Goal: Task Accomplishment & Management: Complete application form

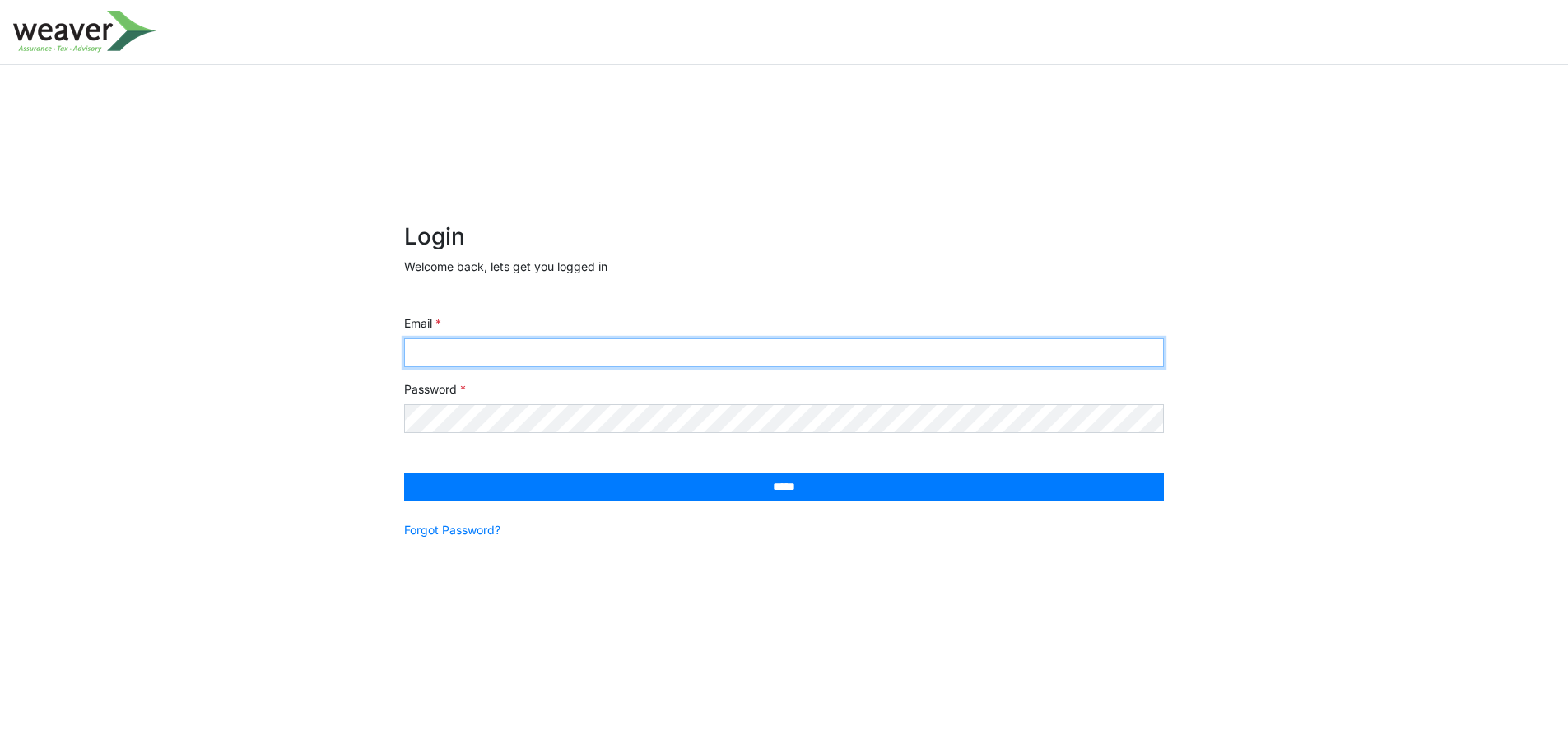
drag, startPoint x: 541, startPoint y: 359, endPoint x: 565, endPoint y: 334, distance: 34.7
click at [541, 359] on input "Email" at bounding box center [784, 352] width 760 height 29
click at [540, 352] on input "Email" at bounding box center [784, 352] width 760 height 29
paste input "**********"
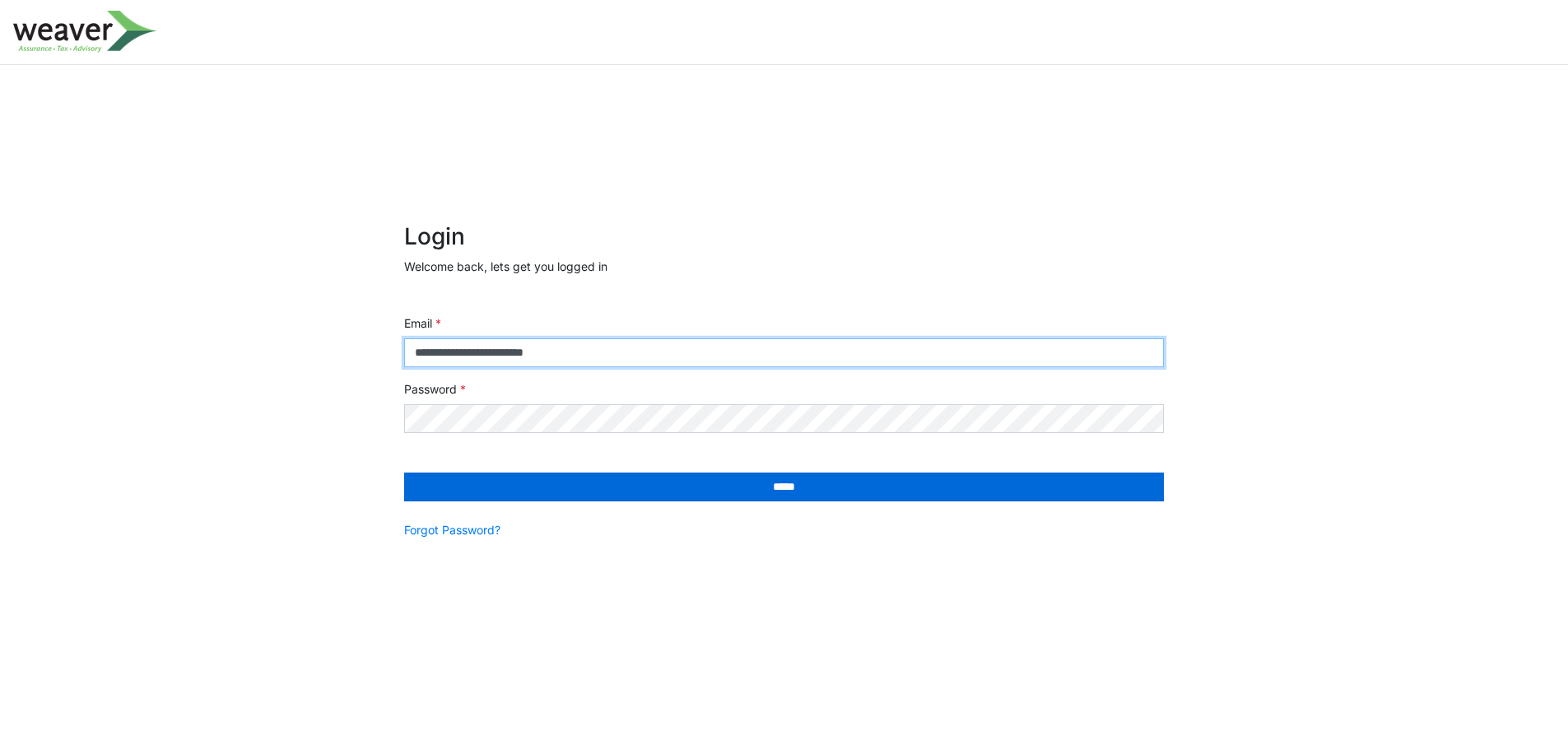
type input "**********"
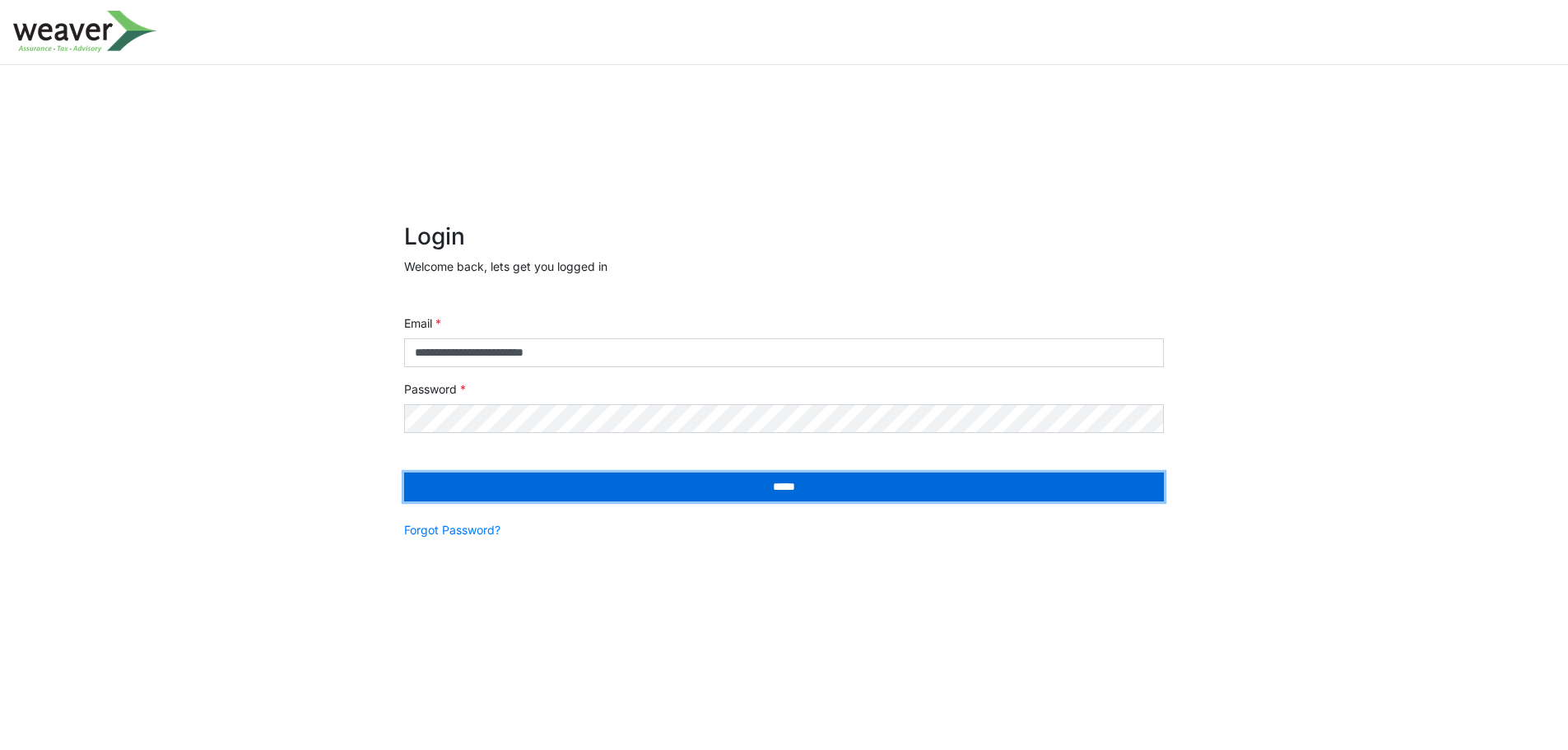
click at [702, 489] on input "*****" at bounding box center [784, 487] width 760 height 29
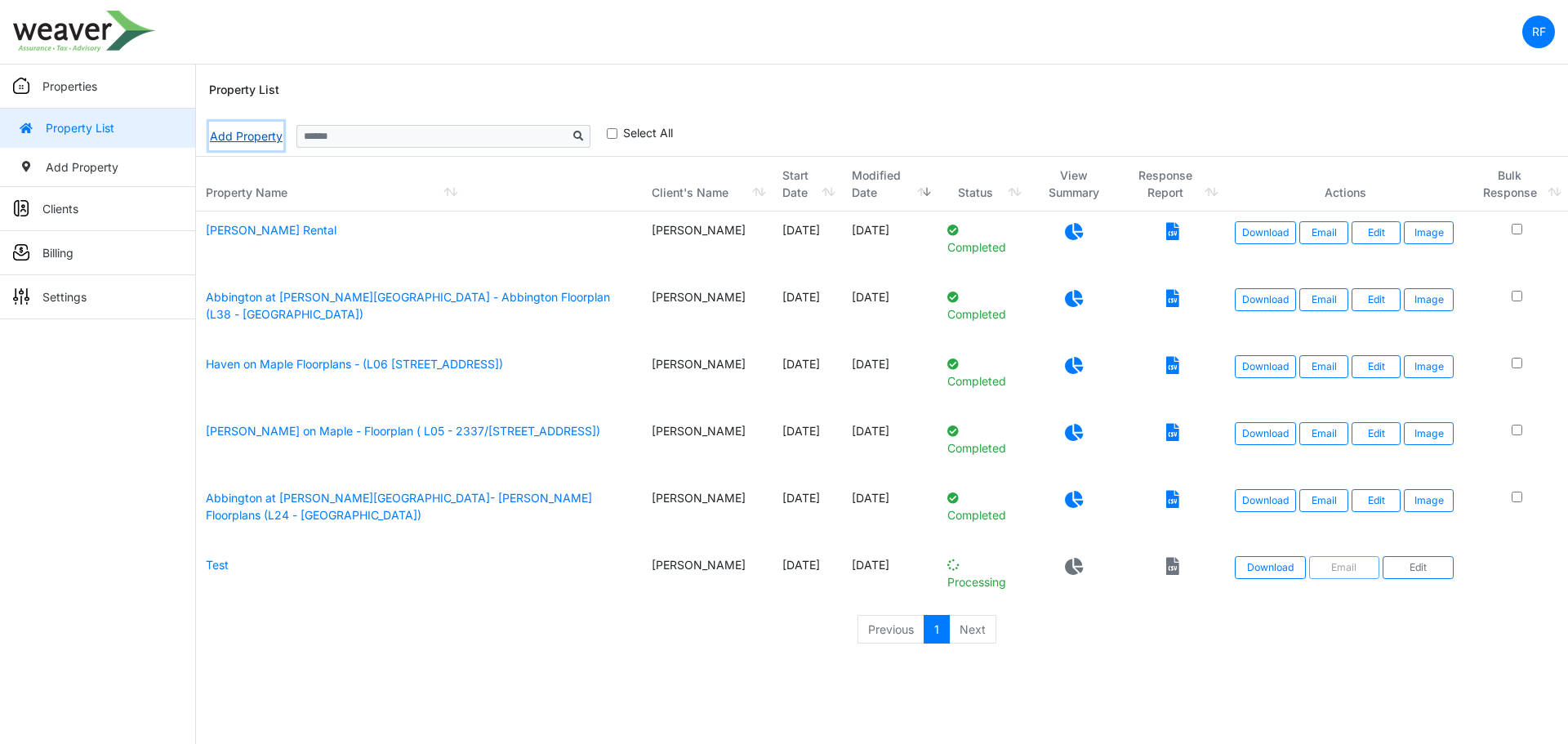
click at [267, 135] on link "Add Property" at bounding box center [246, 135] width 74 height 29
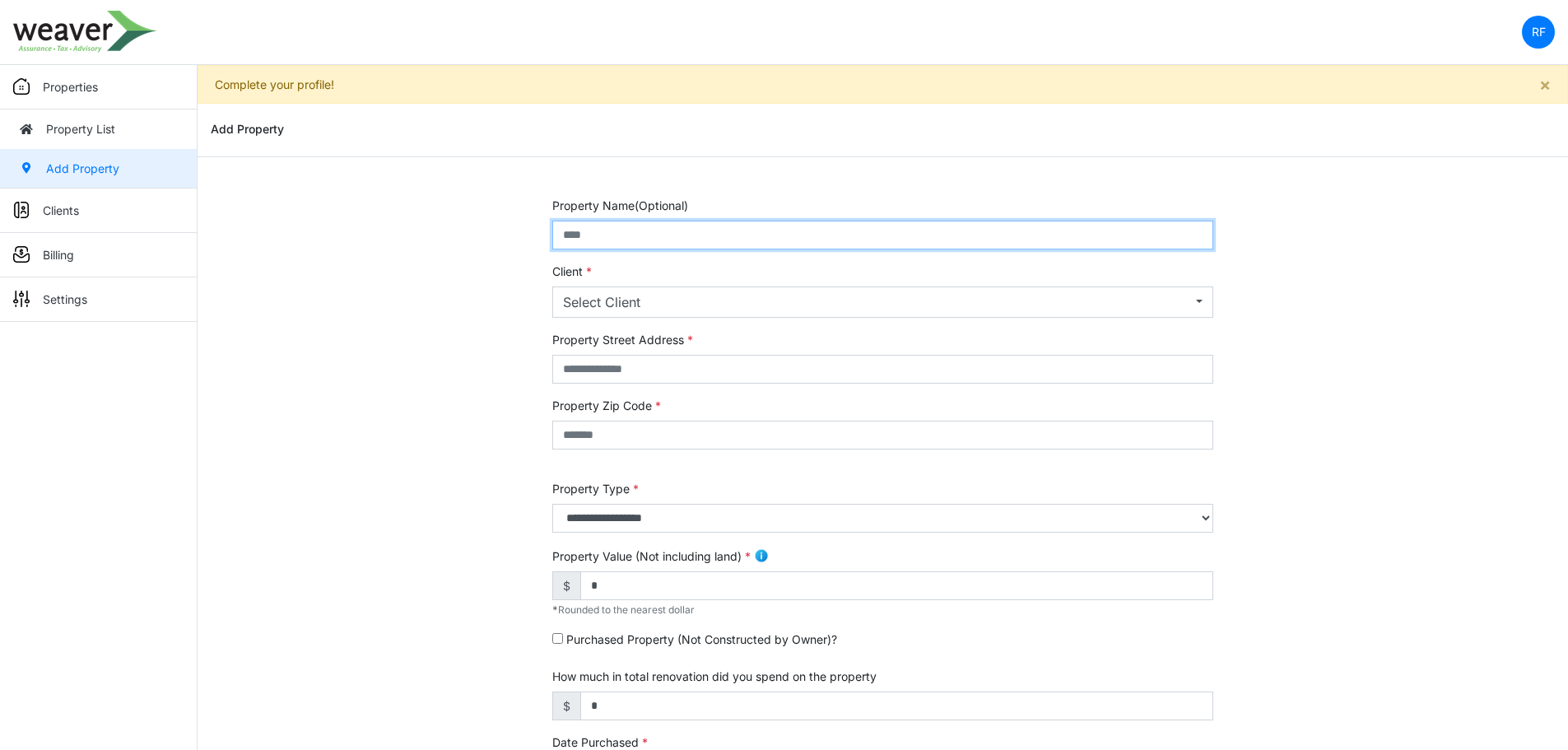
click at [664, 221] on input "text" at bounding box center [882, 235] width 661 height 29
drag, startPoint x: 610, startPoint y: 231, endPoint x: 600, endPoint y: 232, distance: 10.0
click at [600, 232] on input "******" at bounding box center [882, 235] width 661 height 29
type input "**********"
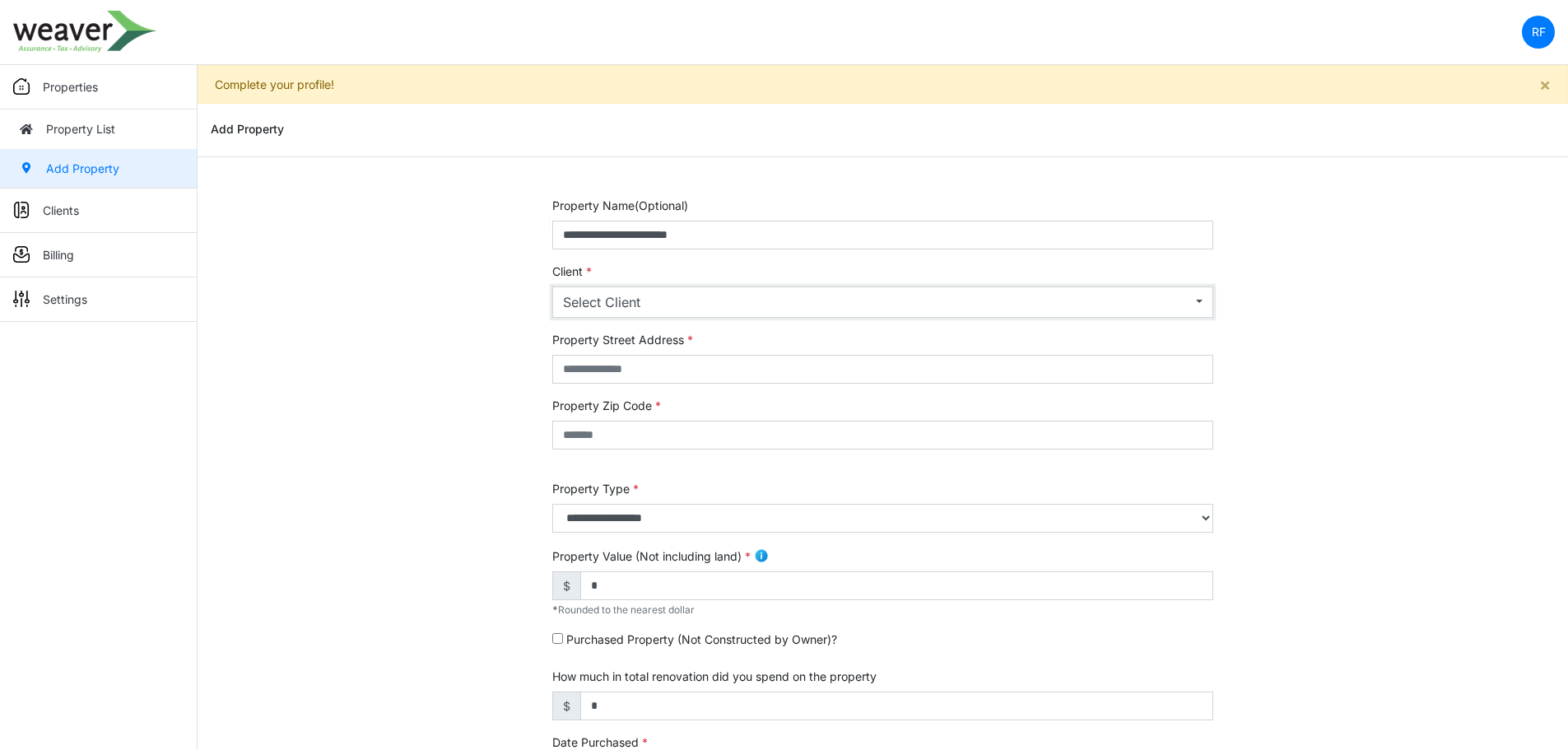
click at [732, 298] on div "Select Client" at bounding box center [878, 301] width 629 height 19
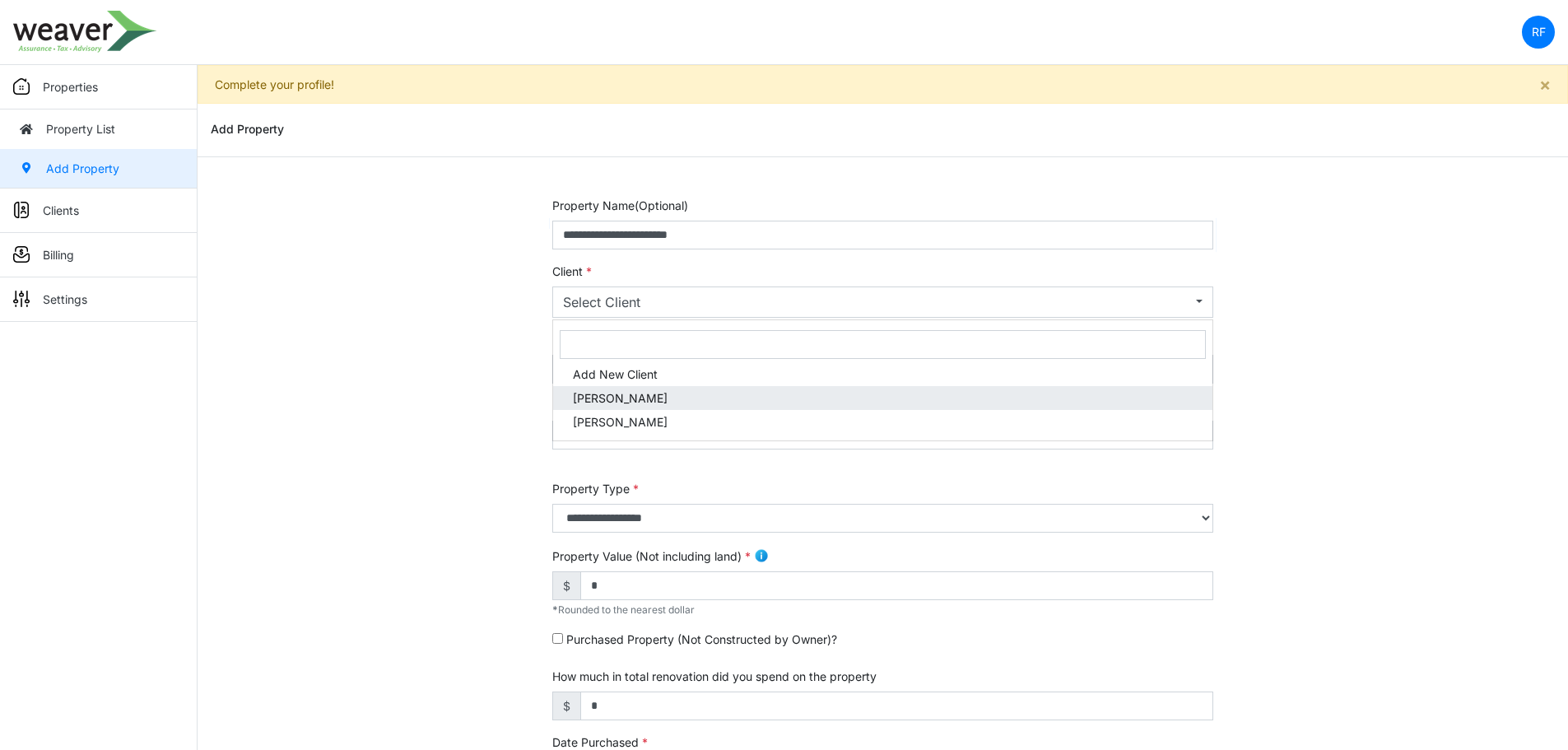
click at [742, 392] on link "[PERSON_NAME]" at bounding box center [883, 399] width 660 height 24
select select "***"
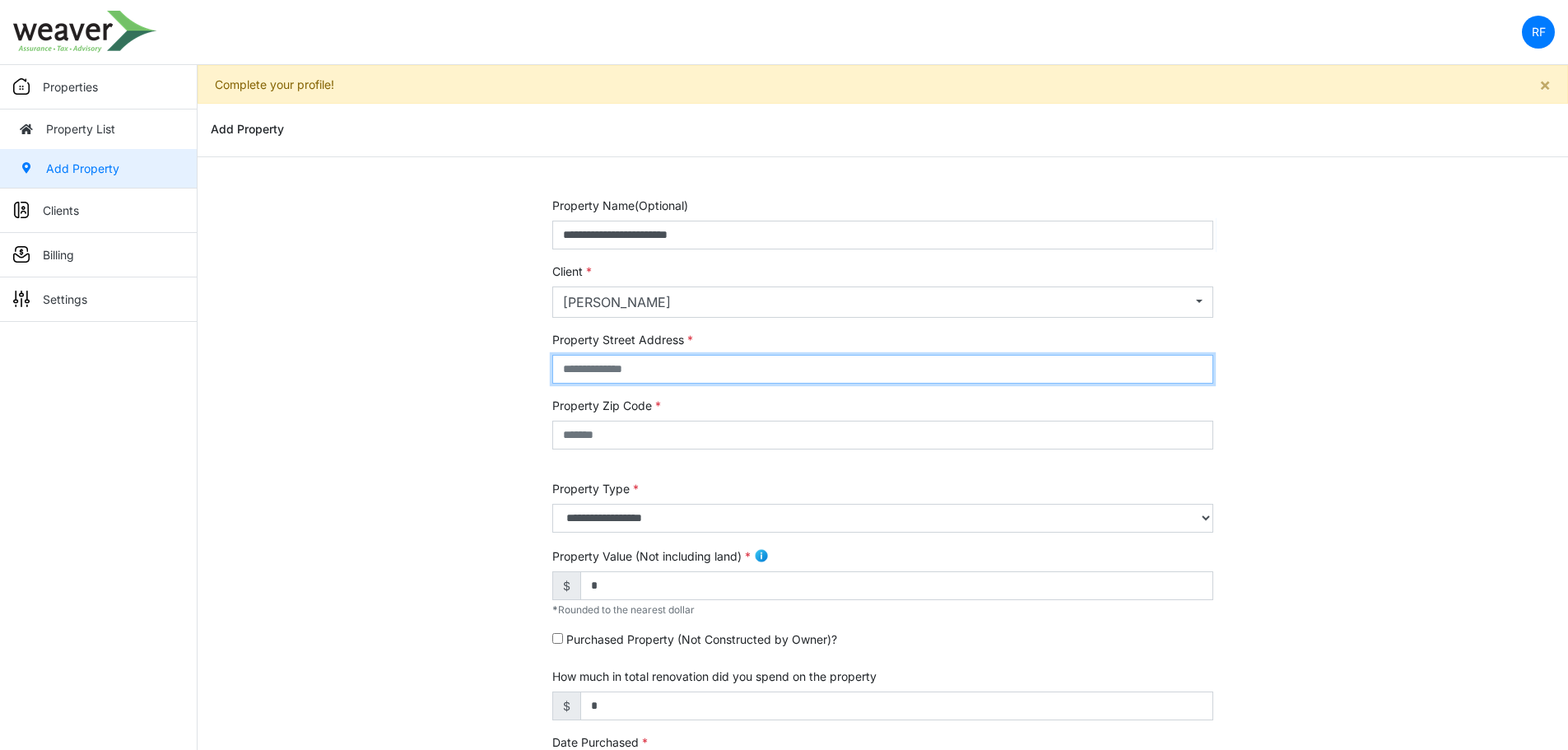
click at [590, 367] on input "text" at bounding box center [882, 369] width 661 height 29
click at [640, 373] on input "text" at bounding box center [882, 369] width 661 height 29
paste input "**********"
type input "**********"
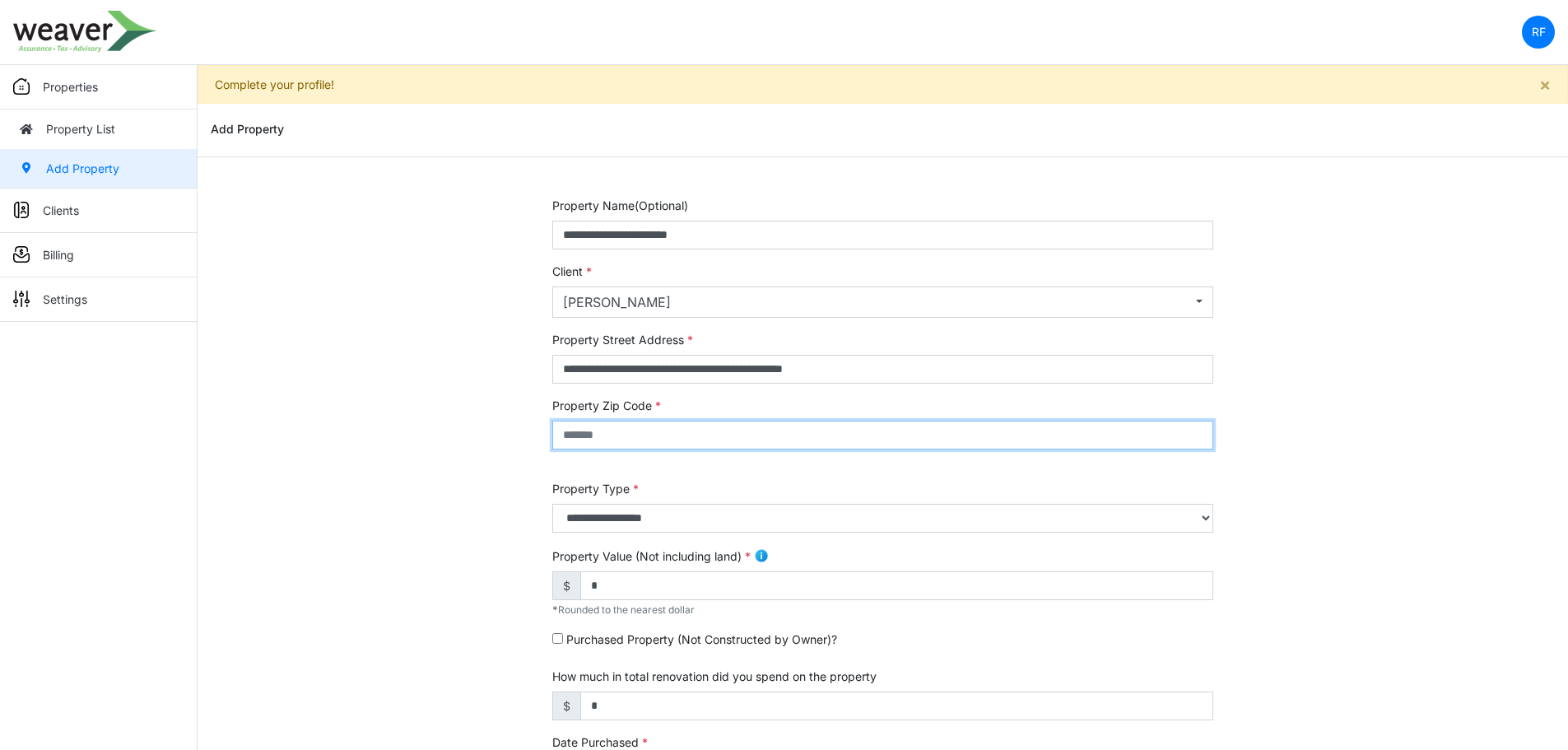
click at [766, 436] on input "text" at bounding box center [882, 435] width 661 height 29
click at [666, 423] on input "text" at bounding box center [882, 435] width 661 height 29
type input "*****"
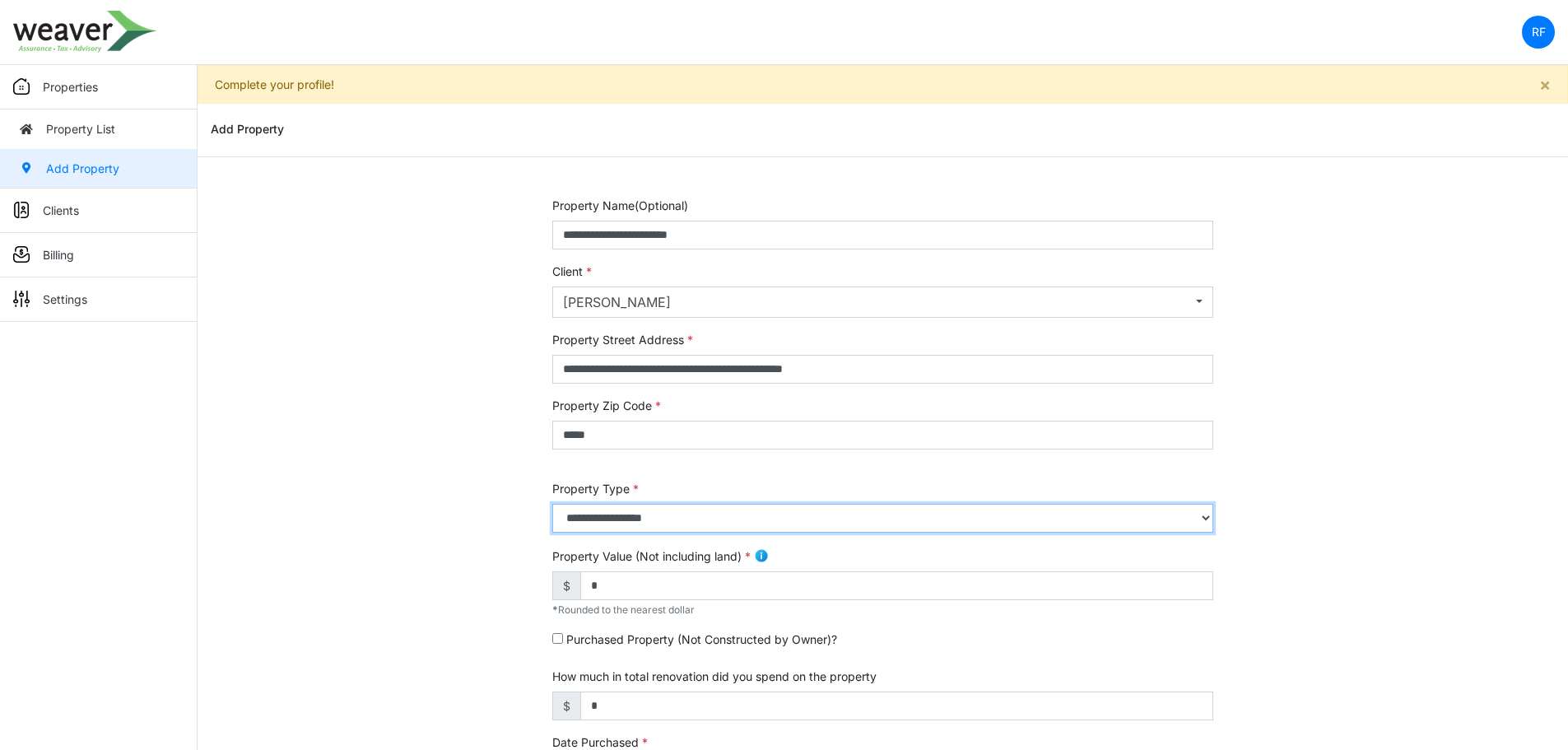
click at [645, 513] on select "**********" at bounding box center [882, 518] width 661 height 29
select select "*"
click at [552, 504] on select "**********" at bounding box center [882, 518] width 661 height 29
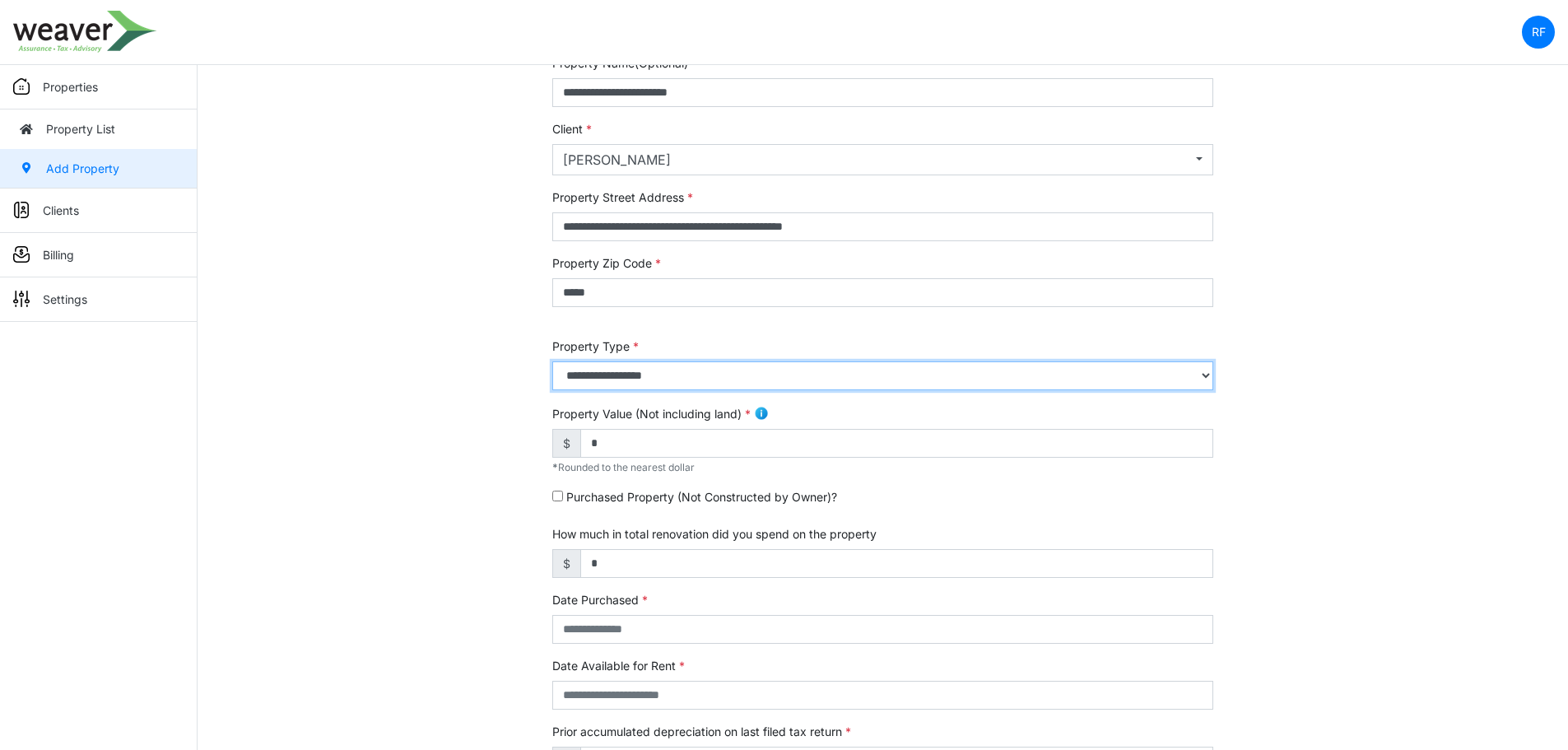
scroll to position [165, 0]
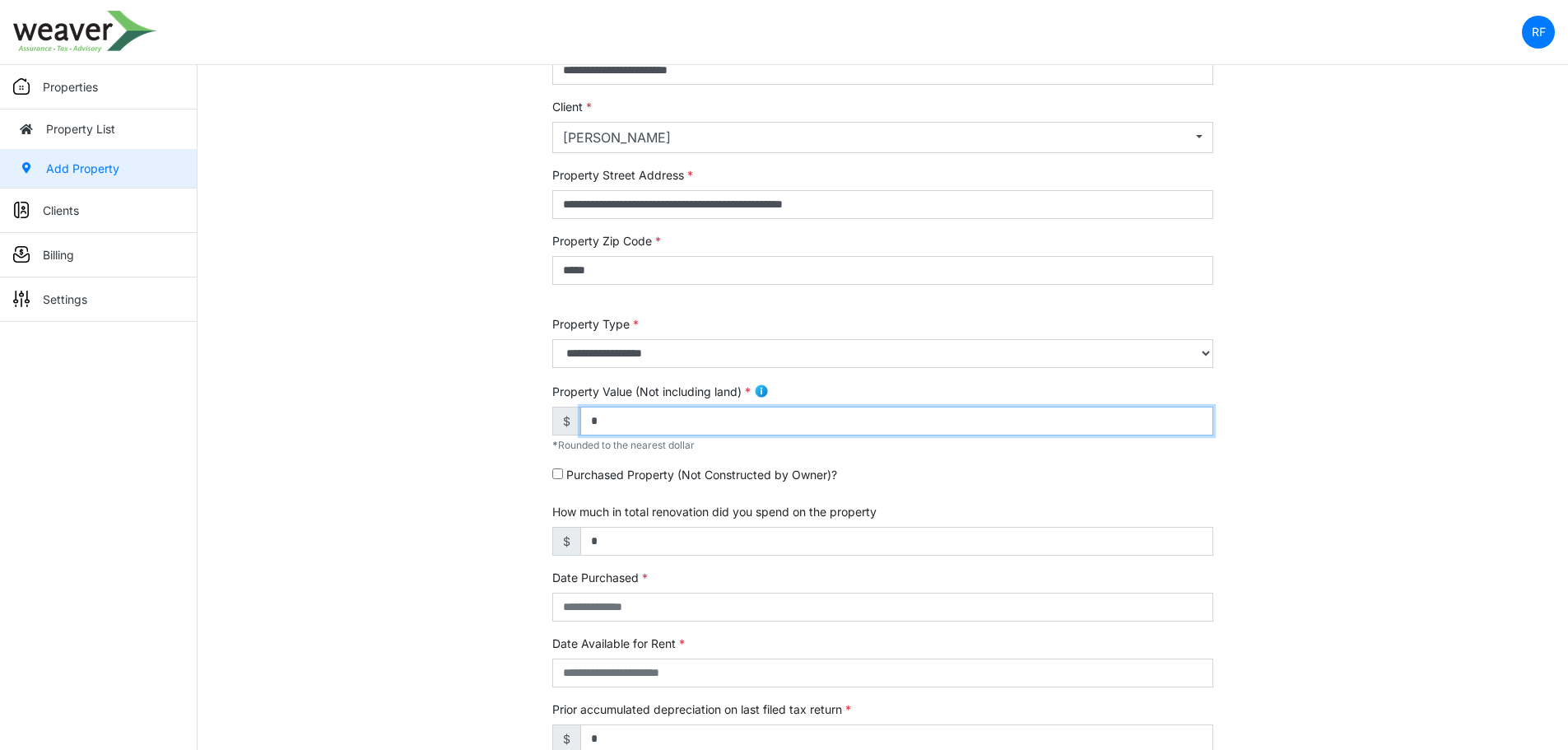
click at [623, 423] on input "*" at bounding box center [896, 421] width 633 height 29
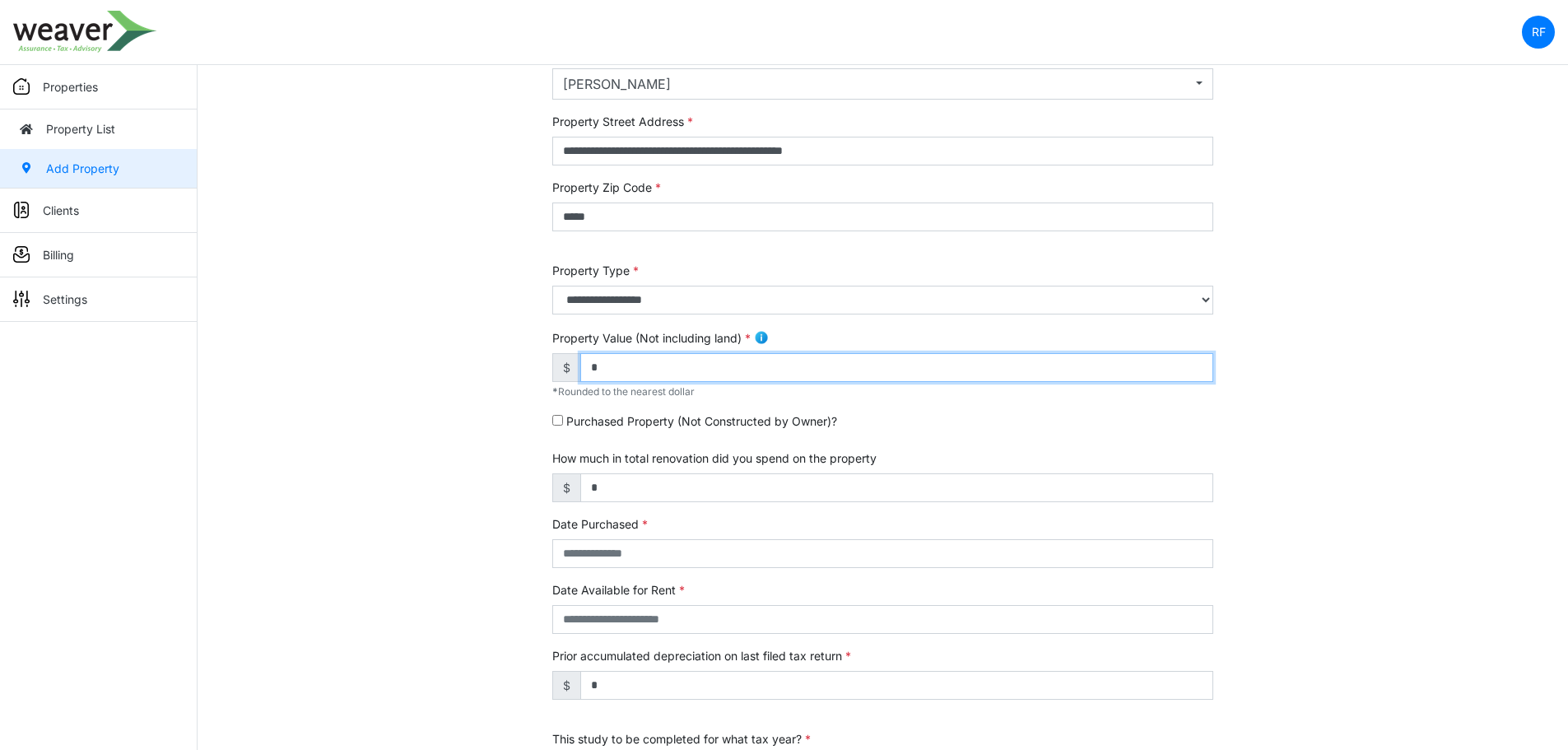
scroll to position [247, 0]
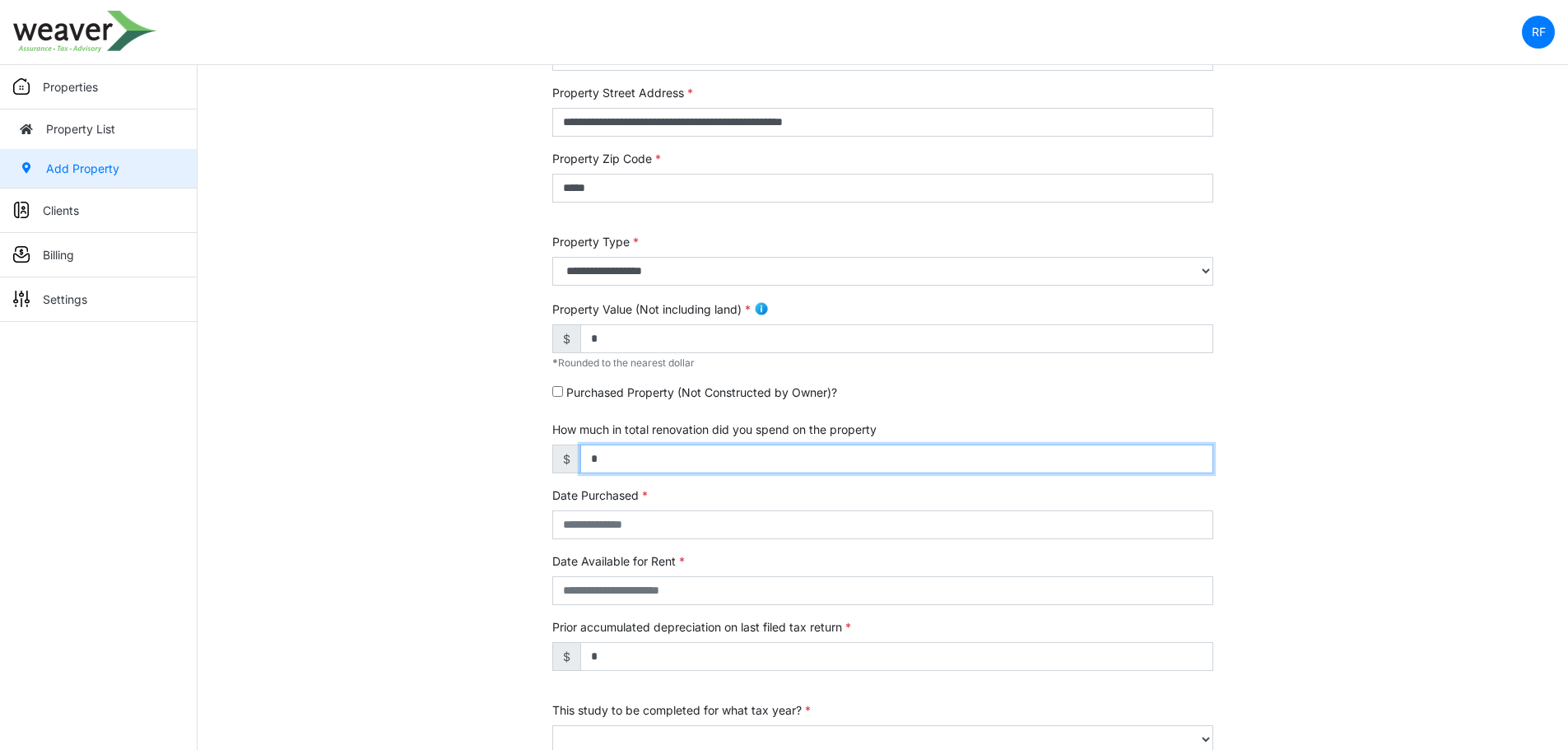
drag, startPoint x: 770, startPoint y: 457, endPoint x: 524, endPoint y: 438, distance: 246.7
click at [524, 438] on div "**********" at bounding box center [882, 447] width 1371 height 995
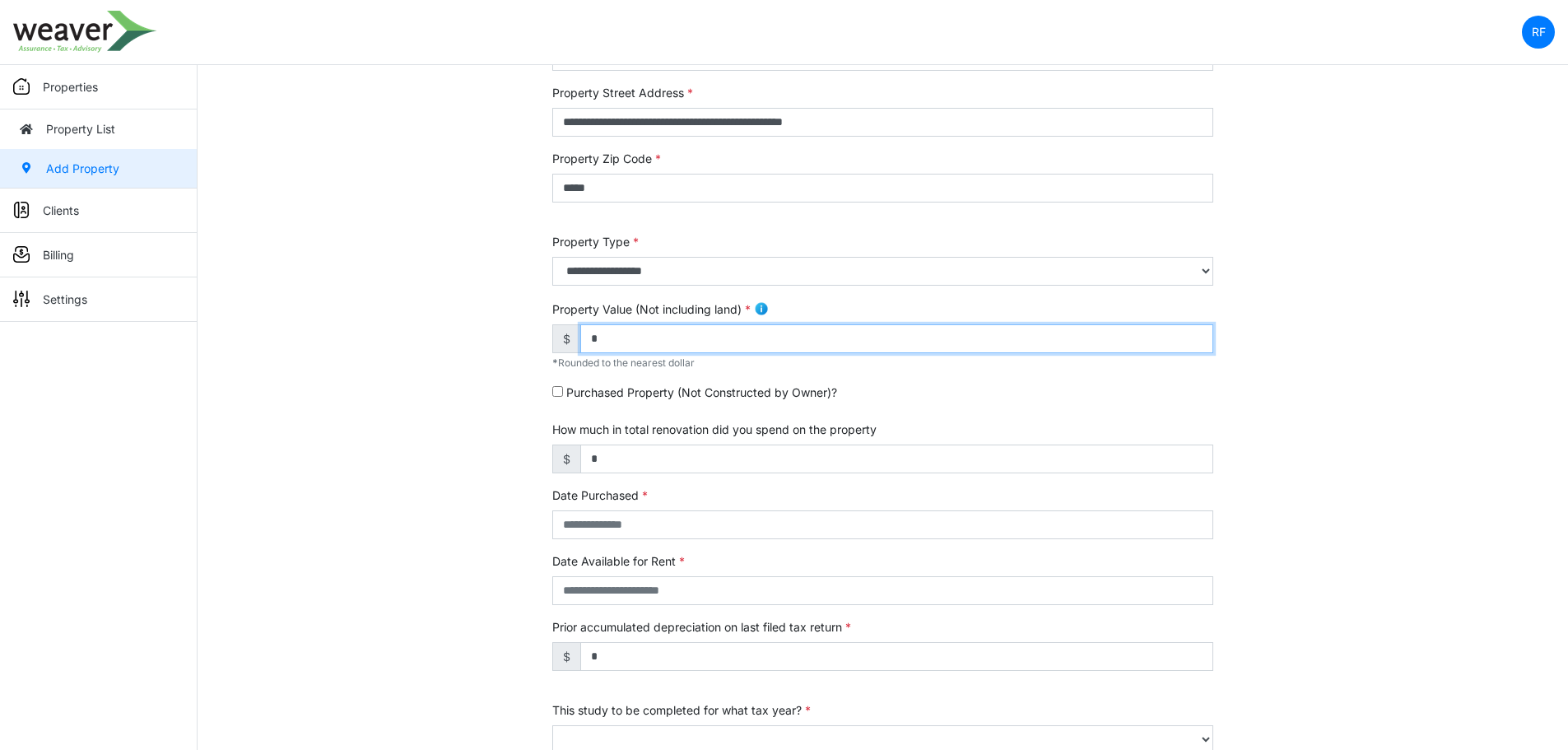
drag, startPoint x: 648, startPoint y: 347, endPoint x: 530, endPoint y: 334, distance: 118.7
click at [530, 334] on div "**********" at bounding box center [882, 447] width 1371 height 995
type input "*"
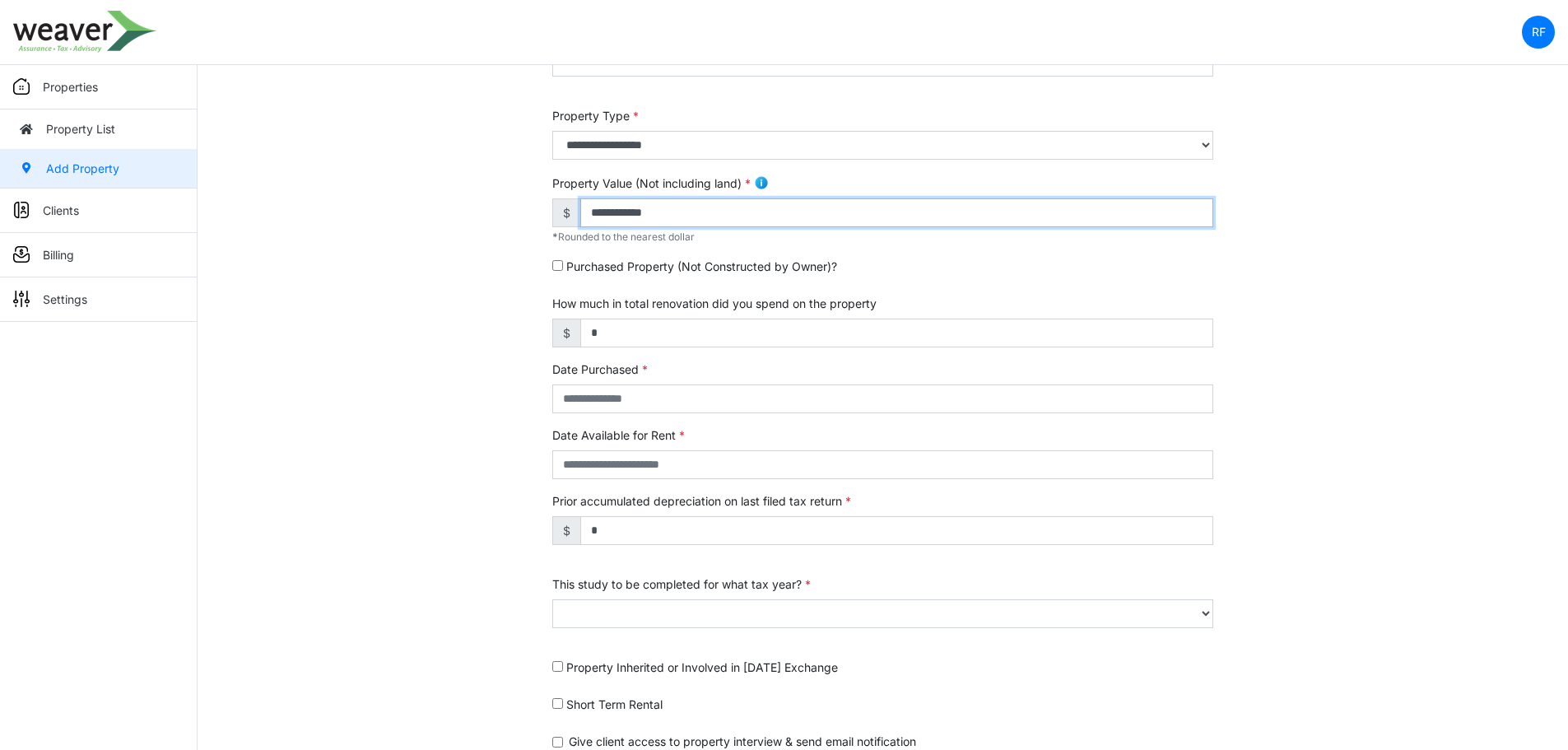
scroll to position [412, 0]
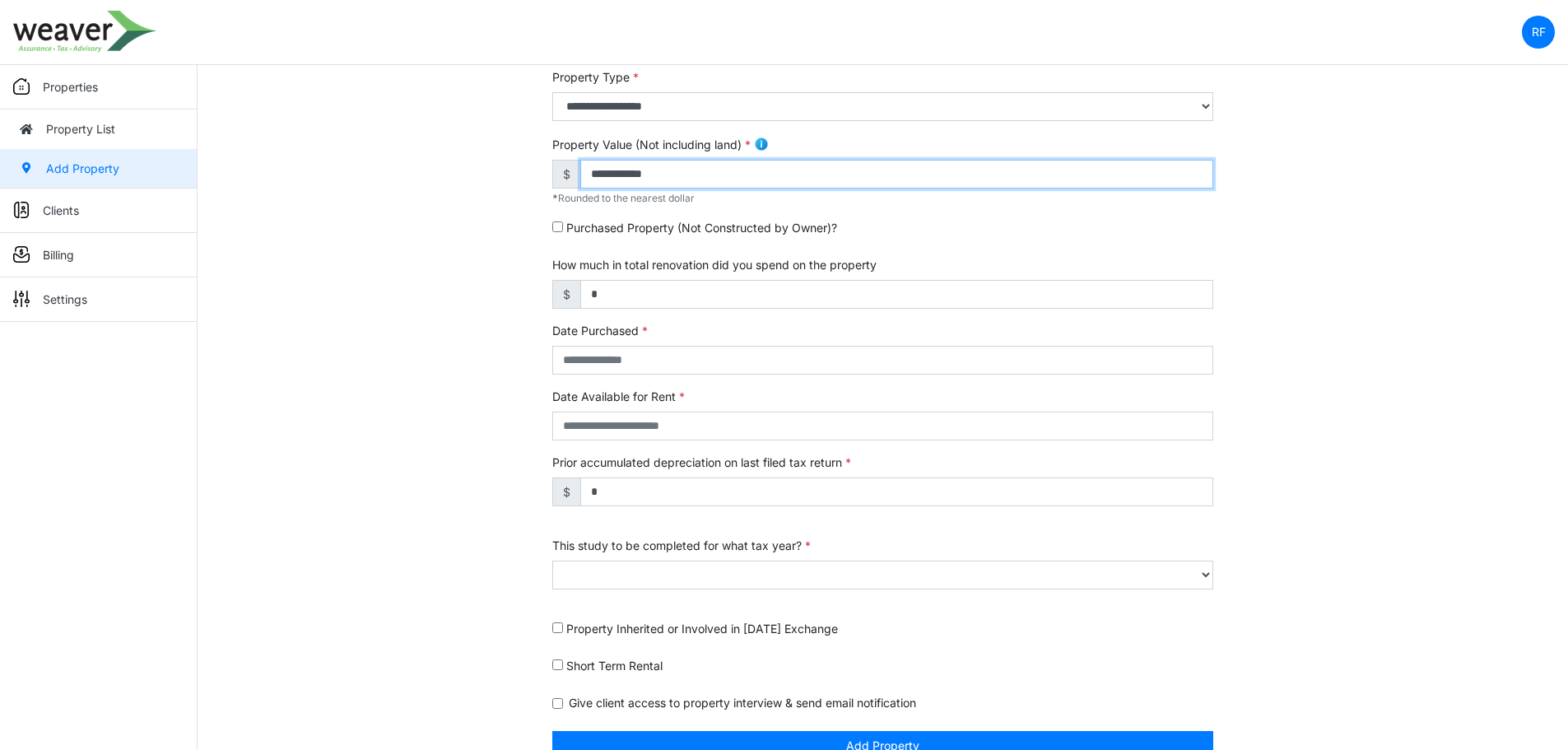
type input "**********"
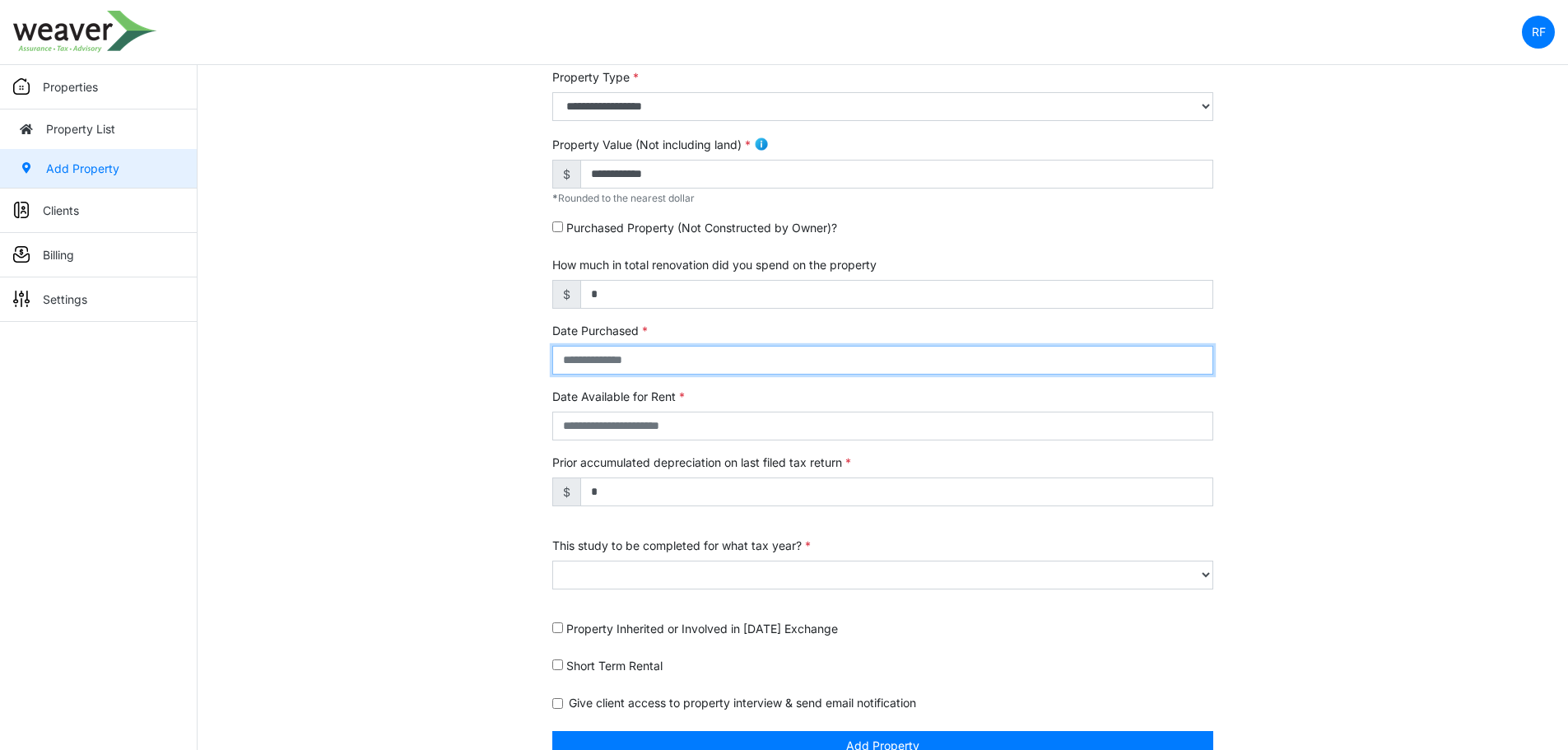
click at [645, 371] on input "text" at bounding box center [882, 360] width 661 height 29
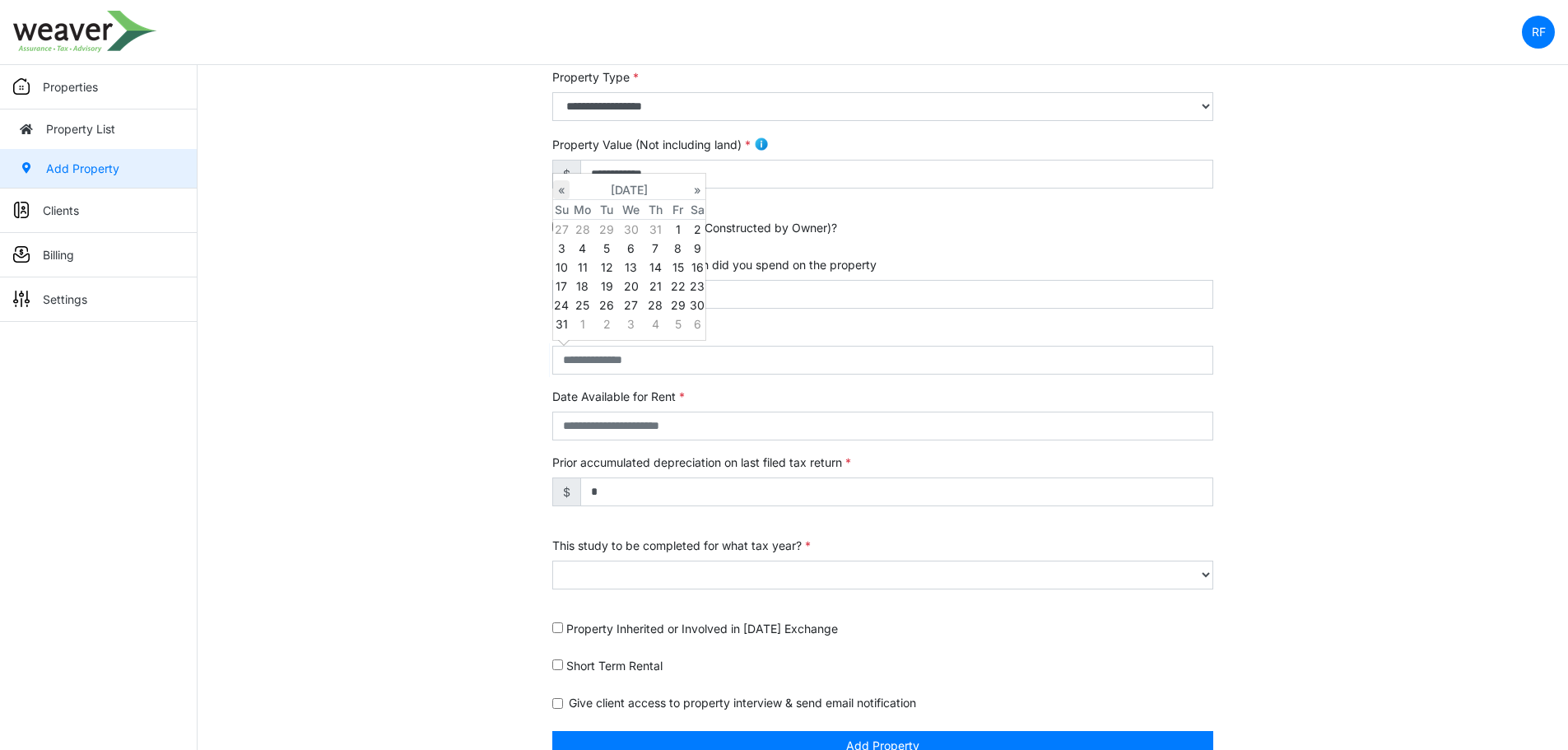
click at [563, 188] on th "«" at bounding box center [562, 190] width 17 height 19
click at [628, 260] on td "14" at bounding box center [631, 267] width 26 height 19
type input "**********"
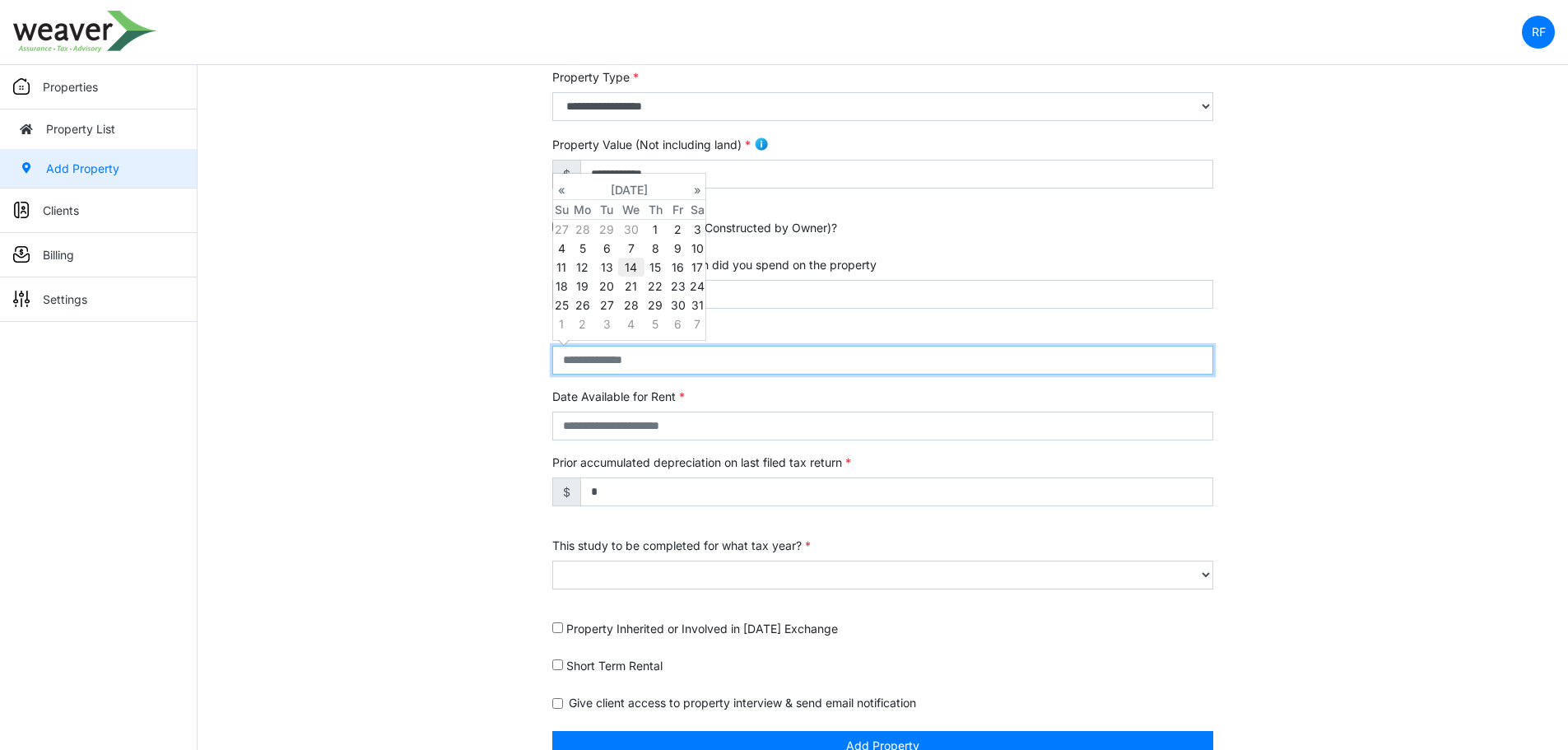
type input "**********"
select select "****"
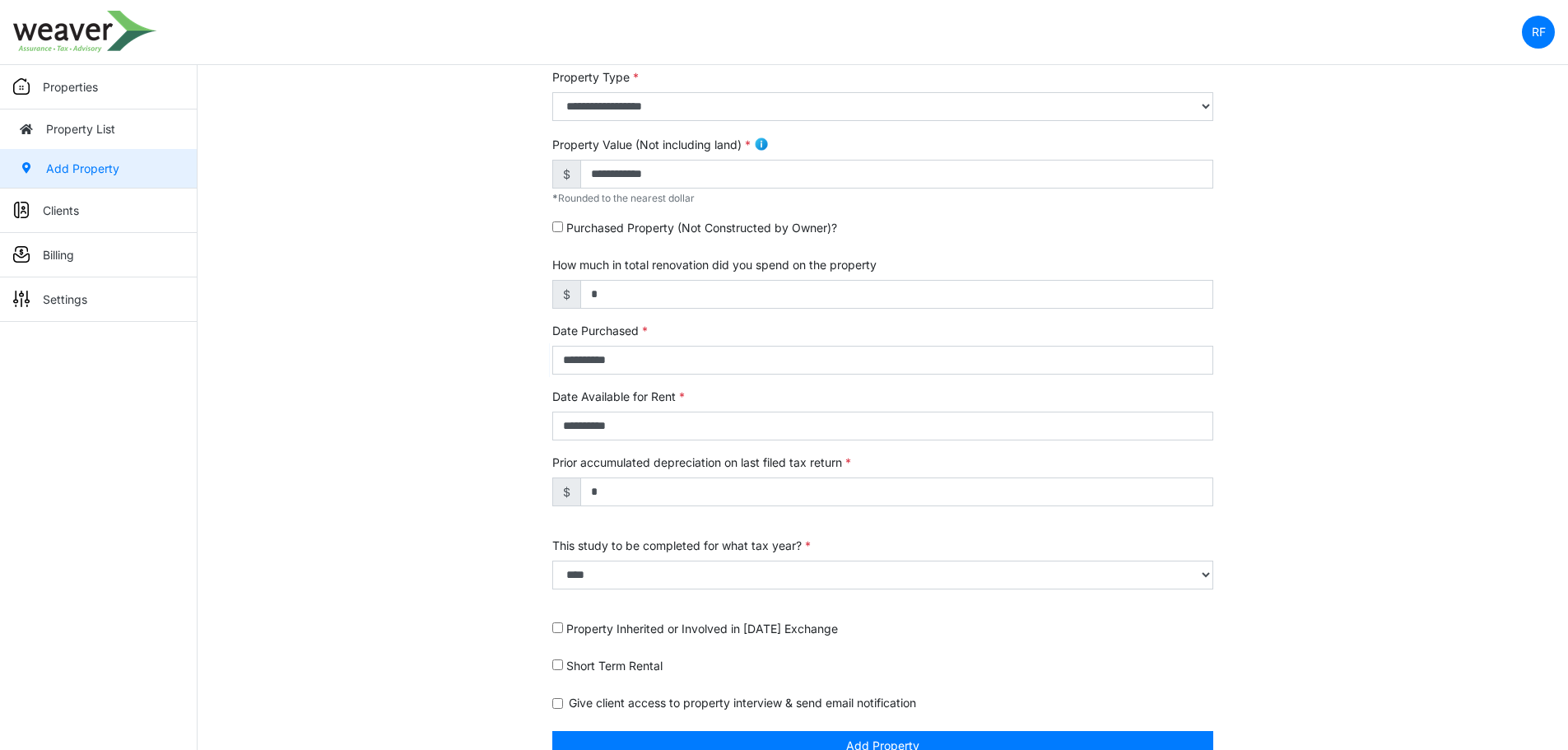
click at [656, 468] on label "Prior accumulated depreciation on last filed tax return" at bounding box center [702, 462] width 298 height 18
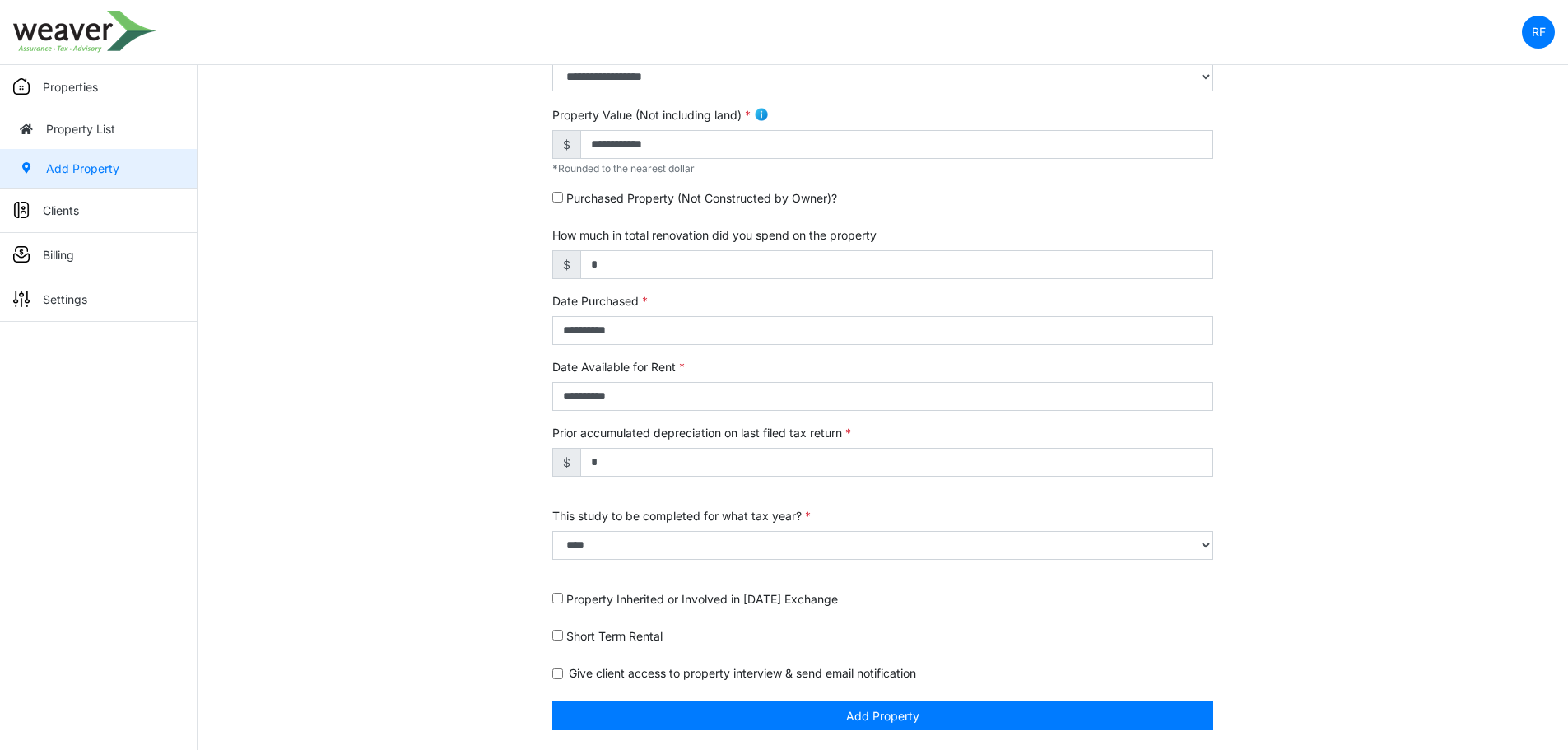
click at [645, 640] on label "Short Term Rental" at bounding box center [614, 636] width 96 height 18
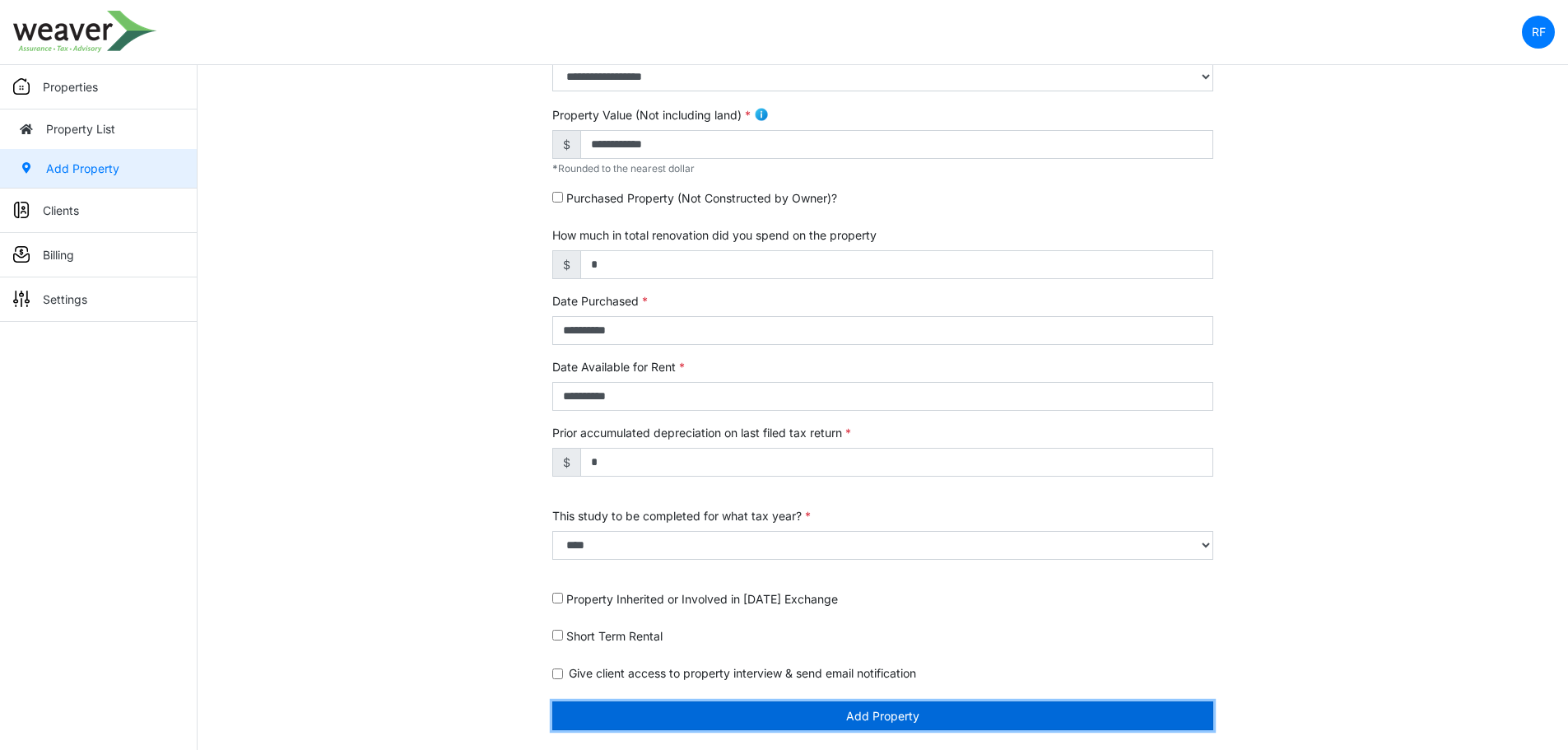
click at [715, 718] on button "Add Property" at bounding box center [882, 716] width 661 height 29
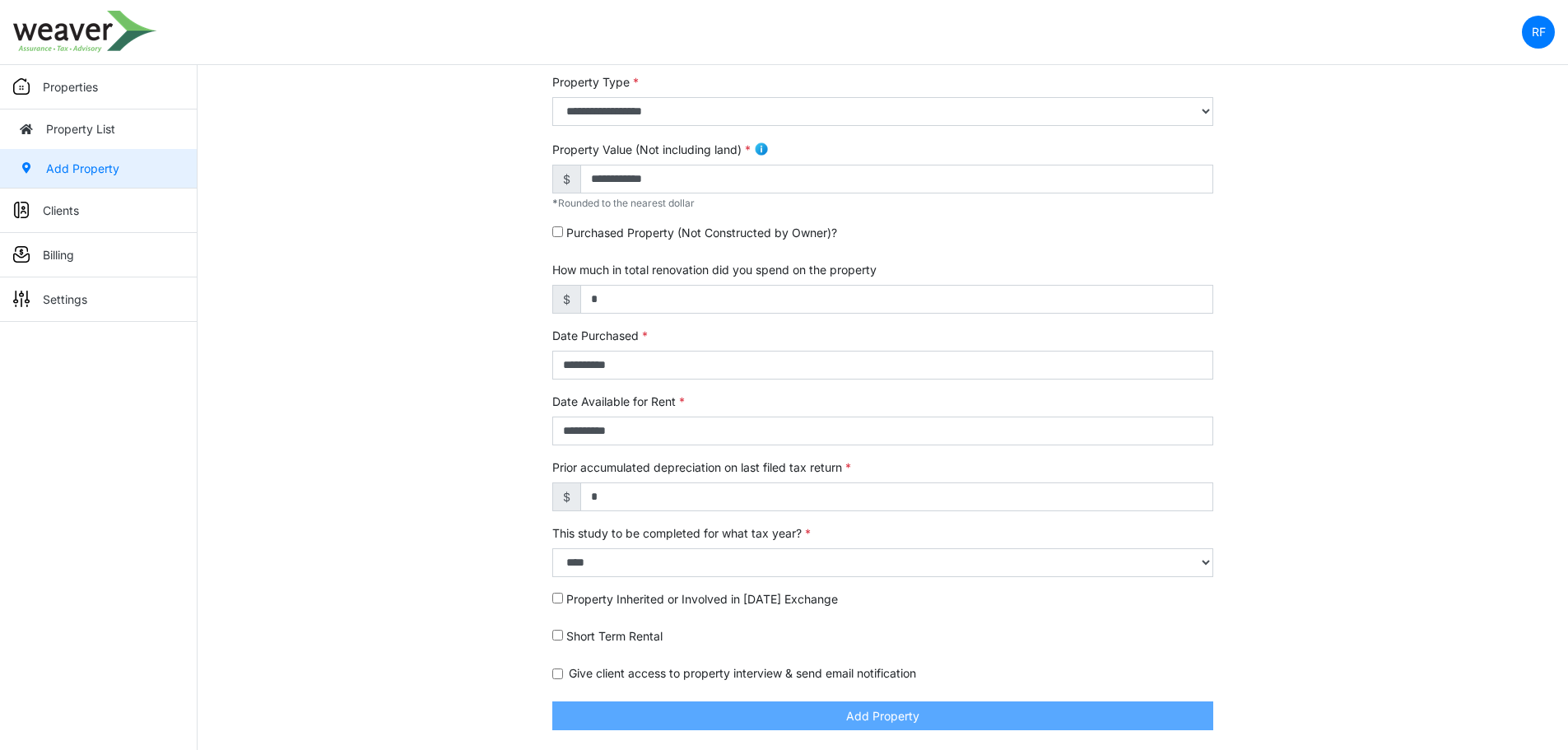
scroll to position [389, 0]
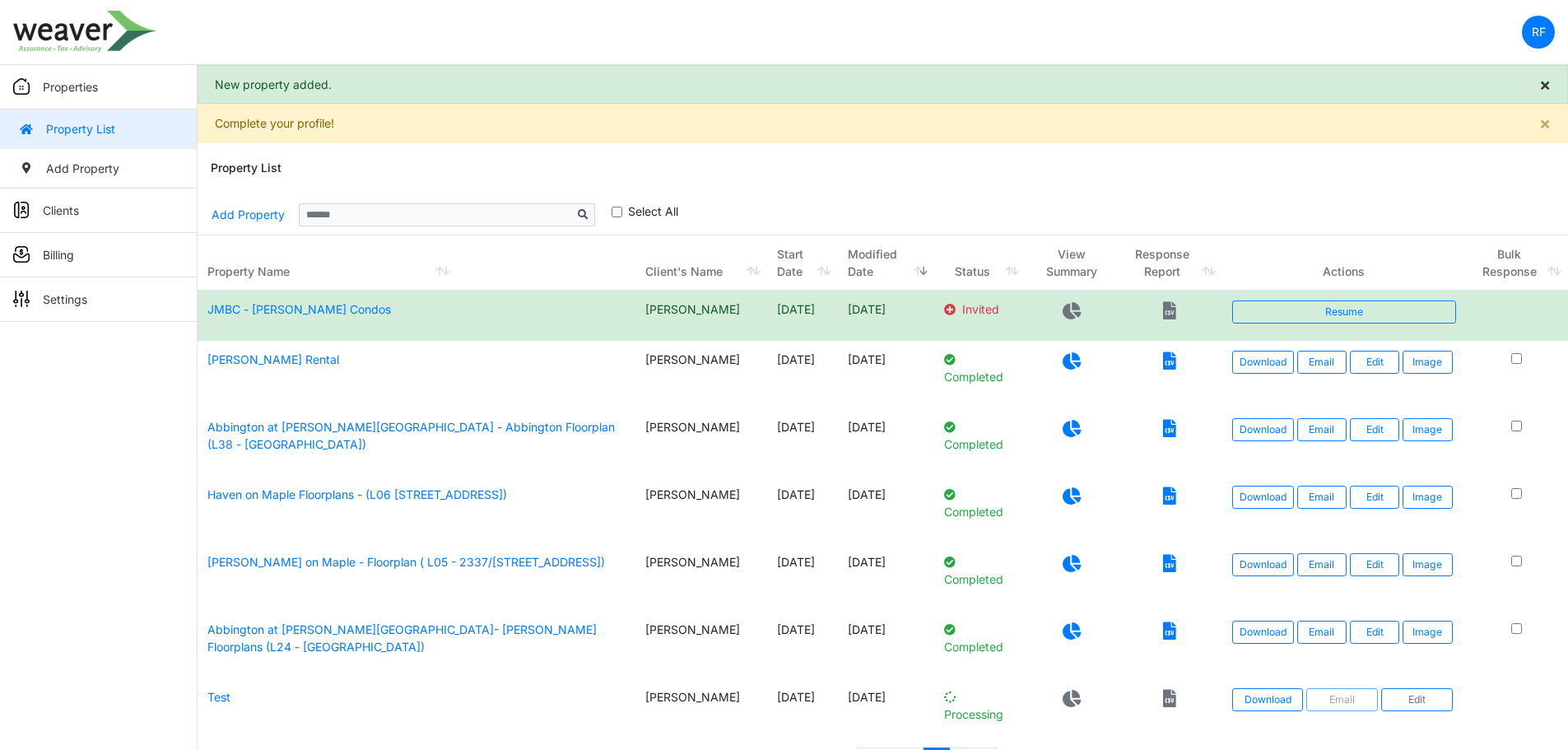
click at [1551, 87] on button "×" at bounding box center [1545, 84] width 44 height 37
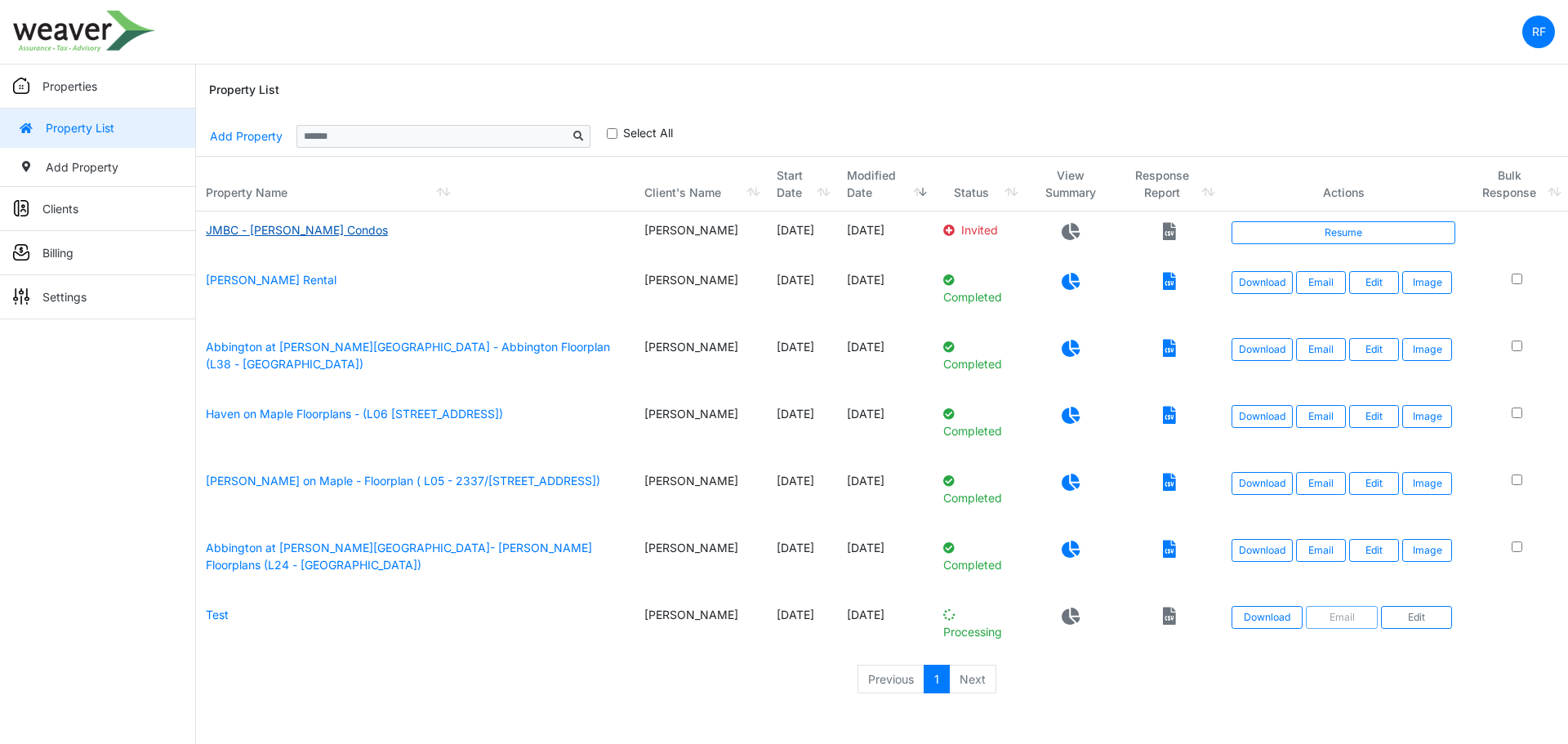
drag, startPoint x: 307, startPoint y: 222, endPoint x: 268, endPoint y: 234, distance: 40.8
click at [268, 234] on link "JMBC - Jim Jackson Condos" at bounding box center [297, 229] width 182 height 14
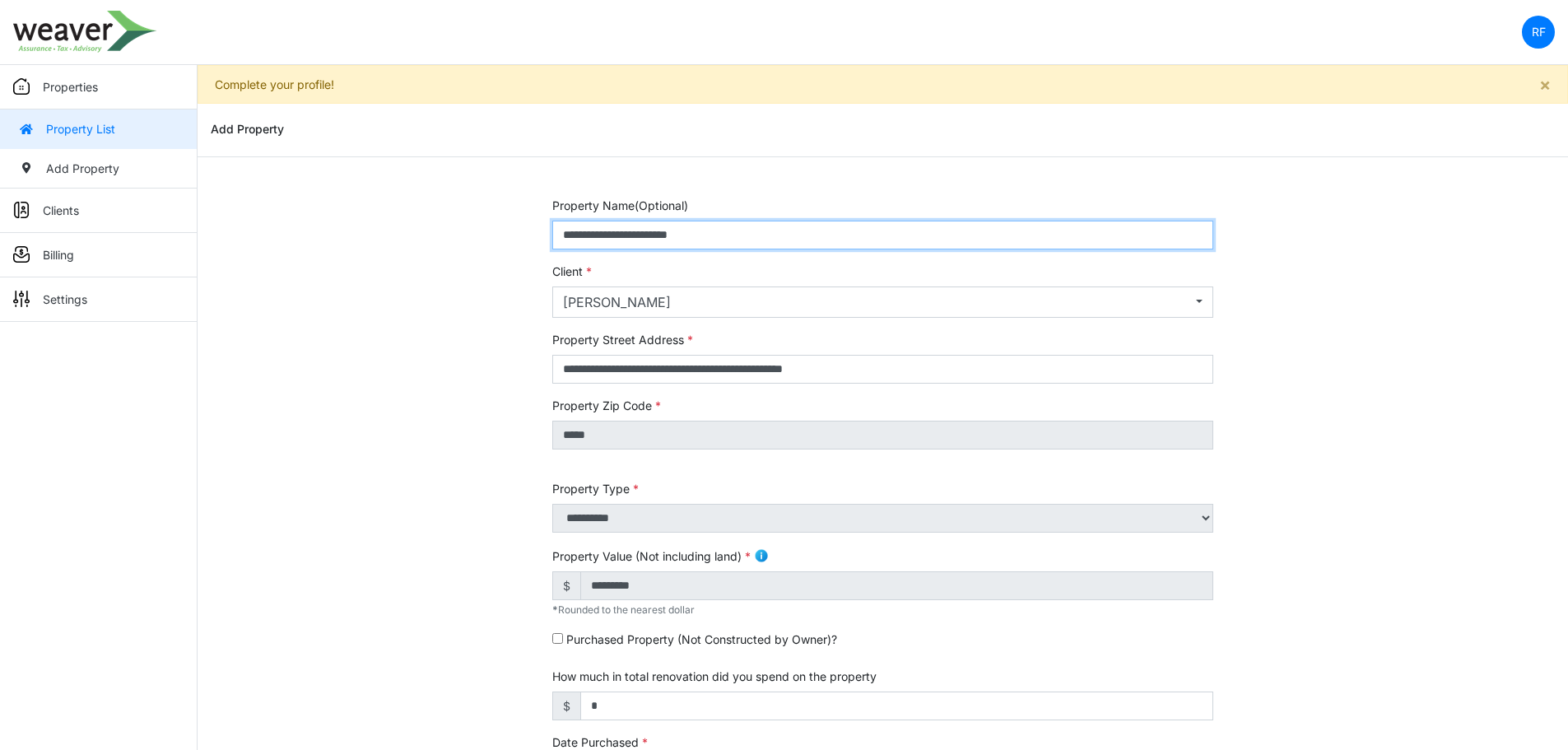
click at [778, 227] on input "**********" at bounding box center [882, 235] width 661 height 29
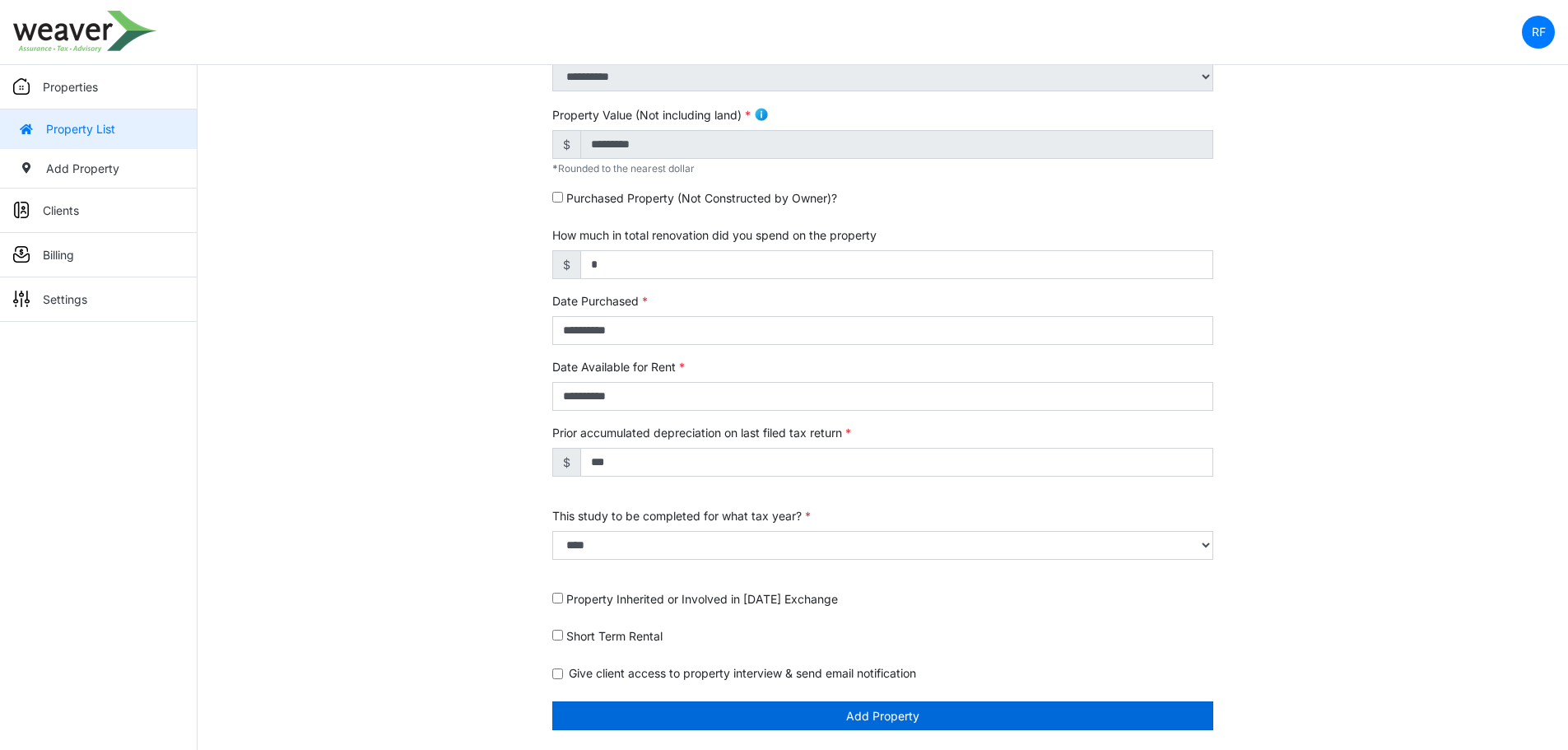
type input "**********"
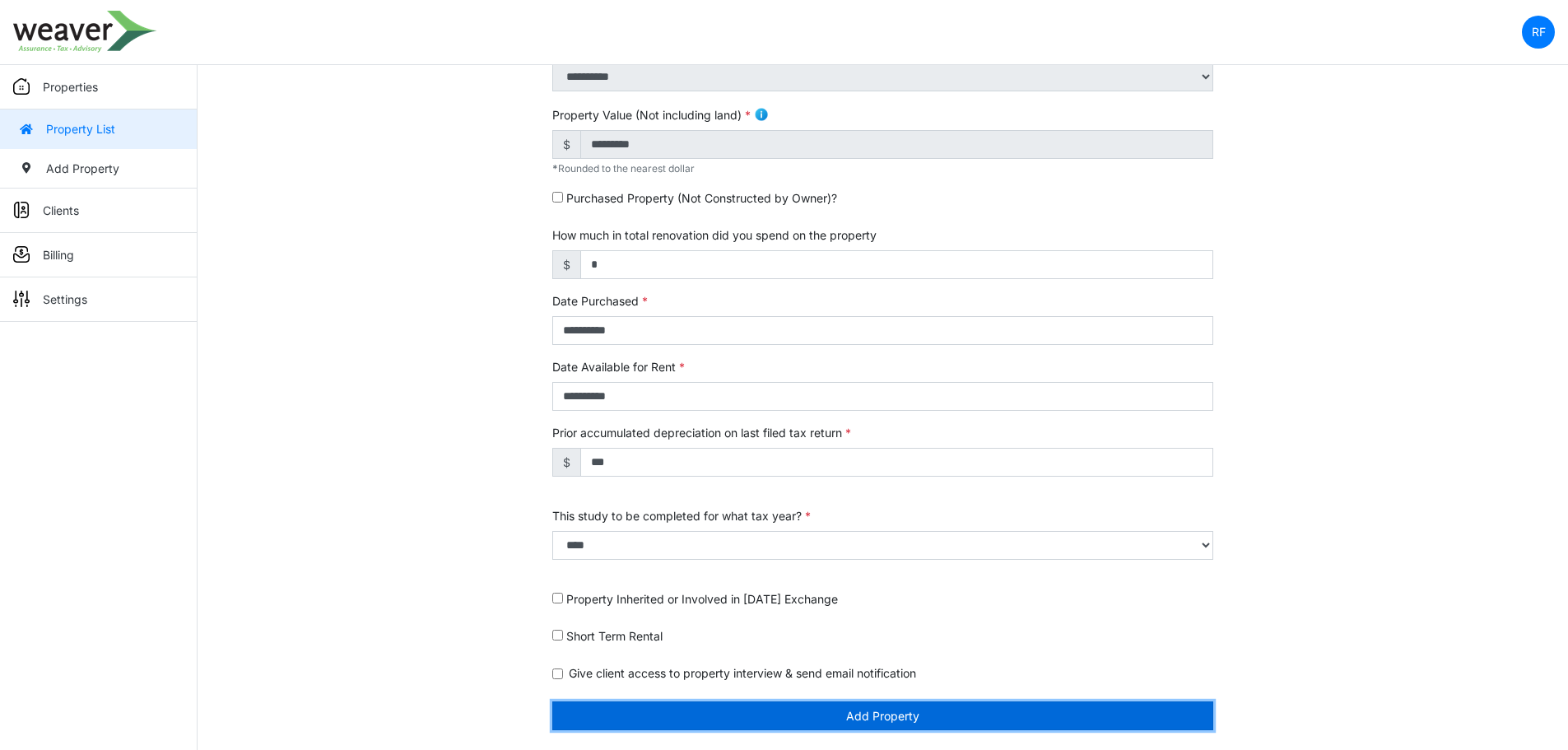
click at [938, 712] on button "Add Property" at bounding box center [882, 716] width 661 height 29
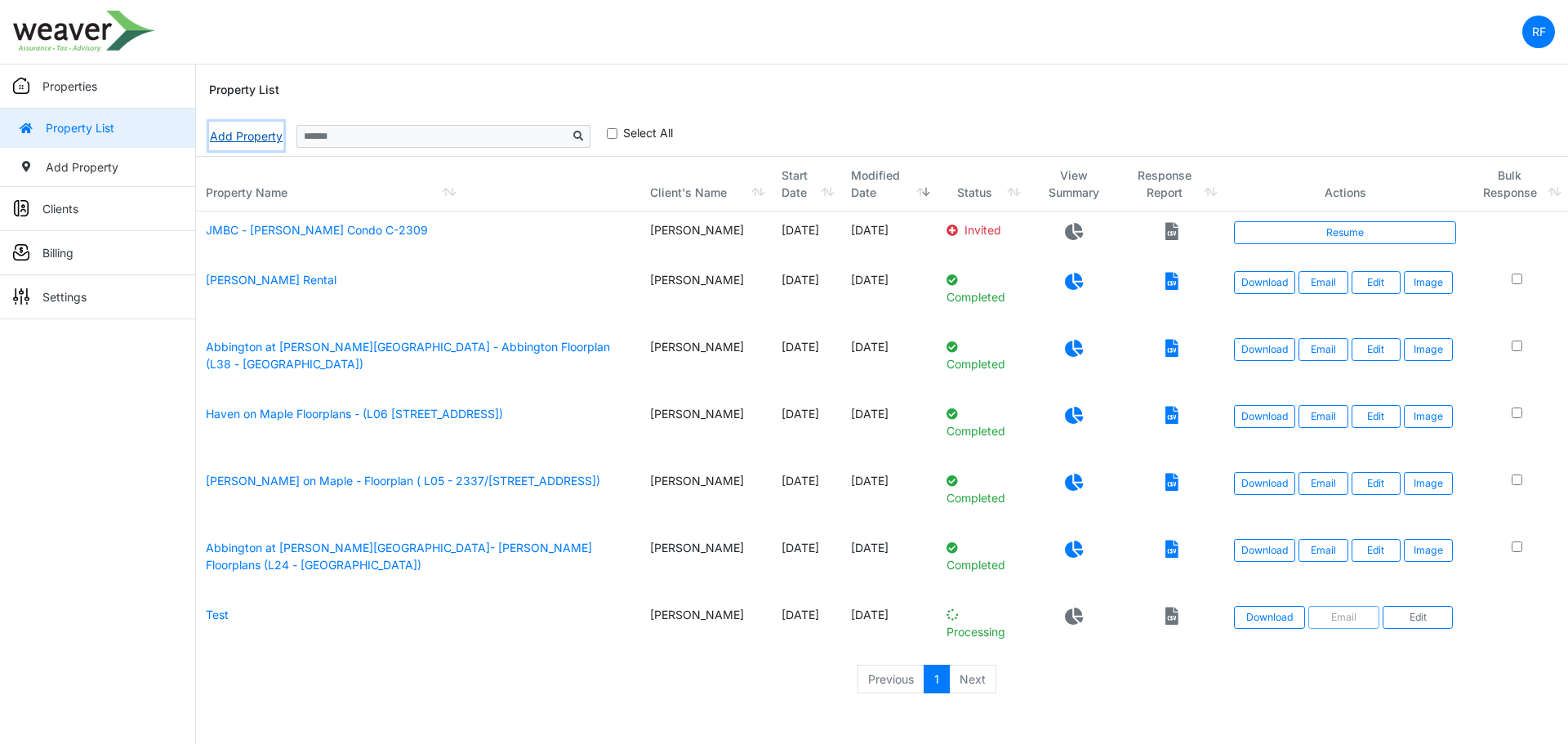
click at [263, 135] on link "Add Property" at bounding box center [246, 135] width 74 height 29
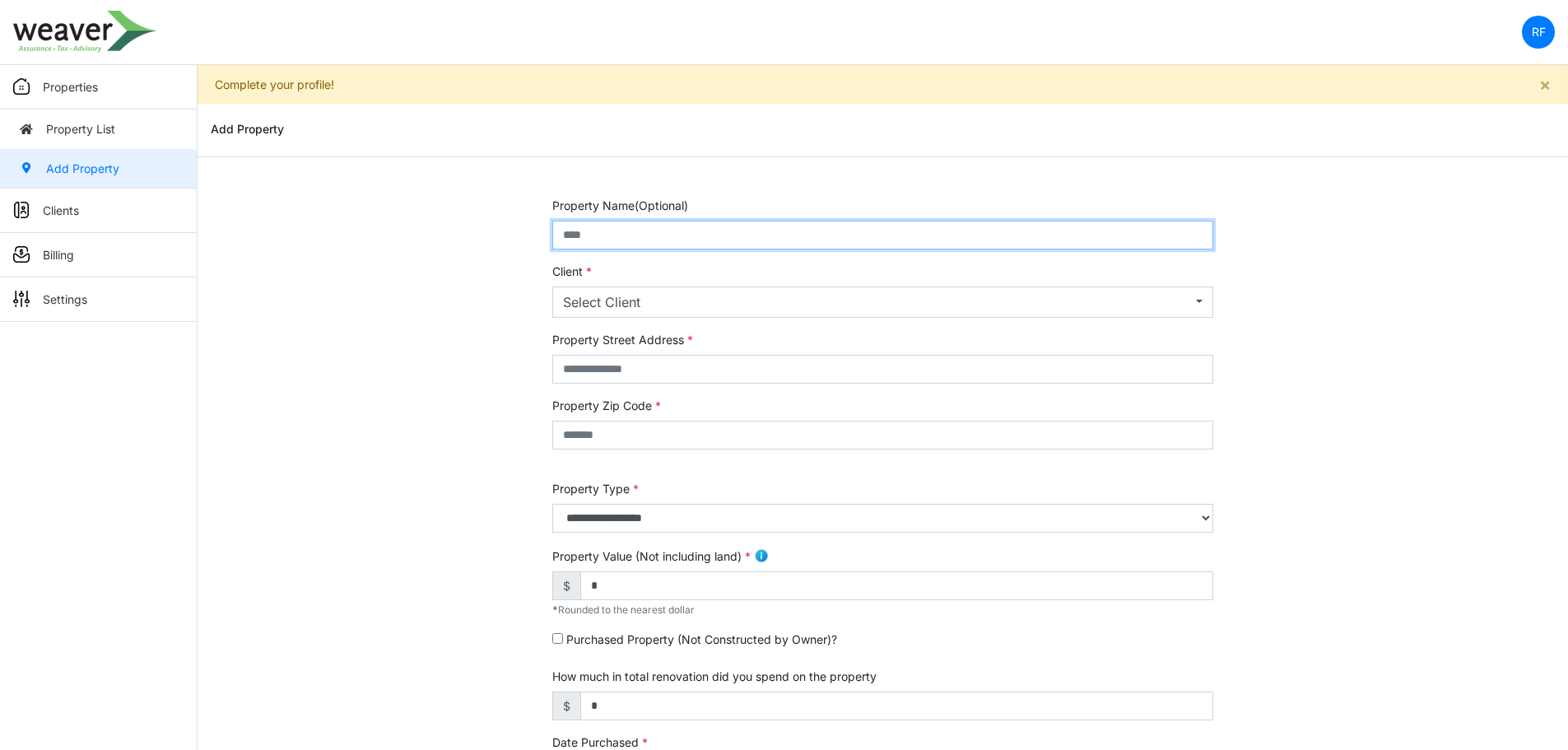
click at [652, 227] on input "text" at bounding box center [882, 235] width 661 height 29
type input "*"
type input "**********"
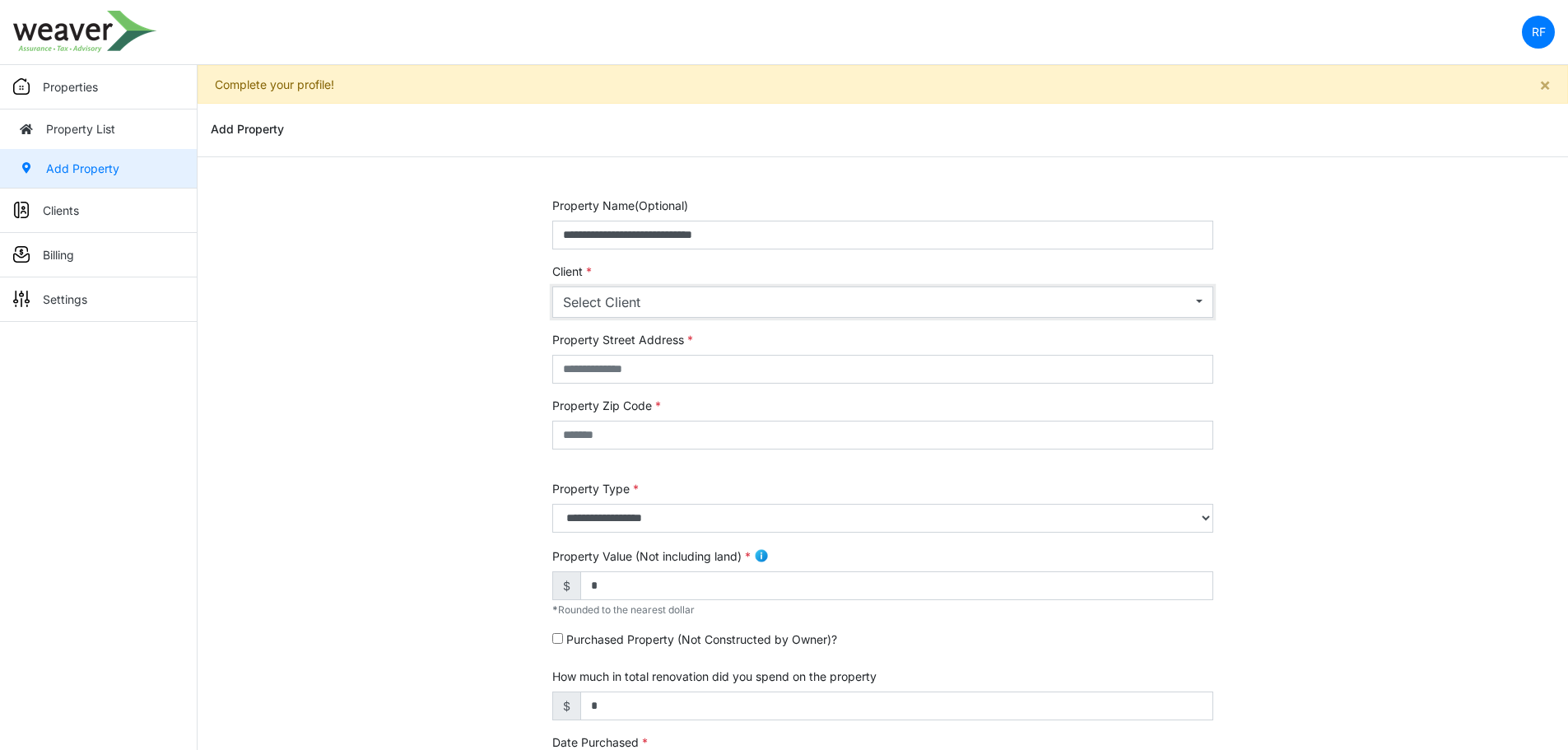
click at [697, 295] on div "Select Client" at bounding box center [878, 301] width 629 height 19
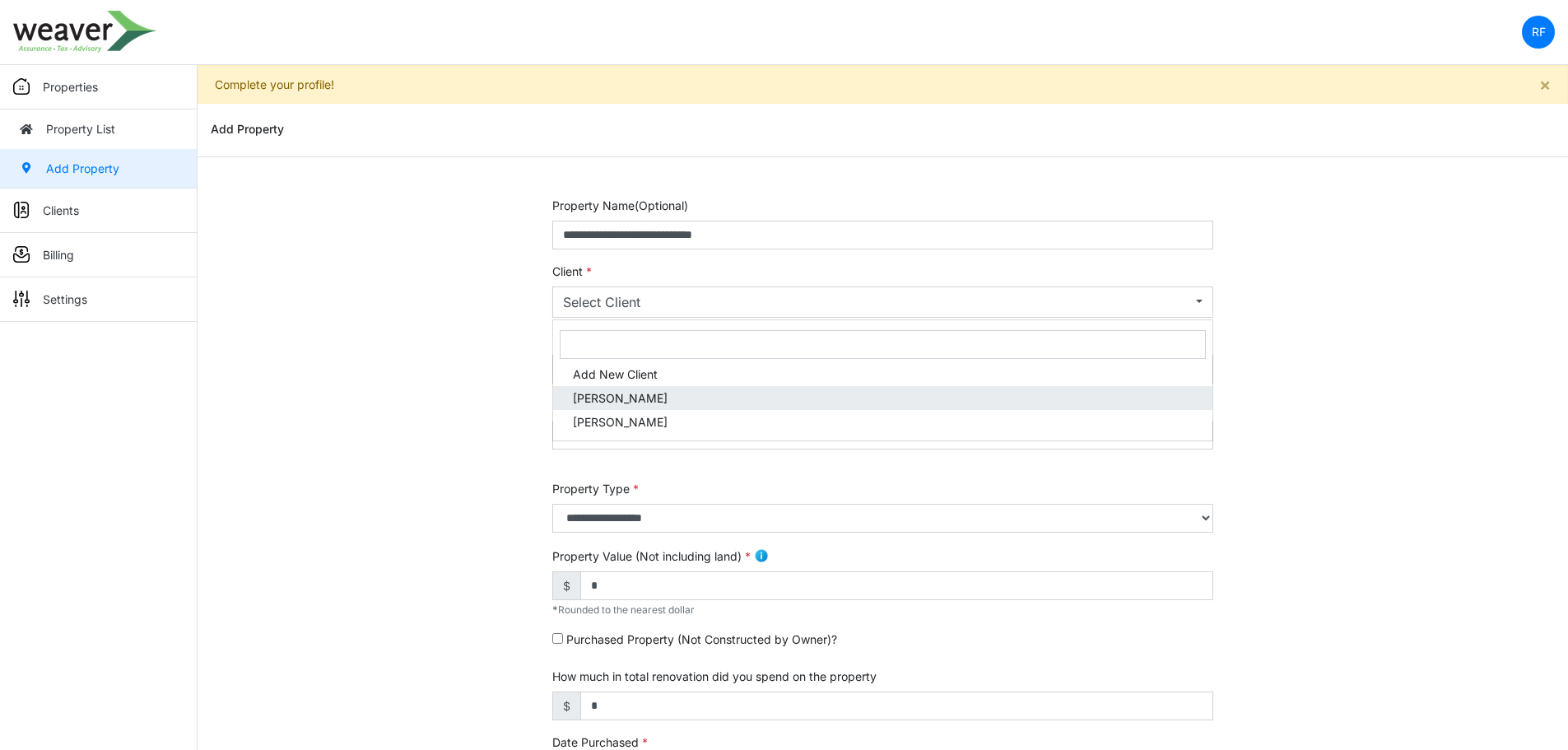
click at [705, 397] on link "[PERSON_NAME]" at bounding box center [883, 399] width 660 height 24
select select "***"
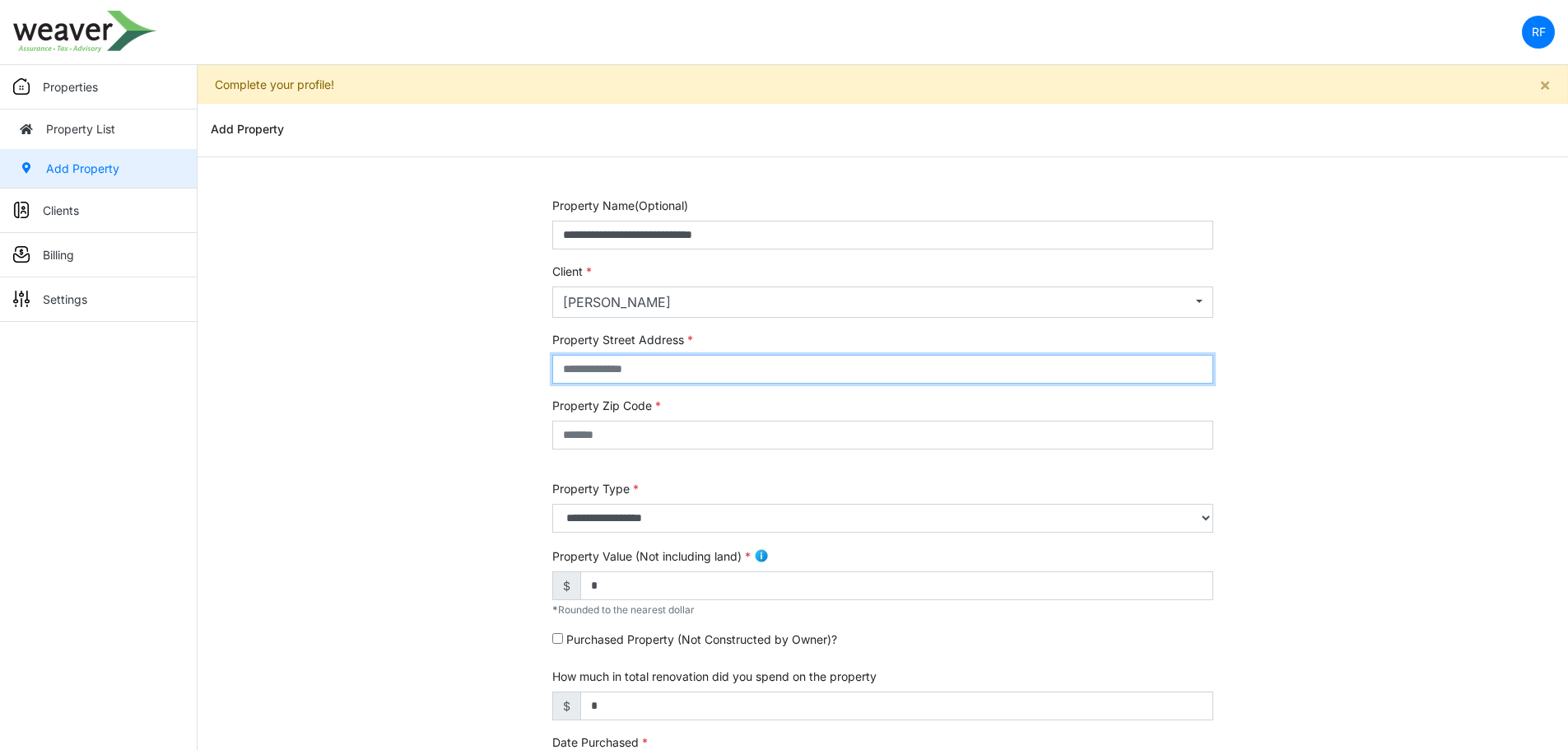
click at [698, 369] on input "text" at bounding box center [882, 369] width 661 height 29
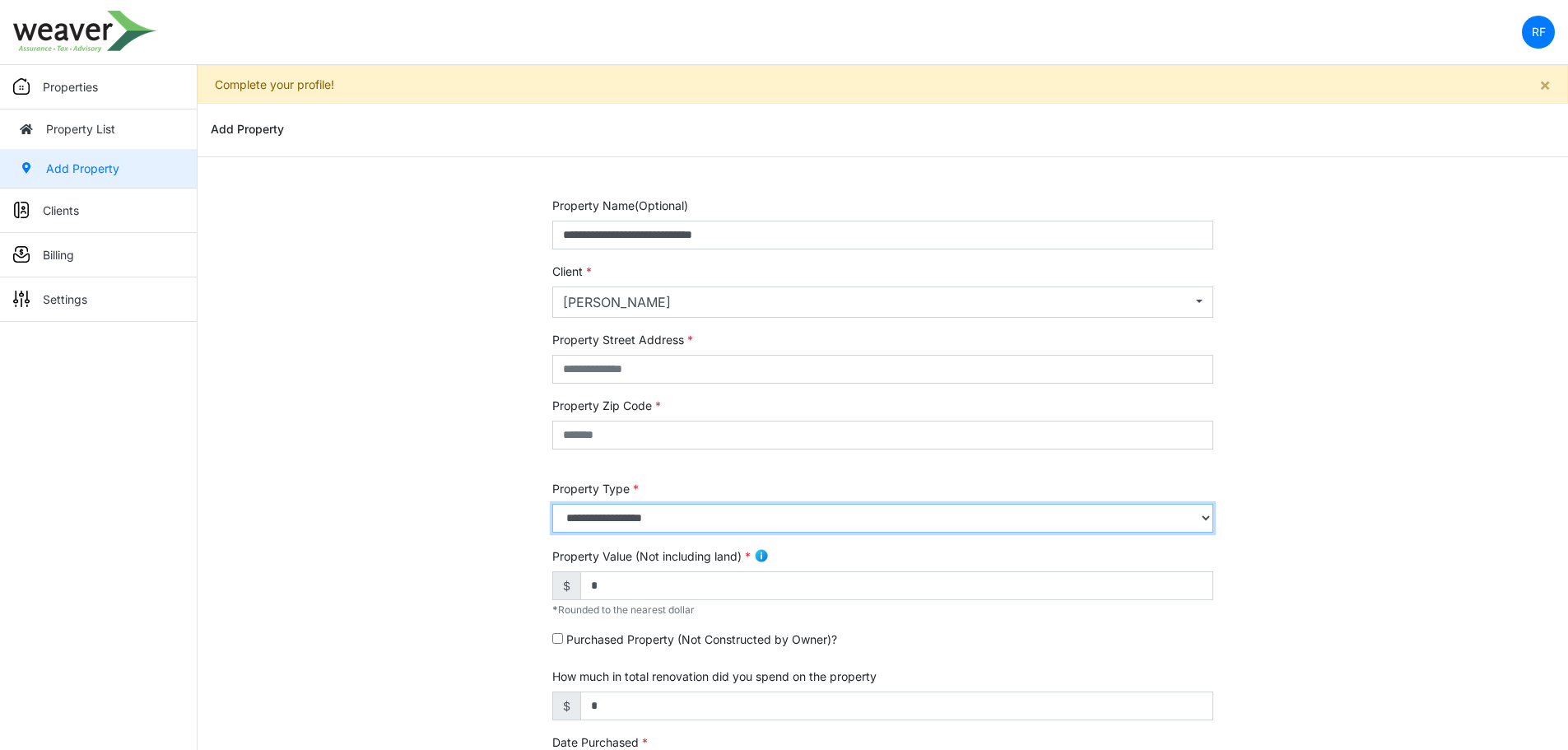
click at [699, 511] on select "**********" at bounding box center [882, 518] width 661 height 29
select select "*"
click at [552, 504] on select "**********" at bounding box center [882, 518] width 661 height 29
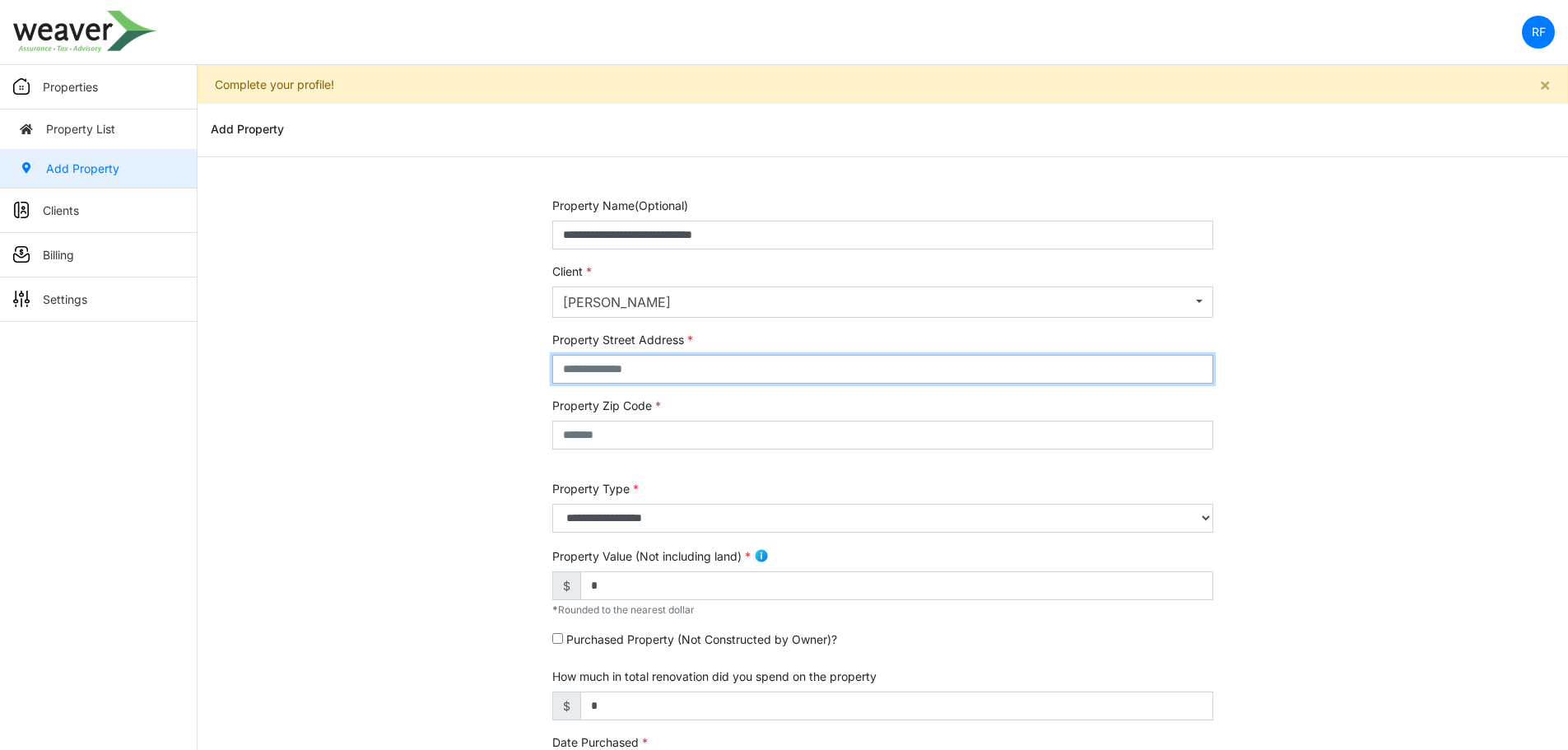
click at [625, 363] on input "text" at bounding box center [882, 369] width 661 height 29
click at [683, 368] on input "text" at bounding box center [882, 369] width 661 height 29
paste input "**********"
type input "**********"
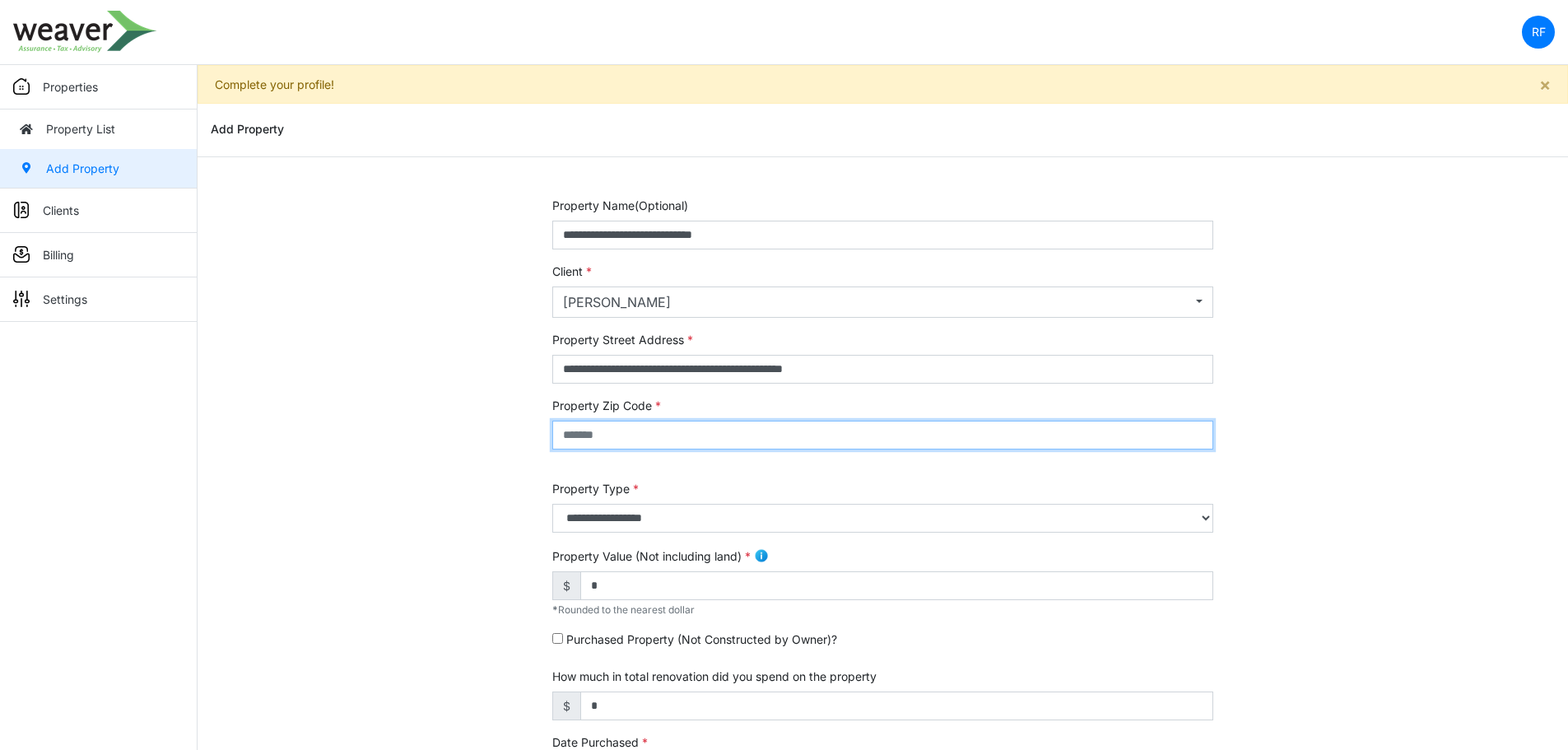
click at [659, 431] on input "text" at bounding box center [882, 435] width 661 height 29
type input "*"
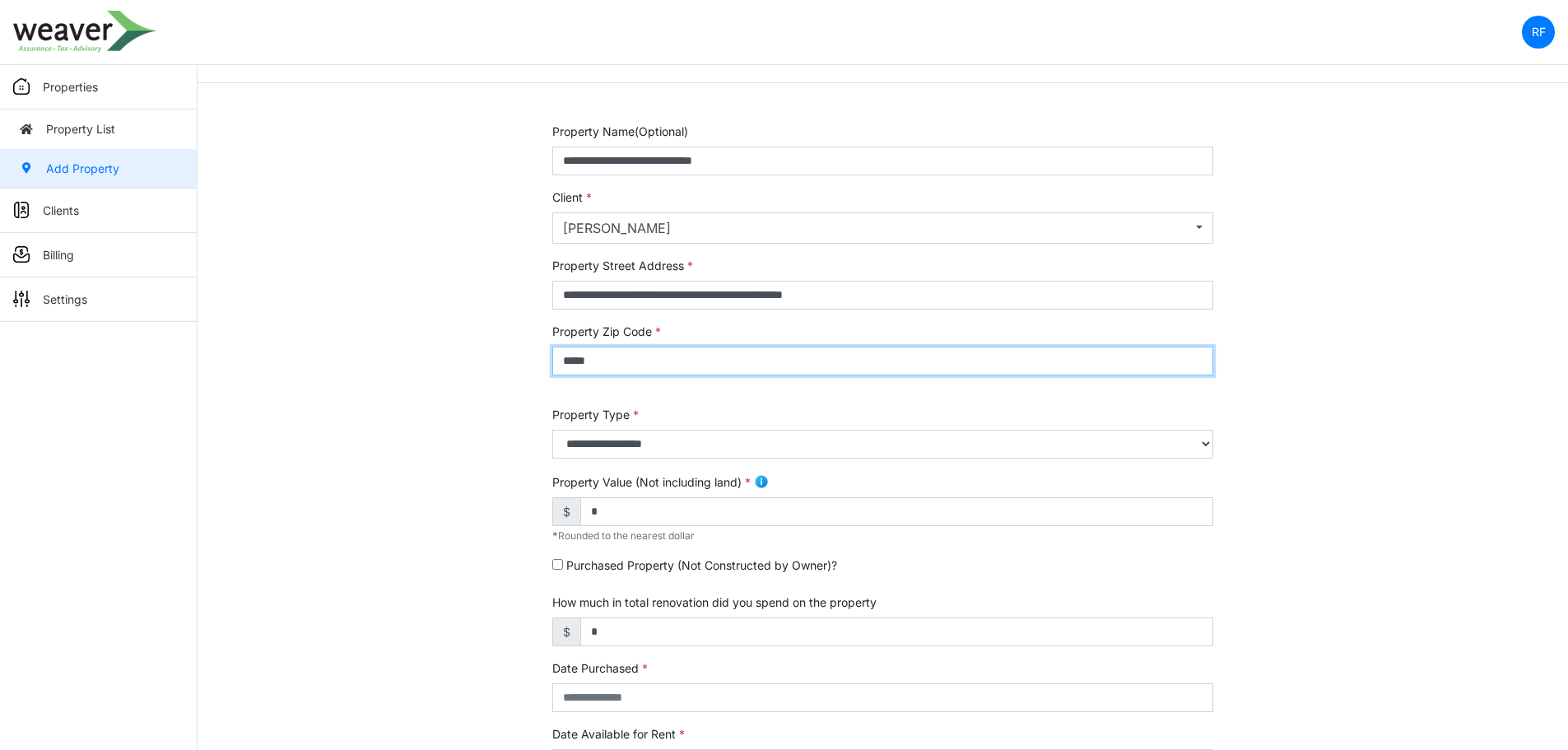
scroll to position [165, 0]
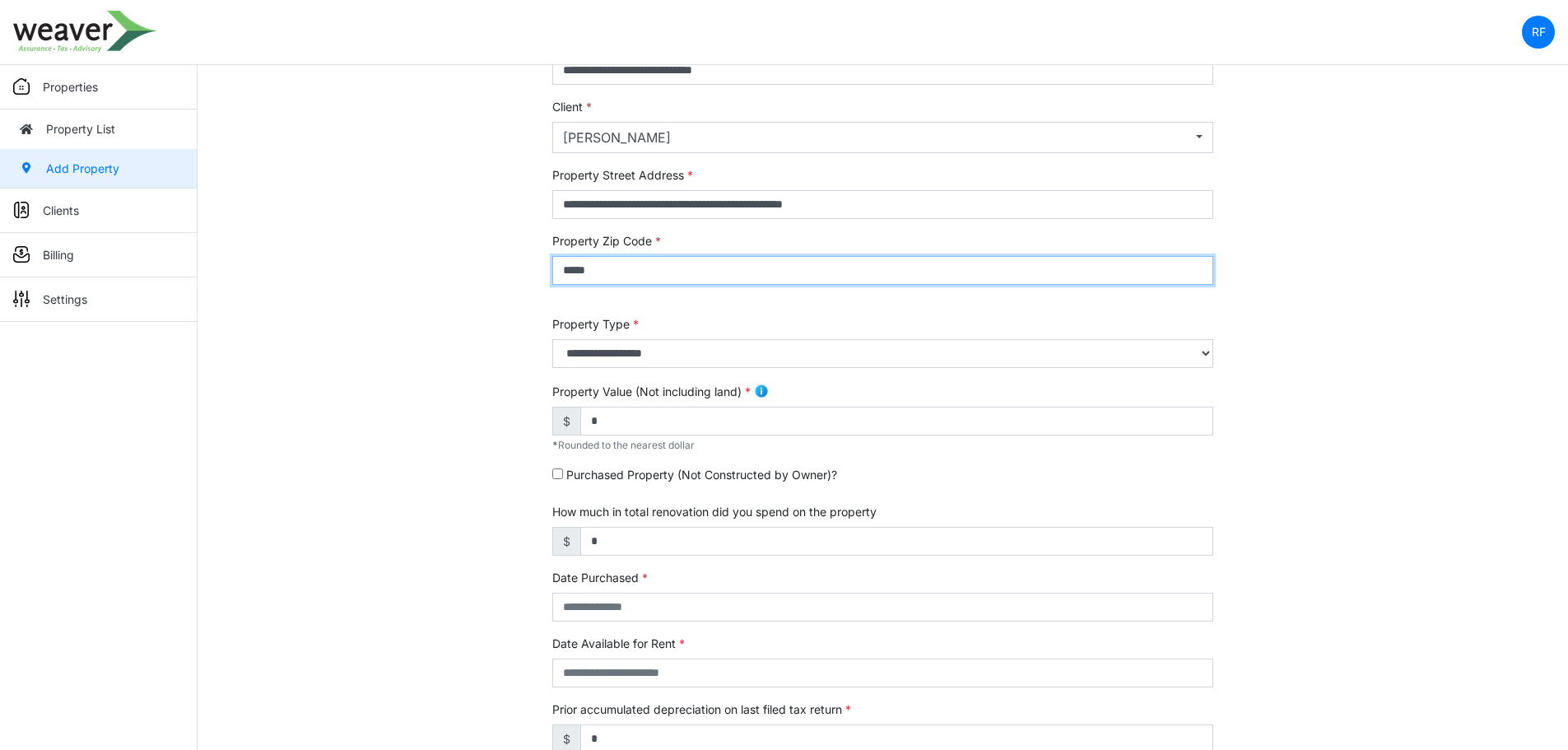
type input "*****"
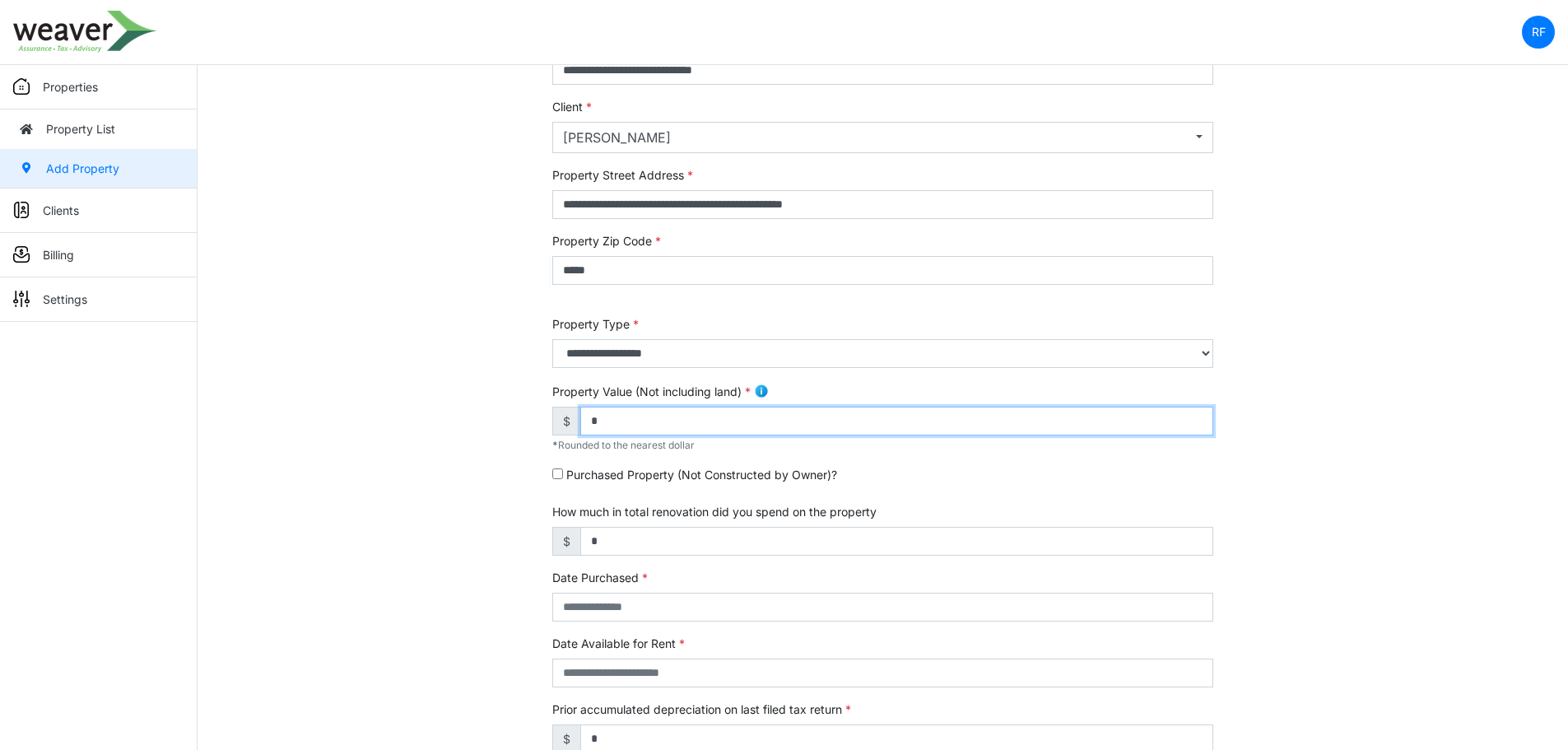
drag, startPoint x: 720, startPoint y: 426, endPoint x: 549, endPoint y: 444, distance: 171.9
click at [549, 444] on div "**********" at bounding box center [883, 529] width 686 height 995
click at [721, 421] on input "*" at bounding box center [896, 421] width 633 height 29
type input "**********"
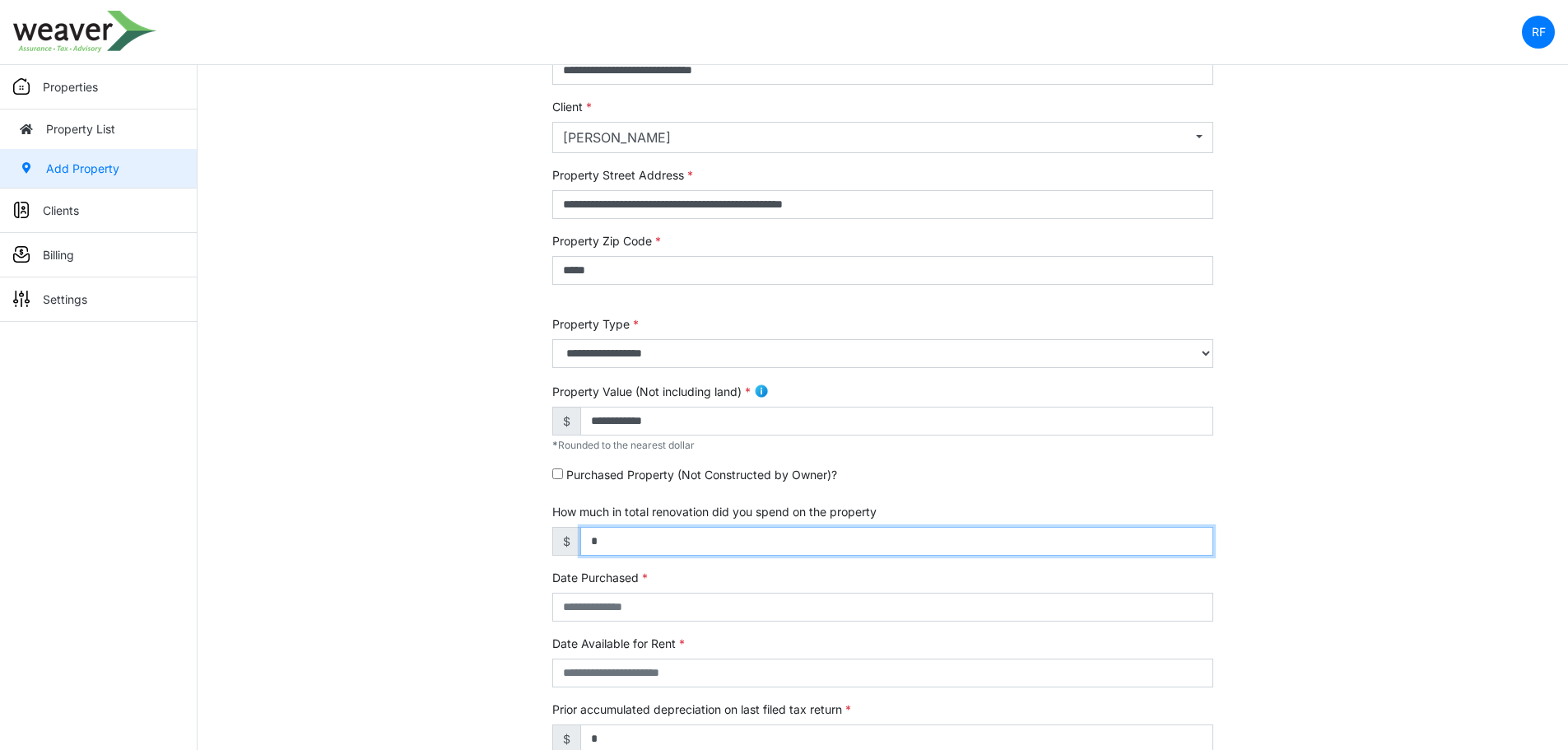
click at [696, 540] on input "*" at bounding box center [896, 540] width 633 height 29
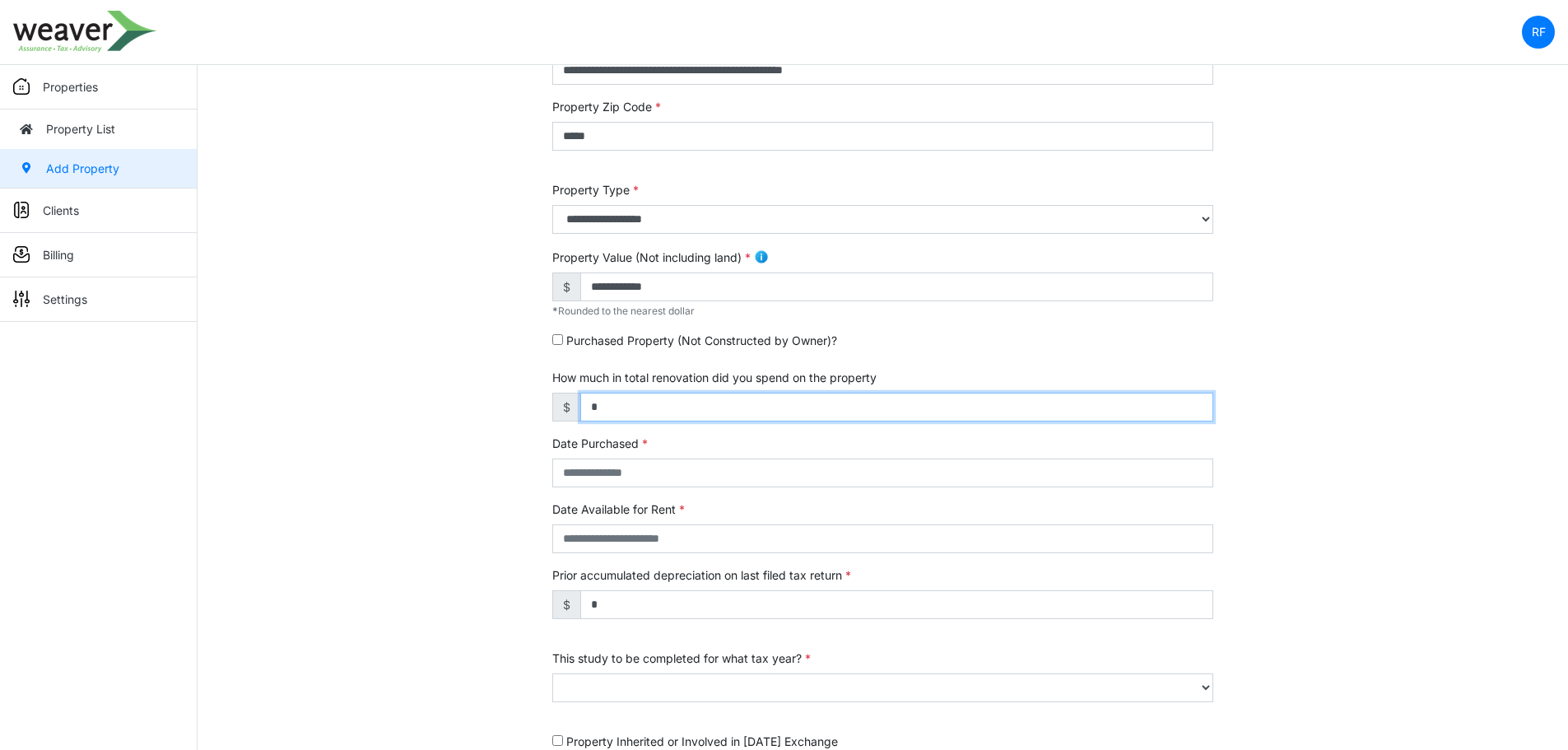
scroll to position [329, 0]
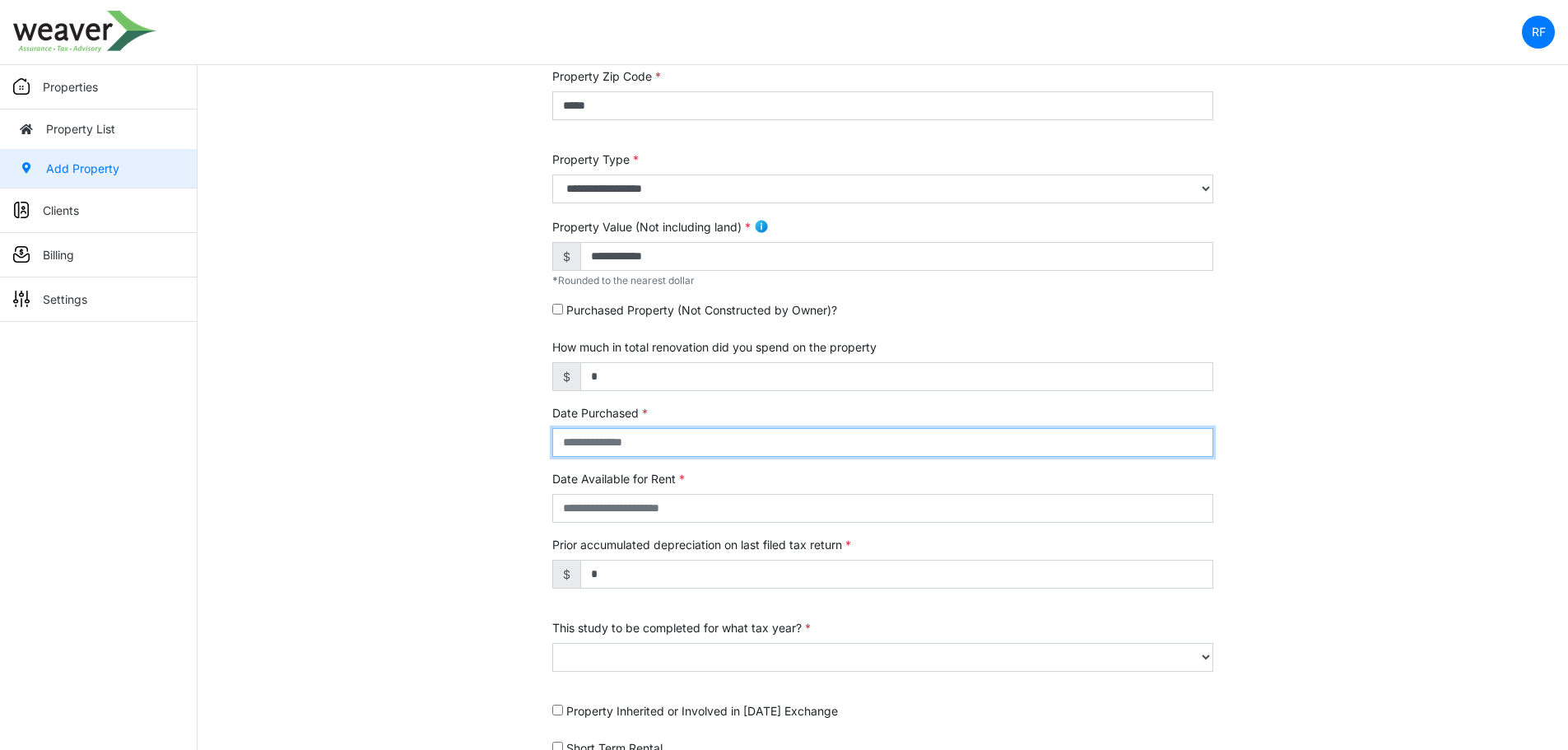
click at [785, 441] on input "text" at bounding box center [882, 442] width 661 height 29
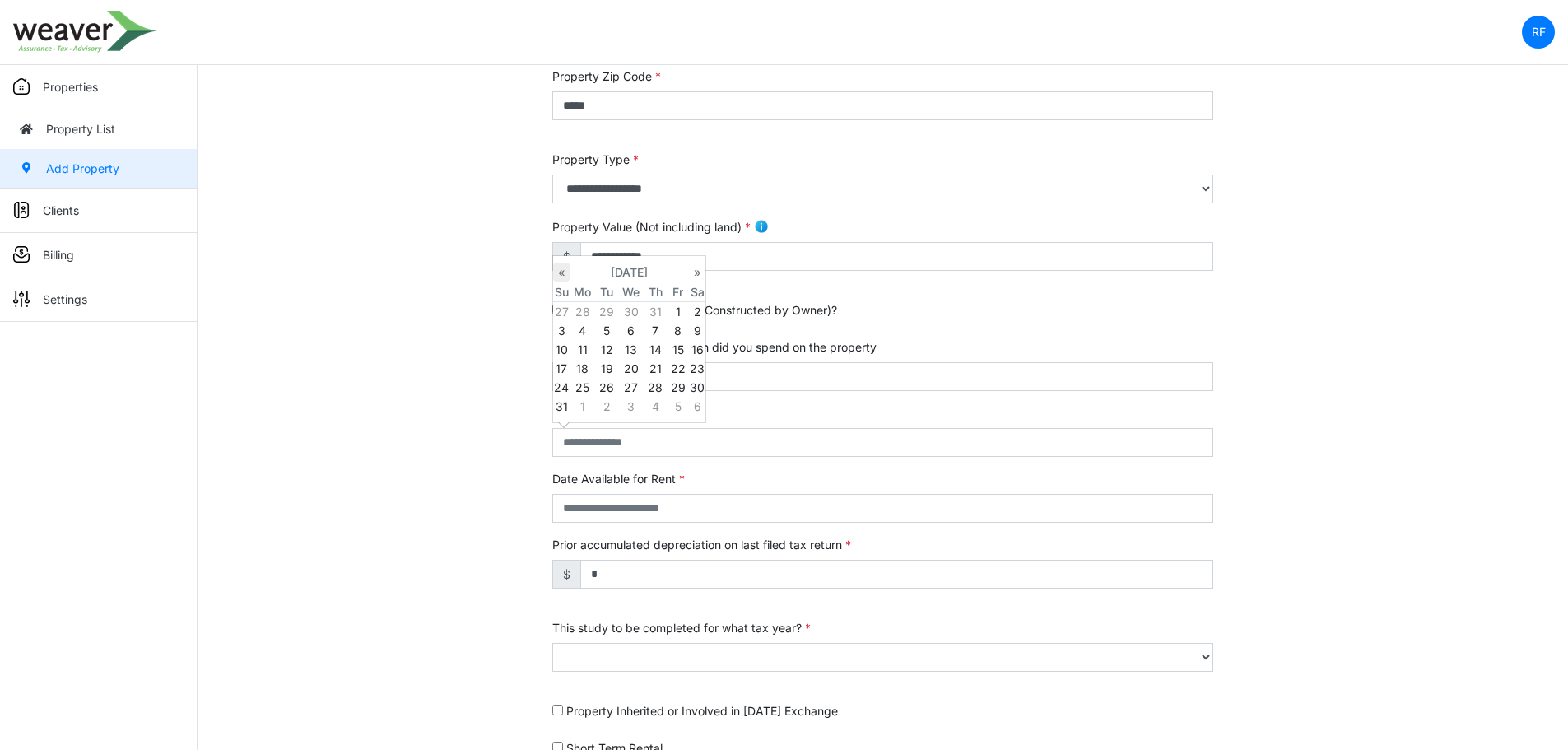
click at [567, 268] on th "«" at bounding box center [562, 272] width 17 height 19
click at [634, 350] on td "14" at bounding box center [631, 350] width 26 height 19
type input "**********"
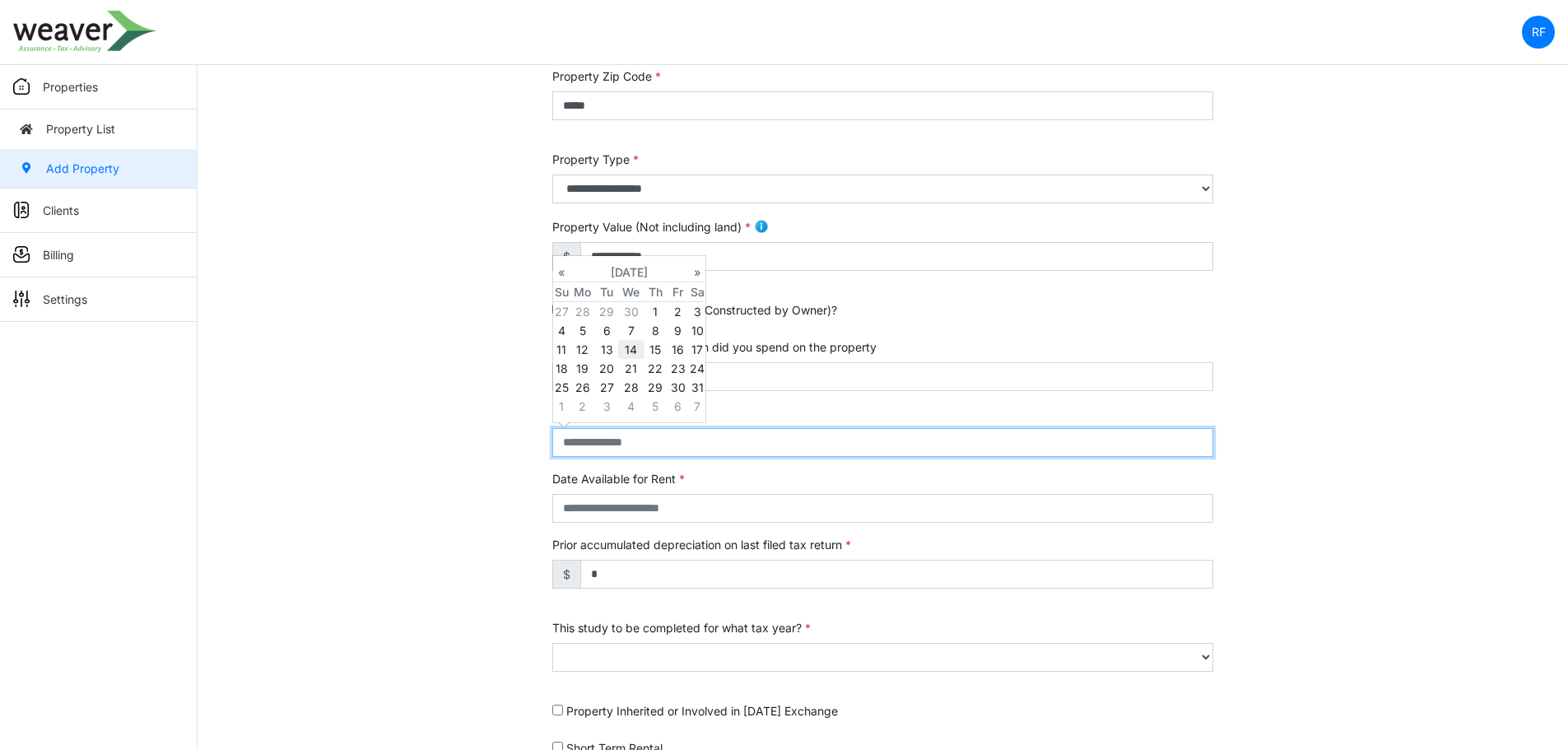
type input "**********"
select select "****"
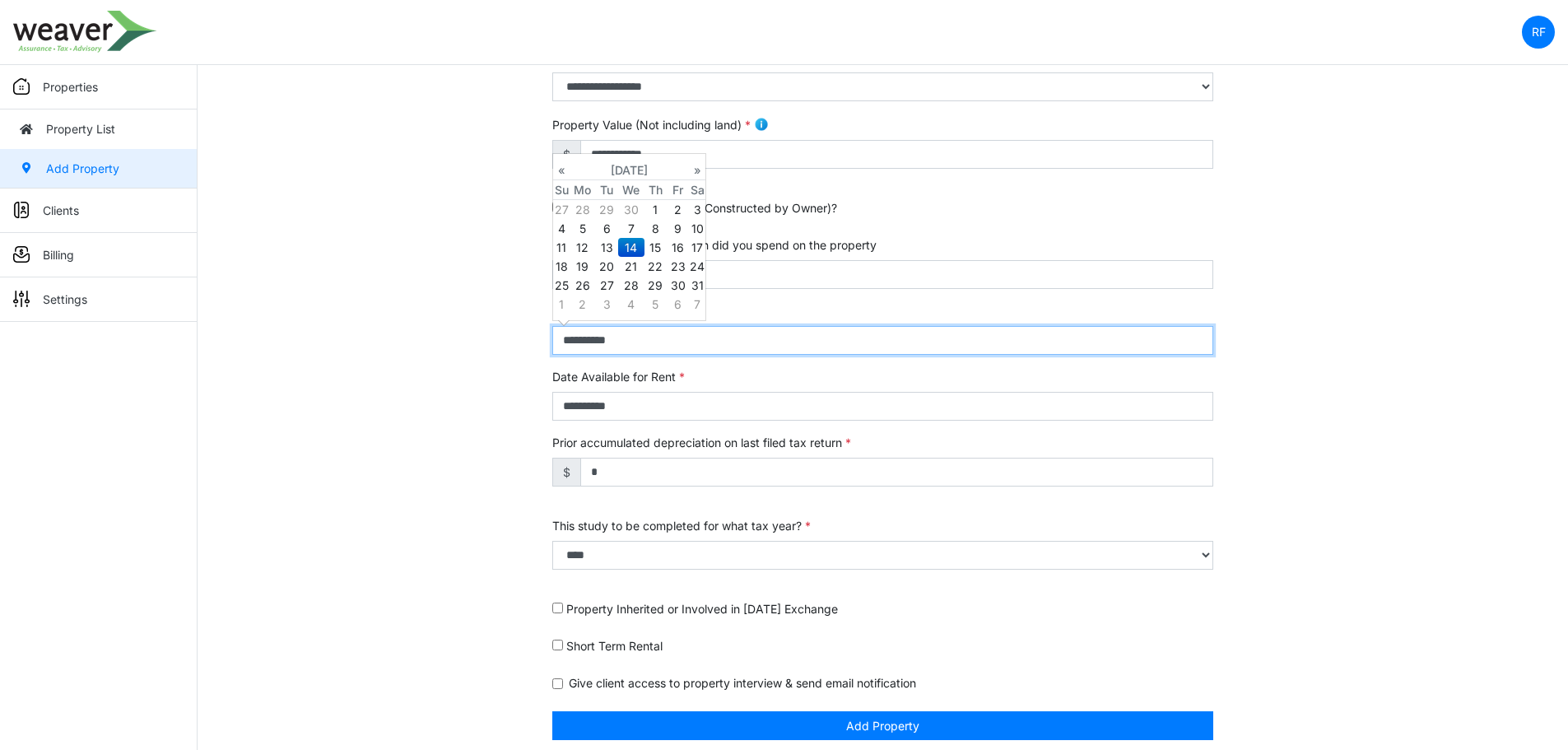
scroll to position [441, 0]
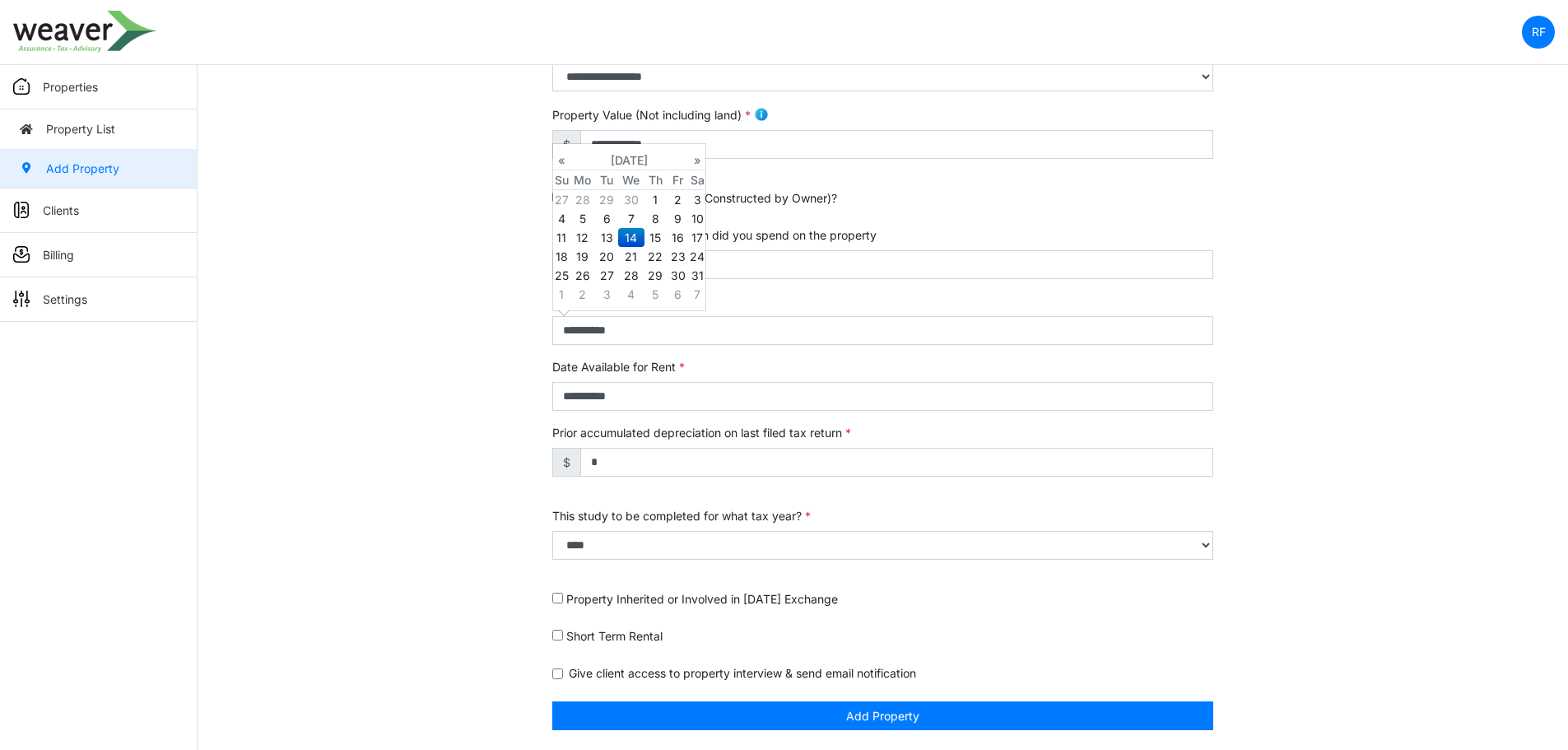
click at [583, 631] on label "Short Term Rental" at bounding box center [614, 636] width 96 height 18
click at [583, 635] on label "Short Term Rental" at bounding box center [614, 636] width 96 height 18
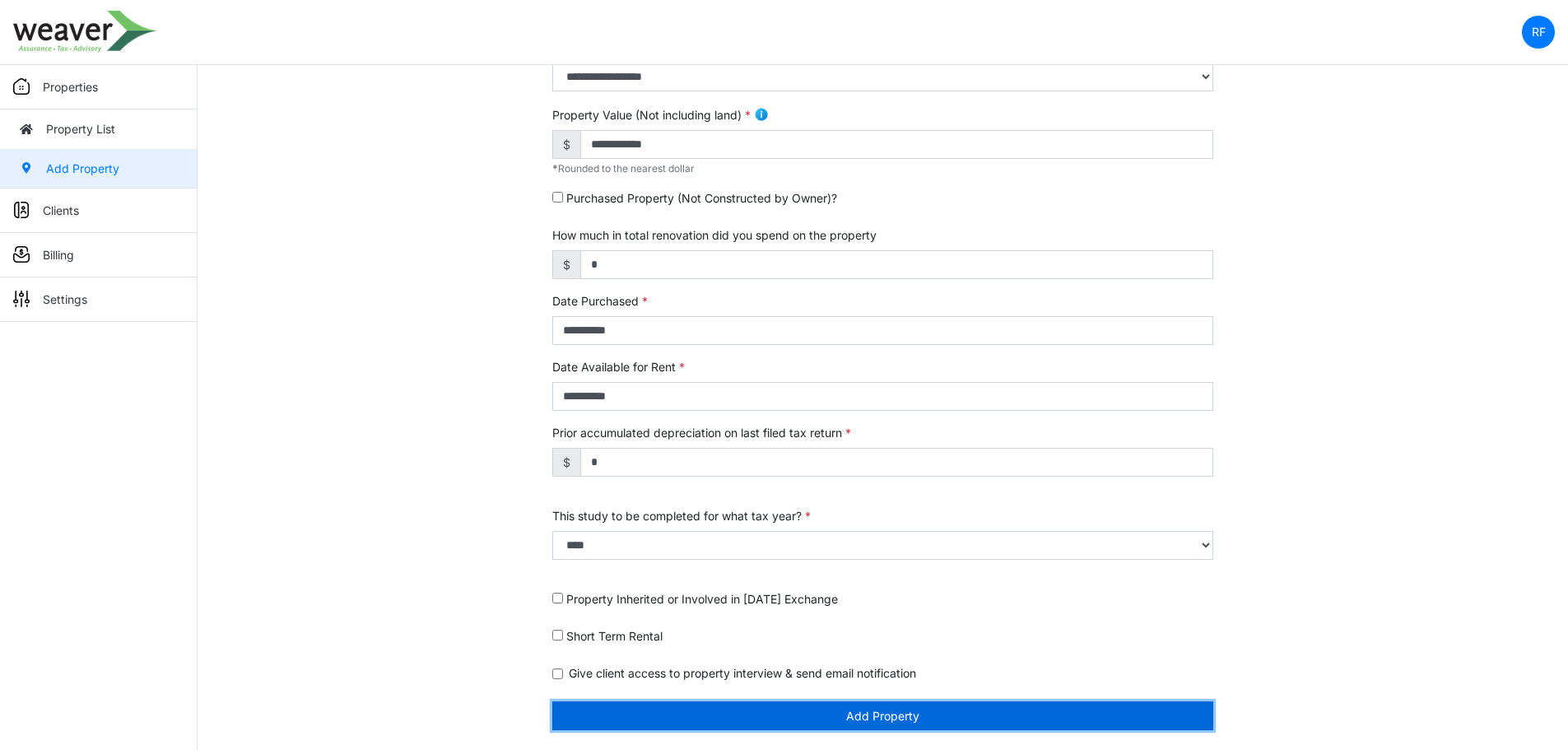
click at [942, 710] on button "Add Property" at bounding box center [882, 716] width 661 height 29
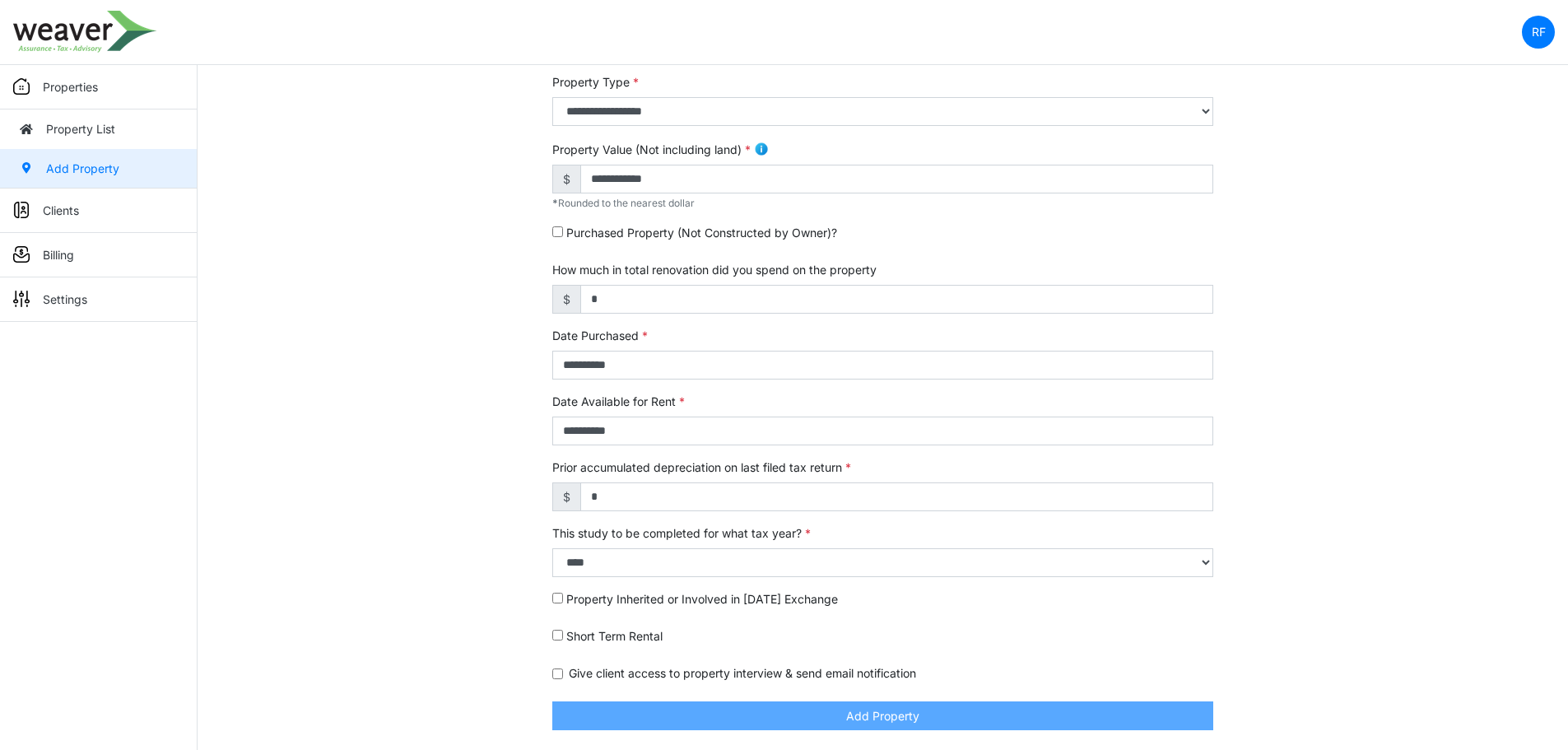
scroll to position [389, 0]
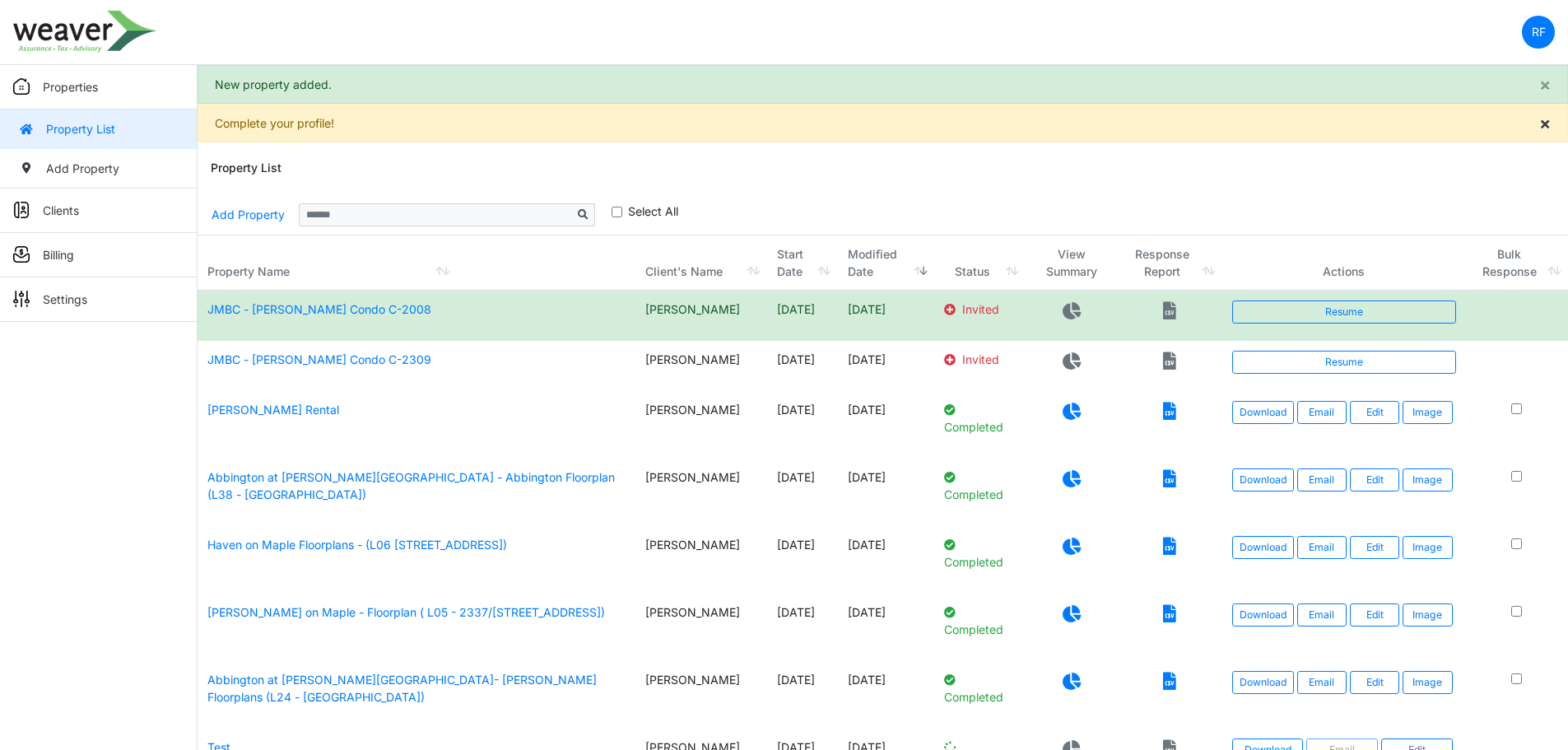
click at [1542, 126] on span "×" at bounding box center [1545, 123] width 11 height 20
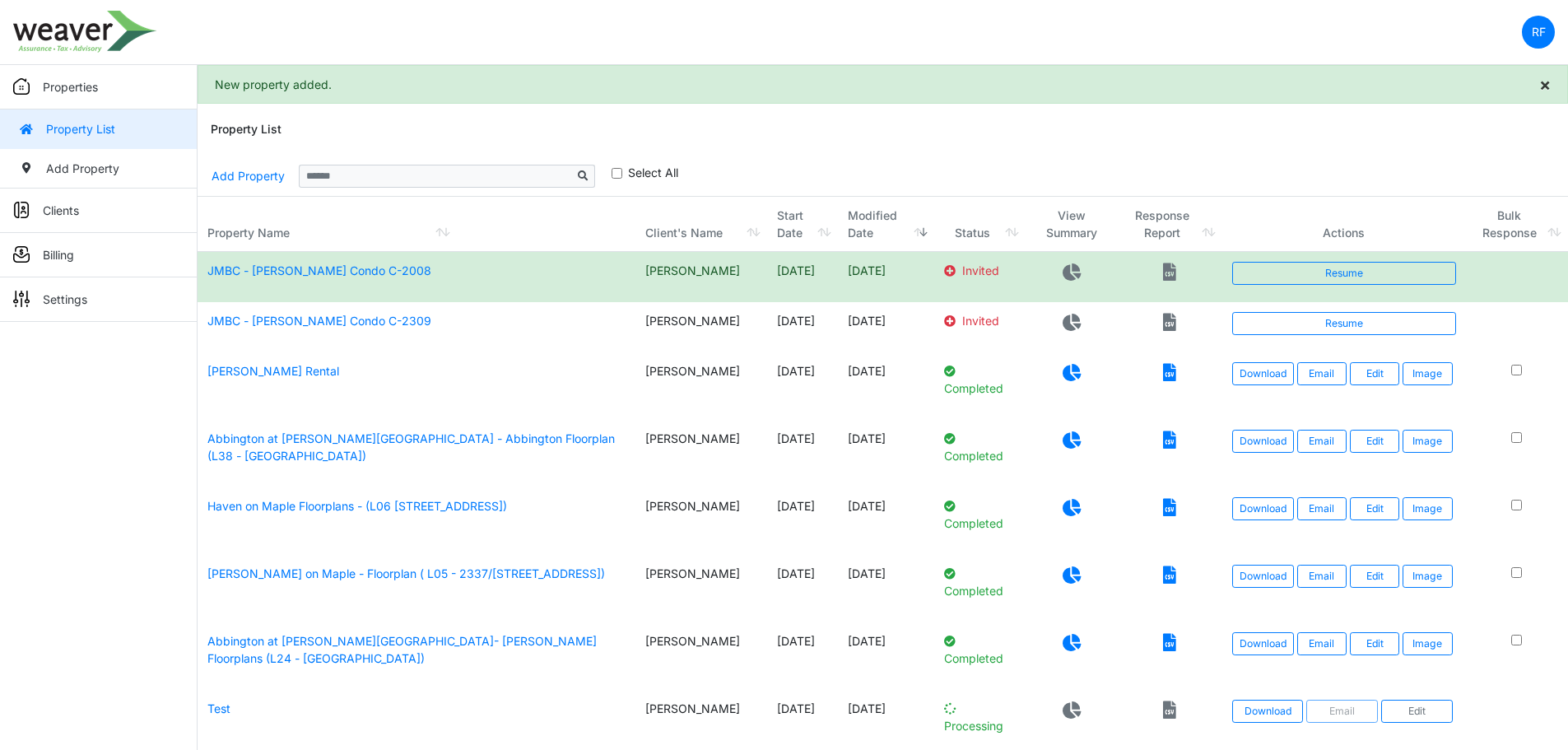
click at [1553, 82] on button "×" at bounding box center [1545, 84] width 44 height 37
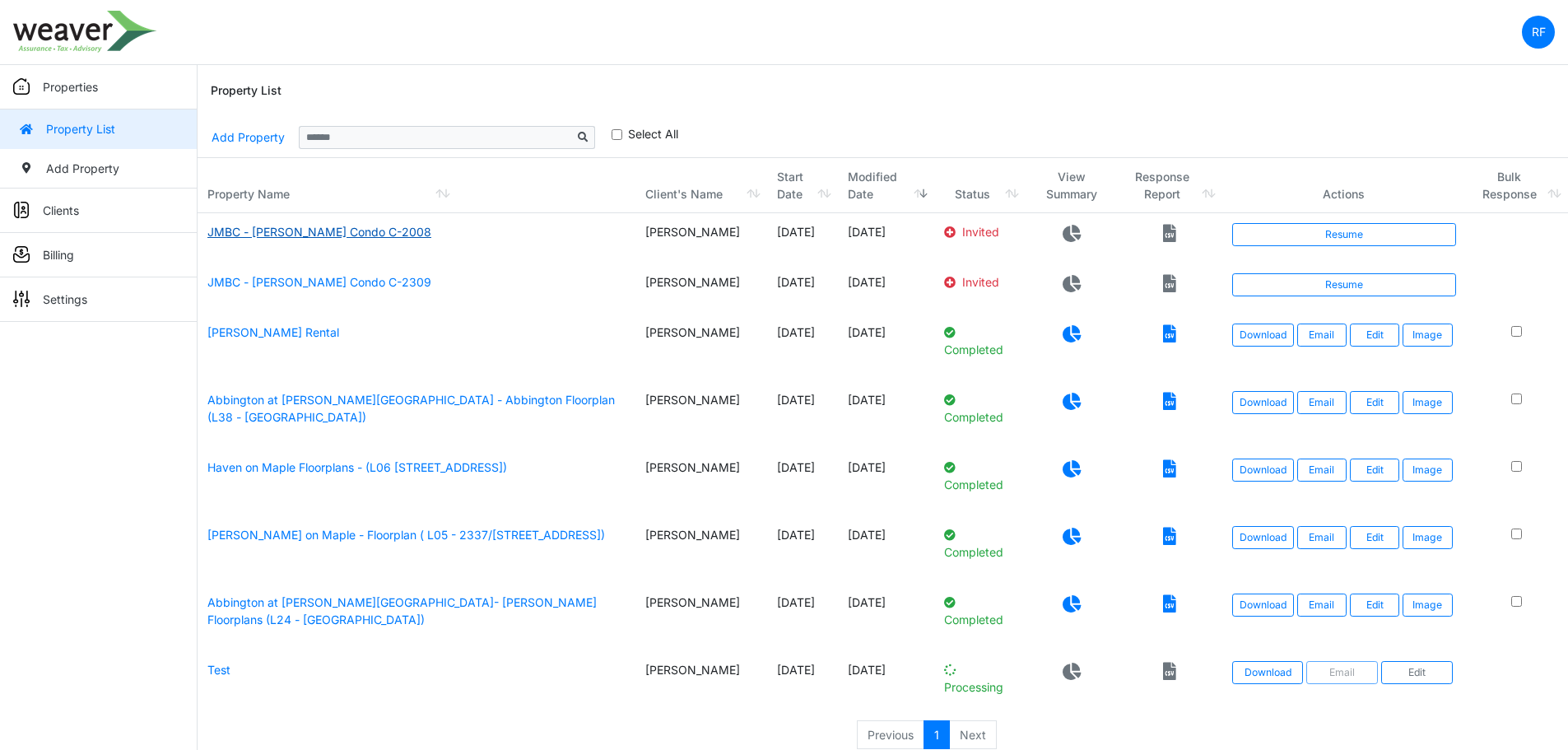
click at [297, 233] on link "JMBC - Jim Jackson Condo C-2008" at bounding box center [320, 231] width 224 height 14
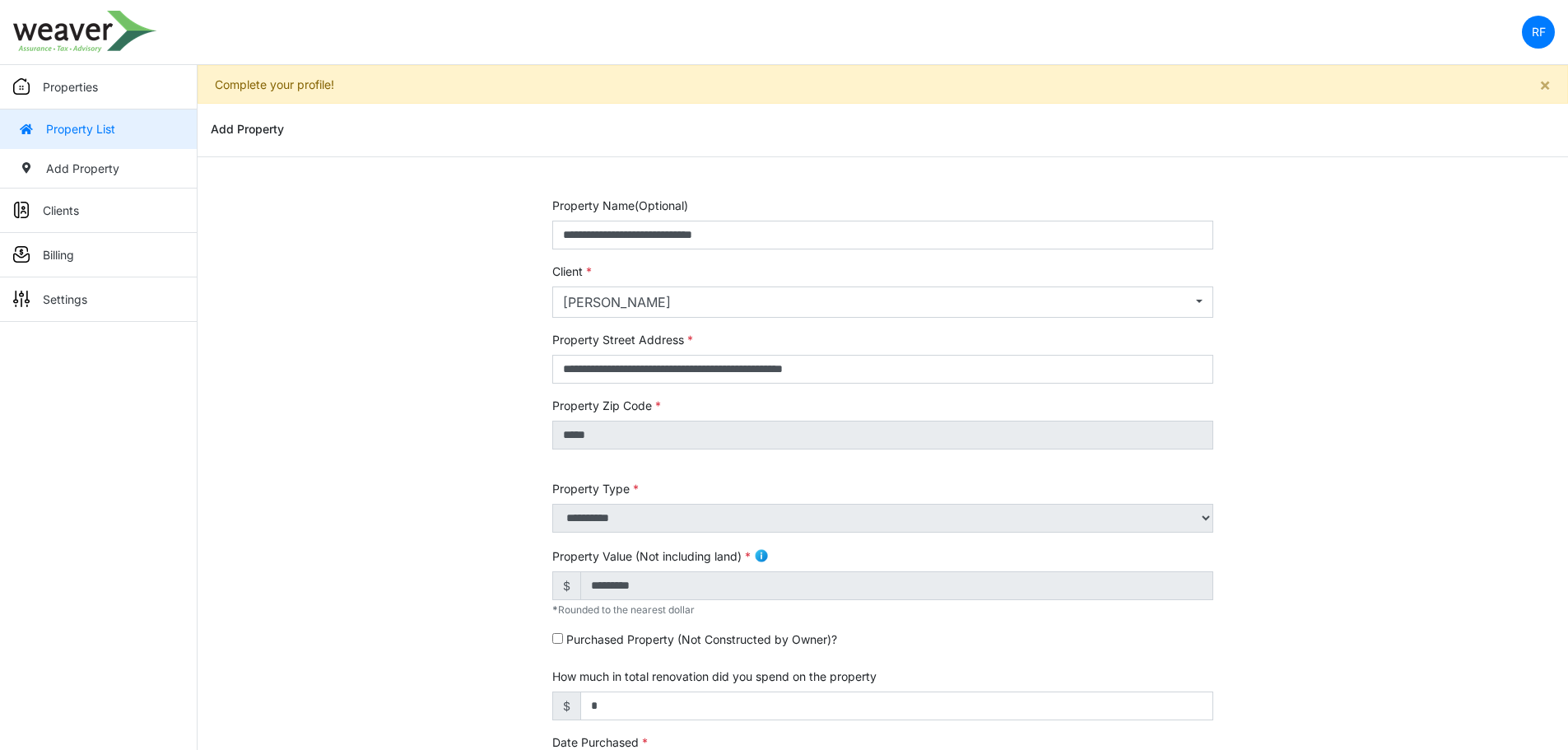
click at [105, 136] on link "Property List" at bounding box center [98, 129] width 196 height 40
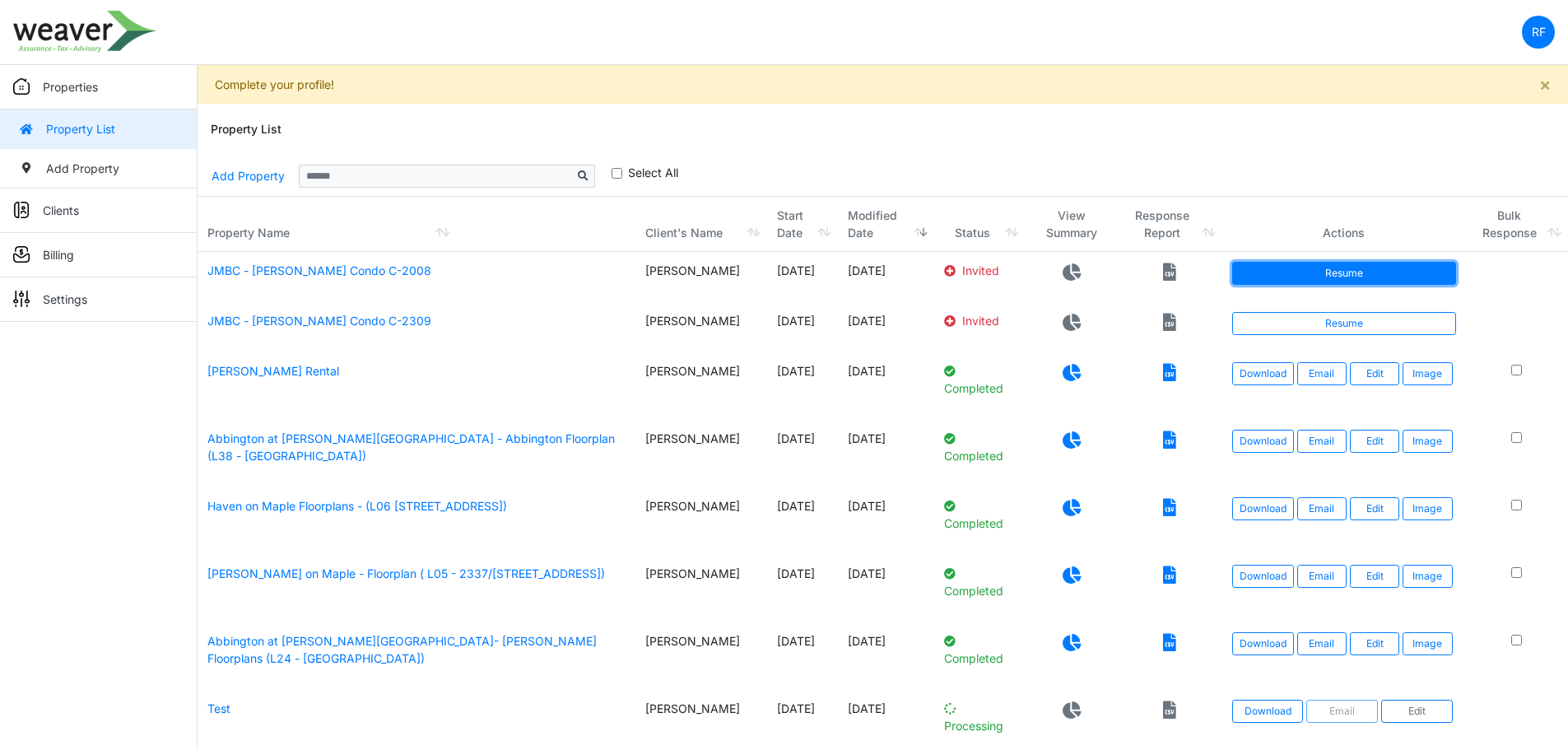
click at [1371, 278] on link "Resume" at bounding box center [1345, 273] width 224 height 23
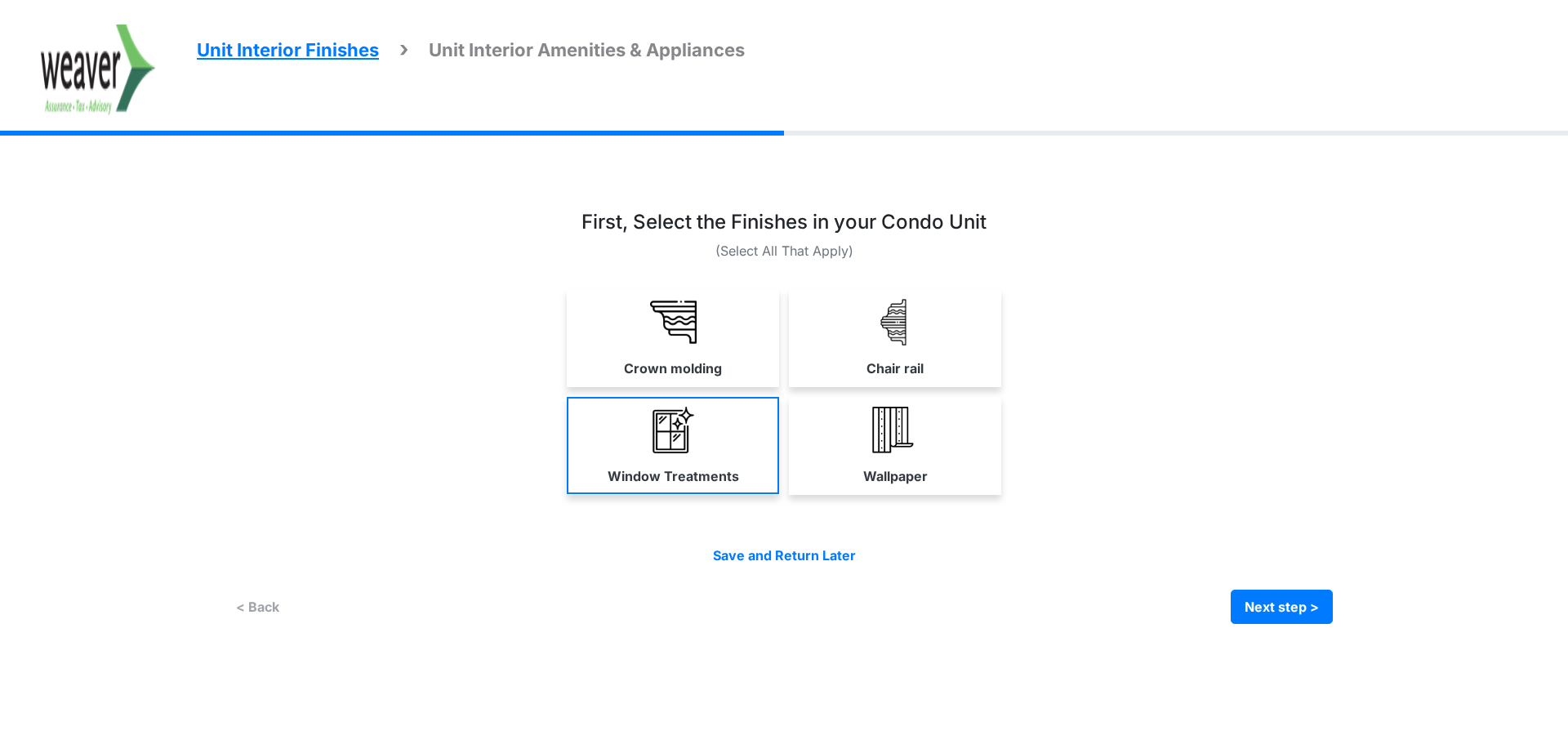
click at [738, 467] on link "Window Treatments" at bounding box center [672, 446] width 212 height 97
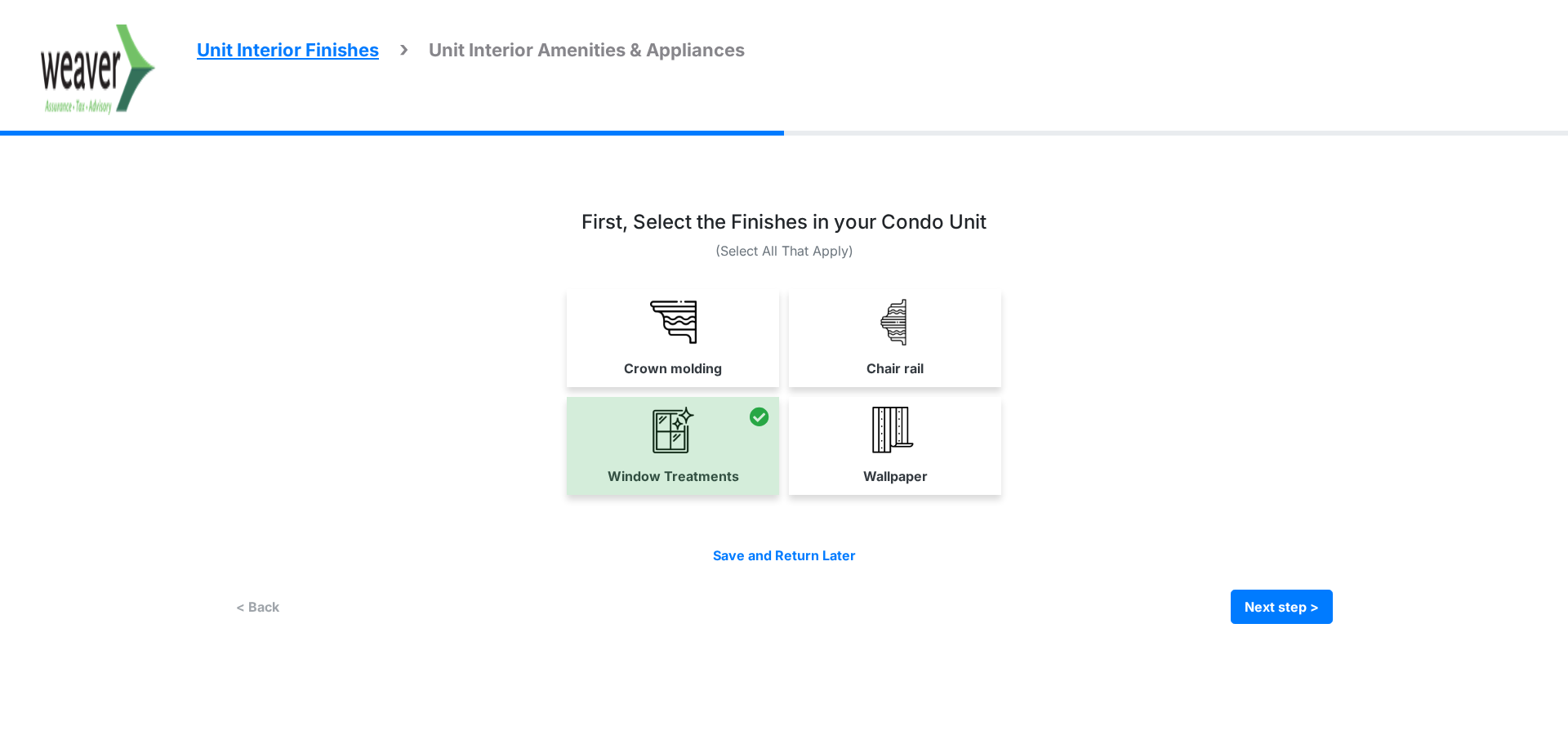
drag, startPoint x: 699, startPoint y: 343, endPoint x: 764, endPoint y: 355, distance: 66.1
click at [699, 342] on link "Crown molding" at bounding box center [672, 338] width 212 height 97
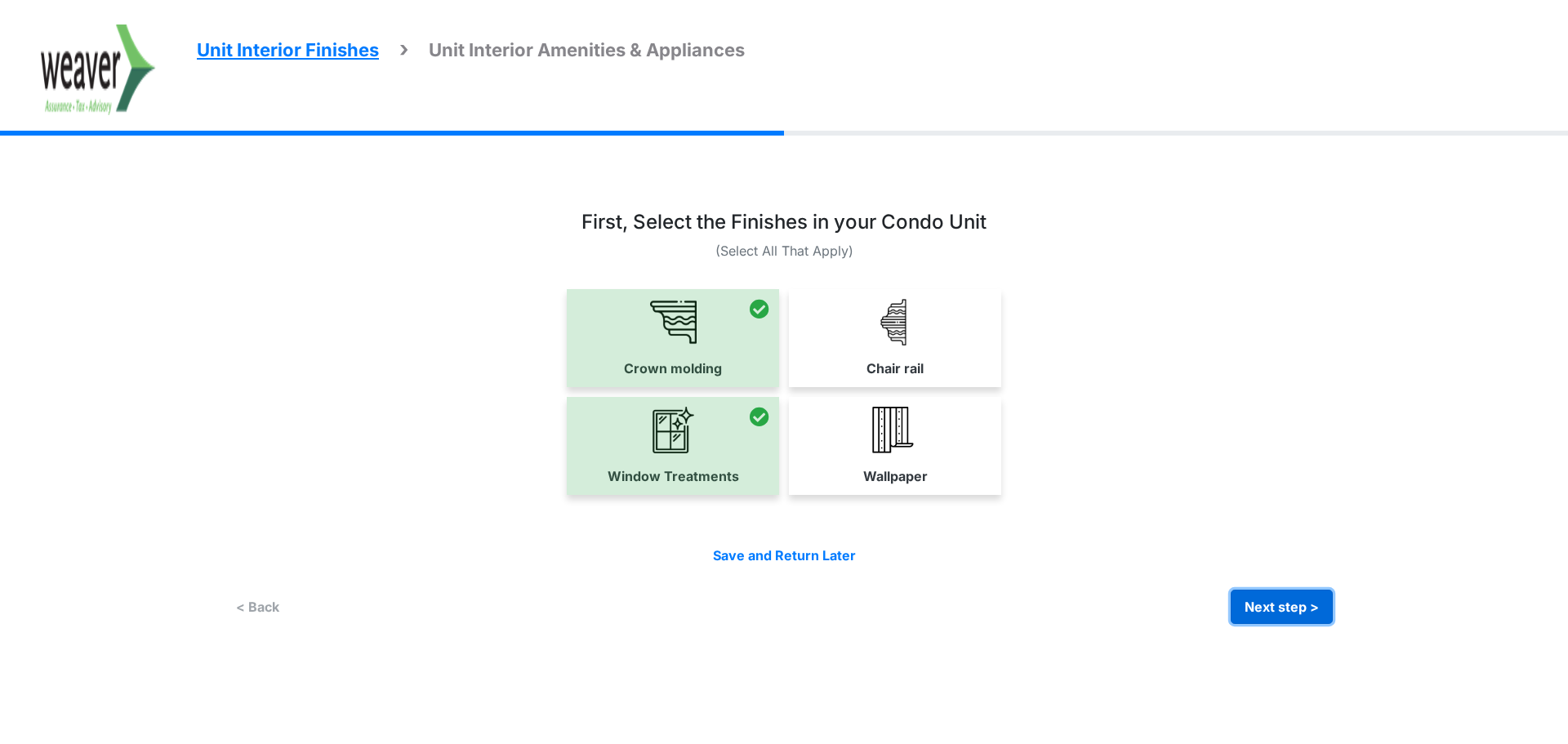
click at [1329, 613] on button "Next step >" at bounding box center [1282, 606] width 102 height 34
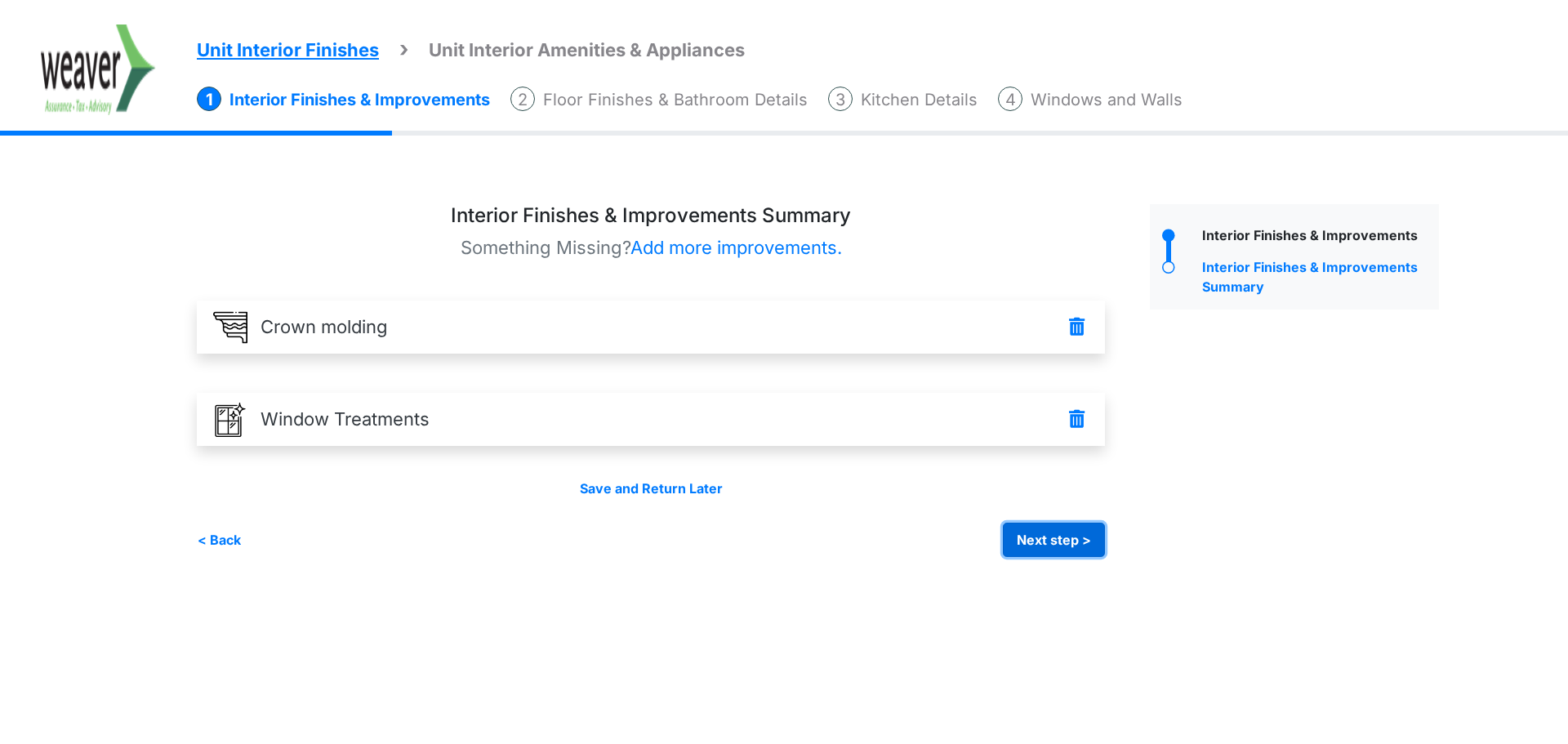
click at [1044, 544] on button "Next step >" at bounding box center [1054, 539] width 102 height 34
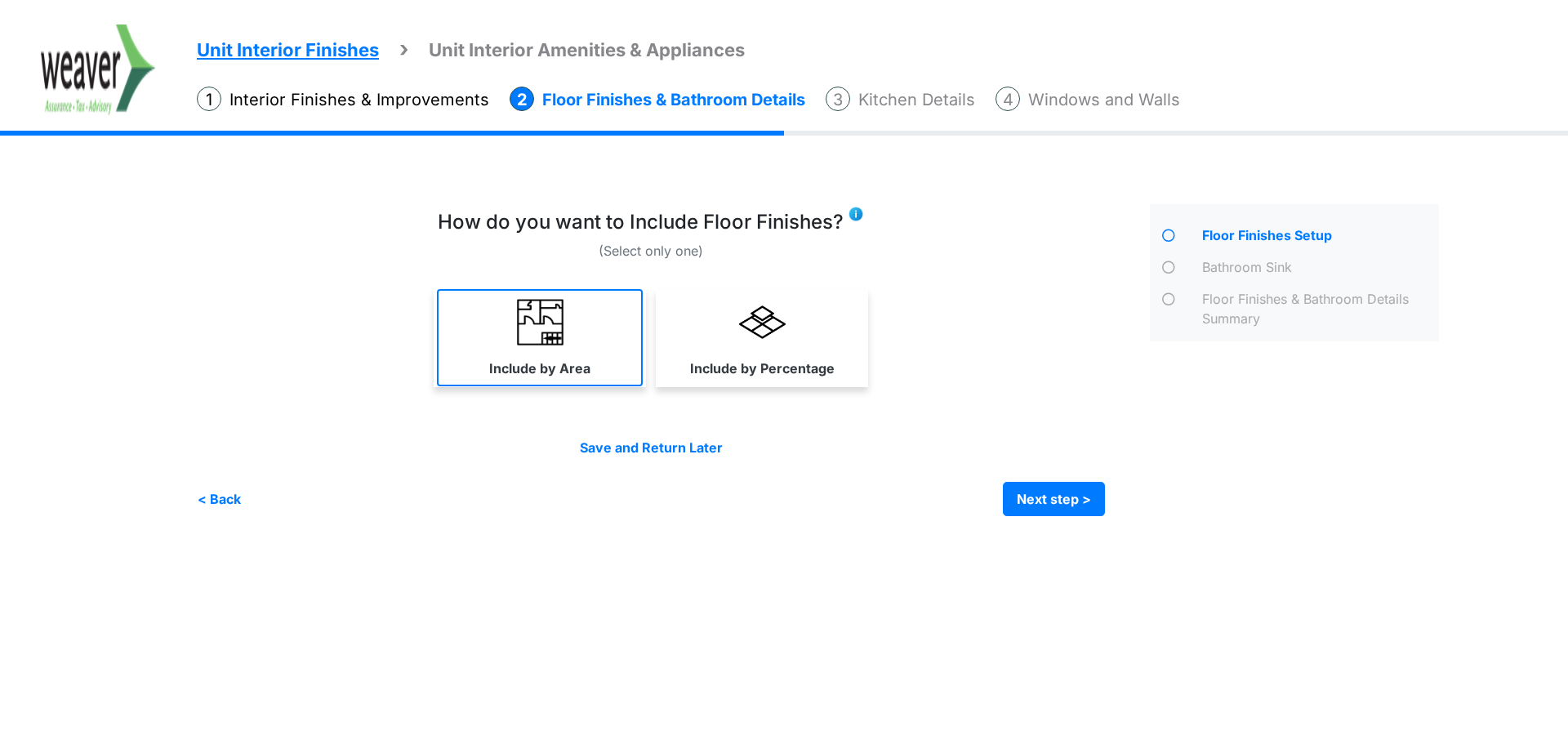
click at [608, 348] on link "Include by Area" at bounding box center [540, 338] width 206 height 97
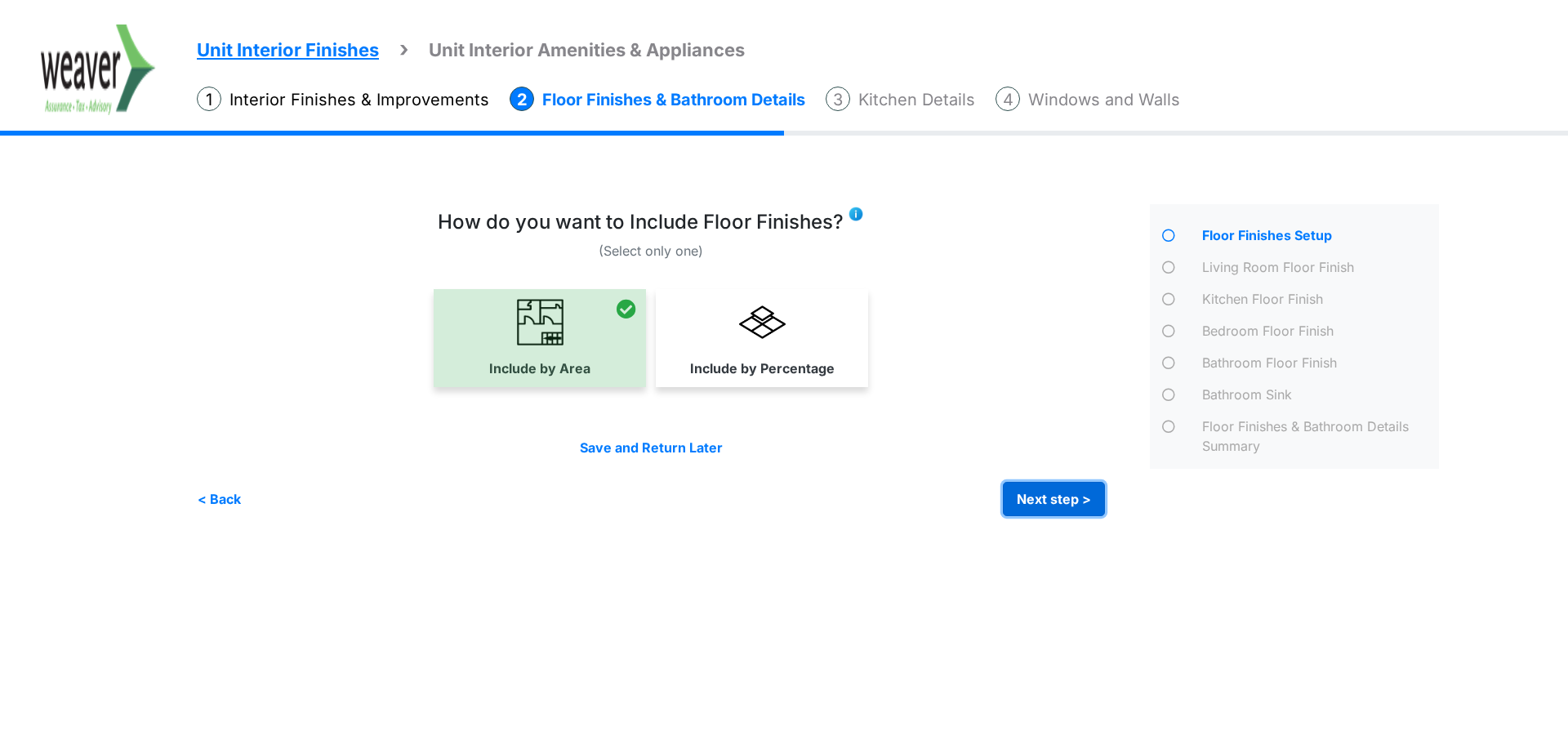
click at [1066, 501] on button "Next step >" at bounding box center [1054, 498] width 102 height 34
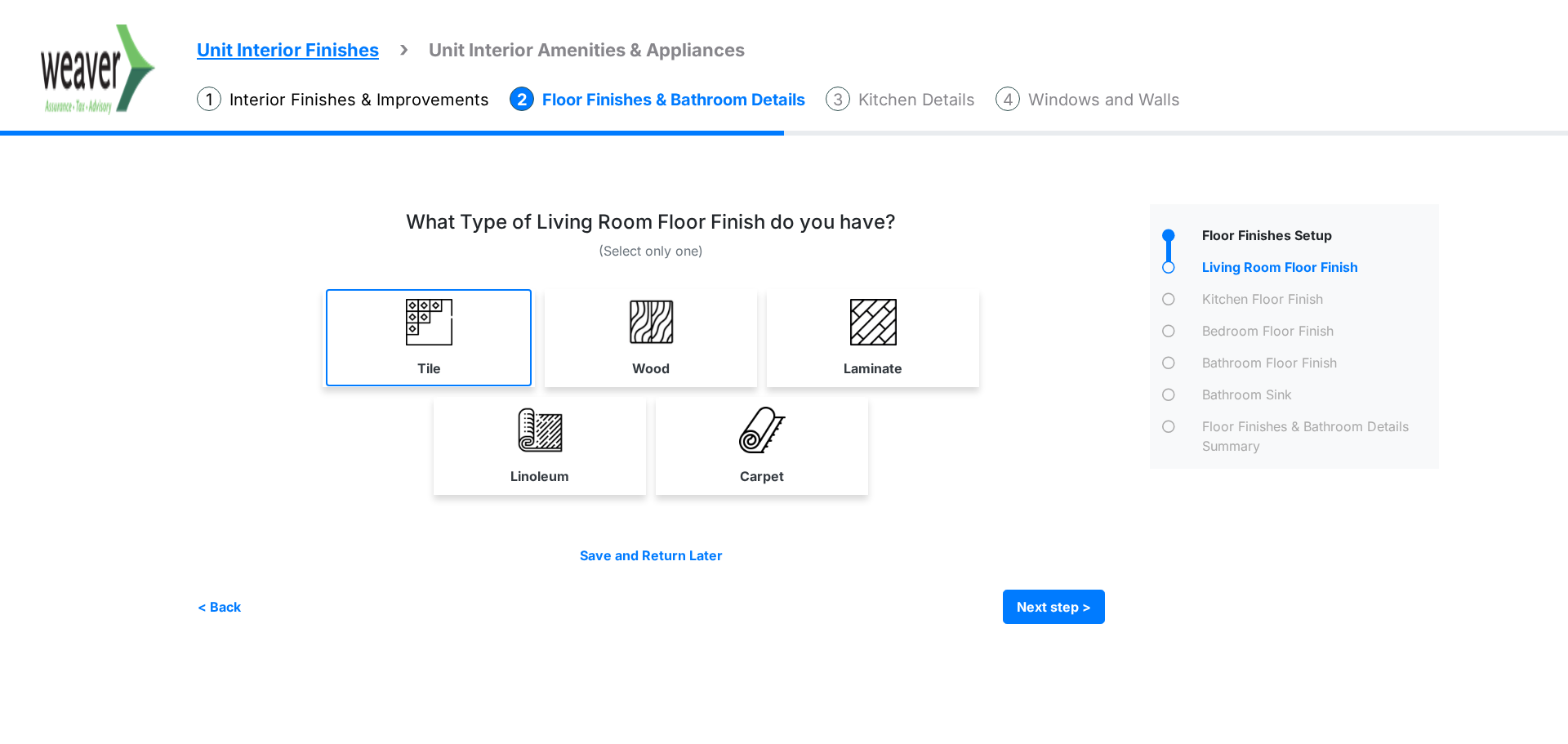
click at [464, 339] on link "Tile" at bounding box center [429, 338] width 206 height 97
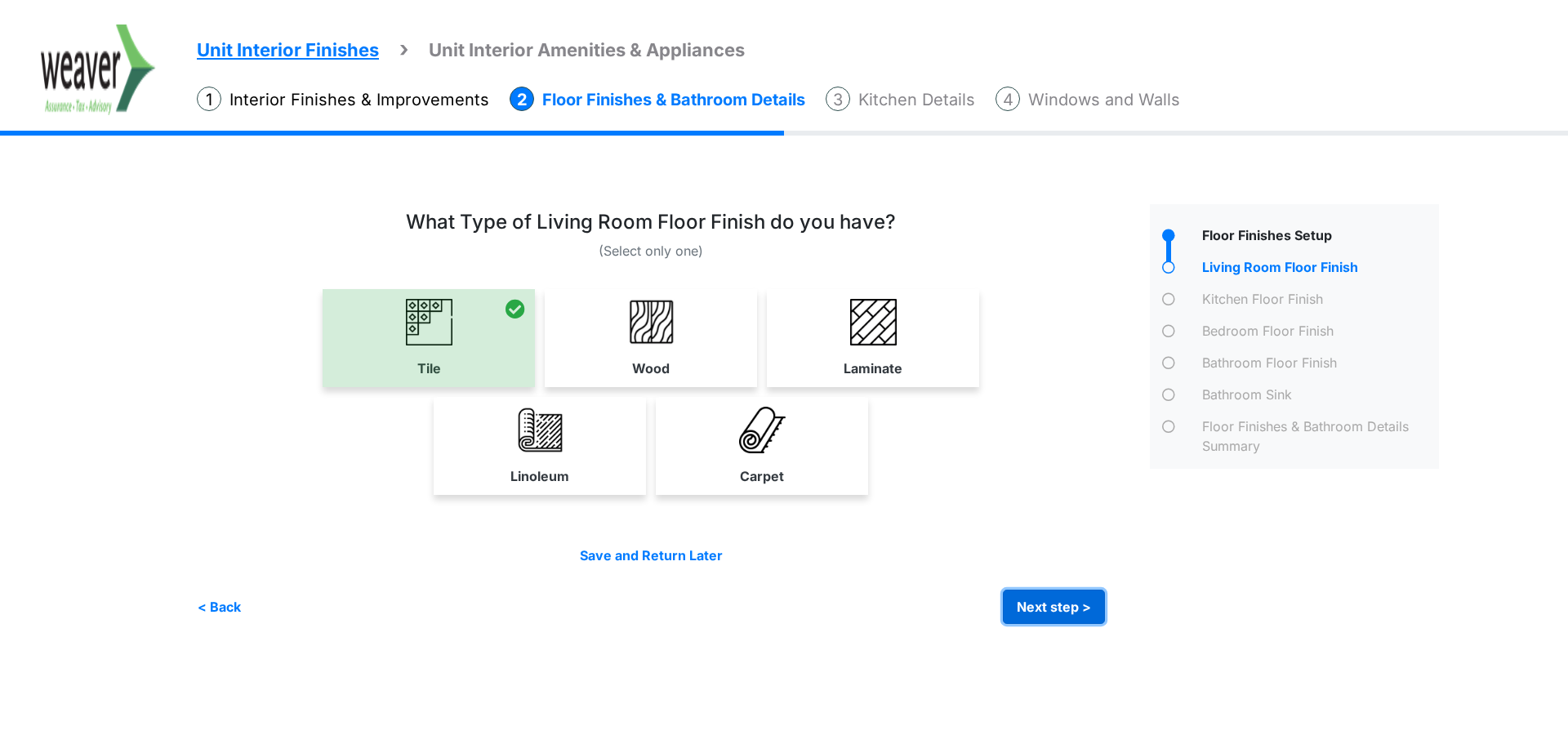
click at [1042, 603] on button "Next step >" at bounding box center [1054, 606] width 102 height 34
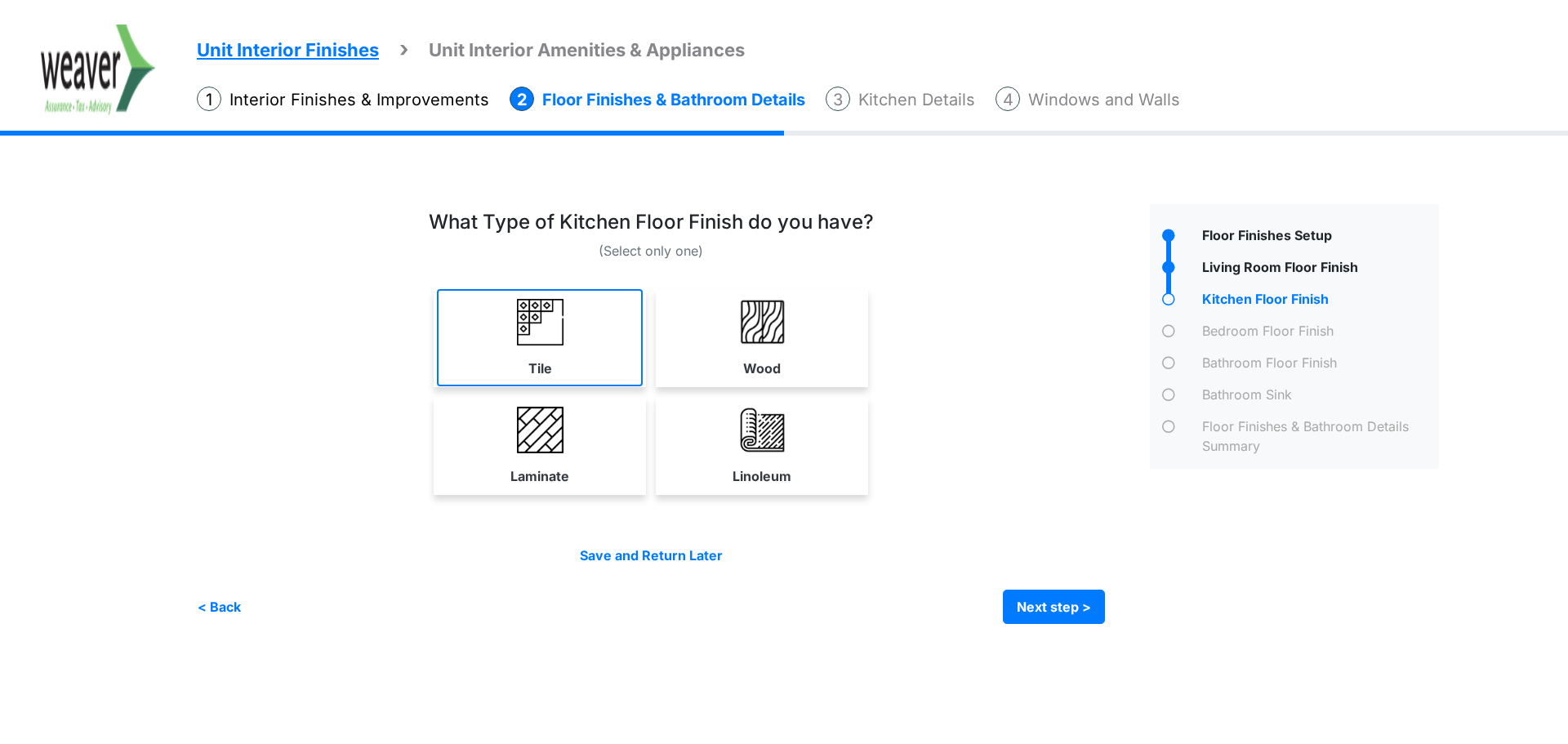
click at [601, 311] on link "Tile" at bounding box center [540, 338] width 206 height 97
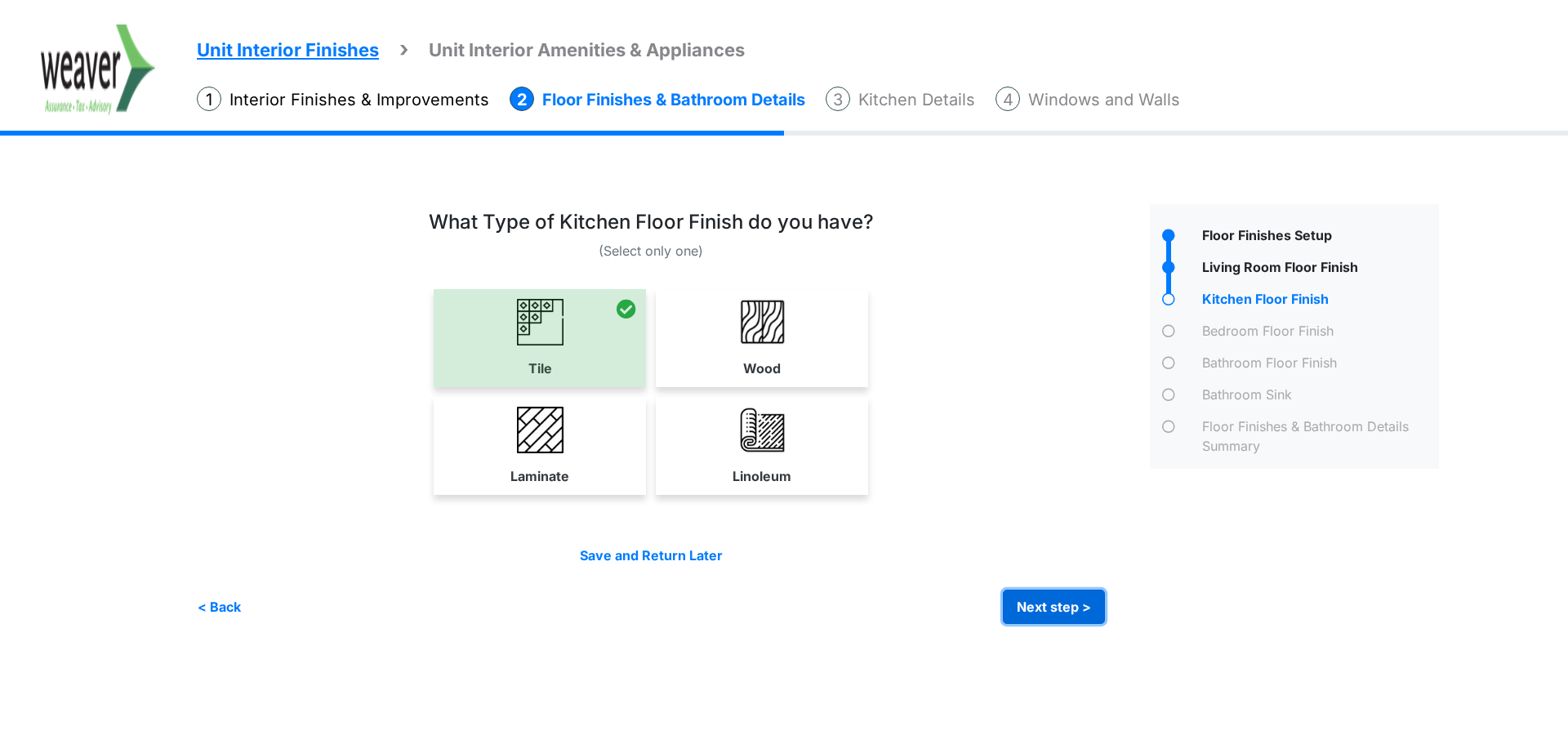
click at [1047, 609] on button "Next step >" at bounding box center [1054, 606] width 102 height 34
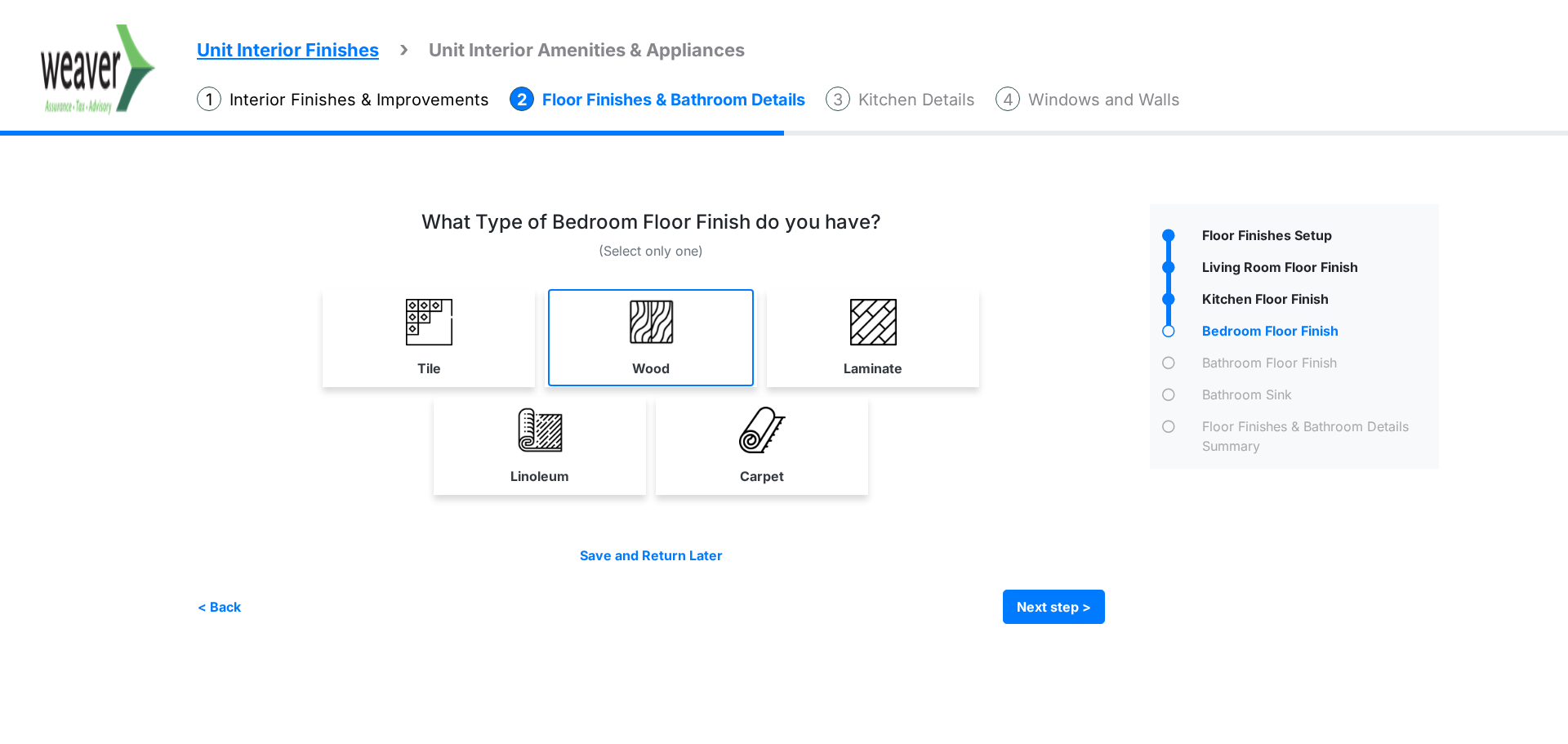
click at [670, 321] on img at bounding box center [651, 322] width 47 height 47
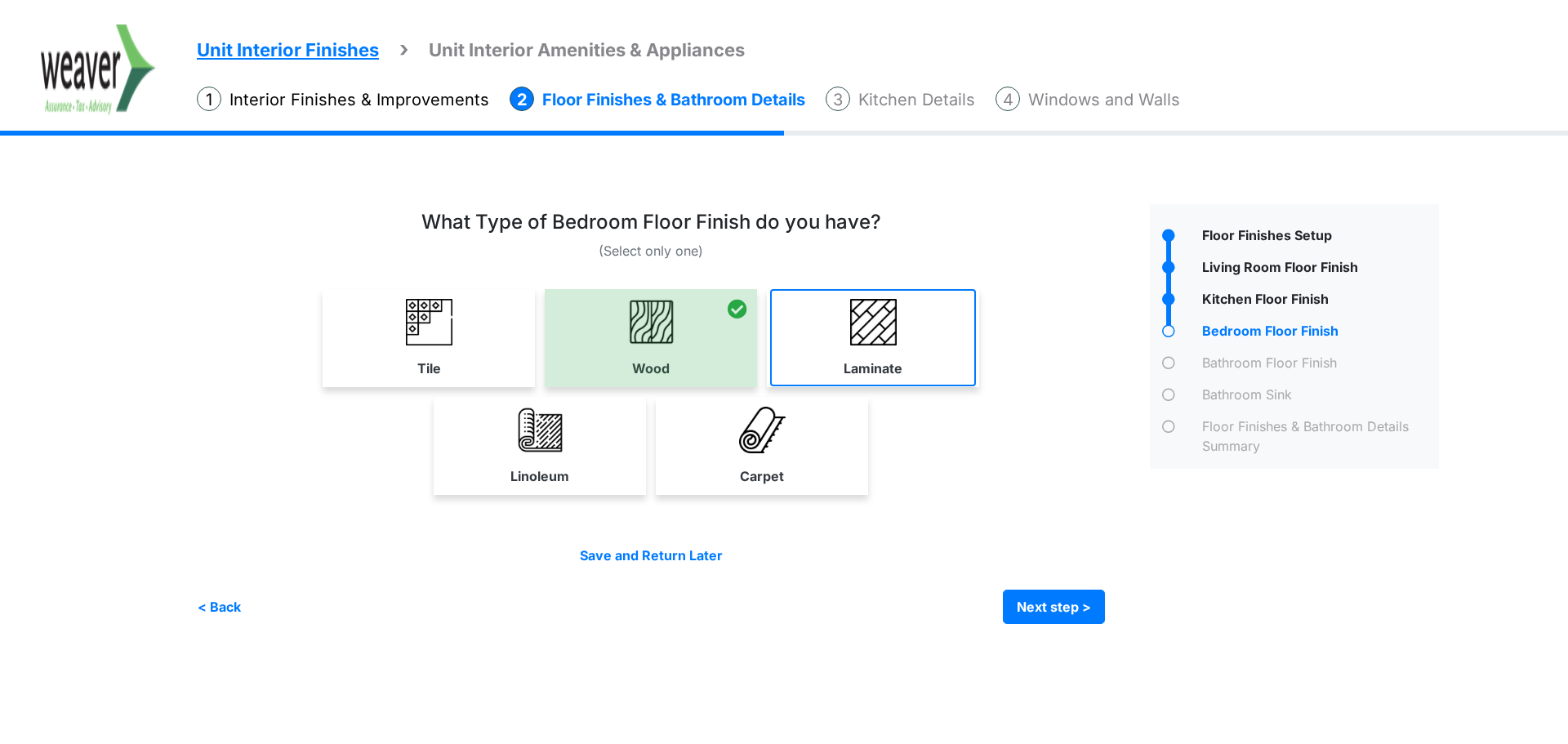
click at [939, 331] on link "Laminate" at bounding box center [874, 338] width 206 height 97
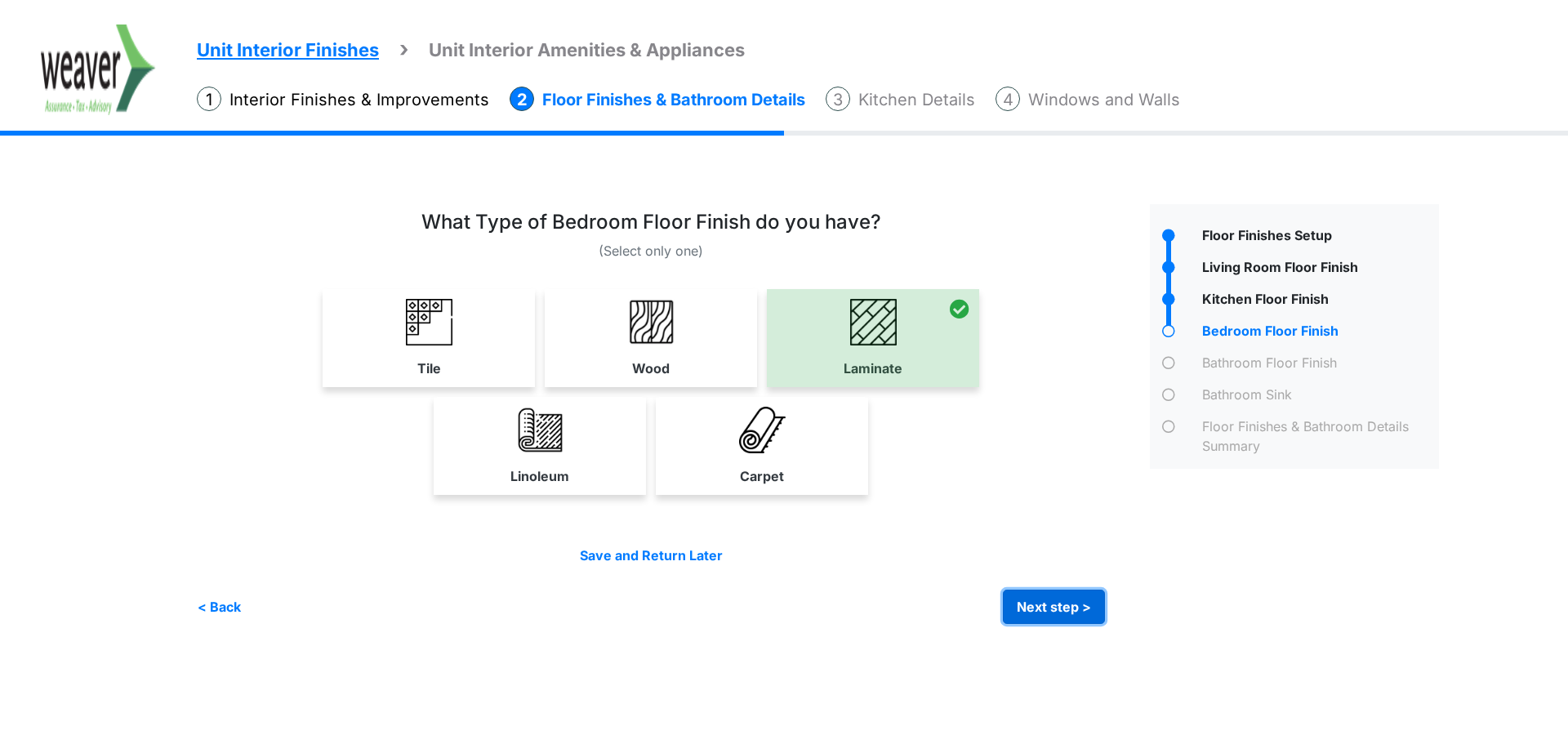
click at [1086, 617] on button "Next step >" at bounding box center [1054, 606] width 102 height 34
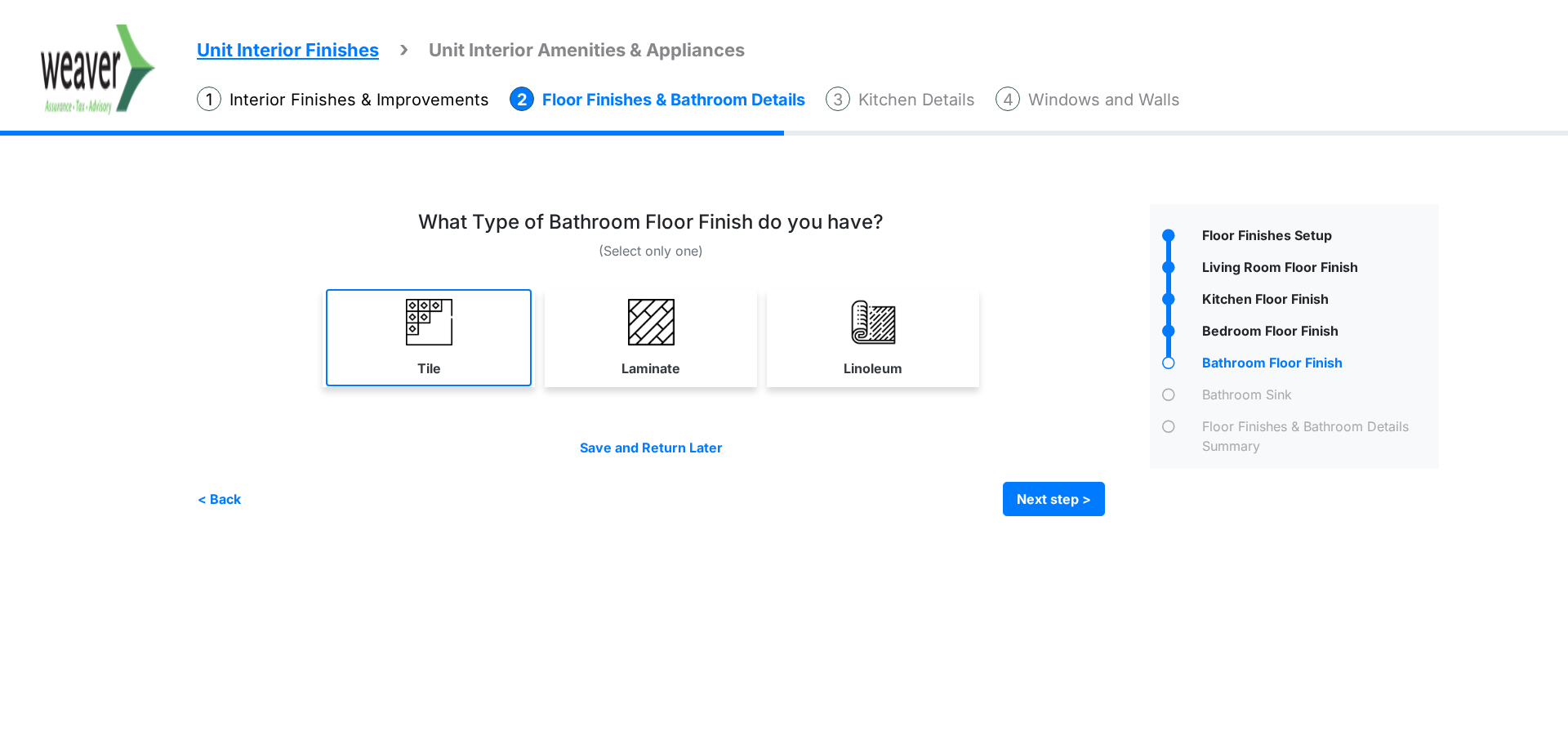
click at [479, 371] on link "Tile" at bounding box center [429, 338] width 206 height 97
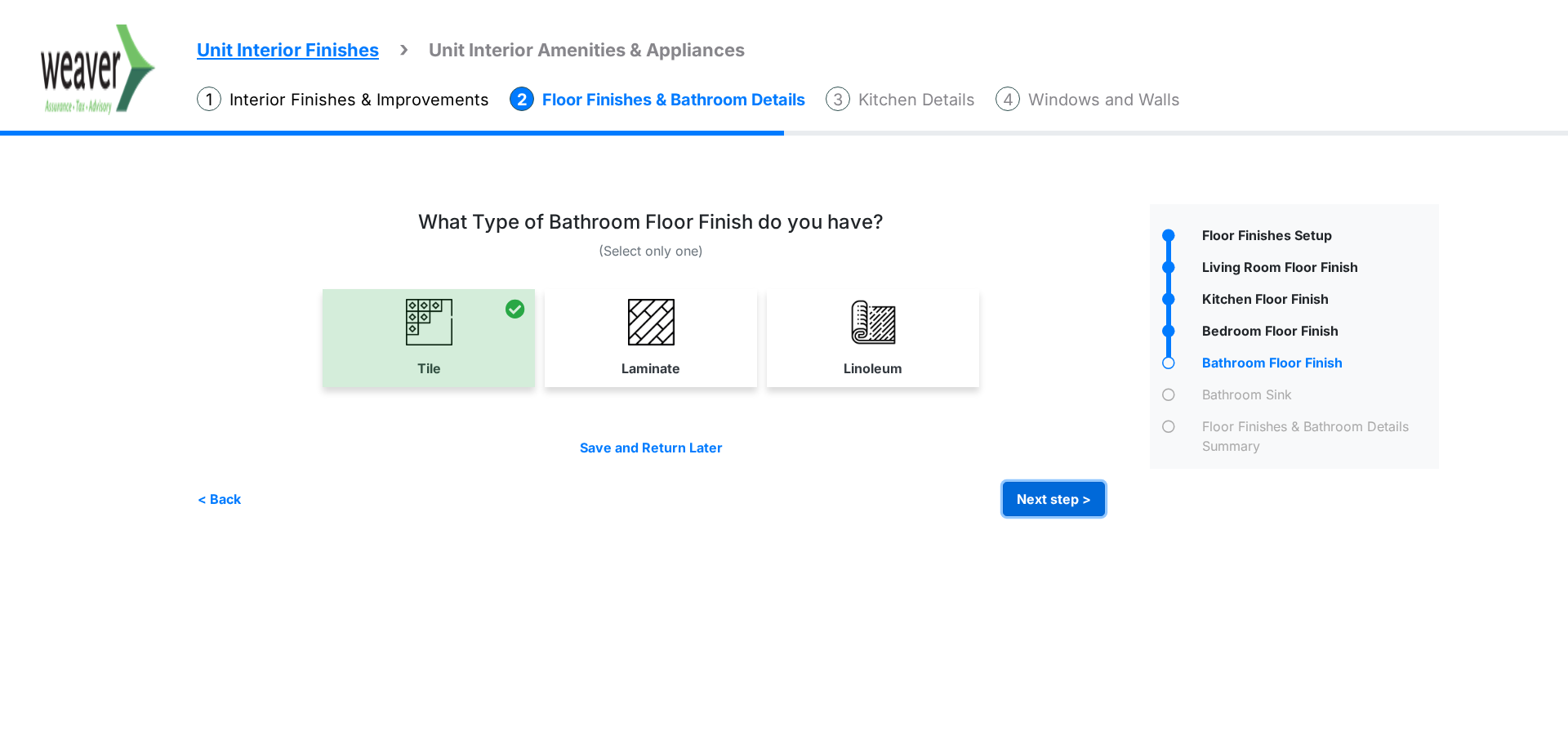
click at [1067, 487] on button "Next step >" at bounding box center [1054, 498] width 102 height 34
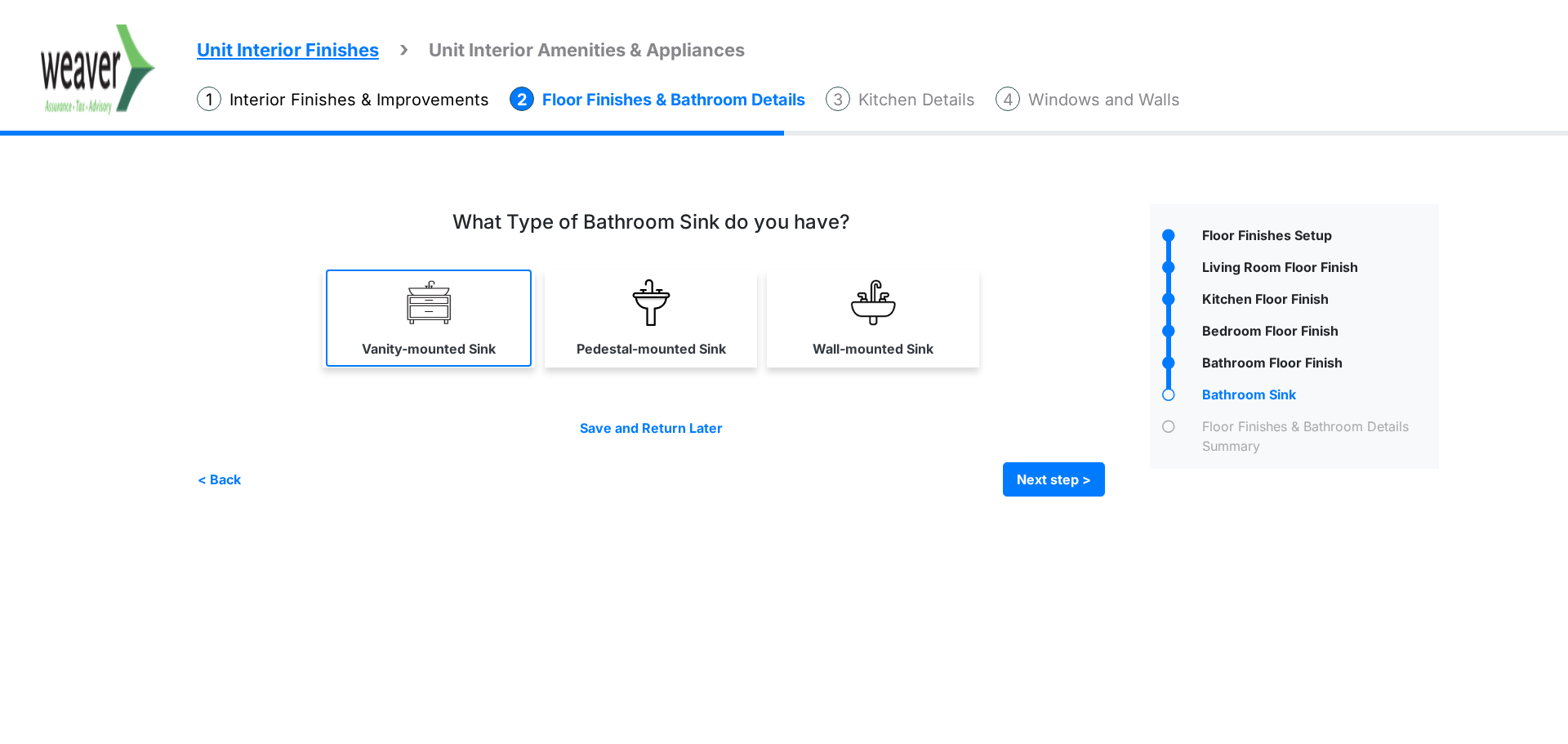
click at [474, 339] on label "Vanity-mounted Sink" at bounding box center [429, 349] width 134 height 19
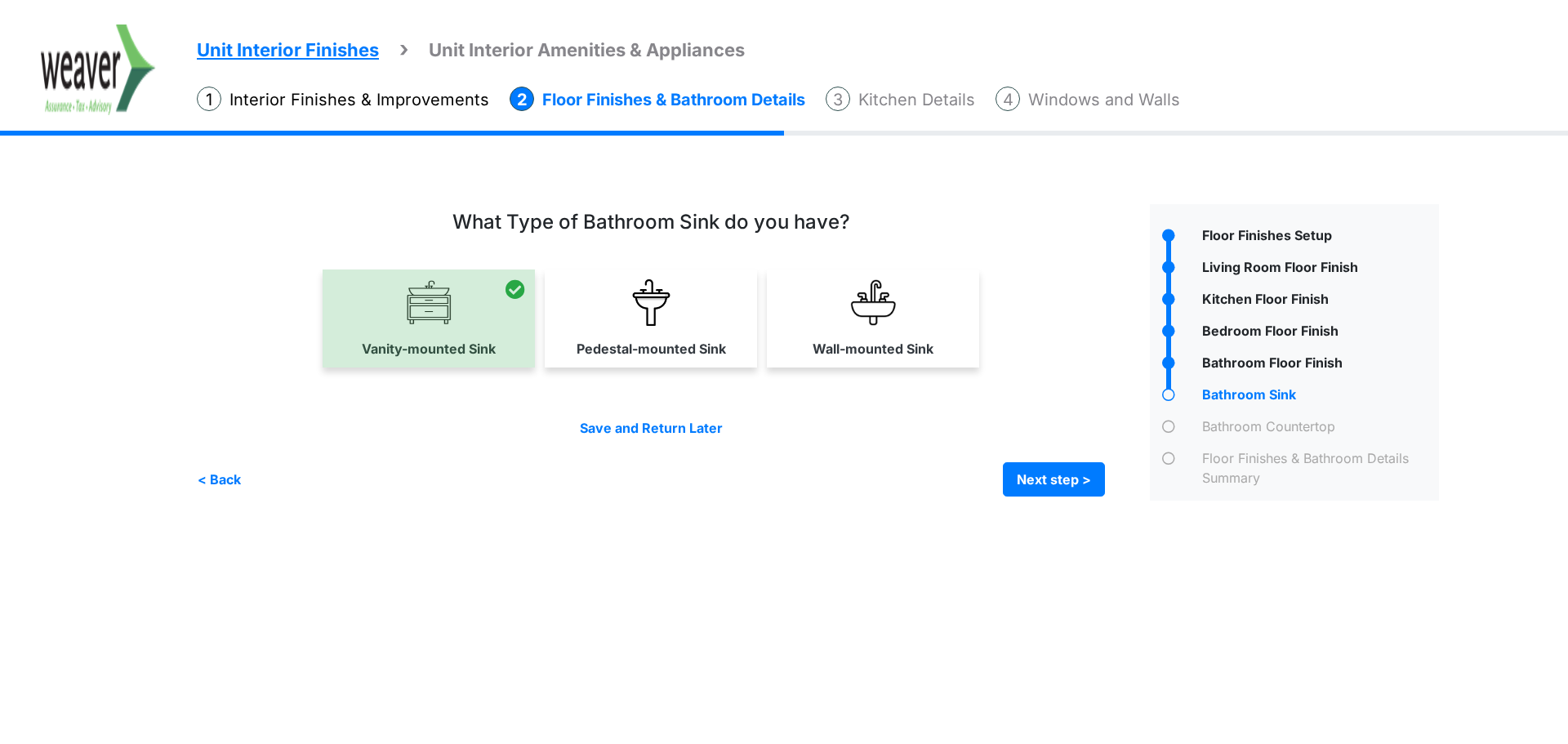
click at [646, 297] on img at bounding box center [651, 303] width 47 height 47
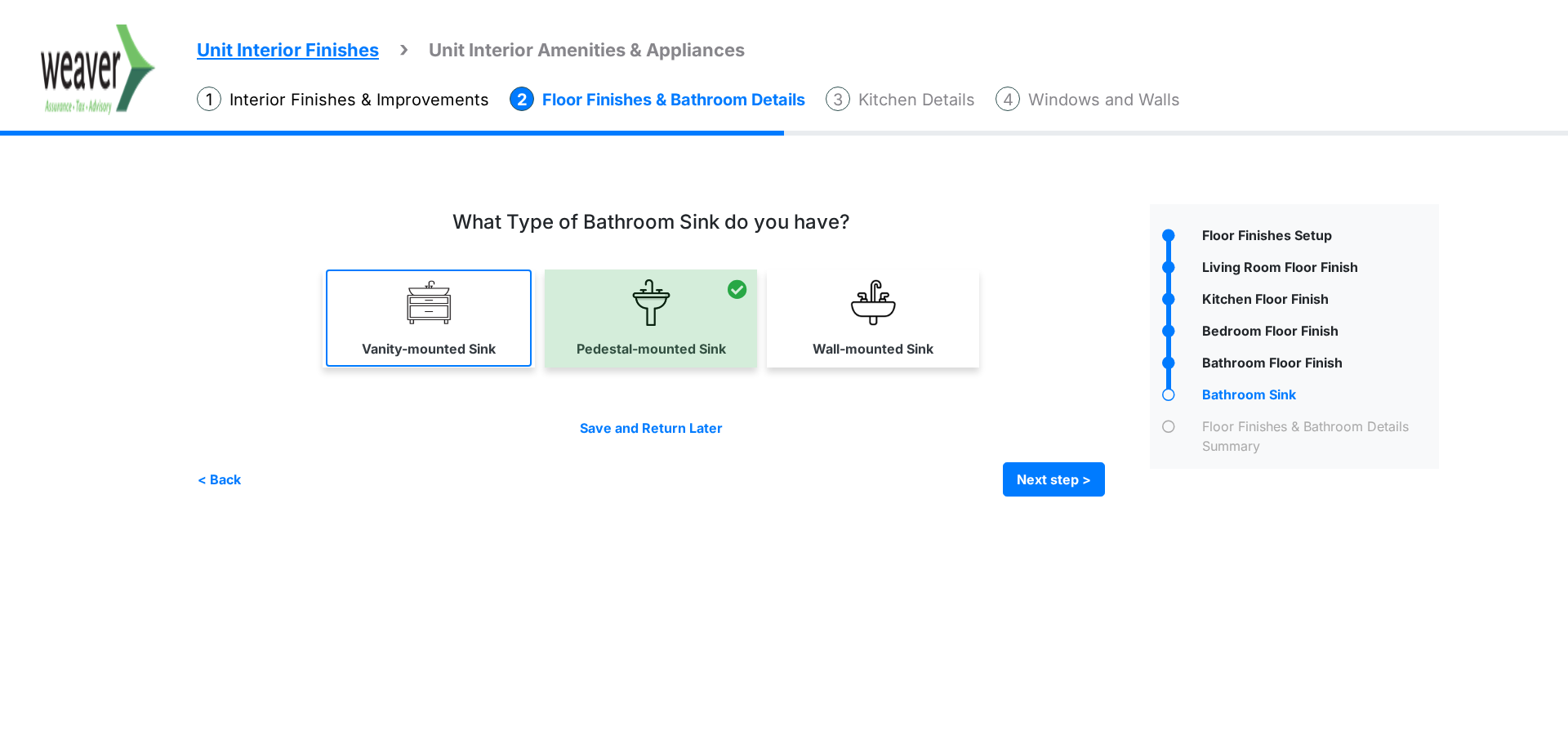
click at [435, 355] on label "Vanity-mounted Sink" at bounding box center [429, 349] width 134 height 19
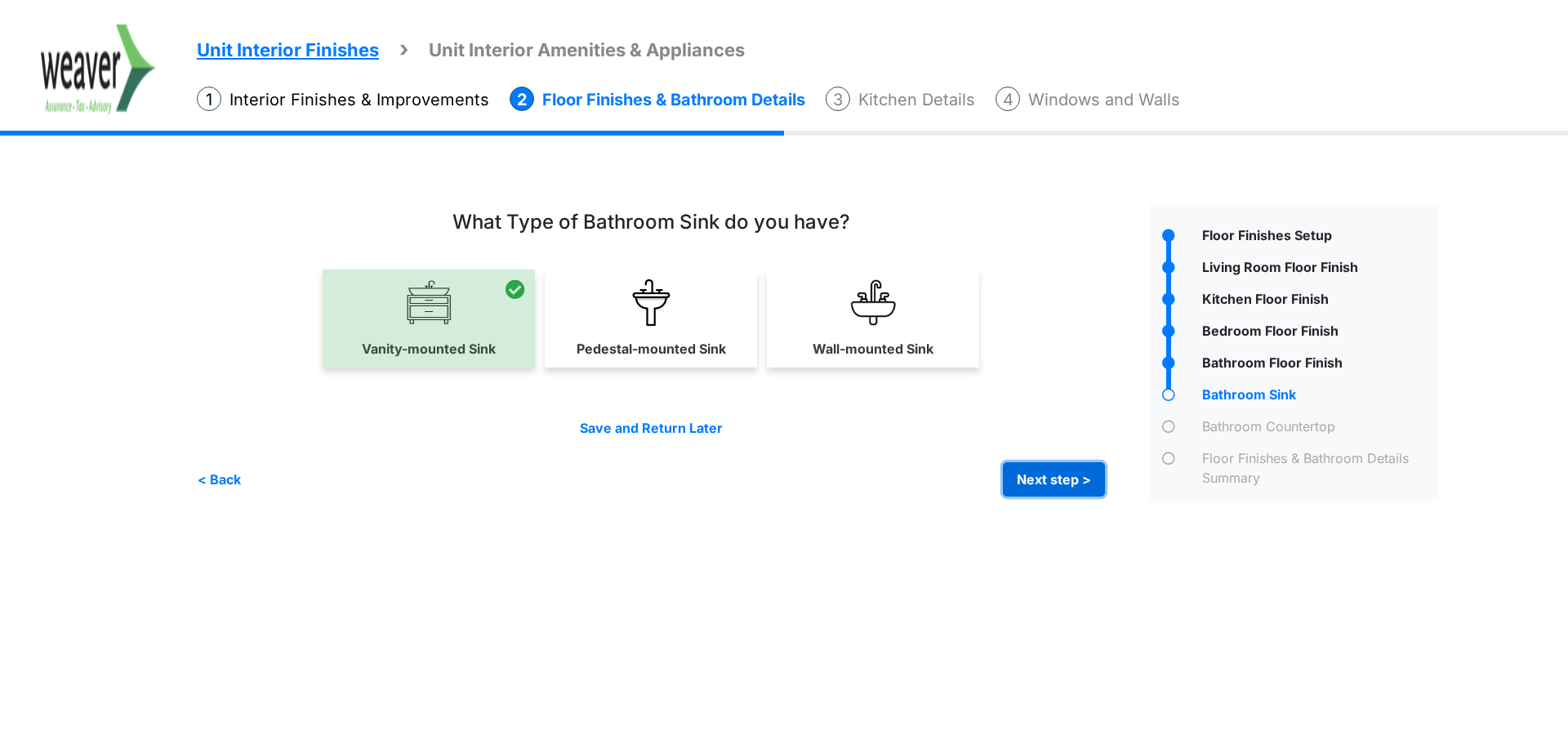
click at [1076, 476] on button "Next step >" at bounding box center [1054, 479] width 102 height 34
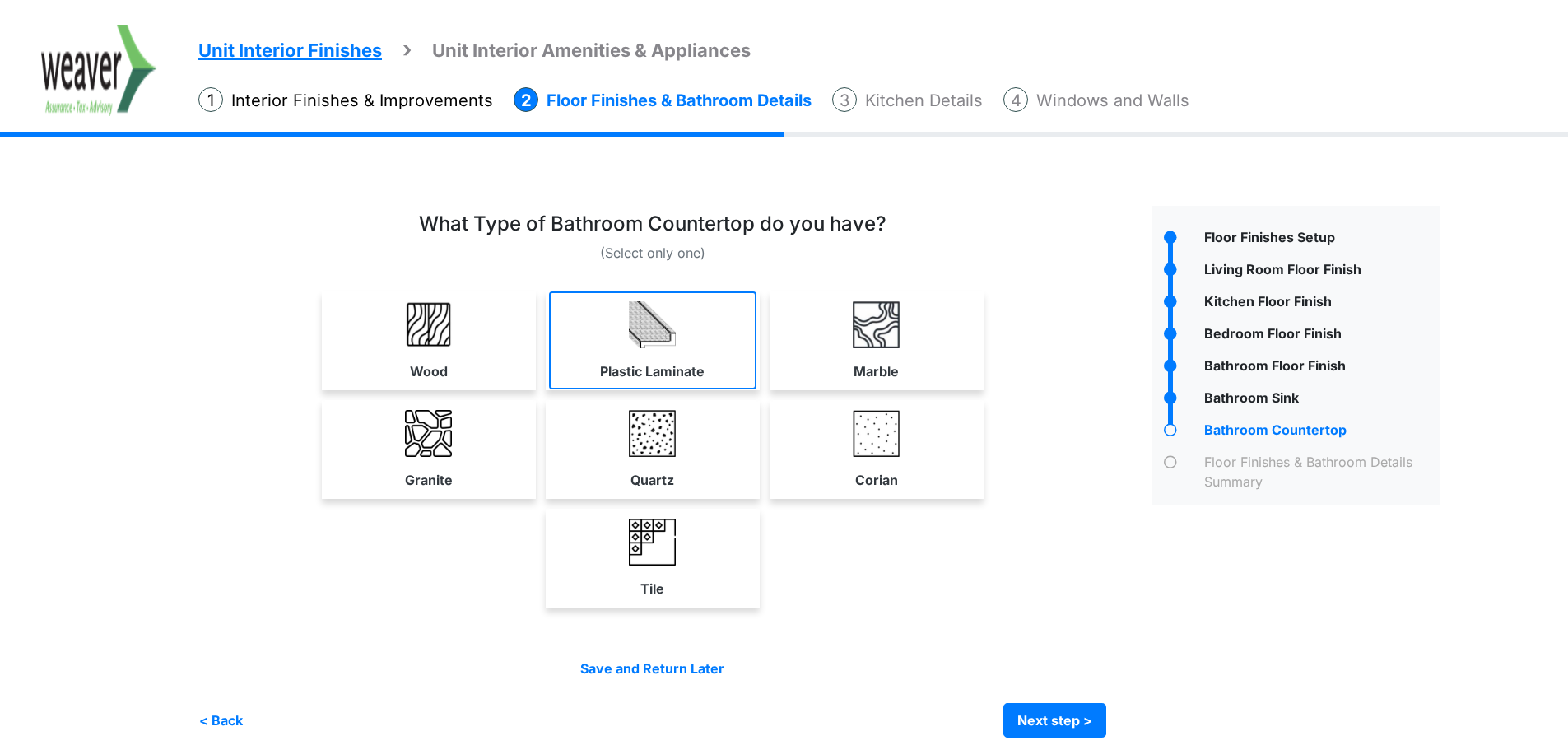
click at [726, 371] on link "Plastic Laminate" at bounding box center [652, 340] width 208 height 98
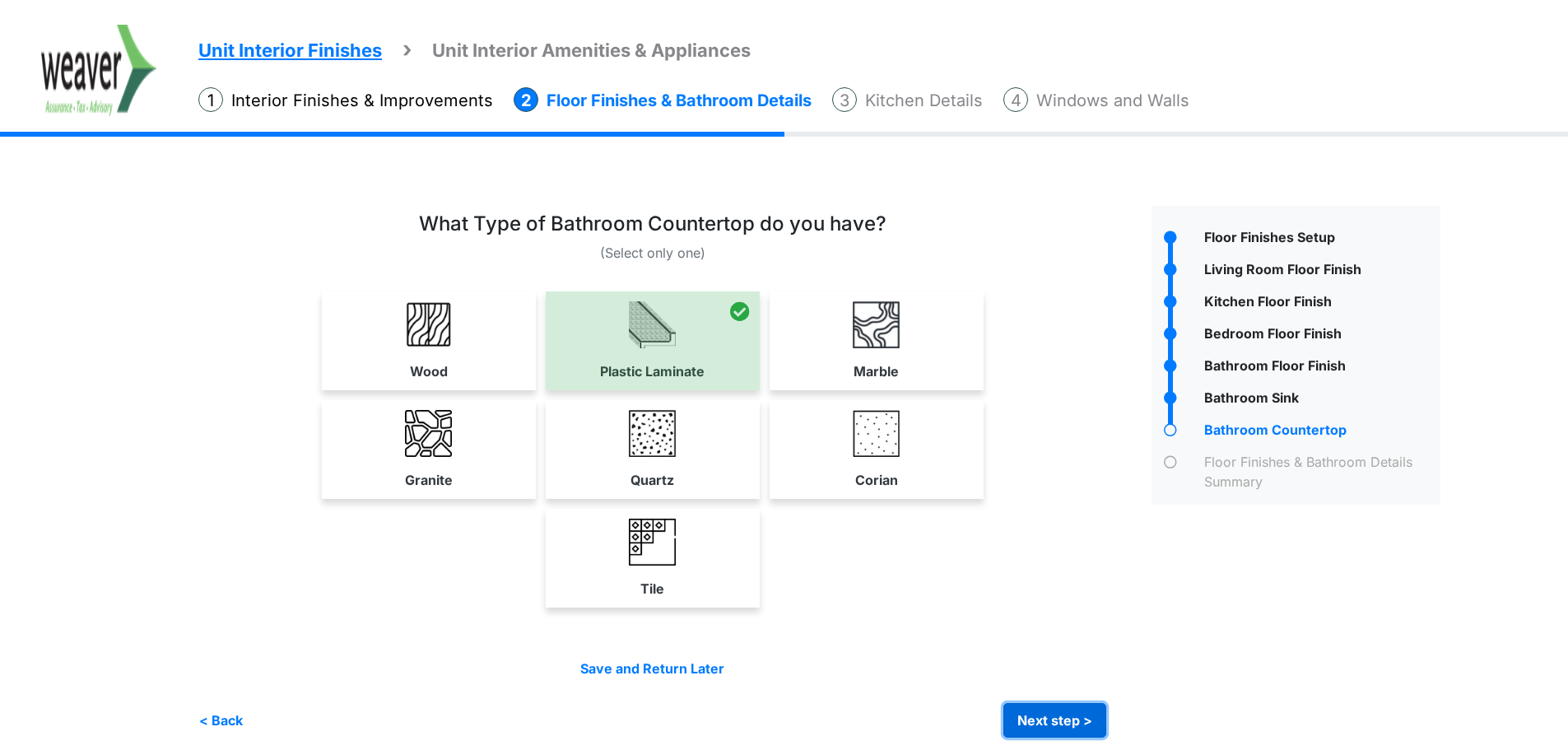
click at [1051, 735] on button "Next step >" at bounding box center [1055, 720] width 103 height 34
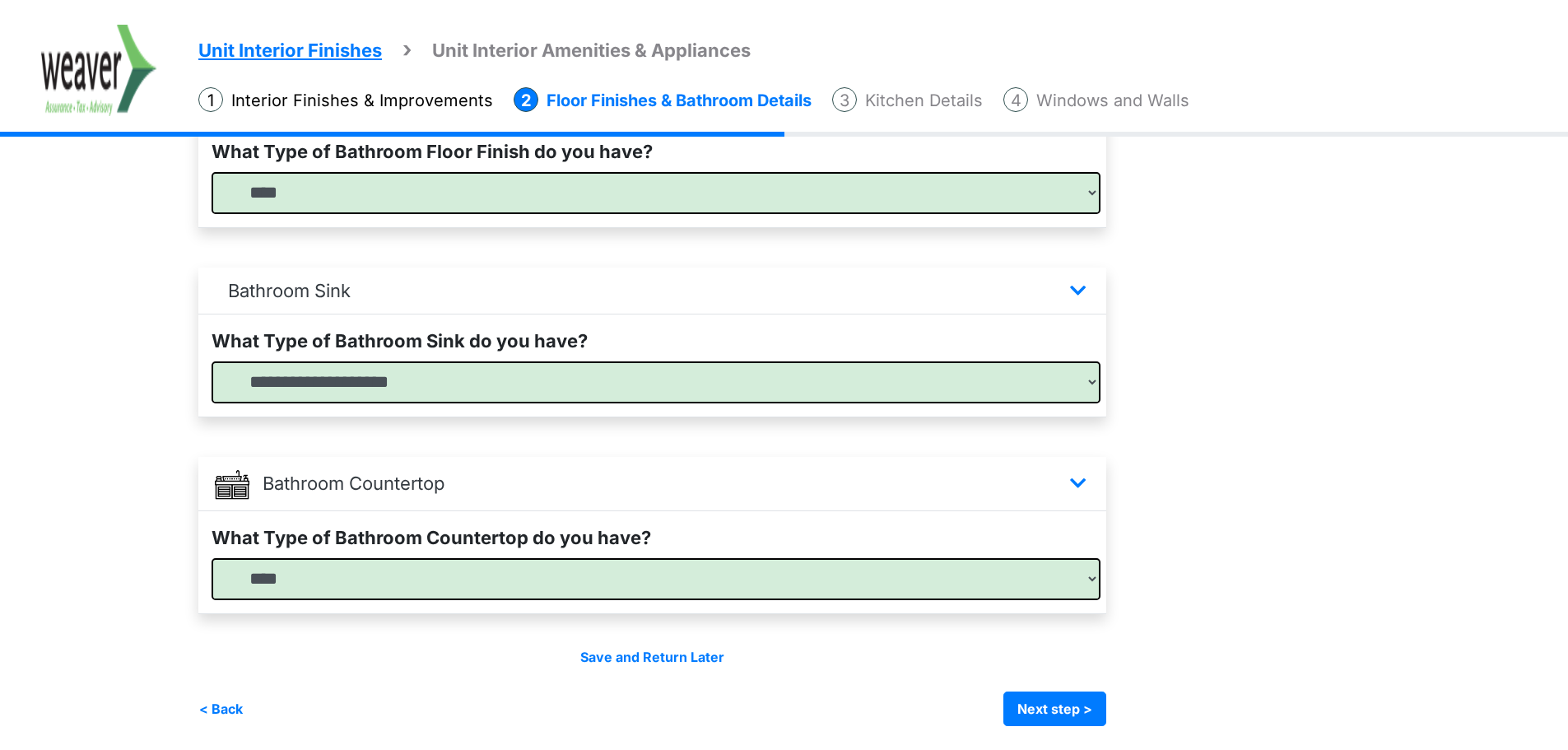
scroll to position [1021, 0]
click at [1069, 720] on button "Next step >" at bounding box center [1055, 707] width 103 height 34
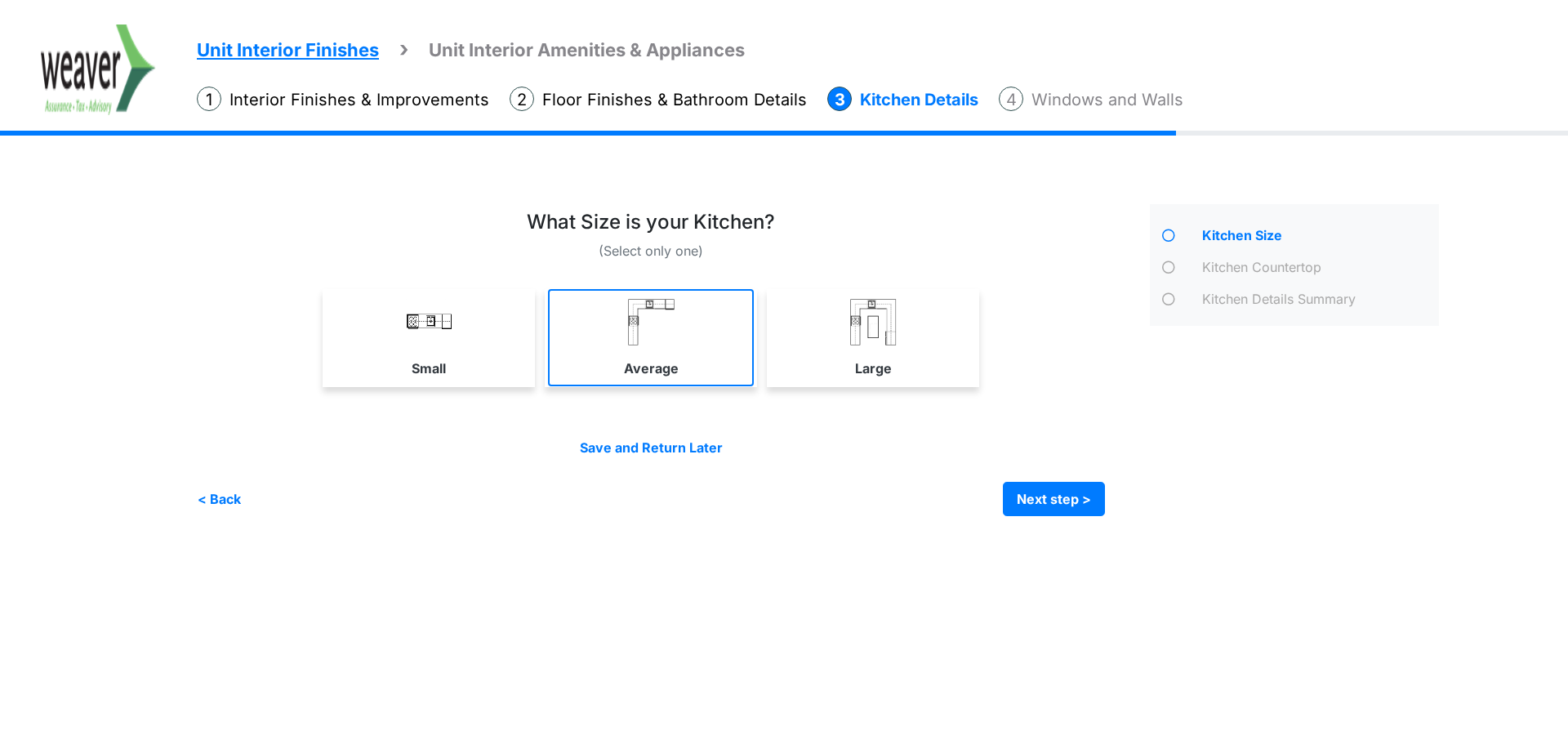
click at [646, 320] on img at bounding box center [651, 322] width 47 height 47
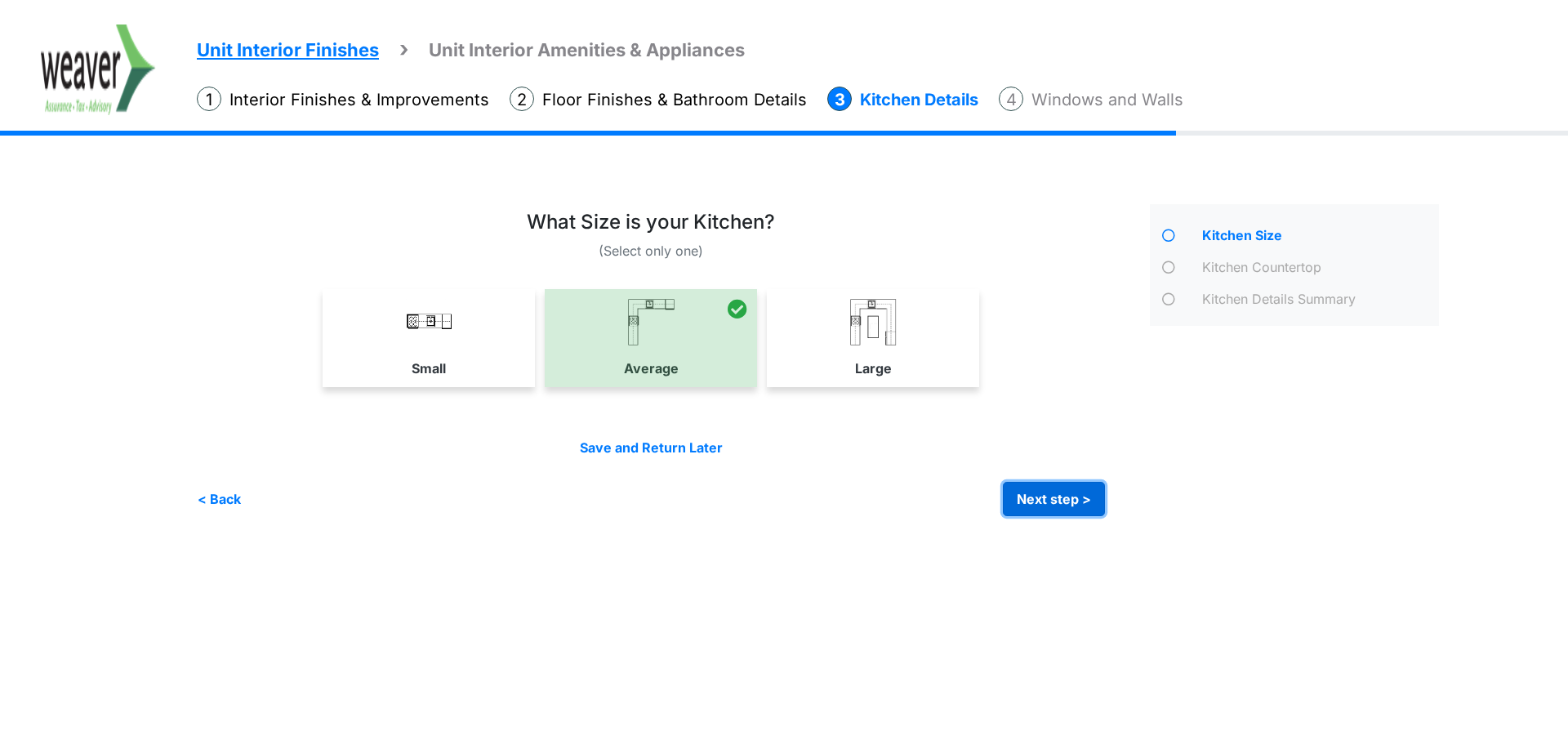
click at [1091, 499] on button "Next step >" at bounding box center [1054, 498] width 102 height 34
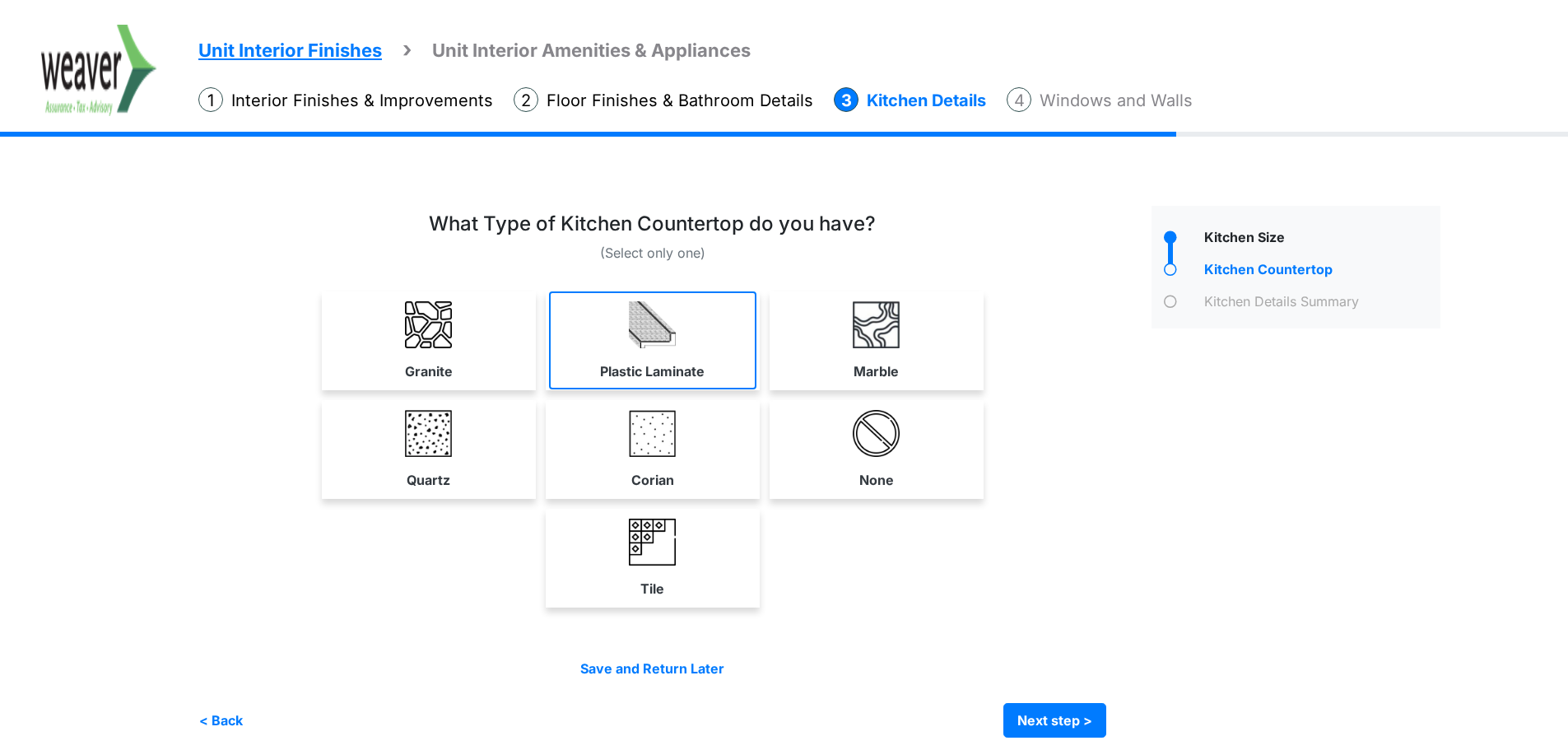
click at [751, 374] on link "Plastic Laminate" at bounding box center [652, 340] width 208 height 98
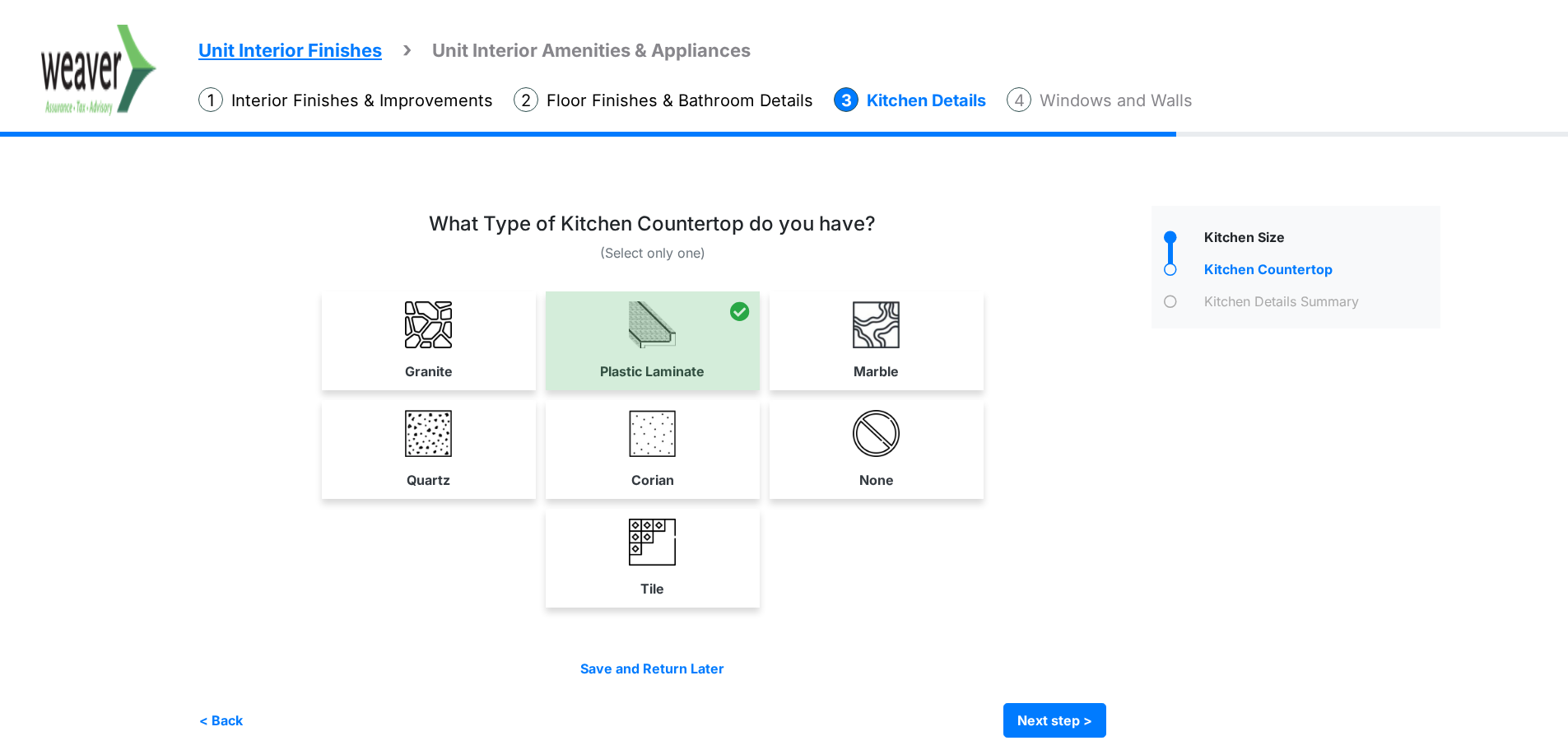
click at [379, 464] on link "Quartz" at bounding box center [429, 450] width 208 height 98
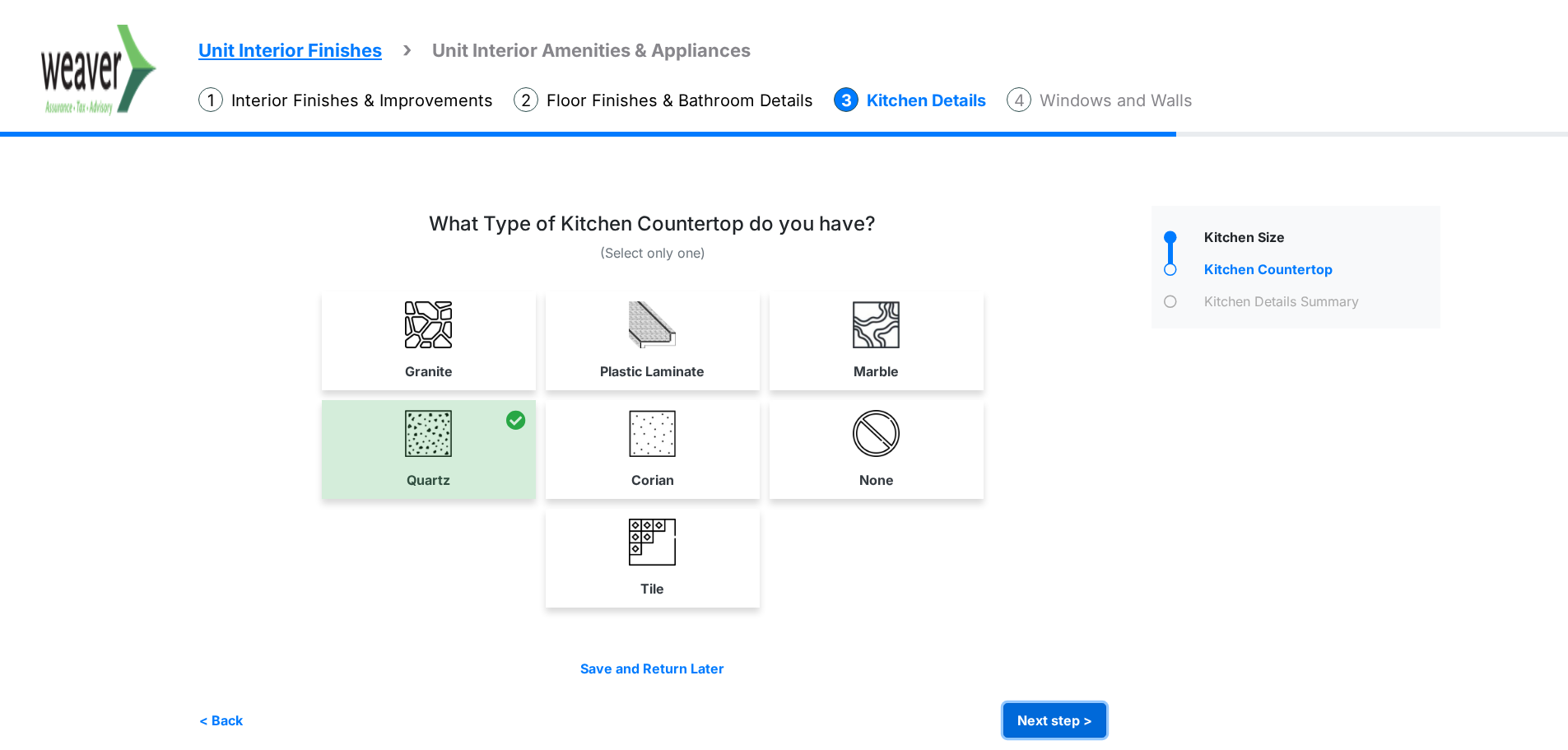
click at [1080, 718] on button "Next step >" at bounding box center [1055, 720] width 103 height 34
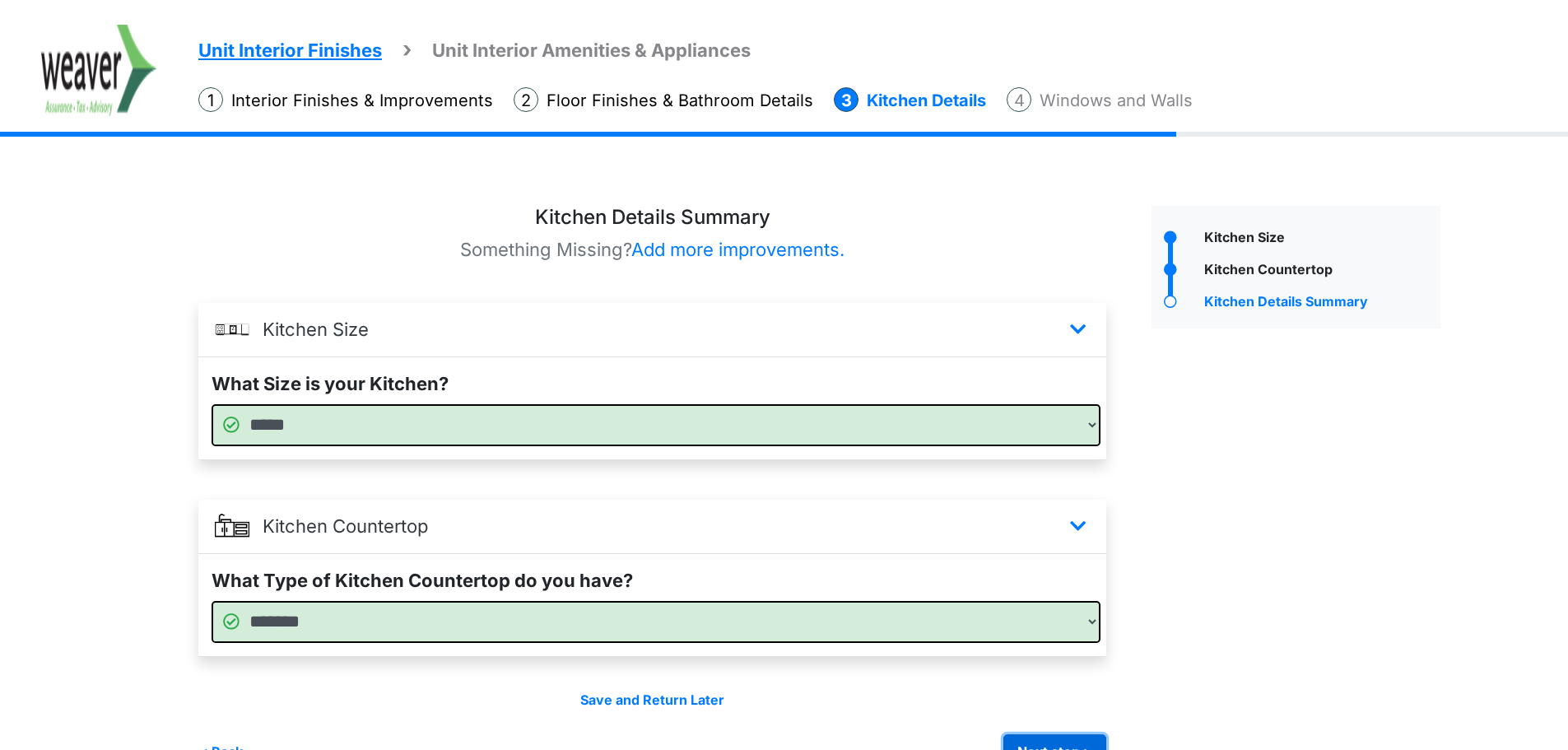
click at [1040, 736] on button "Next step >" at bounding box center [1055, 751] width 103 height 34
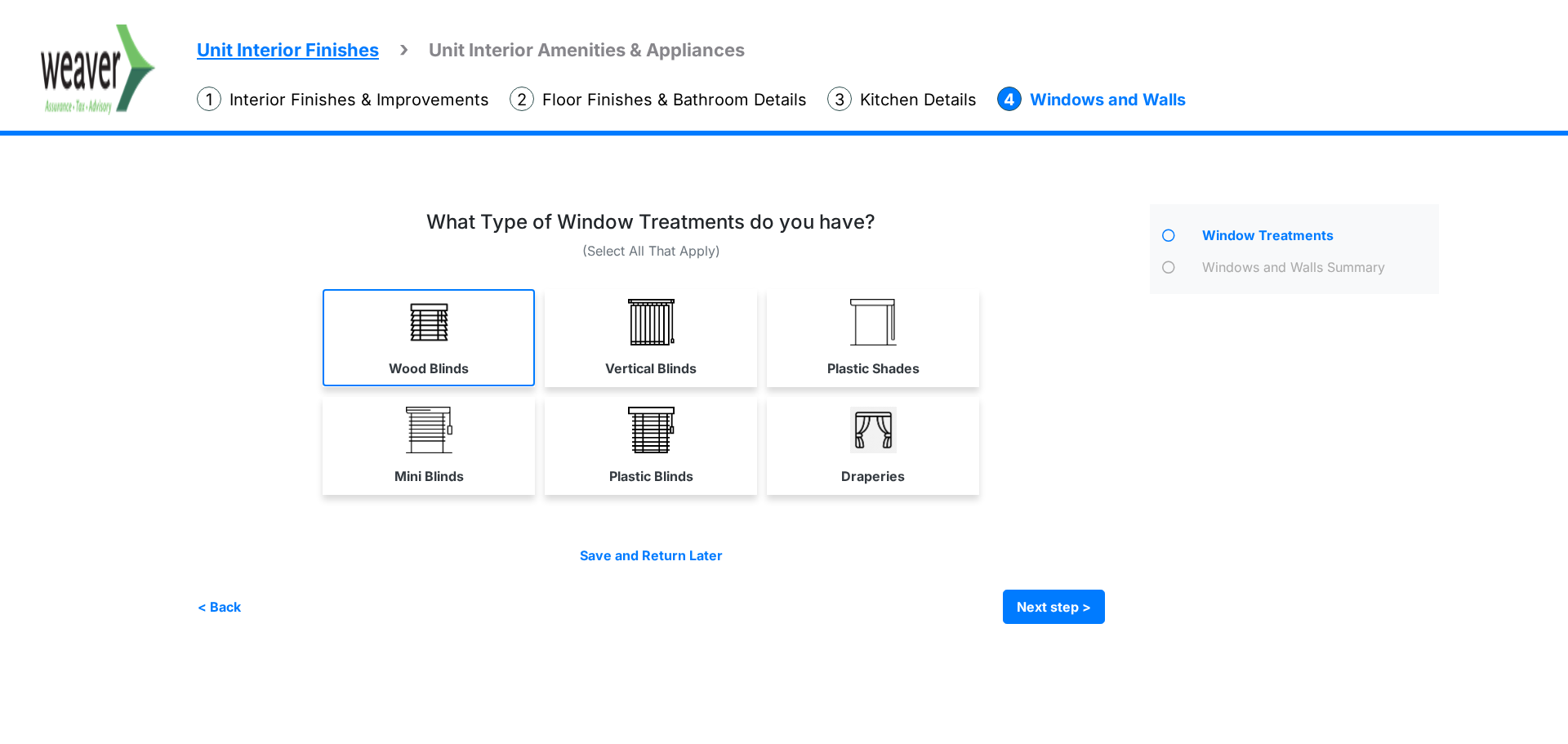
click at [464, 326] on link "Wood Blinds" at bounding box center [429, 338] width 212 height 97
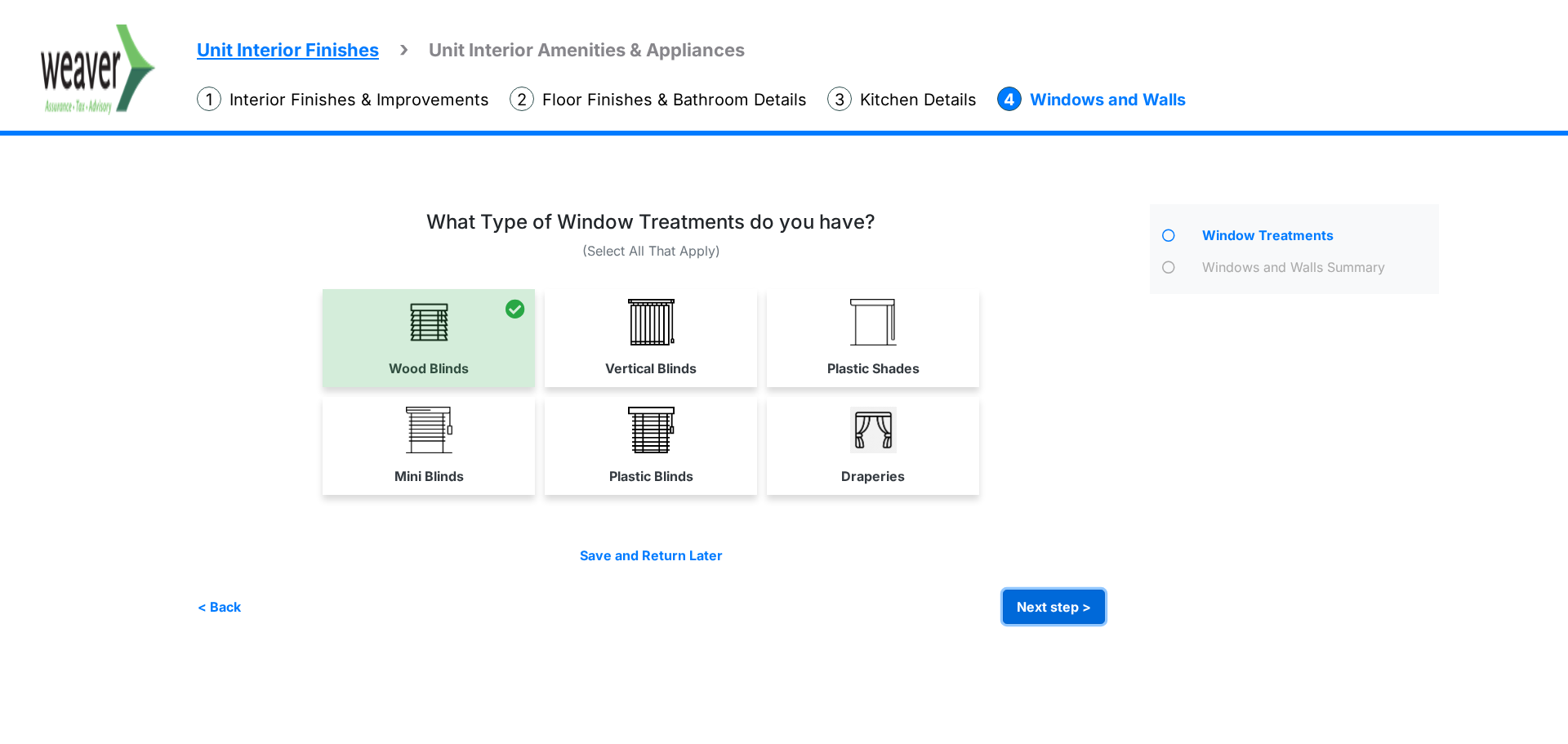
click at [1047, 601] on button "Next step >" at bounding box center [1054, 606] width 102 height 34
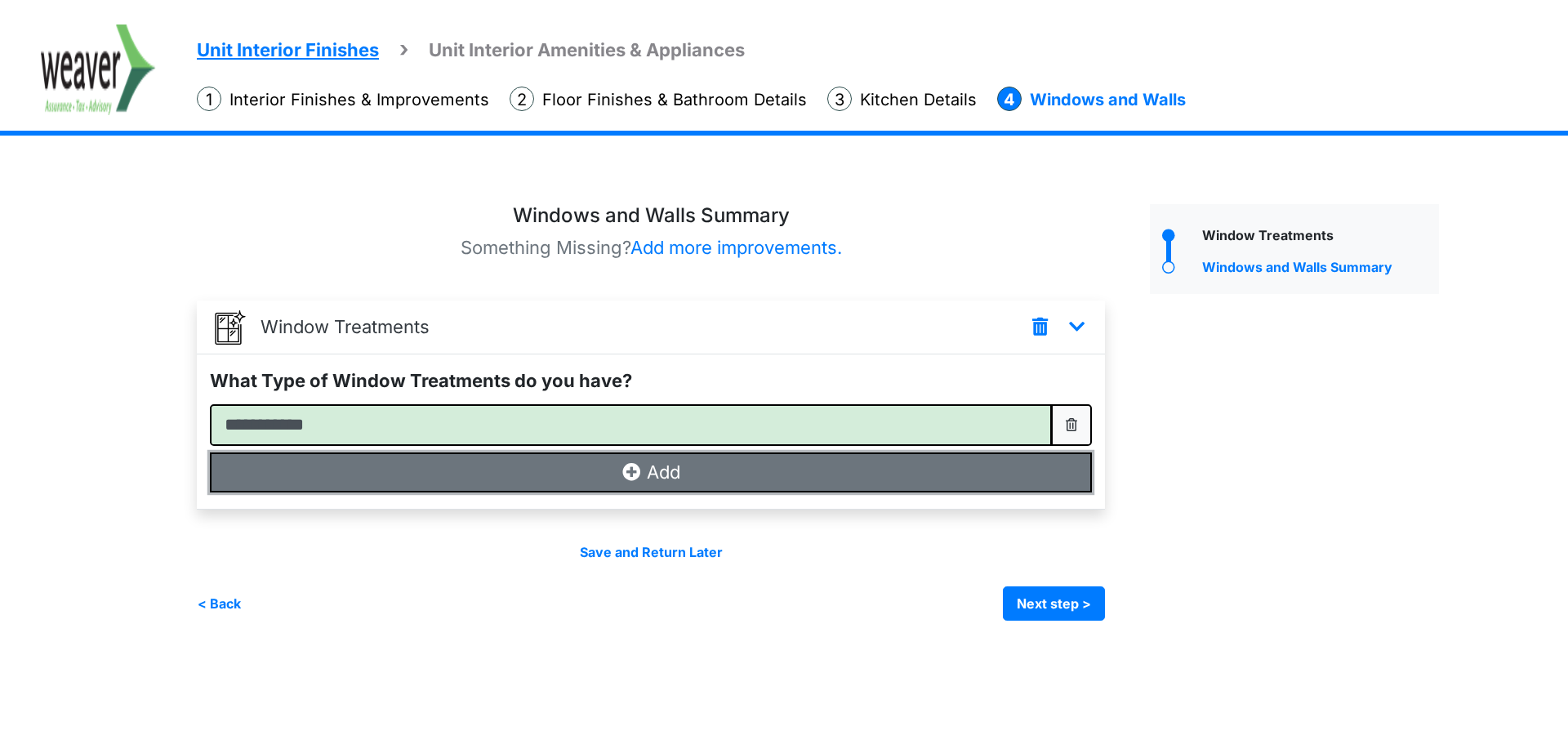
click at [683, 471] on button "Add" at bounding box center [650, 473] width 882 height 40
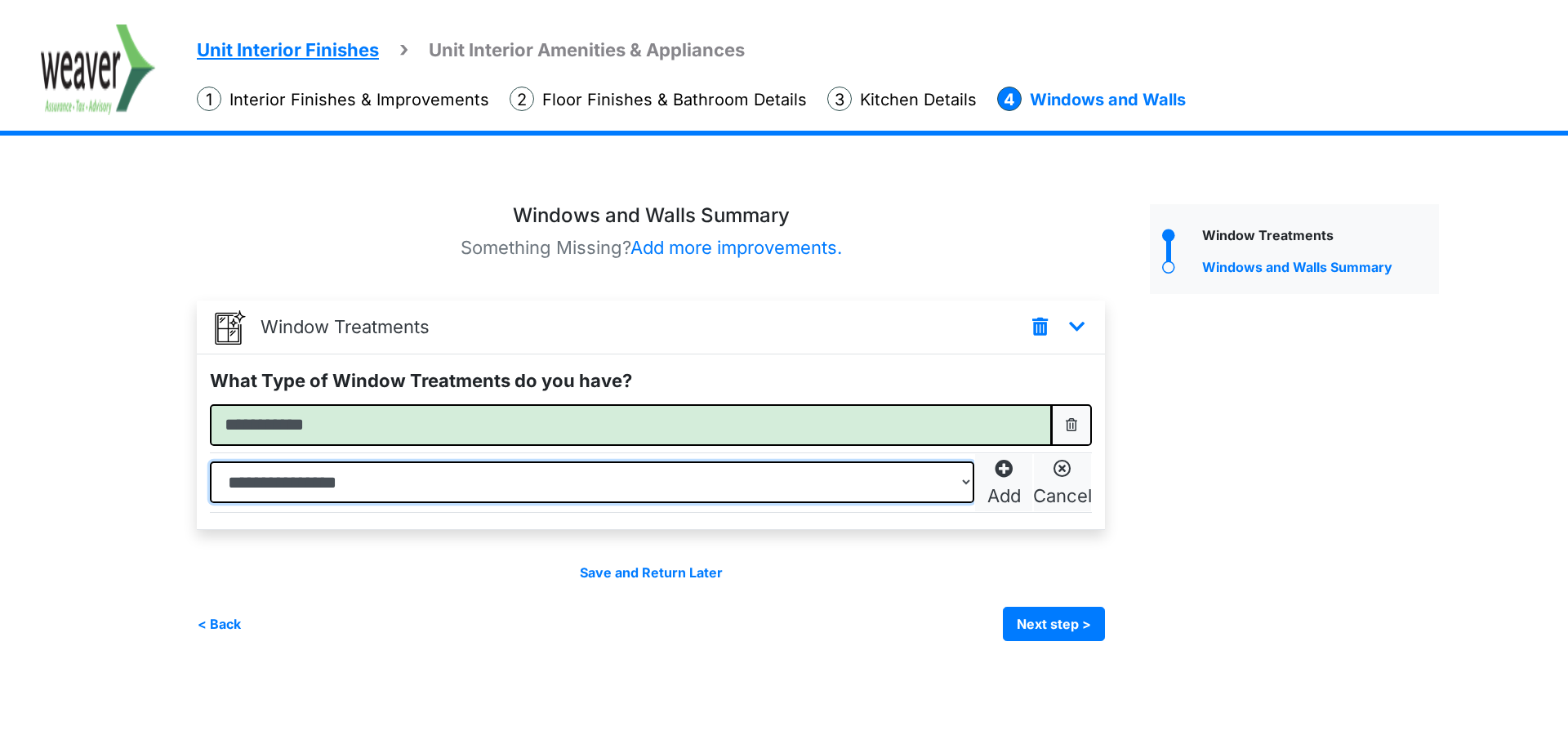
click at [937, 478] on select "**********" at bounding box center [591, 482] width 764 height 41
select select "**********"
click at [210, 462] on select "**********" at bounding box center [591, 482] width 764 height 41
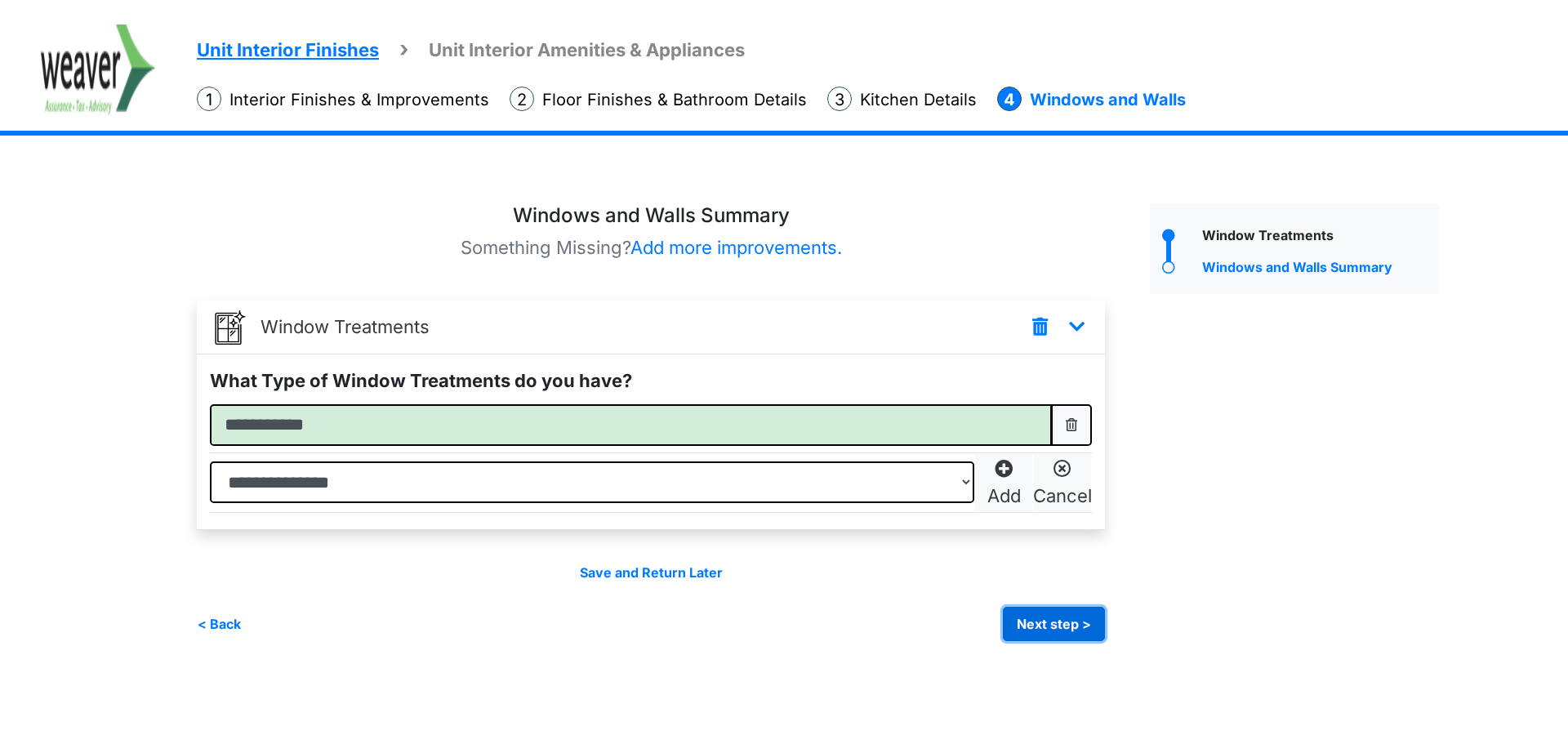
click at [1091, 636] on button "Next step >" at bounding box center [1054, 624] width 102 height 34
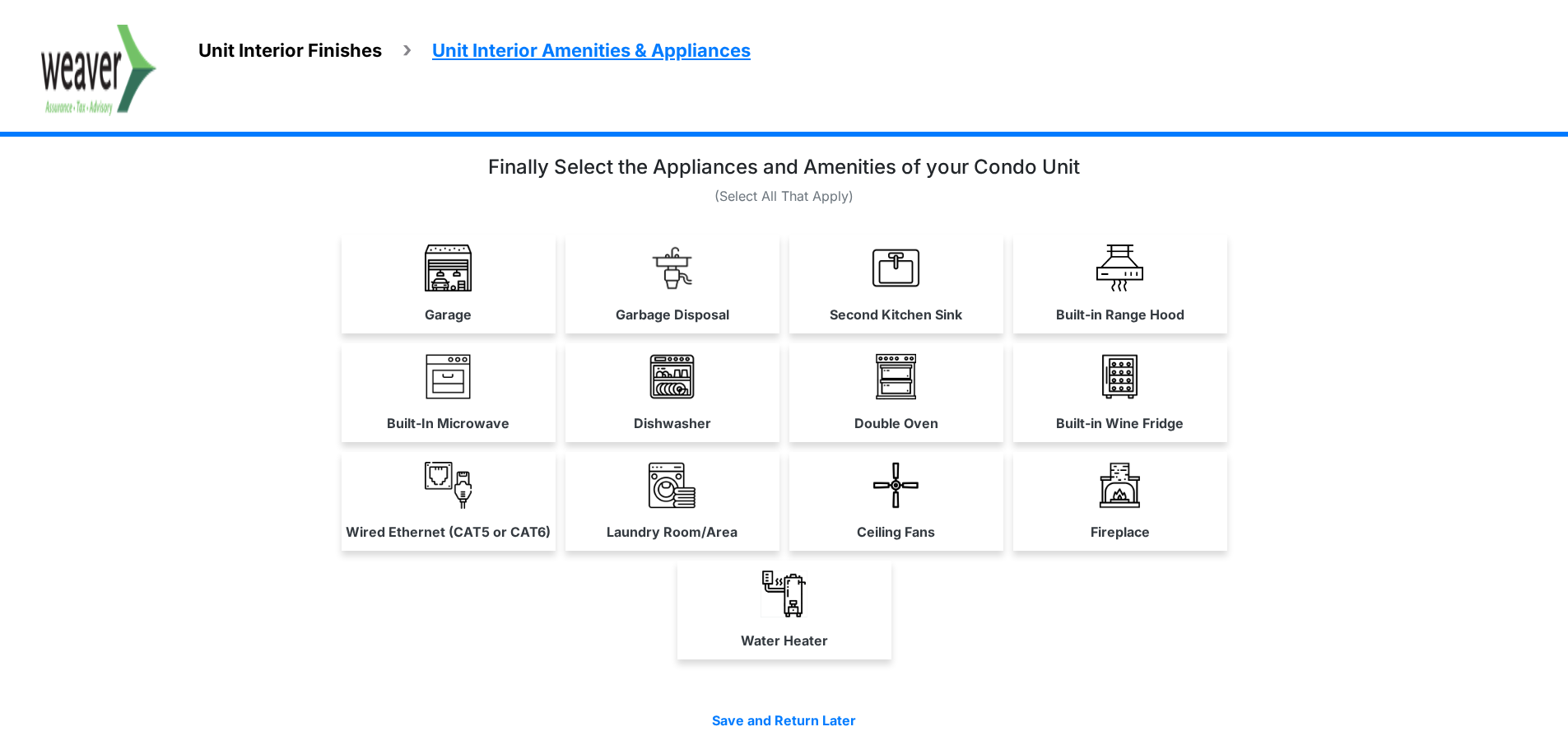
scroll to position [83, 0]
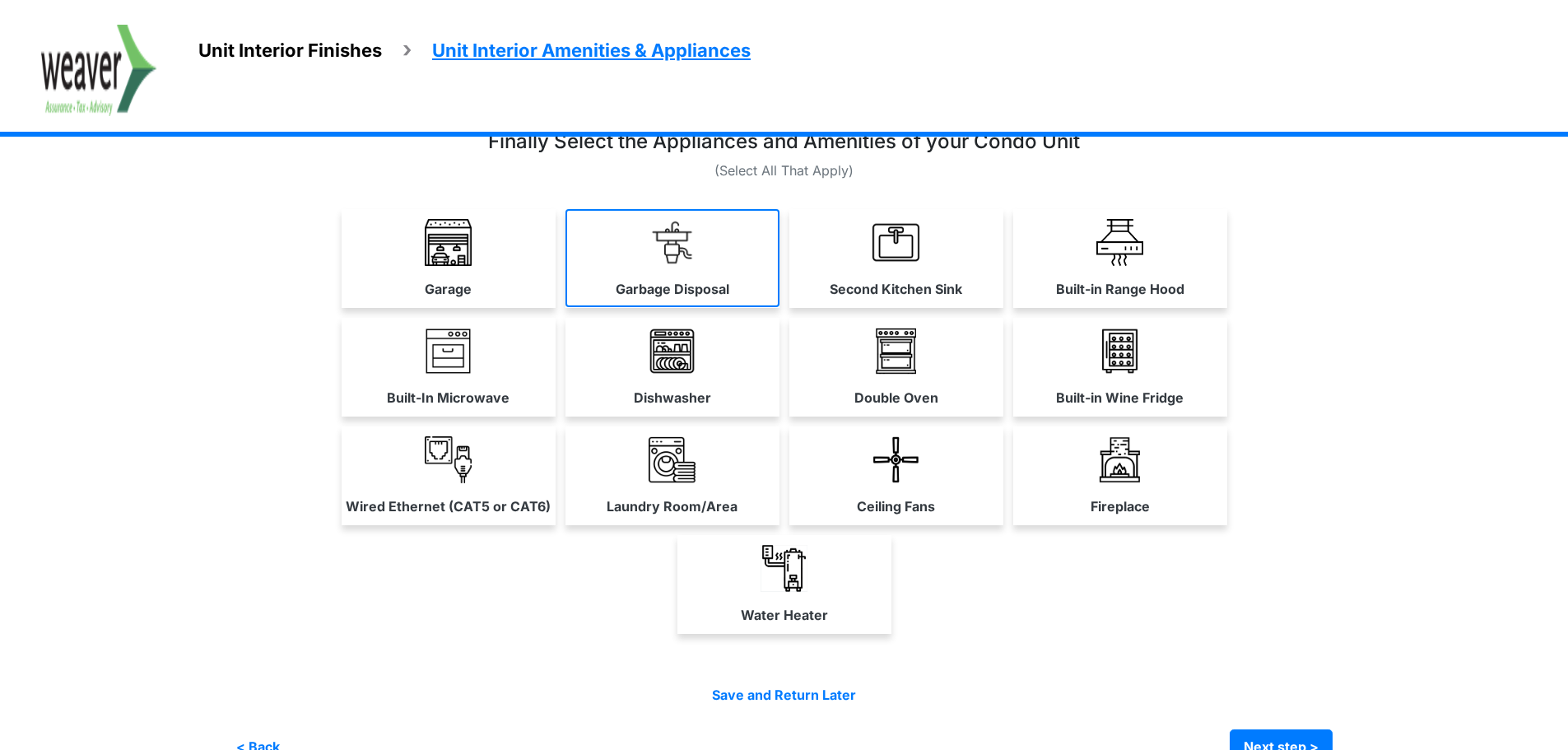
click at [747, 272] on link "Garbage Disposal" at bounding box center [672, 259] width 214 height 98
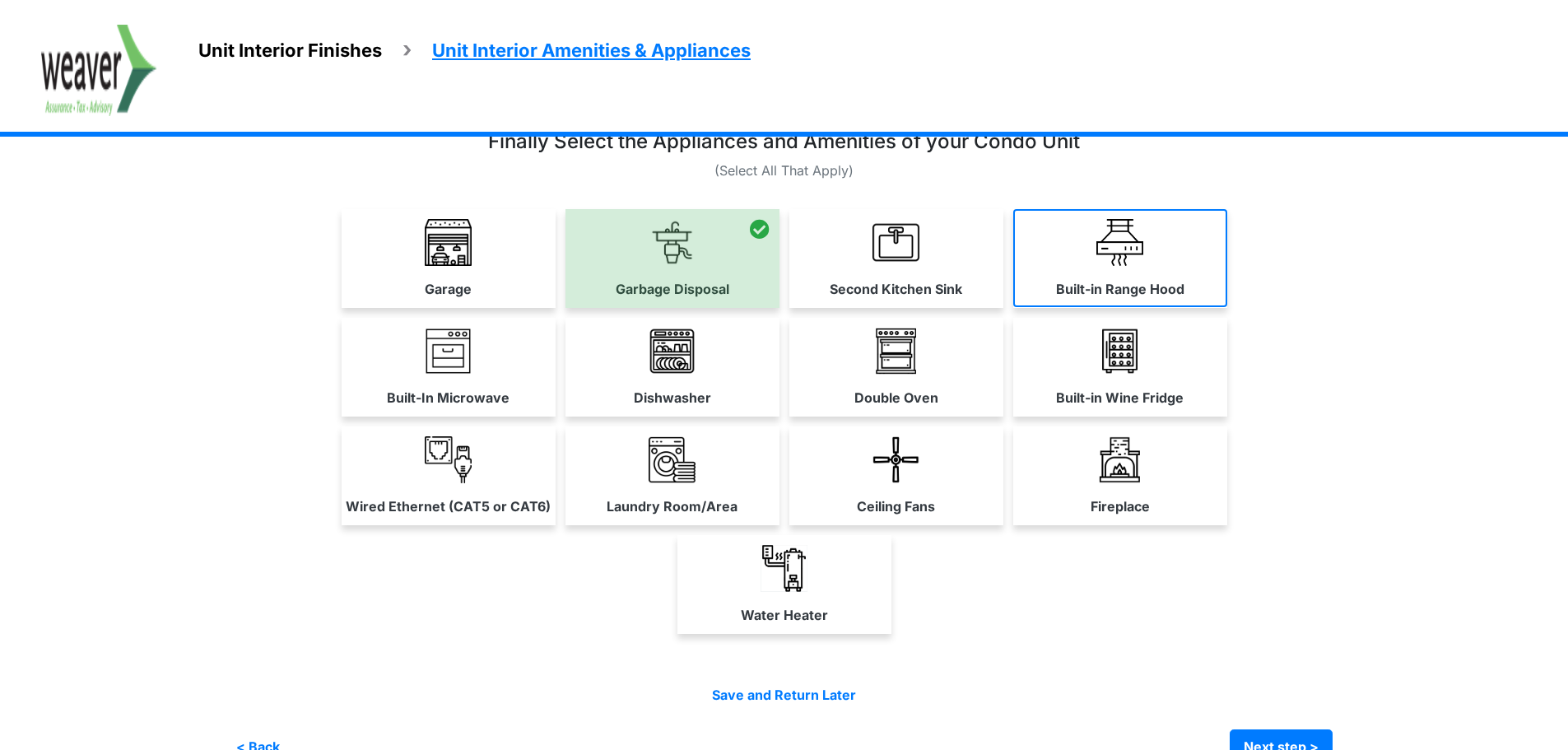
click at [1161, 273] on link "Built-in Range Hood" at bounding box center [1119, 259] width 214 height 98
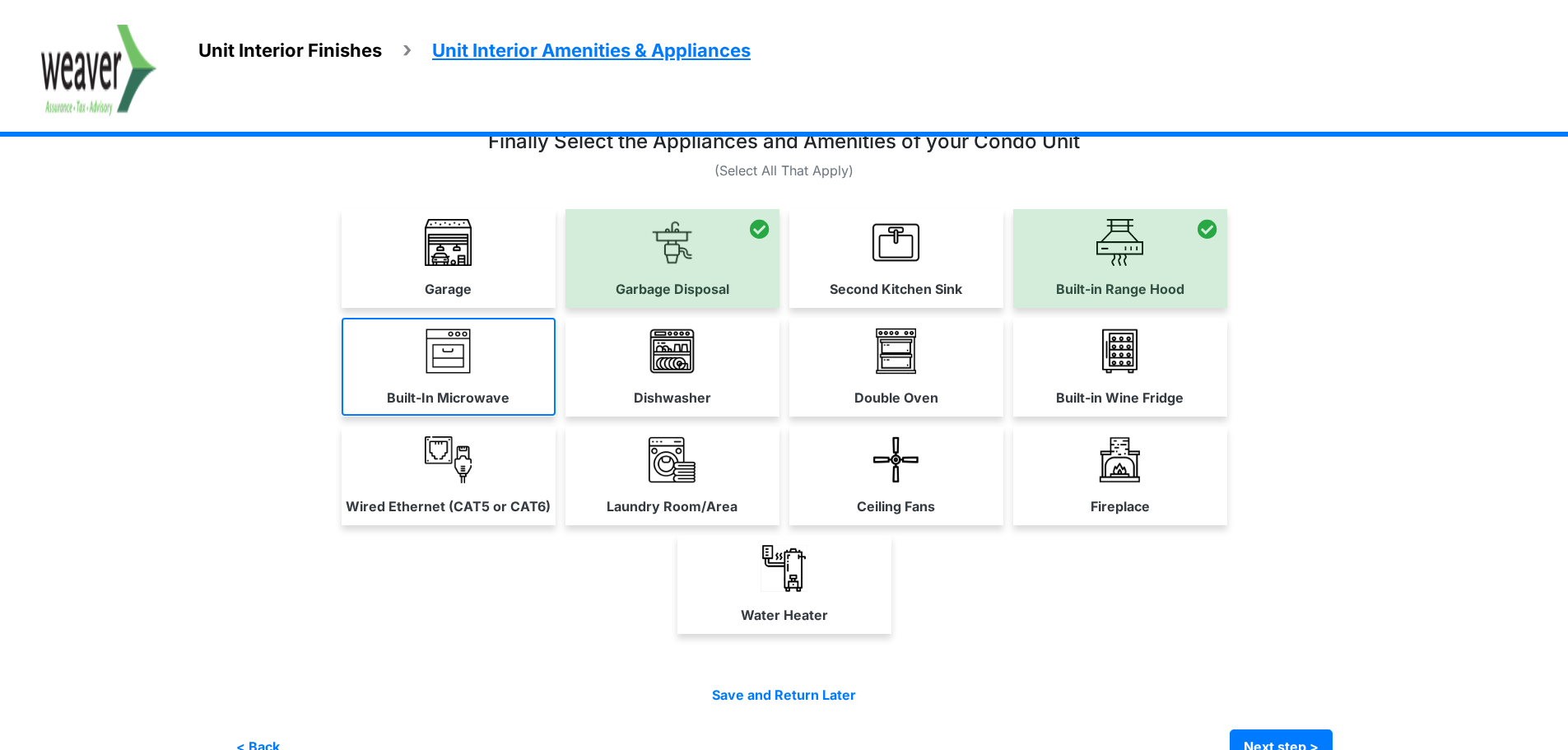
click at [489, 375] on link "Built-In Microwave" at bounding box center [449, 367] width 214 height 98
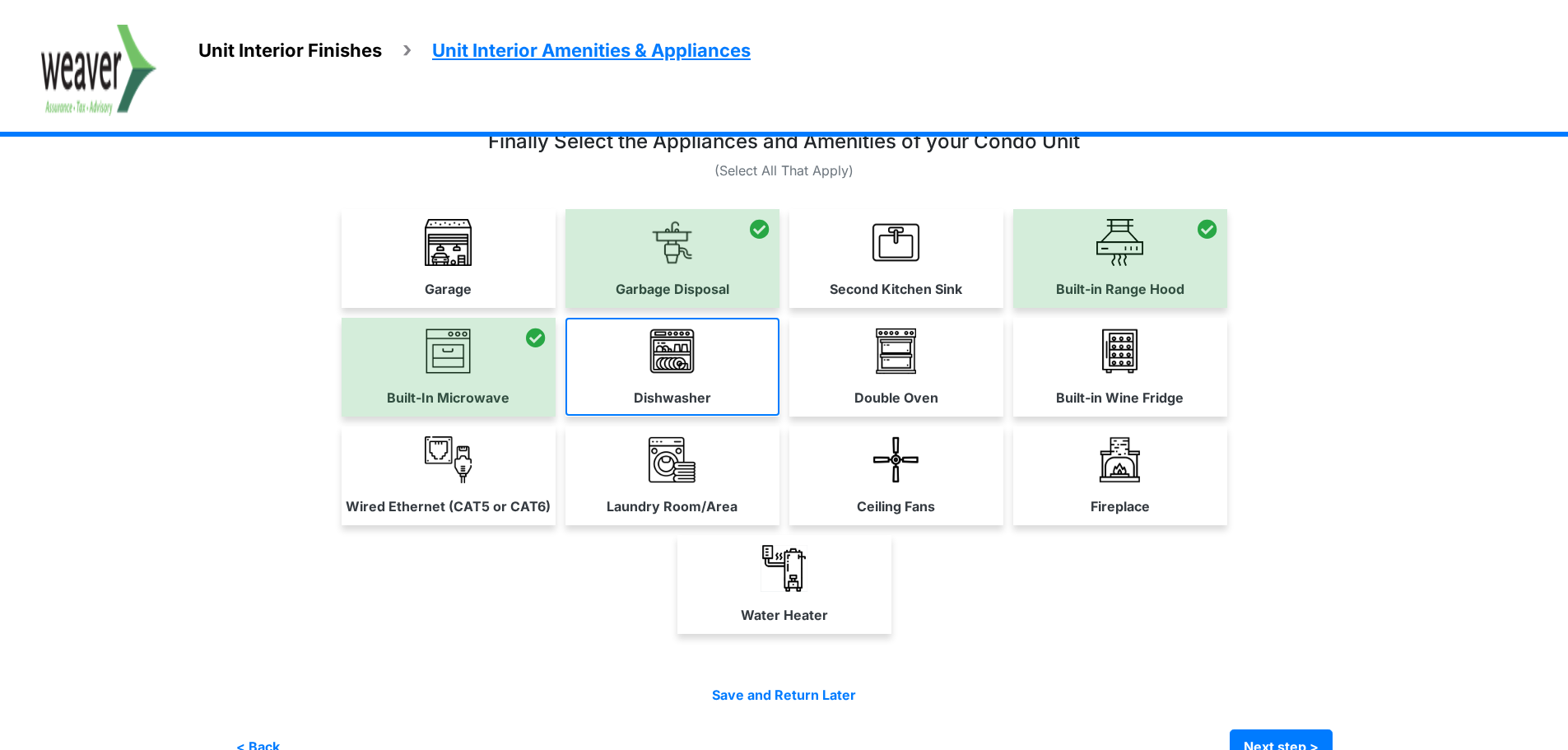
click at [739, 383] on link "Dishwasher" at bounding box center [672, 367] width 214 height 98
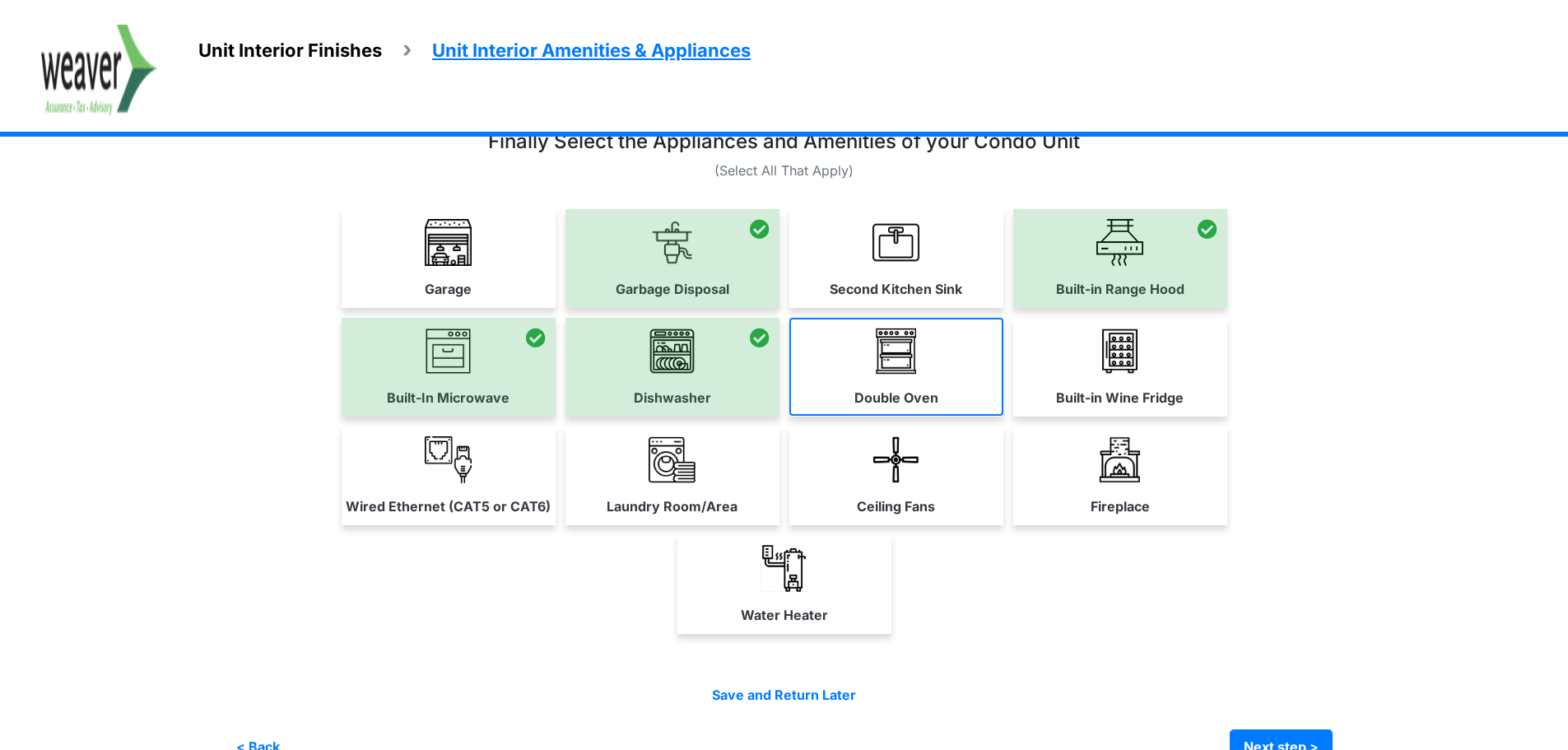
click at [922, 357] on link "Double Oven" at bounding box center [896, 367] width 214 height 98
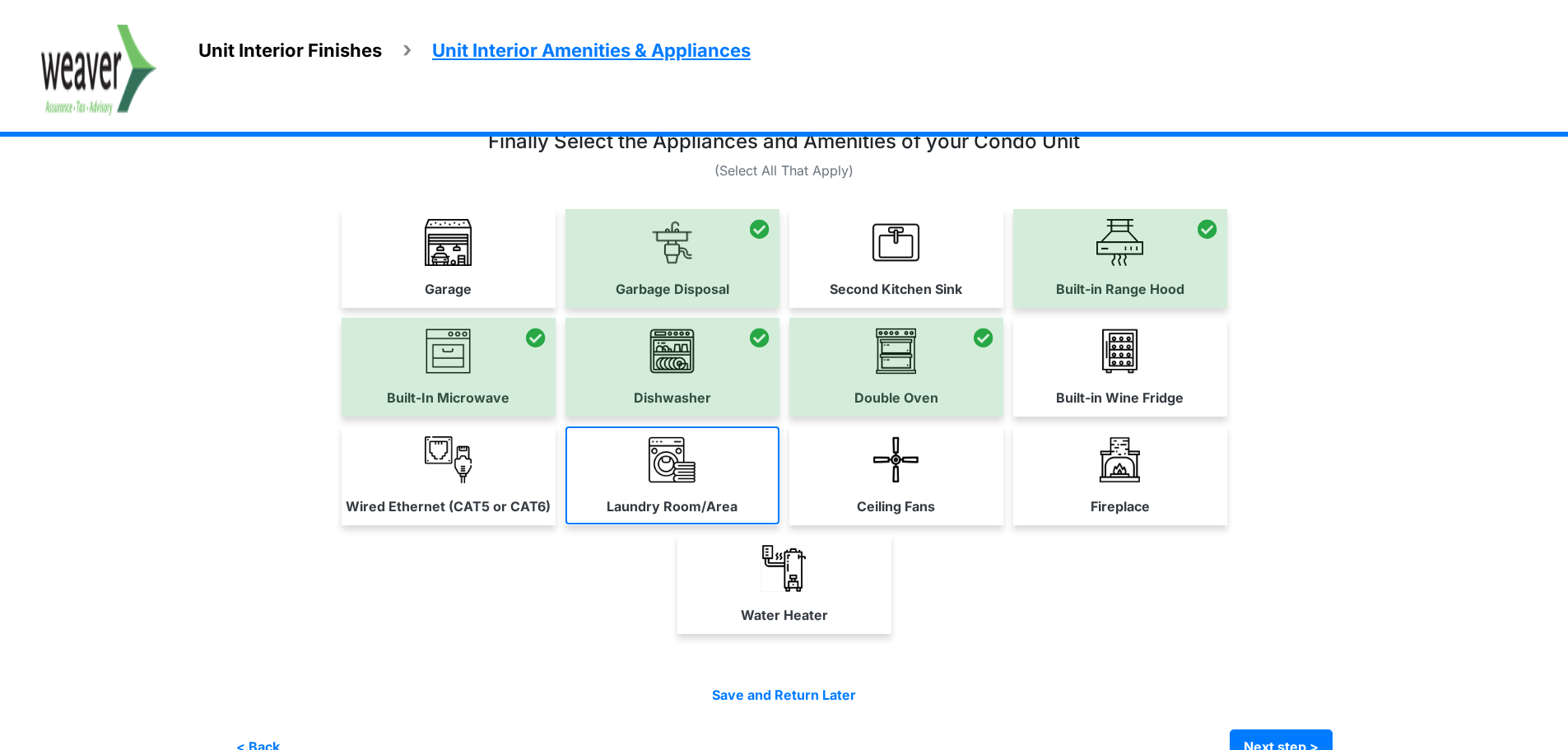
click at [623, 515] on label "Laundry Room/Area" at bounding box center [672, 506] width 131 height 19
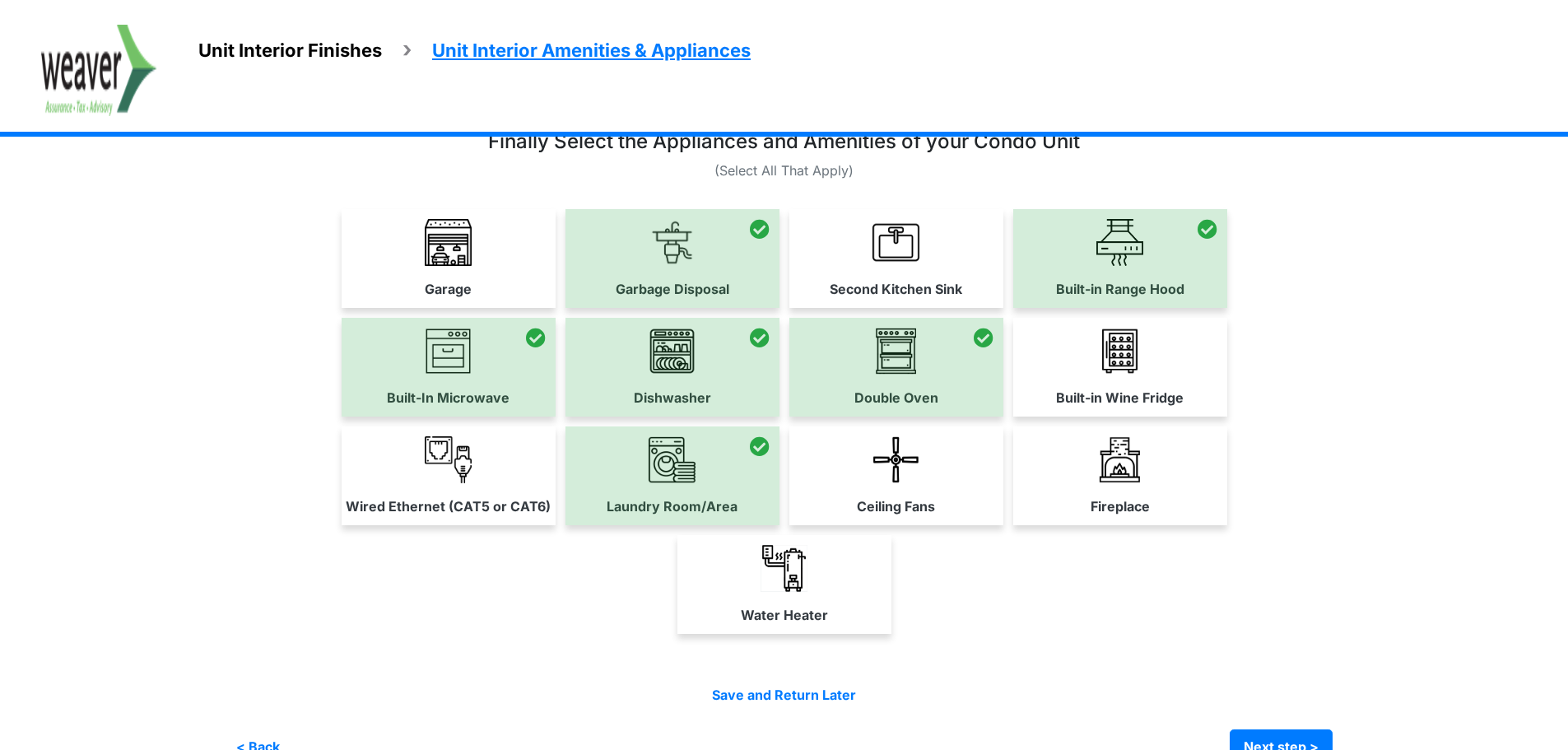
drag, startPoint x: 957, startPoint y: 505, endPoint x: 947, endPoint y: 505, distance: 10.0
click at [956, 505] on link "Ceiling Fans" at bounding box center [896, 476] width 214 height 98
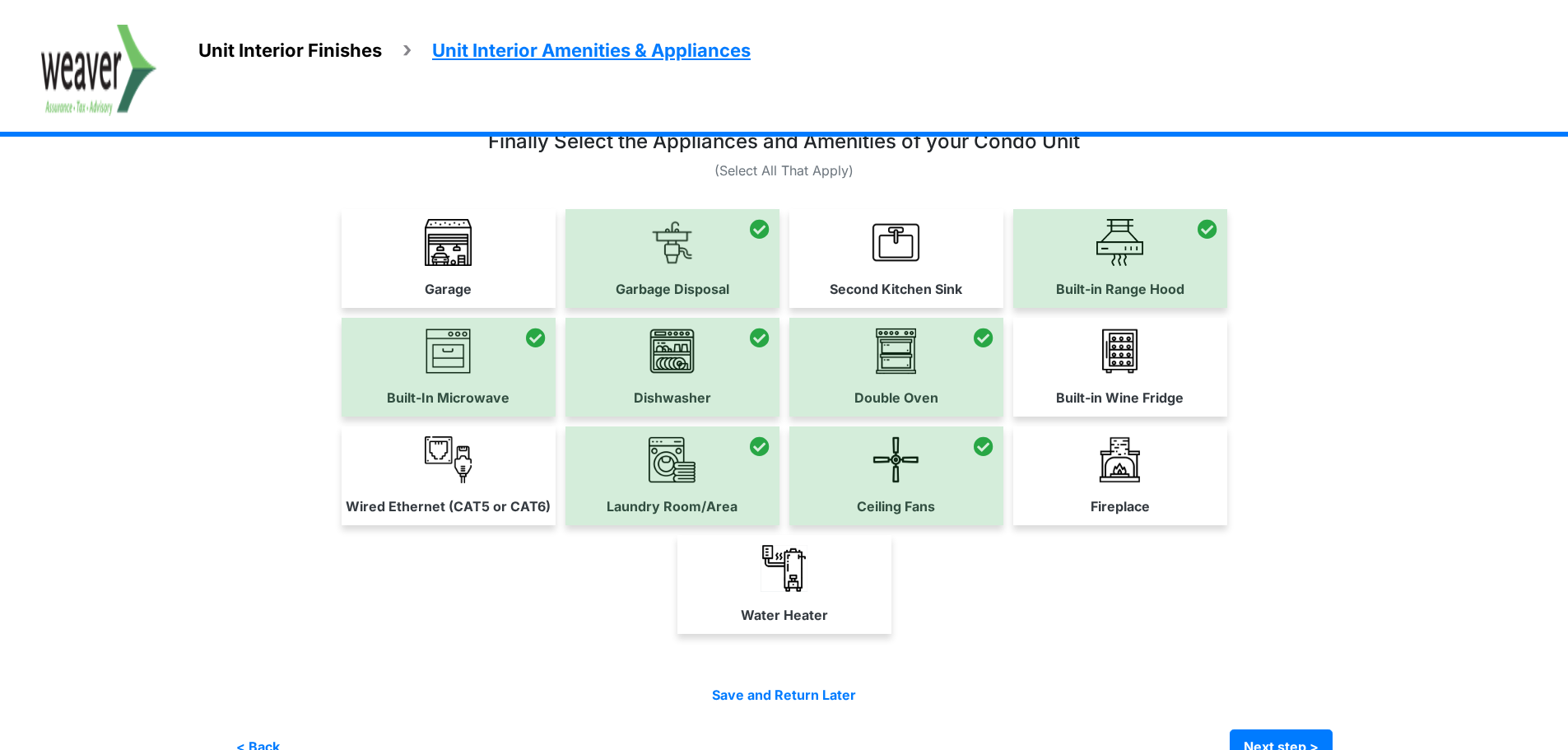
drag, startPoint x: 791, startPoint y: 614, endPoint x: 768, endPoint y: 610, distance: 23.3
click at [792, 614] on label "Water Heater" at bounding box center [784, 615] width 87 height 19
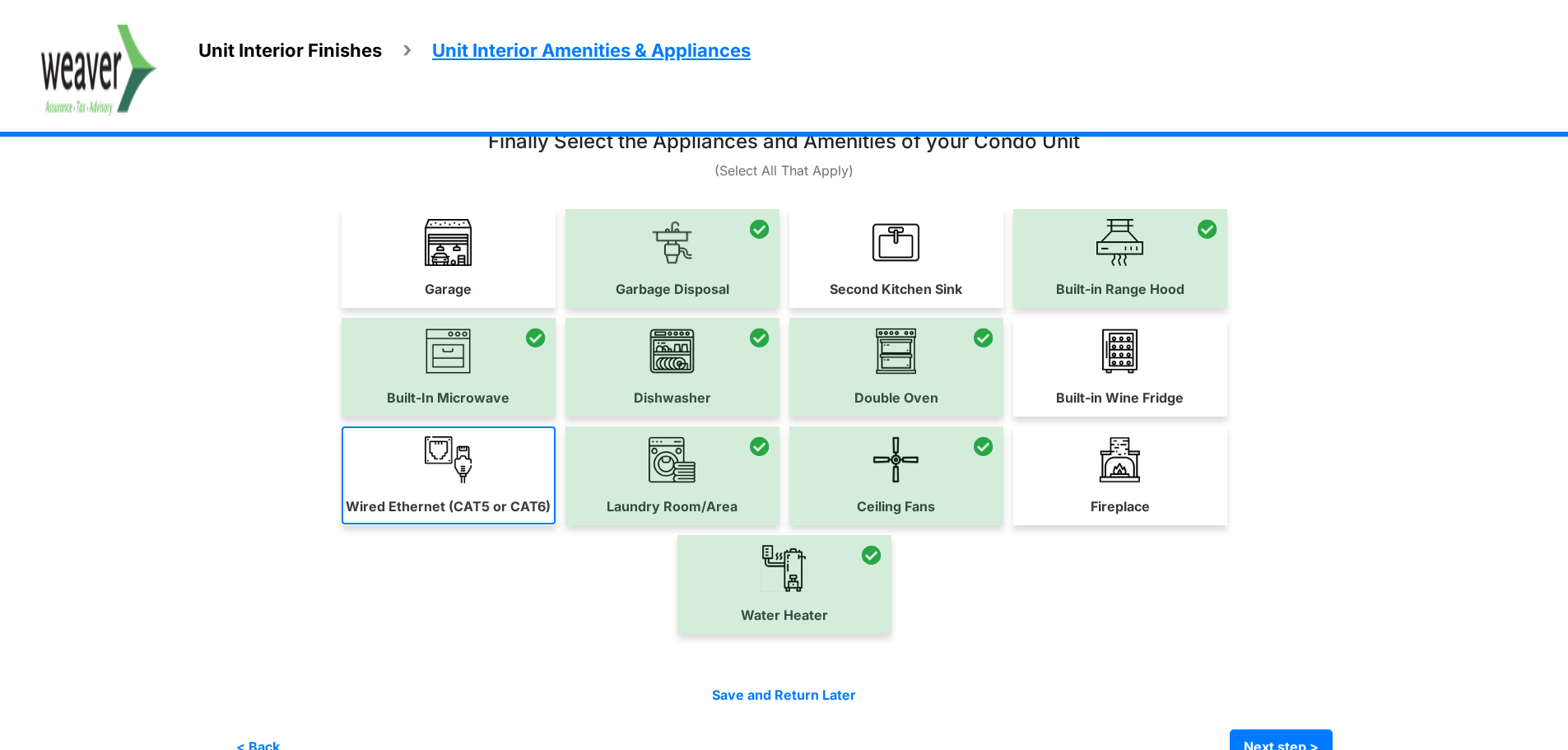
click at [480, 498] on label "Wired Ethernet (CAT5 or CAT6)" at bounding box center [448, 506] width 205 height 19
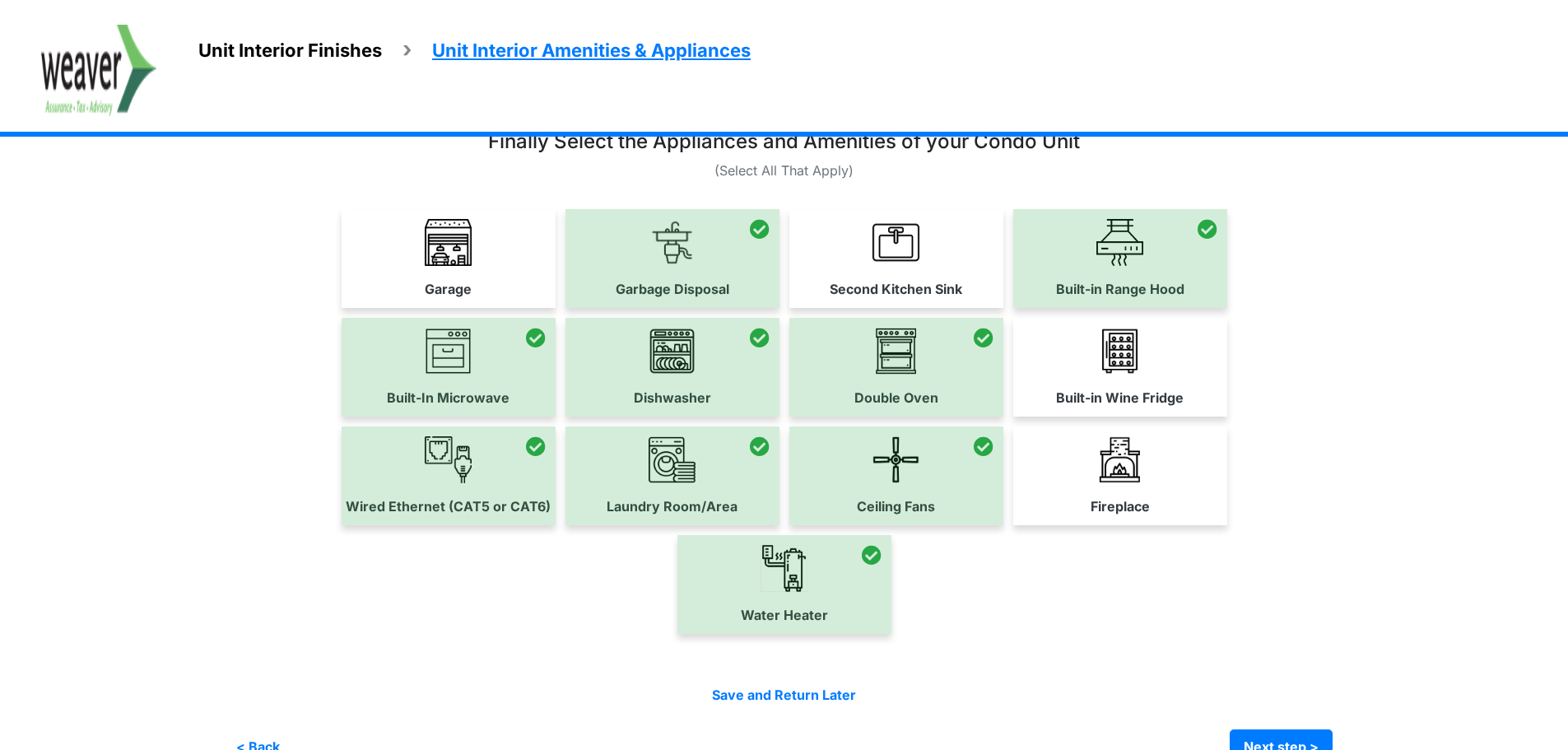
drag, startPoint x: 1135, startPoint y: 447, endPoint x: 1168, endPoint y: 478, distance: 45.3
click at [1134, 447] on img at bounding box center [1119, 460] width 47 height 47
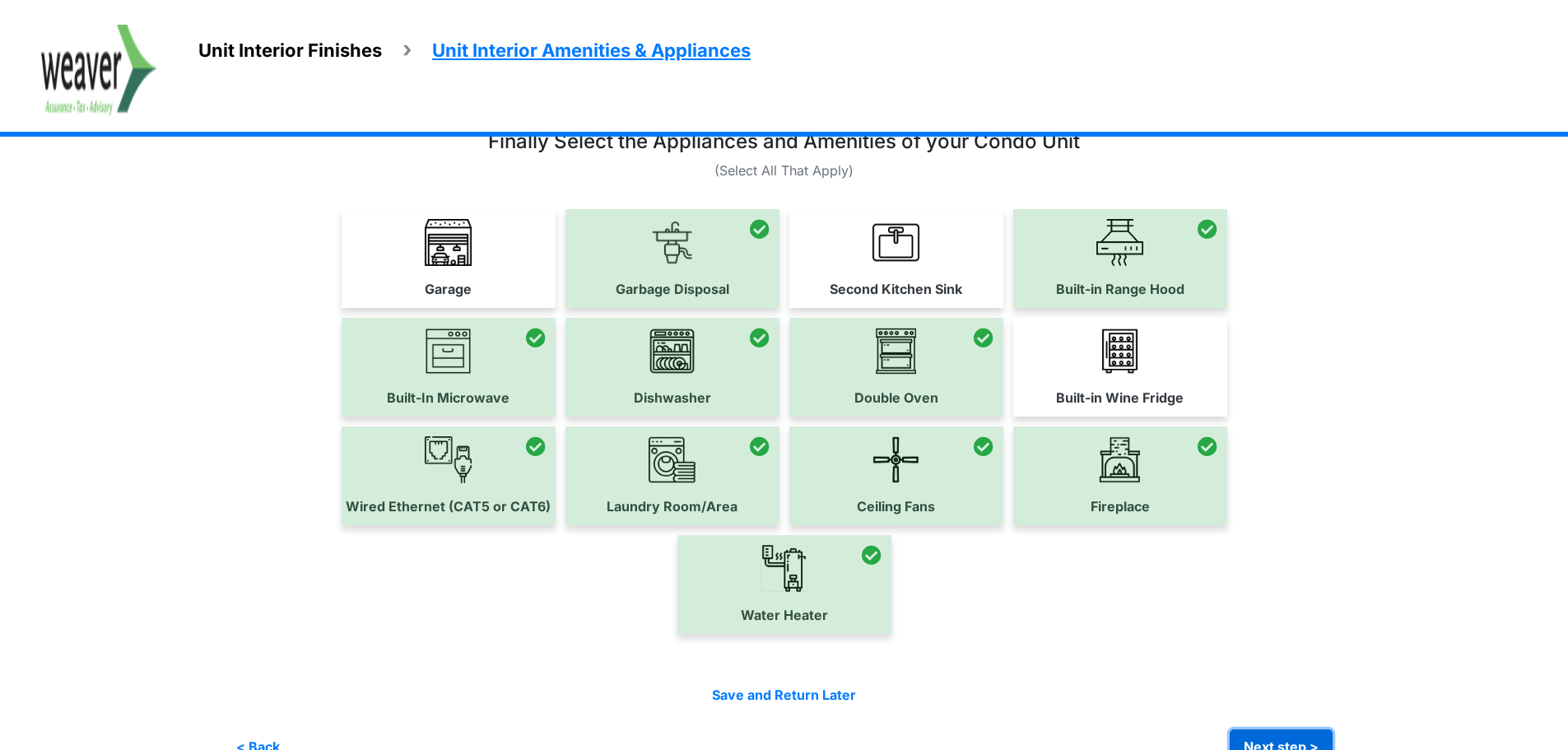
click at [1284, 731] on button "Next step >" at bounding box center [1281, 746] width 103 height 34
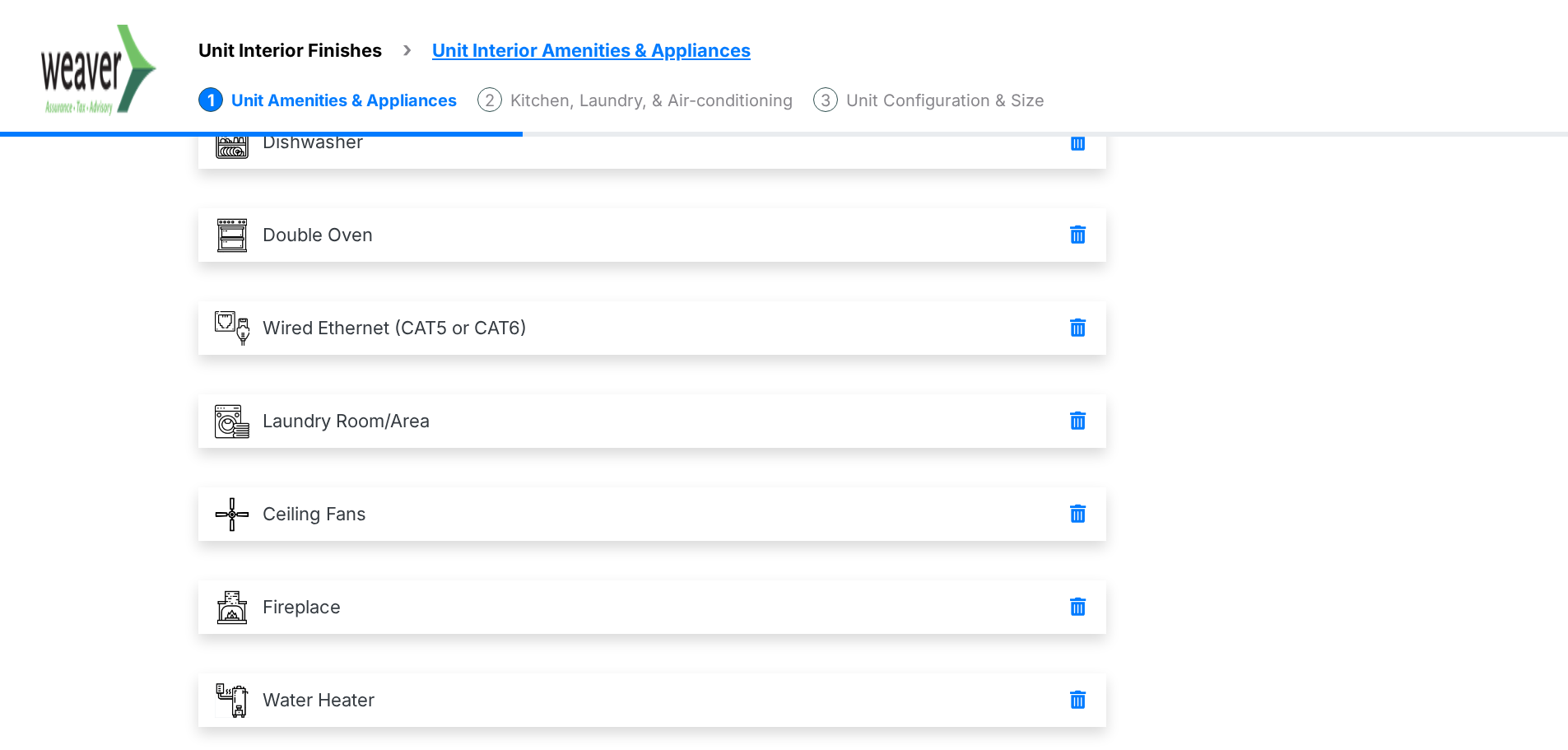
scroll to position [580, 0]
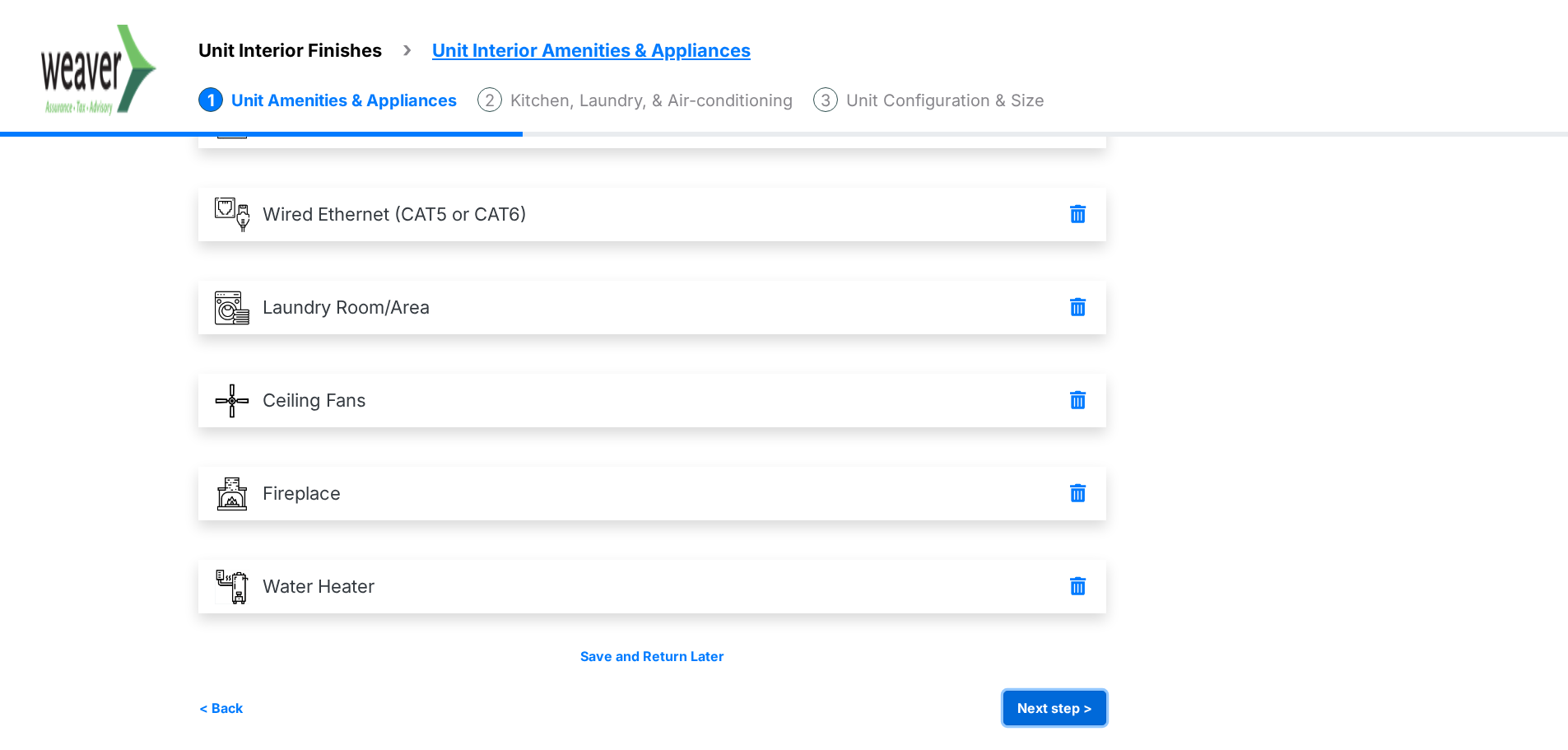
click at [1086, 710] on button "Next step >" at bounding box center [1055, 707] width 103 height 34
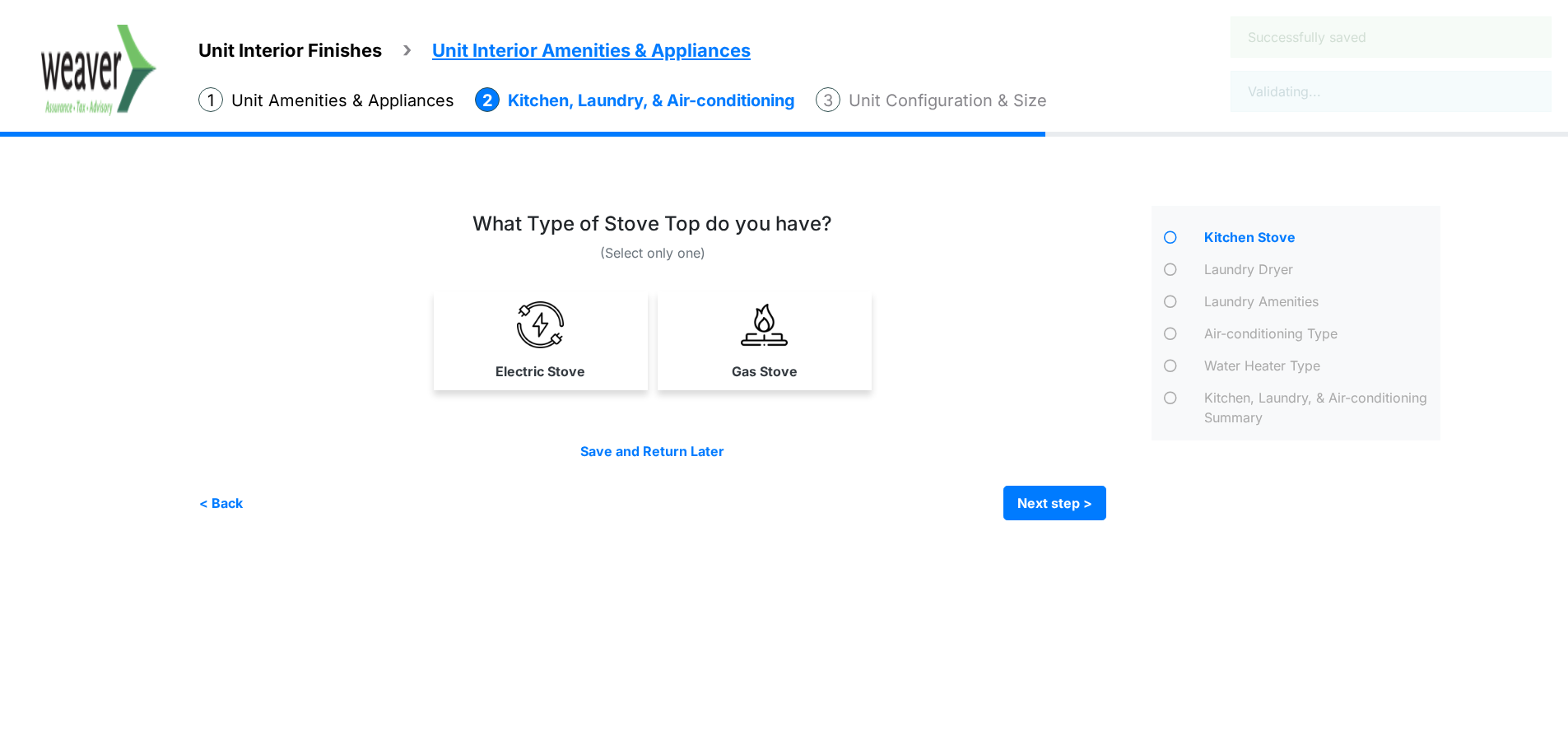
scroll to position [0, 0]
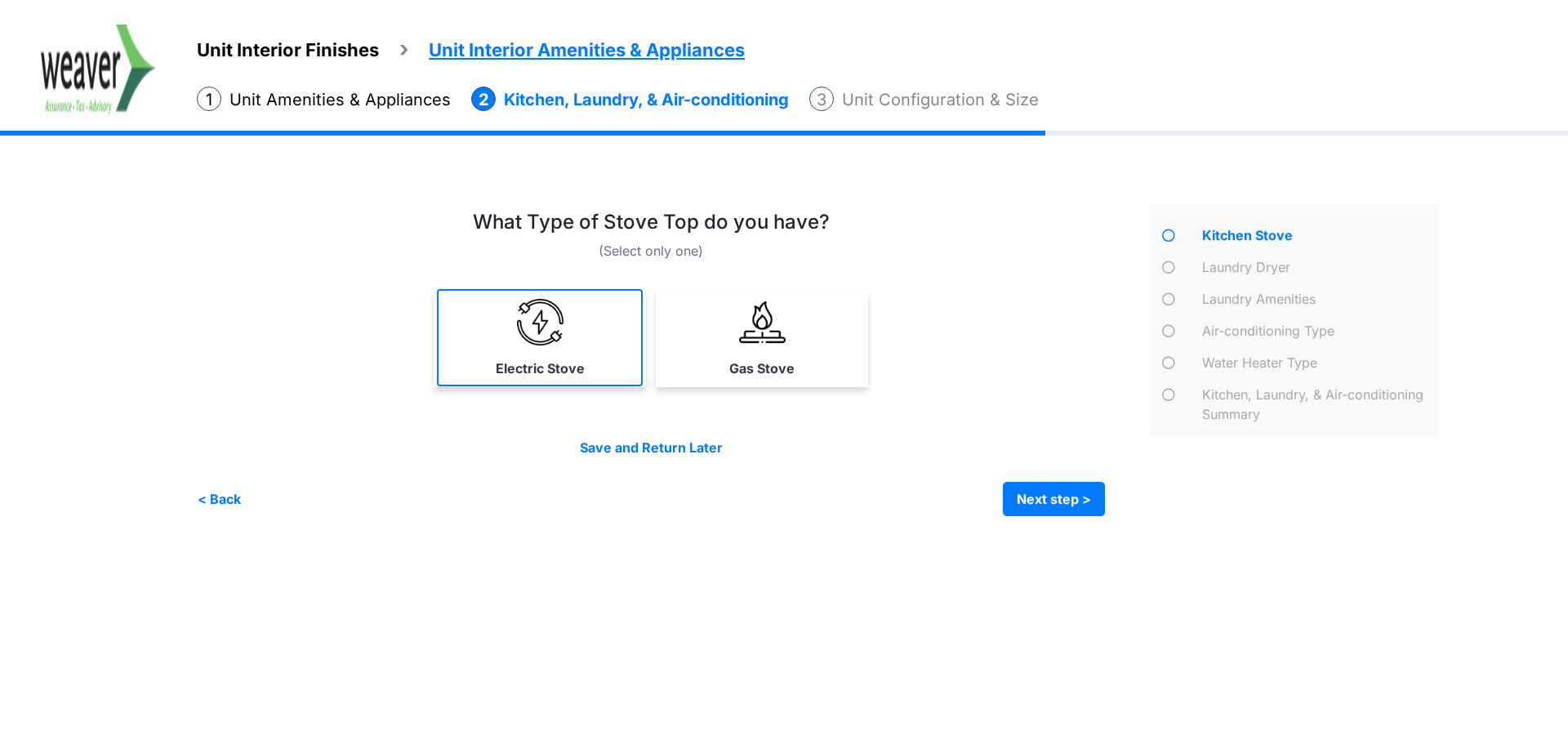
click at [509, 309] on link "Electric Stove" at bounding box center [540, 338] width 206 height 97
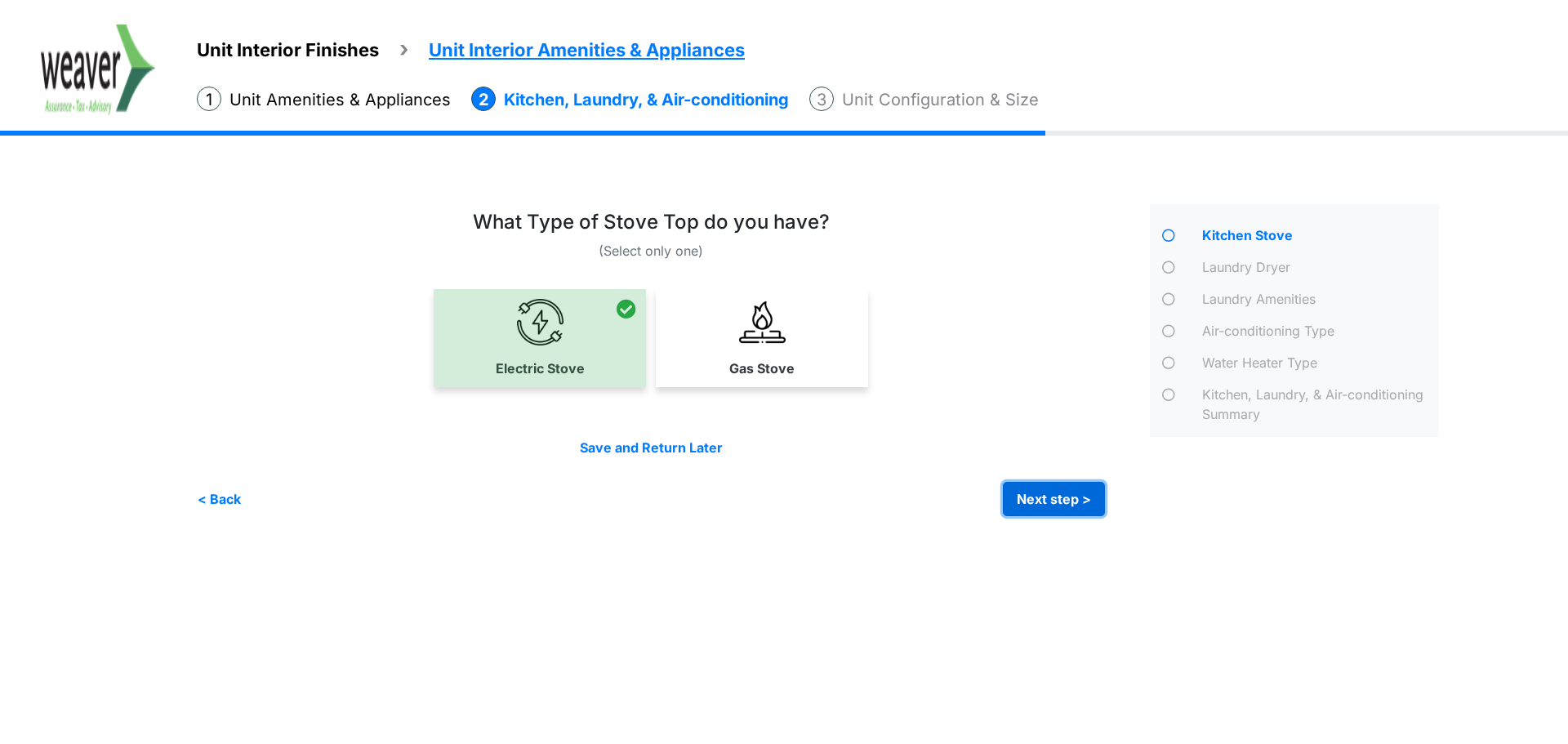
click at [1068, 493] on button "Next step >" at bounding box center [1054, 498] width 102 height 34
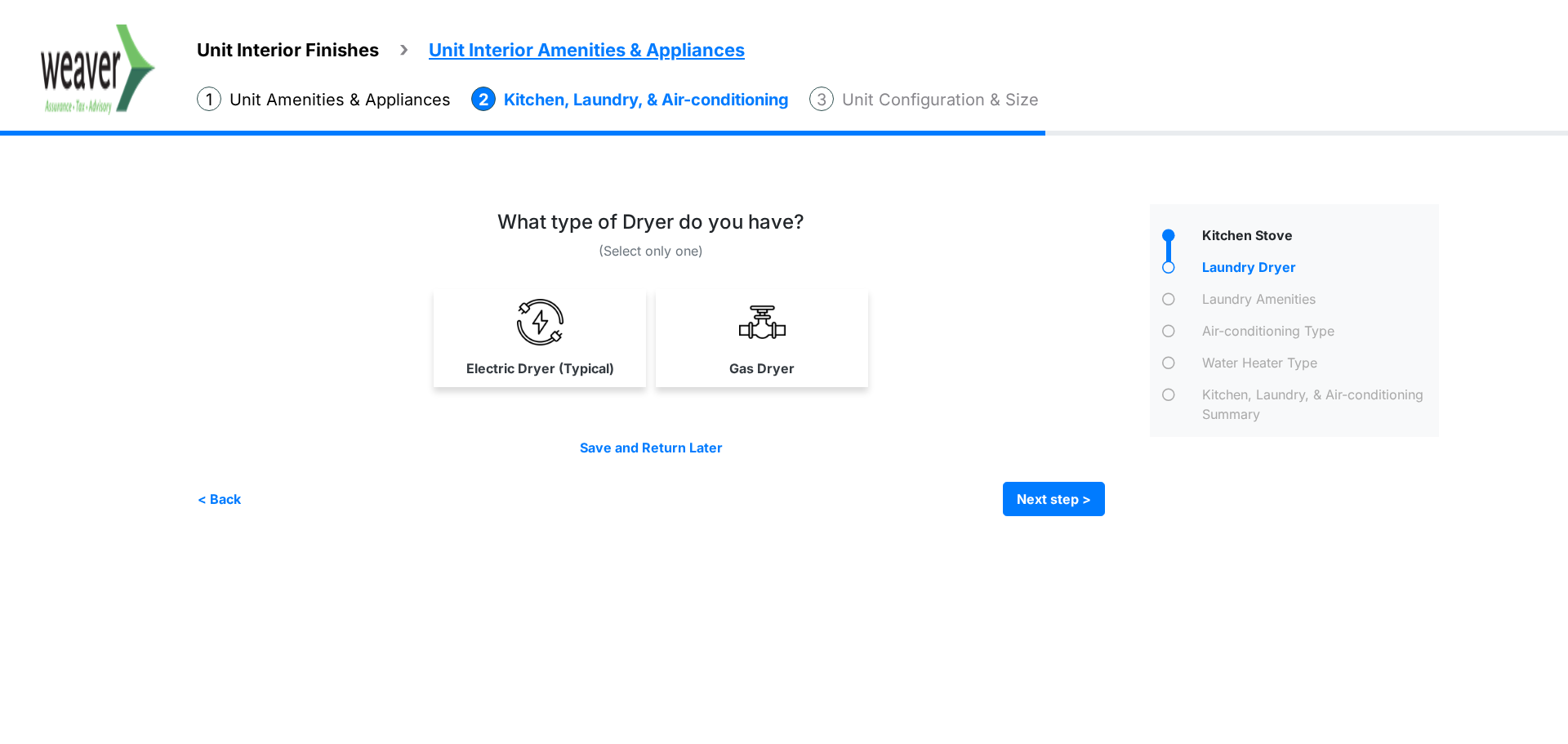
click at [537, 337] on img at bounding box center [540, 322] width 47 height 47
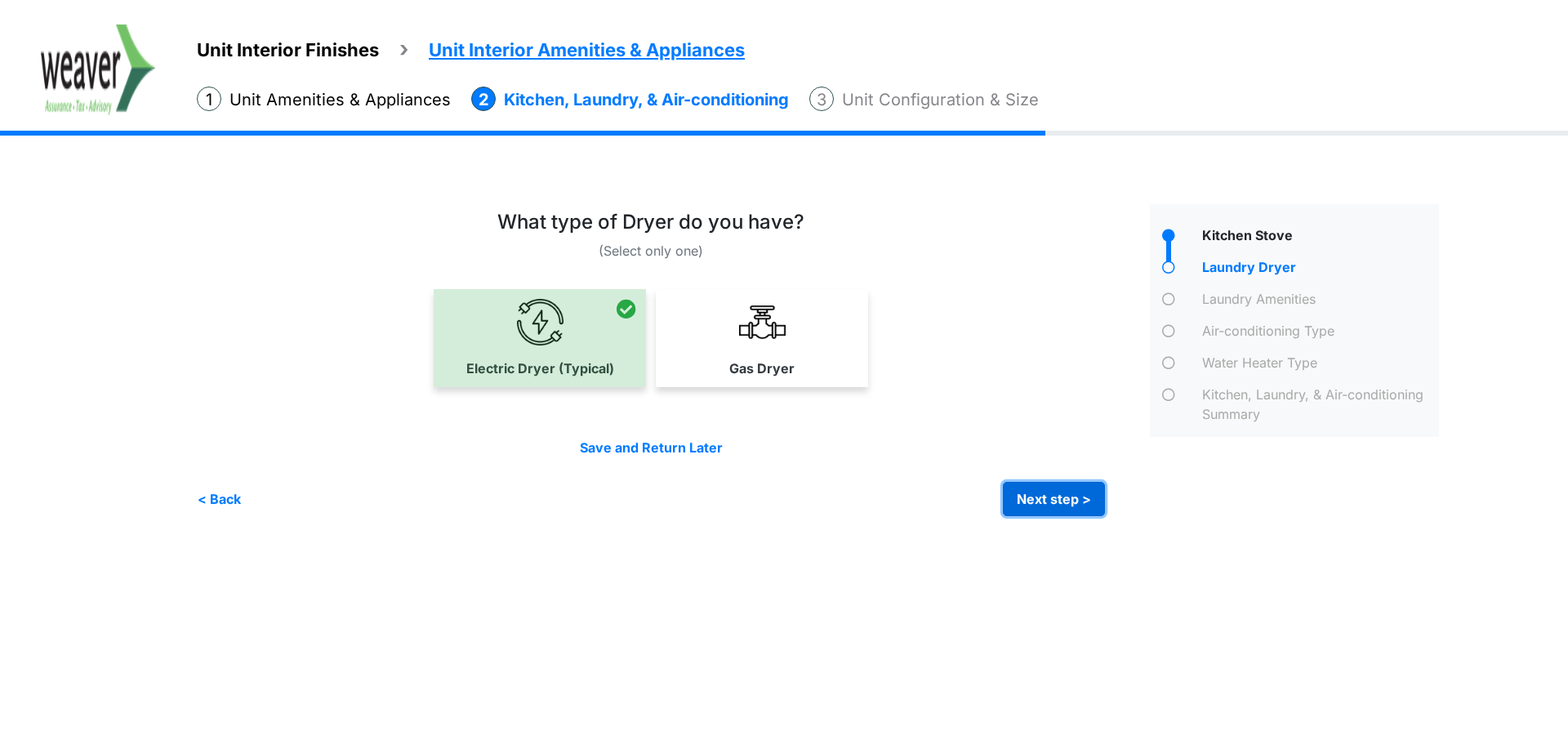
click at [1049, 489] on button "Next step >" at bounding box center [1054, 498] width 102 height 34
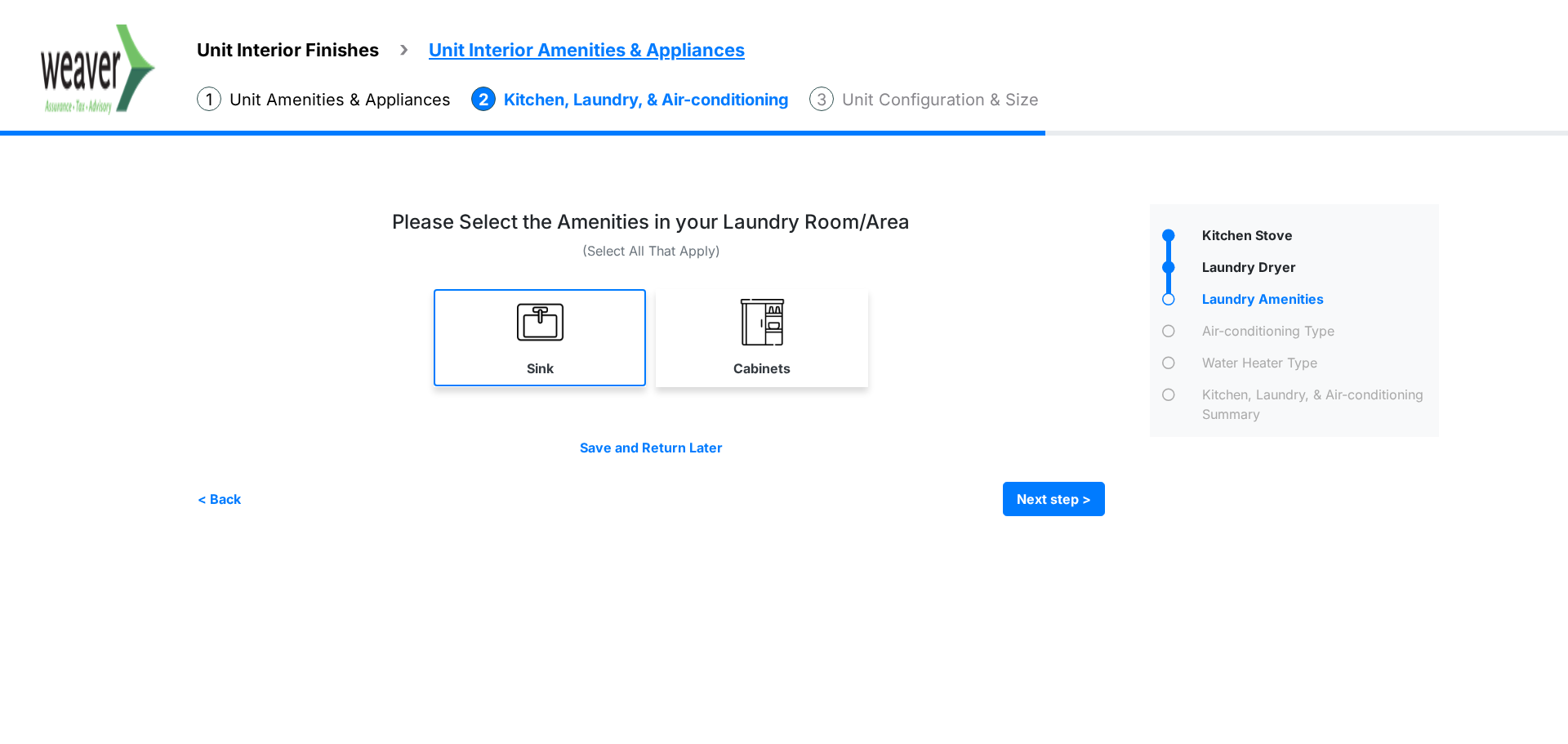
click at [557, 361] on link "Sink" at bounding box center [540, 338] width 212 height 97
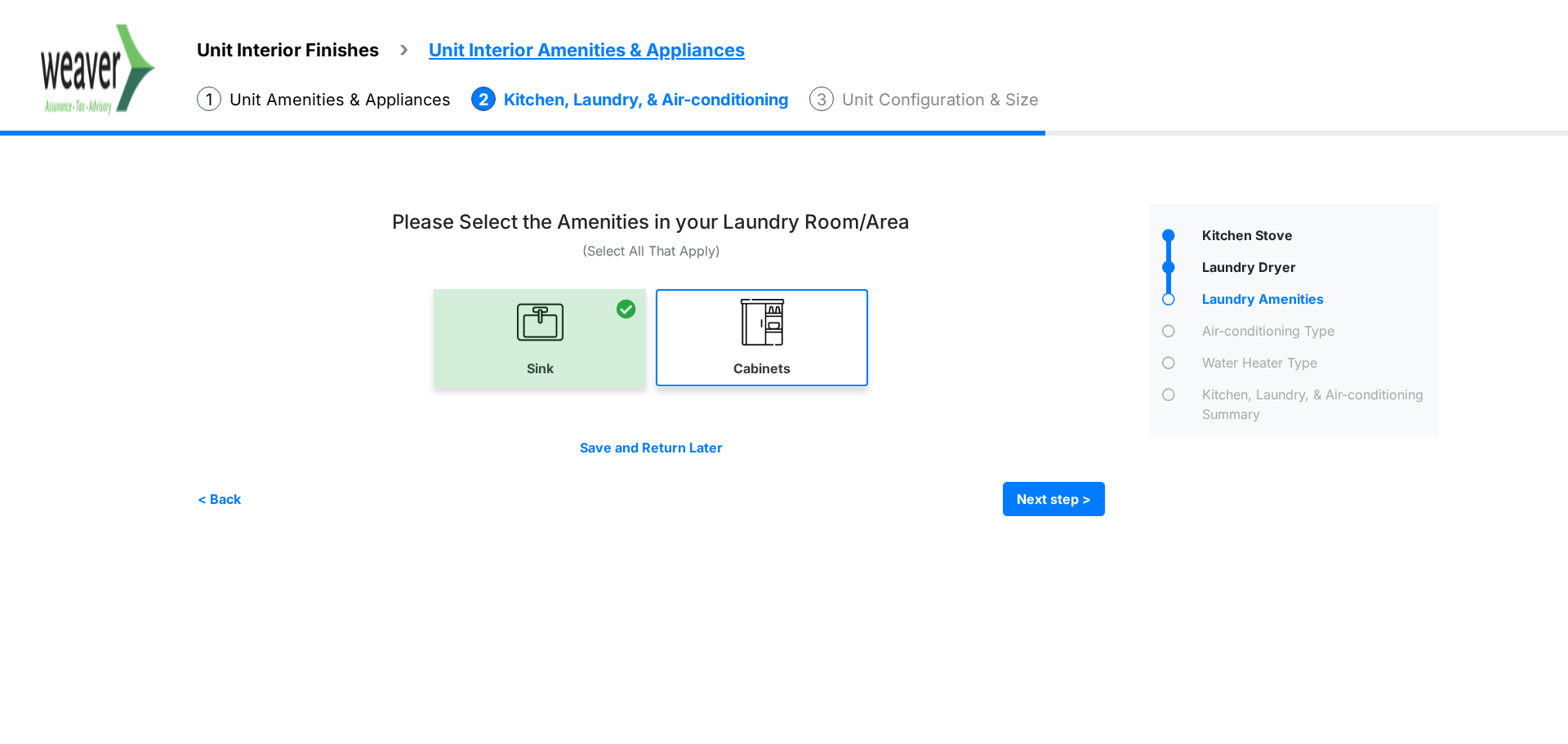
click at [776, 299] on img at bounding box center [762, 322] width 47 height 47
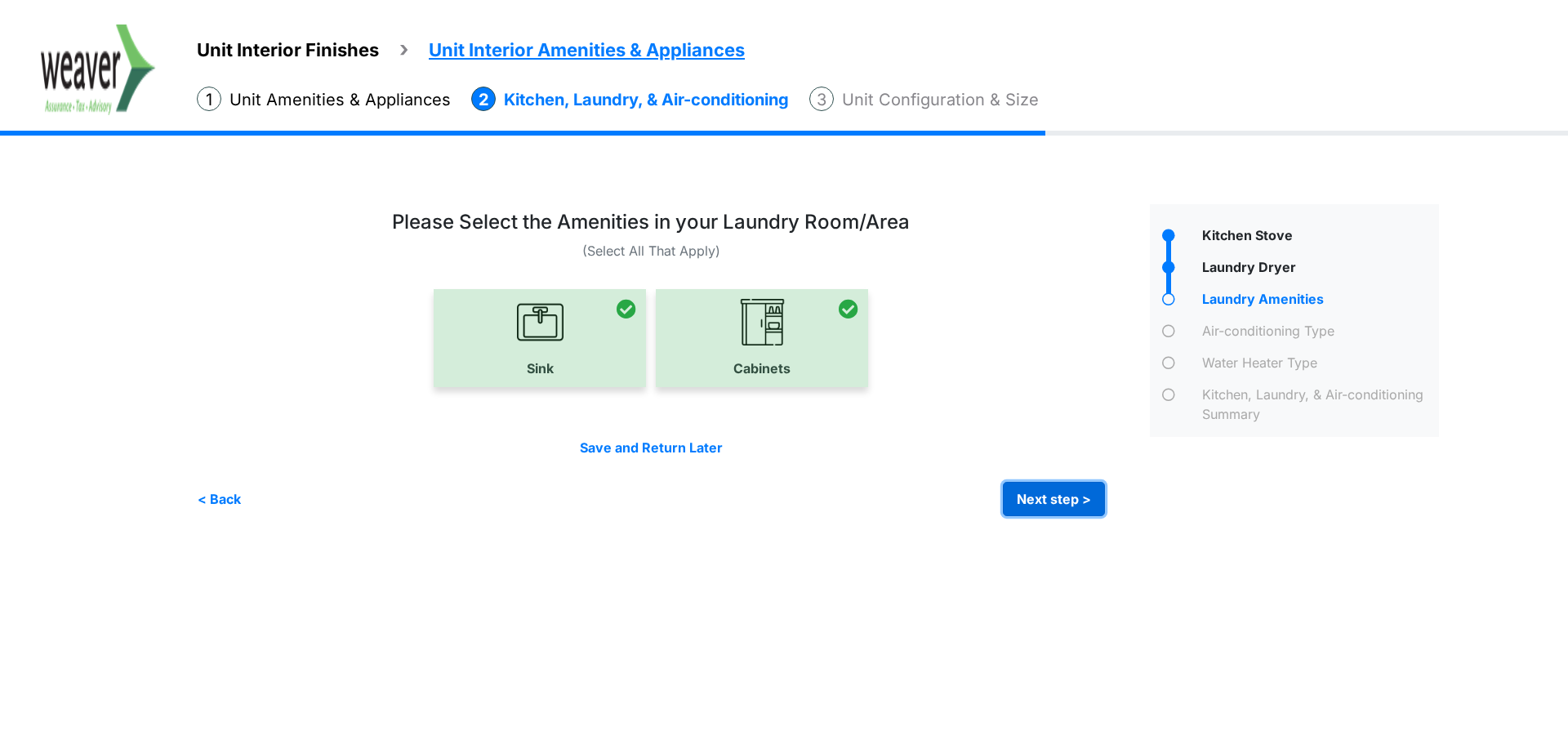
click at [1050, 501] on button "Next step >" at bounding box center [1054, 498] width 102 height 34
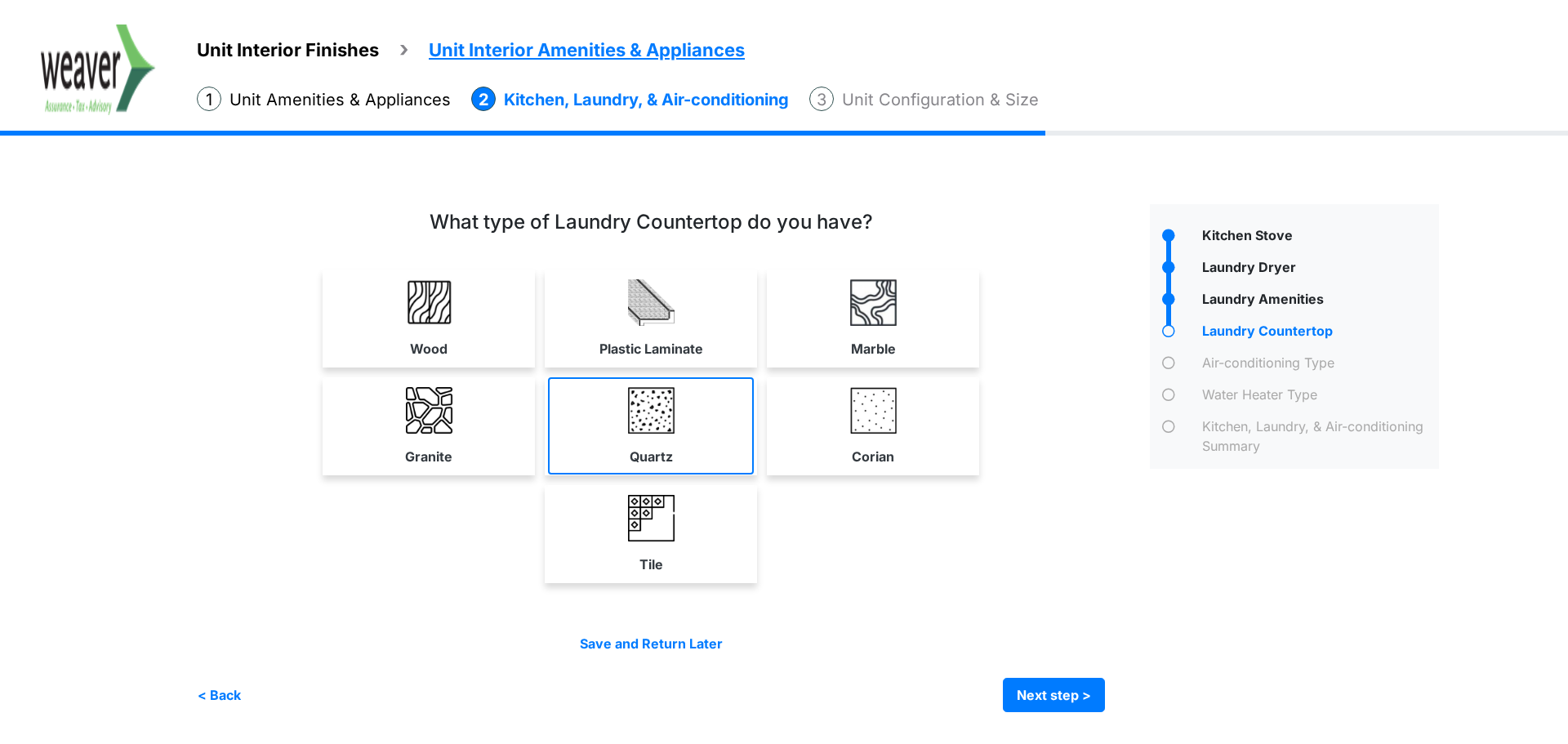
click at [706, 437] on link "Quartz" at bounding box center [651, 426] width 206 height 97
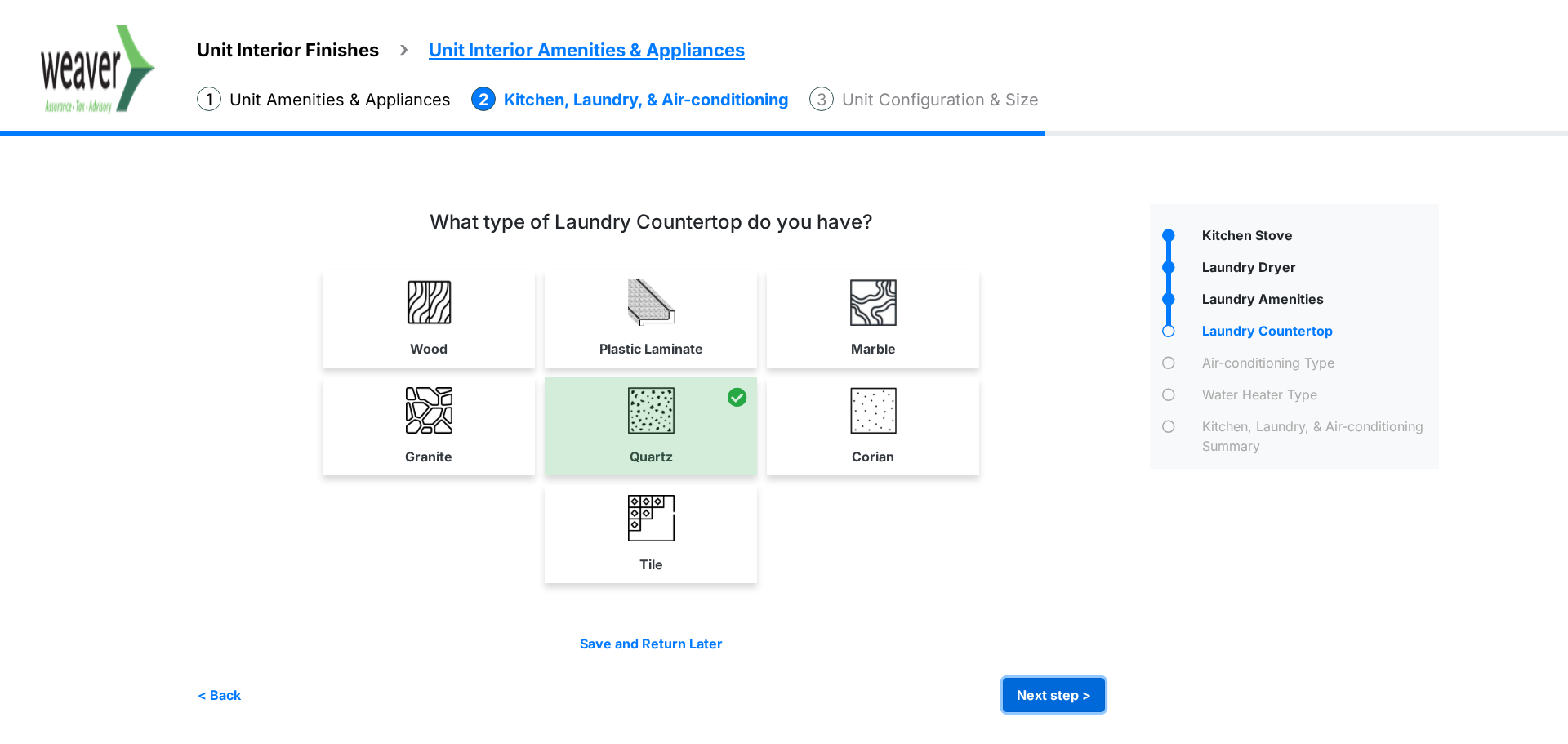
click at [1082, 696] on button "Next step >" at bounding box center [1054, 694] width 102 height 34
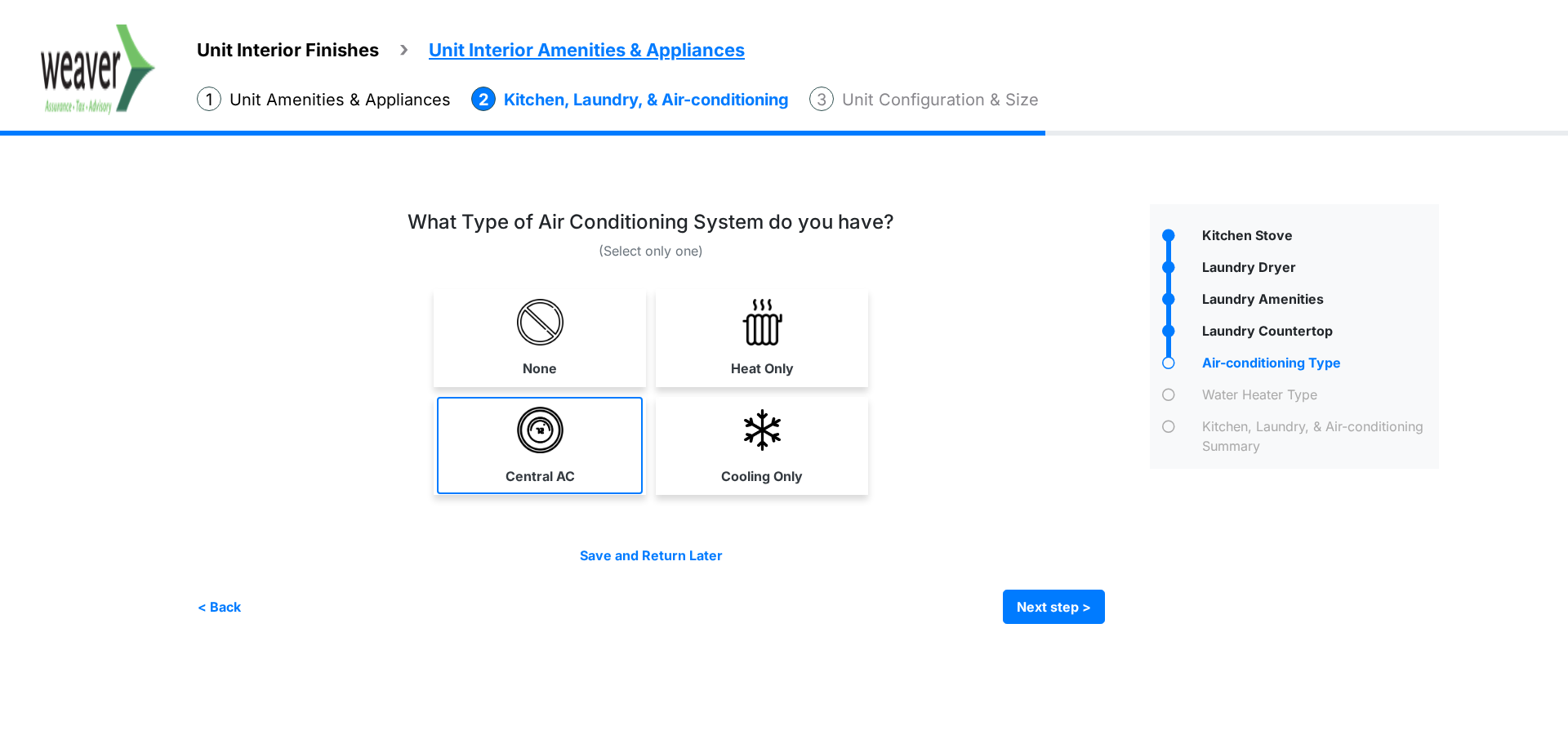
click at [595, 420] on link "Central AC" at bounding box center [540, 446] width 206 height 97
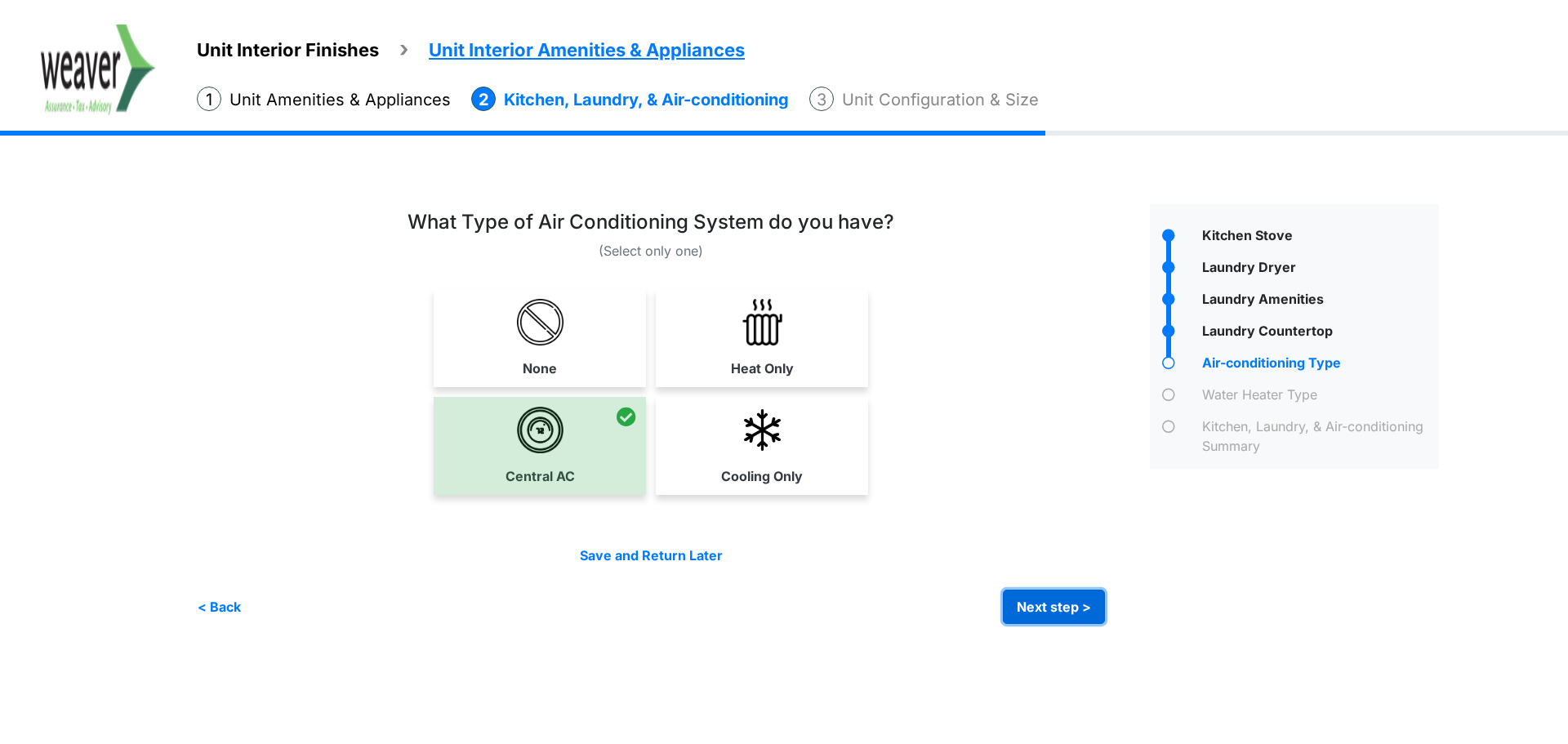
click at [1048, 603] on button "Next step >" at bounding box center [1054, 606] width 102 height 34
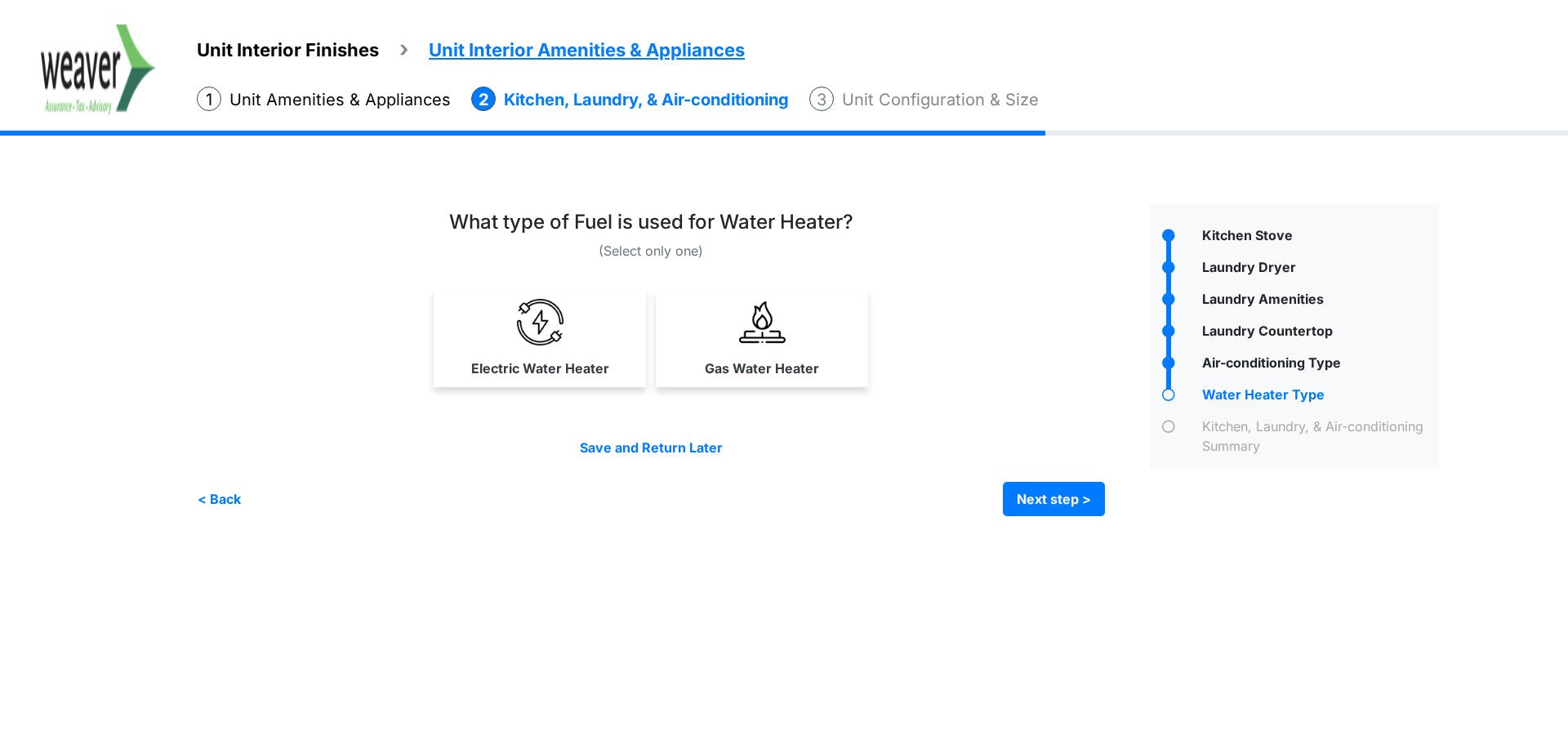
drag, startPoint x: 546, startPoint y: 372, endPoint x: 675, endPoint y: 421, distance: 138.0
click at [548, 375] on label "Electric Water Heater" at bounding box center [541, 368] width 138 height 19
select select "*"
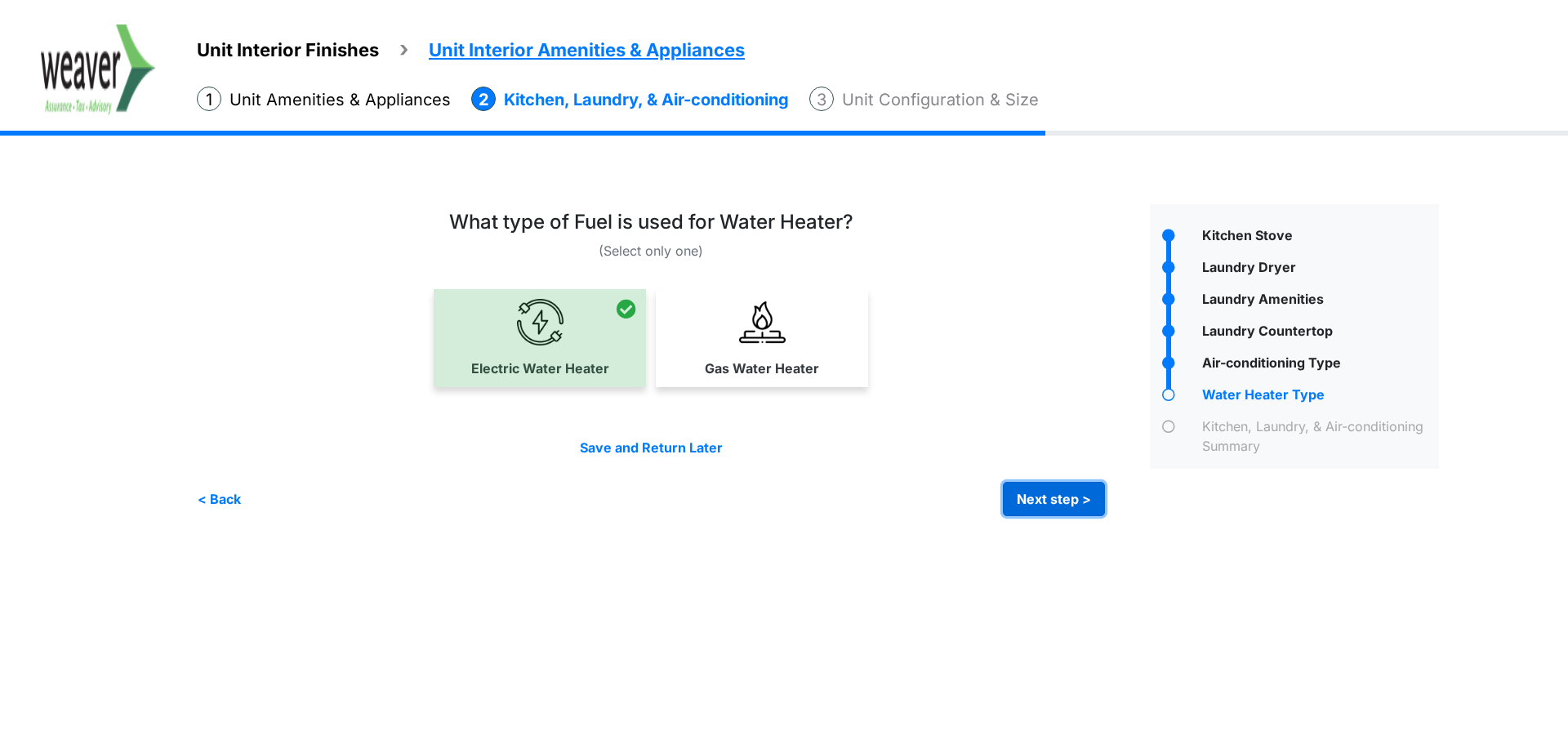
click at [1024, 486] on button "Next step >" at bounding box center [1054, 498] width 102 height 34
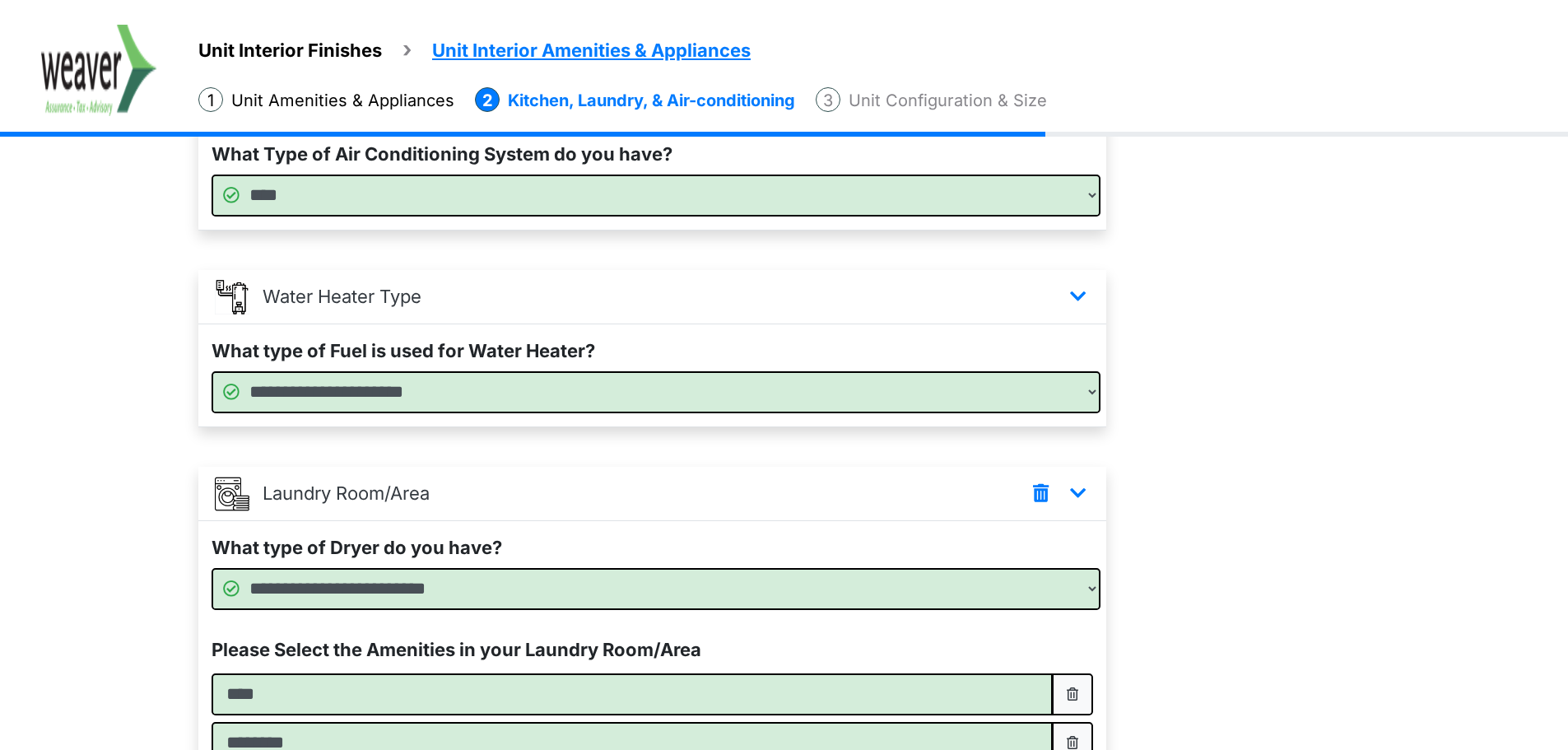
scroll to position [784, 0]
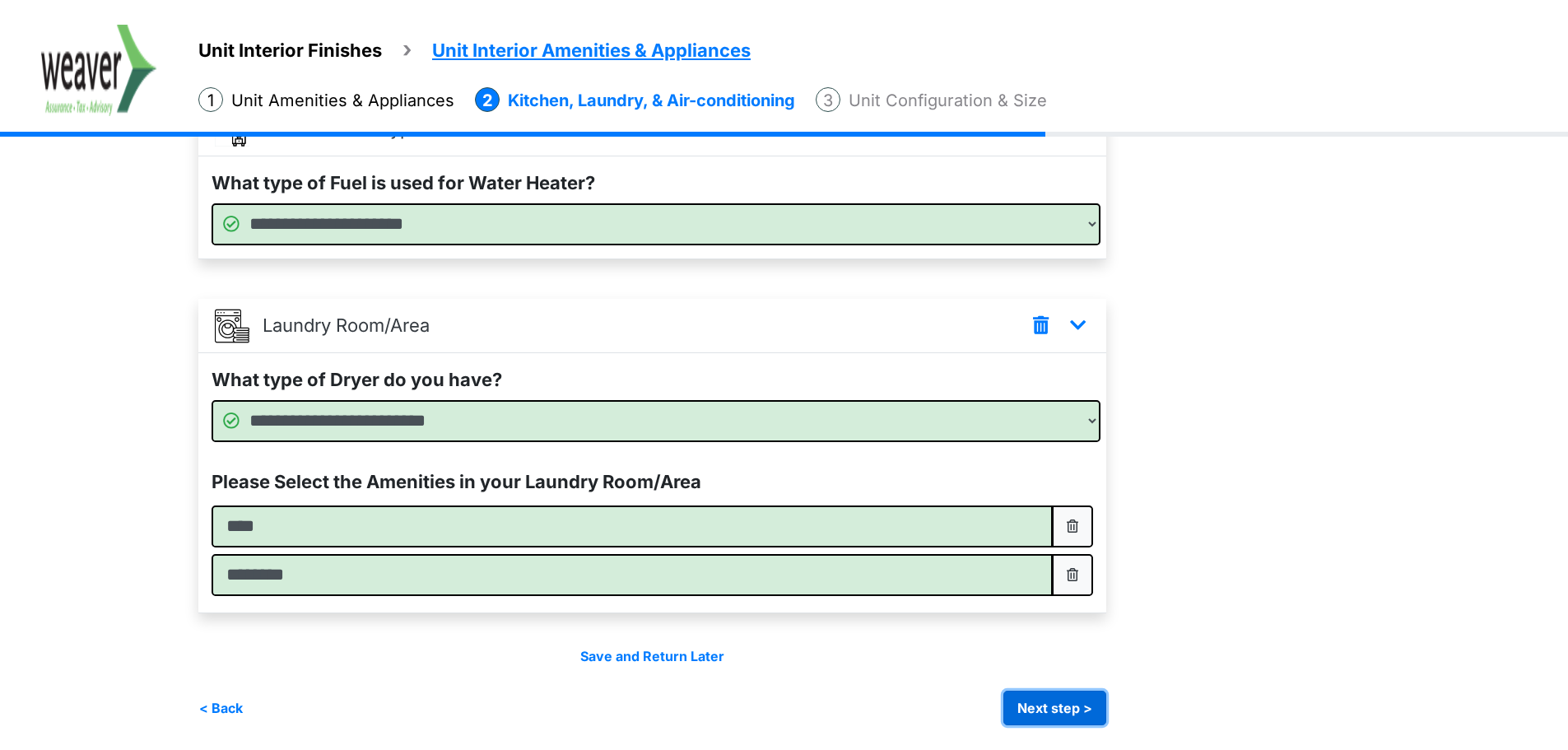
click at [1035, 696] on button "Next step >" at bounding box center [1055, 707] width 103 height 34
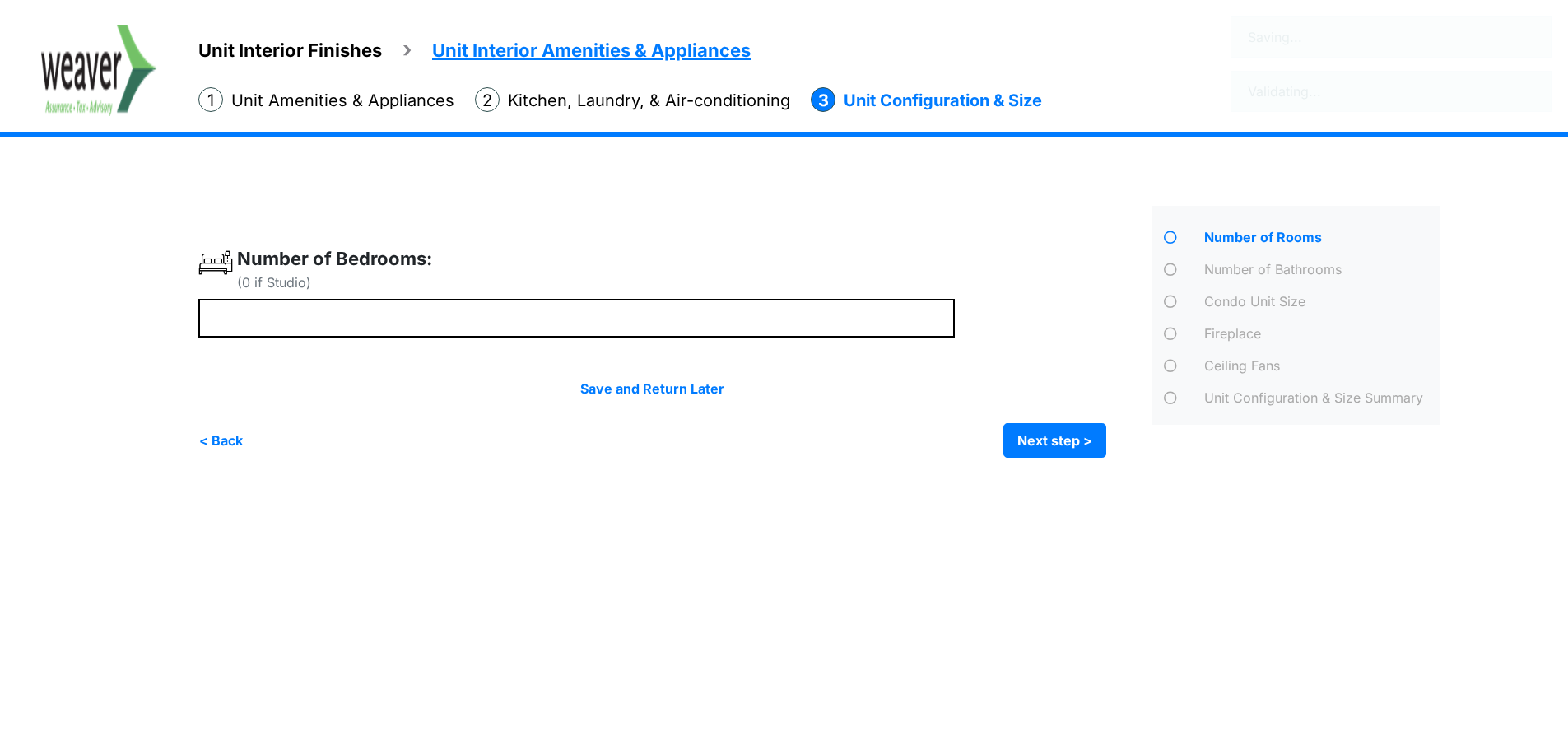
scroll to position [0, 0]
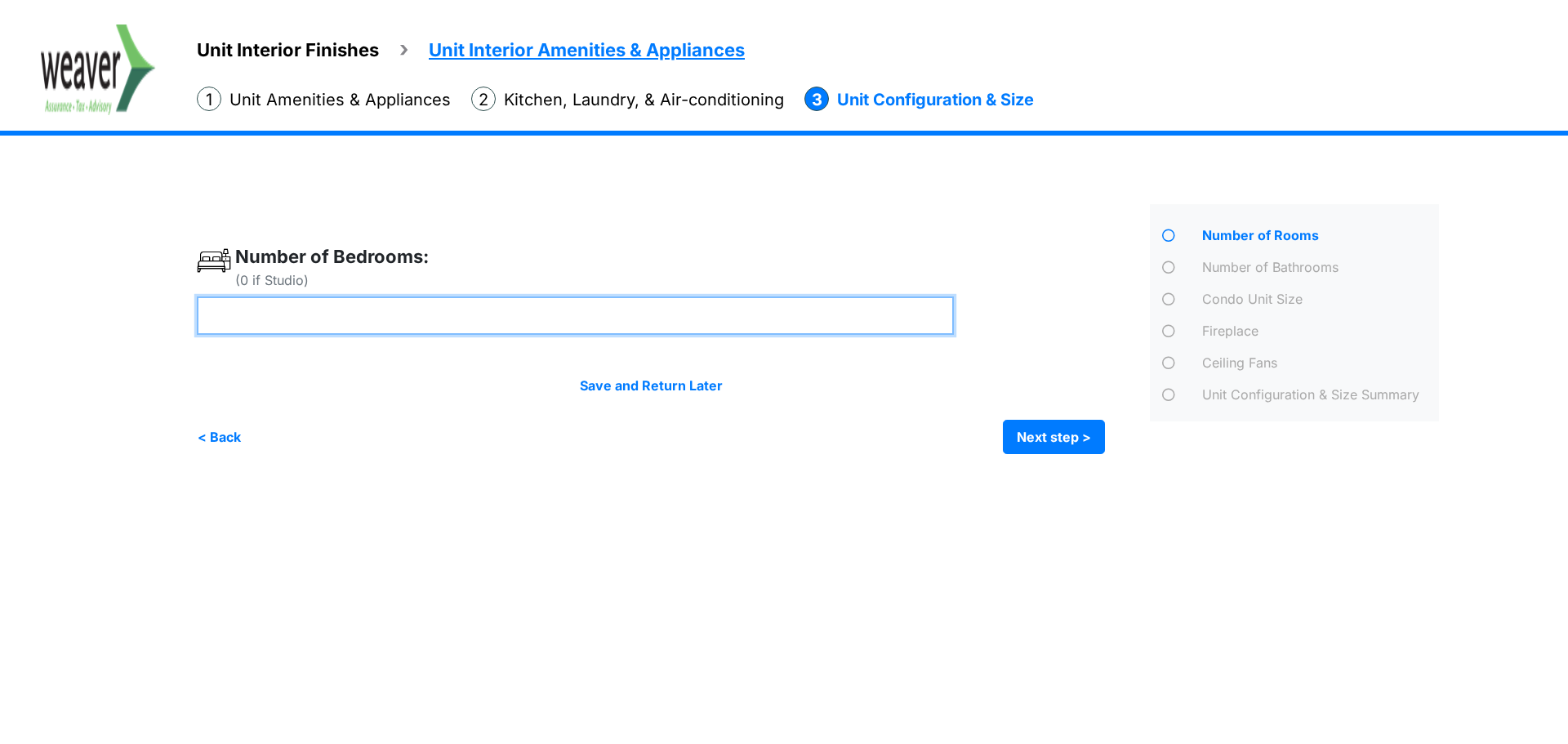
click at [513, 316] on input "number" at bounding box center [575, 315] width 757 height 39
type input "*"
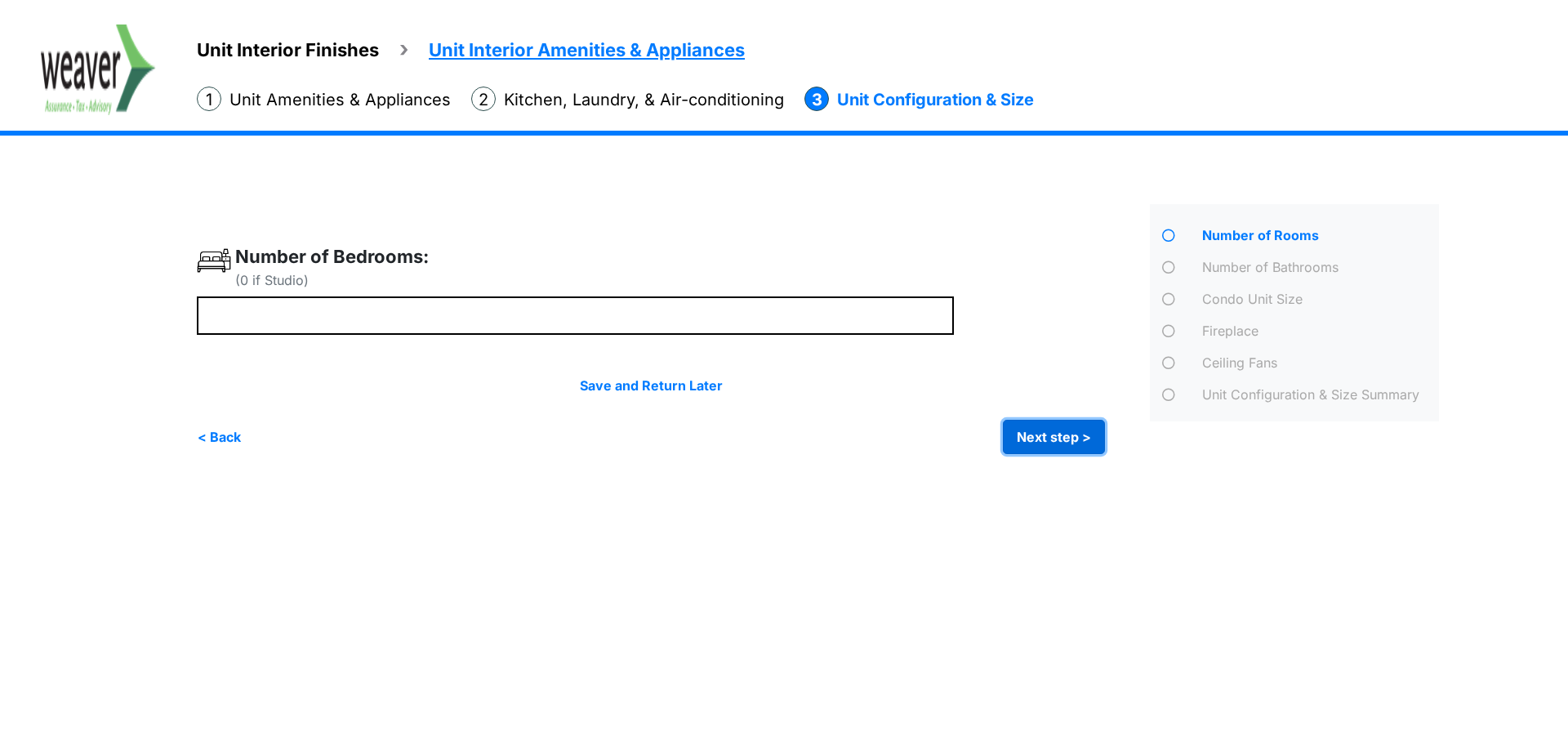
click at [1053, 435] on button "Next step >" at bounding box center [1054, 437] width 102 height 34
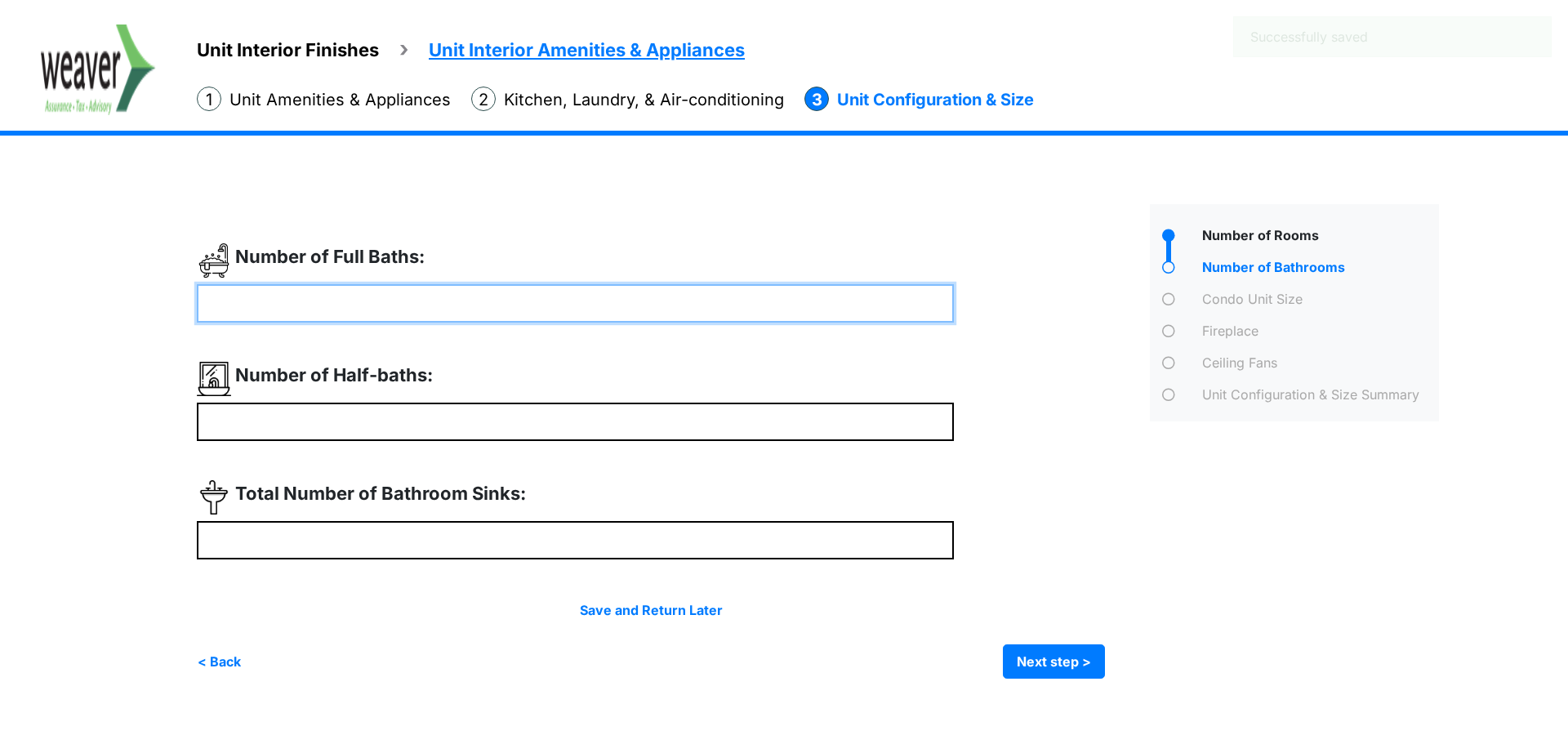
click at [398, 315] on input "number" at bounding box center [575, 303] width 757 height 39
type input "*"
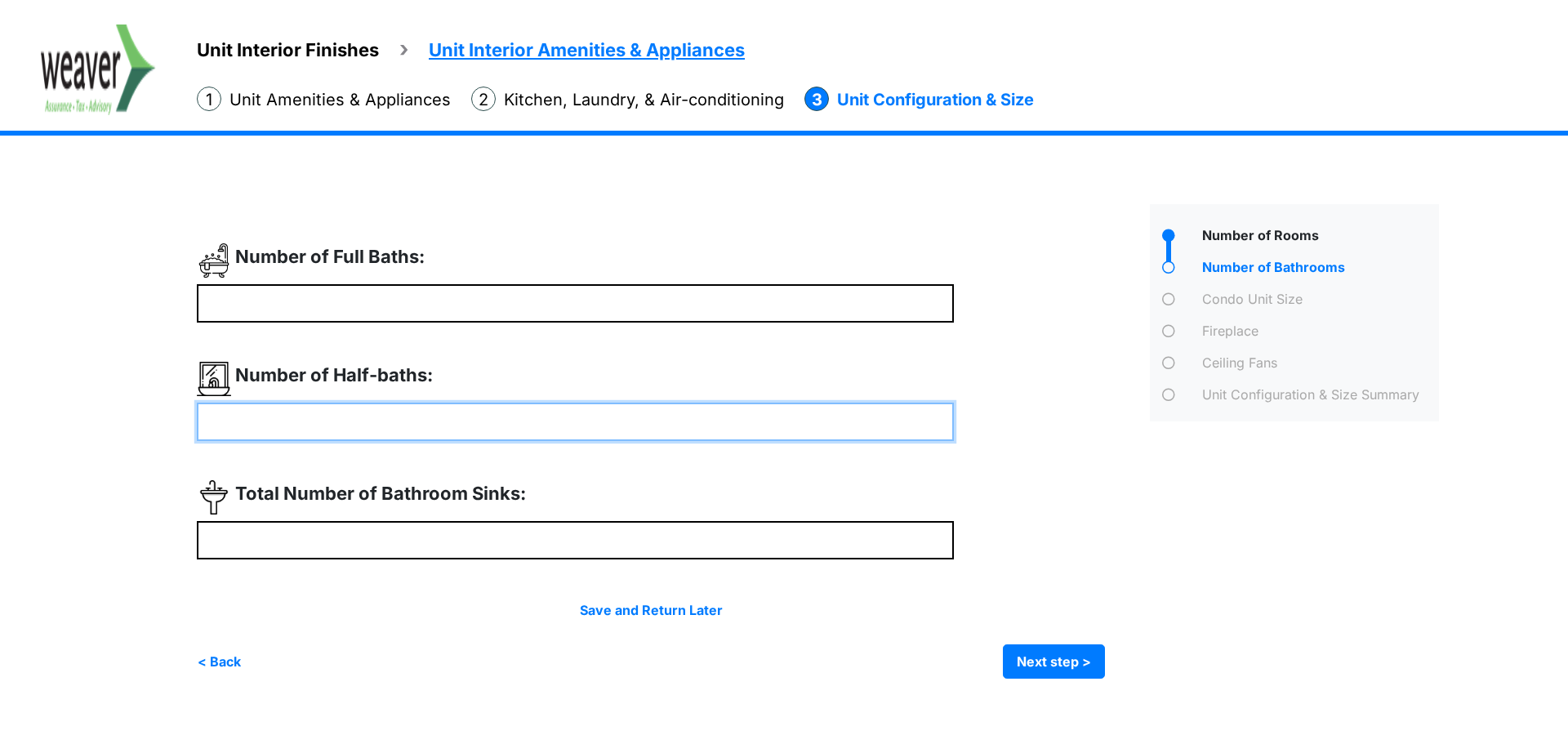
click at [590, 419] on input "number" at bounding box center [575, 422] width 757 height 39
type input "*"
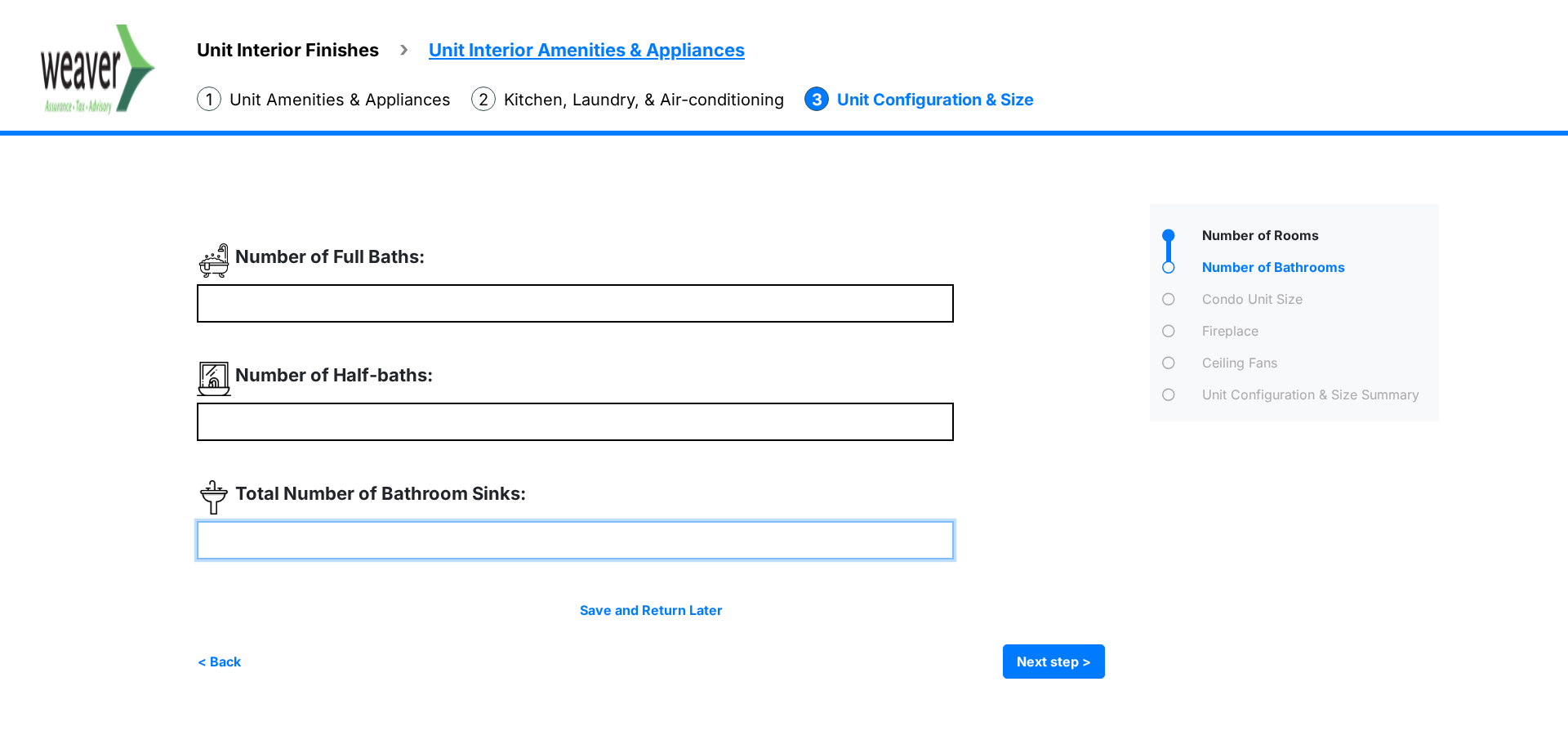
click at [501, 532] on input "number" at bounding box center [575, 541] width 757 height 39
type input "*"
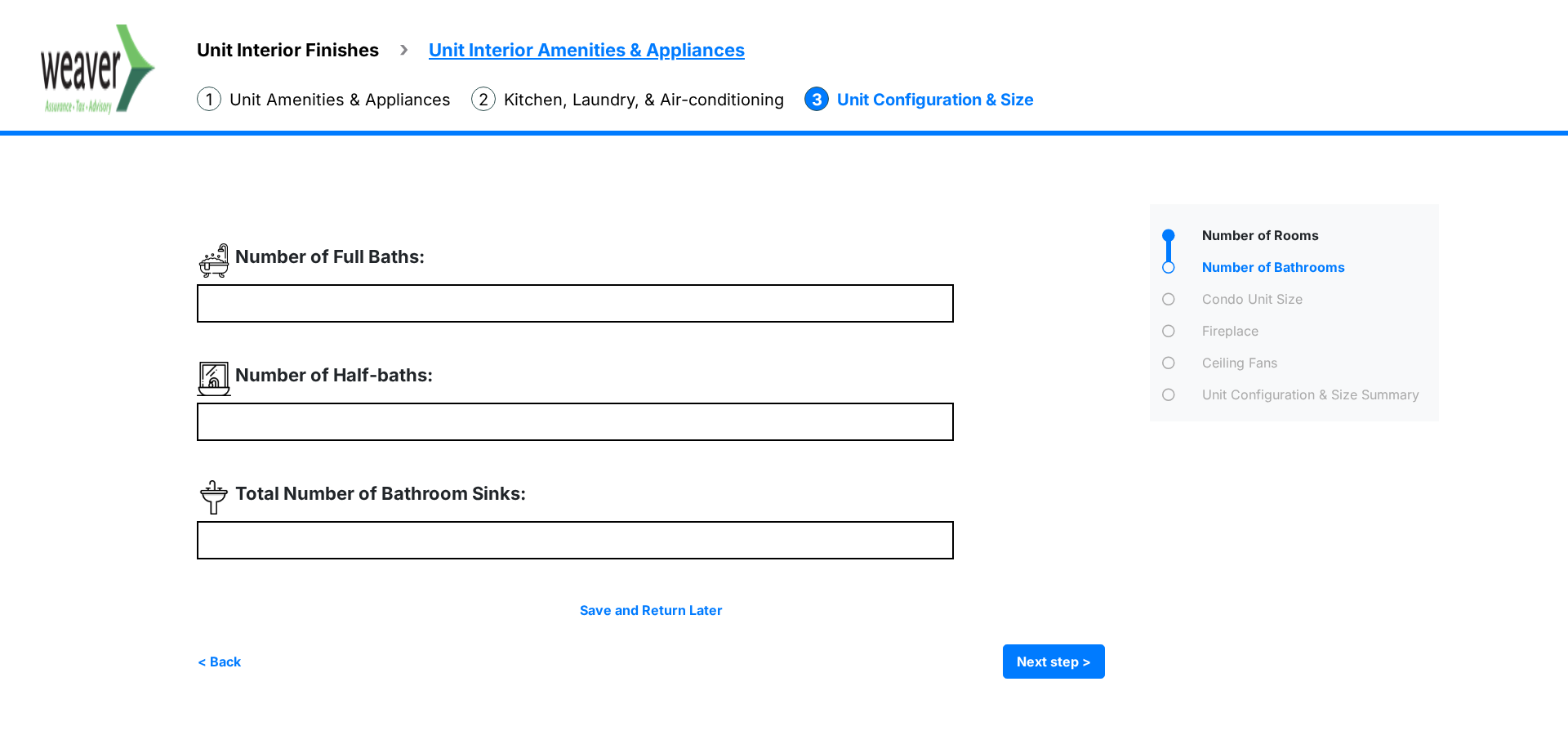
click at [1079, 643] on div "Save and Return Later < Back Next step > Save and submit" at bounding box center [651, 639] width 909 height 78
click at [1056, 657] on button "Next step >" at bounding box center [1054, 661] width 102 height 34
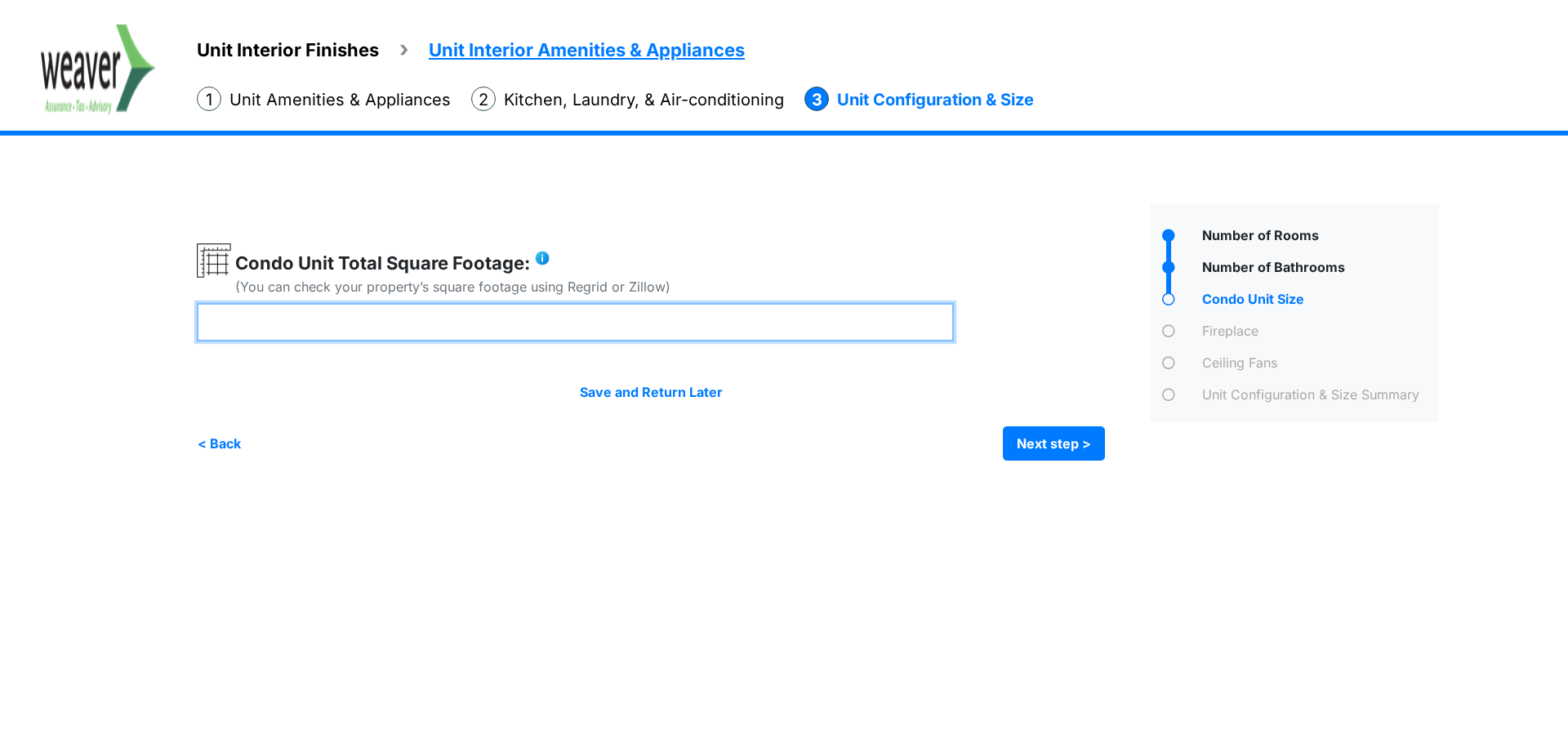
click at [293, 316] on input "number" at bounding box center [575, 323] width 757 height 39
type input "****"
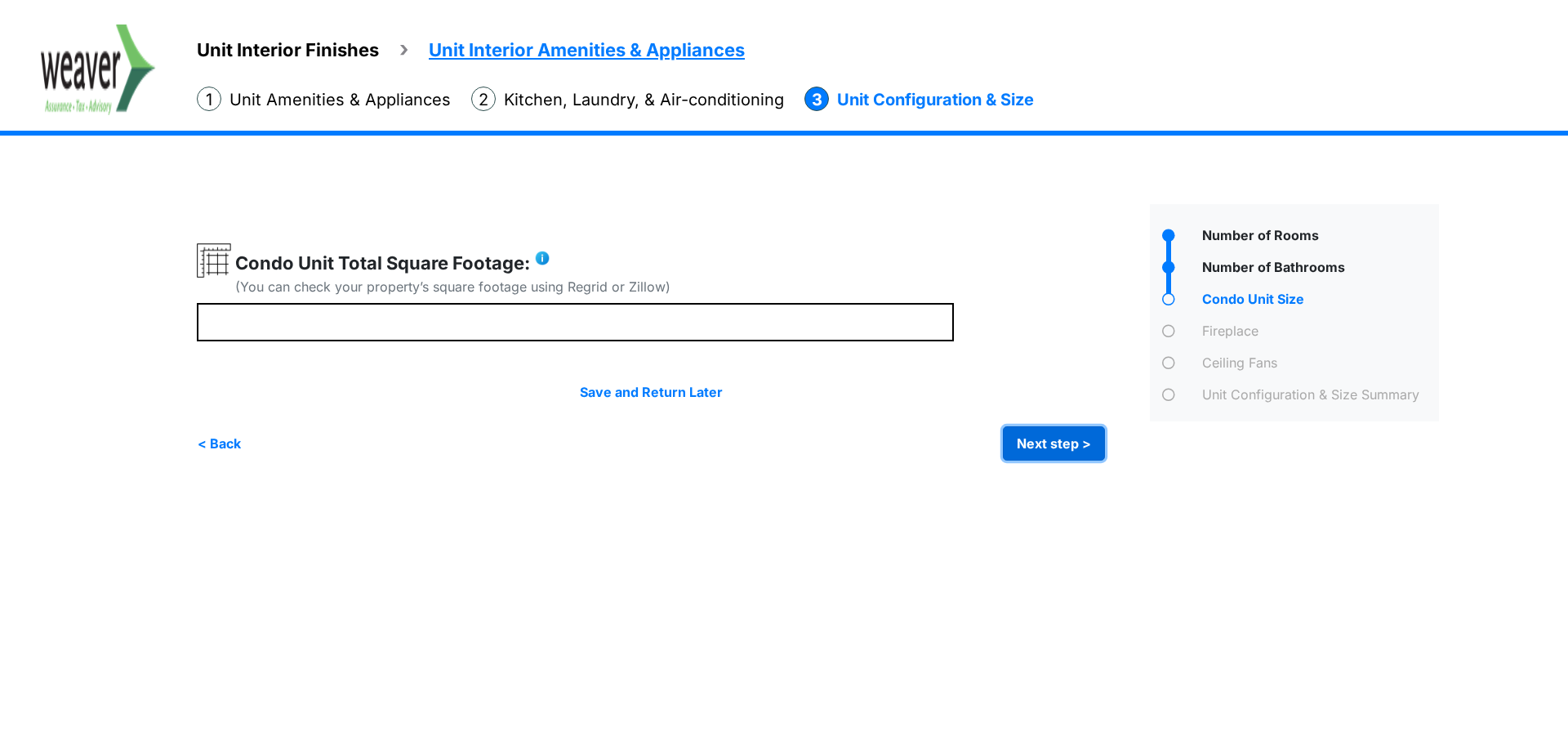
click at [1084, 444] on button "Next step >" at bounding box center [1054, 443] width 102 height 34
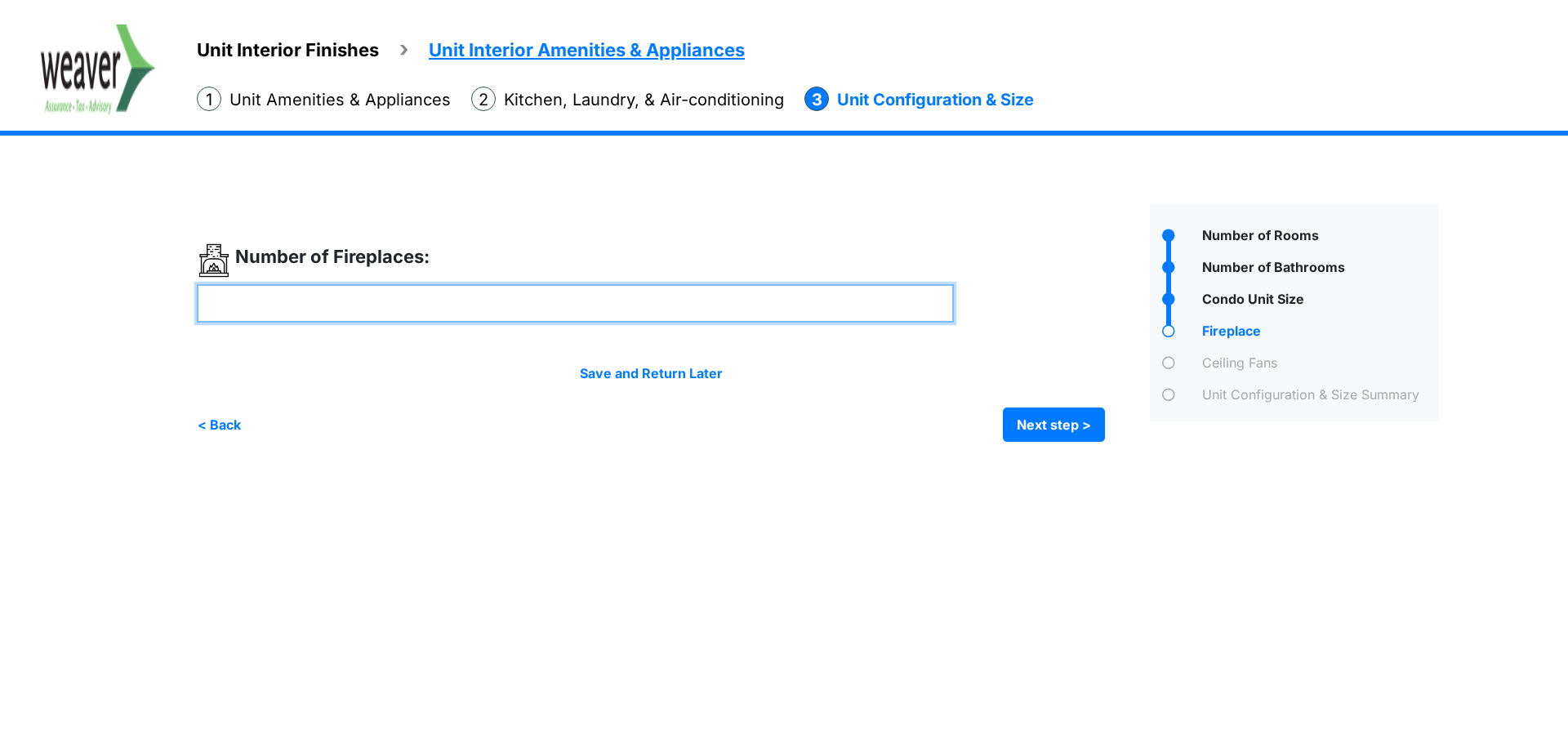
click at [411, 290] on input "number" at bounding box center [575, 303] width 757 height 39
type input "*"
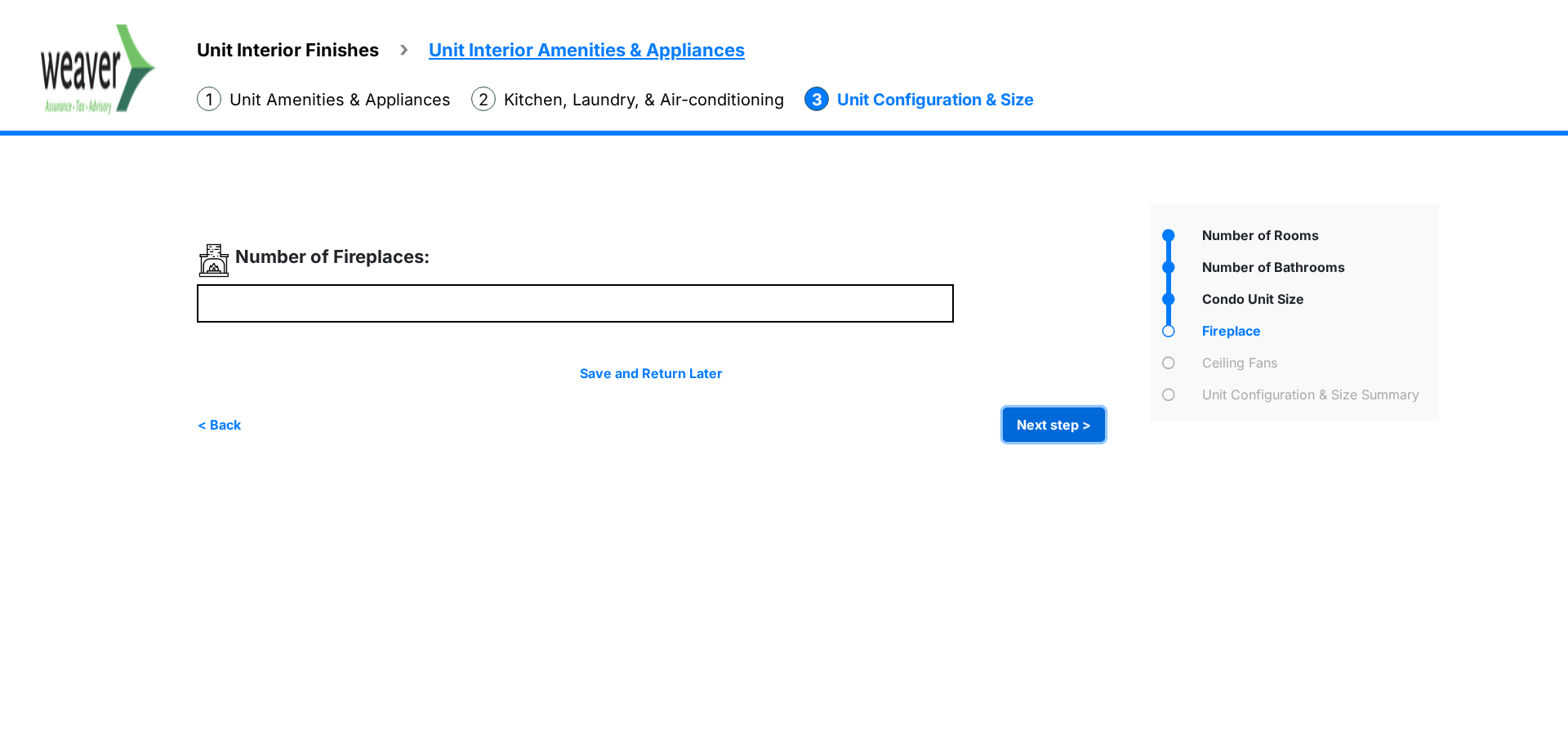
click at [1068, 420] on button "Next step >" at bounding box center [1054, 424] width 102 height 34
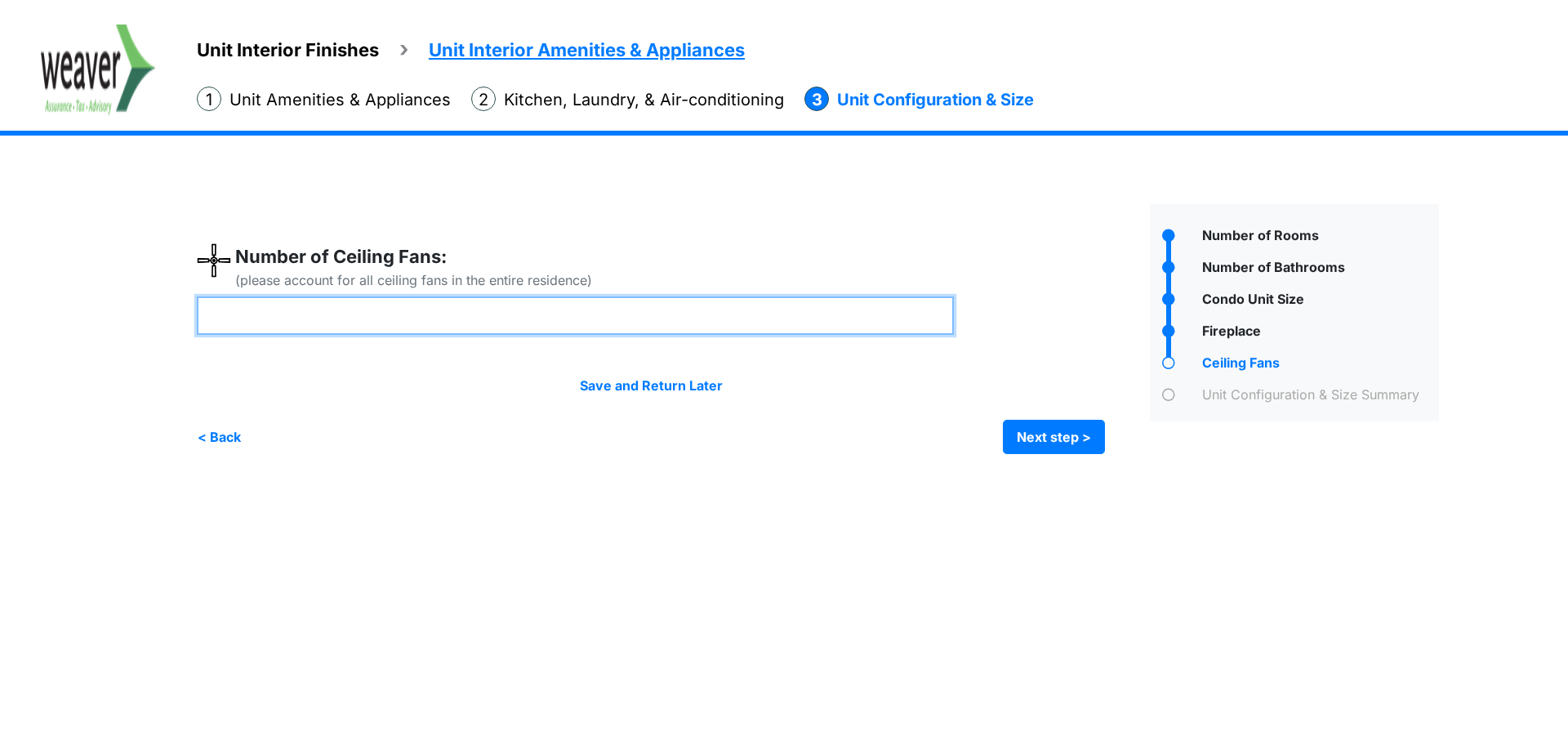
click at [319, 304] on input "number" at bounding box center [575, 315] width 757 height 39
type input "*"
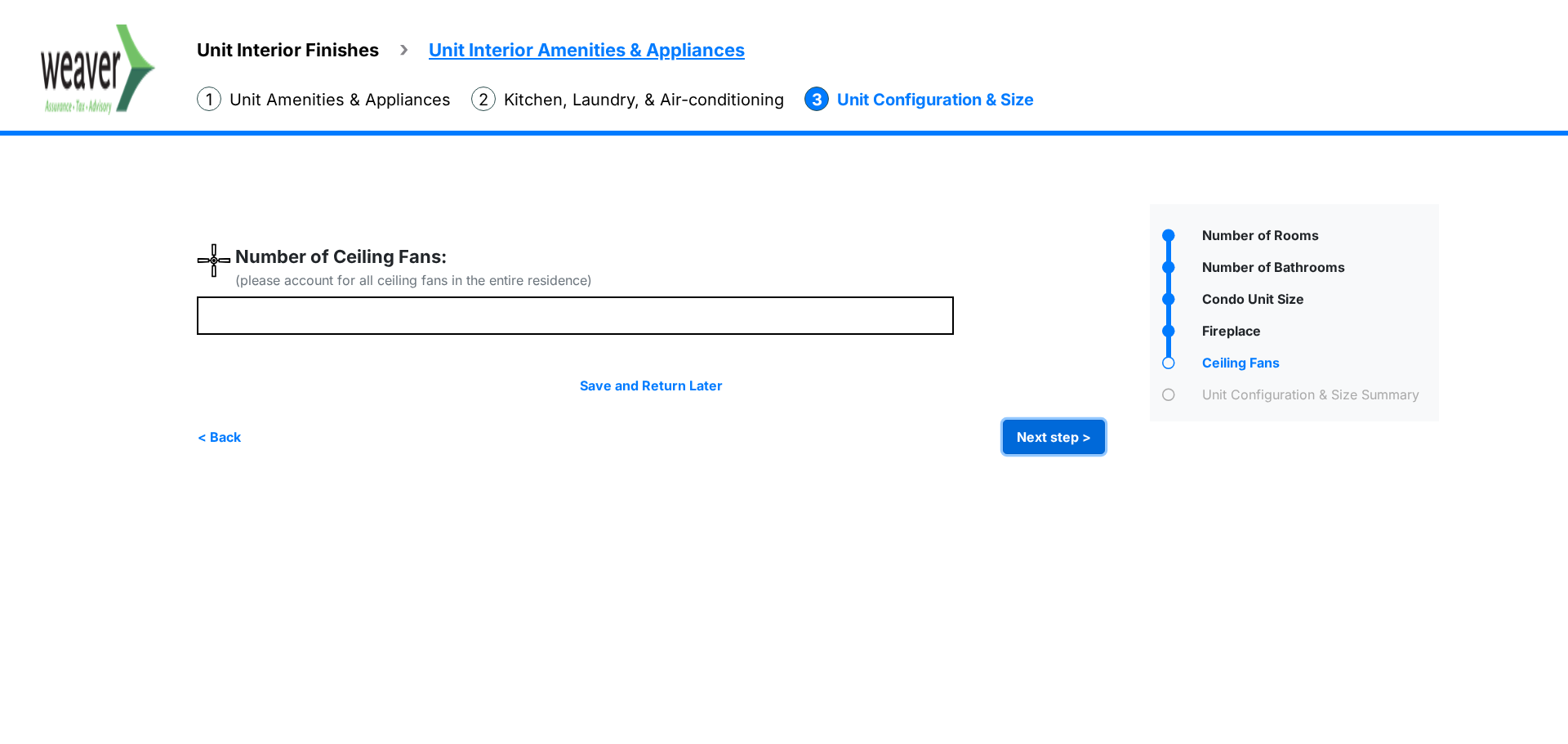
type input "*"
click at [1079, 441] on button "Next step >" at bounding box center [1054, 437] width 102 height 34
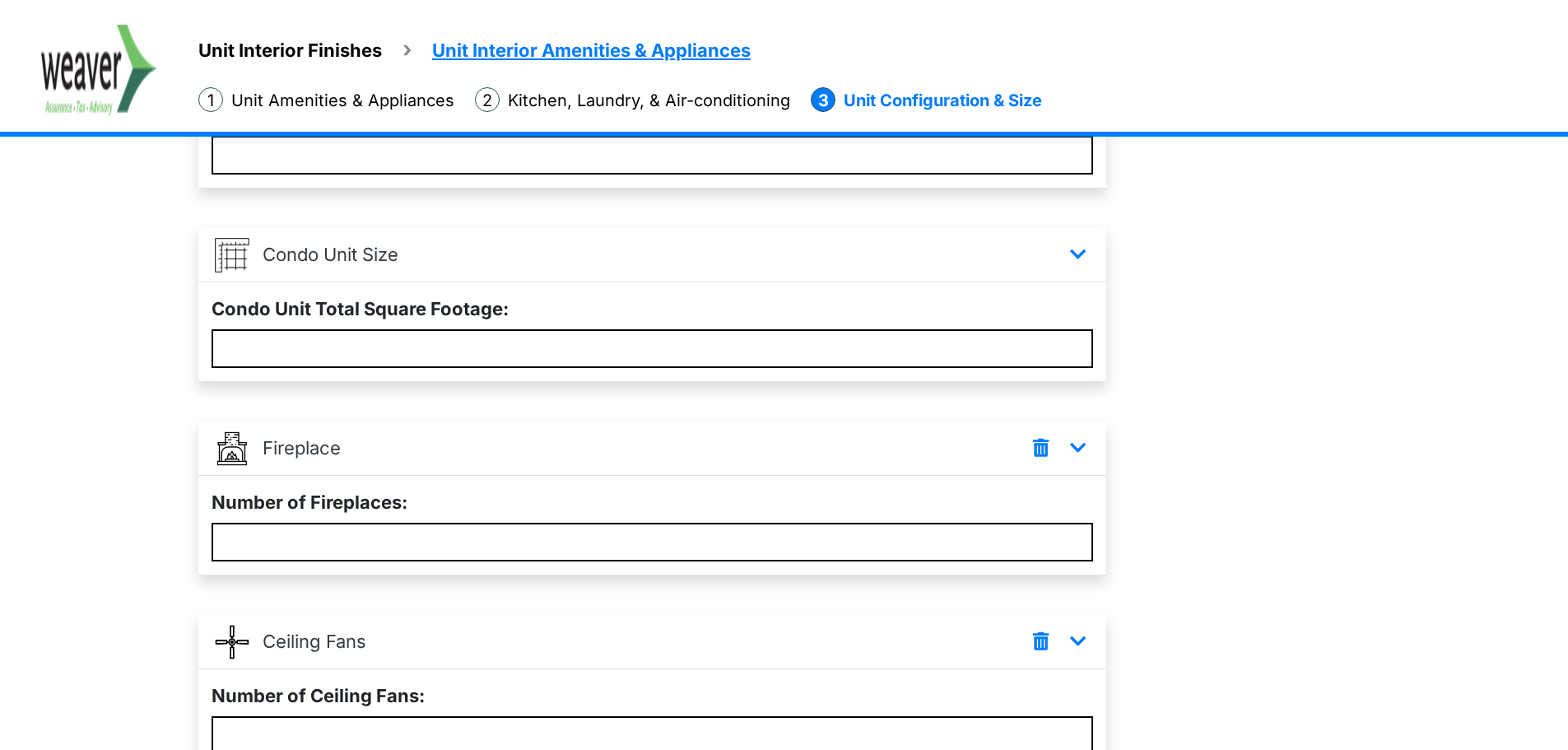
scroll to position [815, 0]
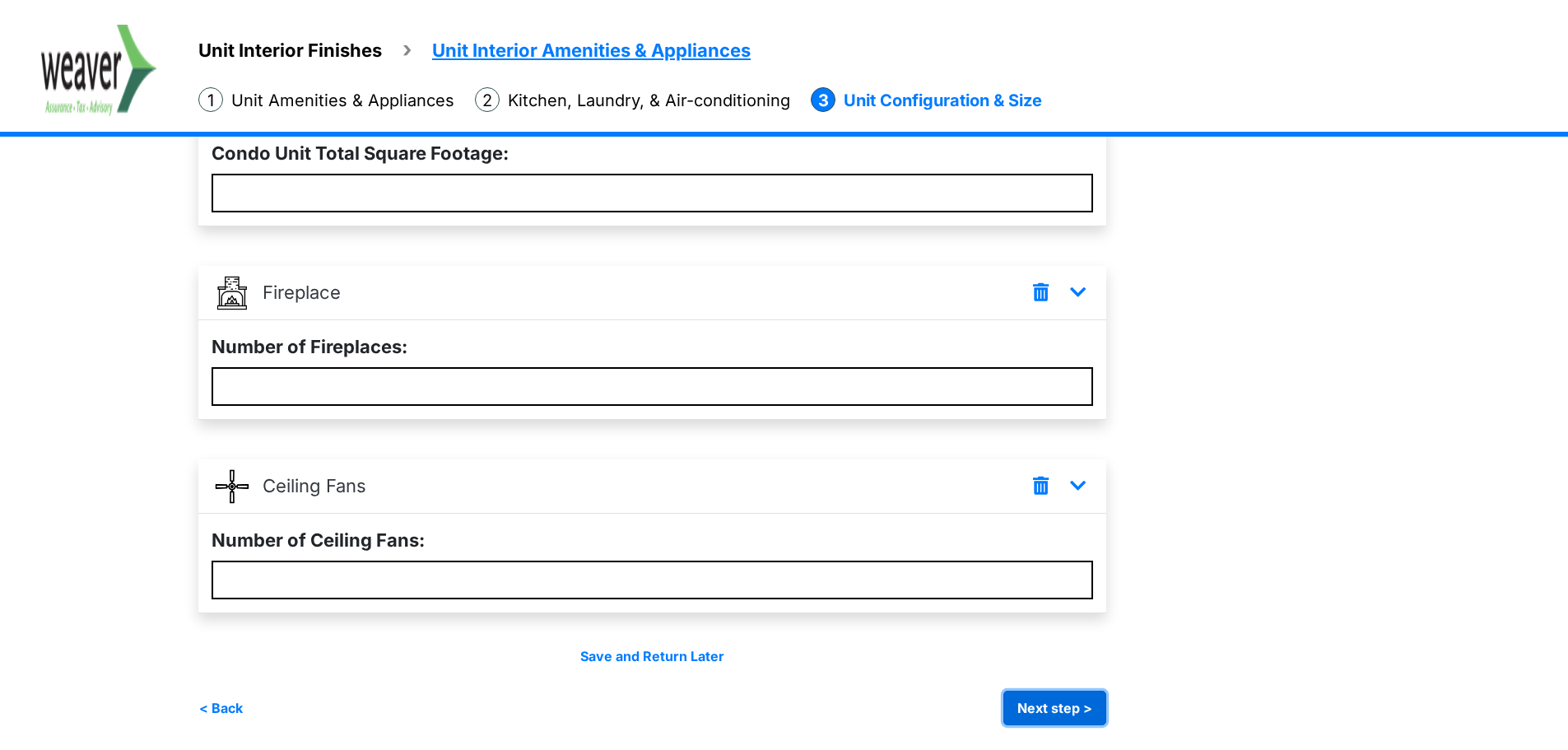
click at [1087, 708] on button "Next step >" at bounding box center [1055, 707] width 103 height 34
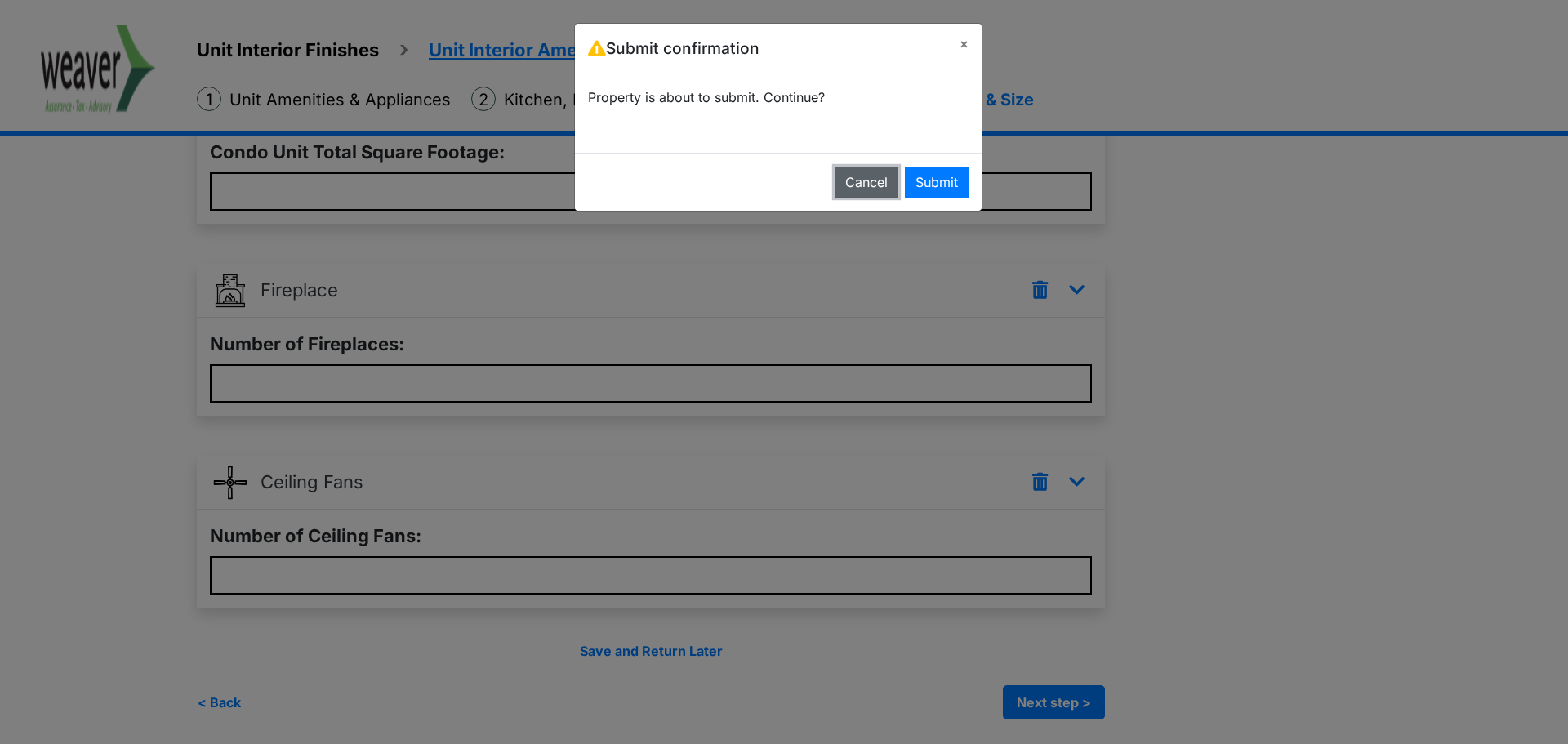
click at [870, 187] on button "Cancel" at bounding box center [866, 182] width 63 height 31
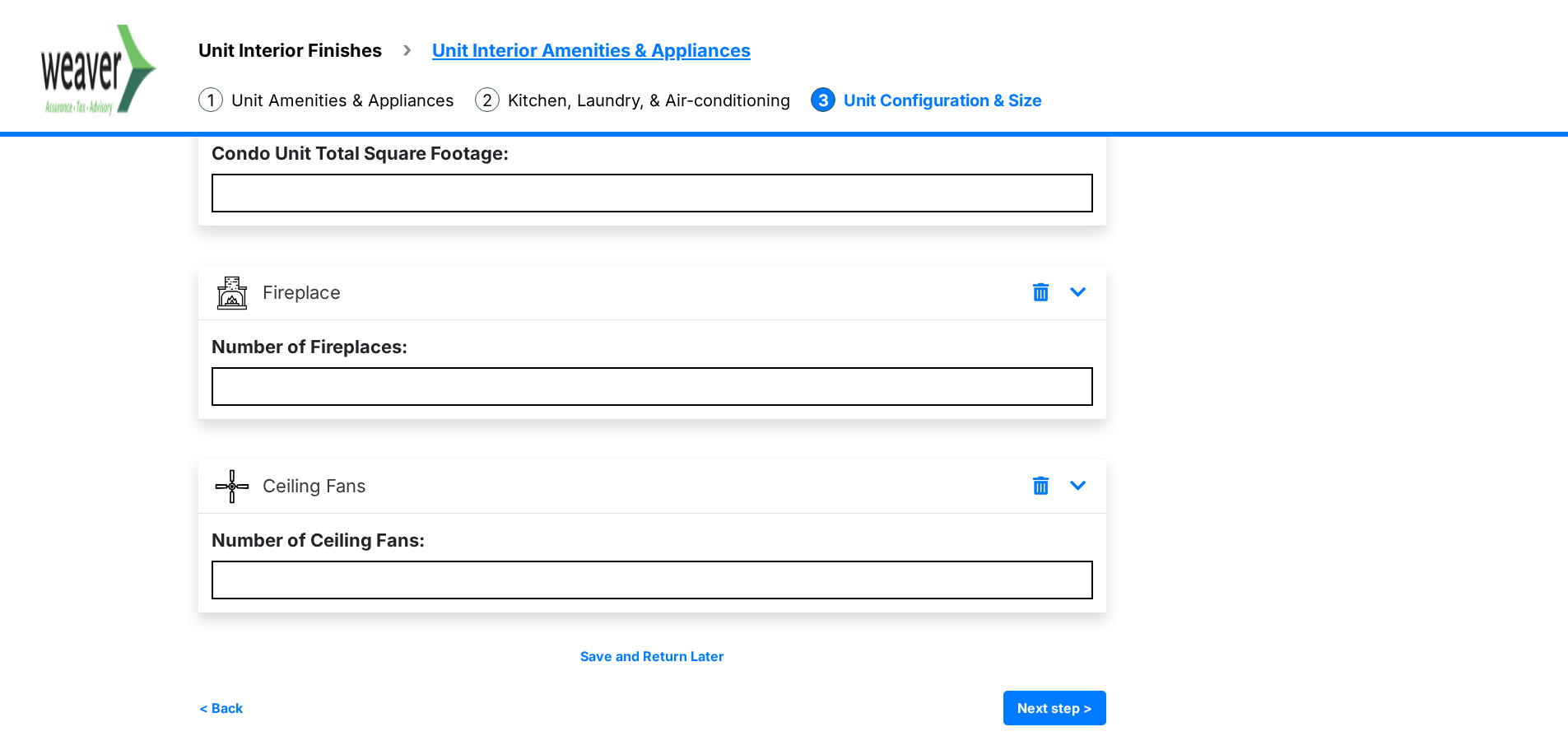
click at [580, 107] on li "Kitchen, Laundry, & Air-conditioning" at bounding box center [633, 100] width 315 height 26
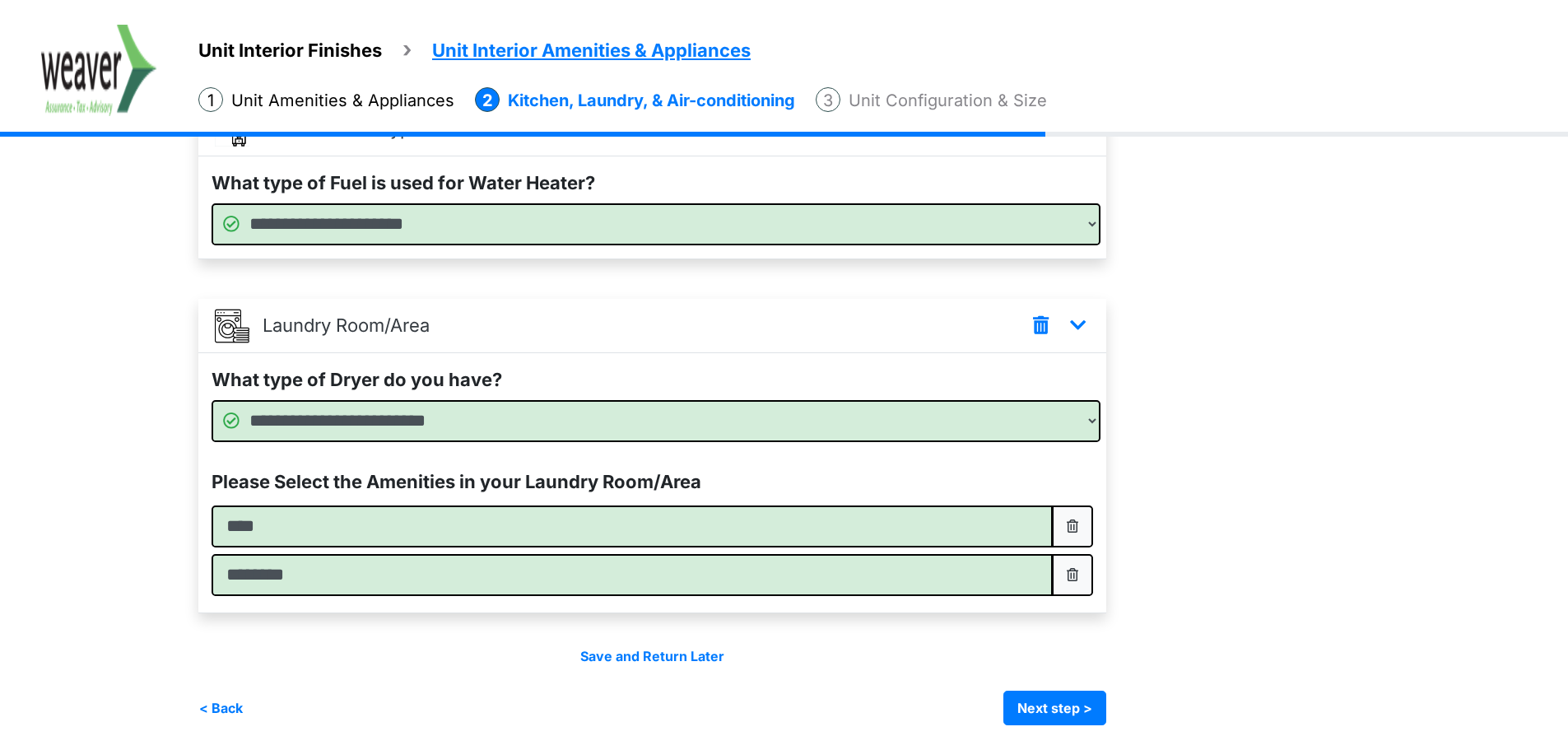
scroll to position [0, 0]
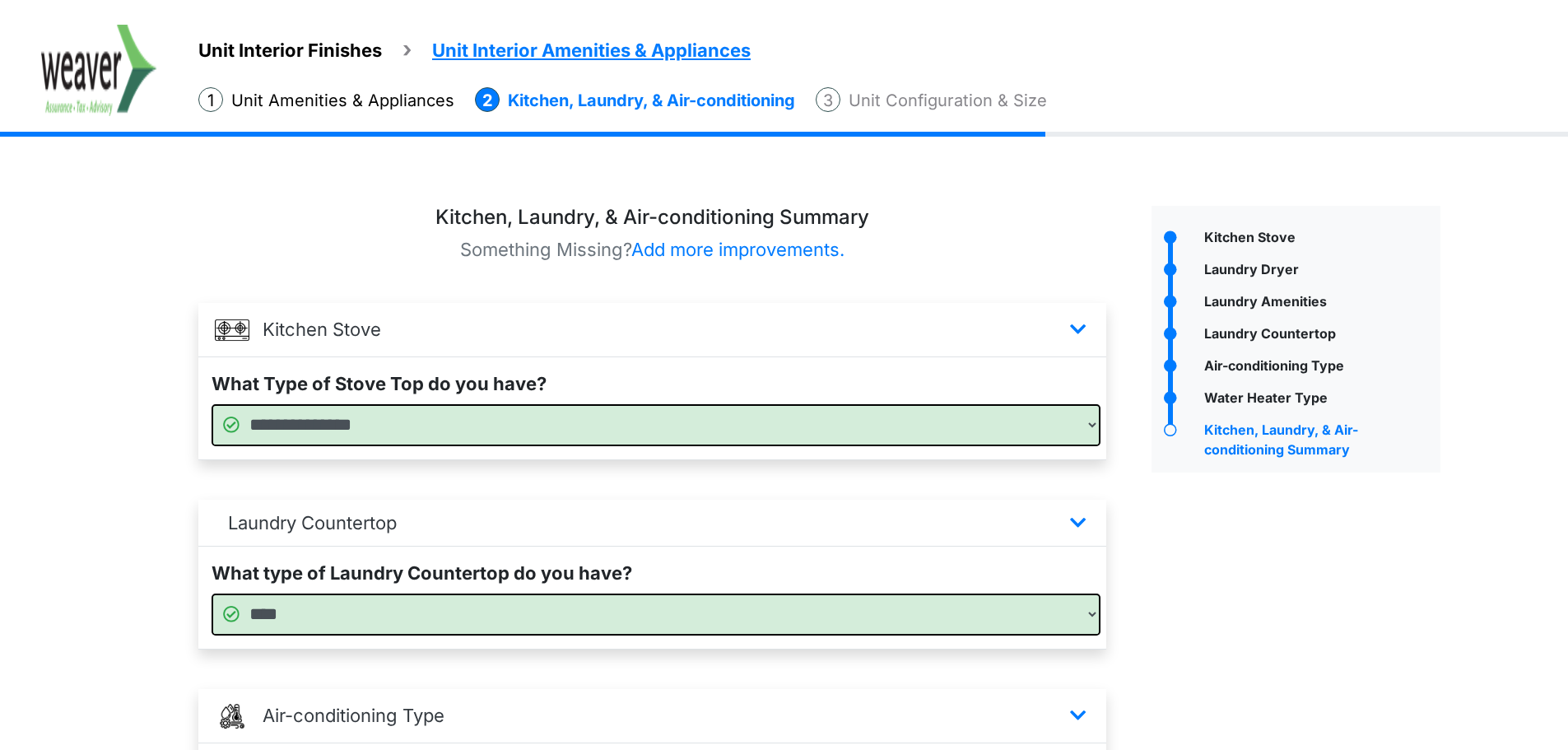
click at [367, 99] on li "Unit Amenities & Appliances" at bounding box center [326, 100] width 256 height 26
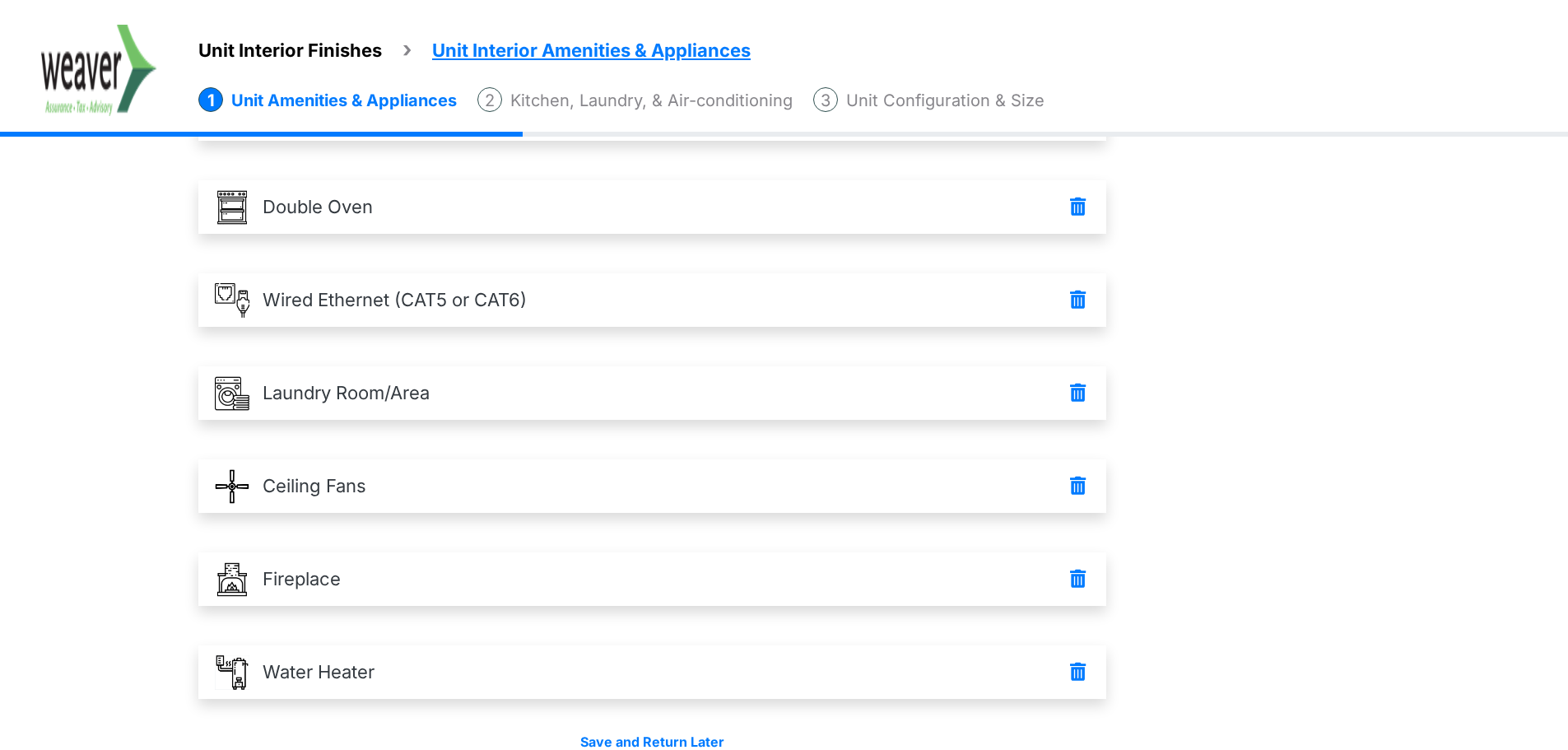
scroll to position [580, 0]
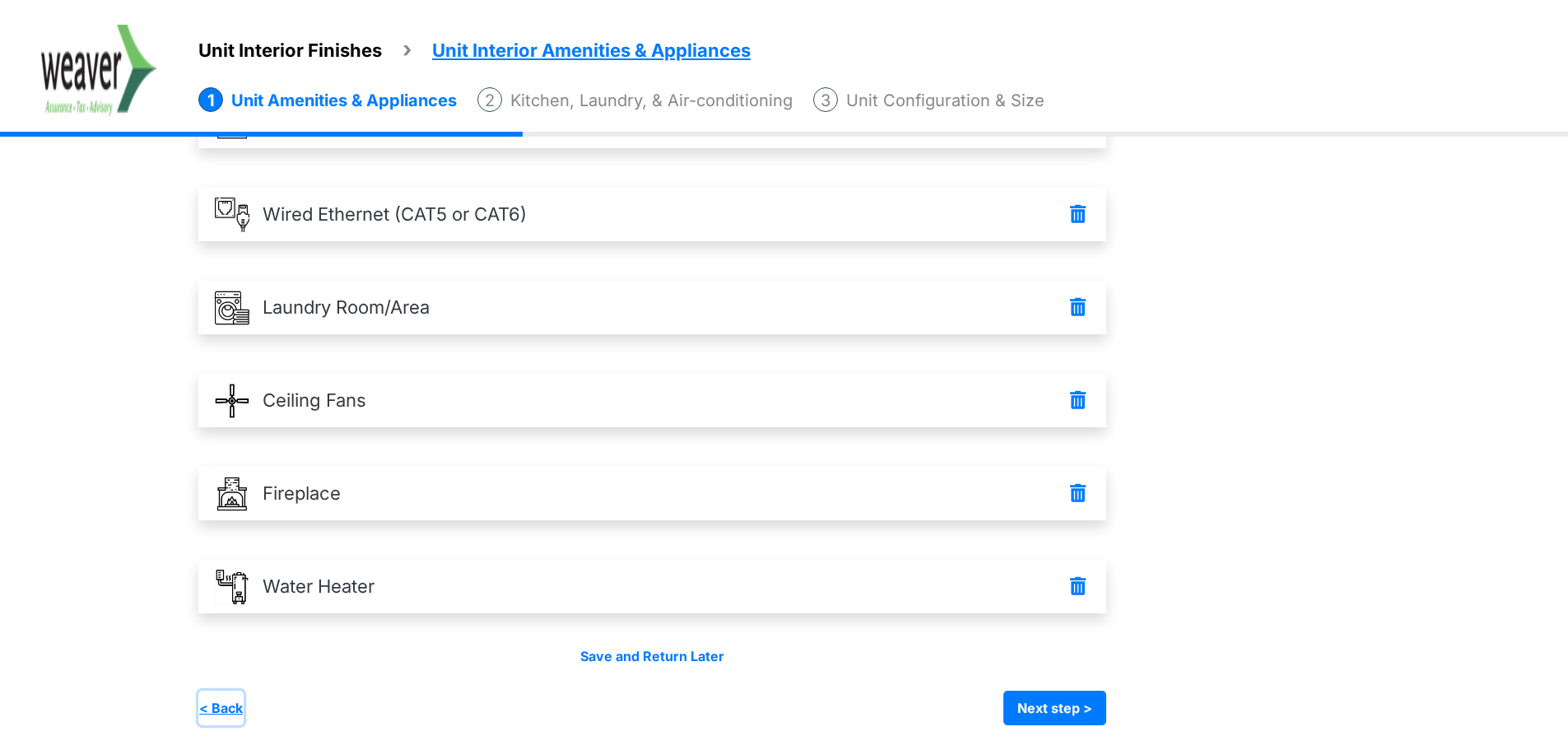
drag, startPoint x: 229, startPoint y: 696, endPoint x: 460, endPoint y: 588, distance: 255.0
click at [229, 697] on button "< Back" at bounding box center [221, 707] width 45 height 34
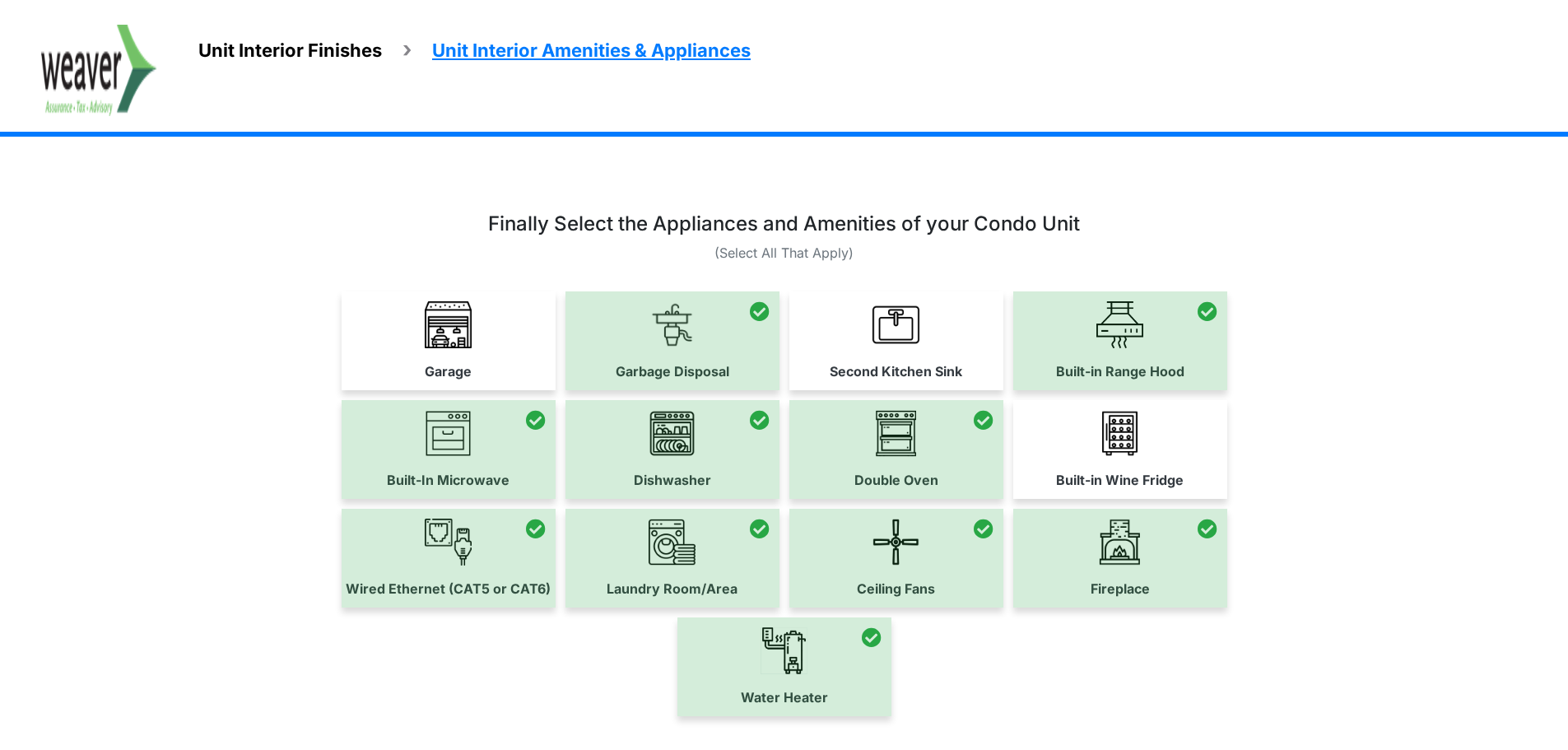
click at [1120, 431] on img at bounding box center [1119, 433] width 47 height 47
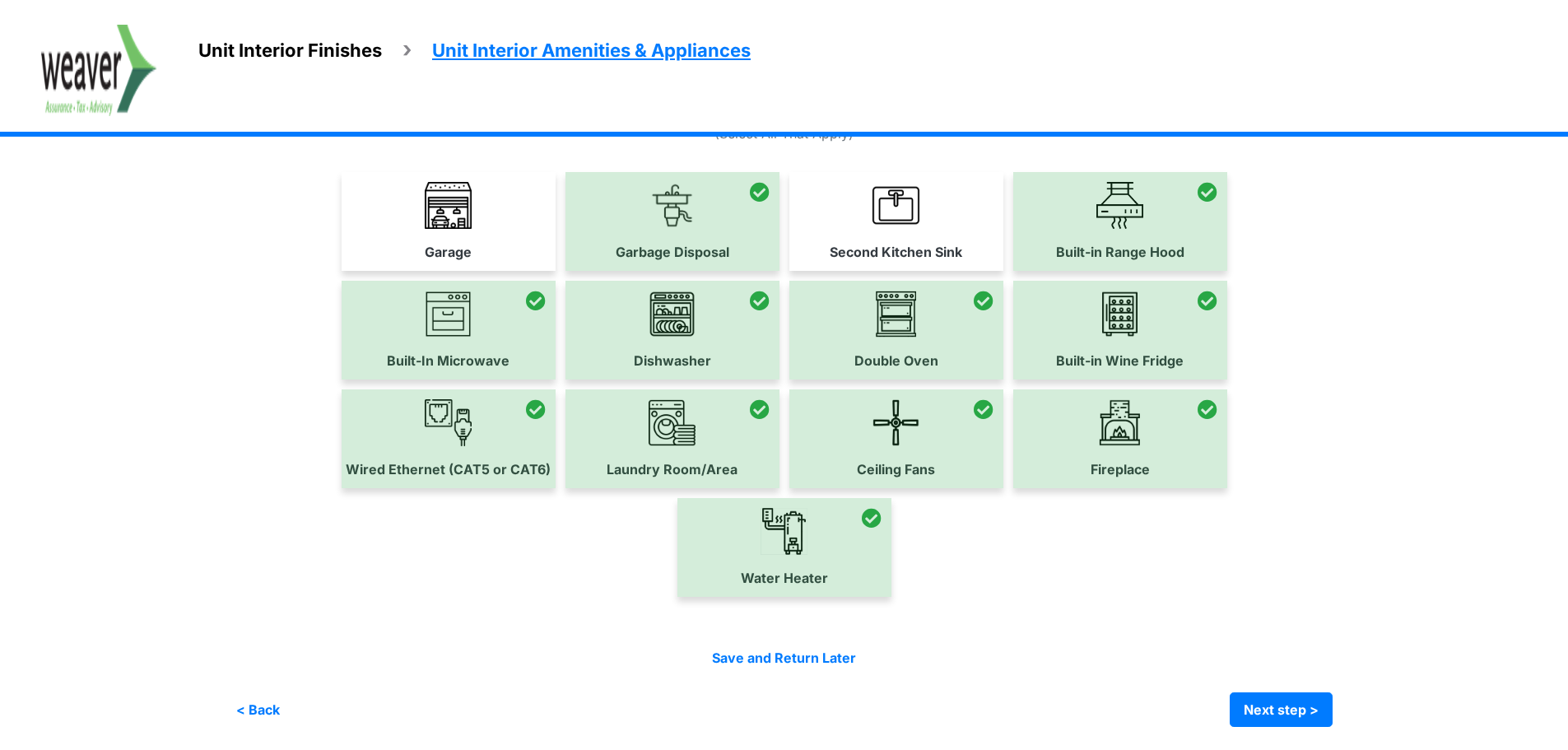
scroll to position [121, 0]
click at [1326, 704] on button "Next step >" at bounding box center [1281, 707] width 103 height 34
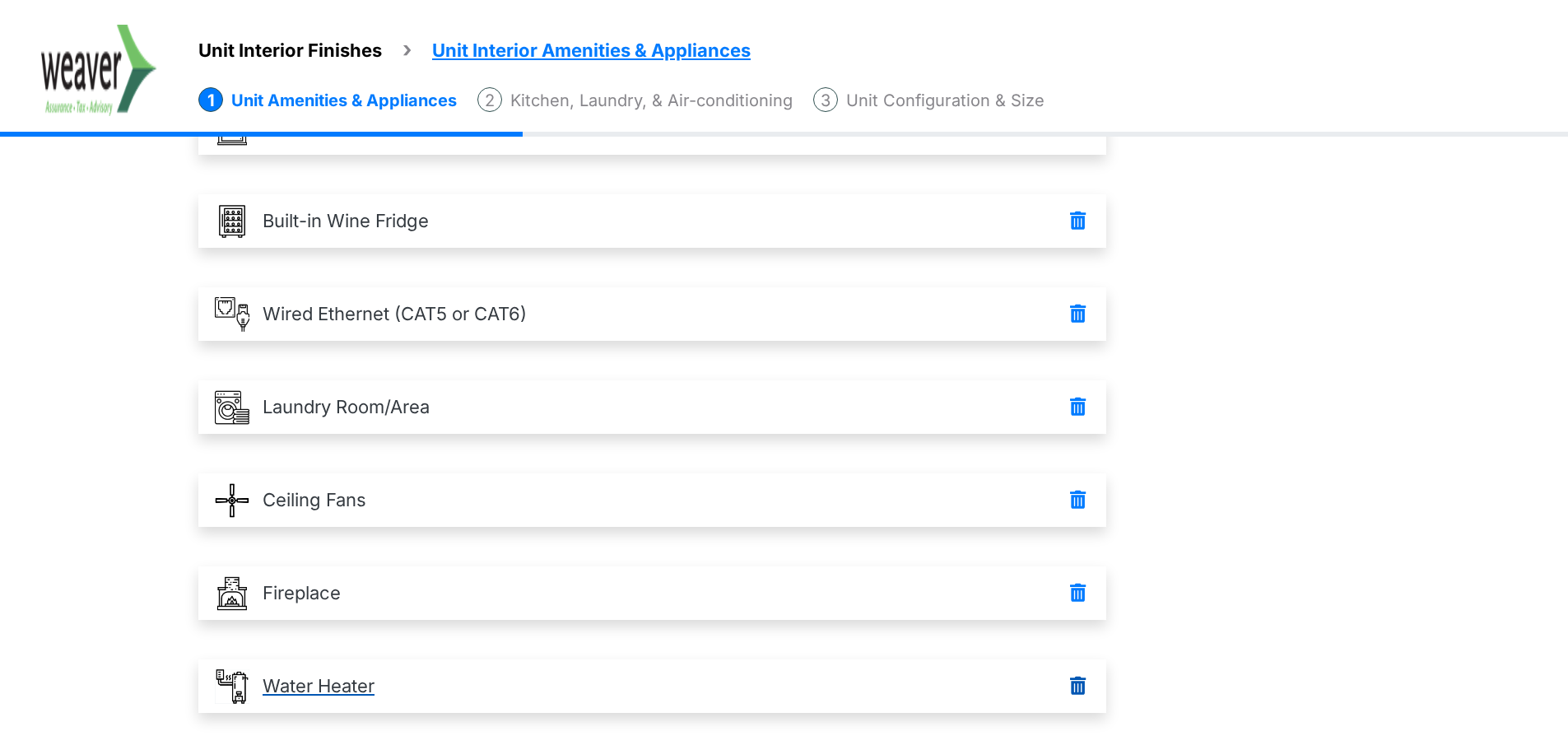
scroll to position [674, 0]
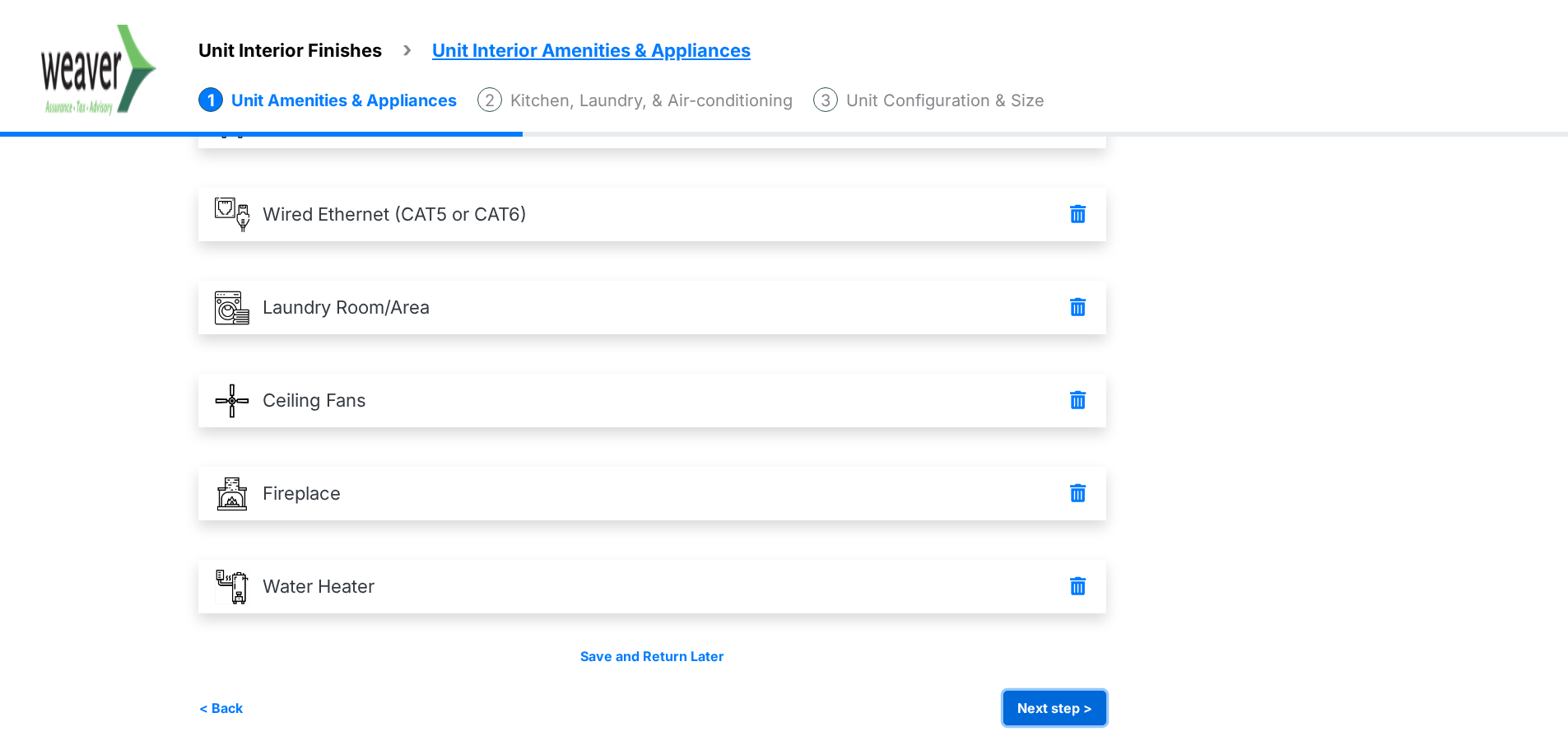
click at [1106, 716] on button "Next step >" at bounding box center [1055, 707] width 103 height 34
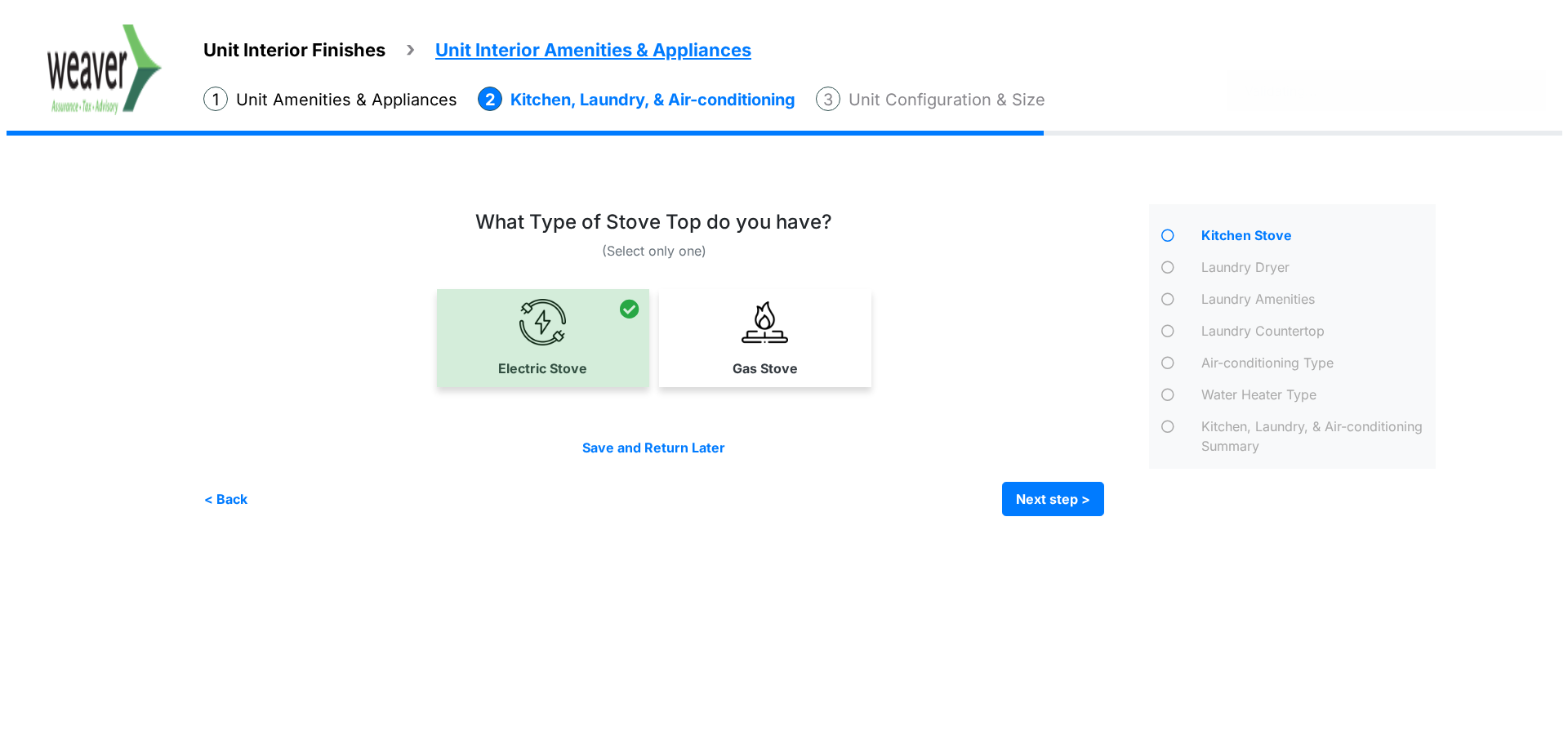
scroll to position [0, 0]
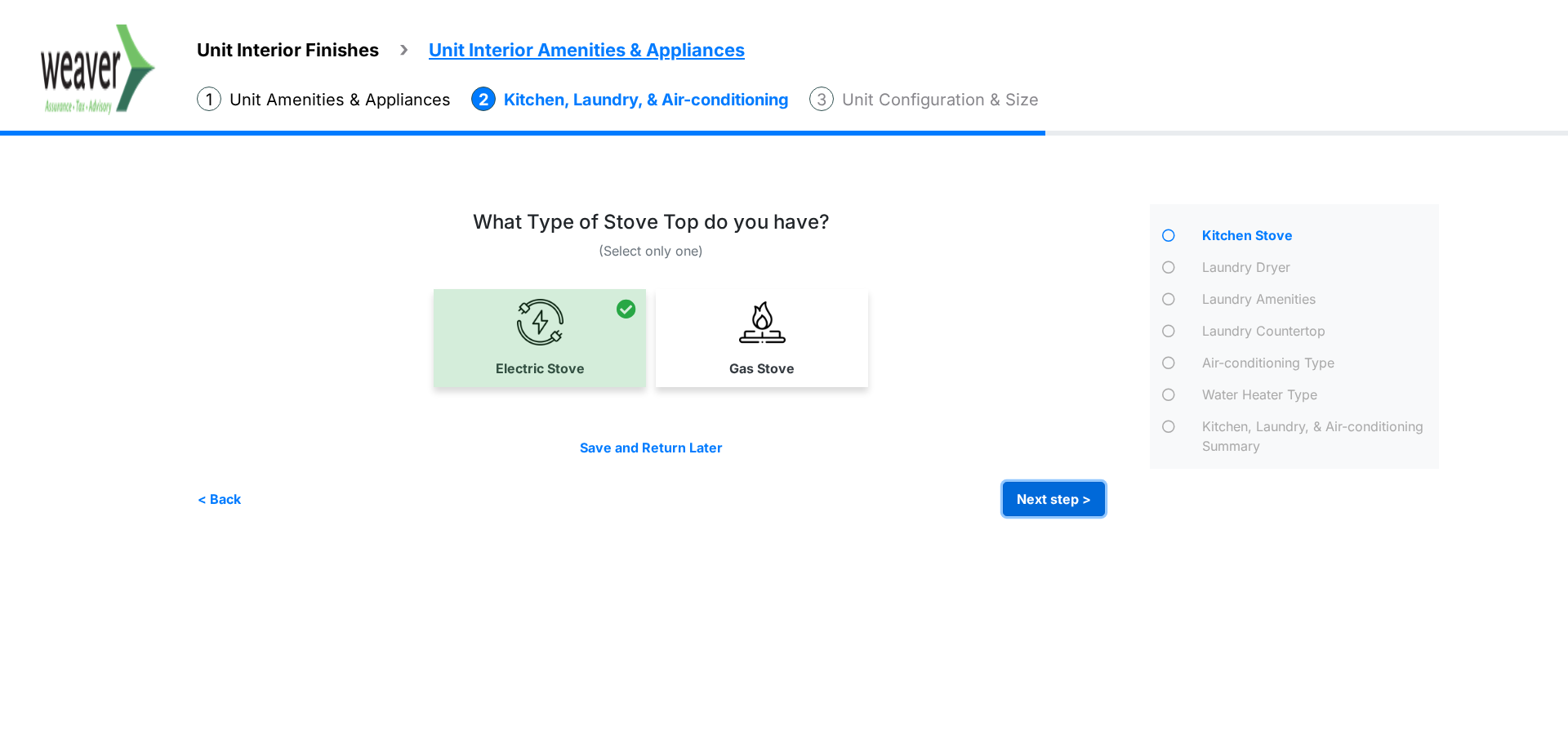
click at [1073, 511] on button "Next step >" at bounding box center [1054, 498] width 102 height 34
click at [1064, 501] on button "Next step >" at bounding box center [1054, 498] width 102 height 34
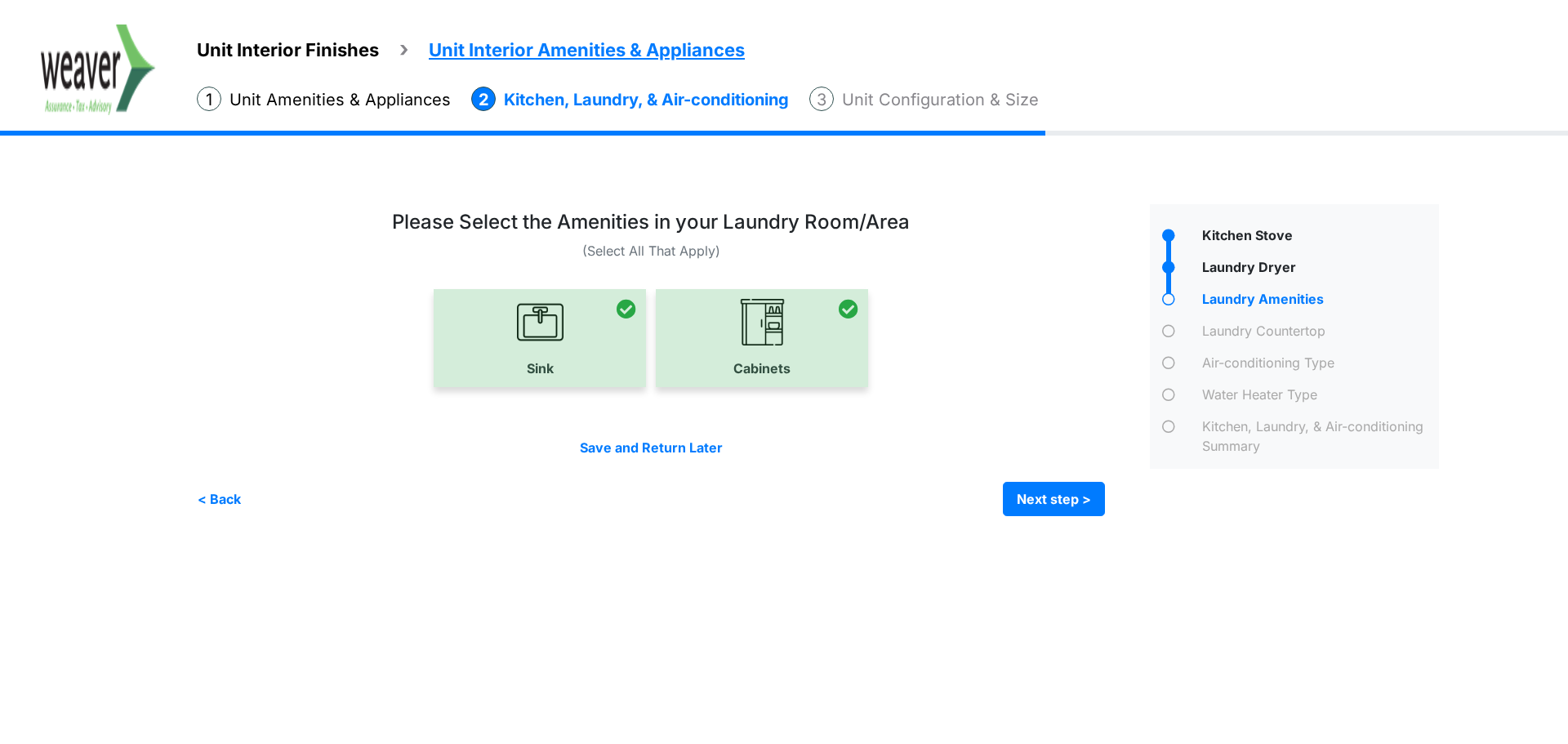
click at [297, 59] on span "Unit Interior Finishes" at bounding box center [288, 50] width 182 height 21
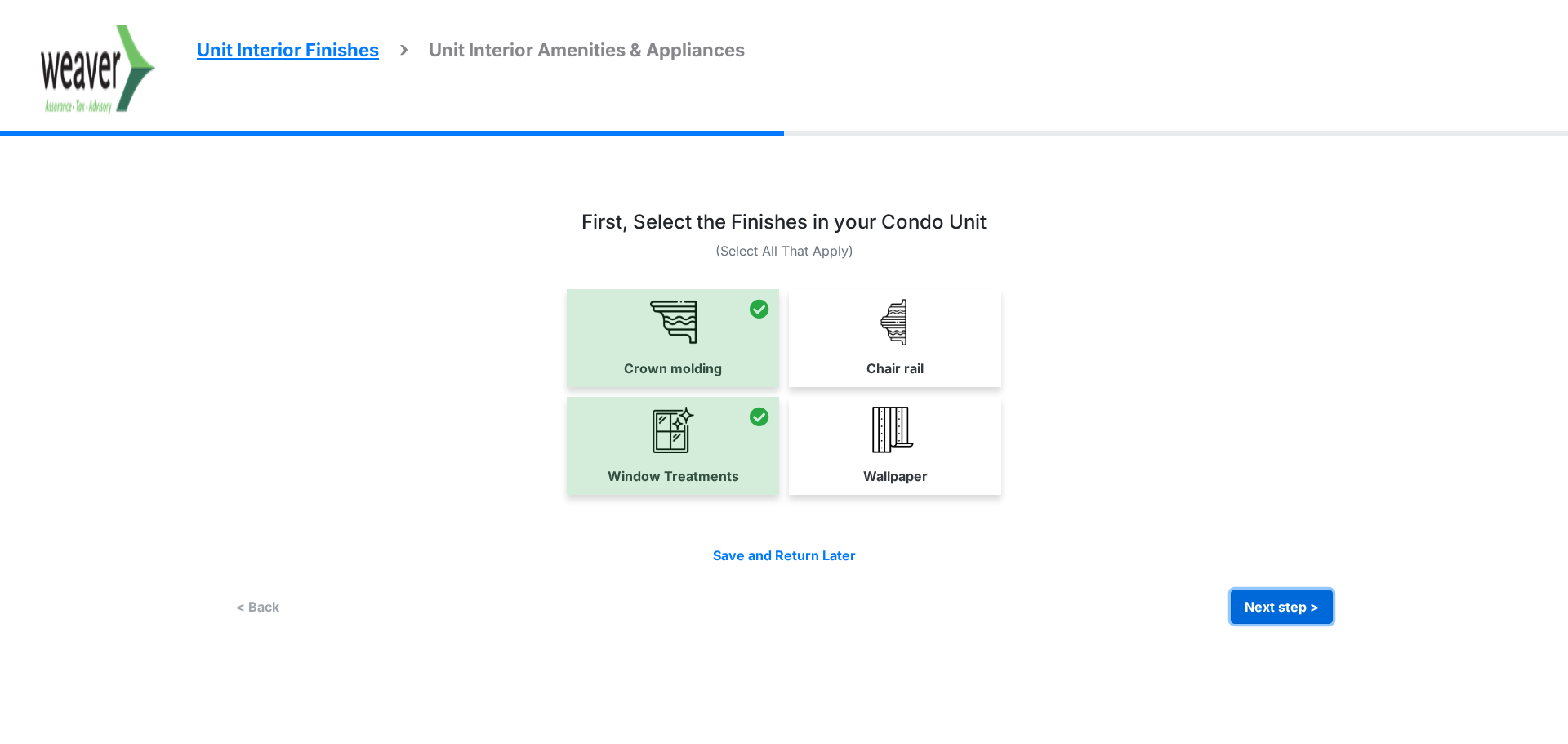
click at [1301, 612] on button "Next step >" at bounding box center [1282, 606] width 102 height 34
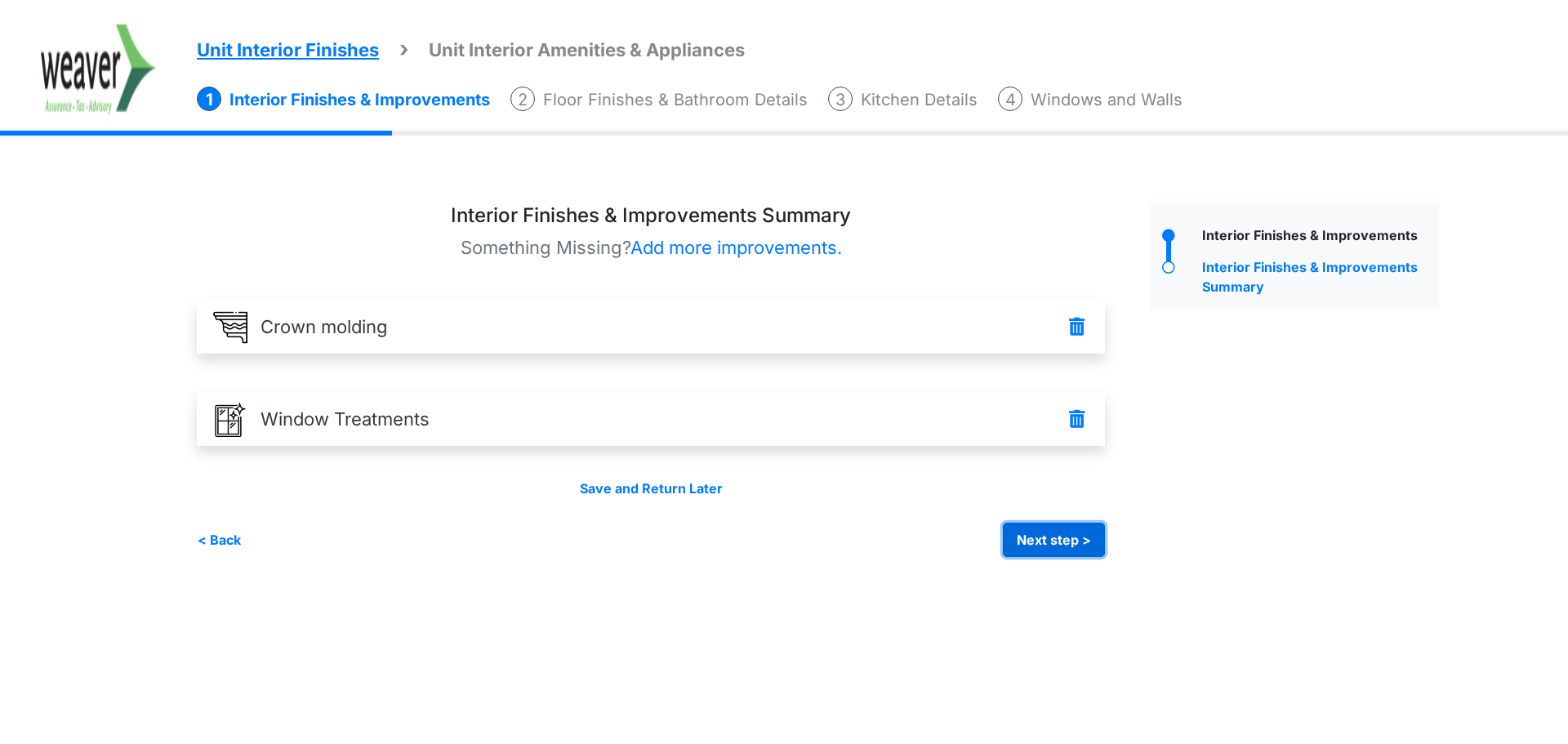
click at [1036, 546] on button "Next step >" at bounding box center [1054, 539] width 102 height 34
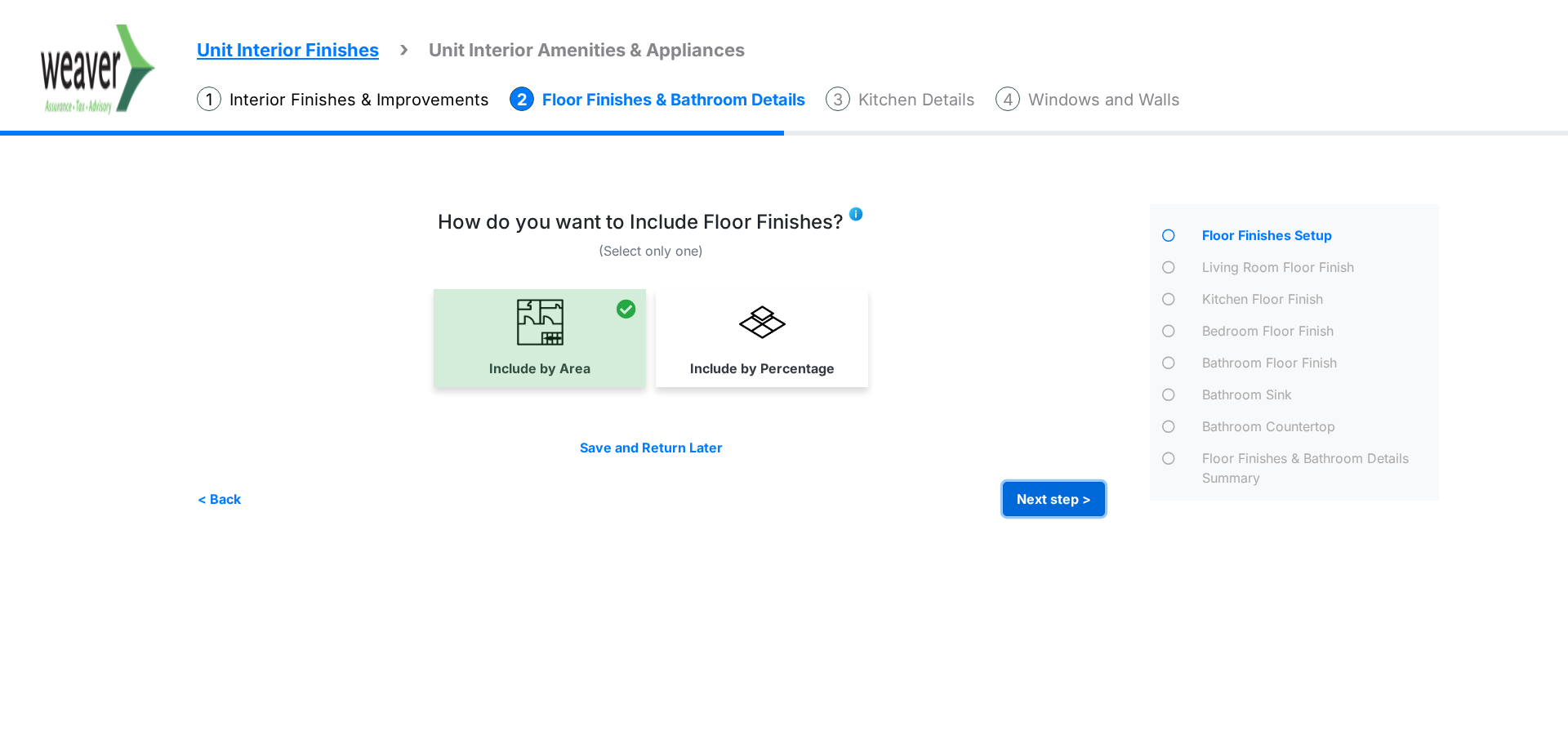
click at [1046, 510] on button "Next step >" at bounding box center [1054, 498] width 102 height 34
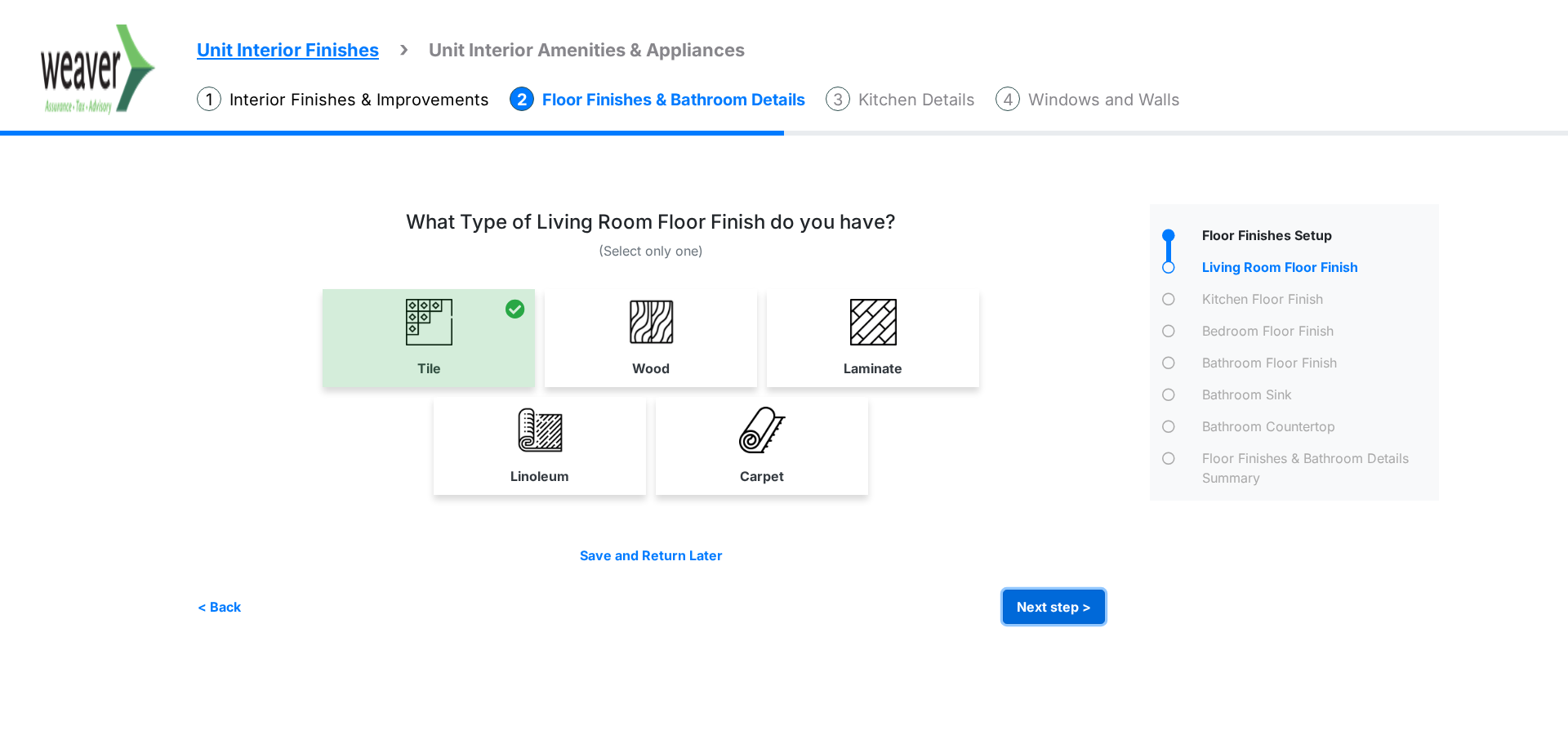
click at [1046, 604] on button "Next step >" at bounding box center [1054, 606] width 102 height 34
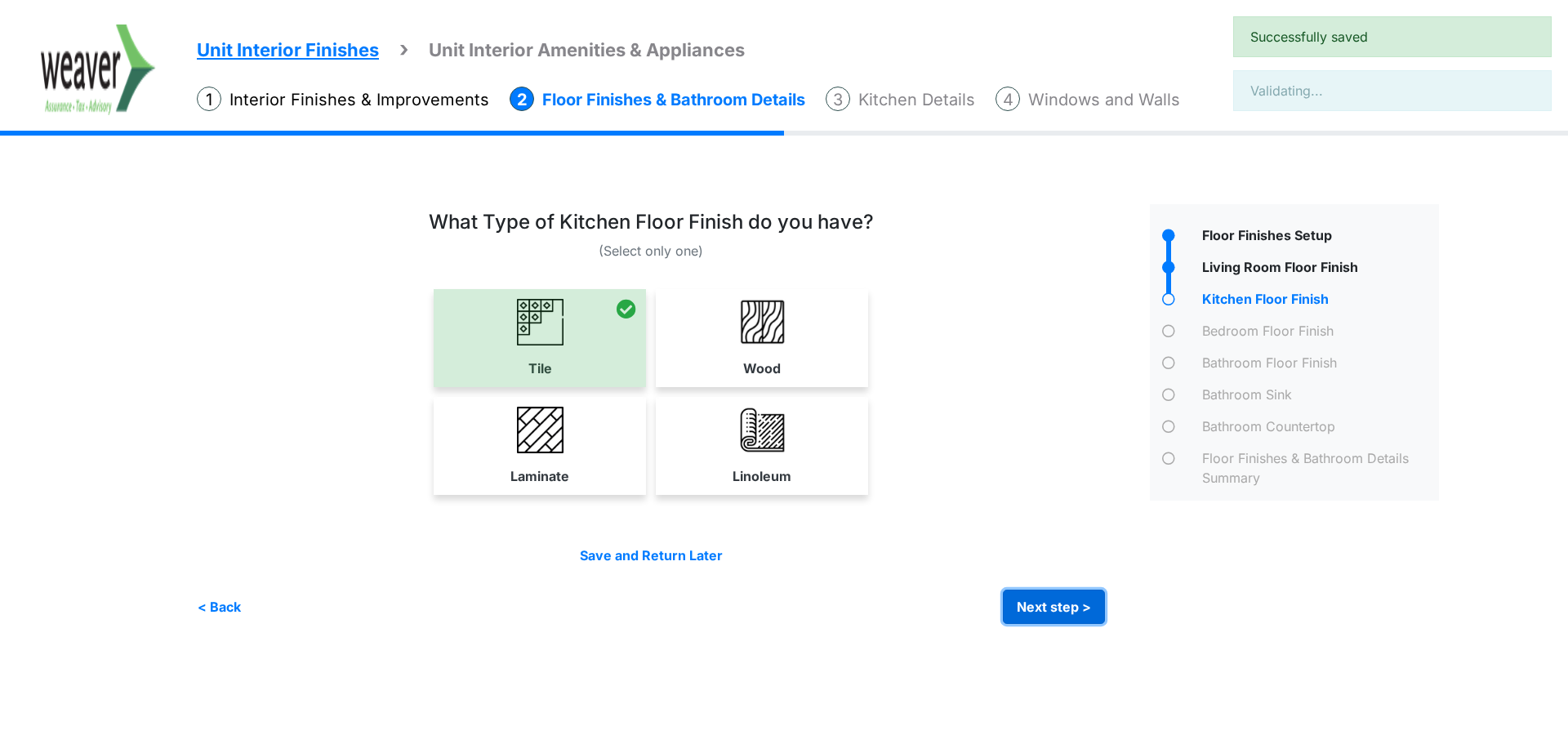
click at [1046, 604] on button "Next step >" at bounding box center [1054, 606] width 102 height 34
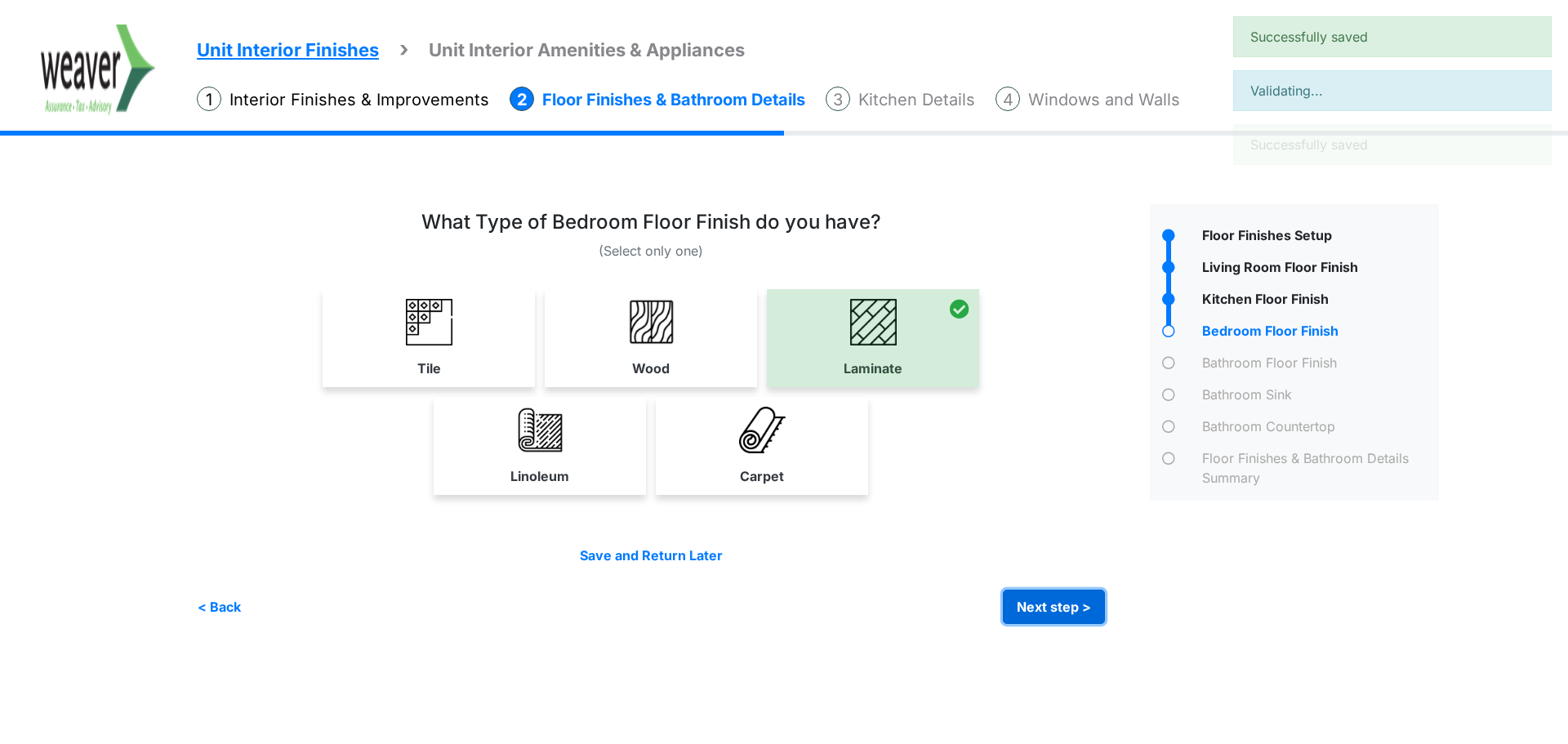
click at [1046, 604] on button "Next step >" at bounding box center [1054, 606] width 102 height 34
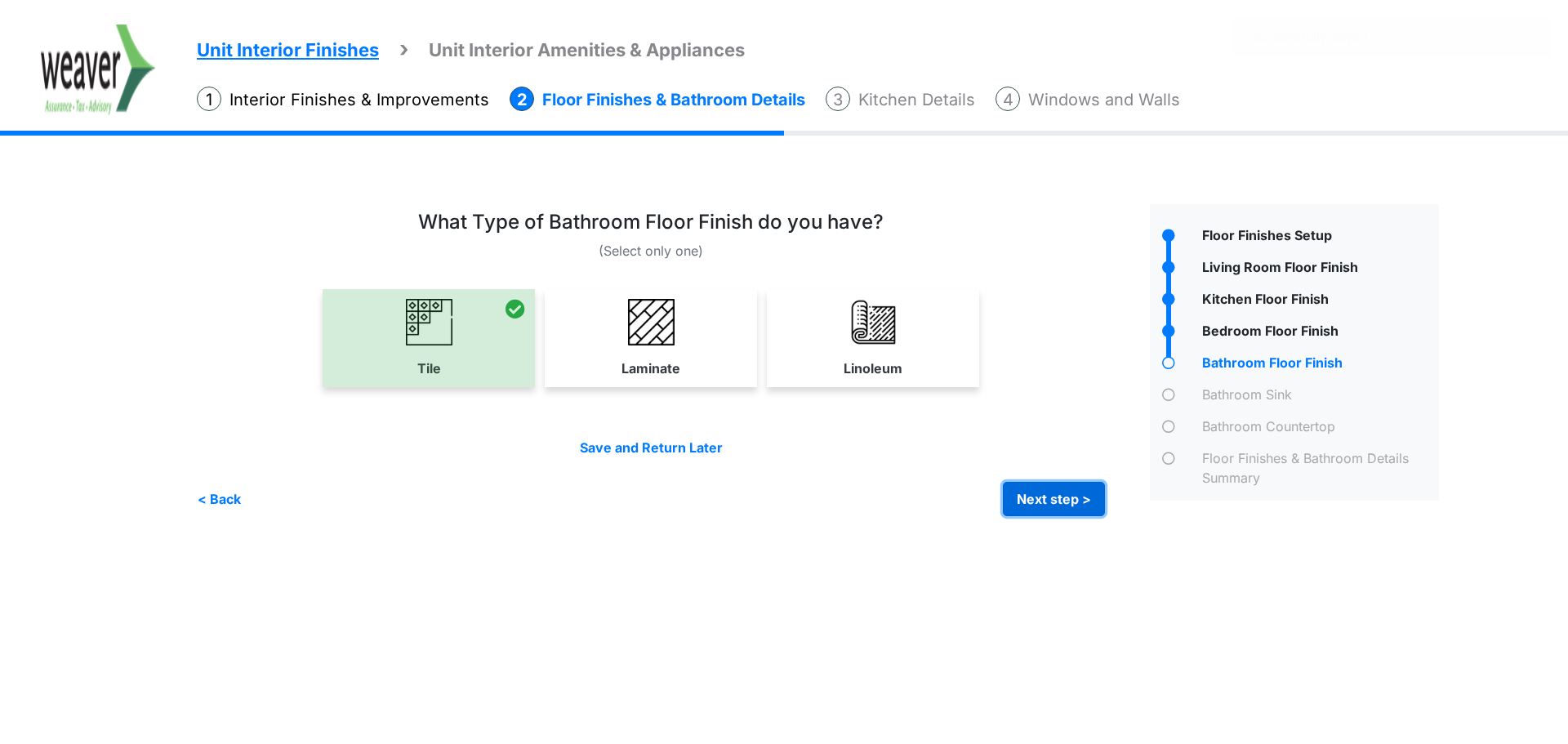
click at [1048, 509] on button "Next step >" at bounding box center [1054, 498] width 102 height 34
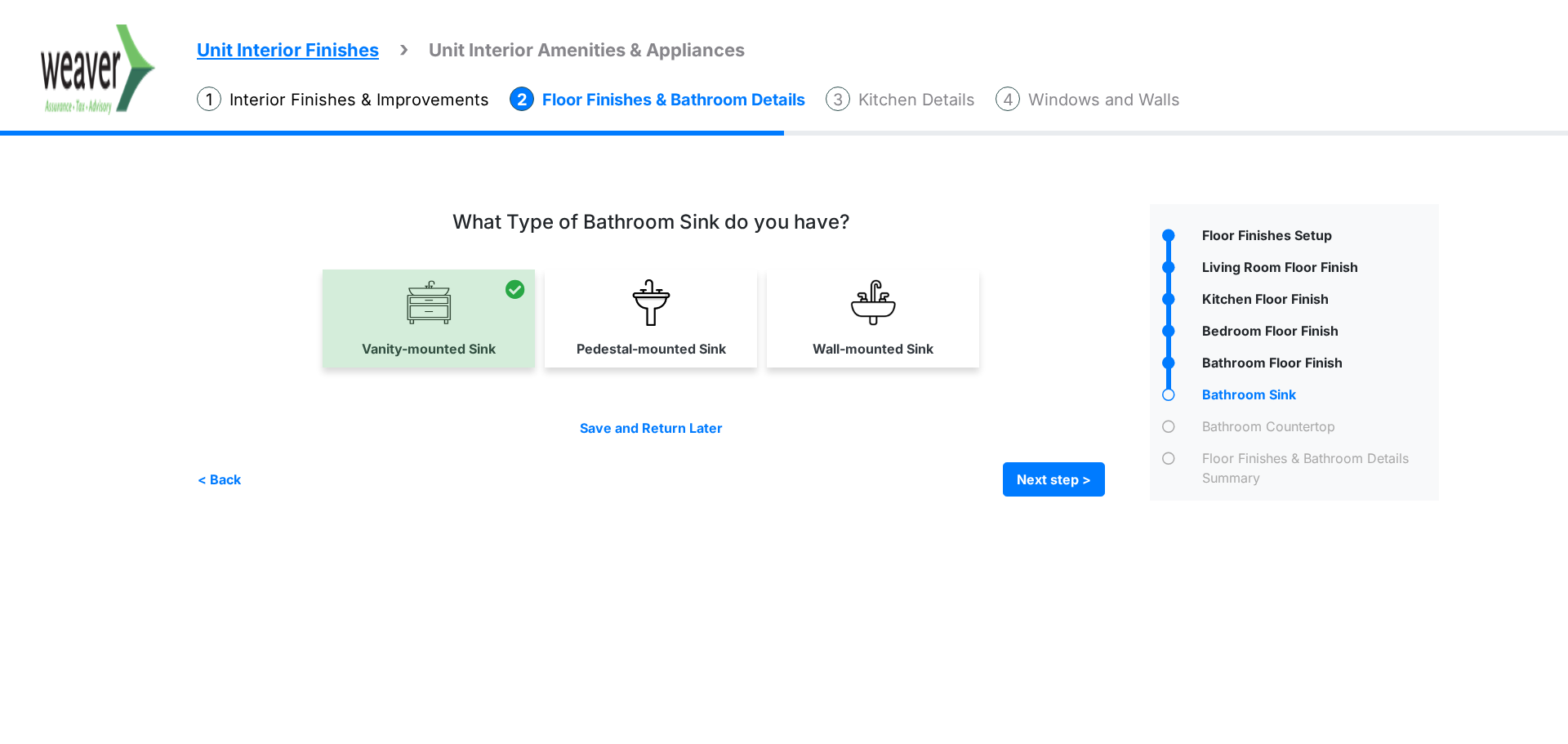
drag, startPoint x: 374, startPoint y: 96, endPoint x: 382, endPoint y: 99, distance: 8.5
click at [372, 96] on li "Interior Finishes & Improvements" at bounding box center [343, 99] width 292 height 26
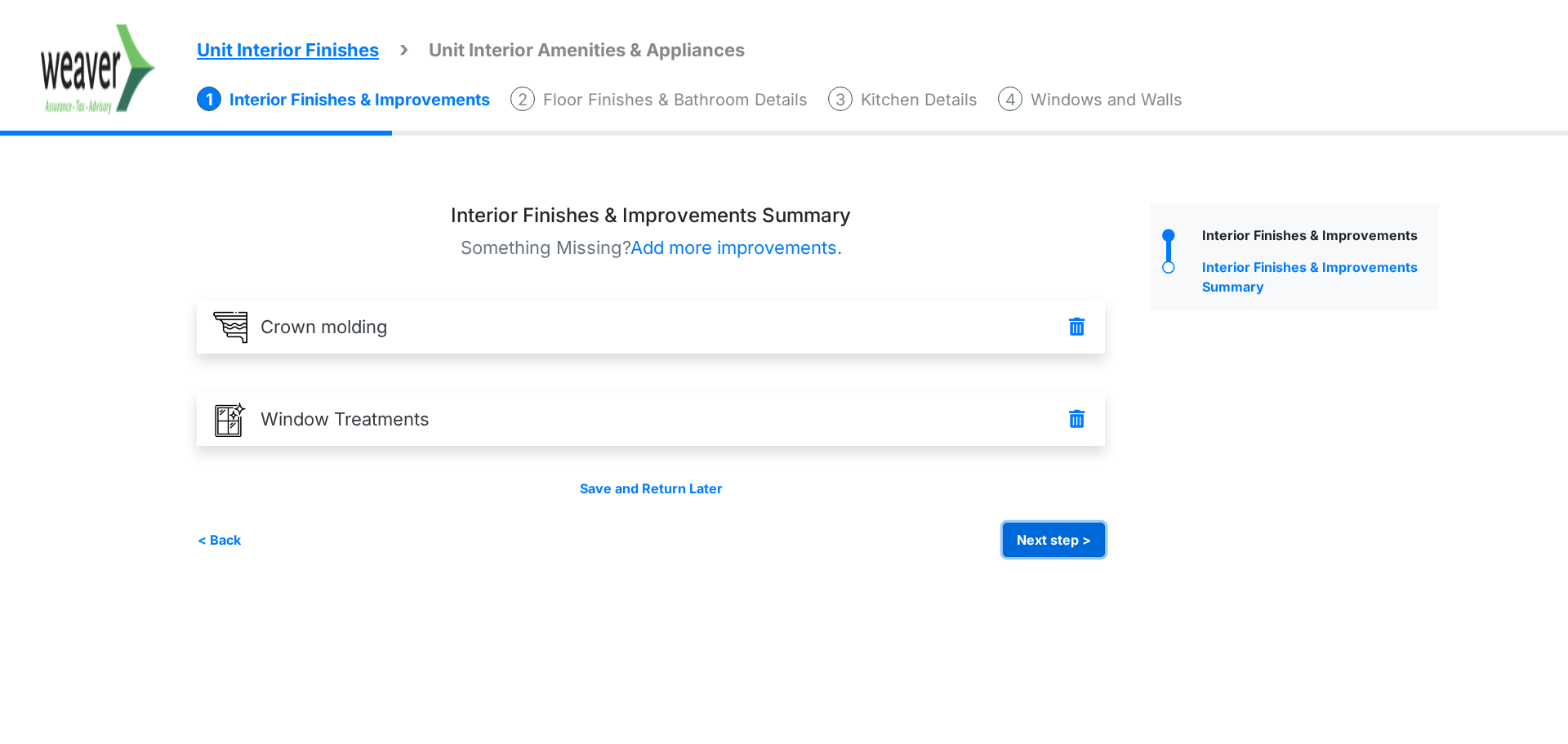
click at [1067, 546] on button "Next step >" at bounding box center [1054, 539] width 102 height 34
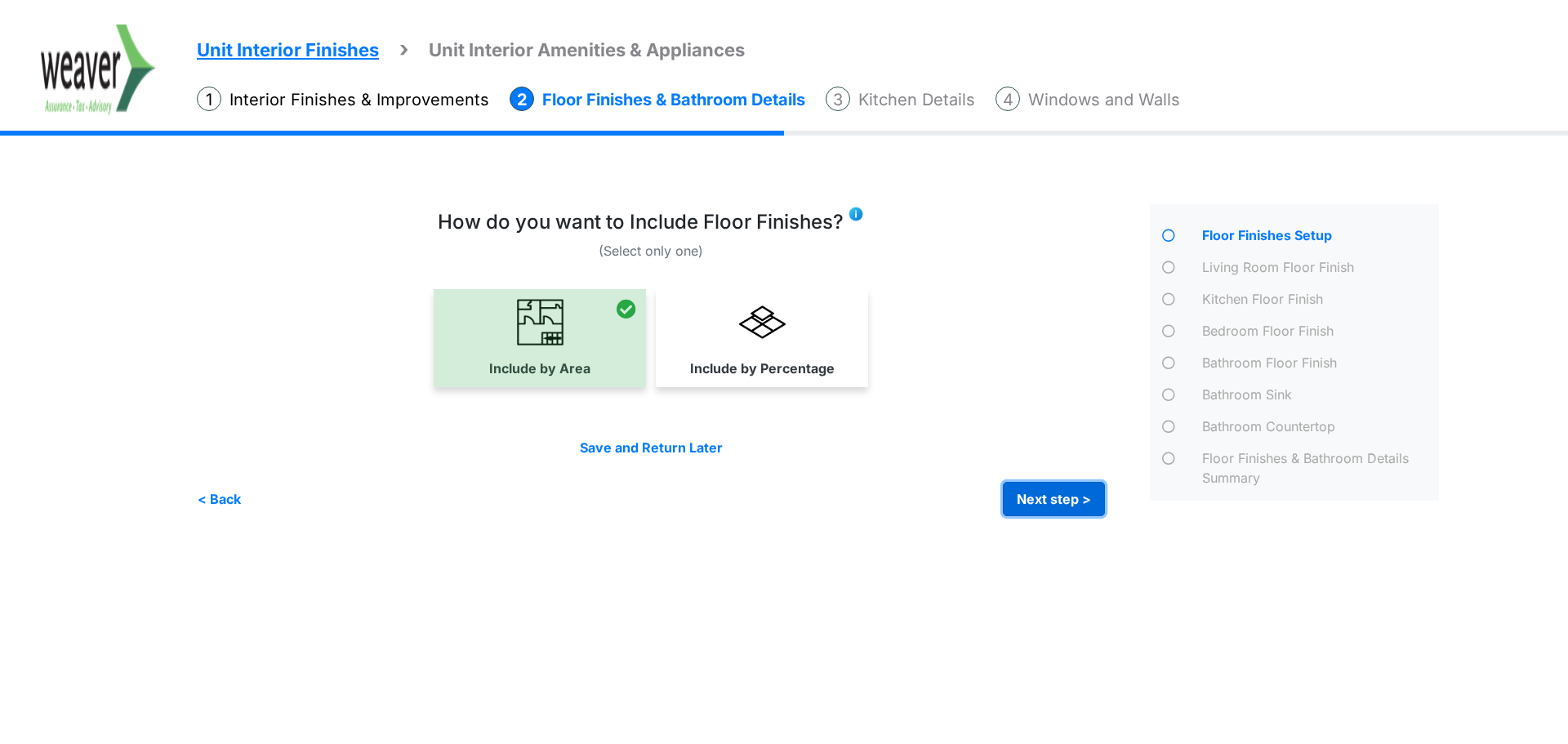
click at [1054, 508] on button "Next step >" at bounding box center [1054, 498] width 102 height 34
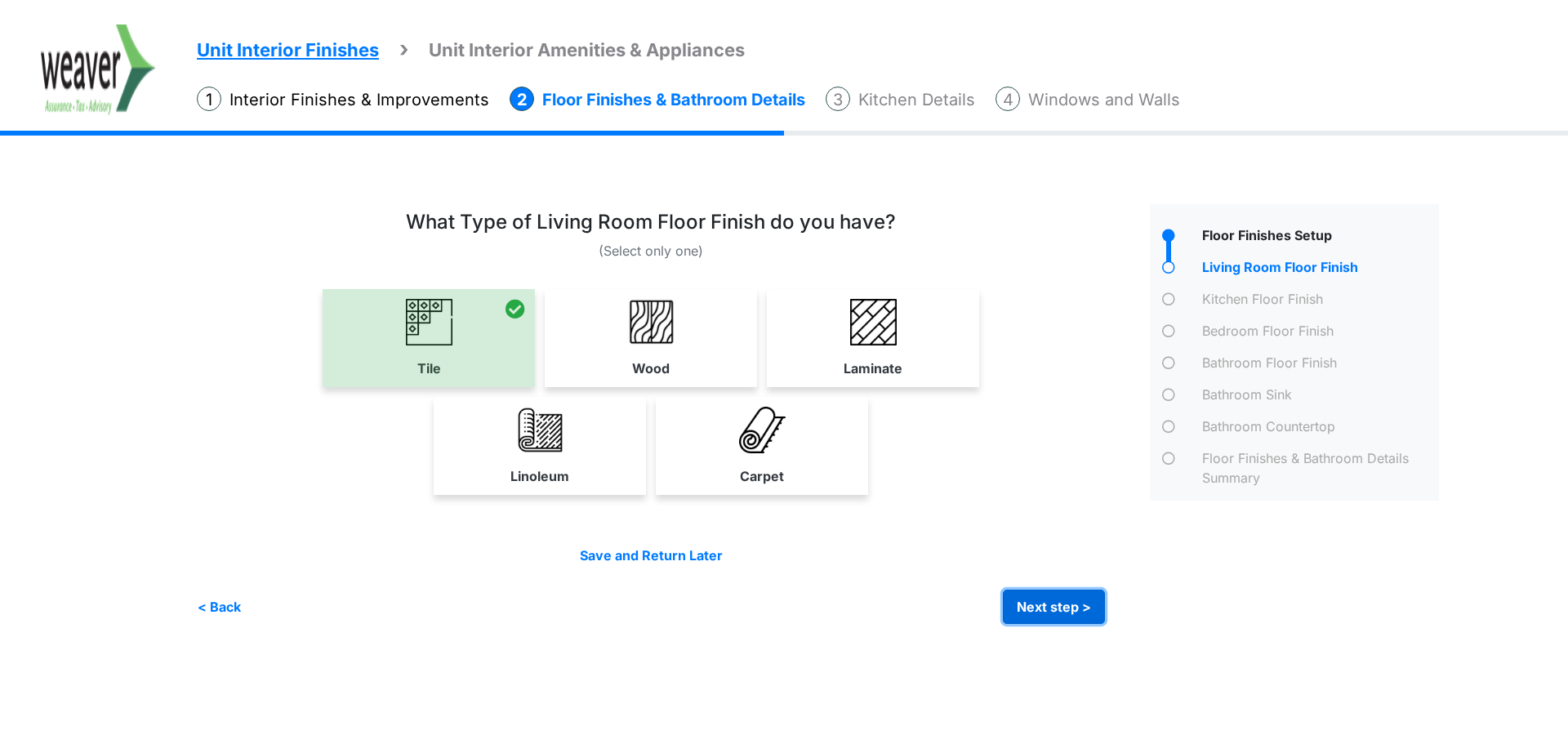
click at [1030, 596] on button "Next step >" at bounding box center [1054, 606] width 102 height 34
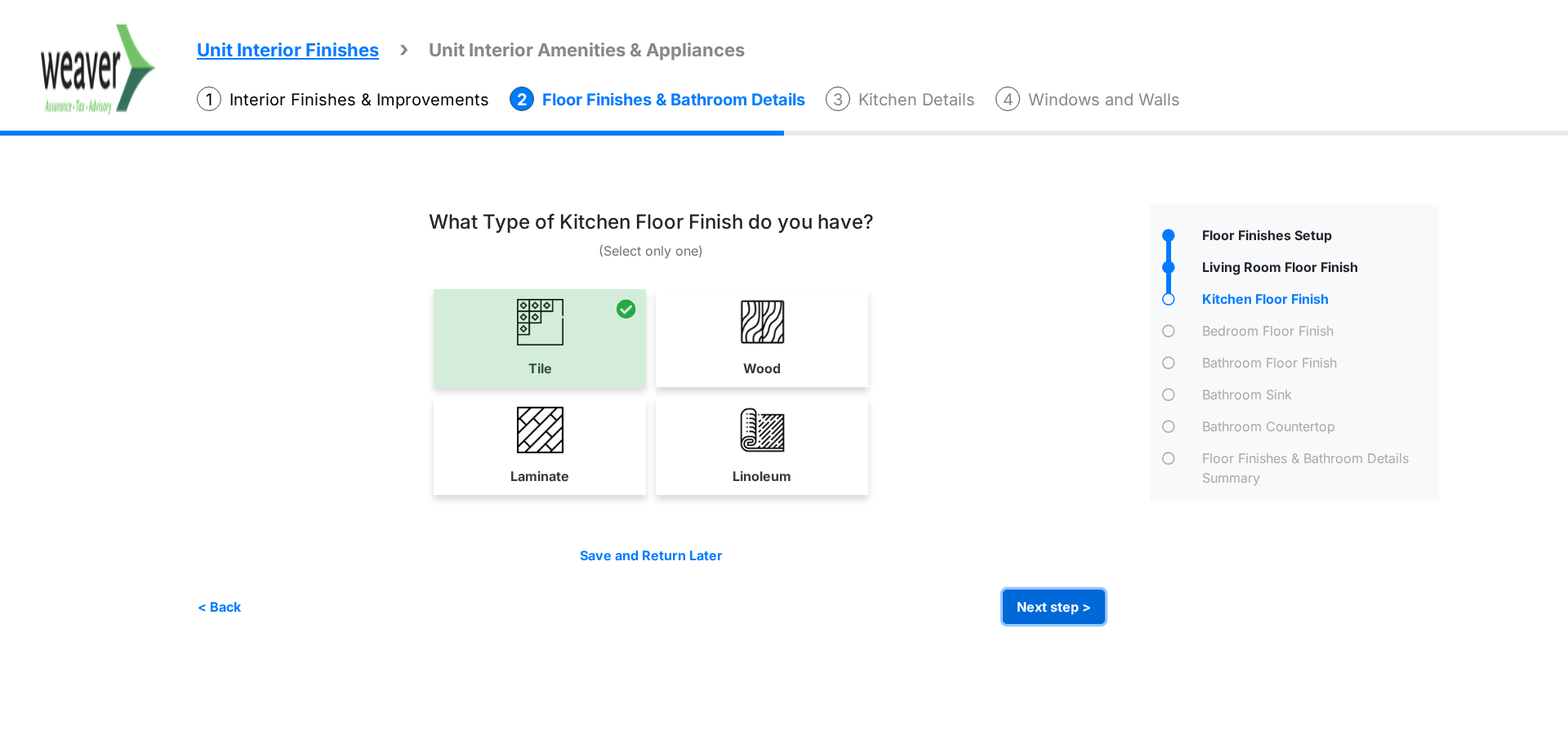
click at [1068, 612] on button "Next step >" at bounding box center [1054, 606] width 102 height 34
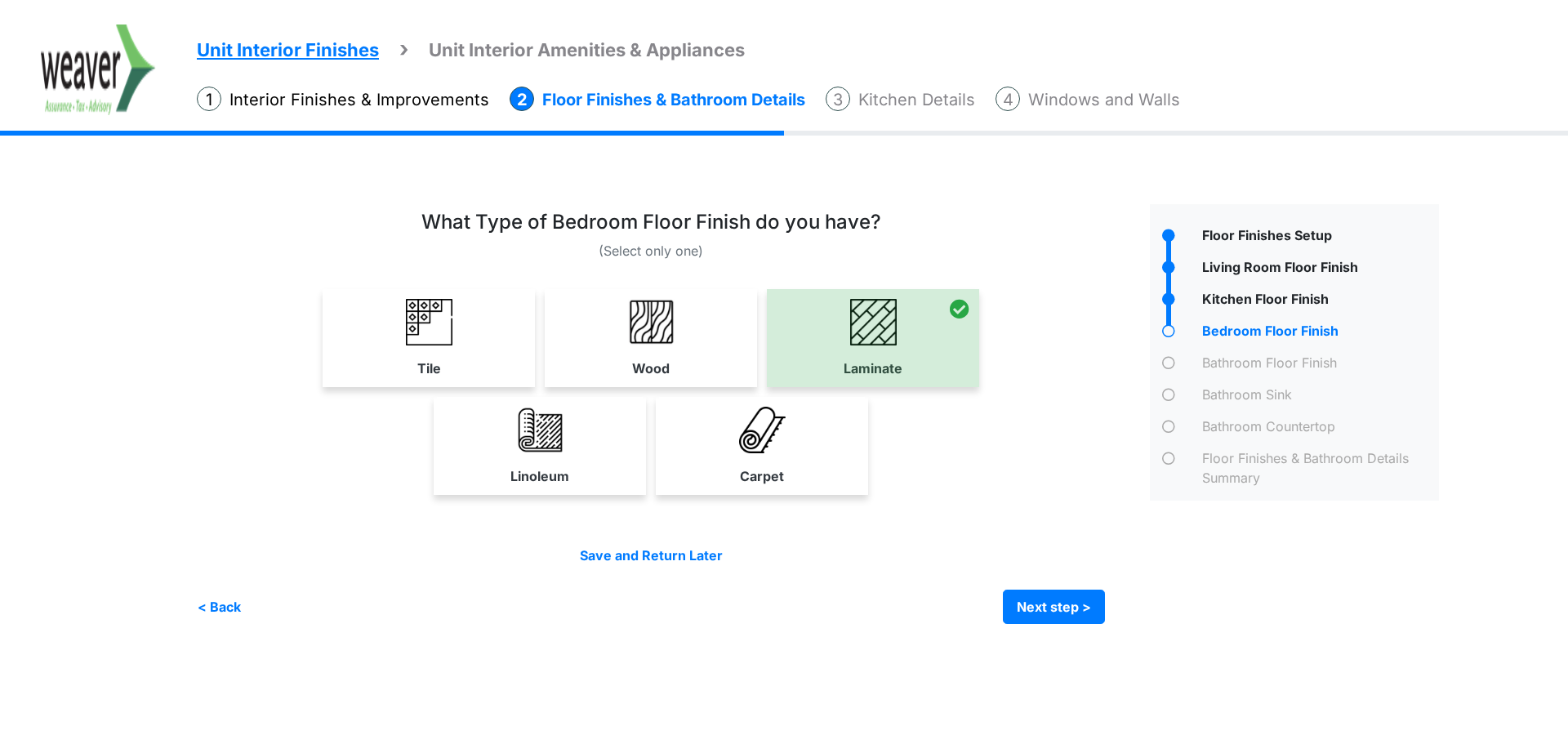
click at [86, 64] on img at bounding box center [97, 70] width 115 height 91
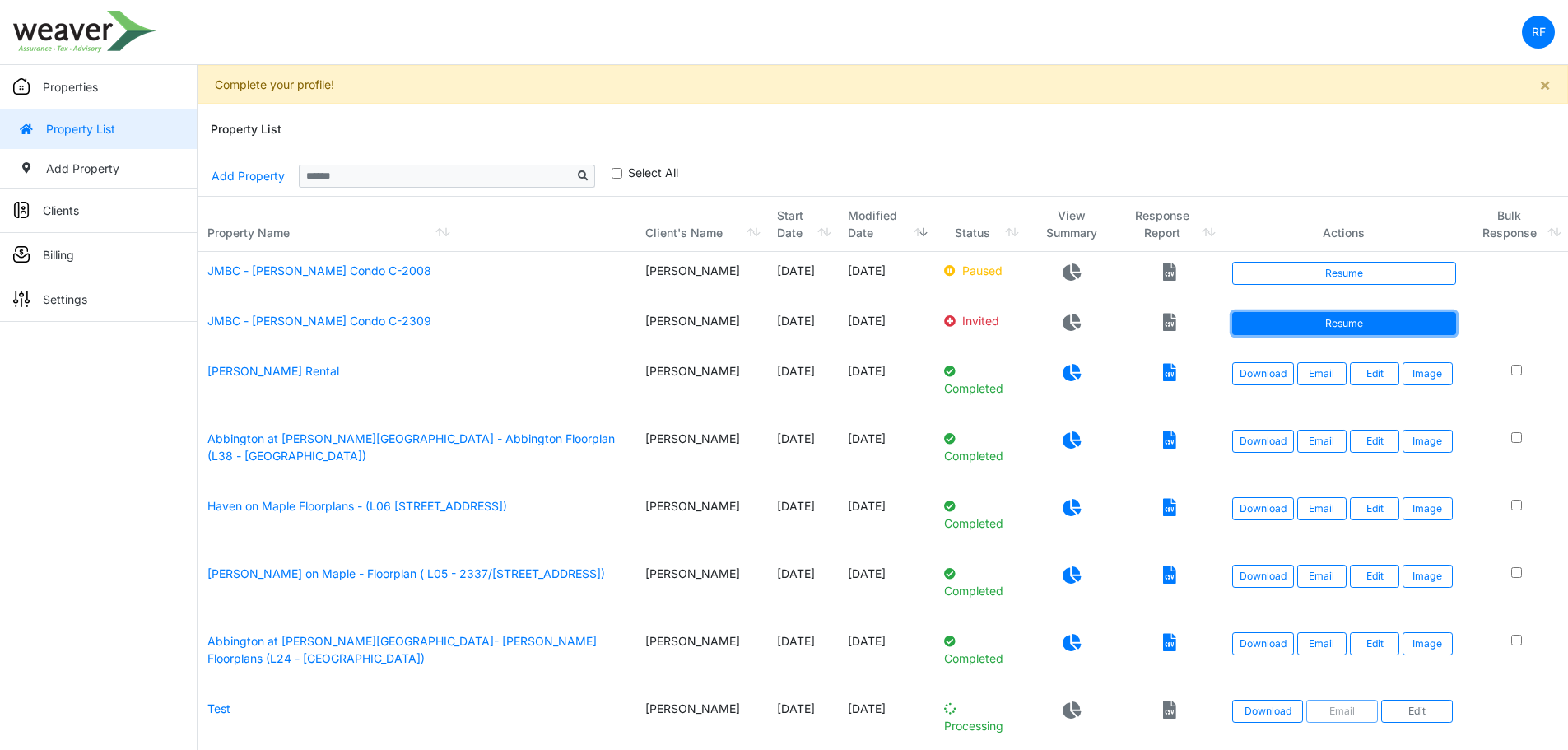
click at [1397, 332] on link "Resume" at bounding box center [1345, 324] width 224 height 23
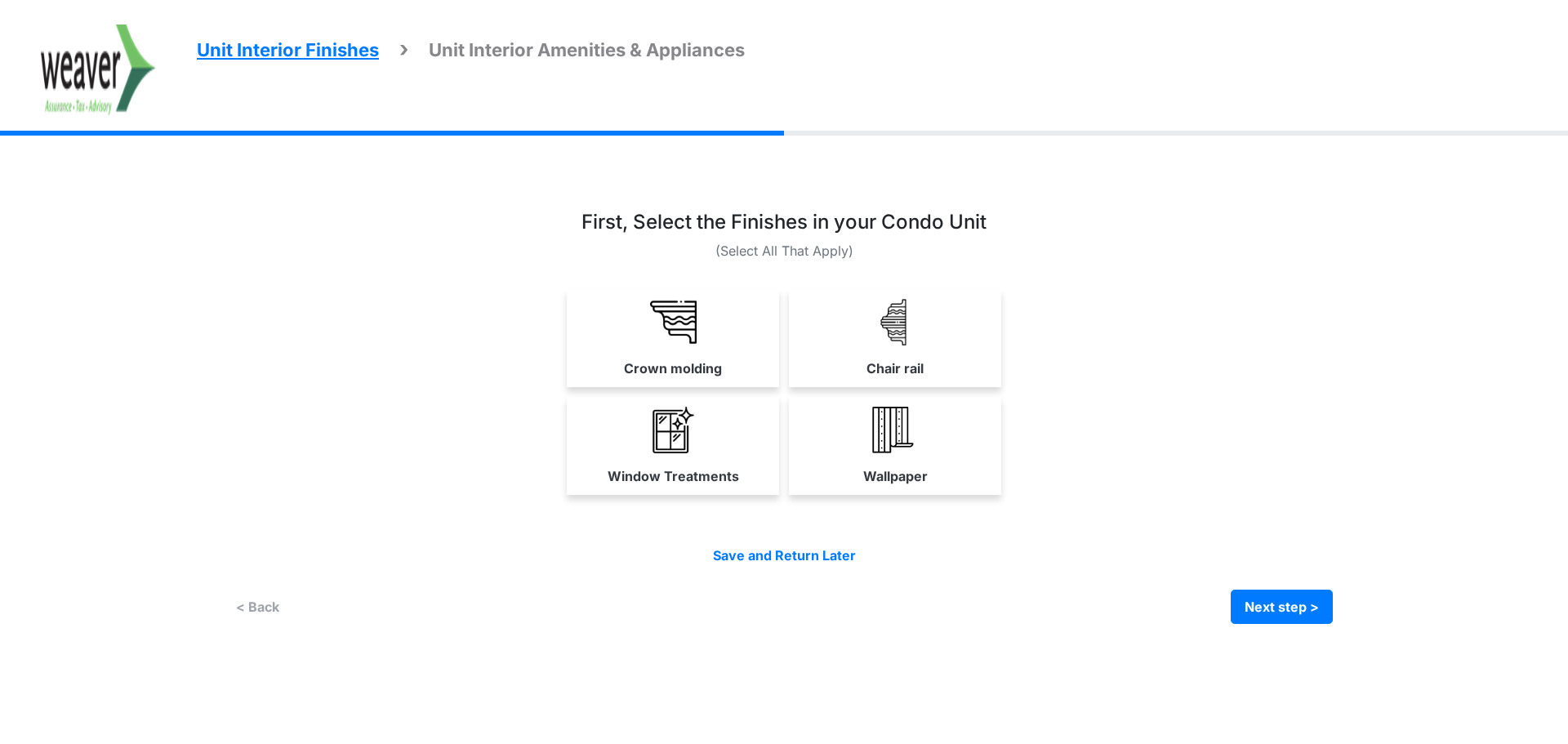
drag, startPoint x: 86, startPoint y: 69, endPoint x: 208, endPoint y: 88, distance: 123.5
click at [86, 69] on img at bounding box center [97, 70] width 115 height 91
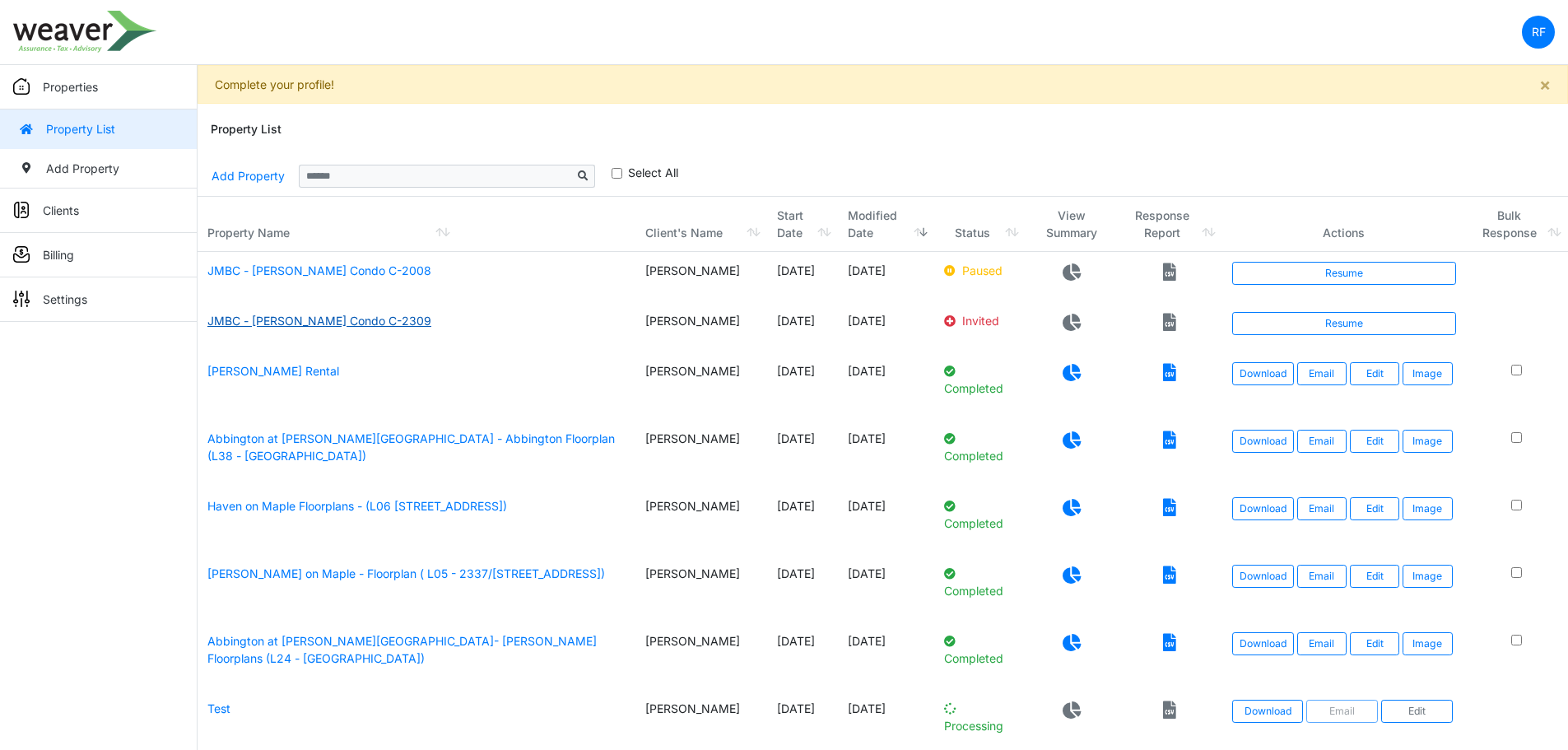
click at [354, 325] on link "JMBC - [PERSON_NAME] Condo C-2309" at bounding box center [320, 320] width 224 height 14
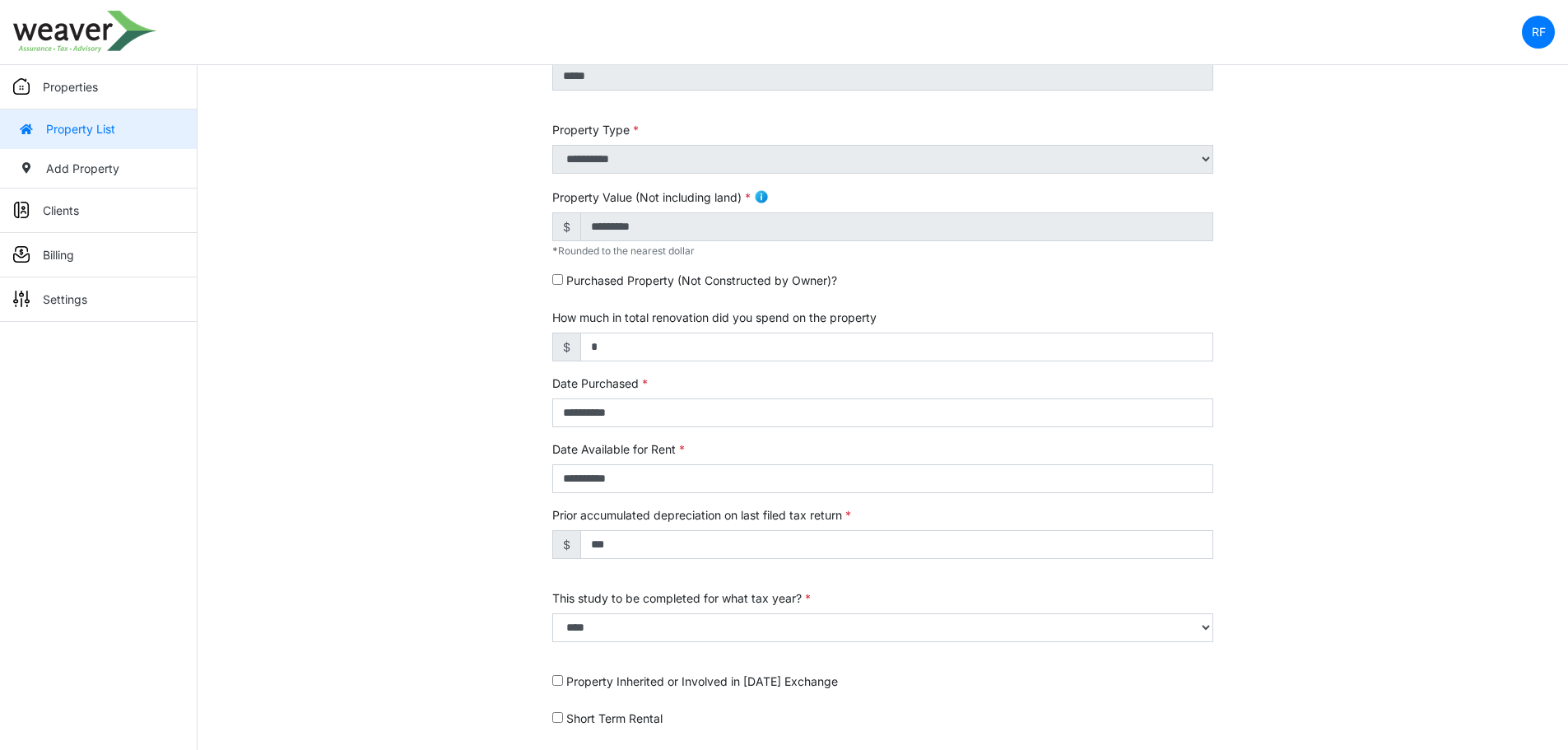
scroll to position [329, 0]
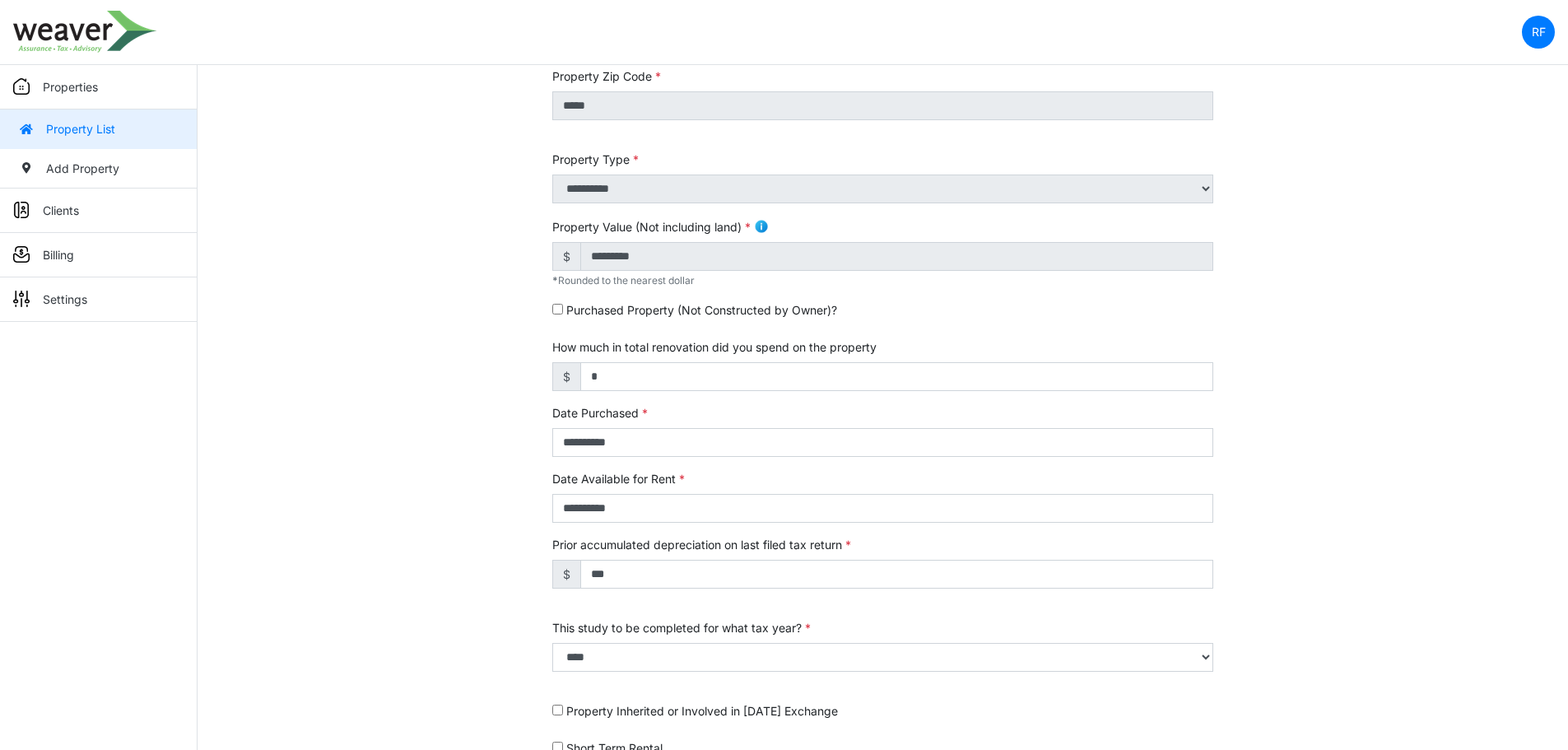
drag, startPoint x: 123, startPoint y: 39, endPoint x: 181, endPoint y: 53, distance: 59.7
click at [123, 38] on img at bounding box center [84, 32] width 144 height 42
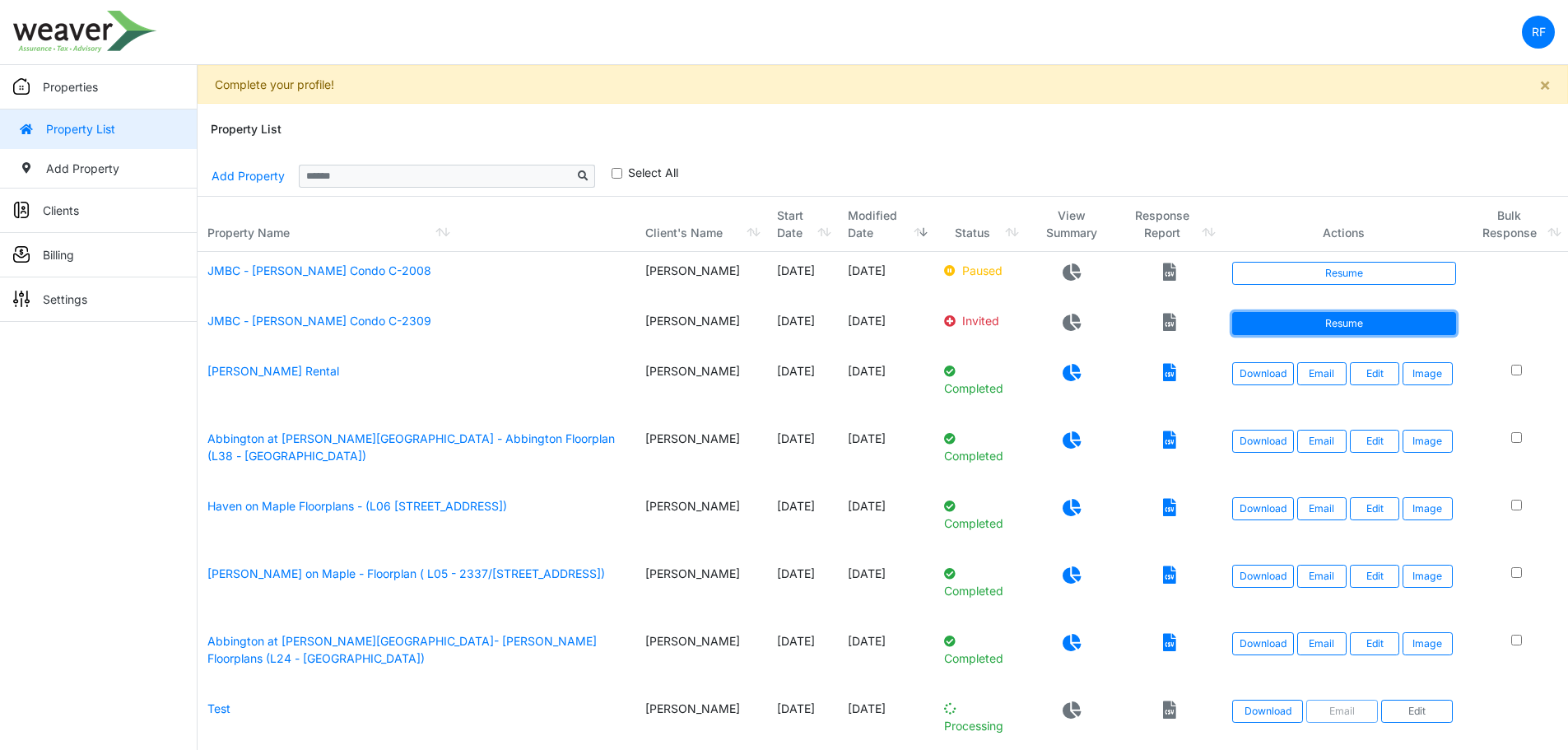
click at [1311, 333] on link "Resume" at bounding box center [1345, 324] width 224 height 23
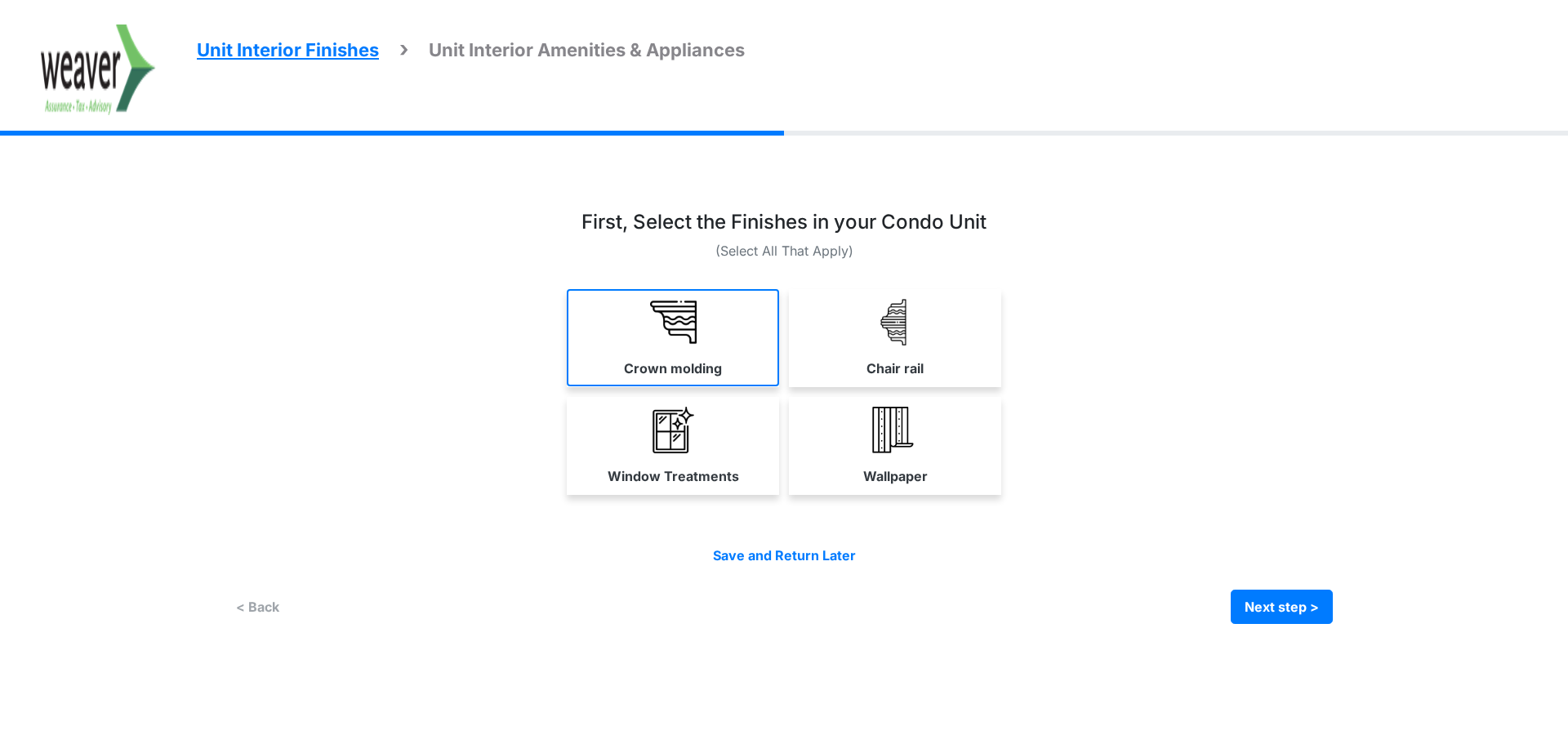
click at [654, 359] on label "Crown molding" at bounding box center [673, 368] width 98 height 19
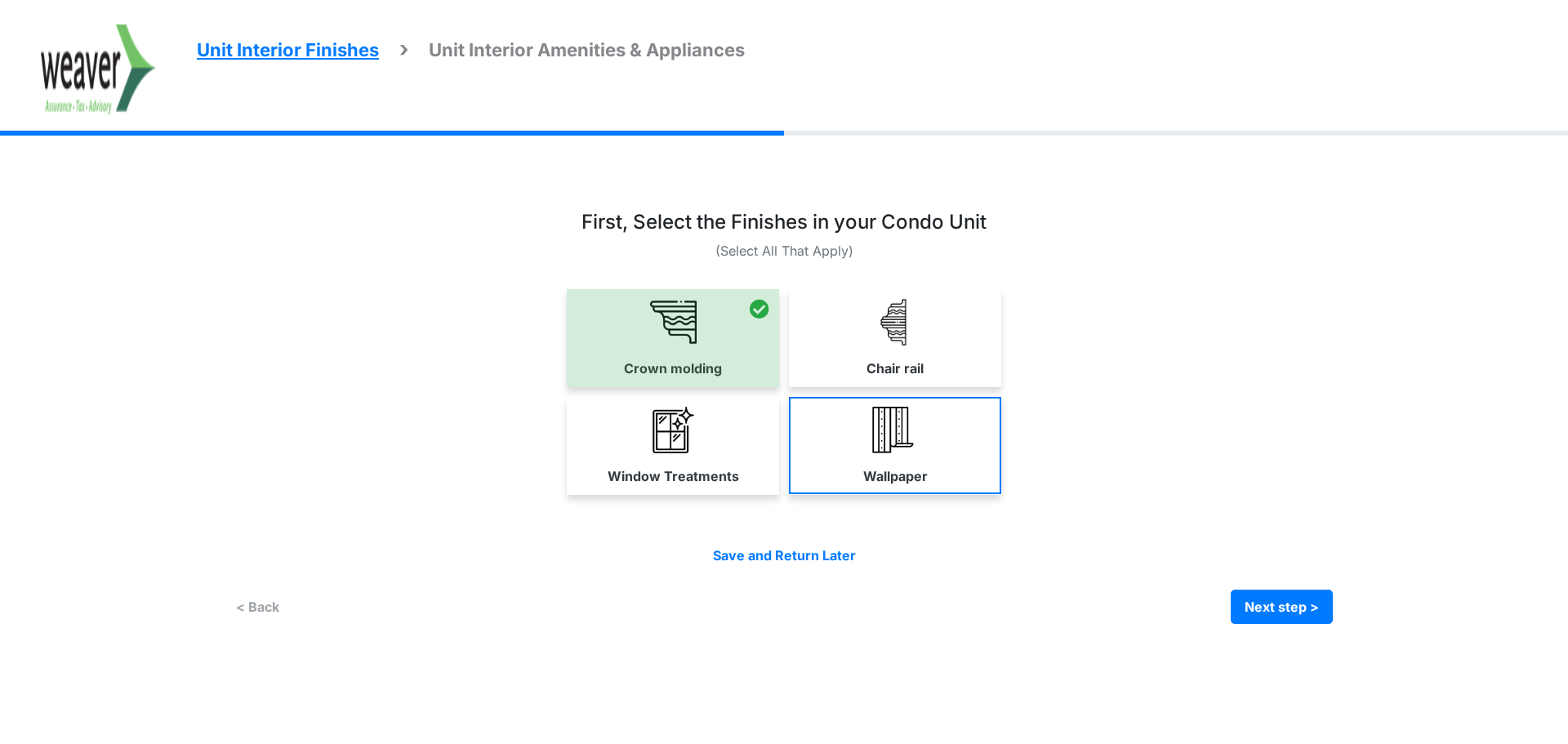
drag, startPoint x: 688, startPoint y: 442, endPoint x: 848, endPoint y: 451, distance: 160.3
click at [690, 443] on img at bounding box center [673, 429] width 47 height 47
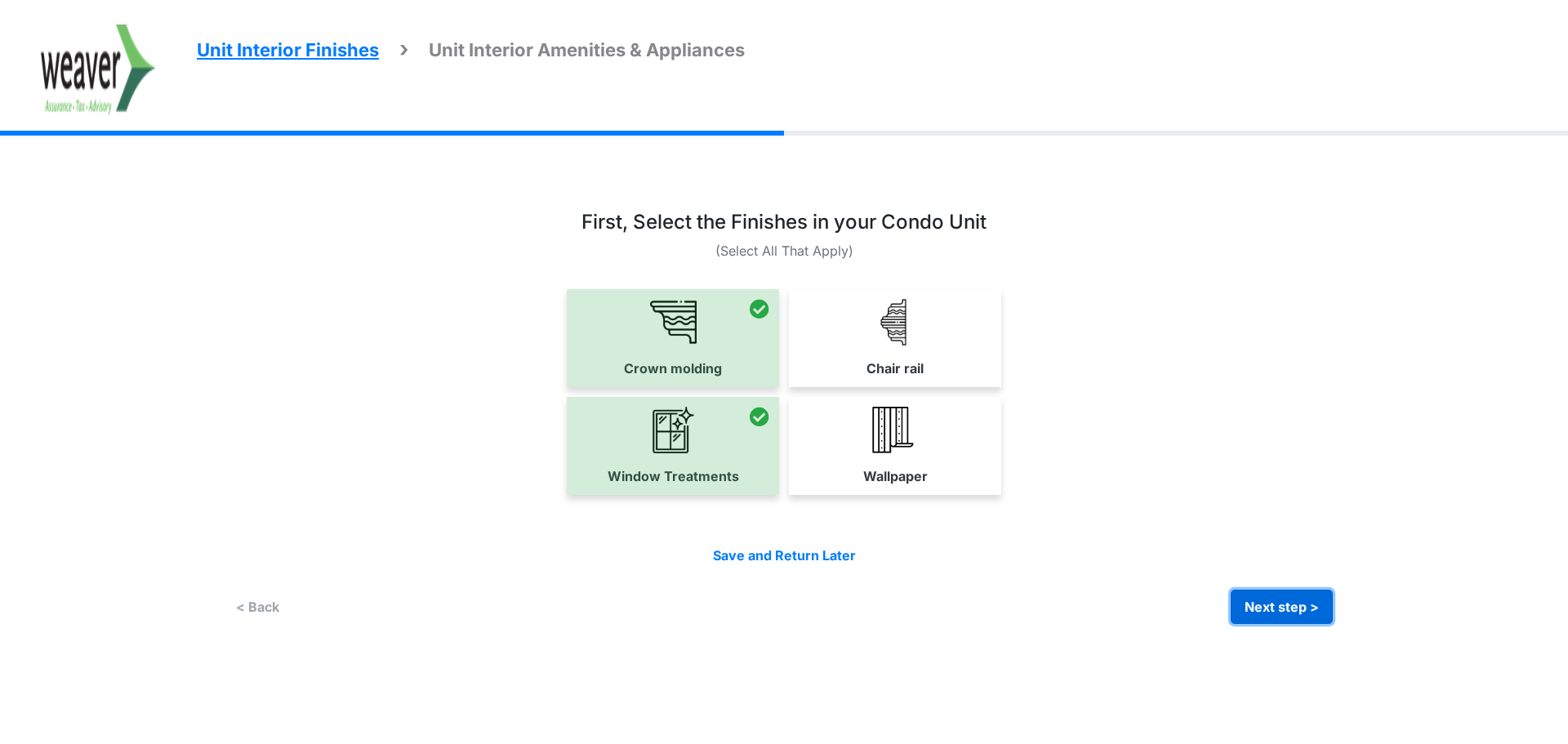
drag, startPoint x: 1278, startPoint y: 601, endPoint x: 1262, endPoint y: 591, distance: 18.9
click at [1279, 601] on button "Next step >" at bounding box center [1282, 606] width 102 height 34
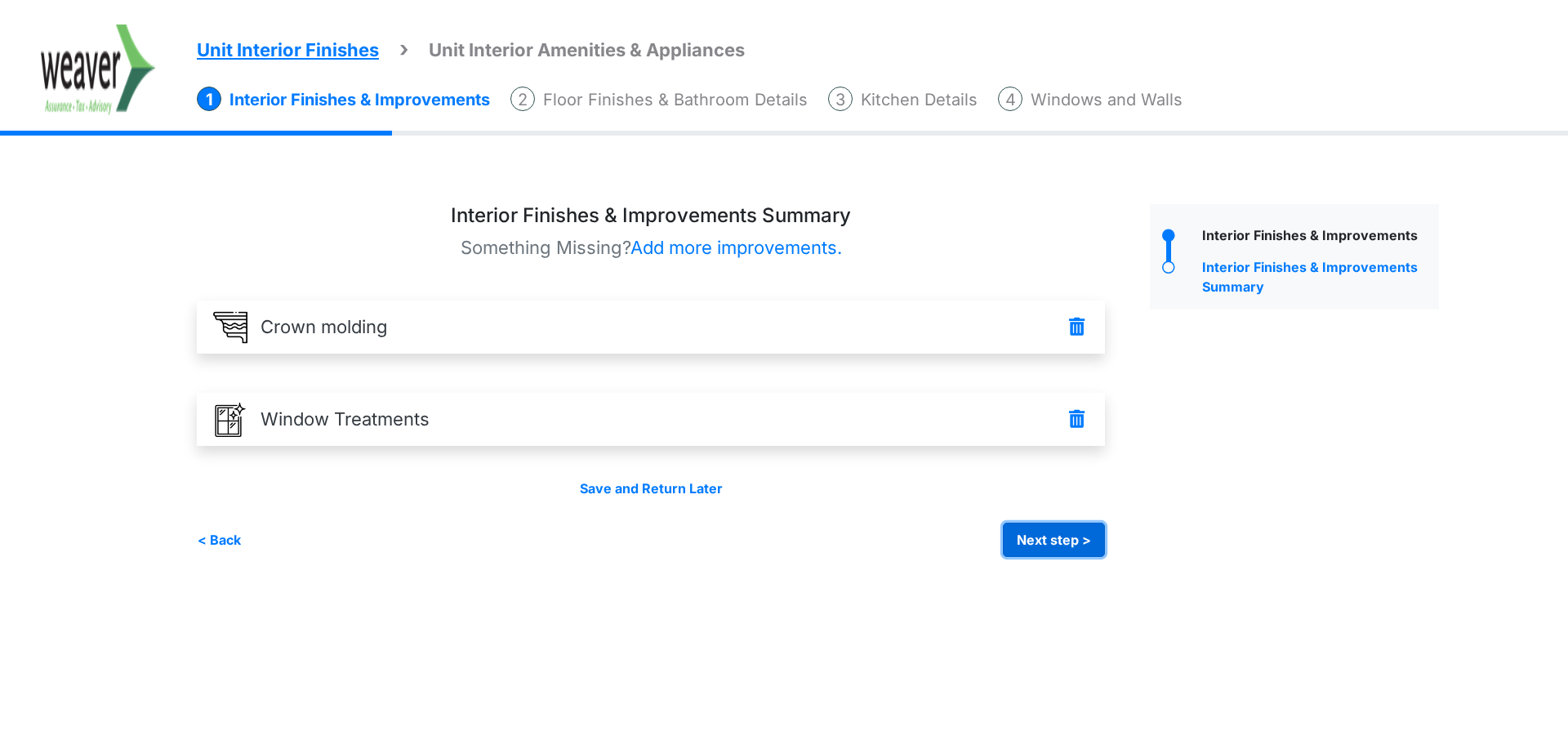
click at [1025, 538] on button "Next step >" at bounding box center [1054, 539] width 102 height 34
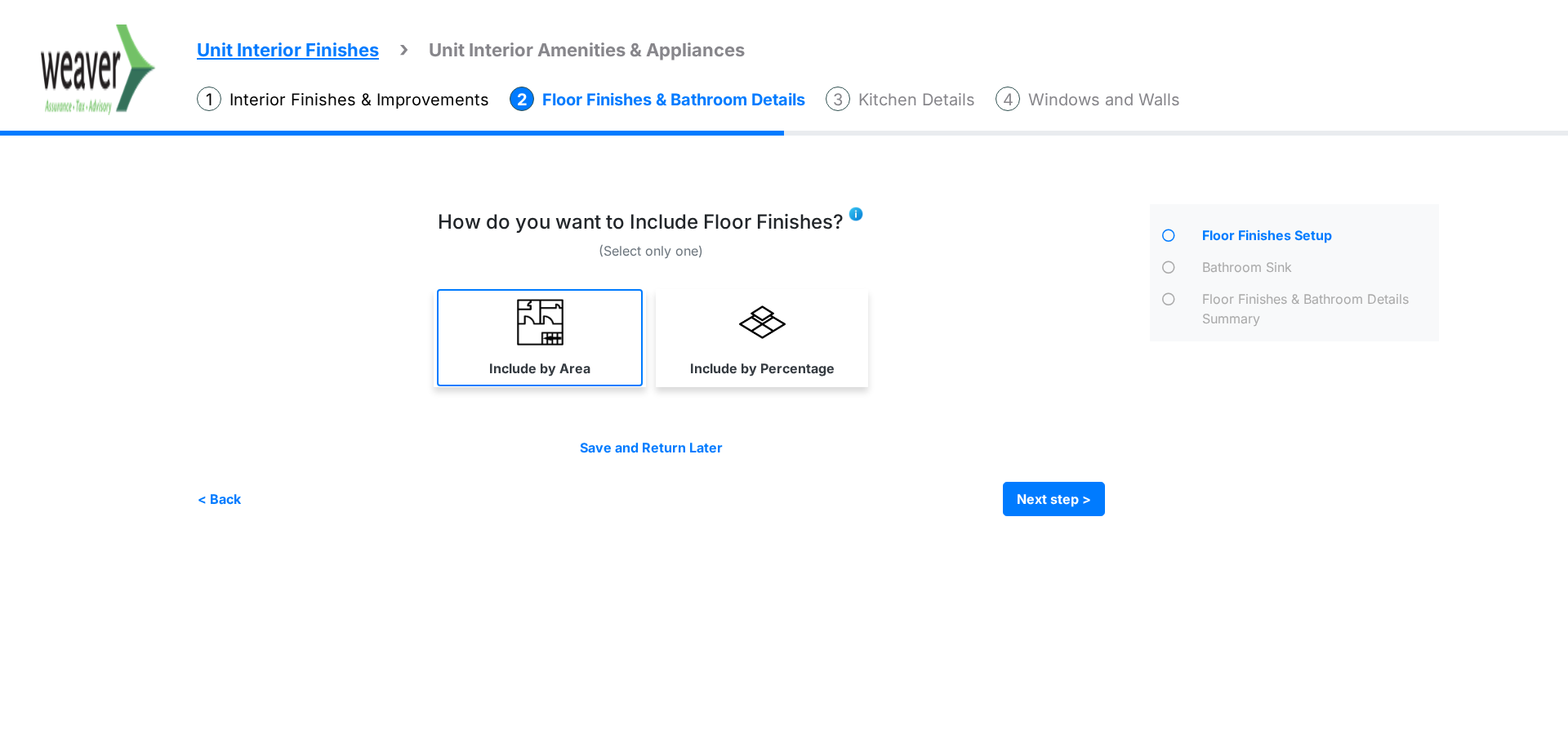
click at [555, 360] on label "Include by Area" at bounding box center [540, 368] width 101 height 19
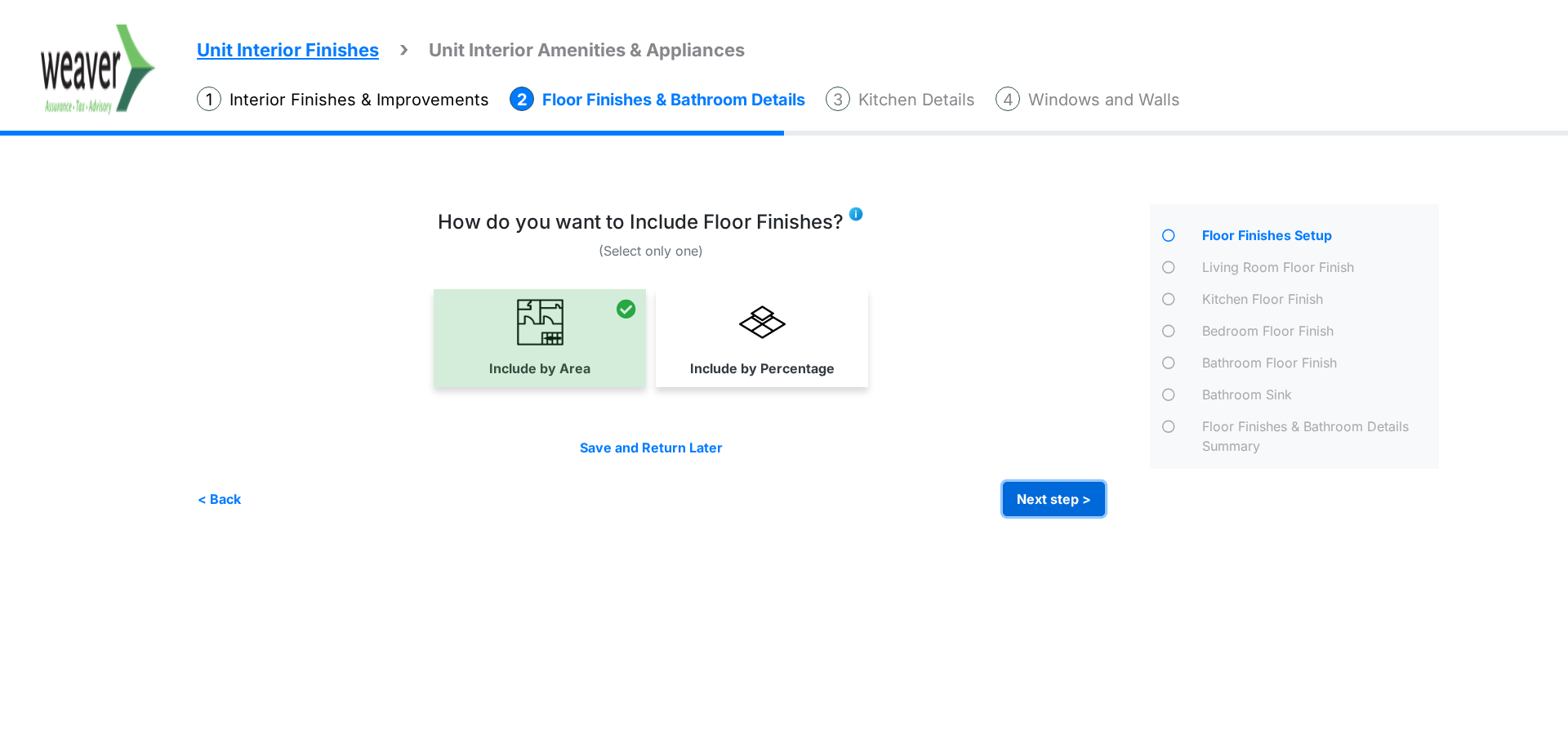
click at [1086, 507] on button "Next step >" at bounding box center [1054, 498] width 102 height 34
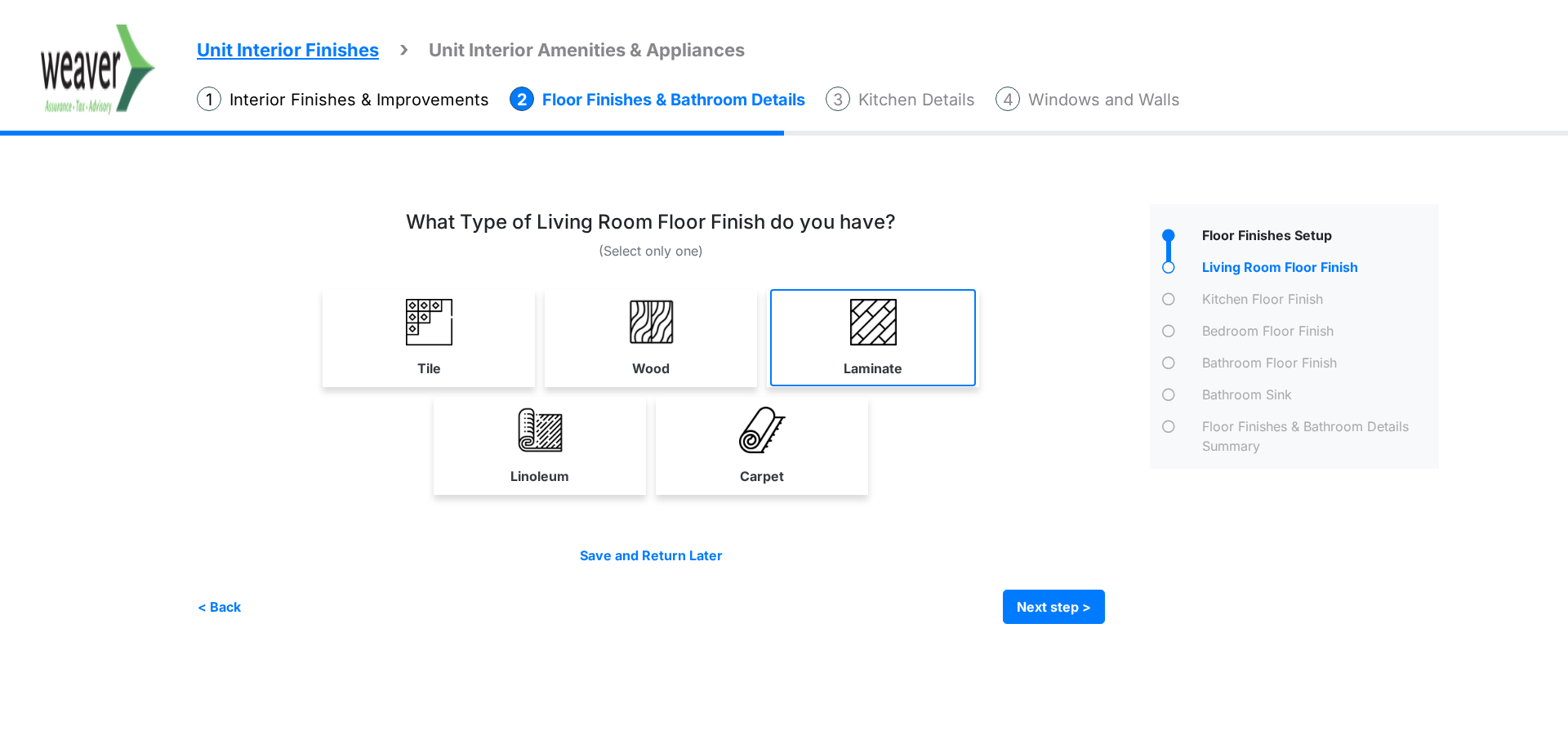
click at [882, 323] on img at bounding box center [874, 322] width 47 height 47
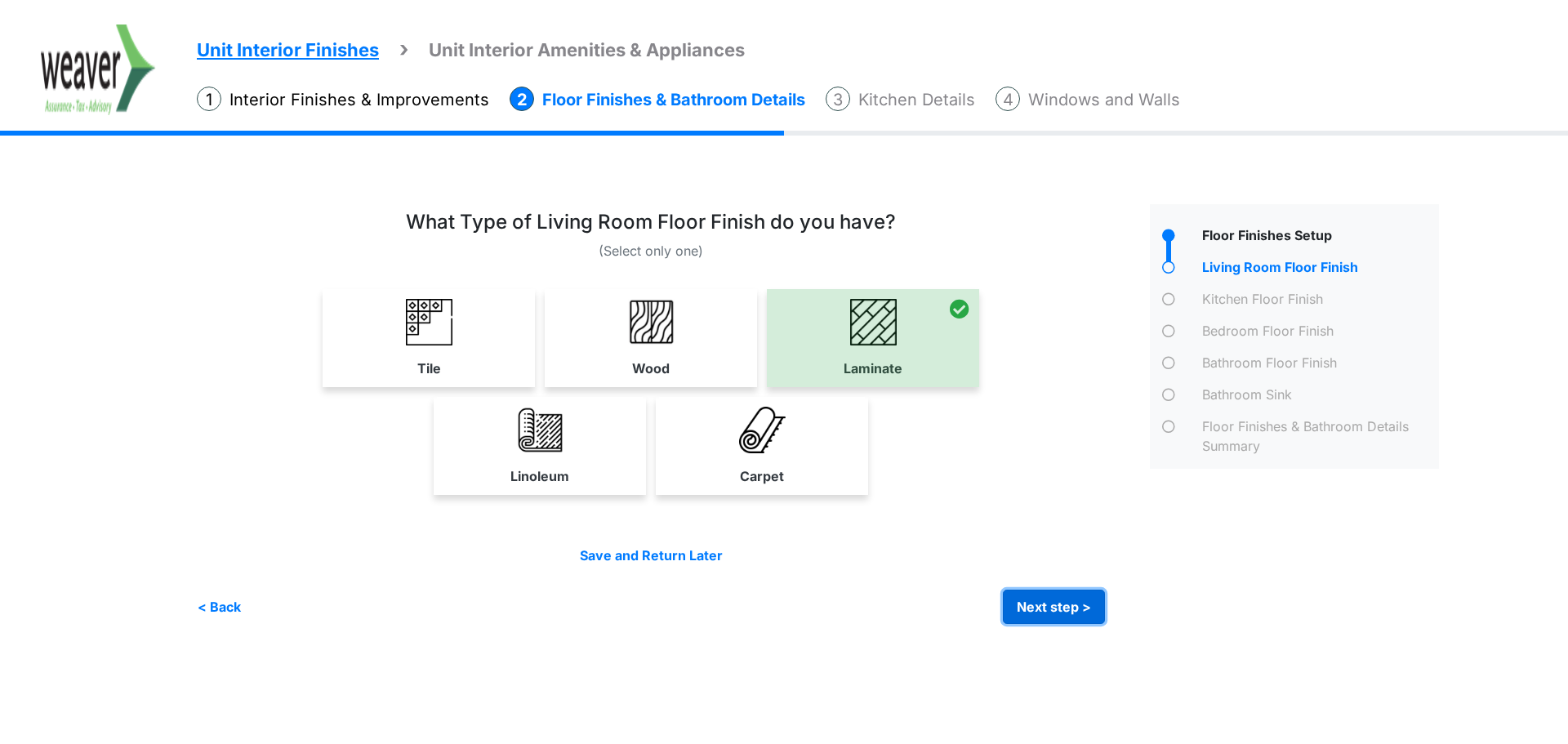
click at [1049, 606] on button "Next step >" at bounding box center [1054, 606] width 102 height 34
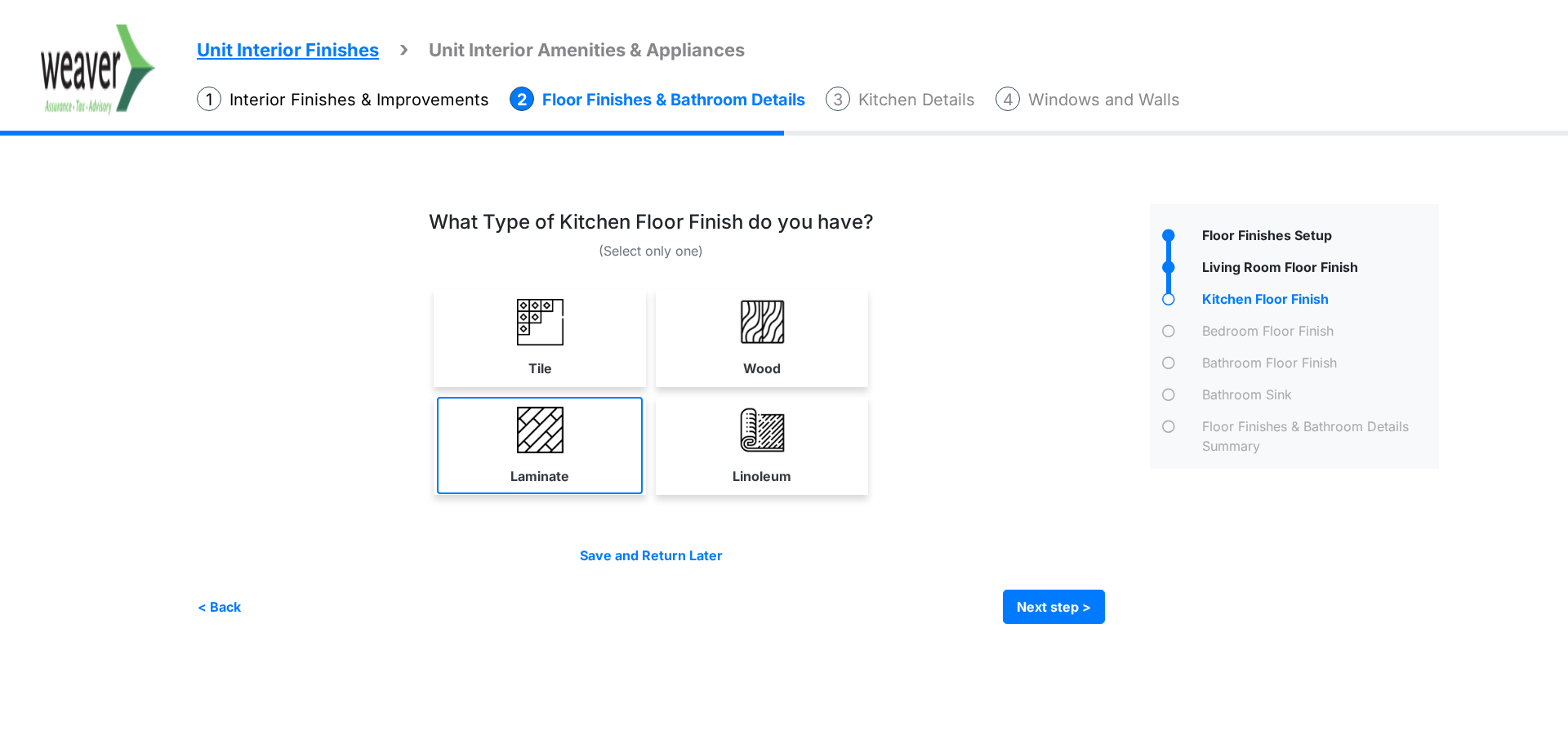
click at [634, 415] on link "Laminate" at bounding box center [540, 446] width 206 height 97
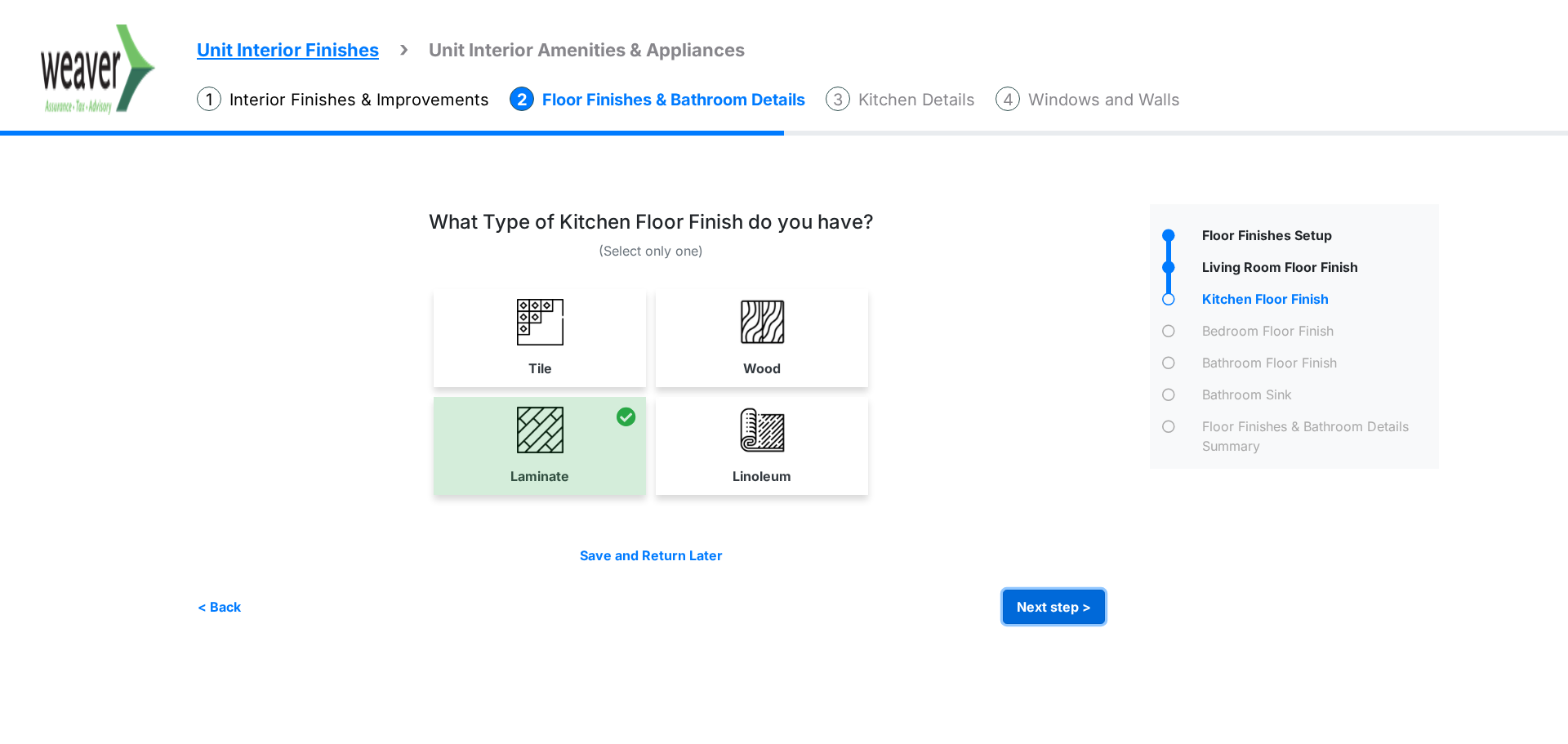
drag, startPoint x: 1038, startPoint y: 615, endPoint x: 890, endPoint y: 530, distance: 170.7
click at [1037, 614] on button "Next step >" at bounding box center [1054, 606] width 102 height 34
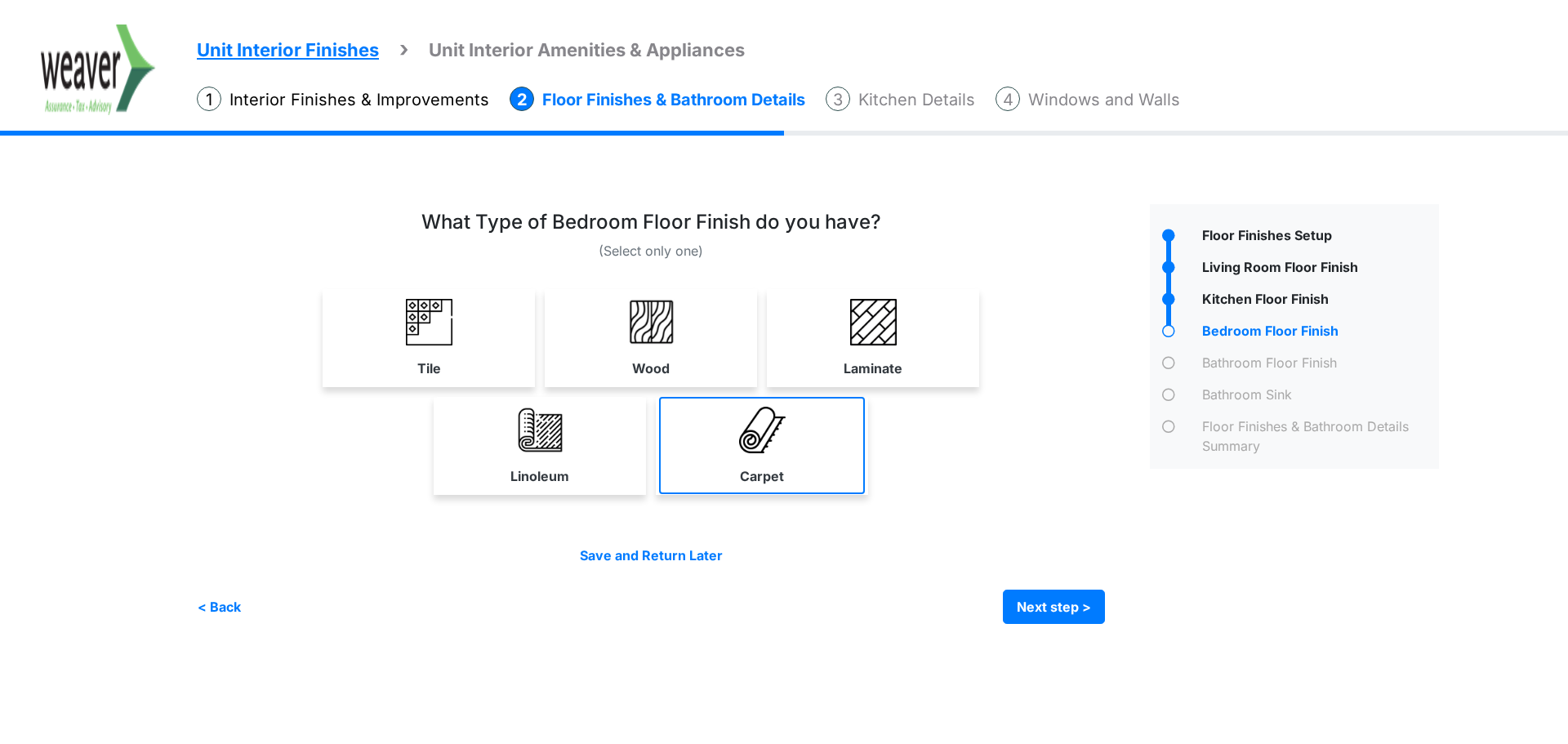
click at [761, 448] on img at bounding box center [762, 429] width 47 height 47
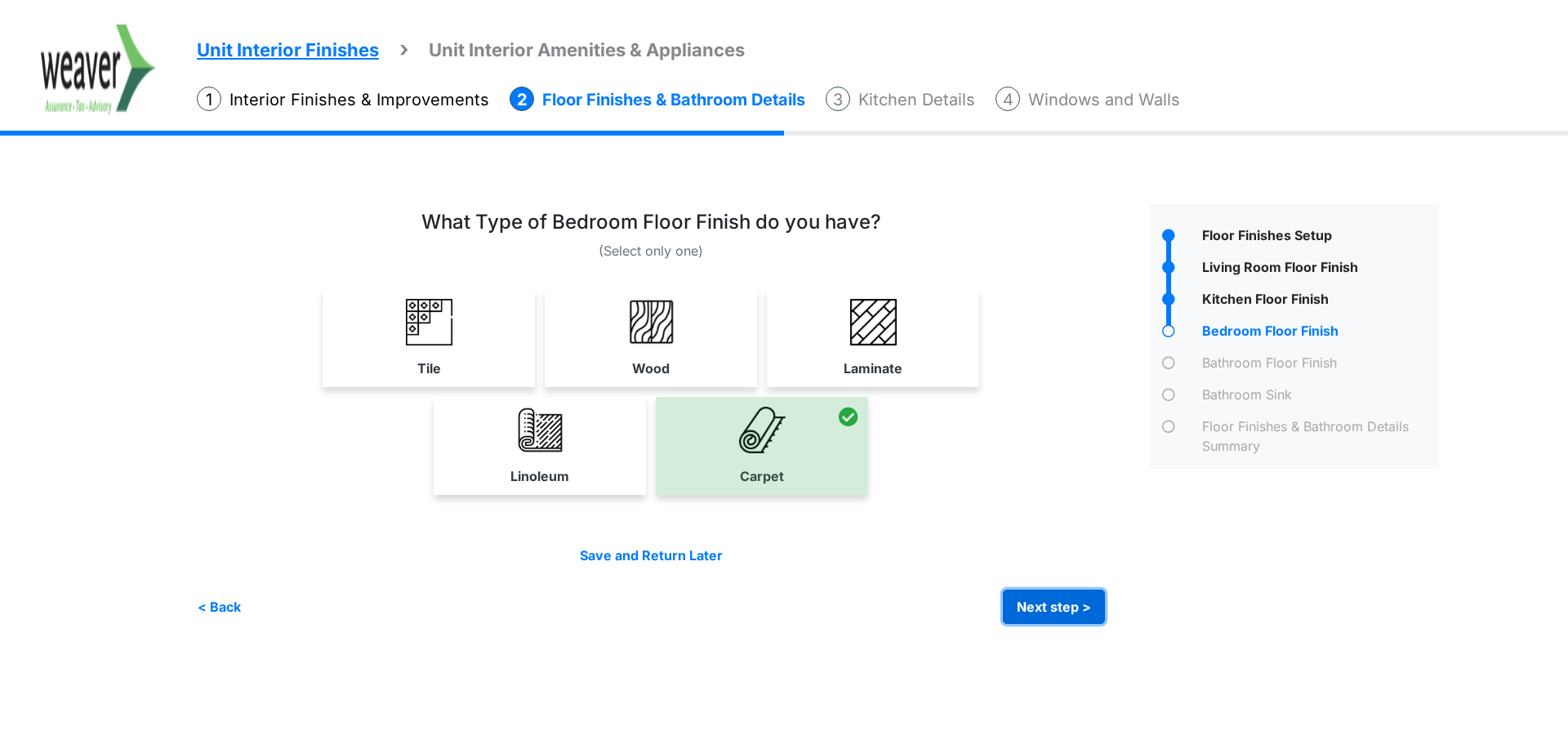
click at [1069, 603] on button "Next step >" at bounding box center [1054, 606] width 102 height 34
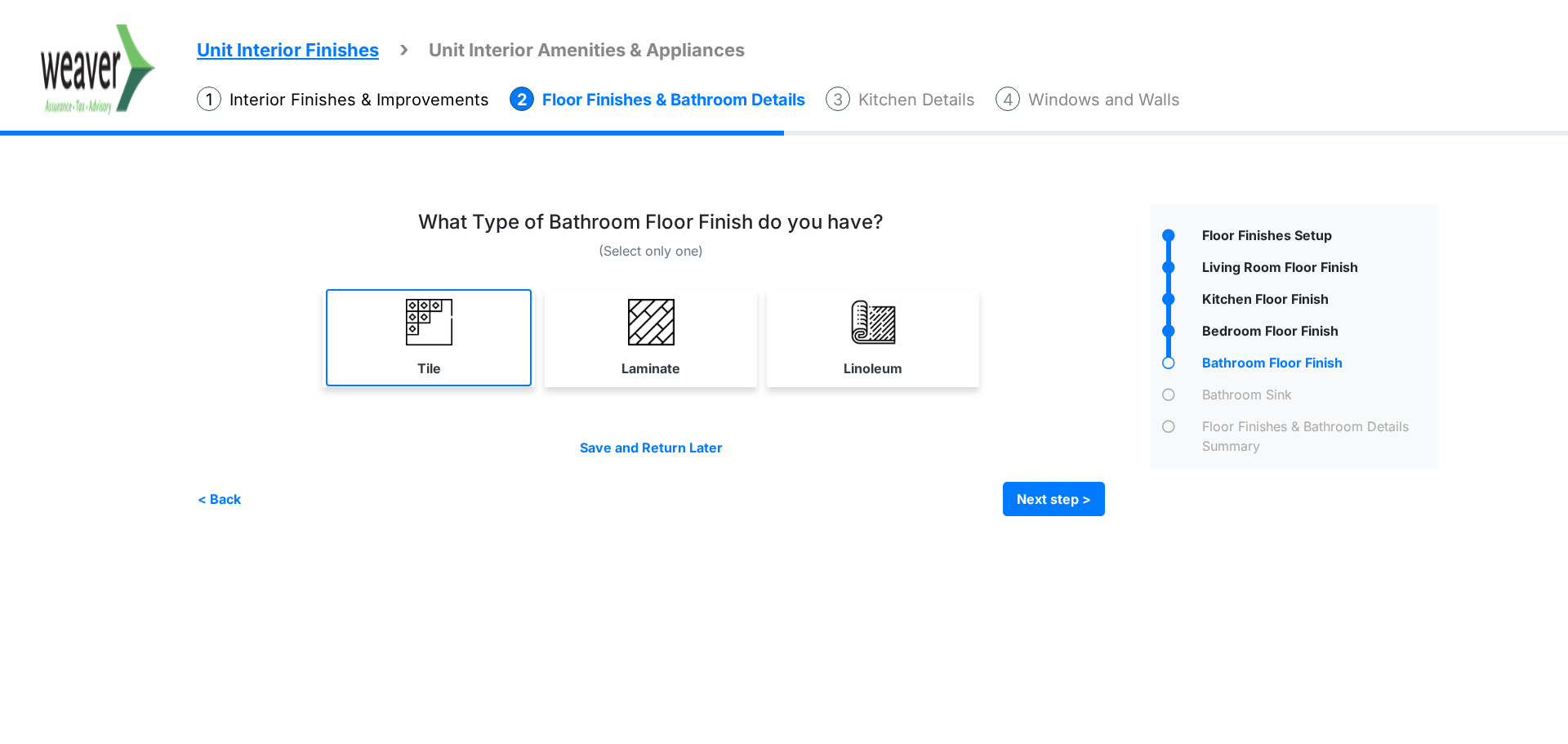
click at [404, 356] on link "Tile" at bounding box center [429, 338] width 206 height 97
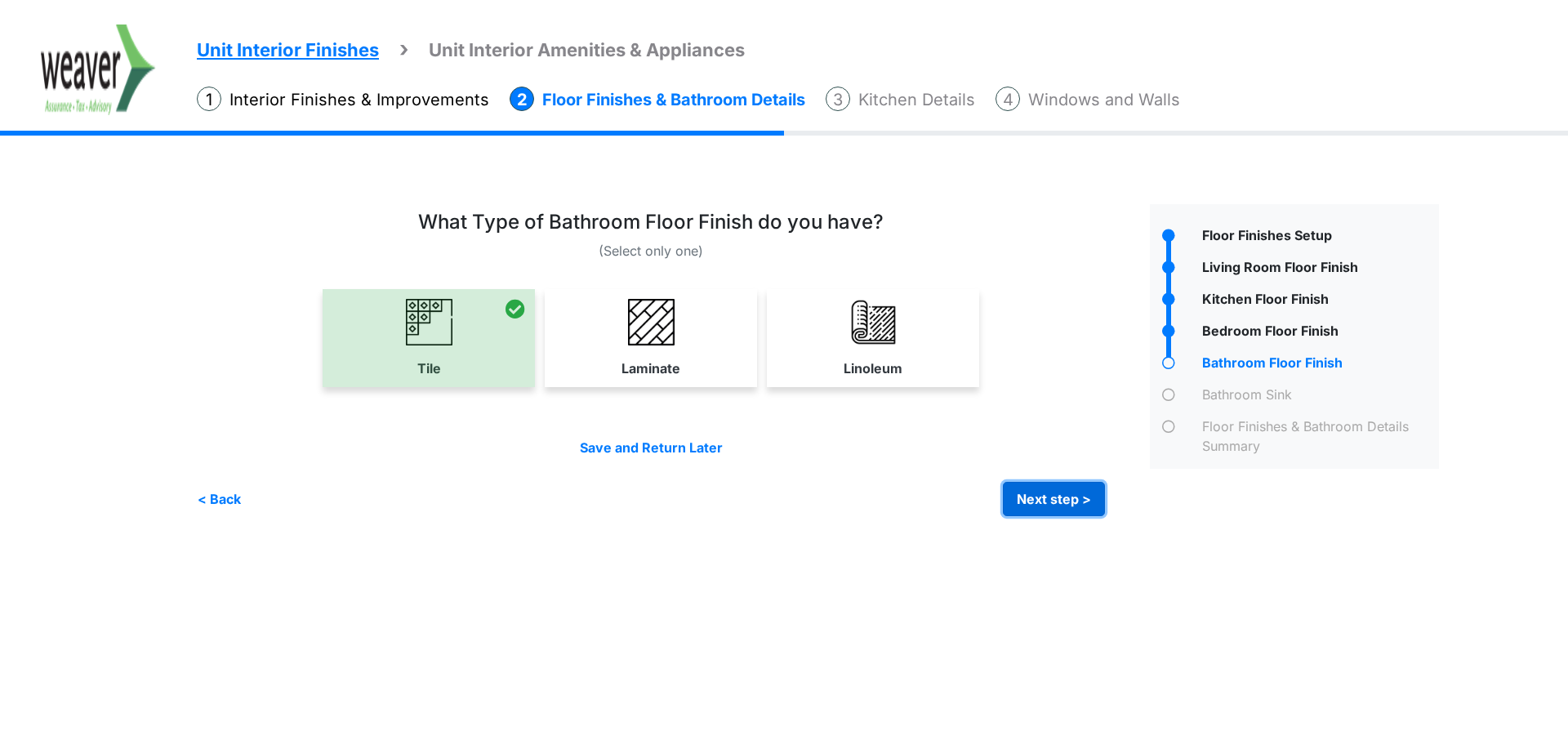
click at [1051, 508] on button "Next step >" at bounding box center [1054, 498] width 102 height 34
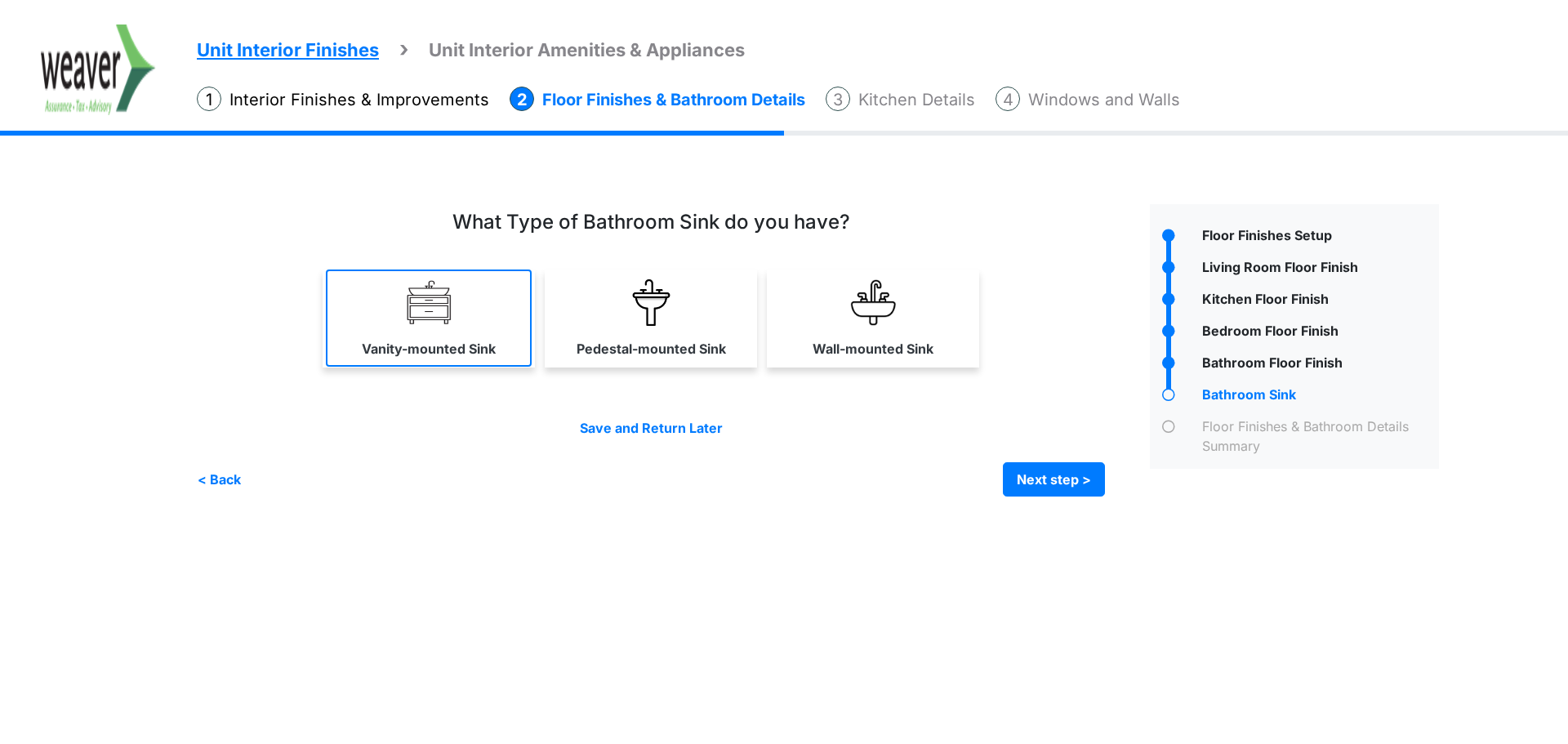
click at [436, 307] on img at bounding box center [429, 303] width 47 height 47
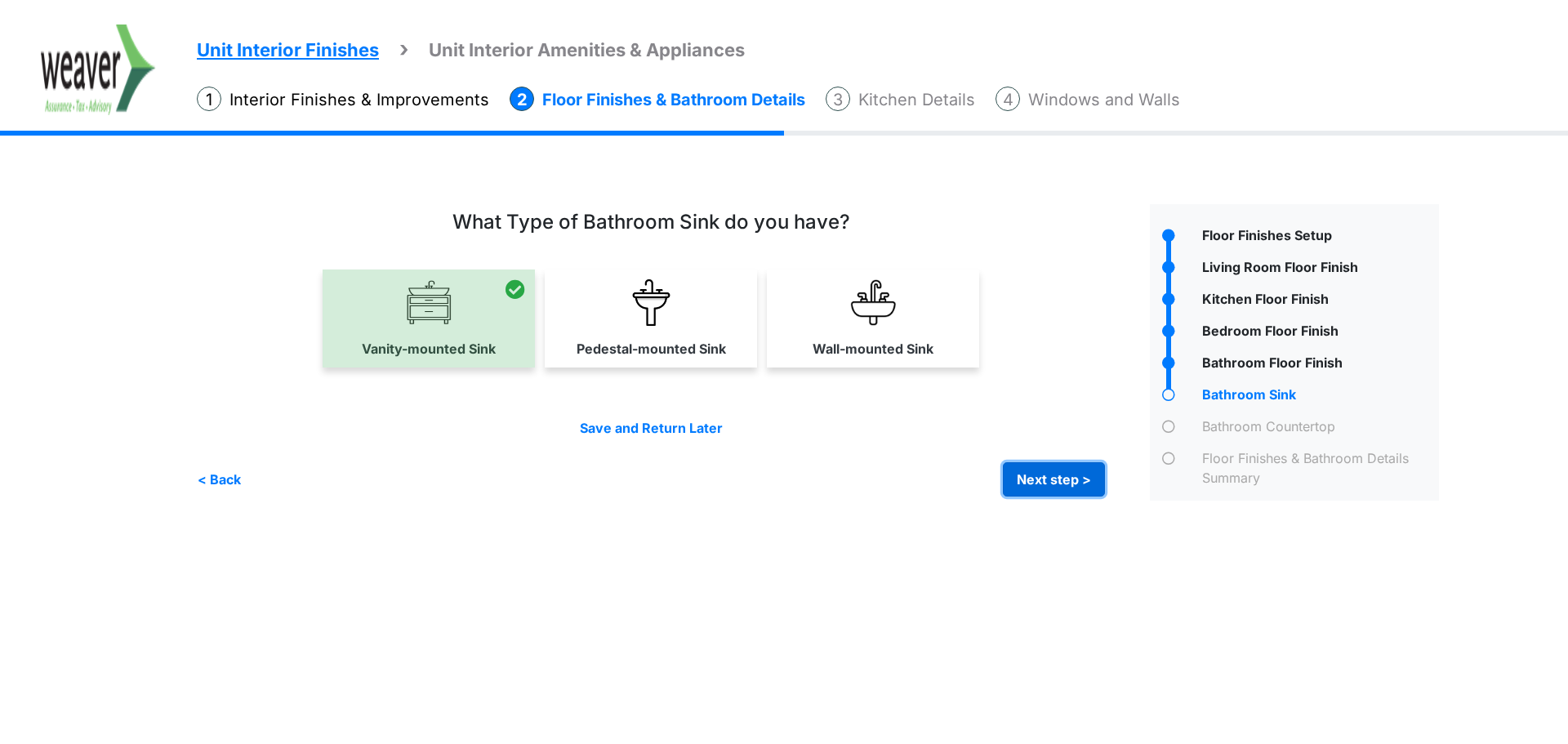
click at [1052, 473] on button "Next step >" at bounding box center [1054, 479] width 102 height 34
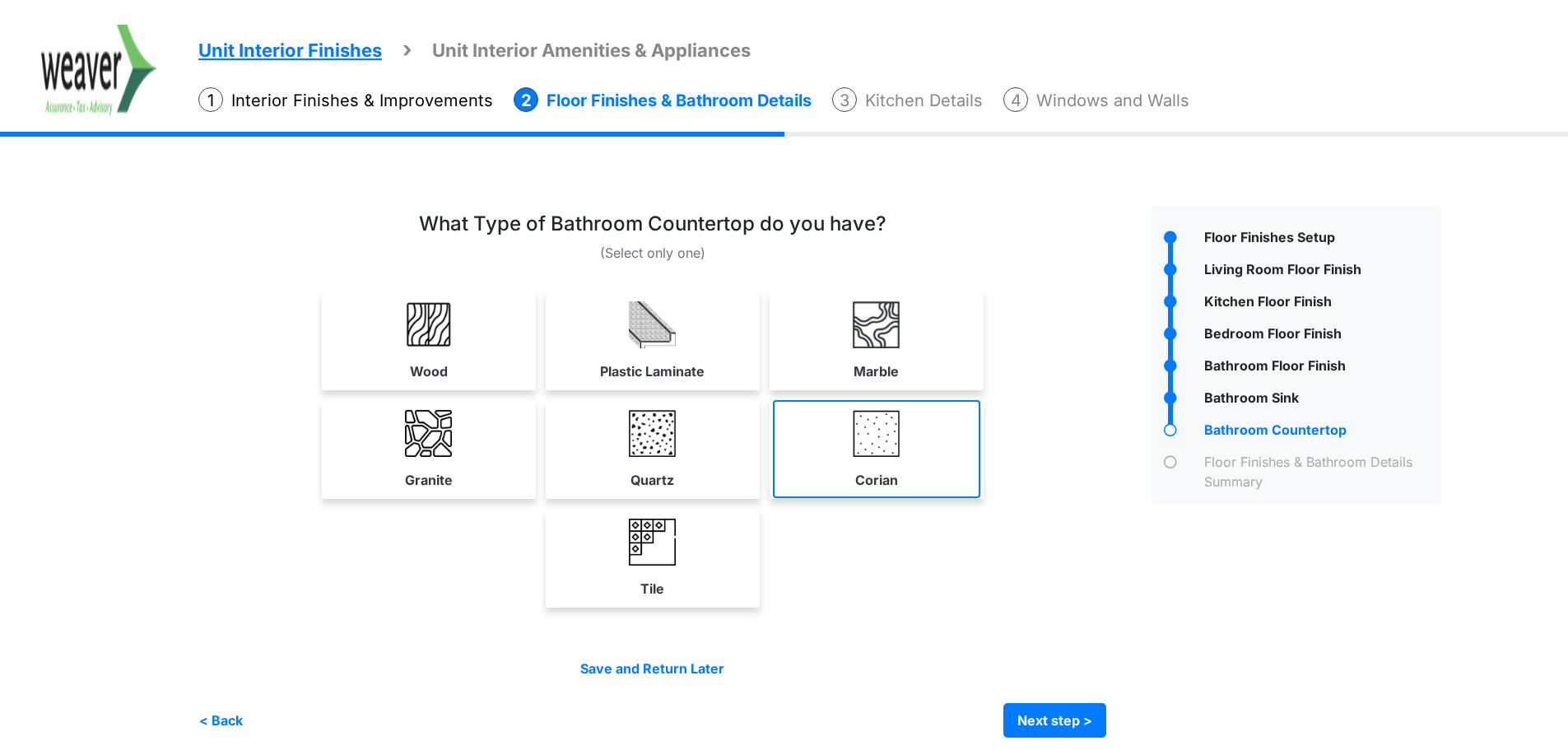
click at [954, 468] on link "Corian" at bounding box center [877, 450] width 208 height 98
select select "*"
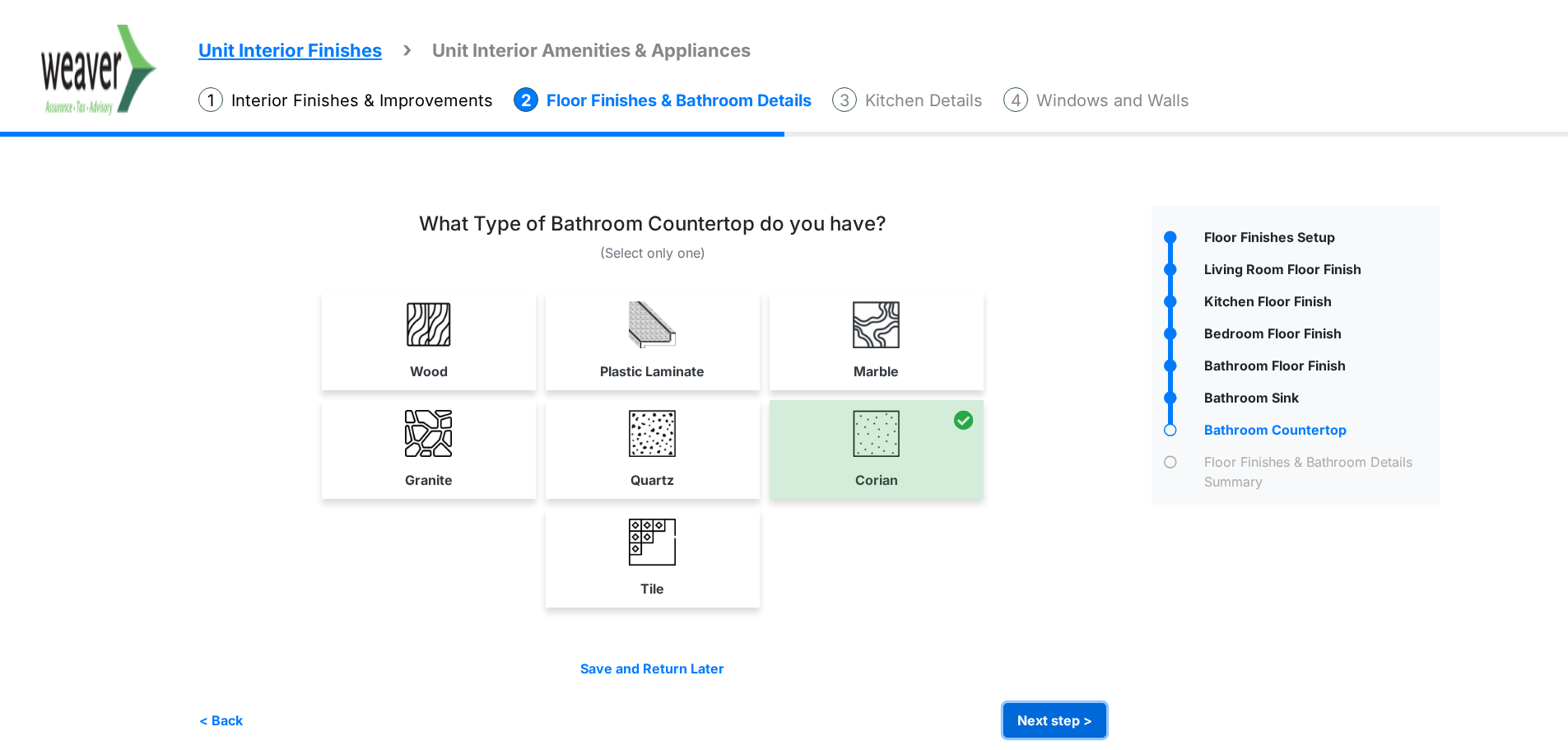
click at [1043, 710] on button "Next step >" at bounding box center [1055, 720] width 103 height 34
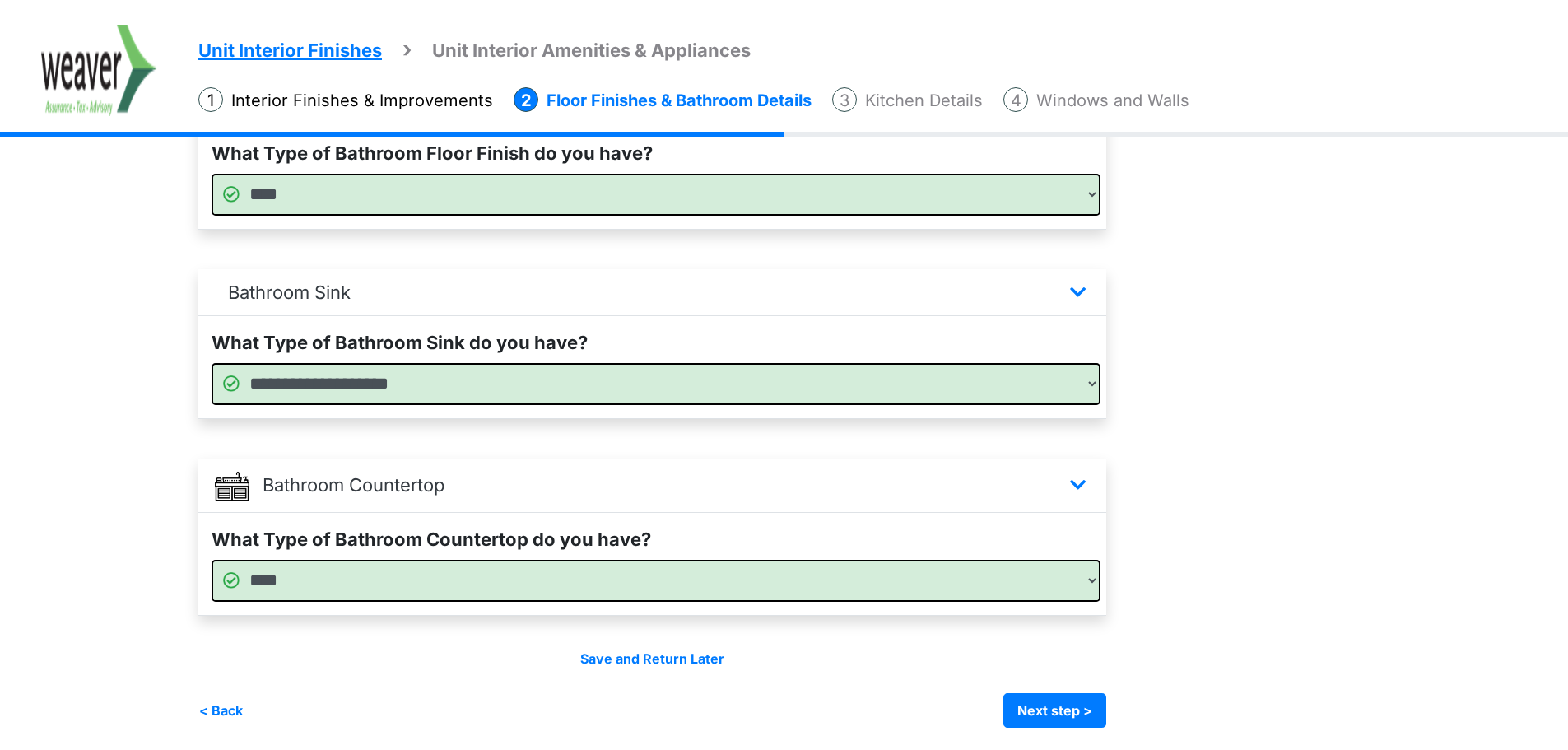
scroll to position [1021, 0]
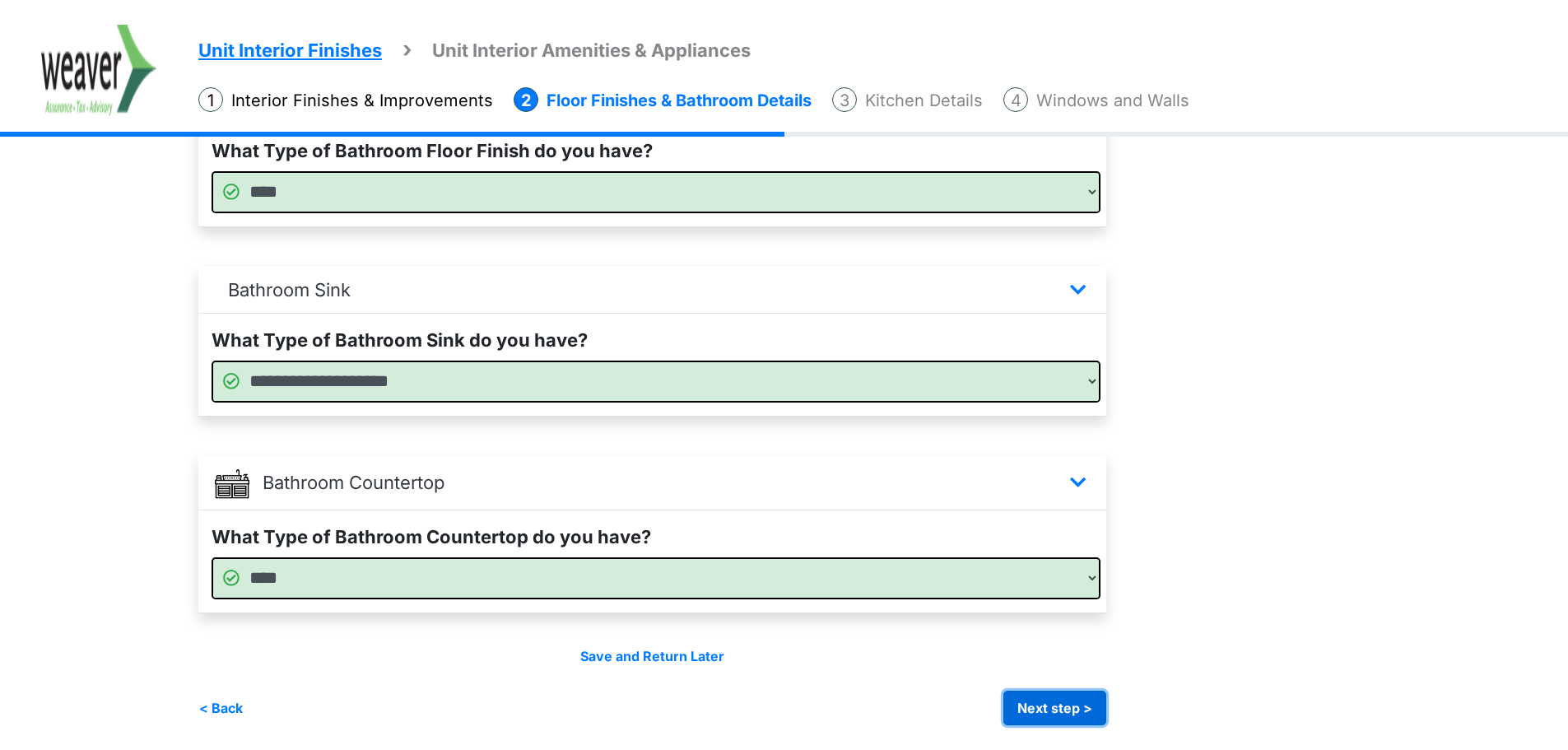
click at [1091, 711] on button "Next step >" at bounding box center [1055, 707] width 103 height 34
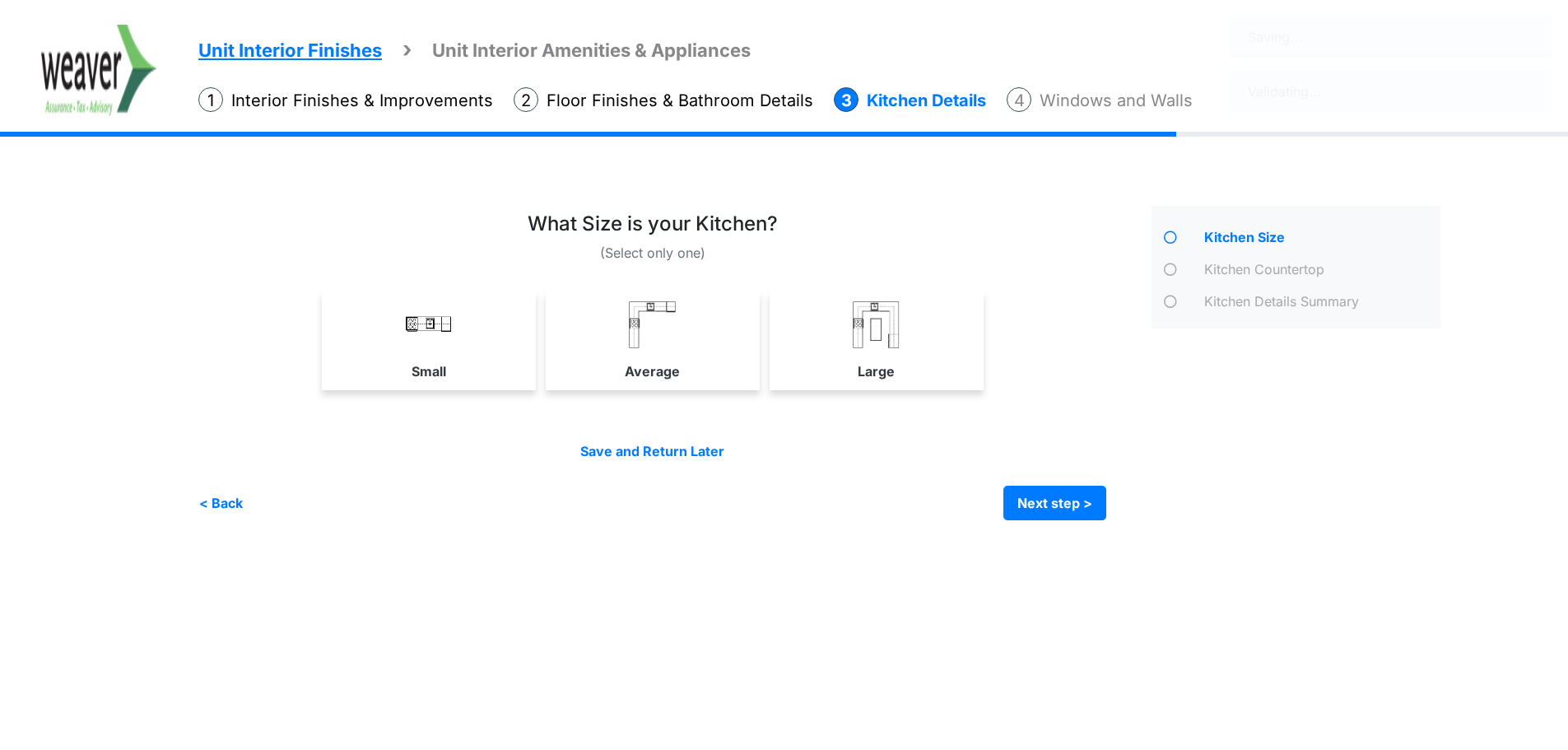
scroll to position [0, 0]
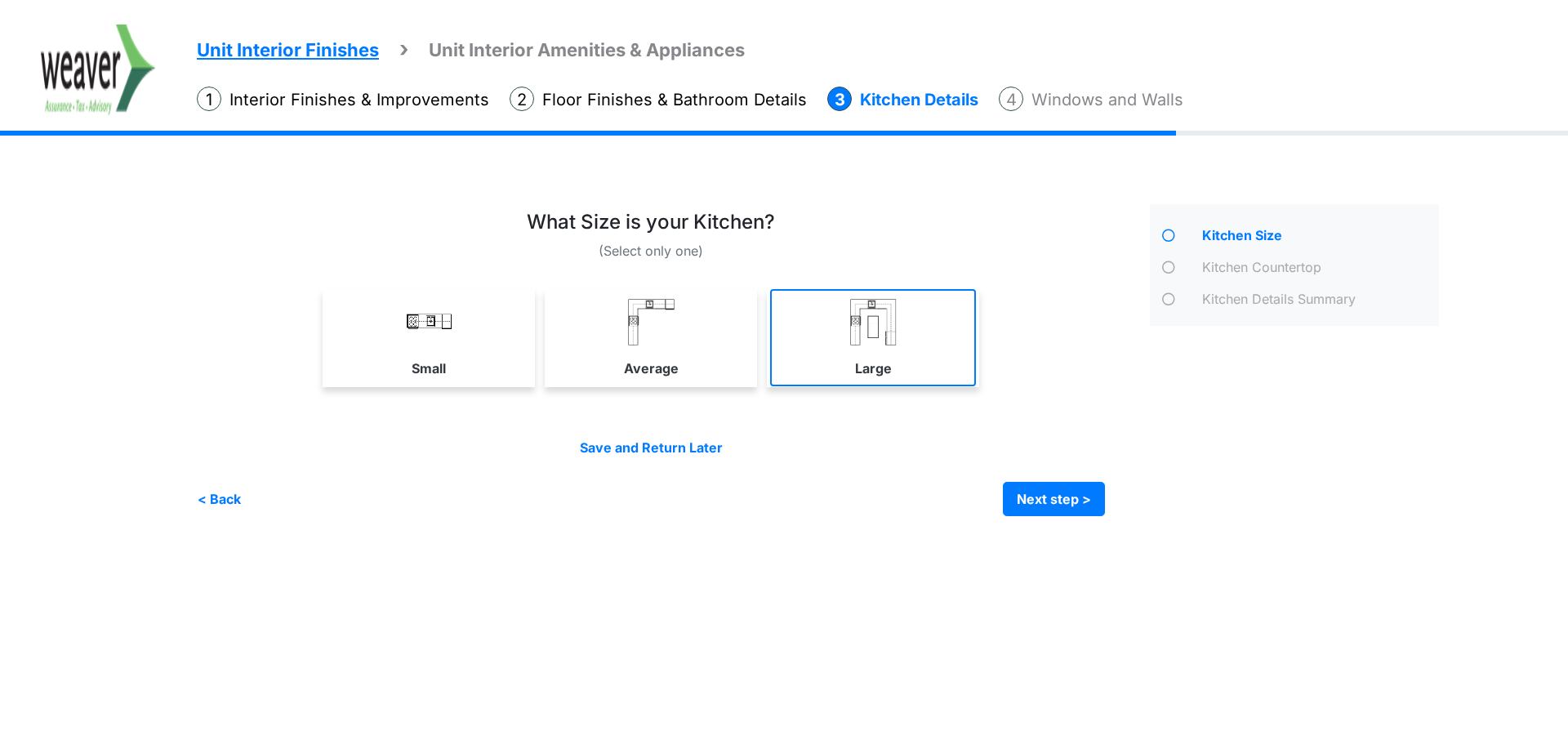
click at [859, 350] on link "Large" at bounding box center [874, 338] width 206 height 97
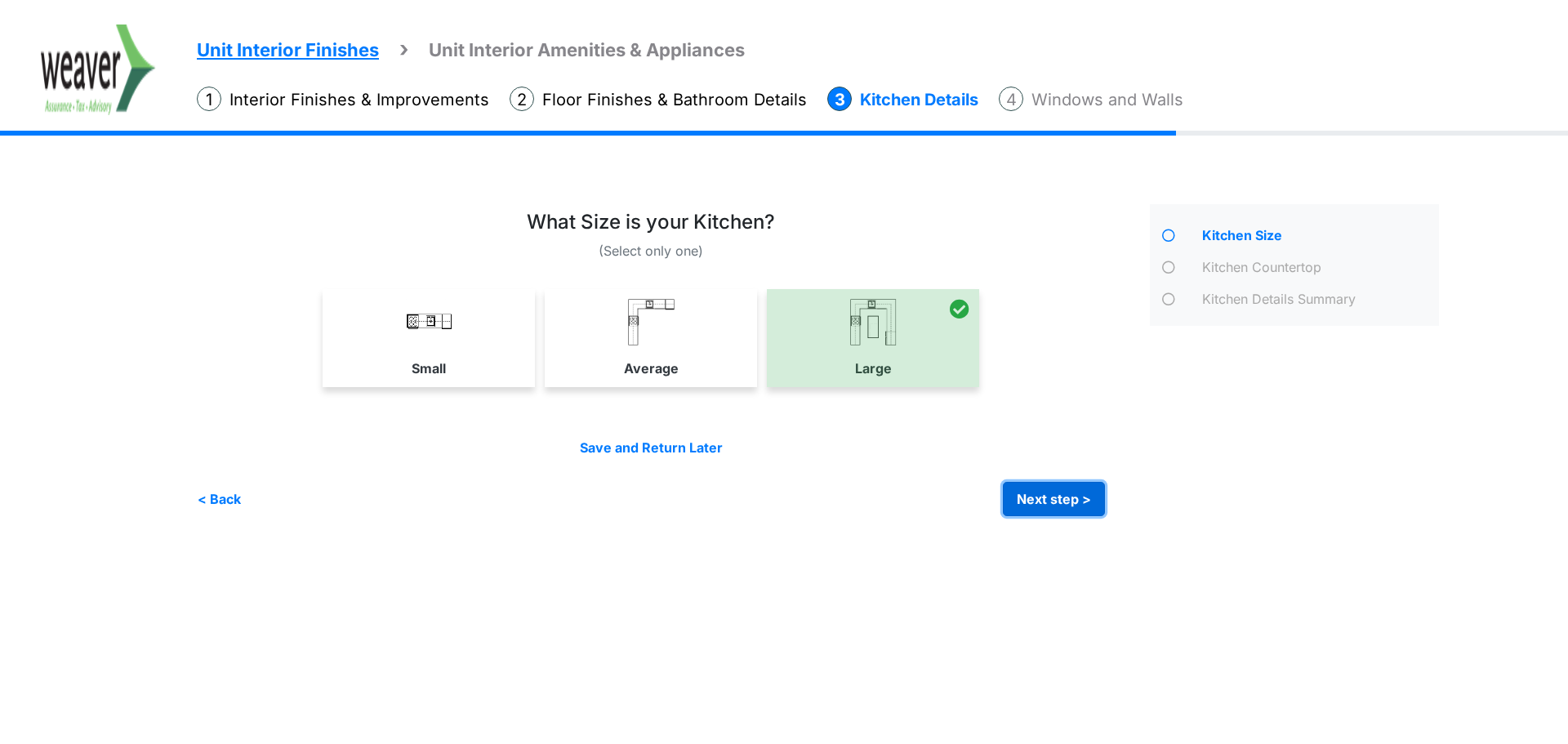
click at [1057, 505] on button "Next step >" at bounding box center [1054, 498] width 102 height 34
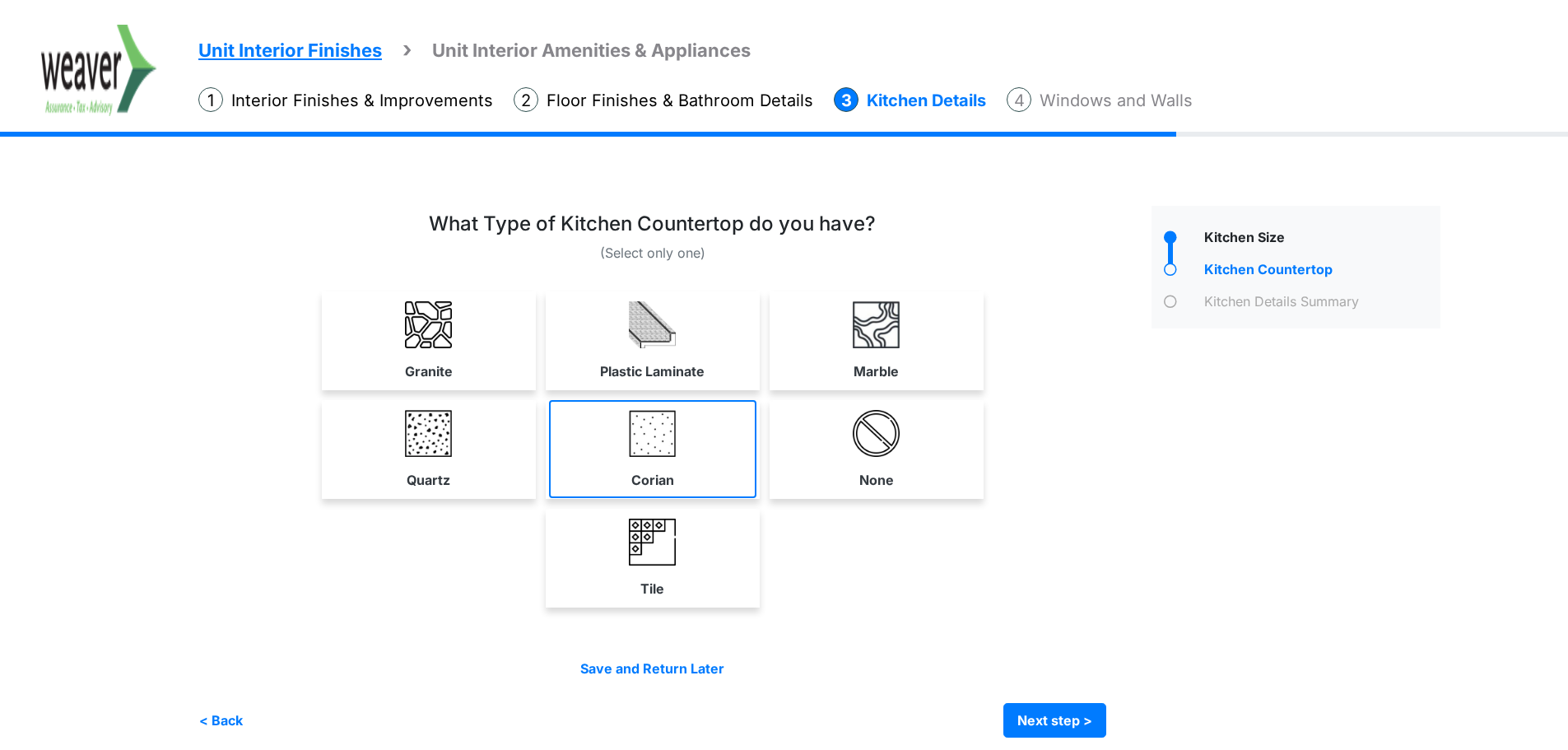
click at [623, 463] on link "Corian" at bounding box center [652, 450] width 208 height 98
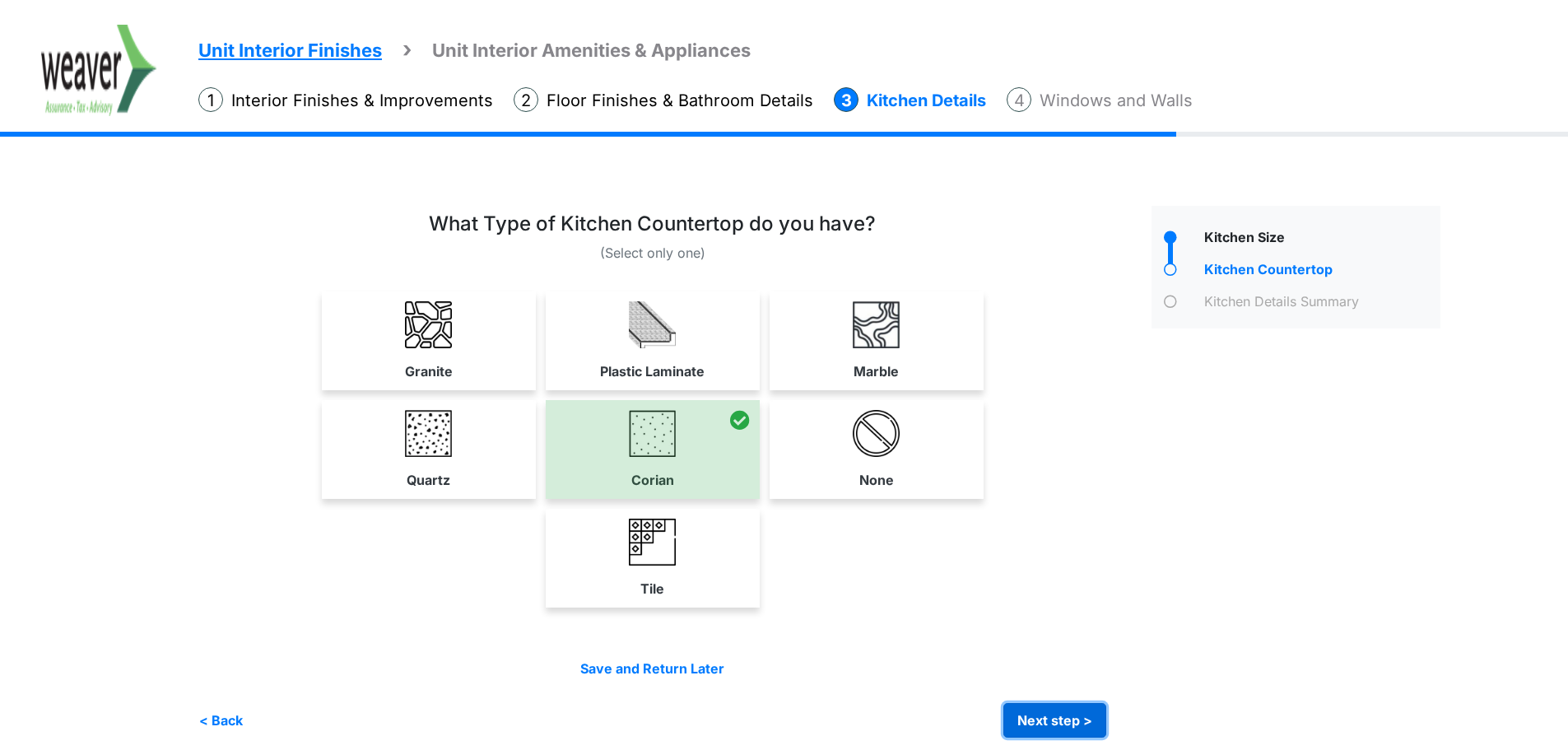
click at [1062, 717] on button "Next step >" at bounding box center [1055, 720] width 103 height 34
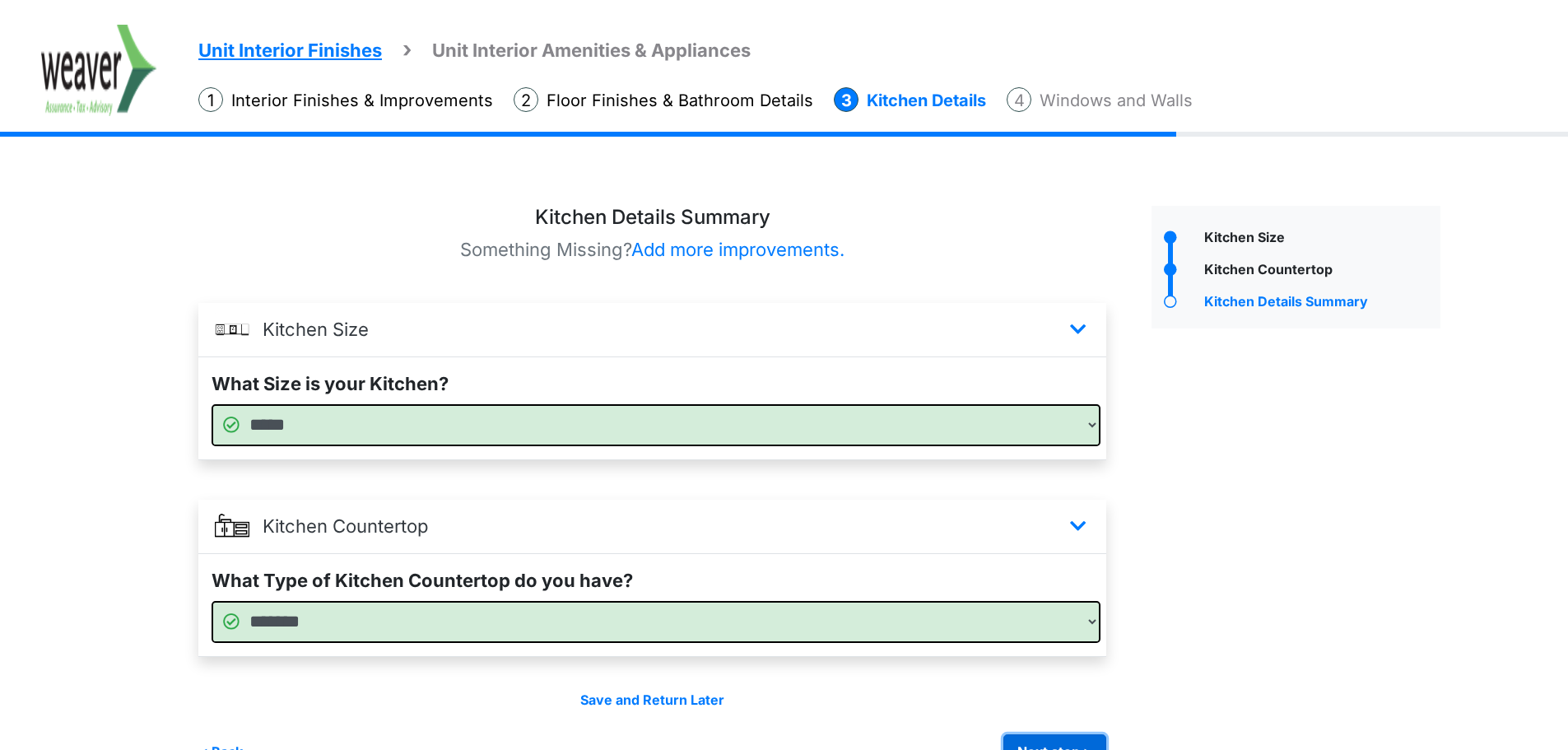
click at [1094, 745] on button "Next step >" at bounding box center [1055, 751] width 103 height 34
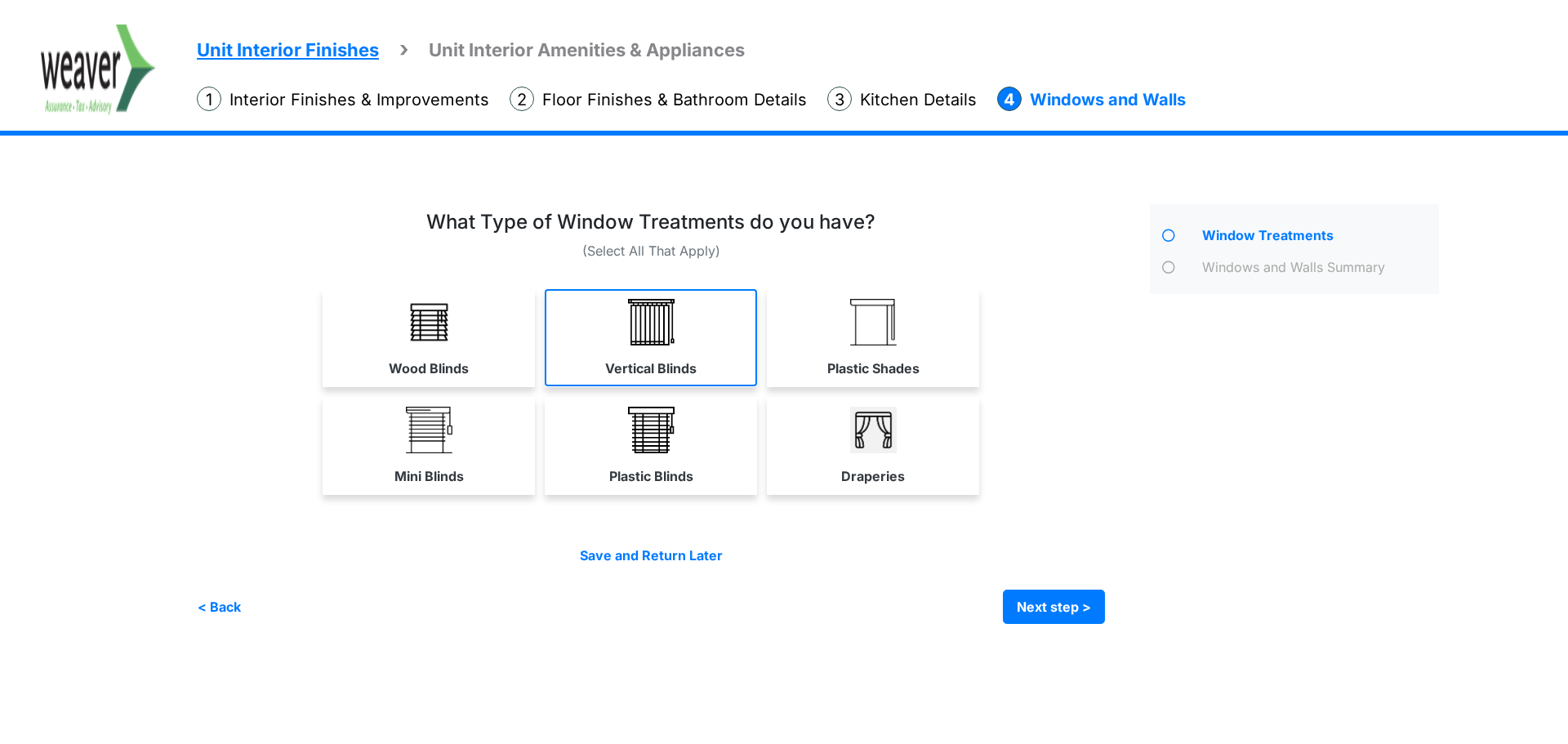
click at [669, 356] on link "Vertical Blinds" at bounding box center [650, 338] width 212 height 97
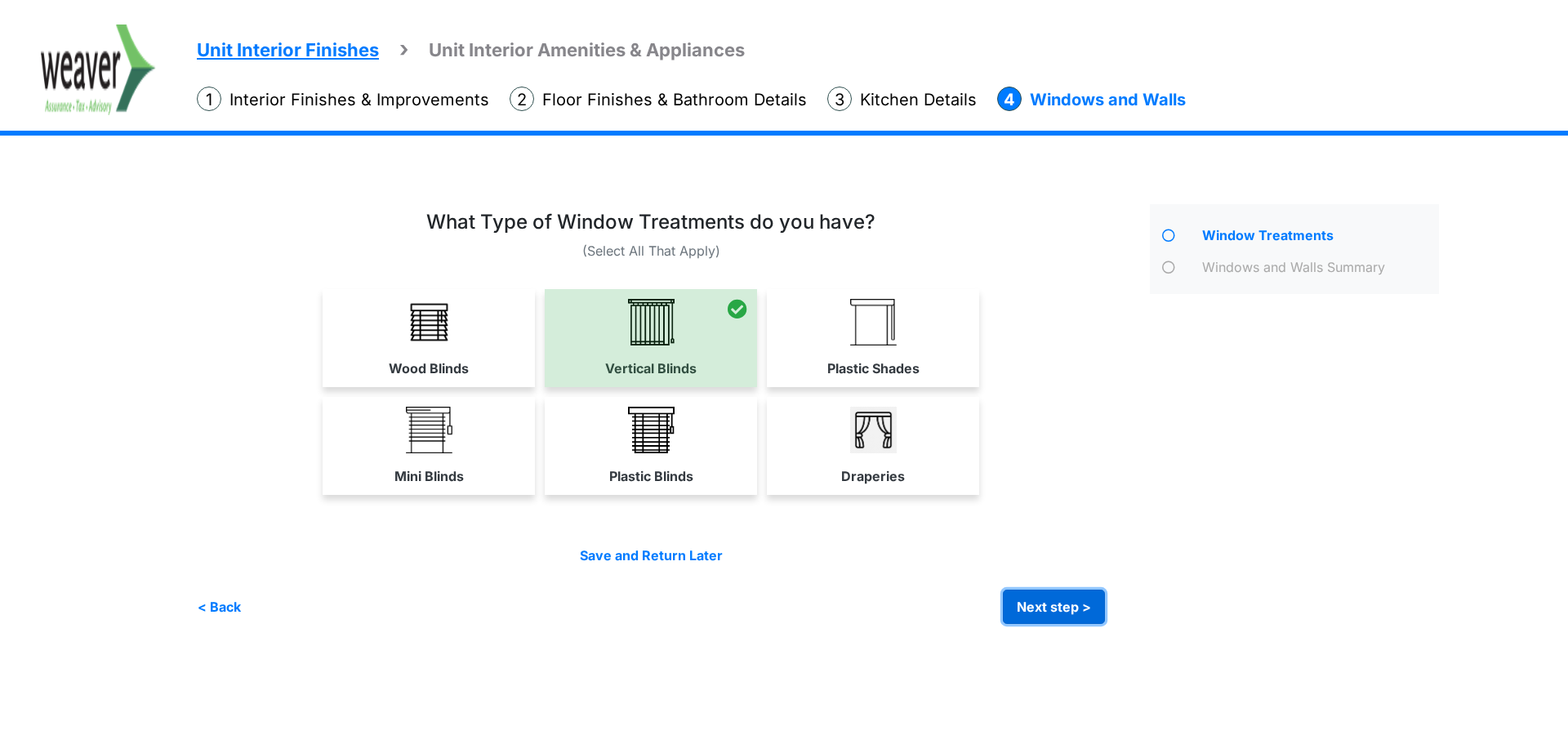
click at [1089, 605] on button "Next step >" at bounding box center [1054, 606] width 102 height 34
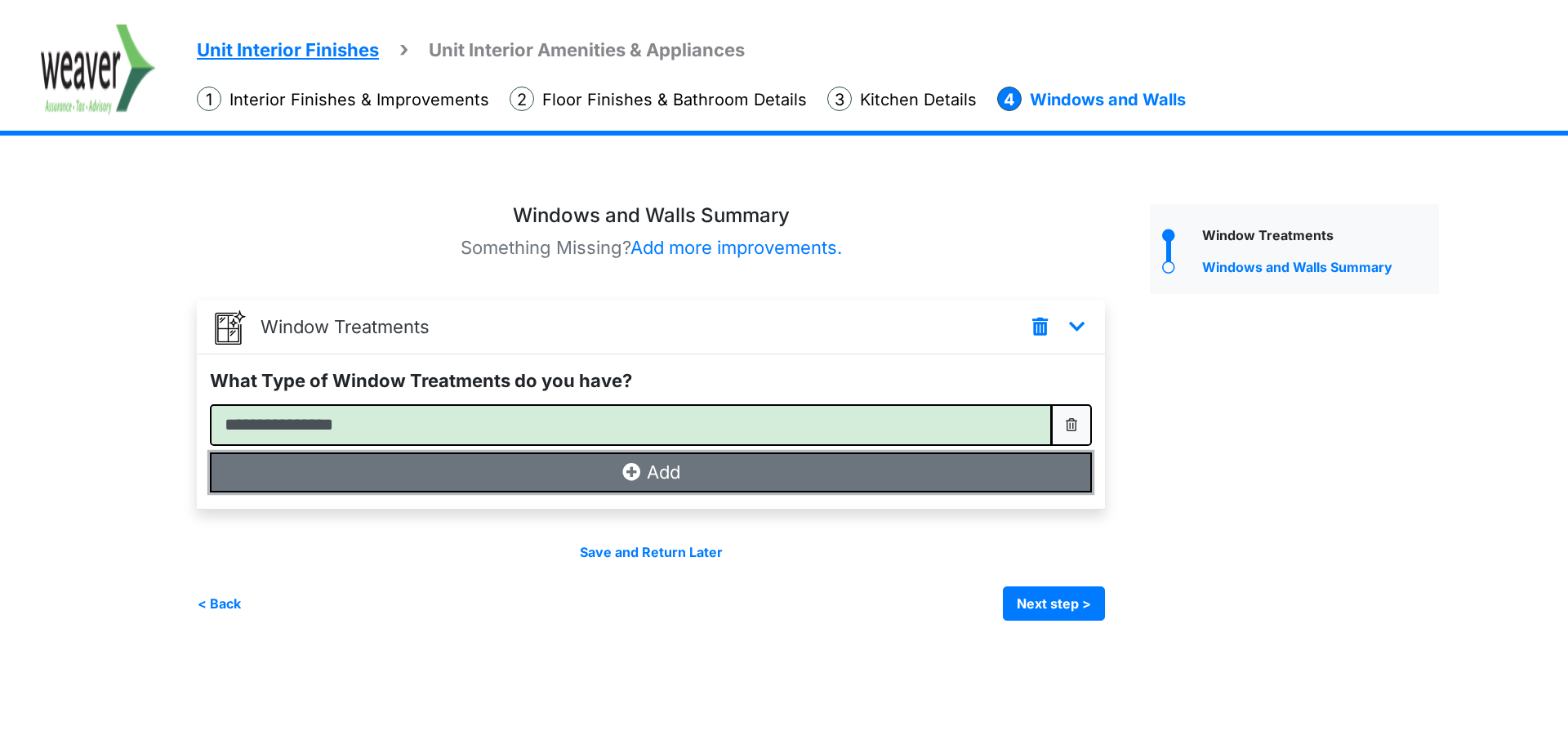
click at [715, 487] on button "Add" at bounding box center [650, 473] width 882 height 40
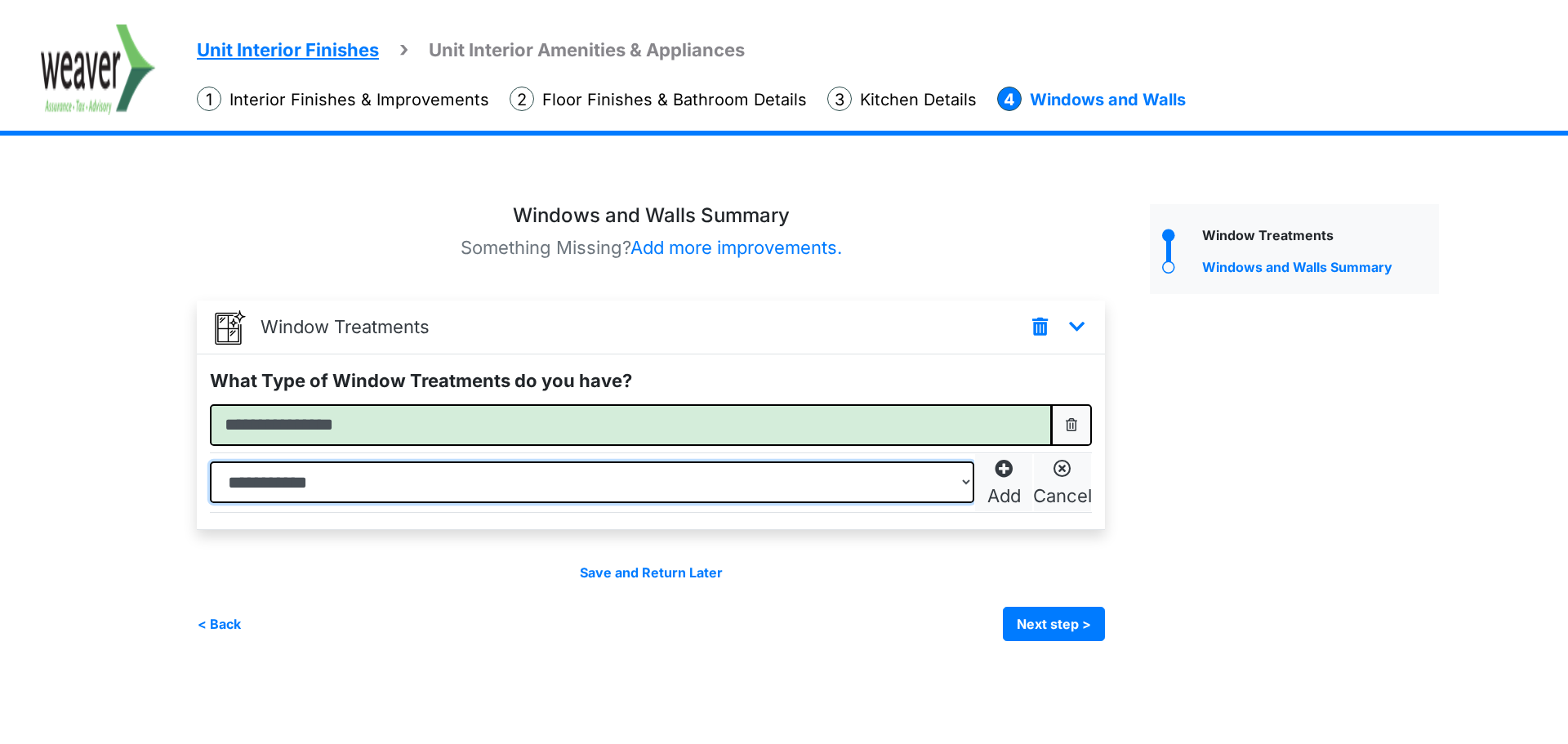
click at [703, 498] on select "**********" at bounding box center [591, 482] width 764 height 41
click at [1250, 521] on div "Window Treatments" at bounding box center [1294, 422] width 314 height 437
click at [547, 488] on select "**********" at bounding box center [591, 482] width 764 height 41
select select "**********"
click at [210, 462] on select "**********" at bounding box center [591, 482] width 764 height 41
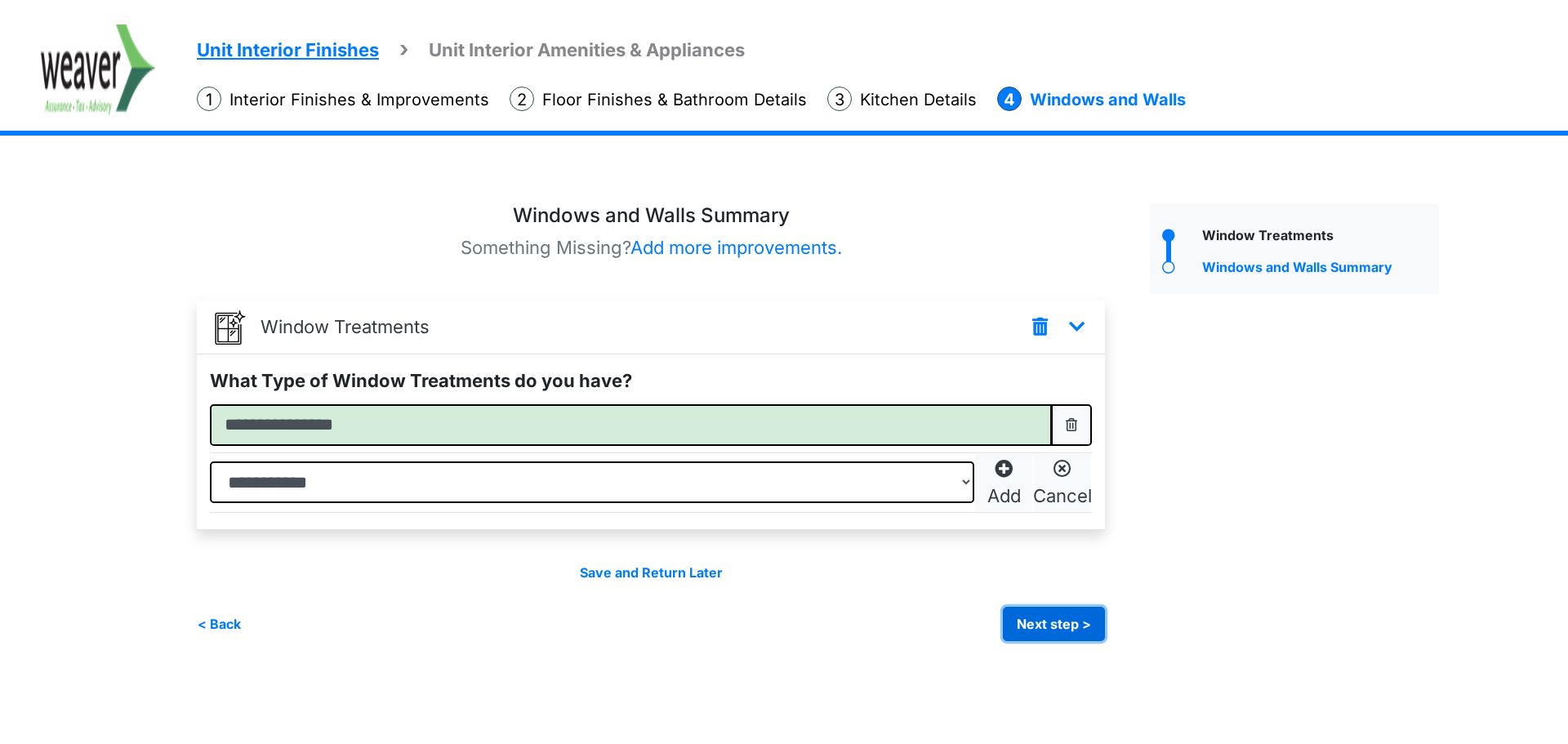
click at [1085, 626] on button "Next step >" at bounding box center [1054, 624] width 102 height 34
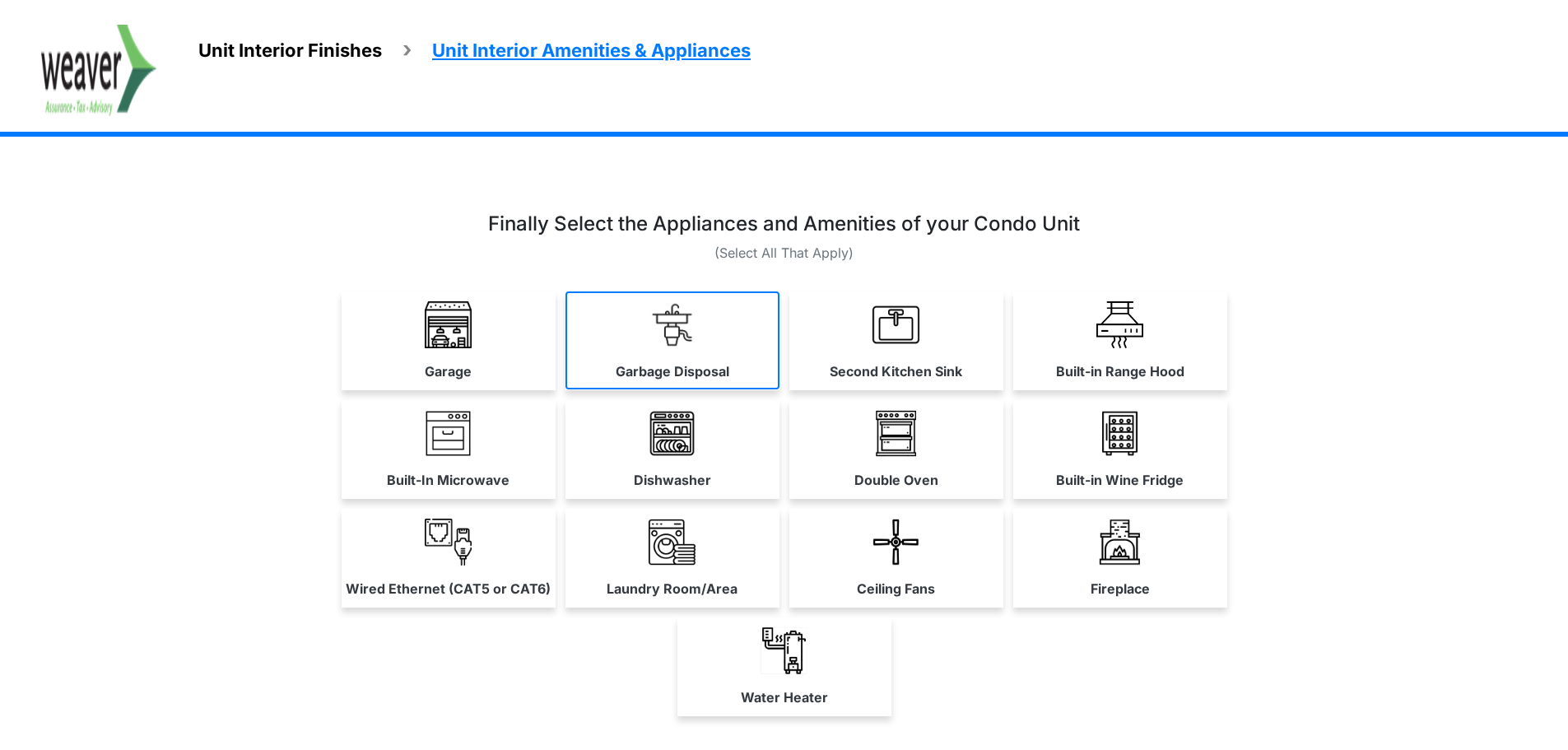
click at [727, 343] on link "Garbage Disposal" at bounding box center [672, 340] width 214 height 98
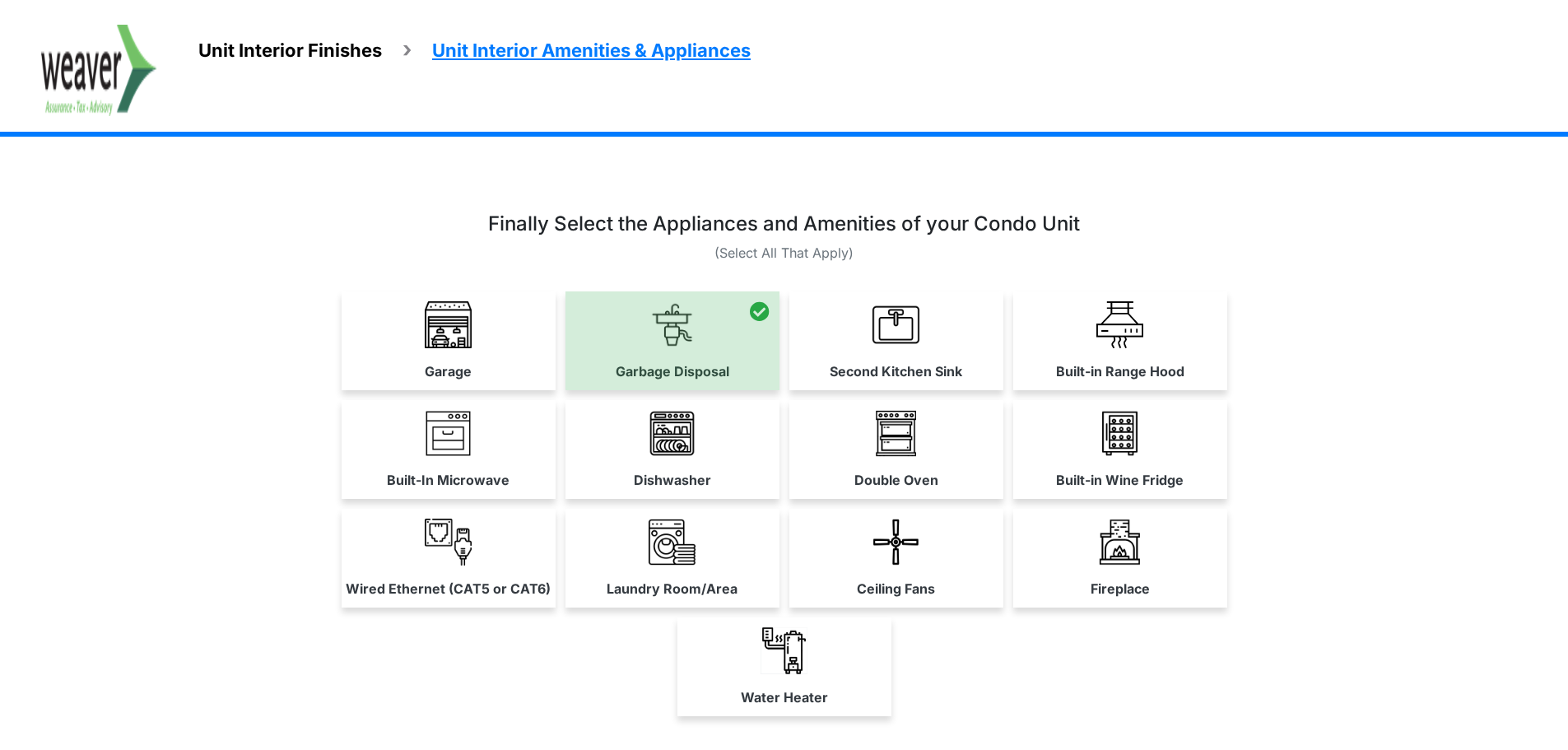
click at [961, 362] on label "Second Kitchen Sink" at bounding box center [895, 371] width 133 height 19
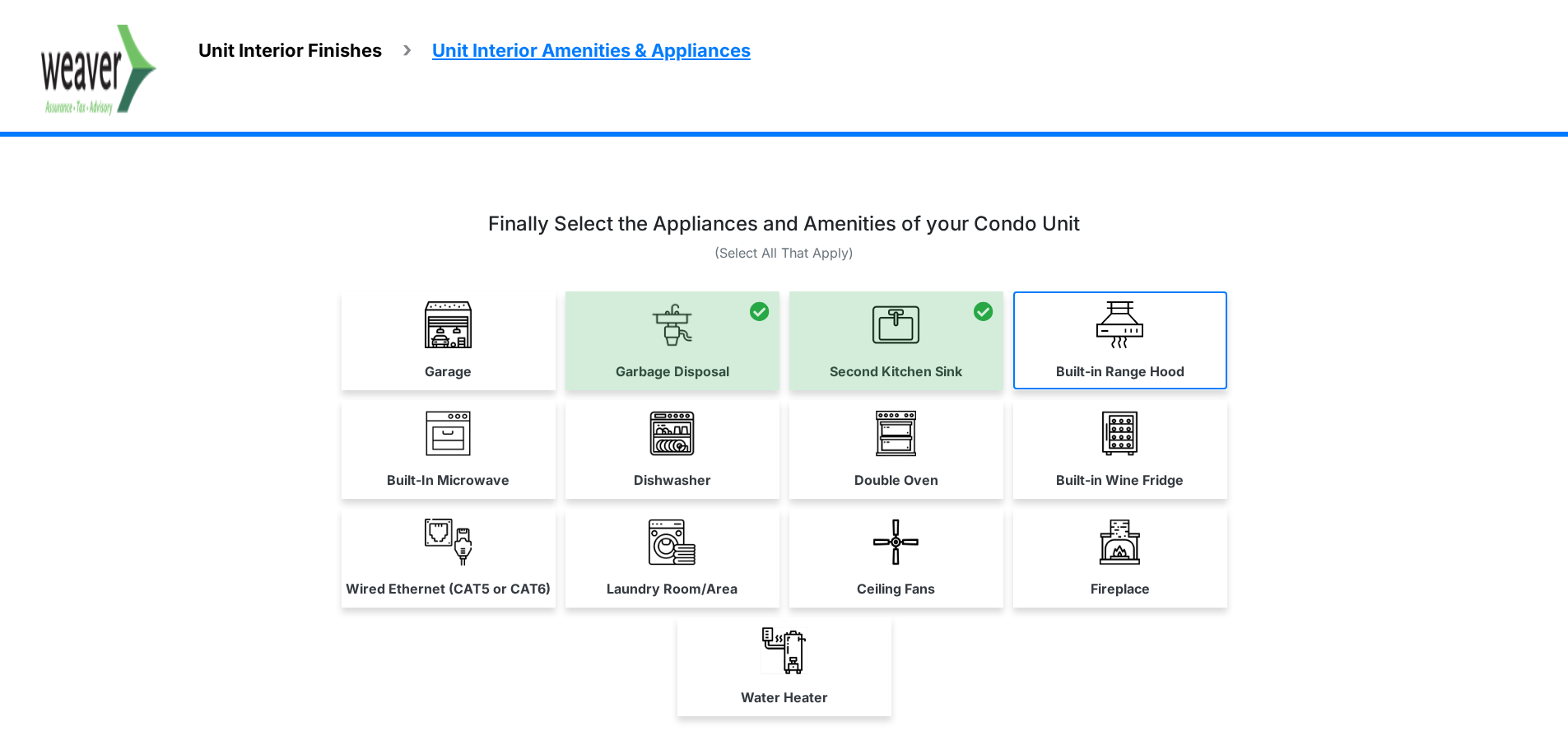
click at [1146, 355] on link "Built-in Range Hood" at bounding box center [1119, 340] width 214 height 98
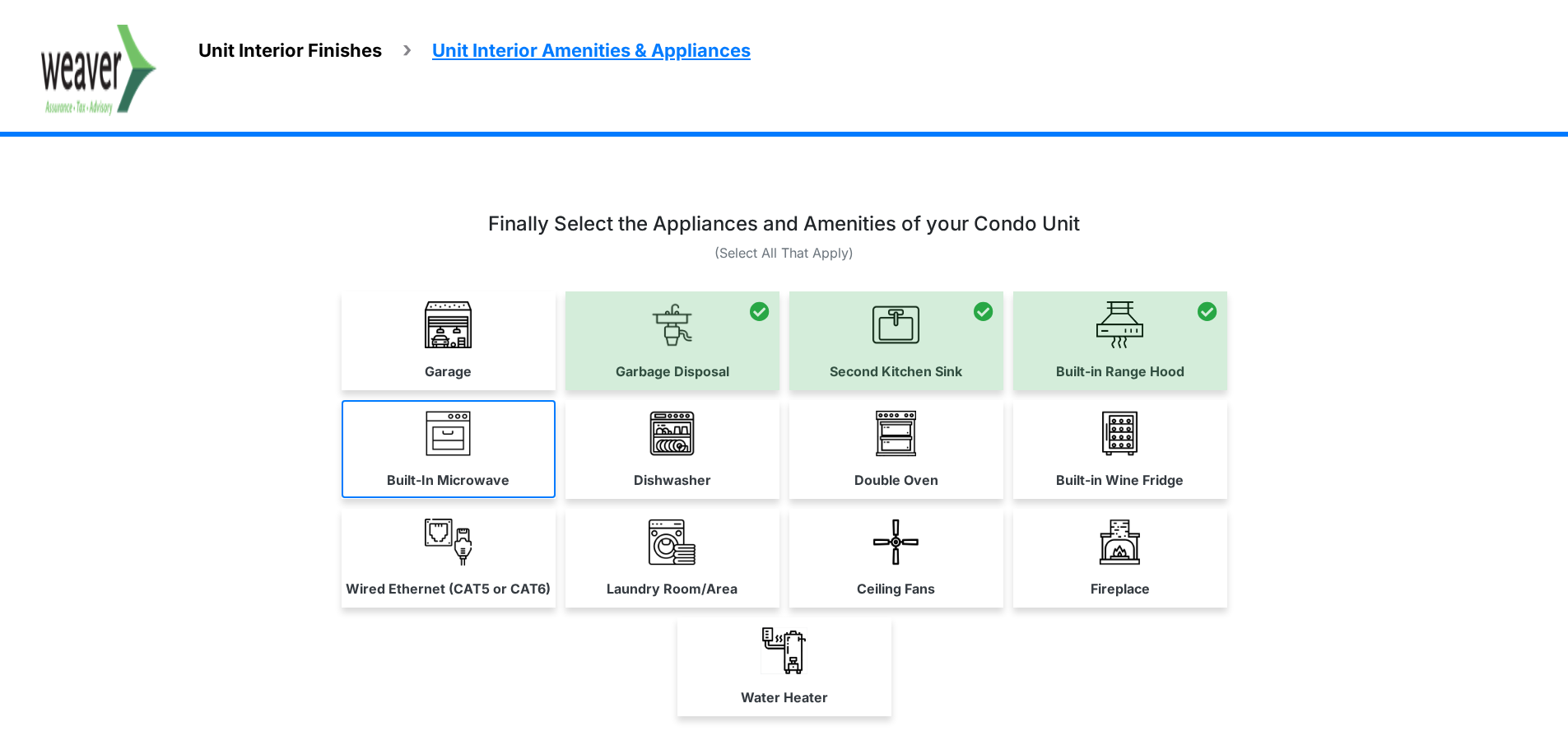
click at [436, 447] on img at bounding box center [448, 433] width 47 height 47
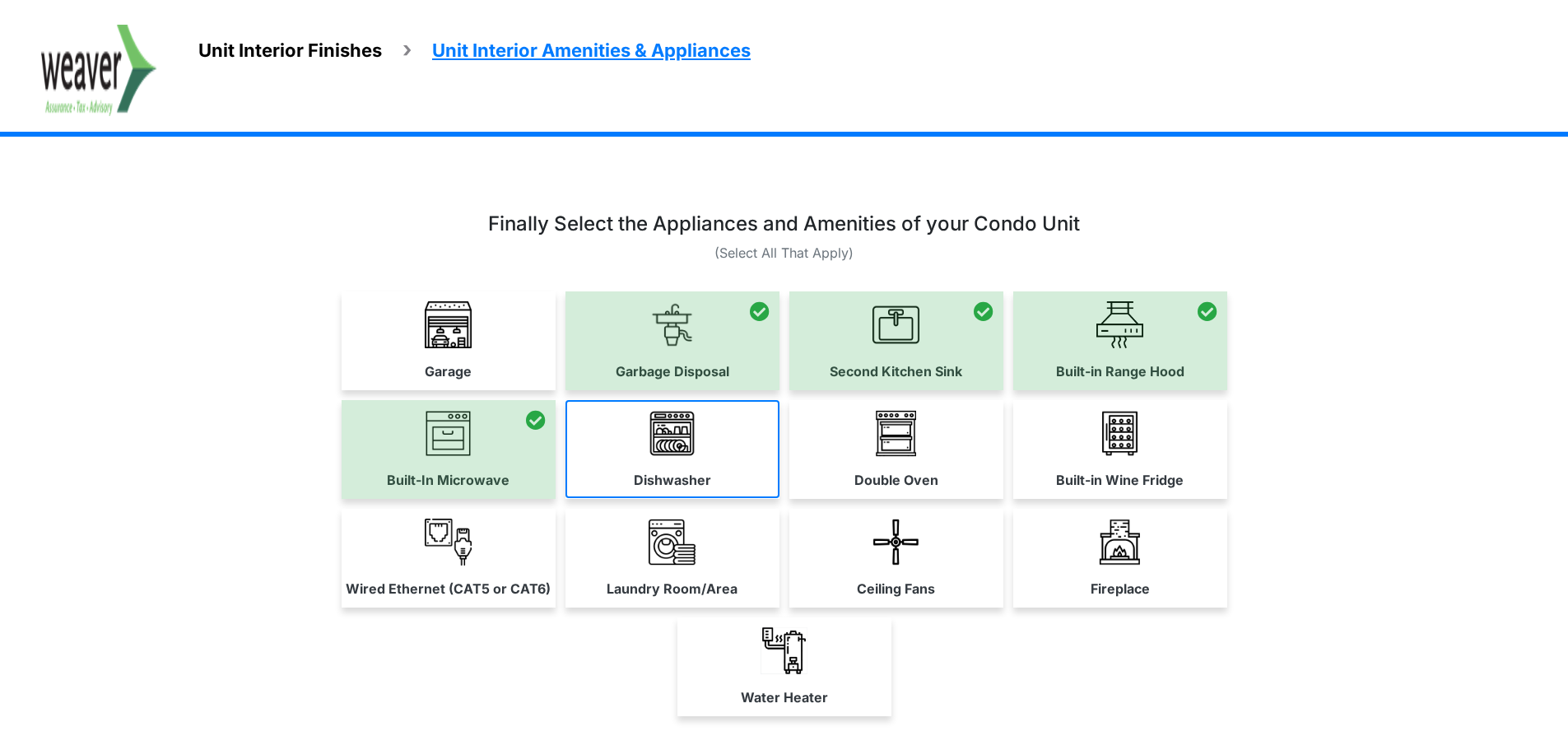
click at [660, 479] on label "Dishwasher" at bounding box center [672, 479] width 77 height 19
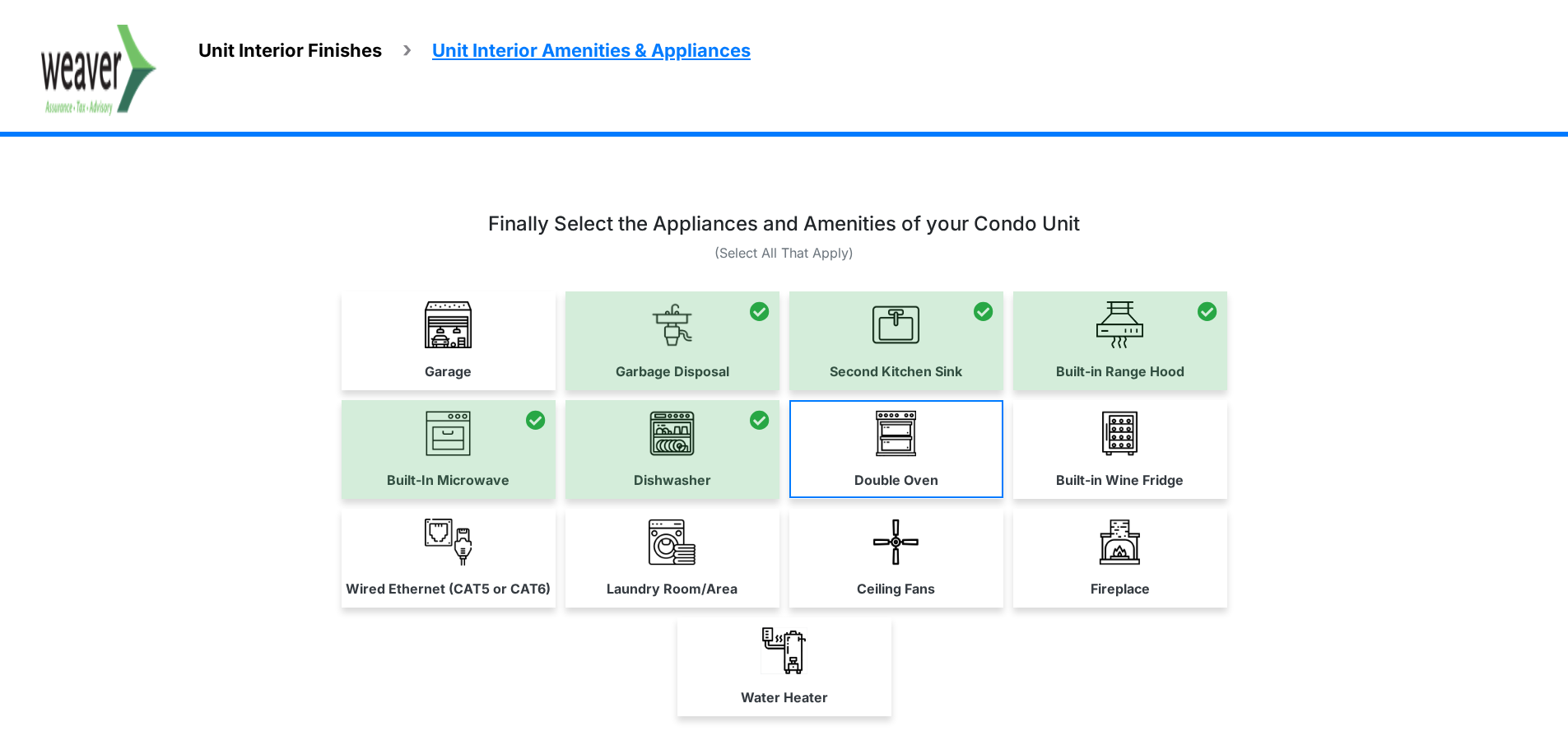
click at [910, 493] on link "Double Oven" at bounding box center [896, 450] width 214 height 98
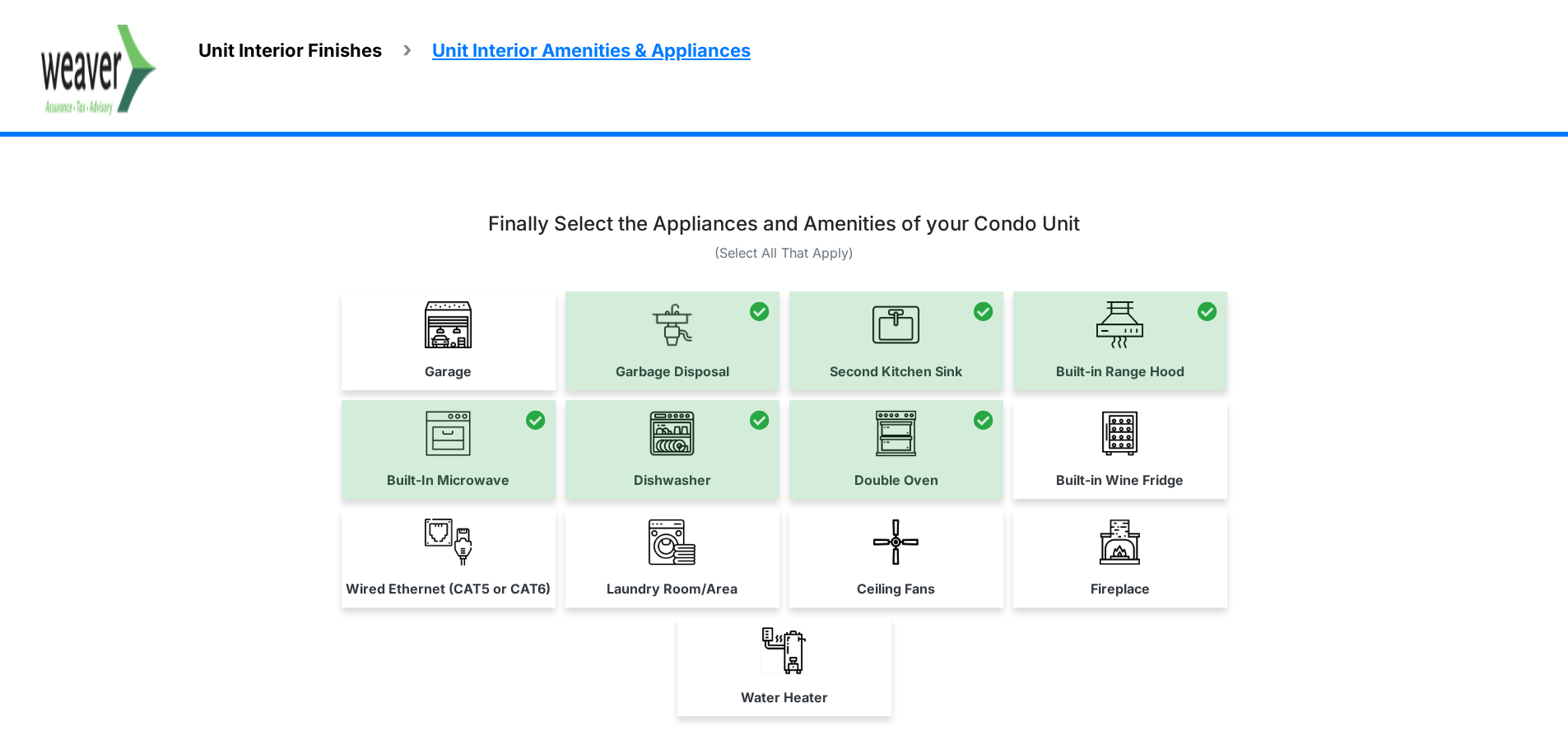
click at [1117, 475] on label "Built-in Wine Fridge" at bounding box center [1120, 479] width 128 height 19
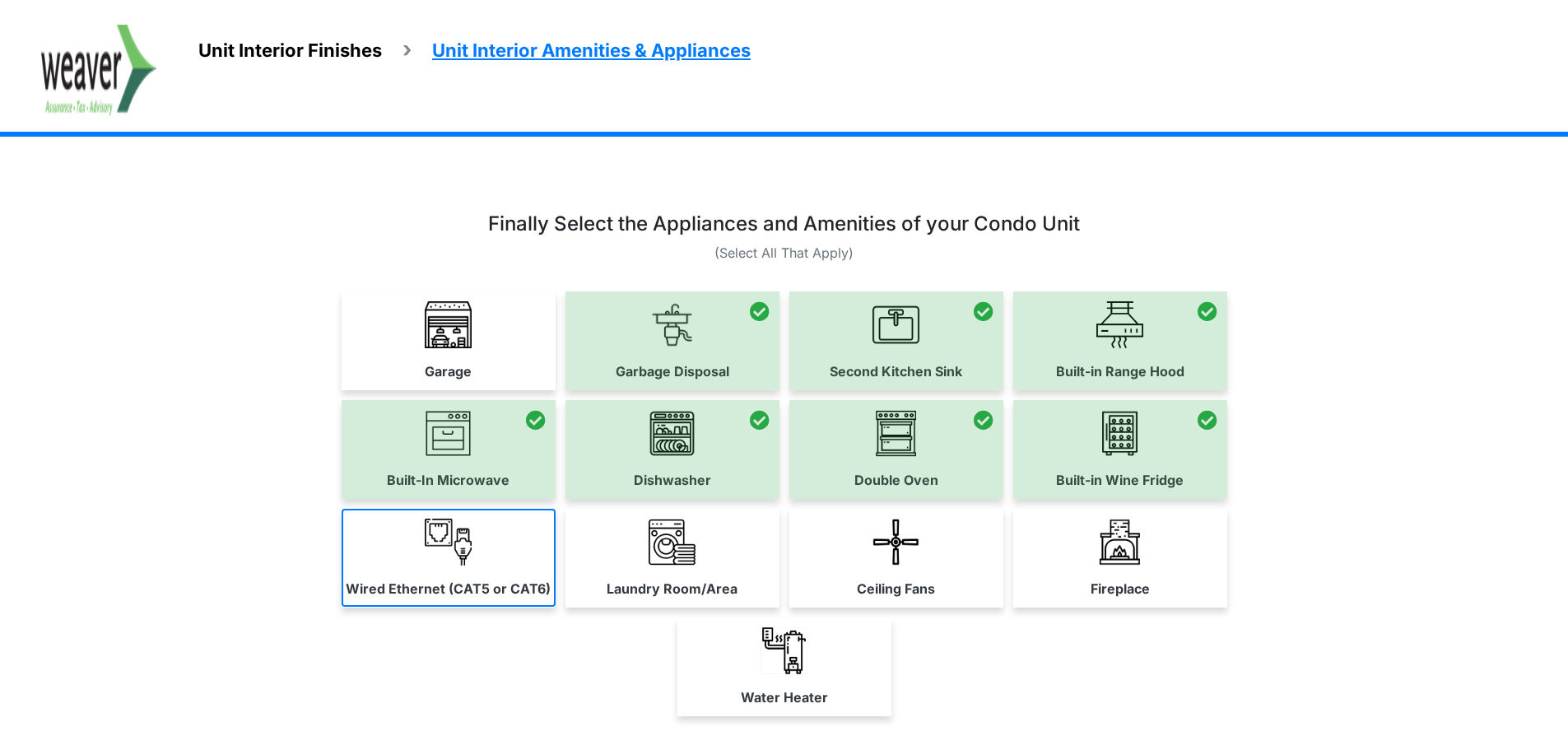
click at [546, 577] on link "Wired Ethernet (CAT5 or CAT6)" at bounding box center [449, 558] width 214 height 98
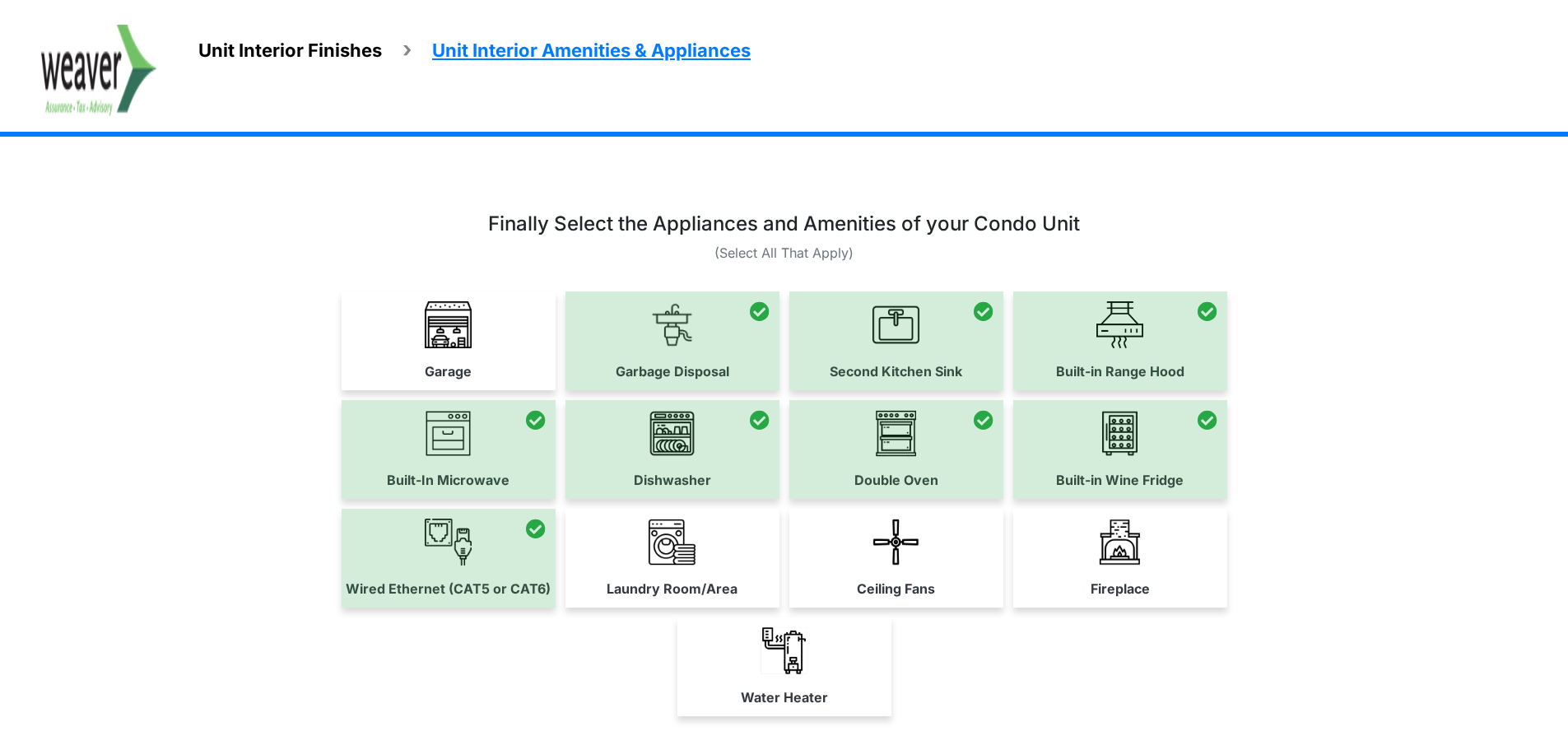
click at [694, 566] on link "Laundry Room/Area" at bounding box center [672, 558] width 214 height 98
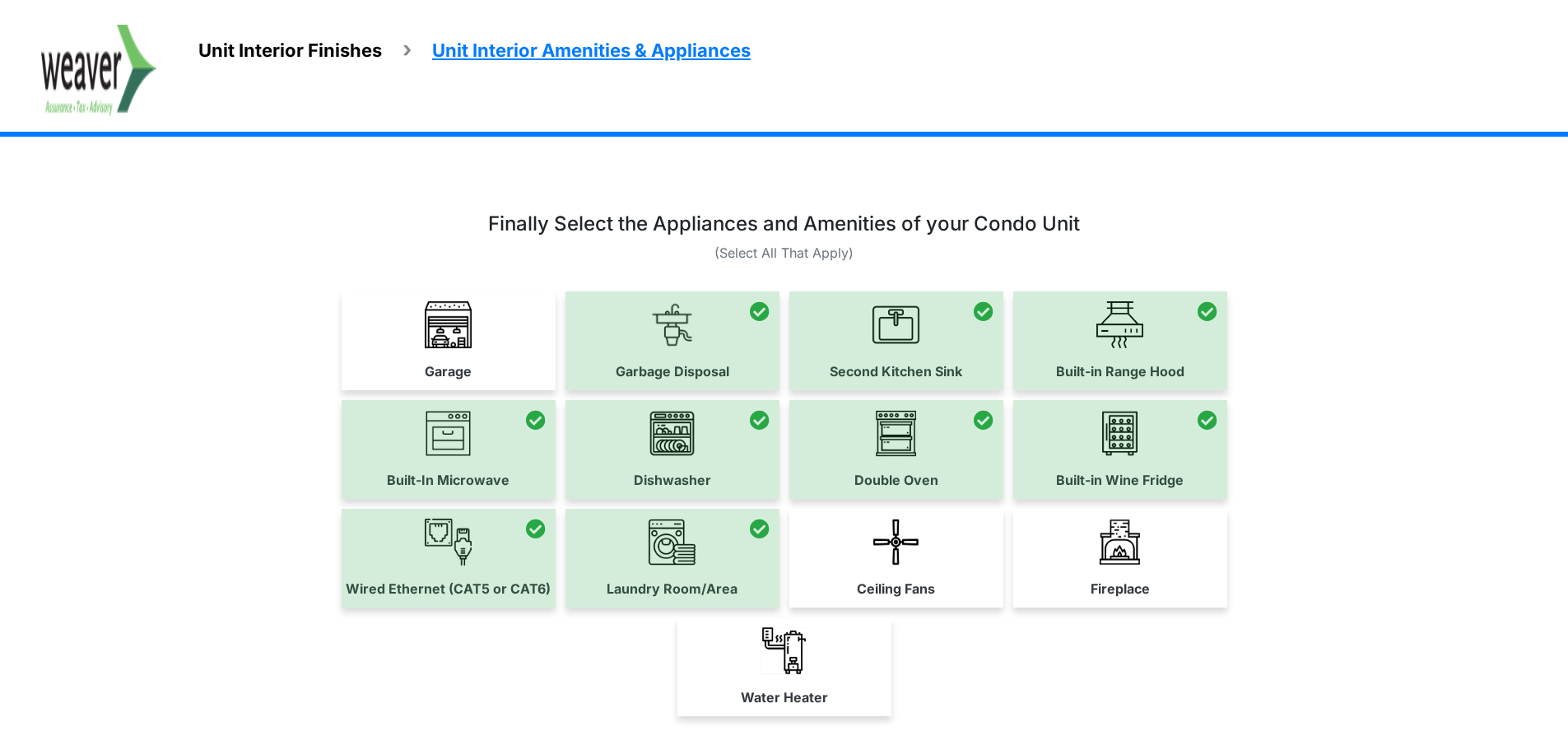
drag, startPoint x: 858, startPoint y: 576, endPoint x: 983, endPoint y: 590, distance: 125.8
click at [859, 576] on link "Ceiling Fans" at bounding box center [896, 558] width 214 height 98
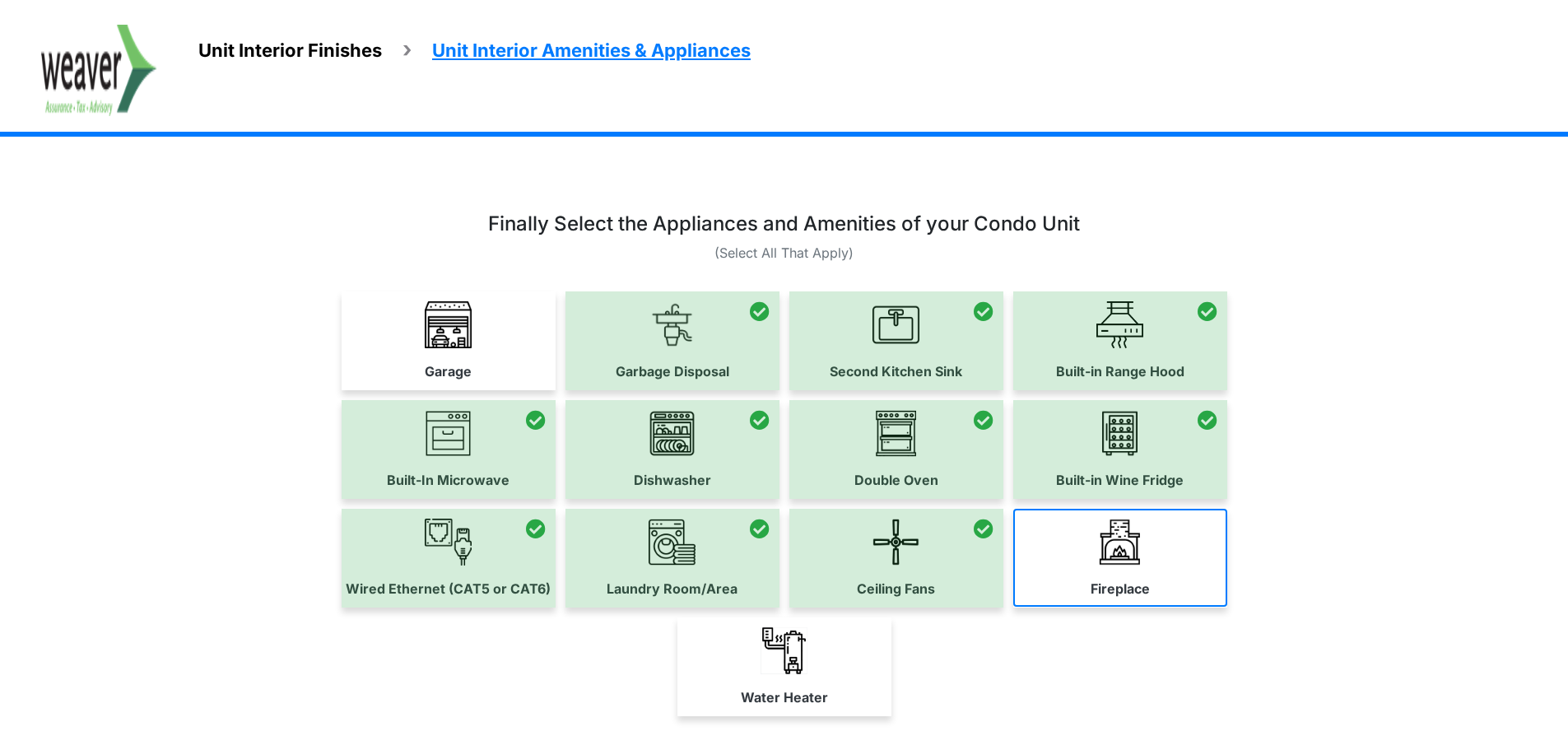
click at [1092, 588] on label "Fireplace" at bounding box center [1120, 588] width 59 height 19
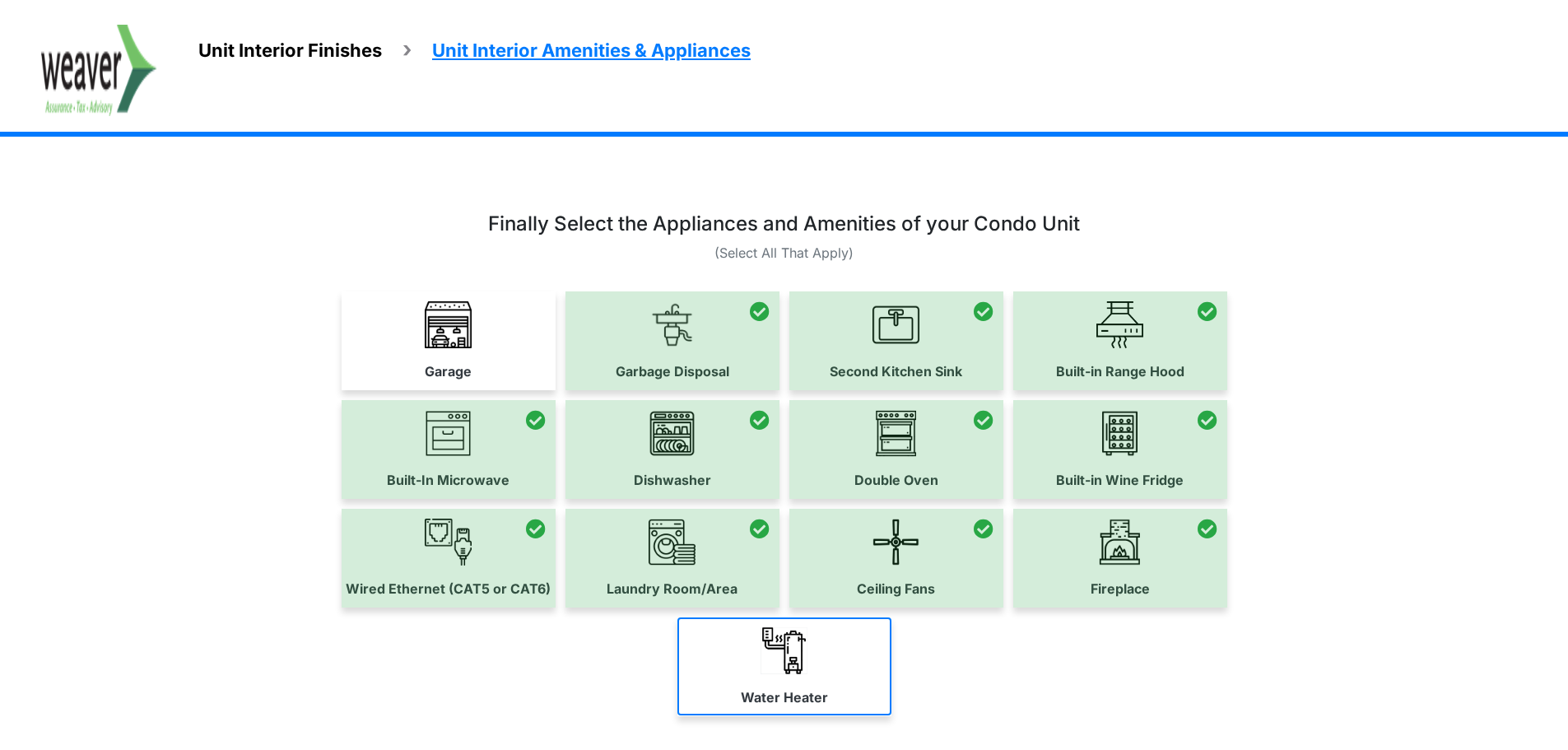
click at [800, 694] on label "Water Heater" at bounding box center [784, 697] width 87 height 19
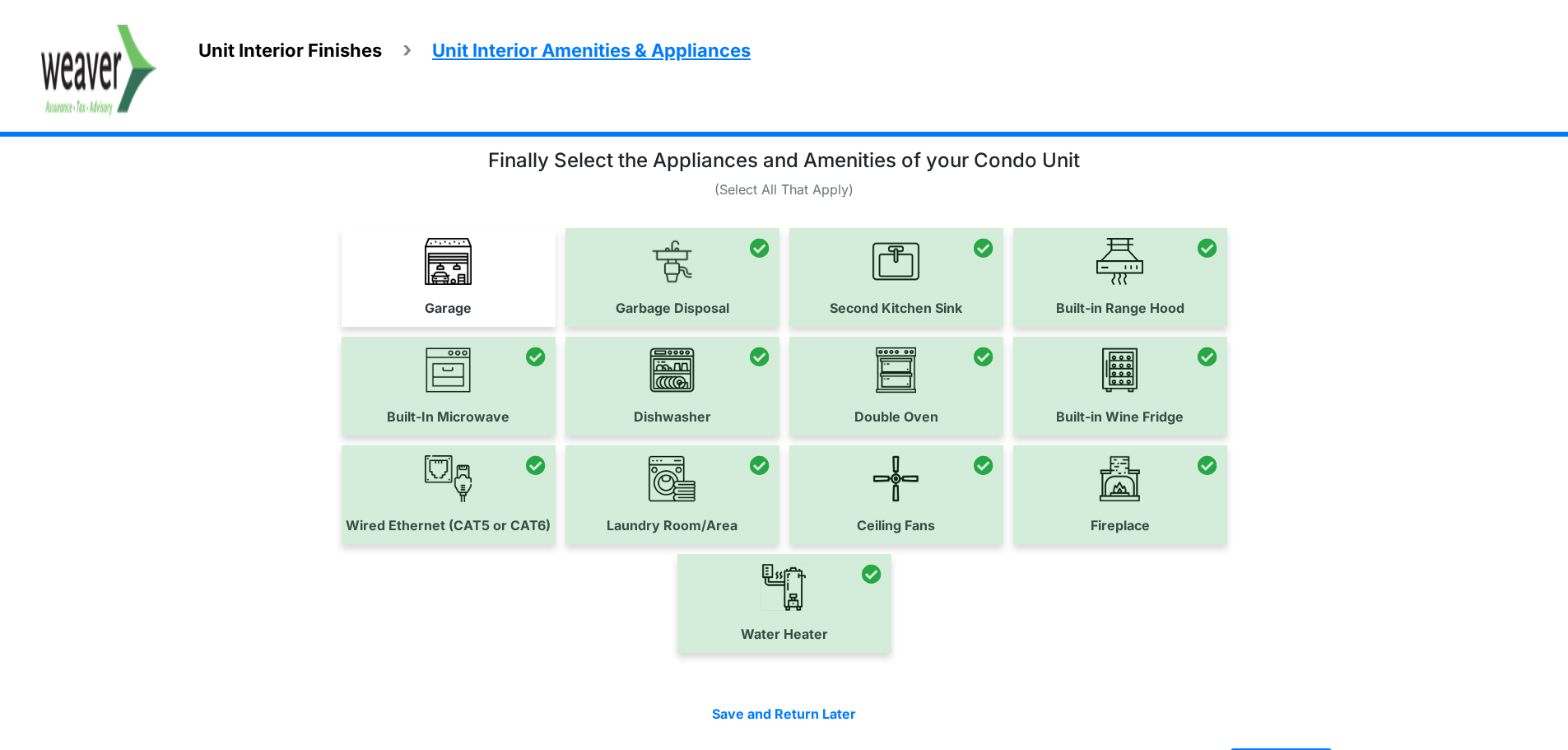
scroll to position [121, 0]
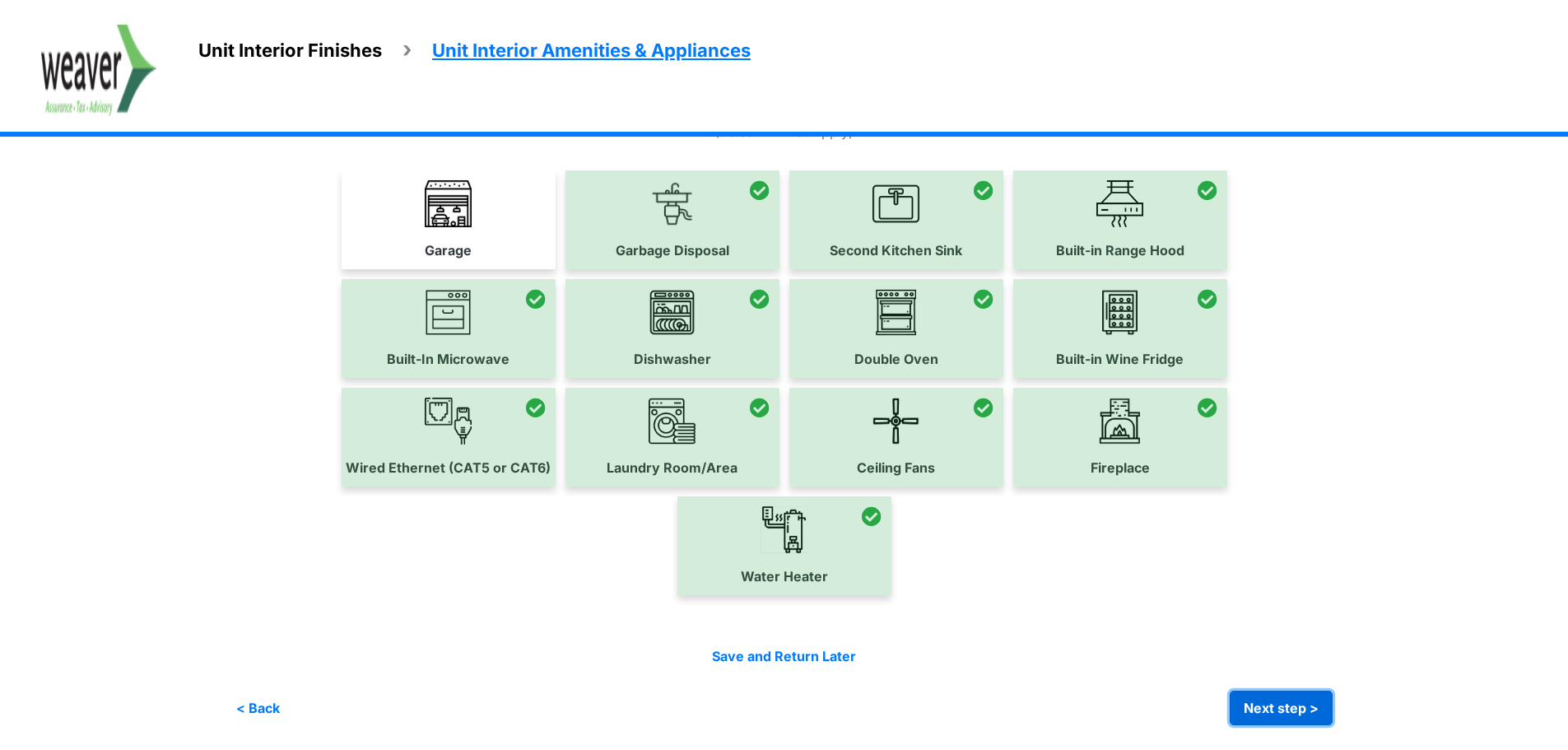
click at [1282, 713] on button "Next step >" at bounding box center [1281, 707] width 103 height 34
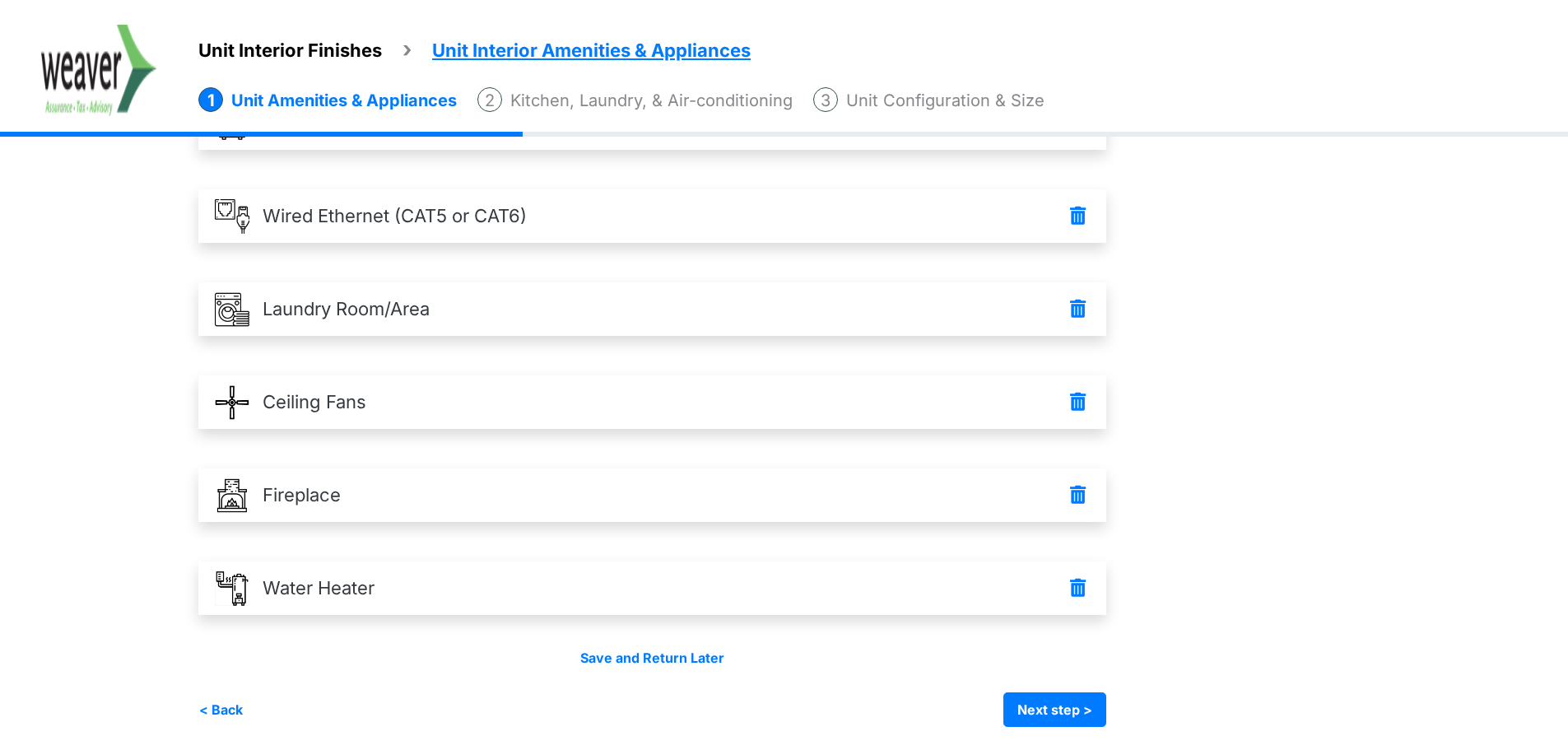
scroll to position [767, 0]
click at [1019, 715] on button "Next step >" at bounding box center [1055, 707] width 103 height 34
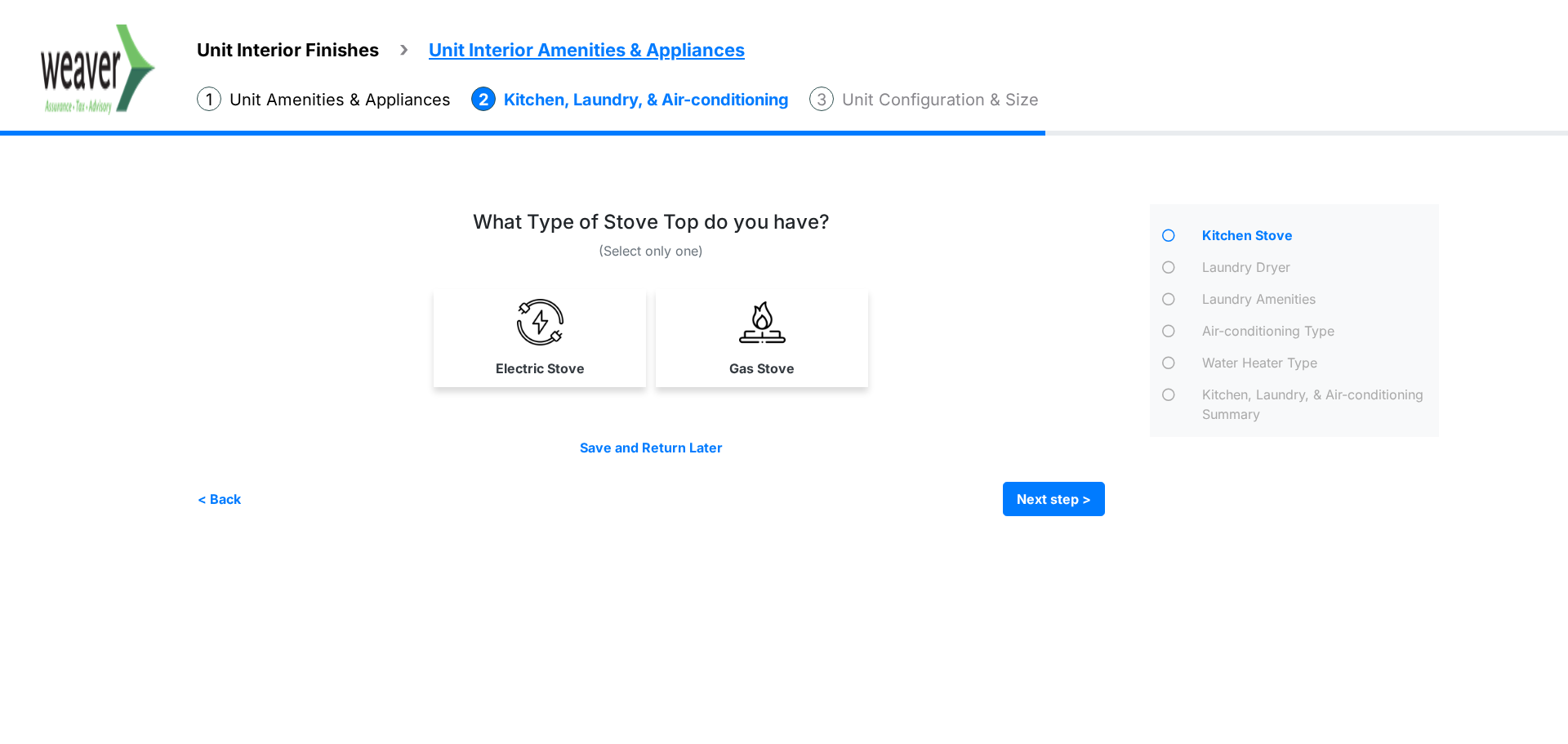
click at [613, 349] on link "Electric Stove" at bounding box center [540, 338] width 206 height 97
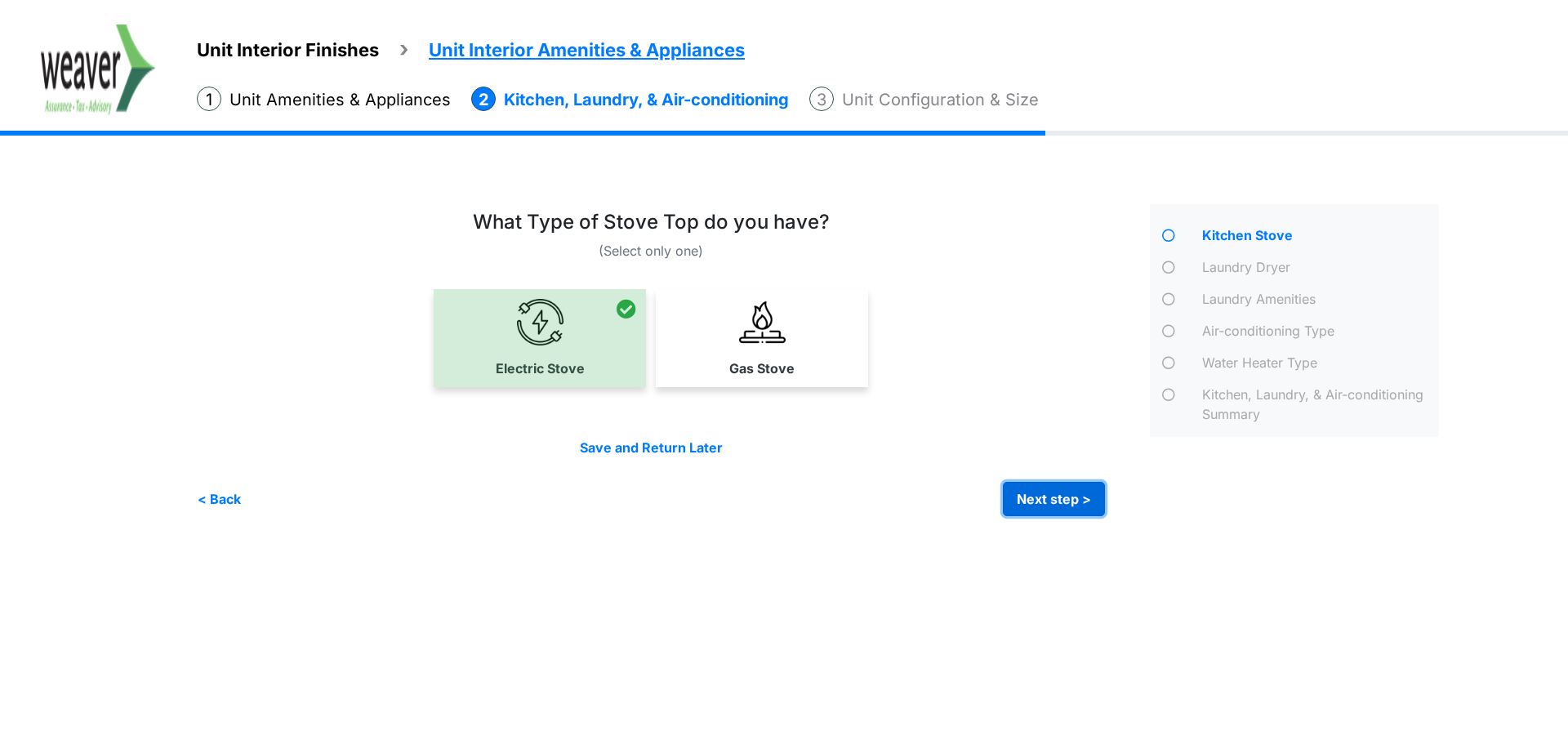
click at [1066, 497] on button "Next step >" at bounding box center [1054, 498] width 102 height 34
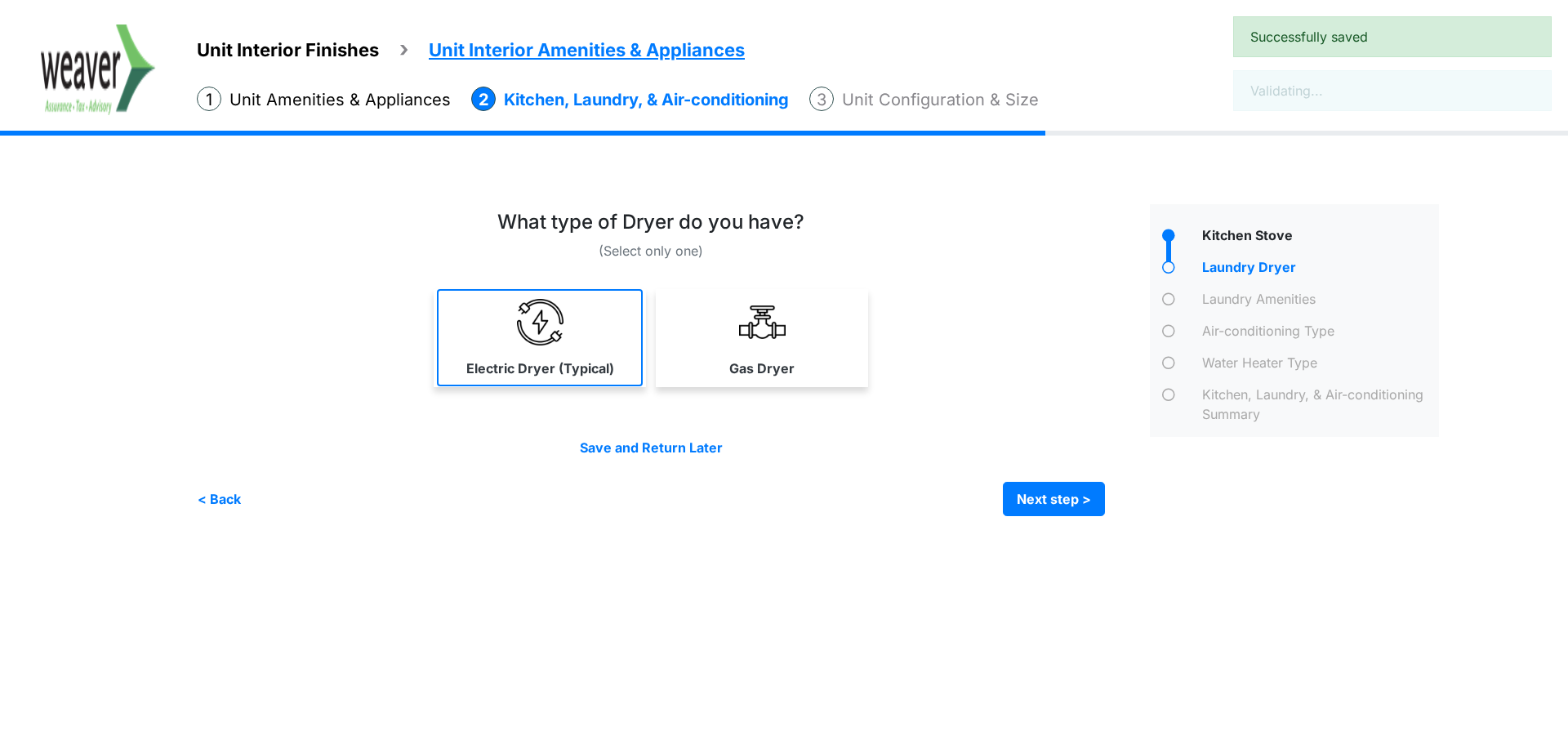
click at [612, 345] on link "Electric Dryer (Typical)" at bounding box center [540, 338] width 206 height 97
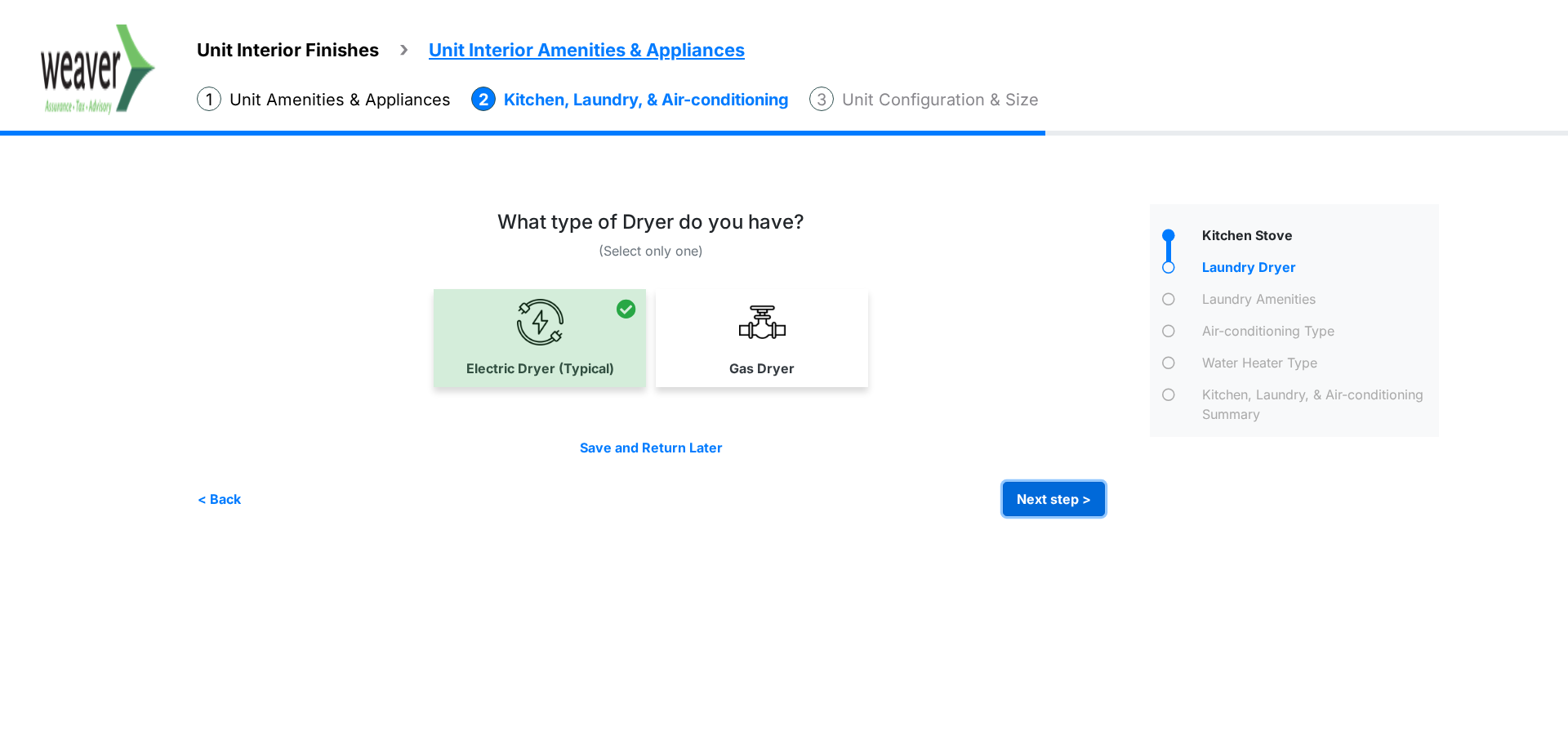
drag, startPoint x: 1071, startPoint y: 505, endPoint x: 1062, endPoint y: 492, distance: 15.8
click at [1074, 503] on button "Next step >" at bounding box center [1054, 498] width 102 height 34
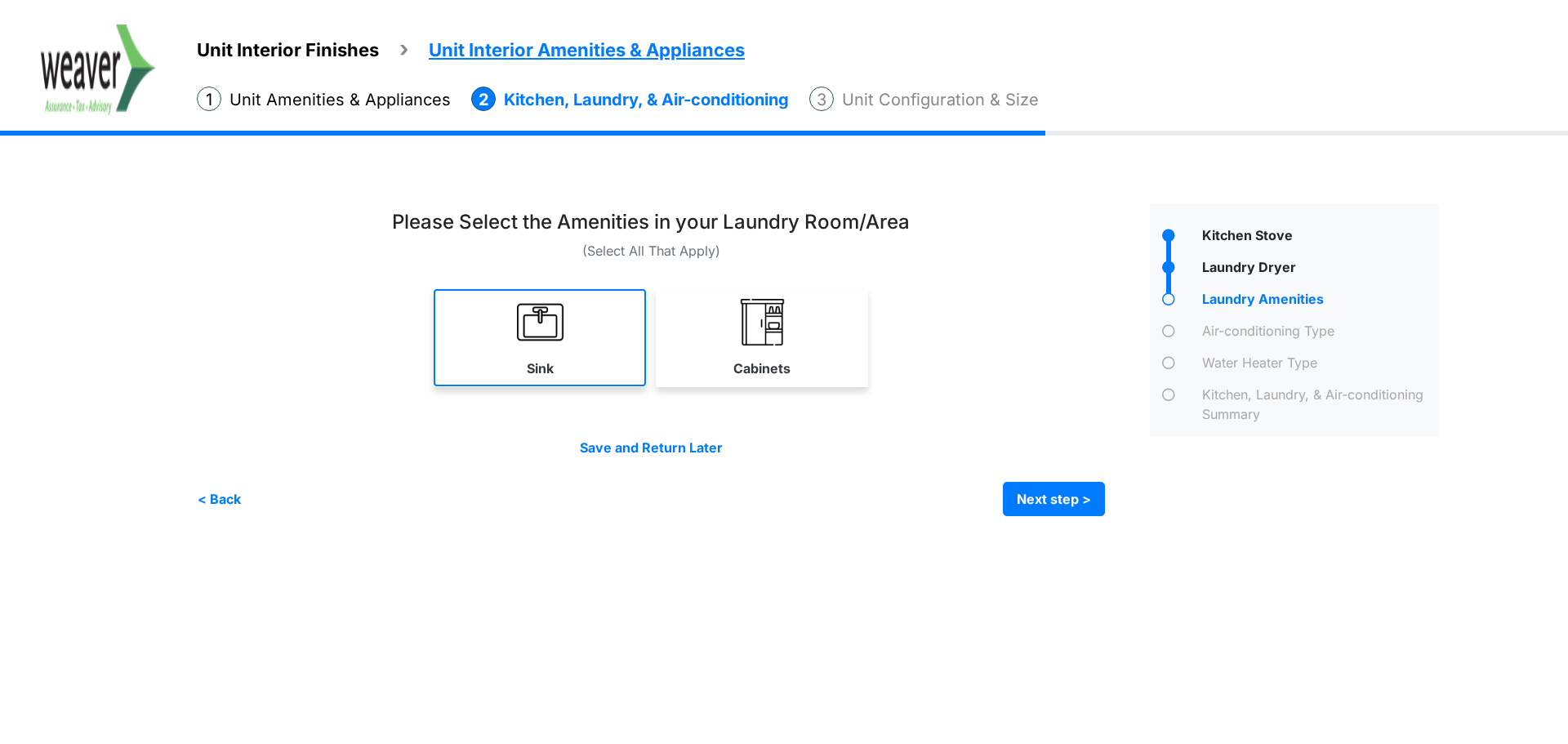
click at [596, 369] on link "Sink" at bounding box center [540, 338] width 212 height 97
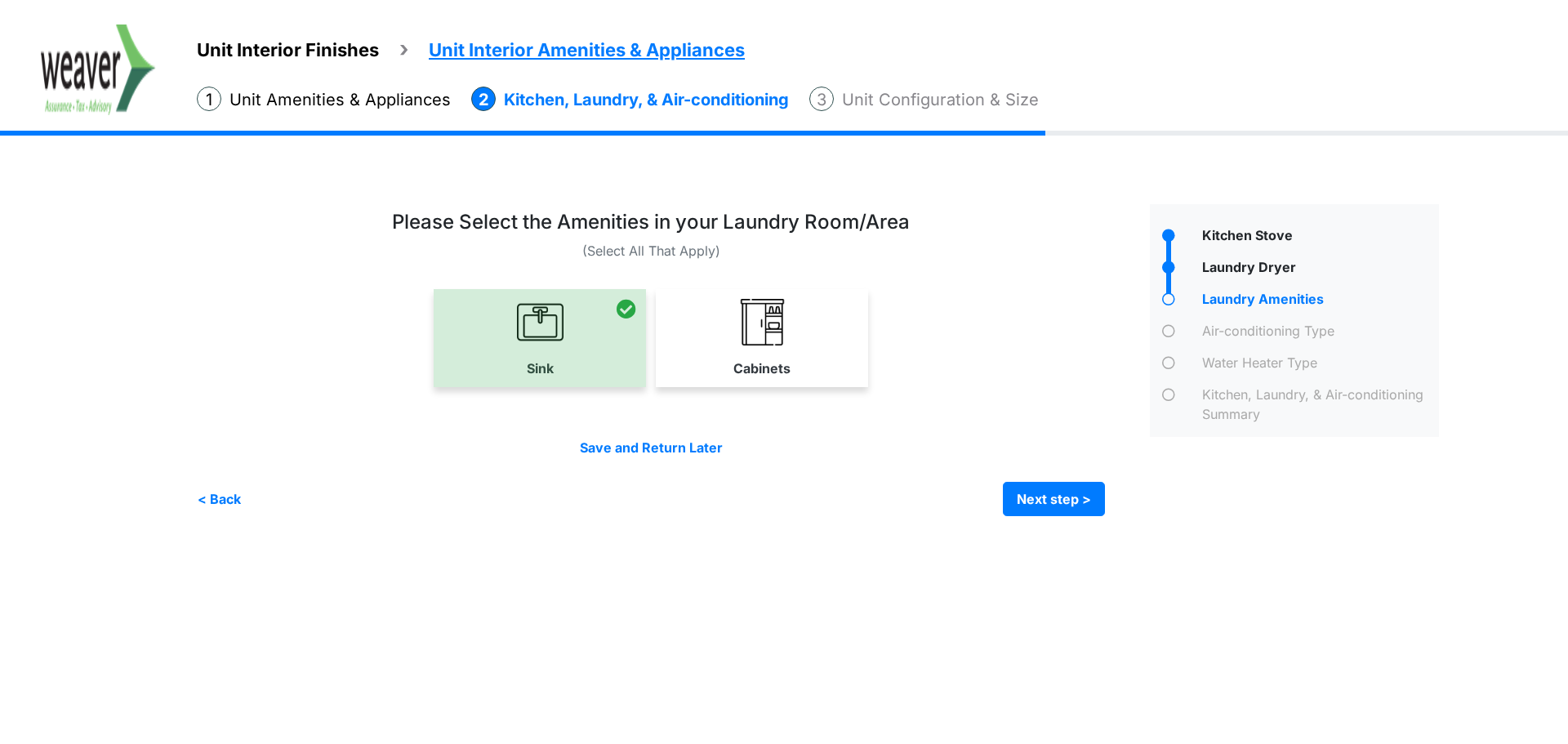
click at [493, 306] on div at bounding box center [540, 338] width 212 height 98
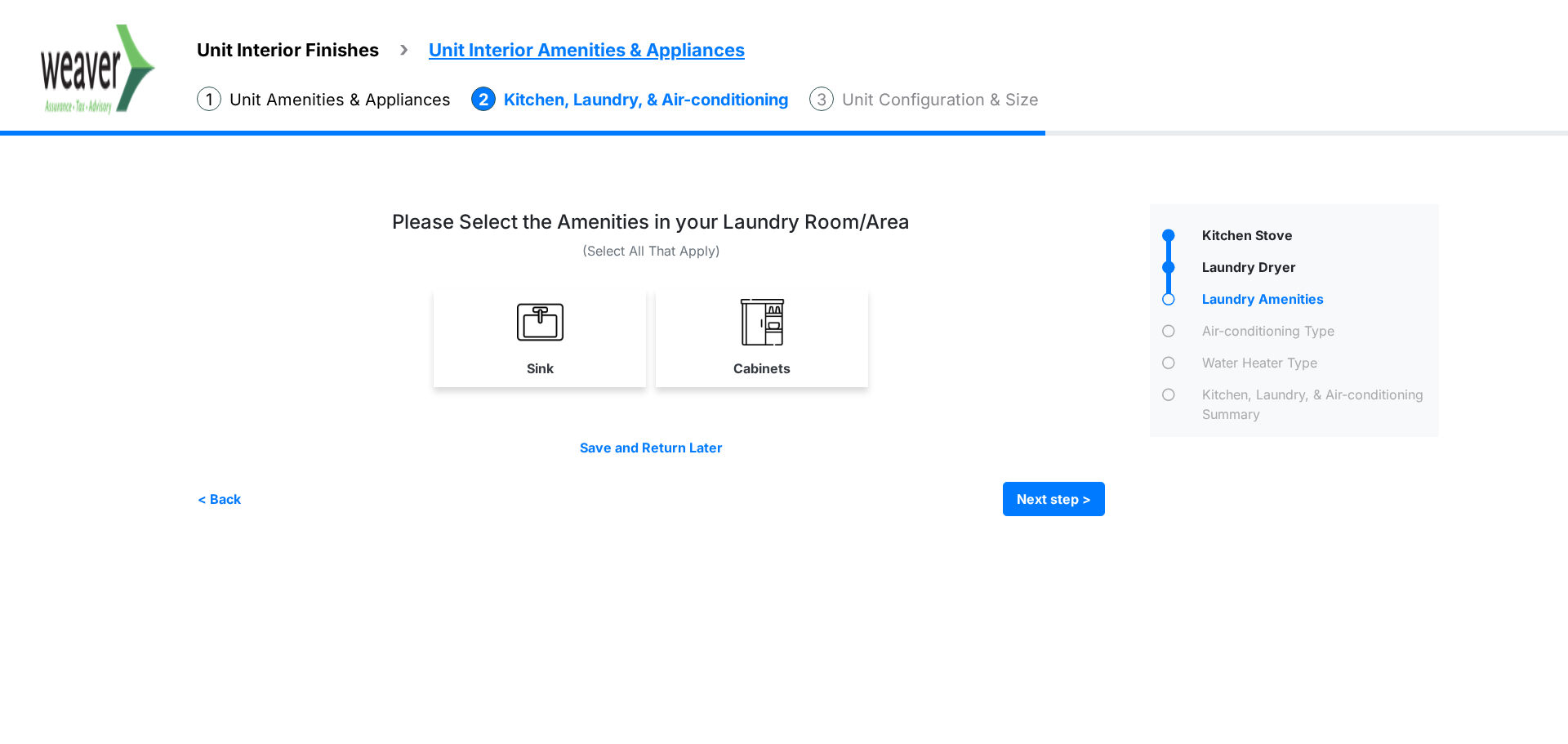
click at [764, 340] on img at bounding box center [762, 322] width 47 height 47
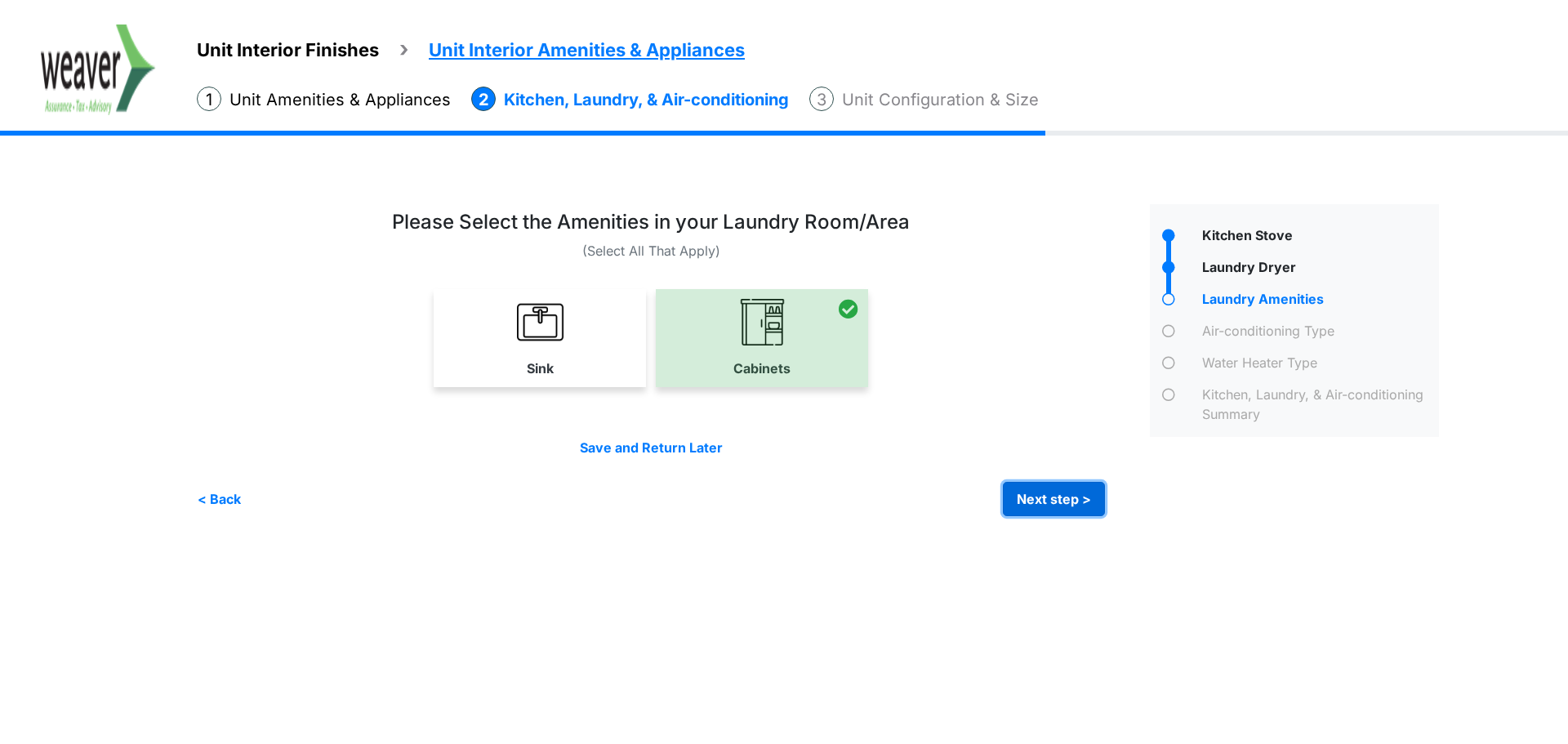
click at [1081, 514] on button "Next step >" at bounding box center [1054, 498] width 102 height 34
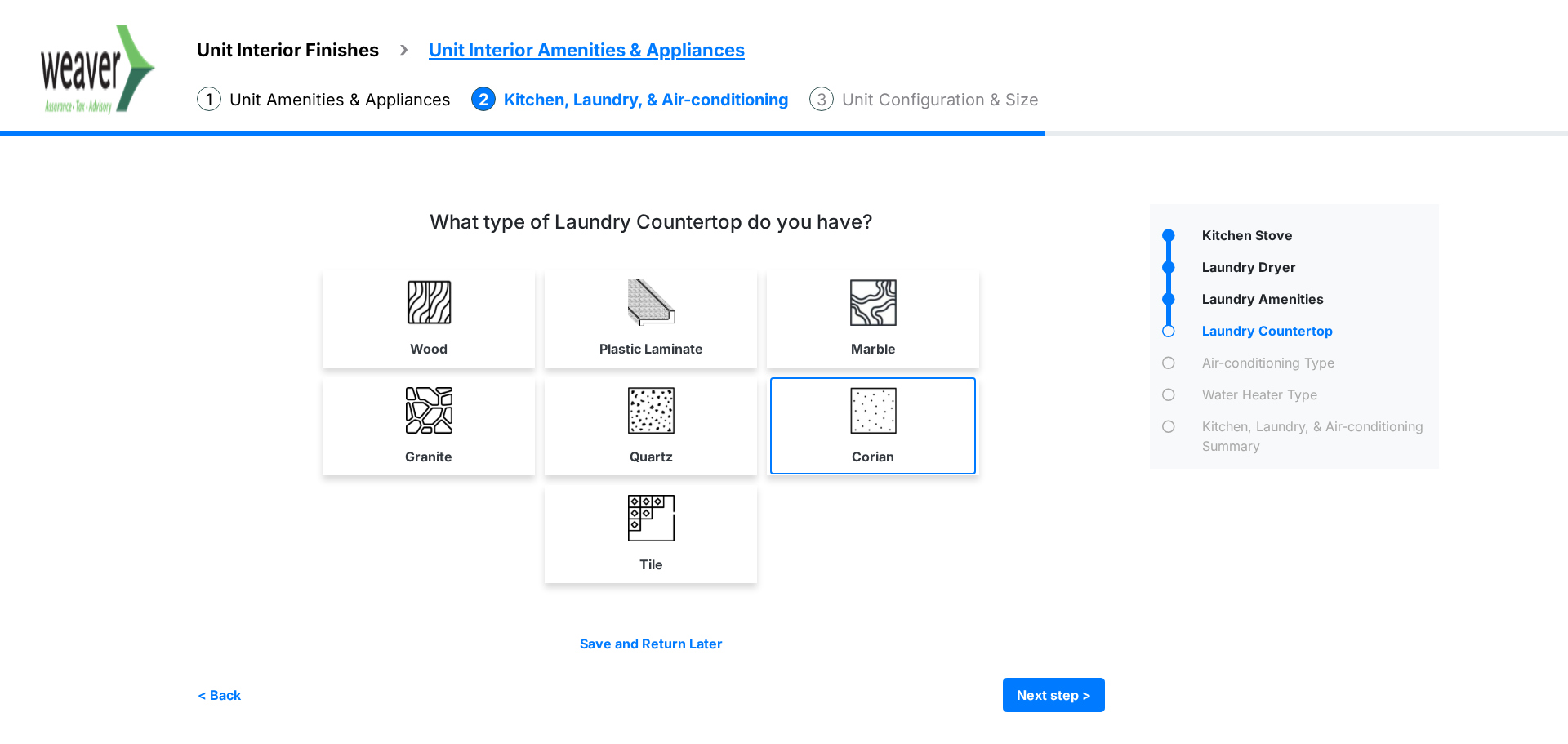
click at [881, 464] on label "Corian" at bounding box center [873, 456] width 42 height 19
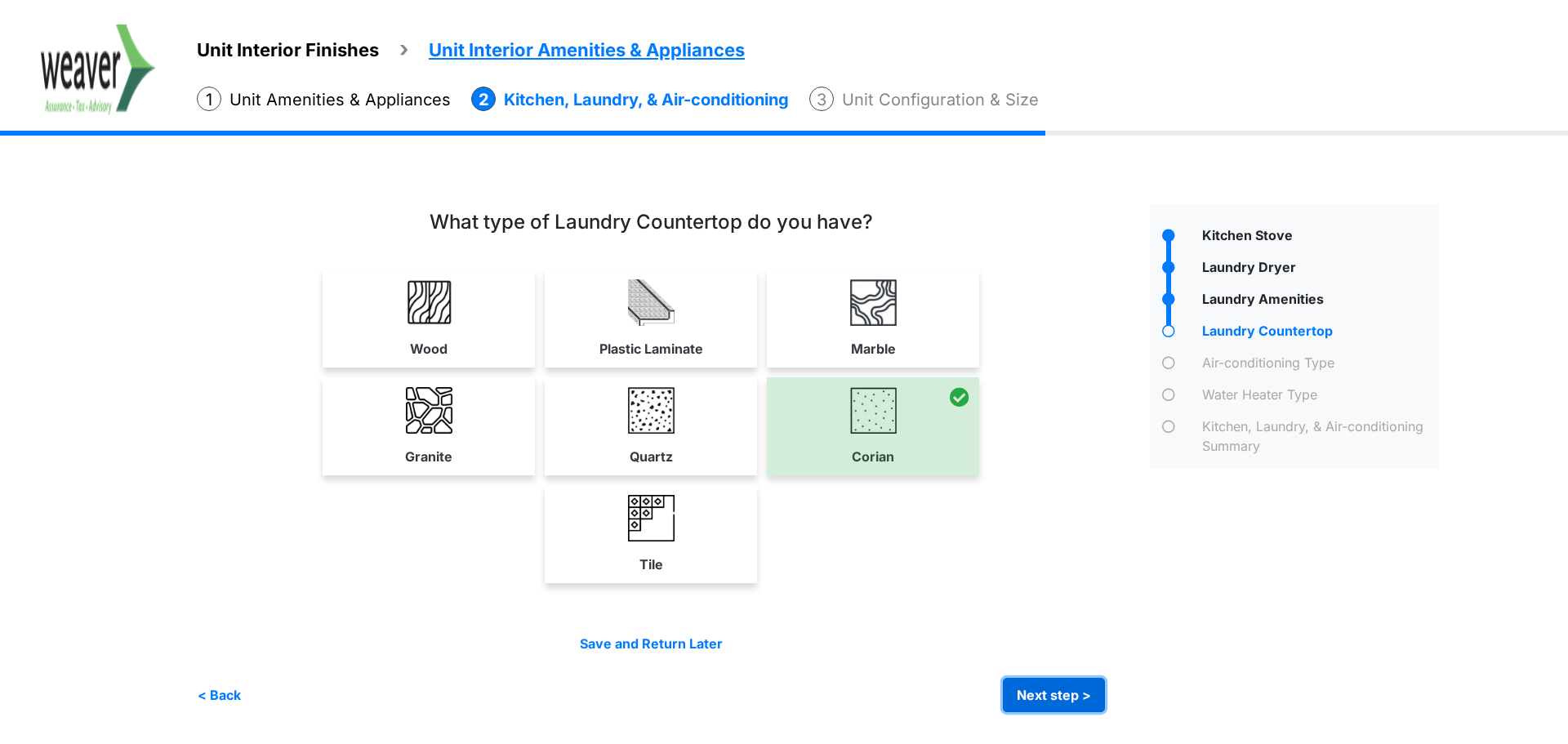
click at [1074, 701] on button "Next step >" at bounding box center [1054, 694] width 102 height 34
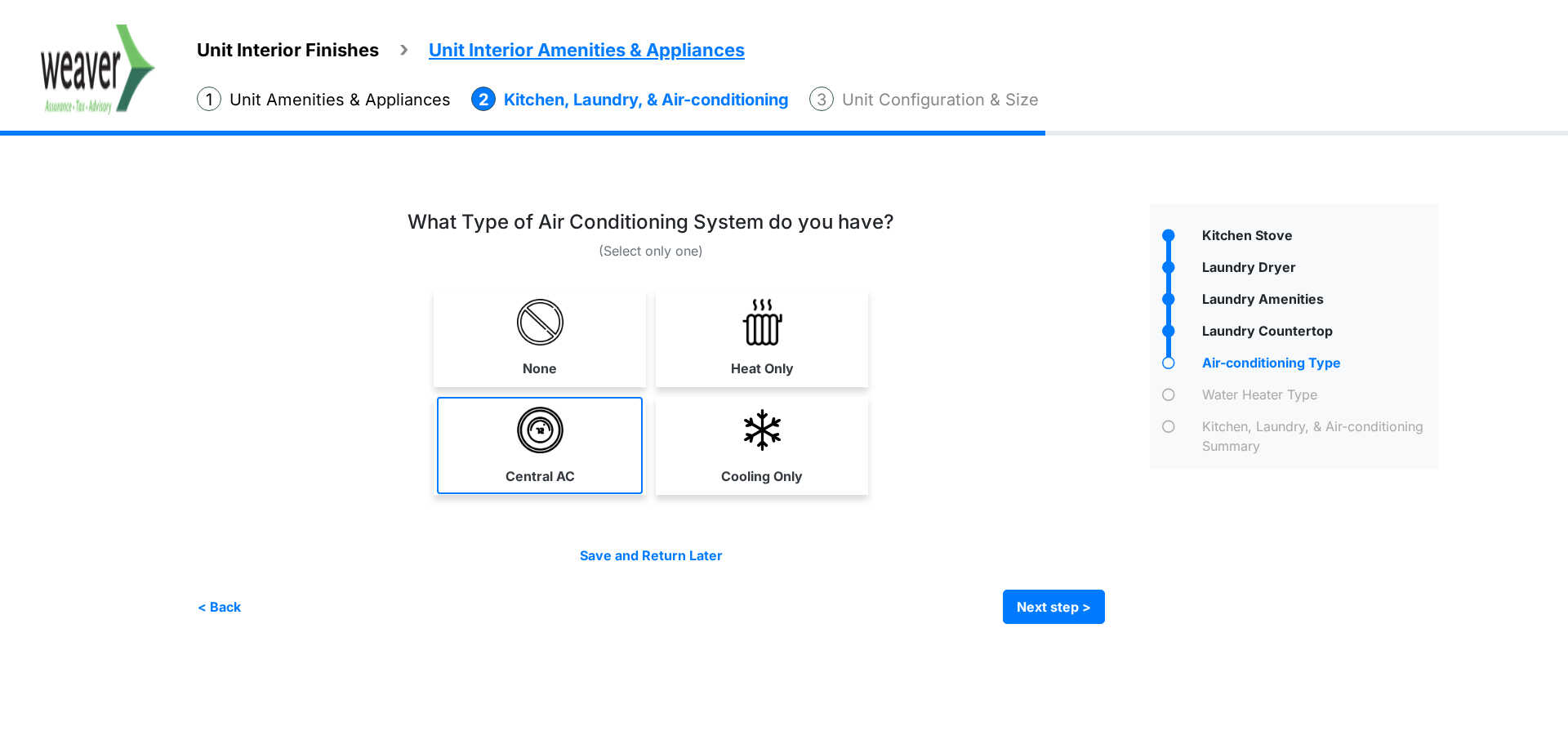
click at [603, 458] on link "Central AC" at bounding box center [540, 446] width 206 height 97
select select "*"
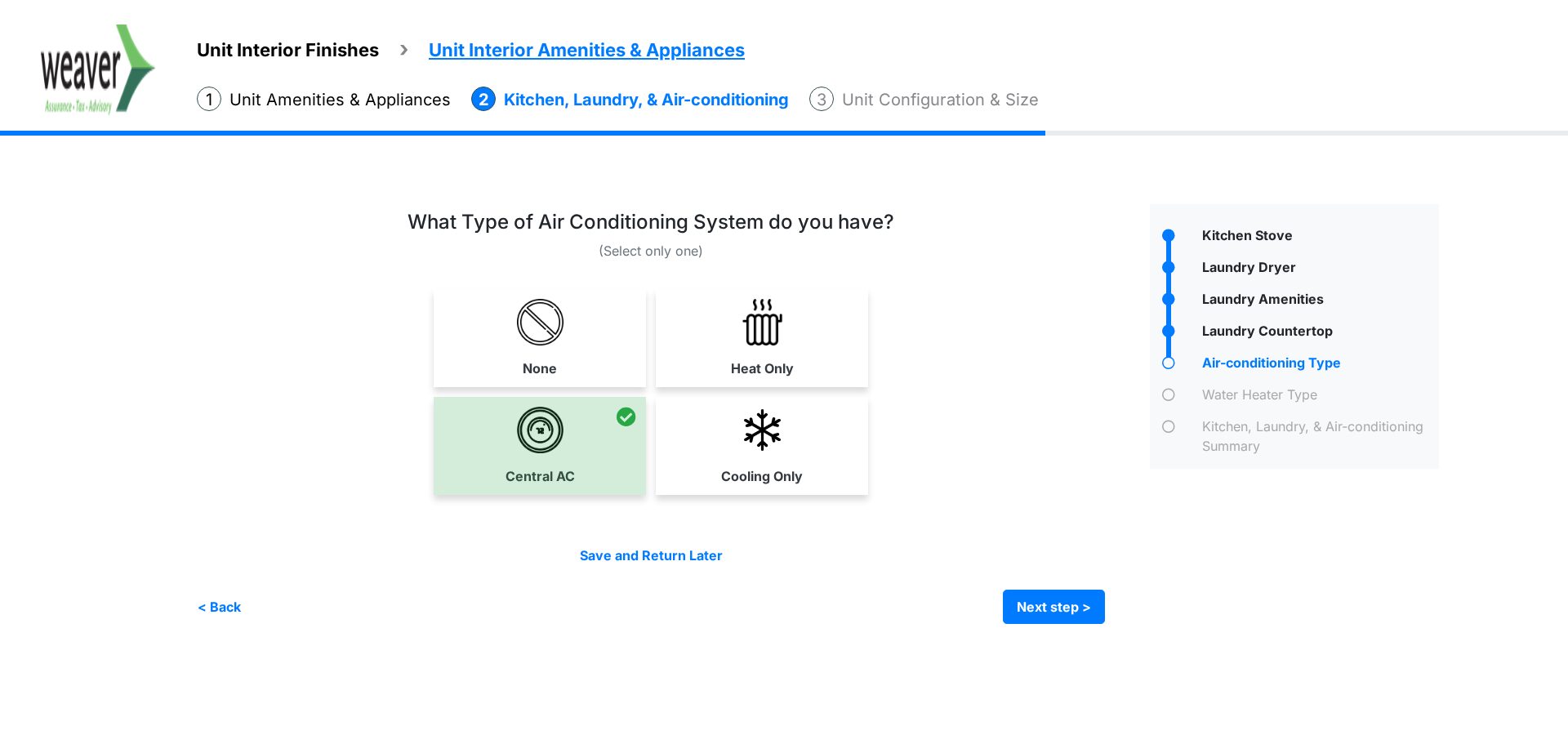
click at [1035, 587] on div "Save and Return Later < Back Next step > Save and submit" at bounding box center [651, 584] width 909 height 78
click at [1035, 603] on button "Next step >" at bounding box center [1054, 606] width 102 height 34
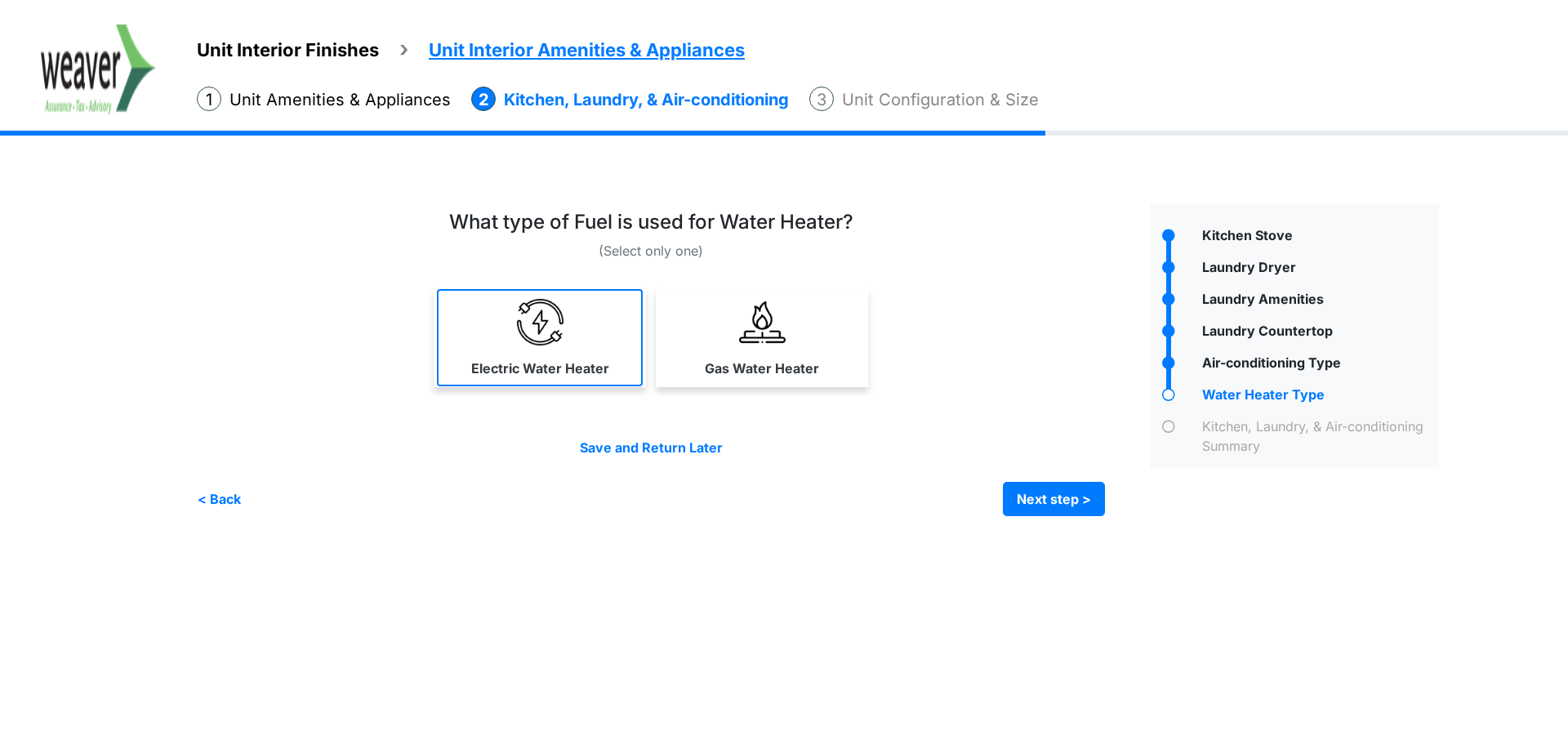
click at [561, 350] on link "Electric Water Heater" at bounding box center [540, 338] width 206 height 97
select select "*"
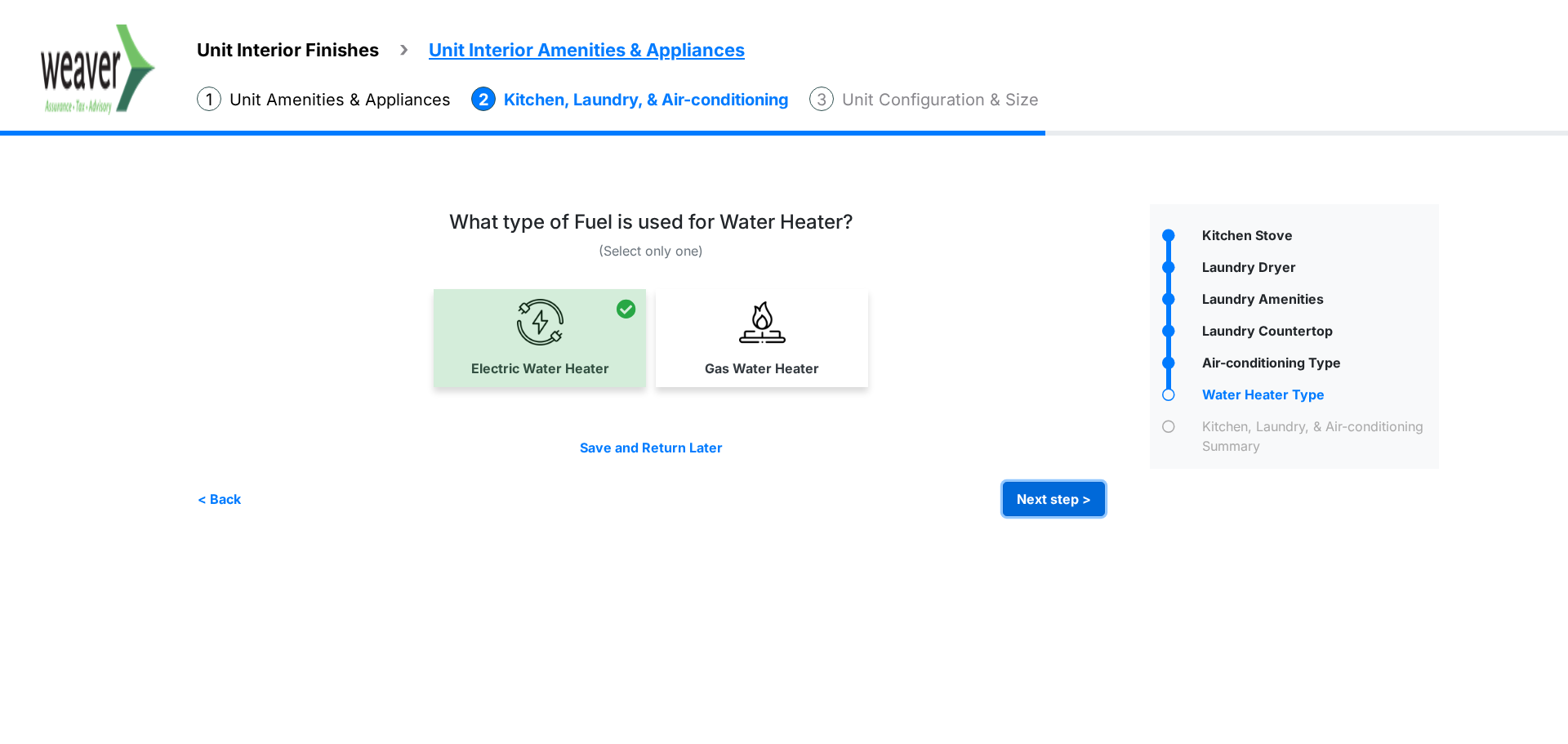
click at [1046, 508] on button "Next step >" at bounding box center [1054, 498] width 102 height 34
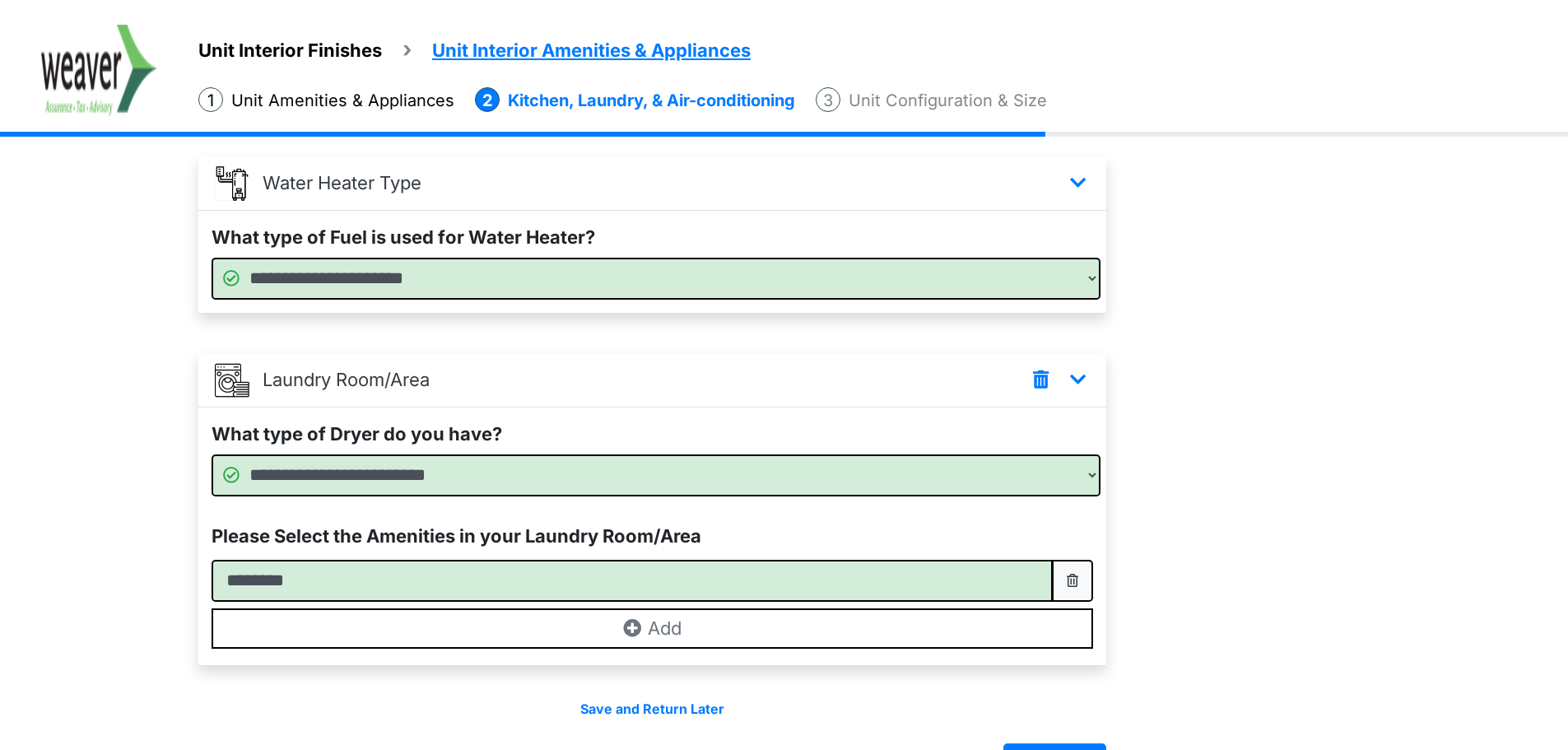
scroll to position [782, 0]
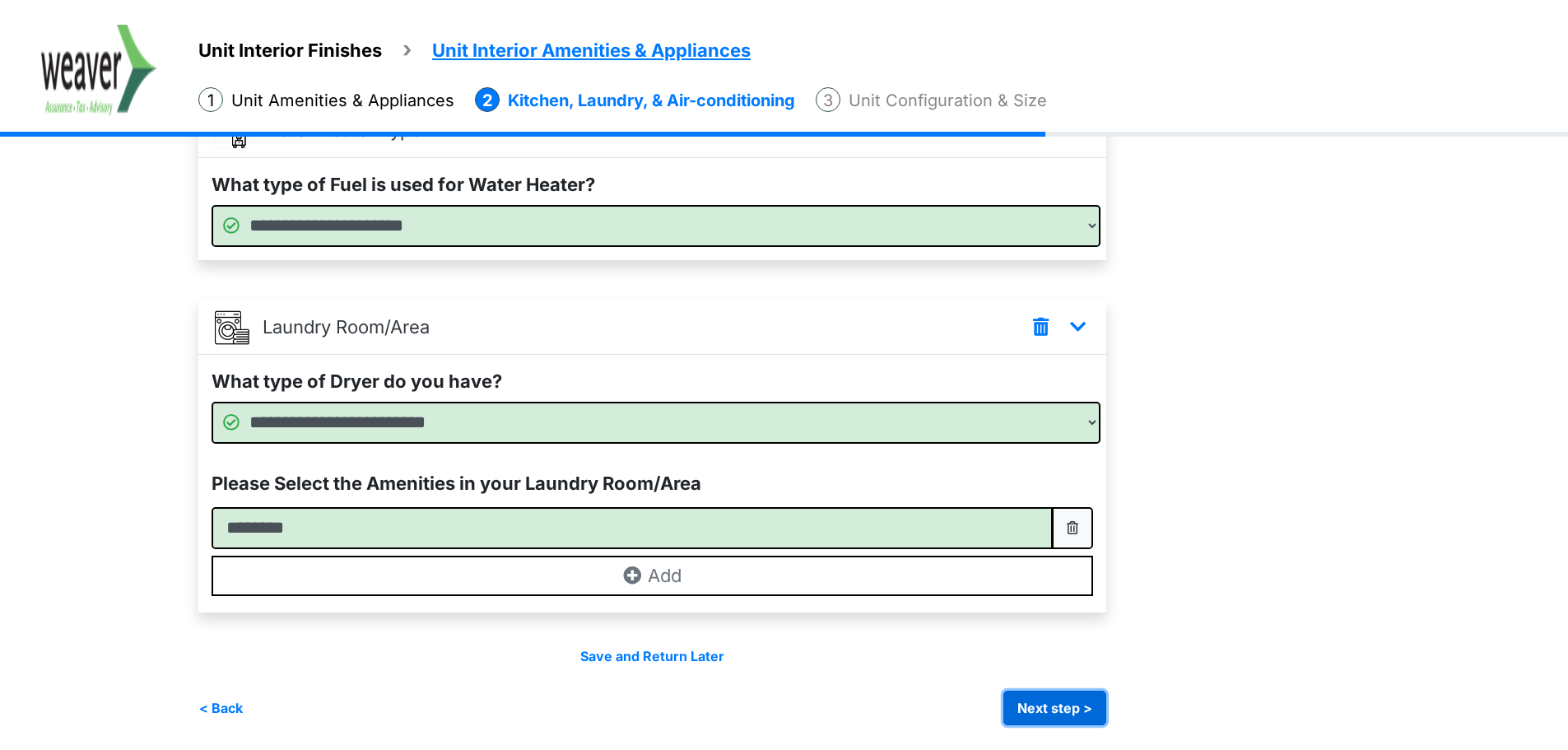
click at [1070, 710] on button "Next step >" at bounding box center [1055, 707] width 103 height 34
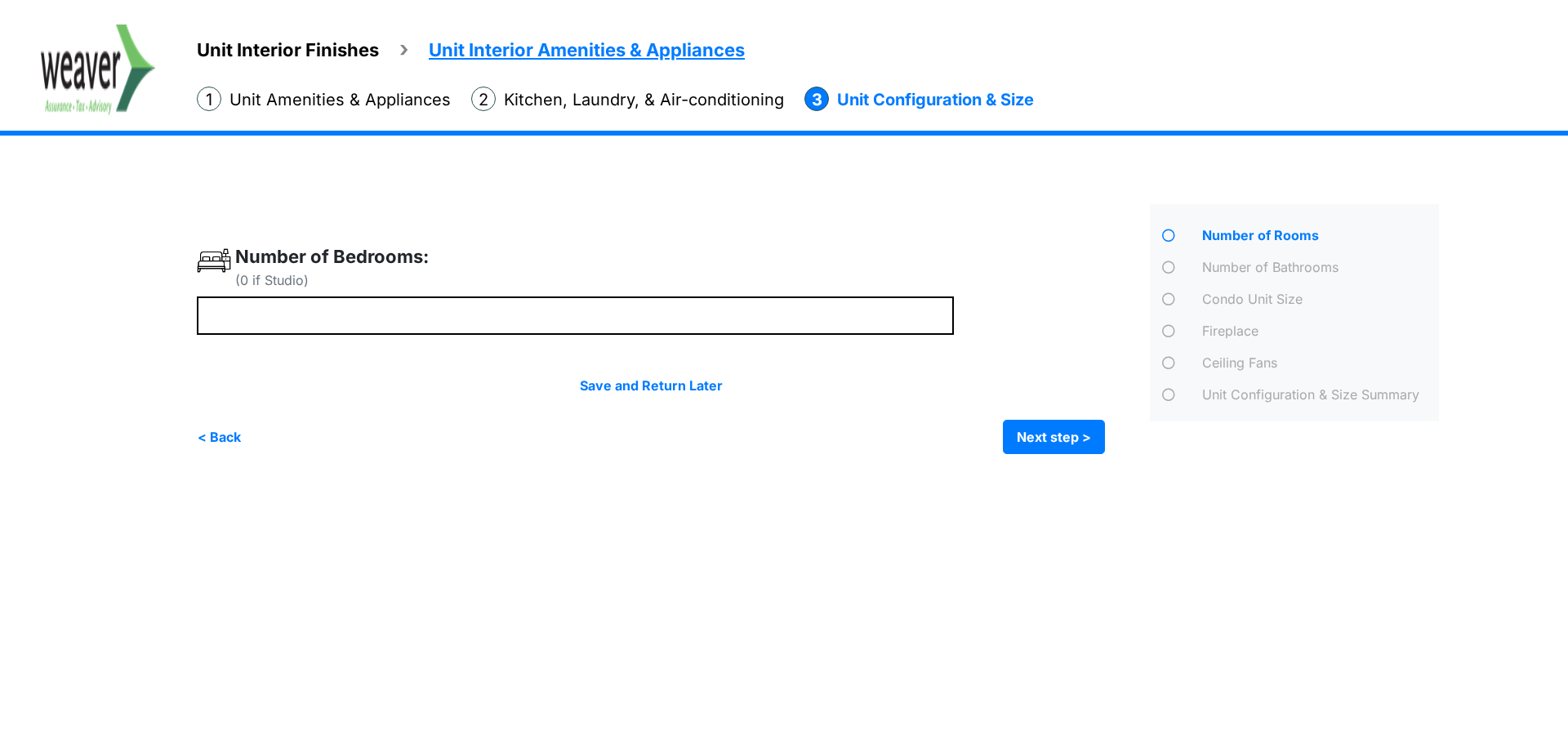
drag, startPoint x: 532, startPoint y: 336, endPoint x: 533, endPoint y: 326, distance: 10.0
click at [532, 335] on div "(0 if Studio)" at bounding box center [667, 349] width 941 height 211
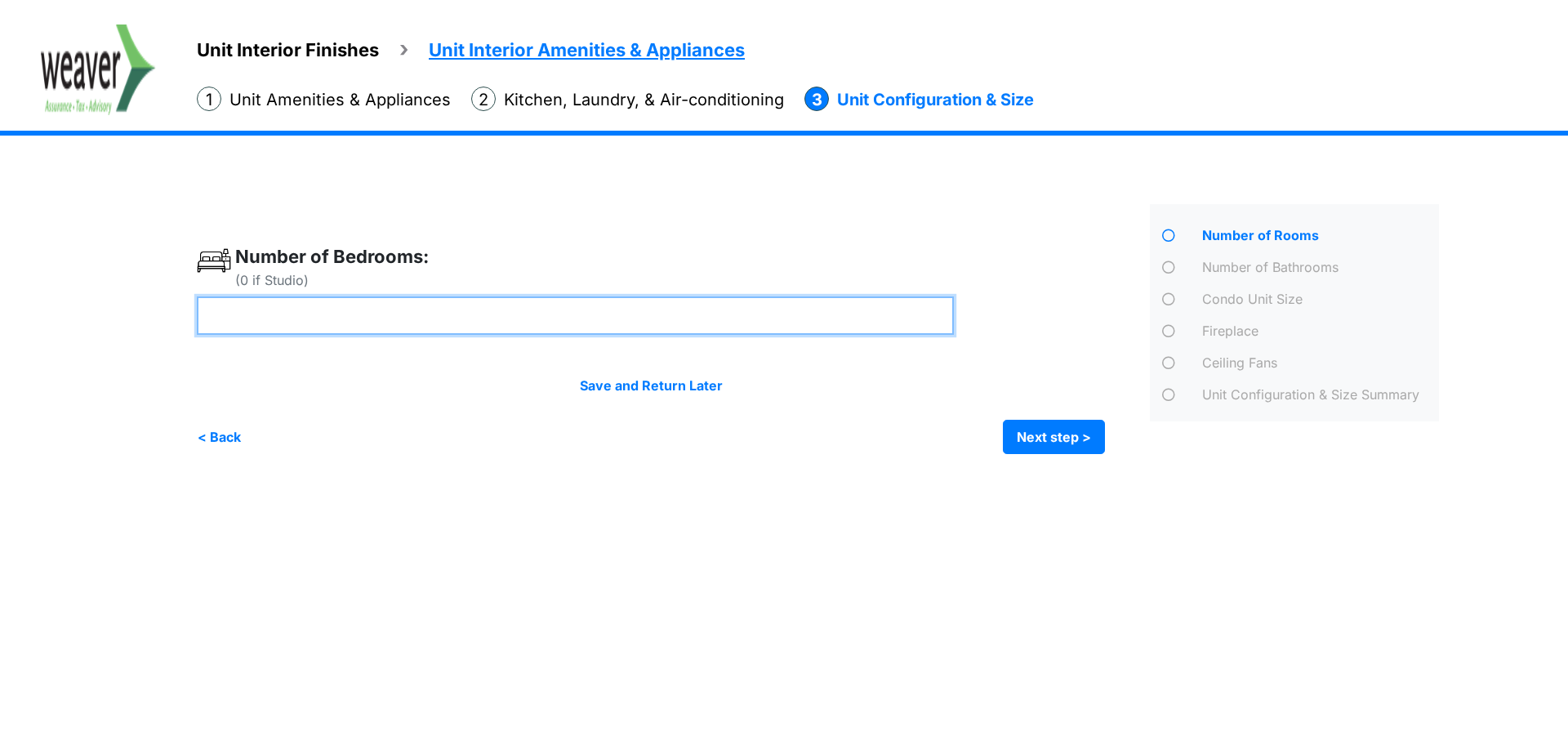
click at [533, 326] on input "number" at bounding box center [575, 315] width 757 height 39
type input "*"
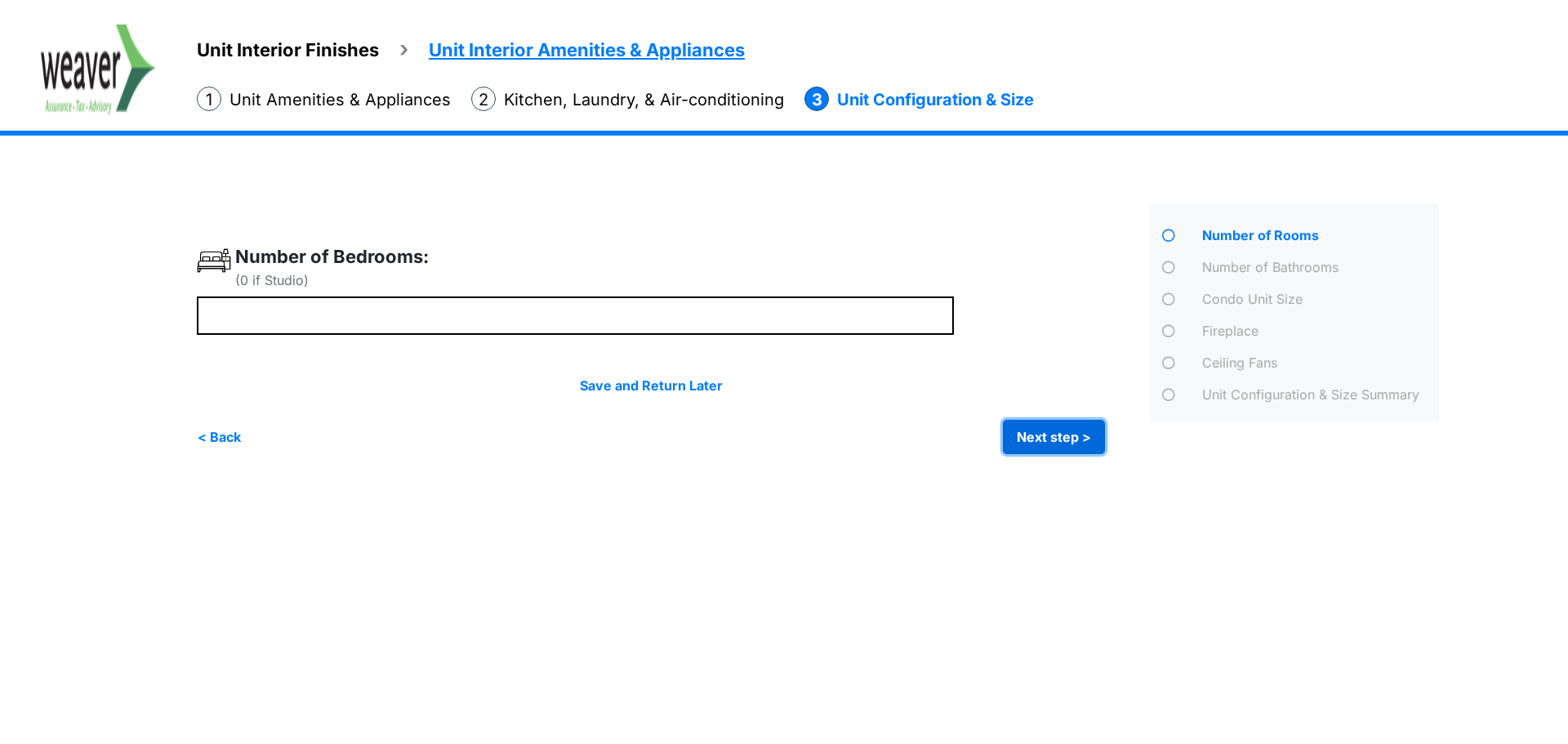
click at [1021, 437] on button "Next step >" at bounding box center [1054, 437] width 102 height 34
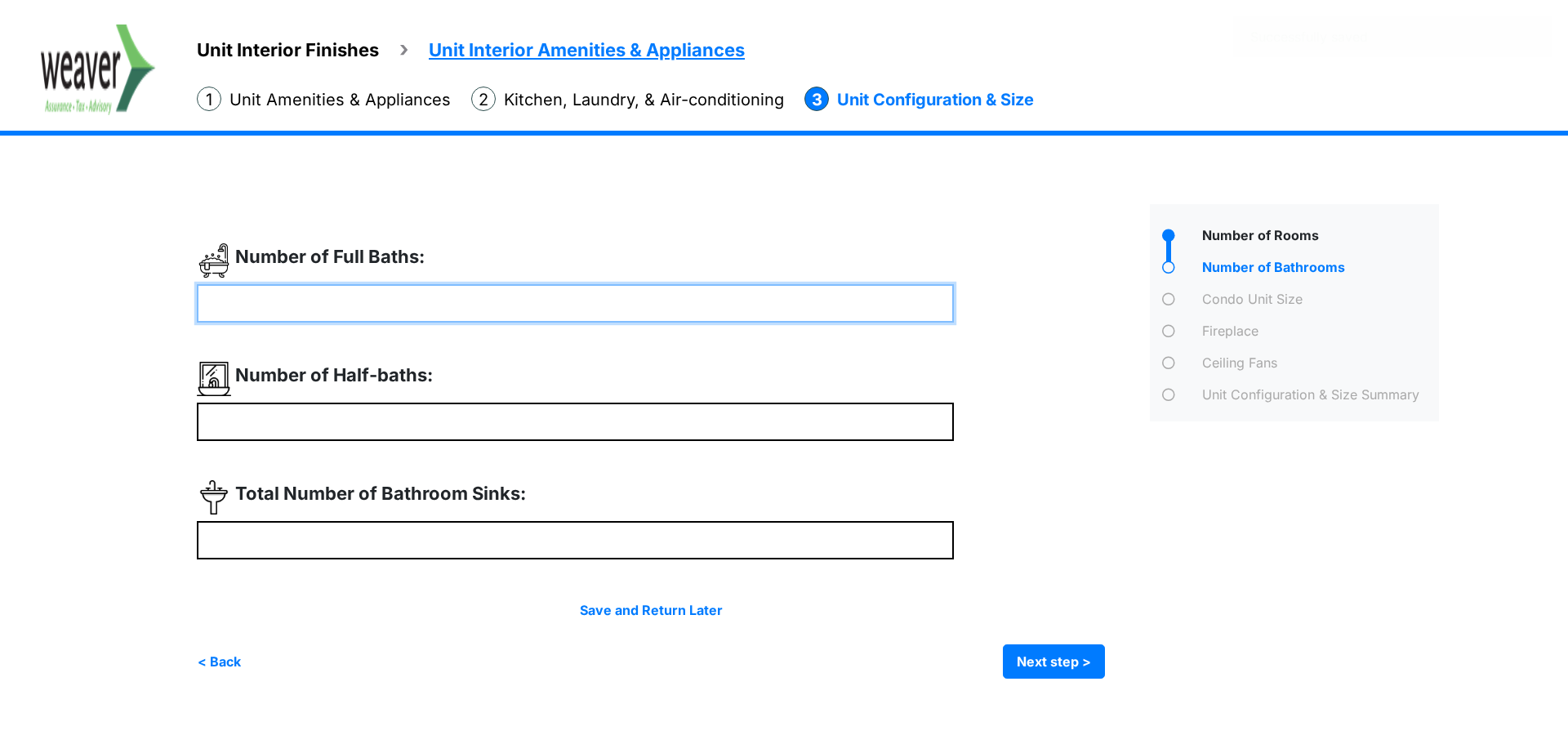
click at [374, 290] on input "number" at bounding box center [575, 303] width 757 height 39
type input "*"
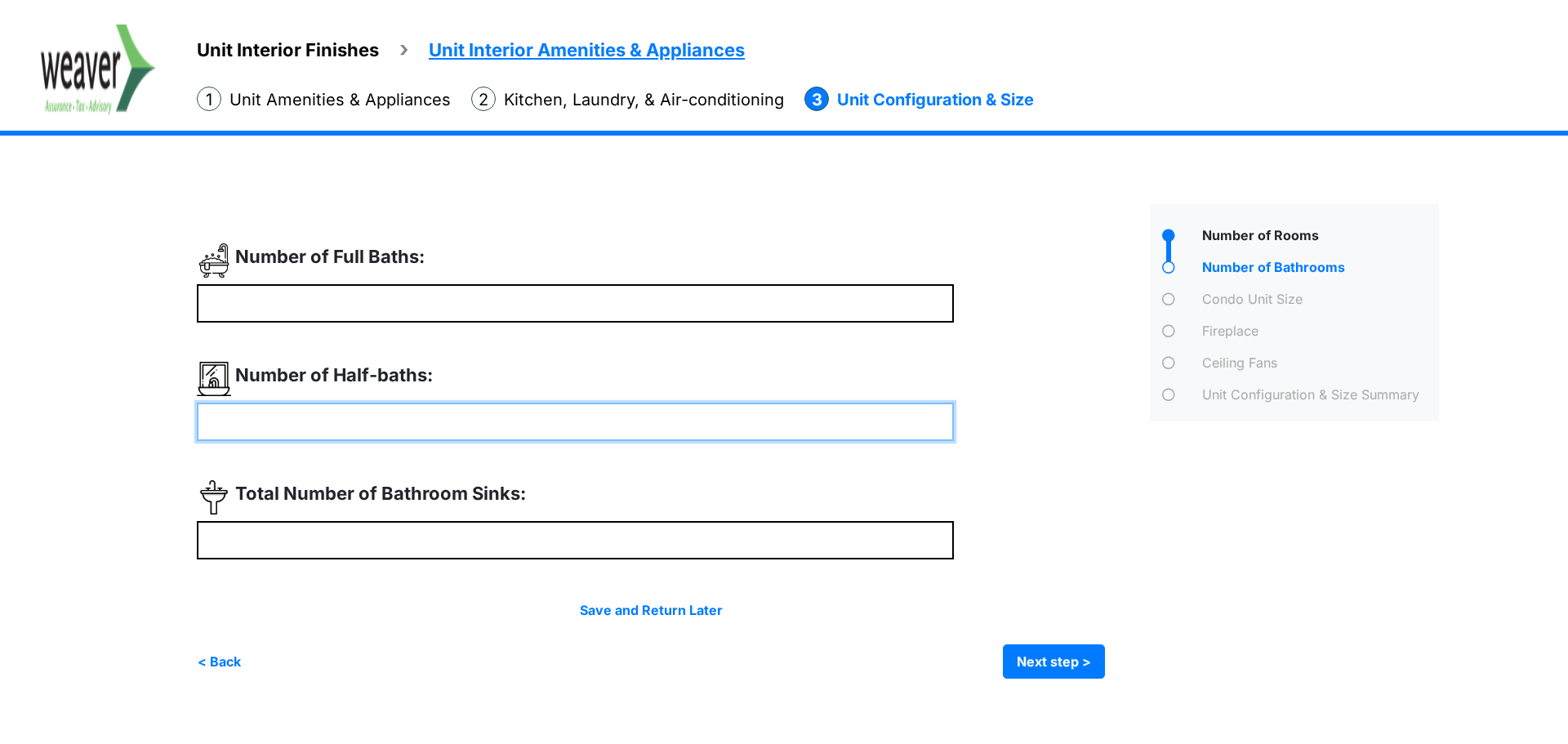
click at [271, 417] on input "number" at bounding box center [575, 422] width 757 height 39
type input "*"
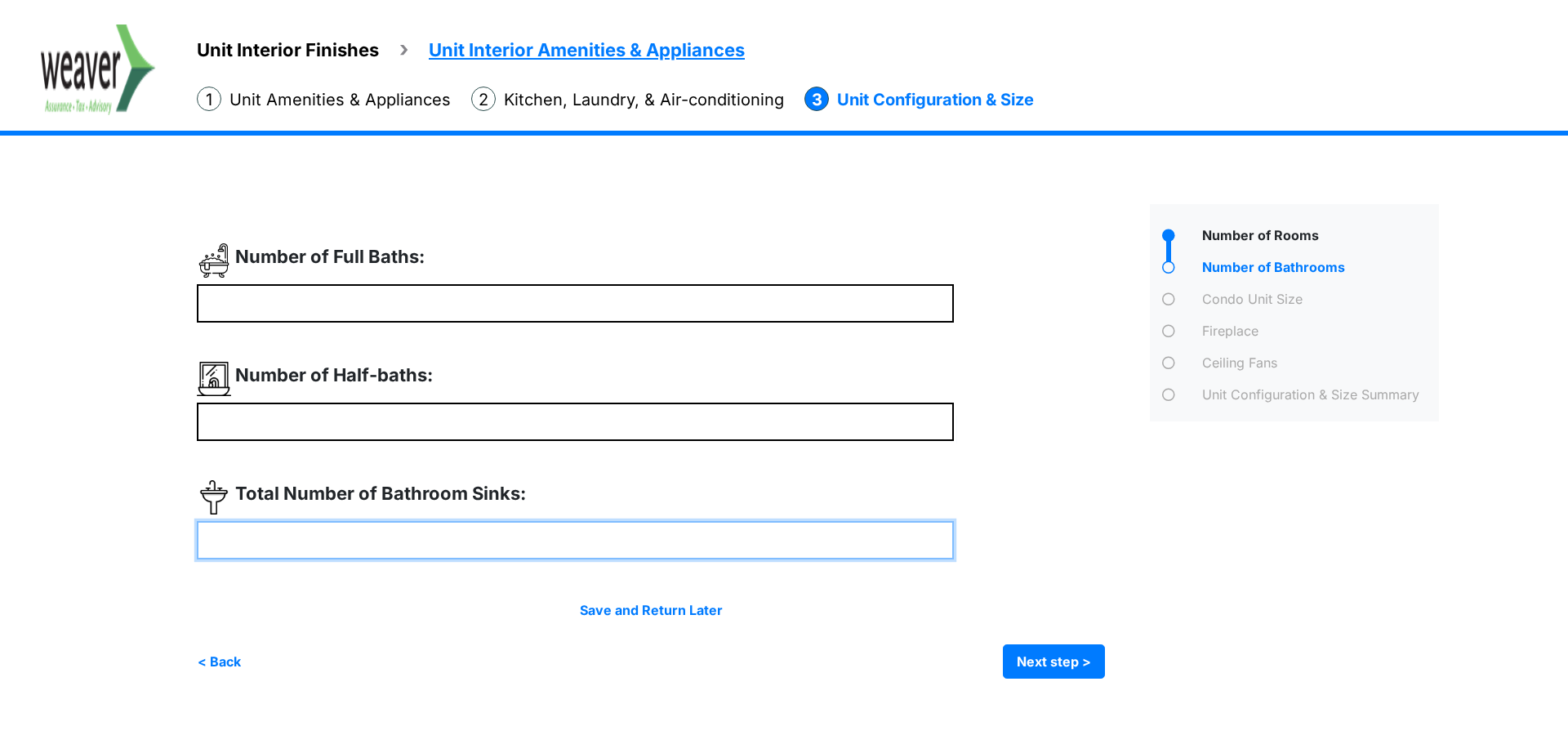
click at [325, 539] on input "number" at bounding box center [575, 541] width 757 height 39
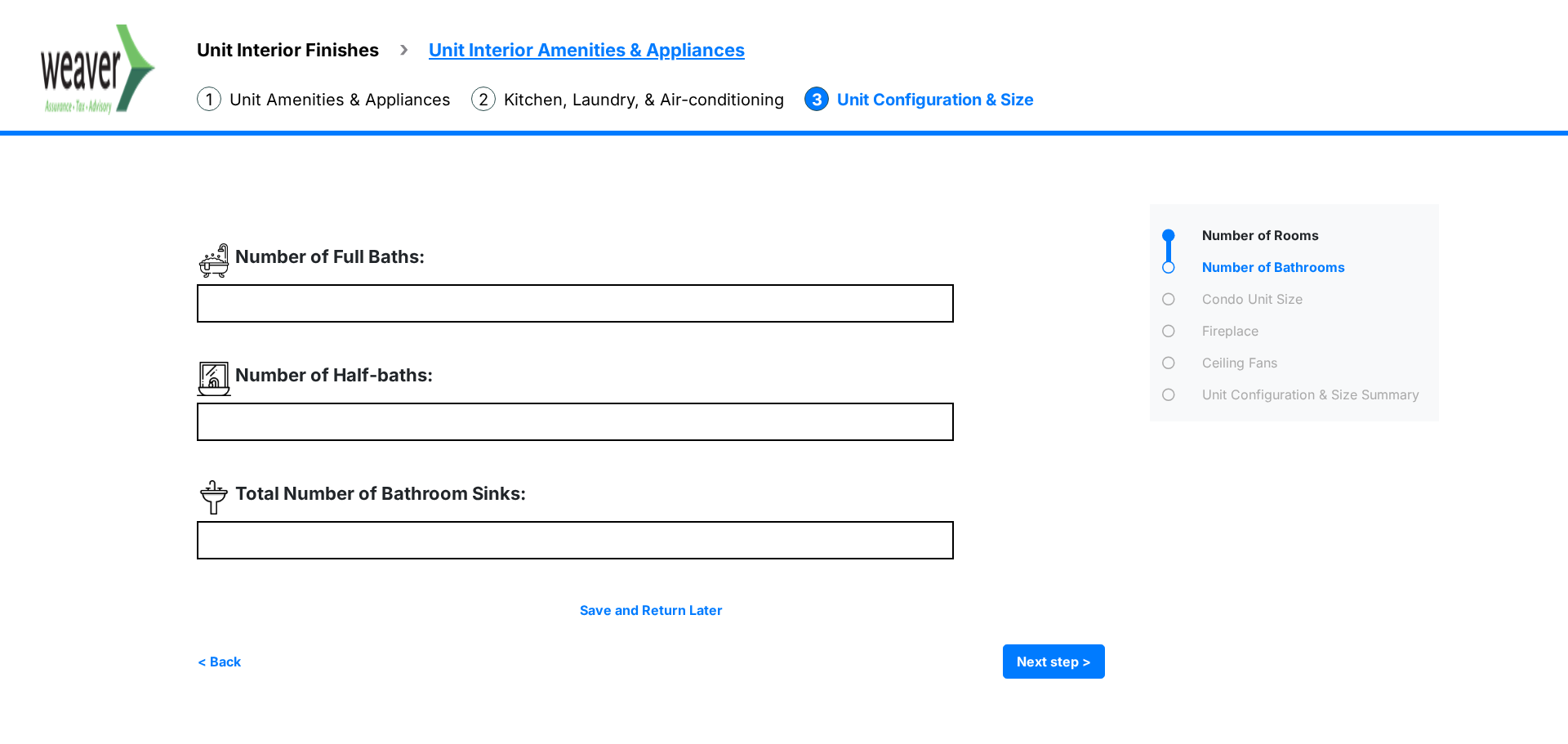
click at [644, 100] on li "Kitchen, Laundry, & Air-conditioning" at bounding box center [628, 99] width 313 height 26
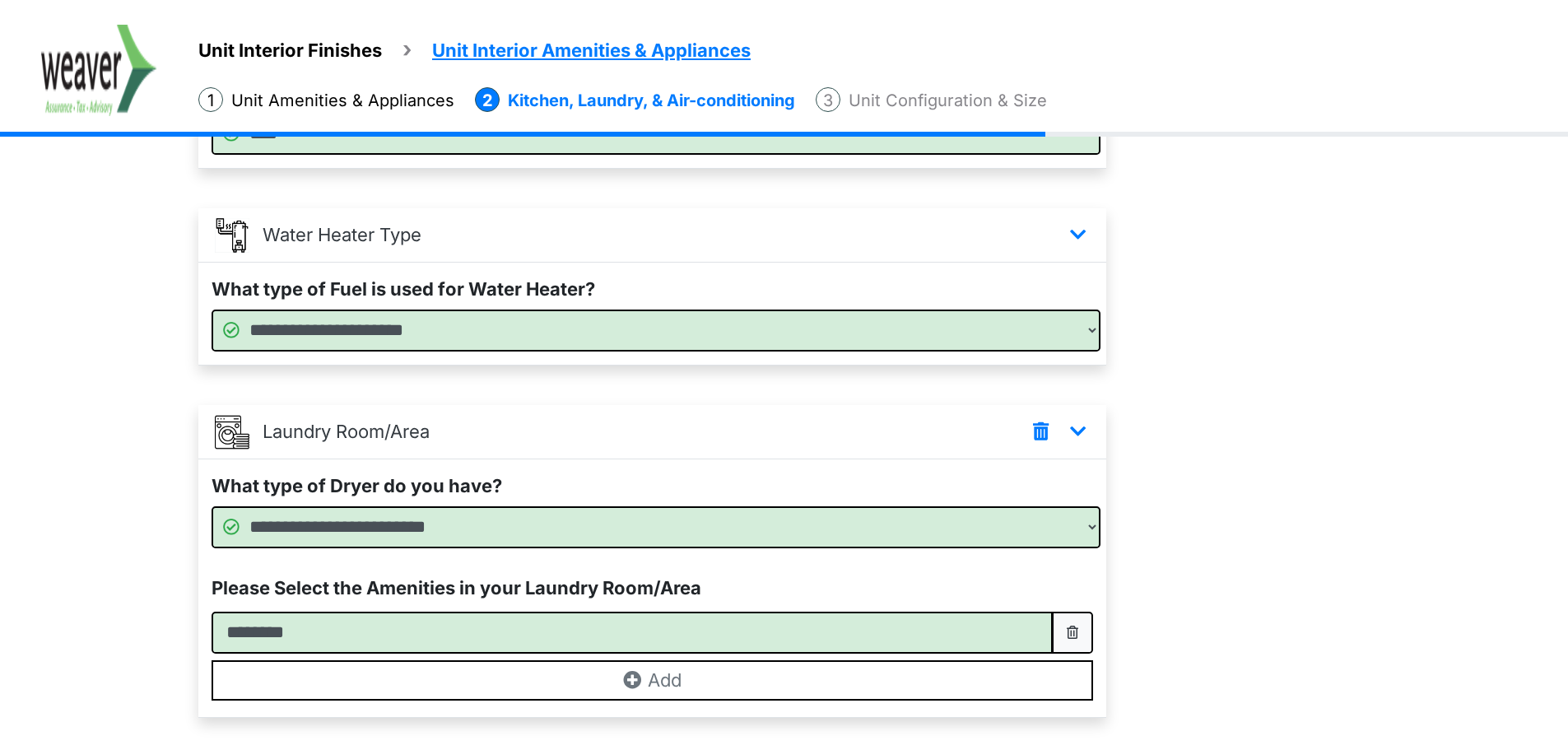
scroll to position [782, 0]
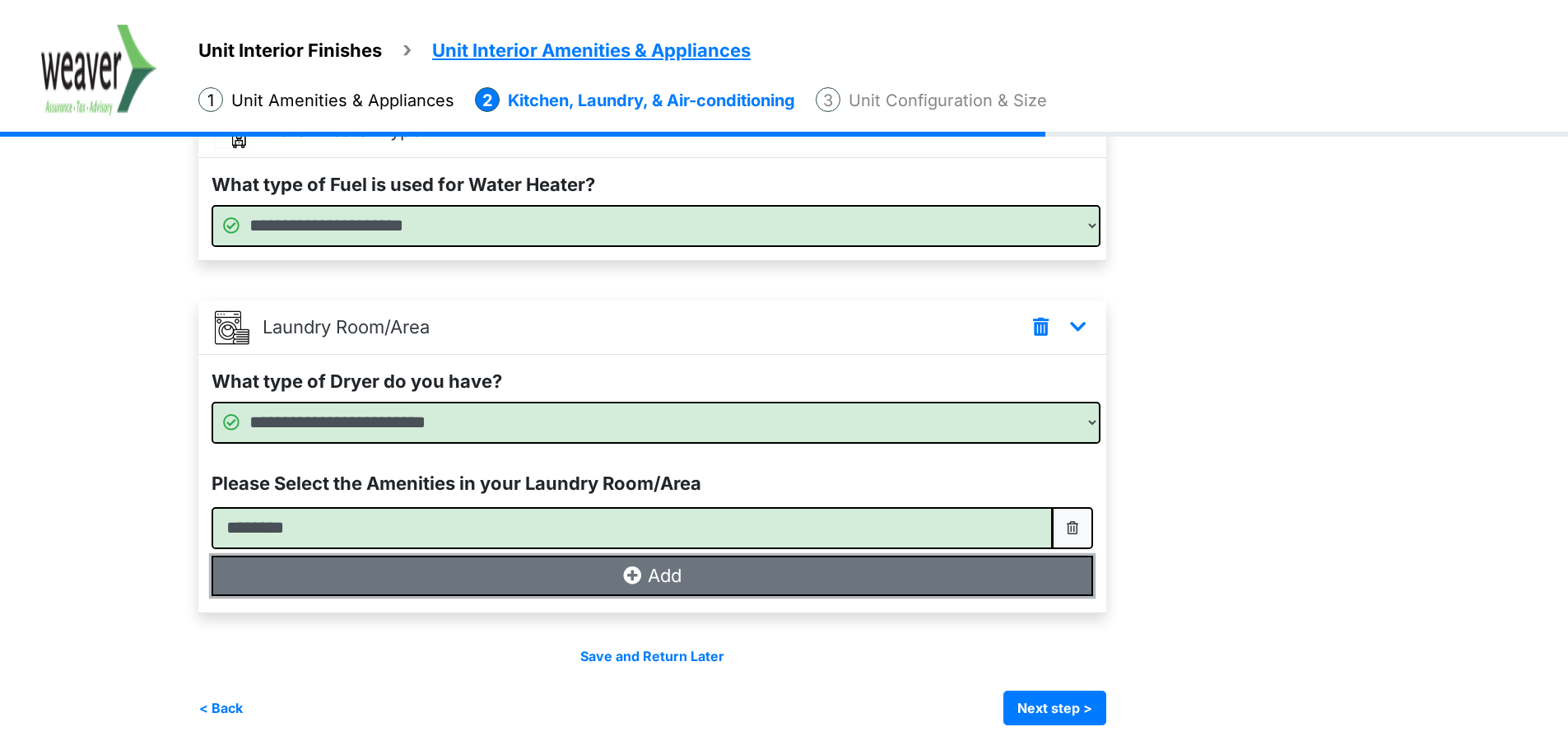
click at [465, 564] on button "Add" at bounding box center [651, 577] width 881 height 41
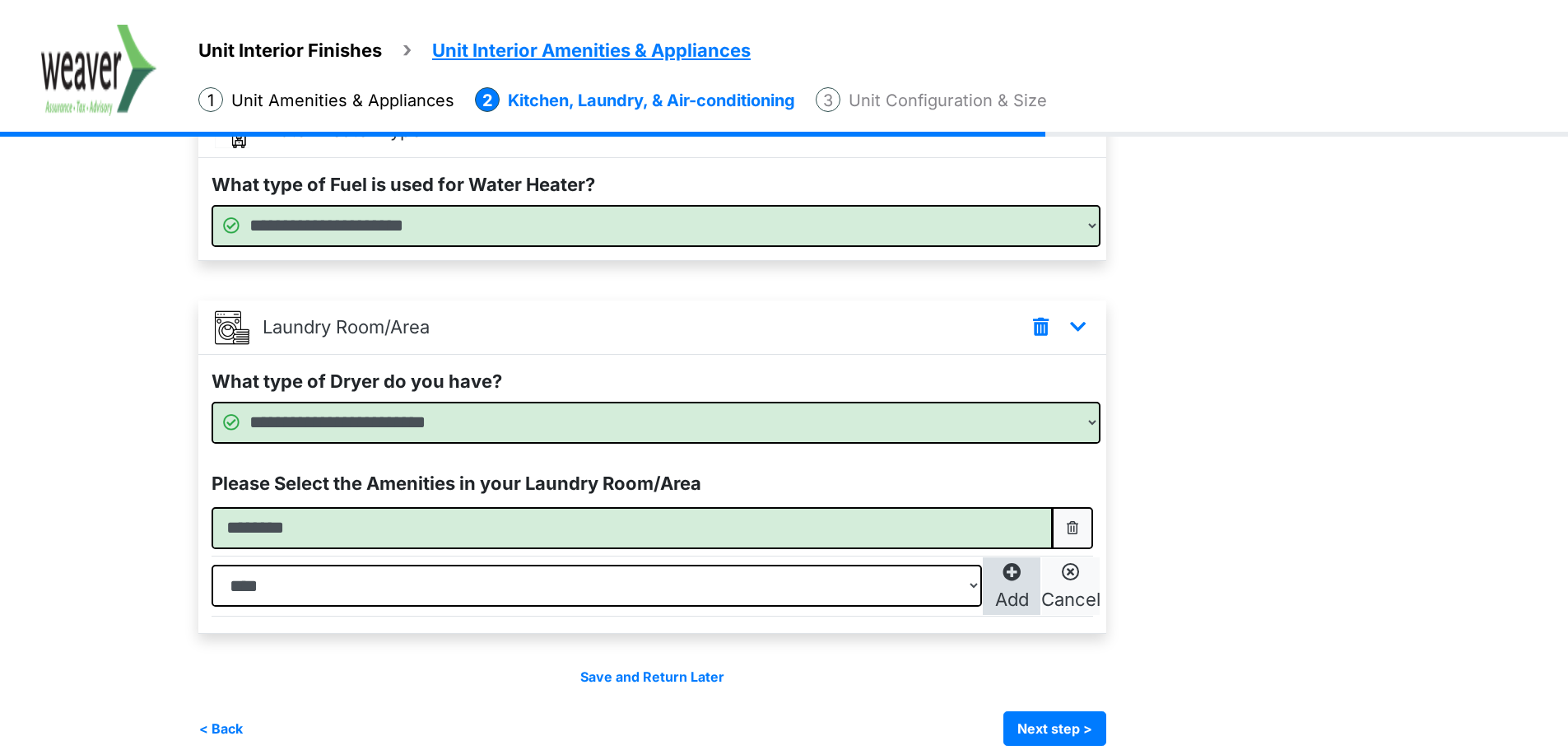
click at [1029, 581] on button "Add" at bounding box center [1012, 586] width 59 height 59
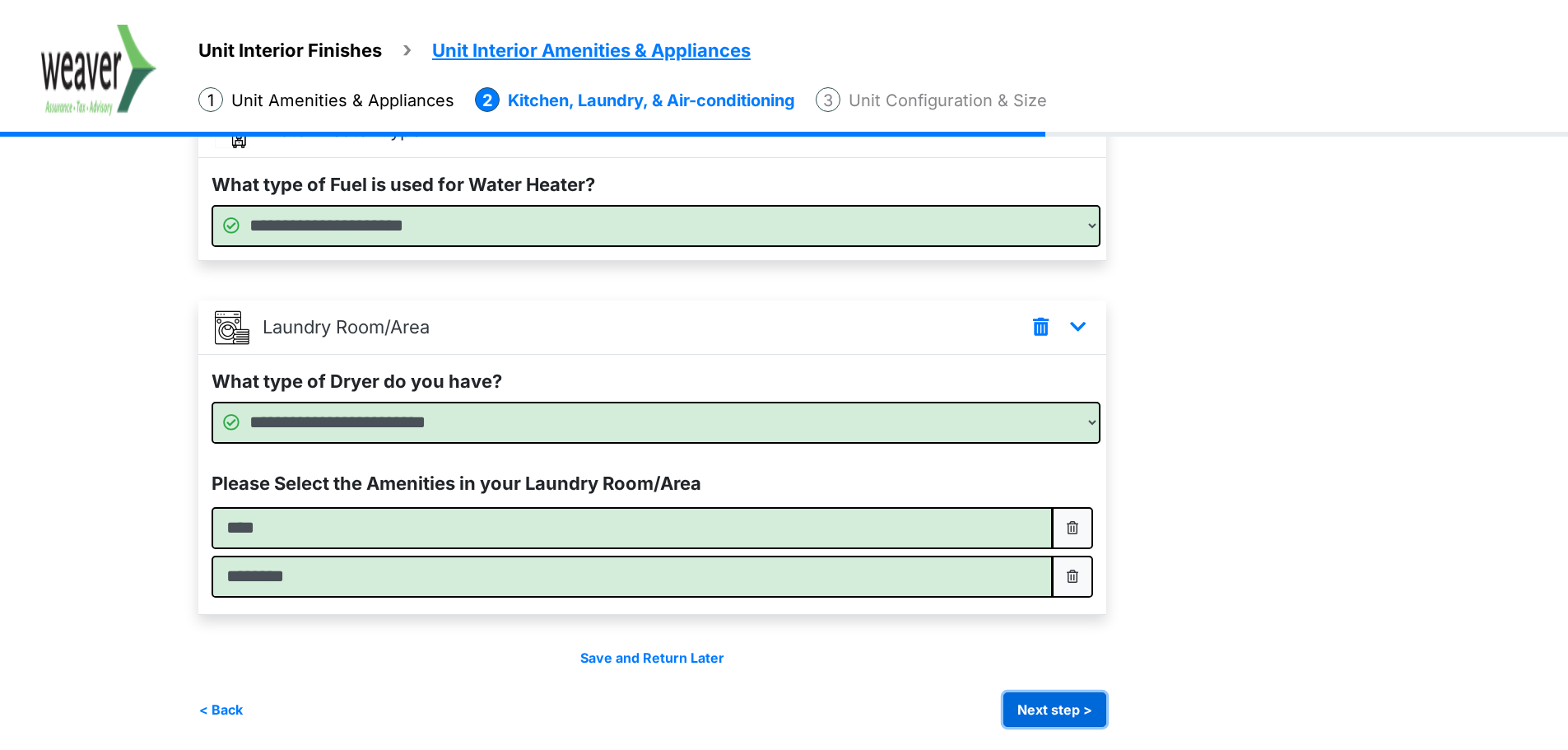
click at [1079, 693] on button "Next step >" at bounding box center [1055, 709] width 103 height 34
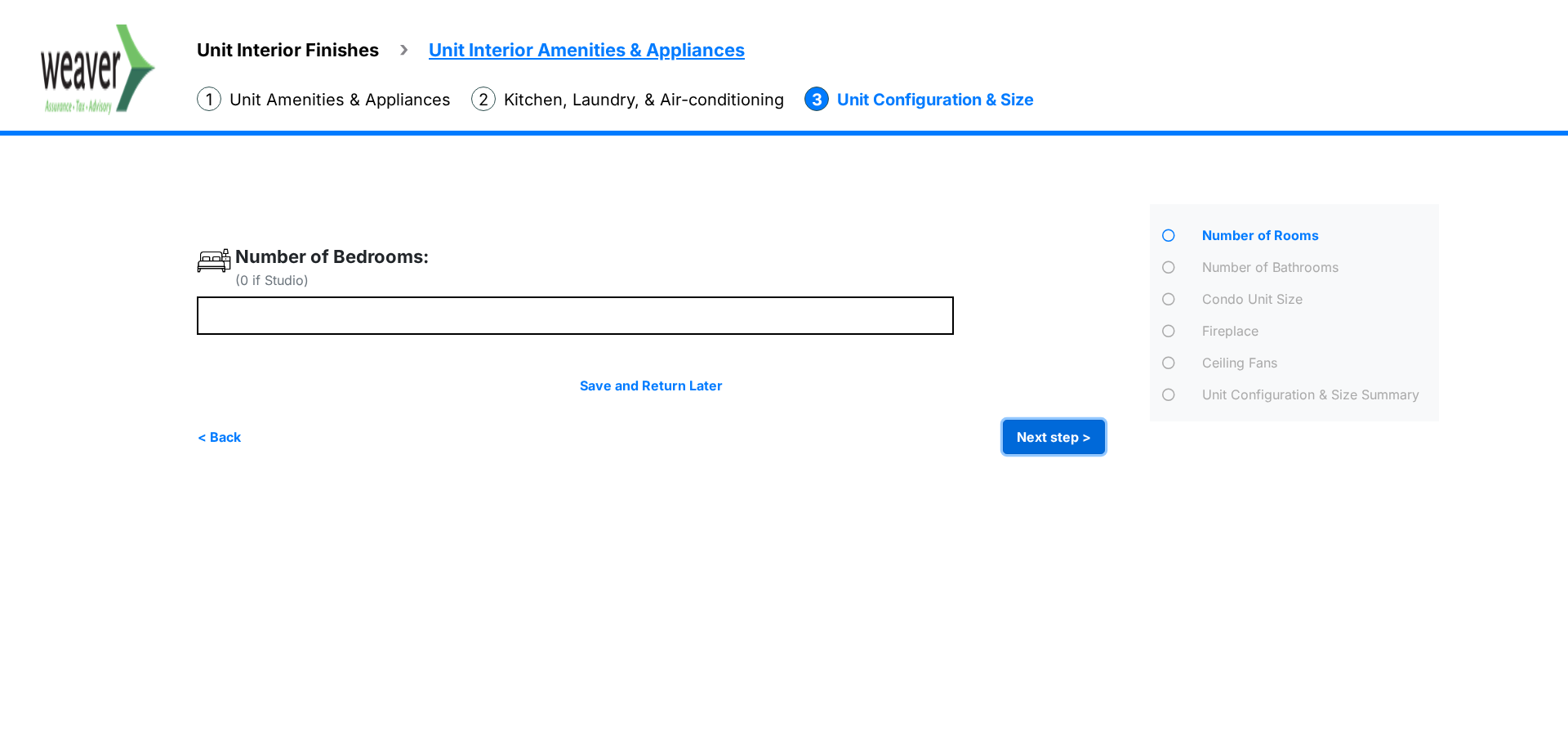
click at [1052, 438] on button "Next step >" at bounding box center [1054, 437] width 102 height 34
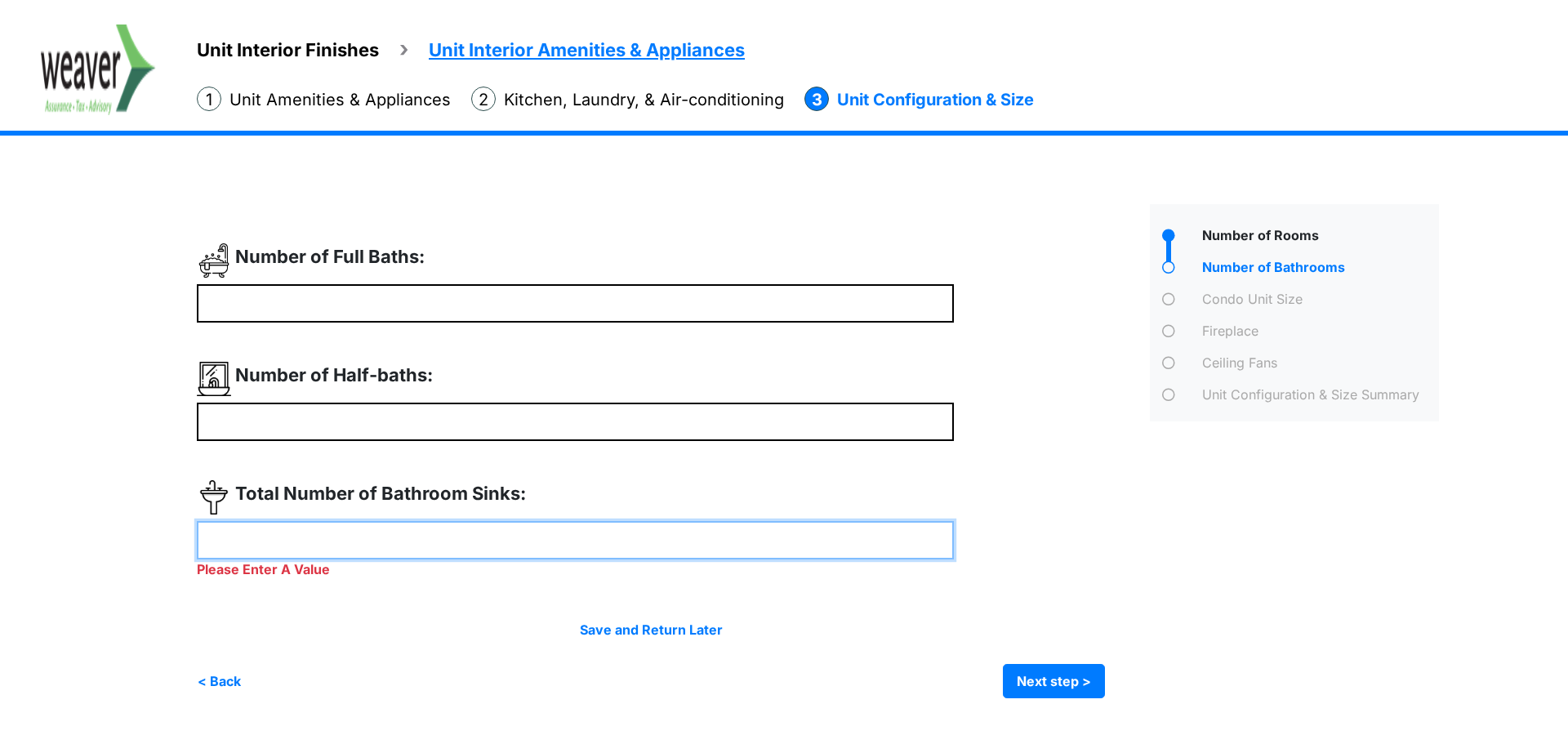
click at [276, 542] on input "number" at bounding box center [575, 541] width 757 height 39
click at [447, 549] on input "number" at bounding box center [575, 541] width 757 height 39
type input "*"
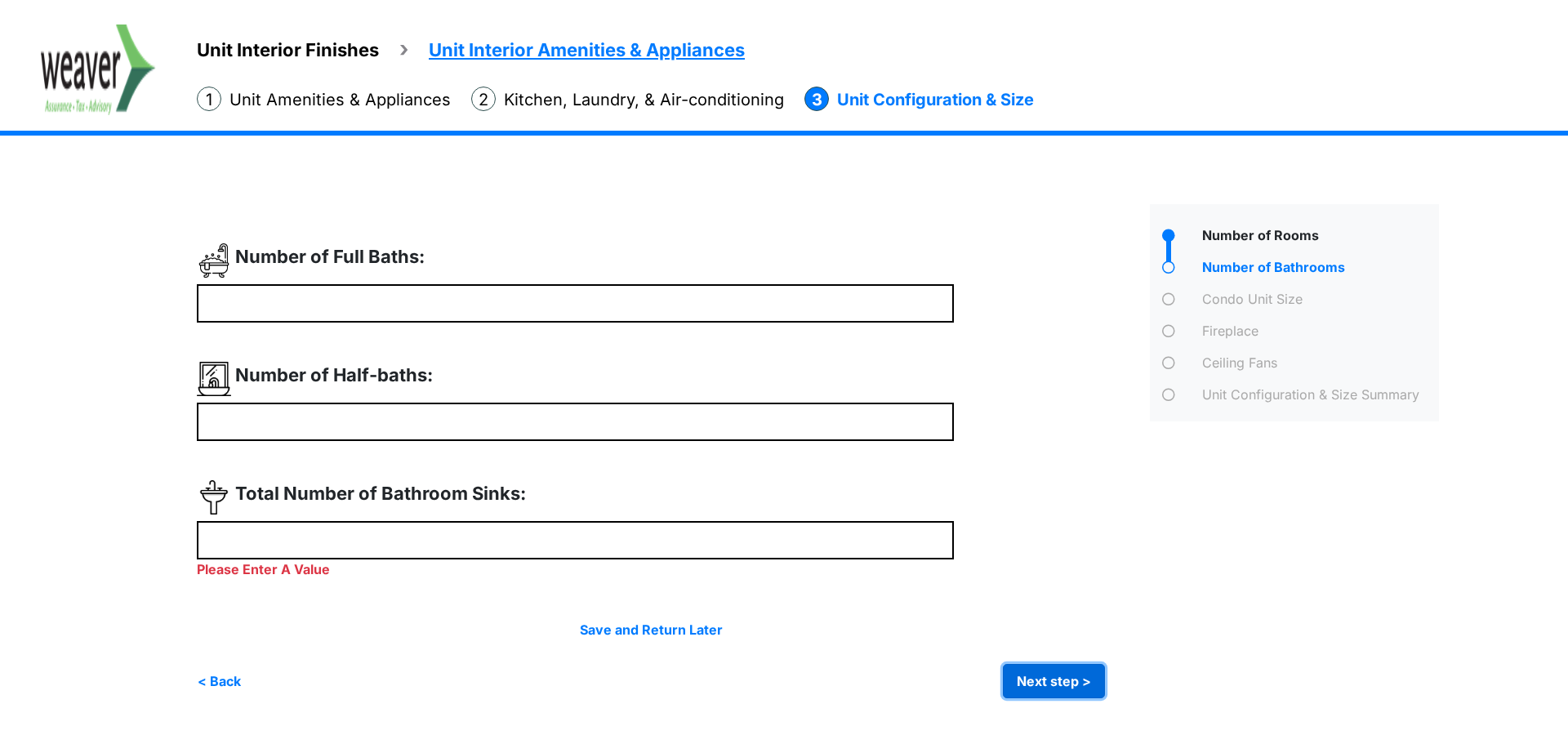
click at [1036, 666] on button "Next step >" at bounding box center [1054, 681] width 102 height 34
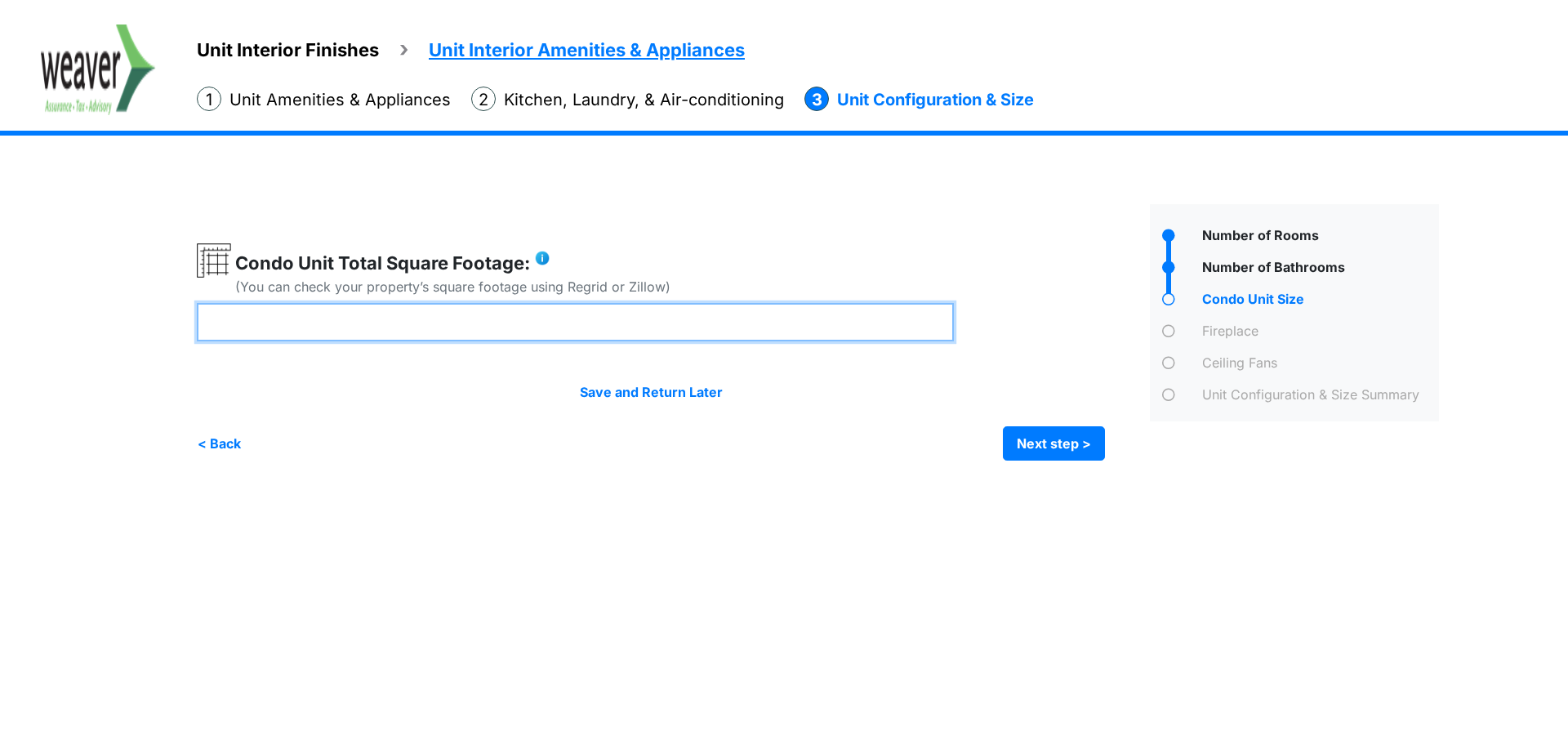
click at [380, 330] on input "number" at bounding box center [575, 323] width 757 height 39
type input "****"
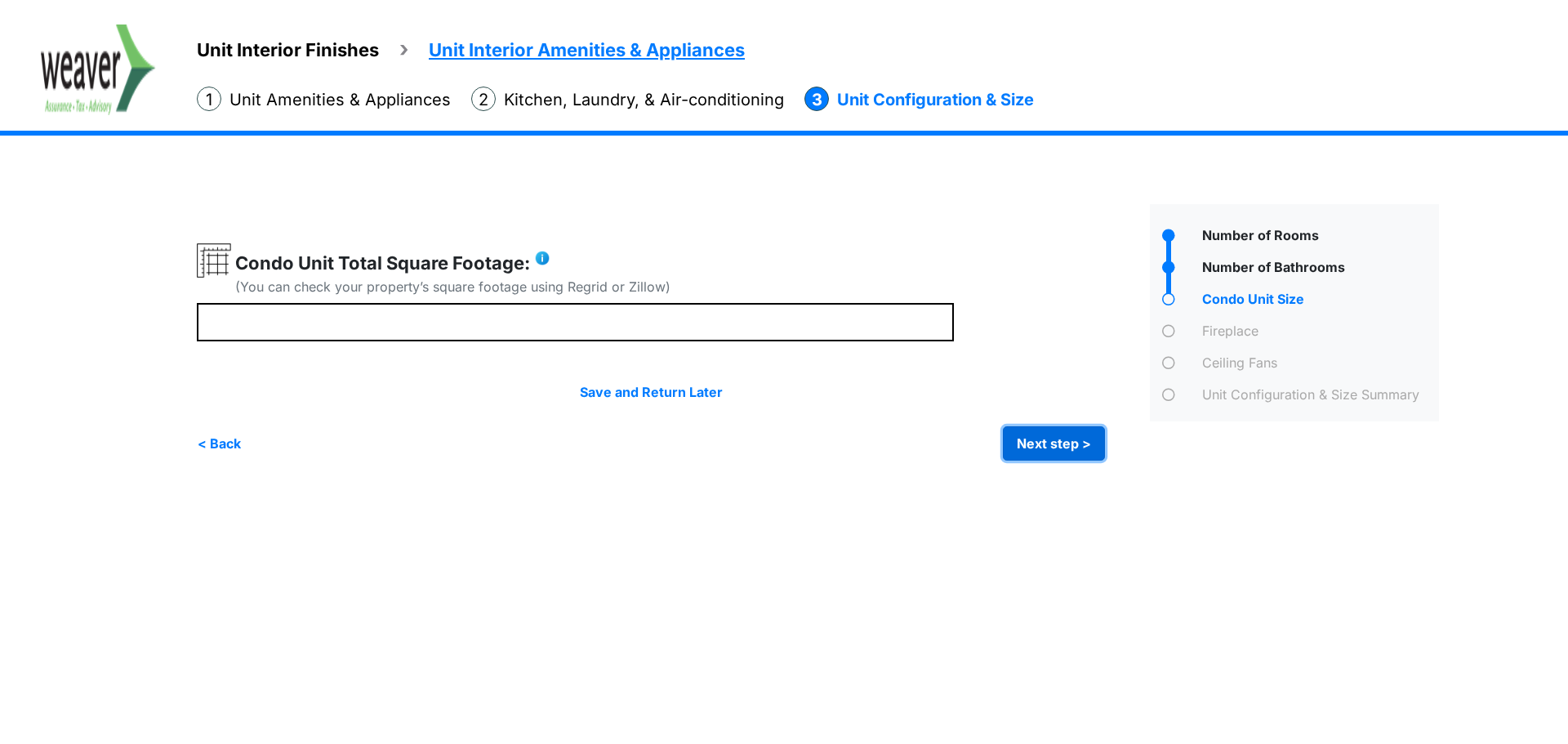
click at [1082, 454] on button "Next step >" at bounding box center [1054, 443] width 102 height 34
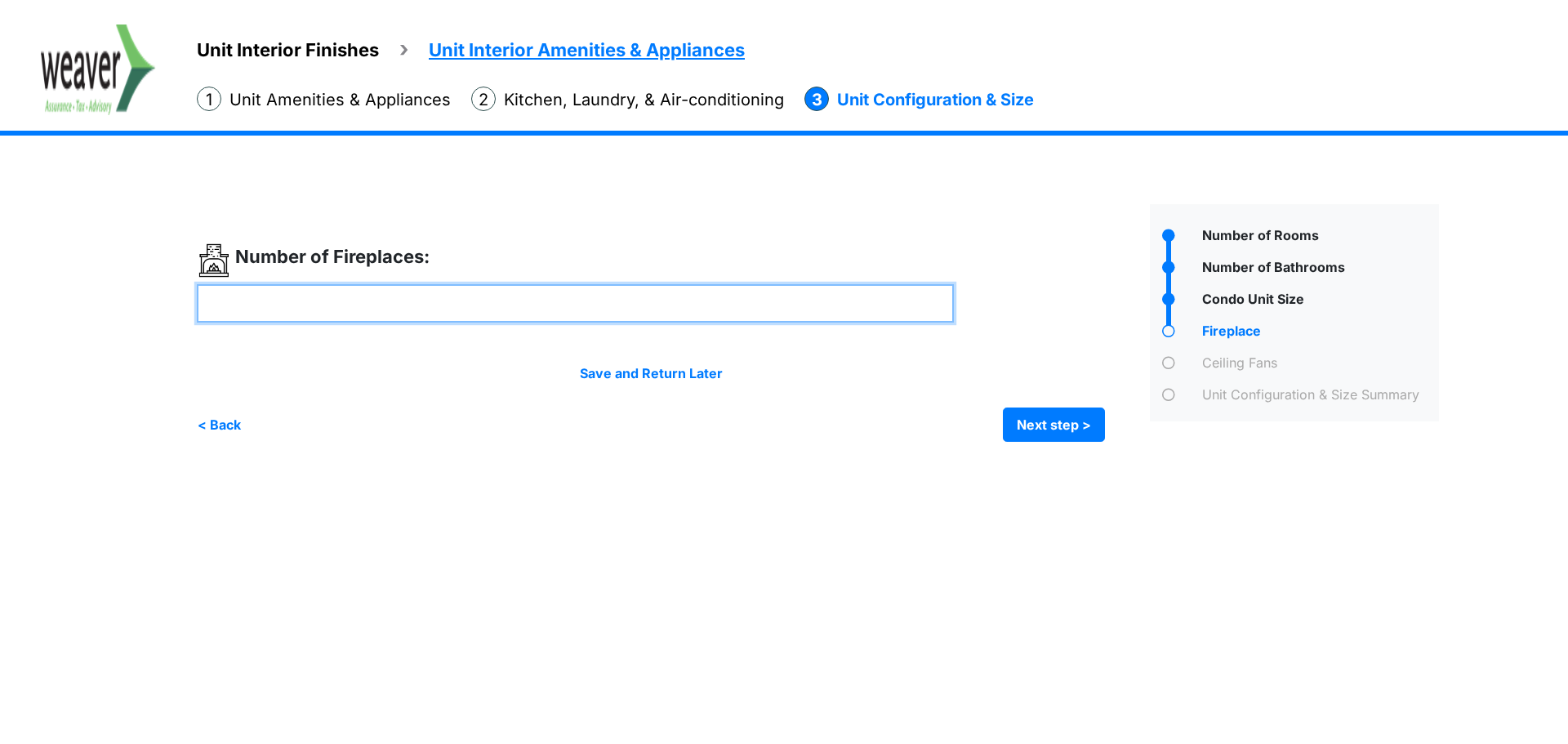
click at [567, 295] on input "number" at bounding box center [575, 303] width 757 height 39
type input "*"
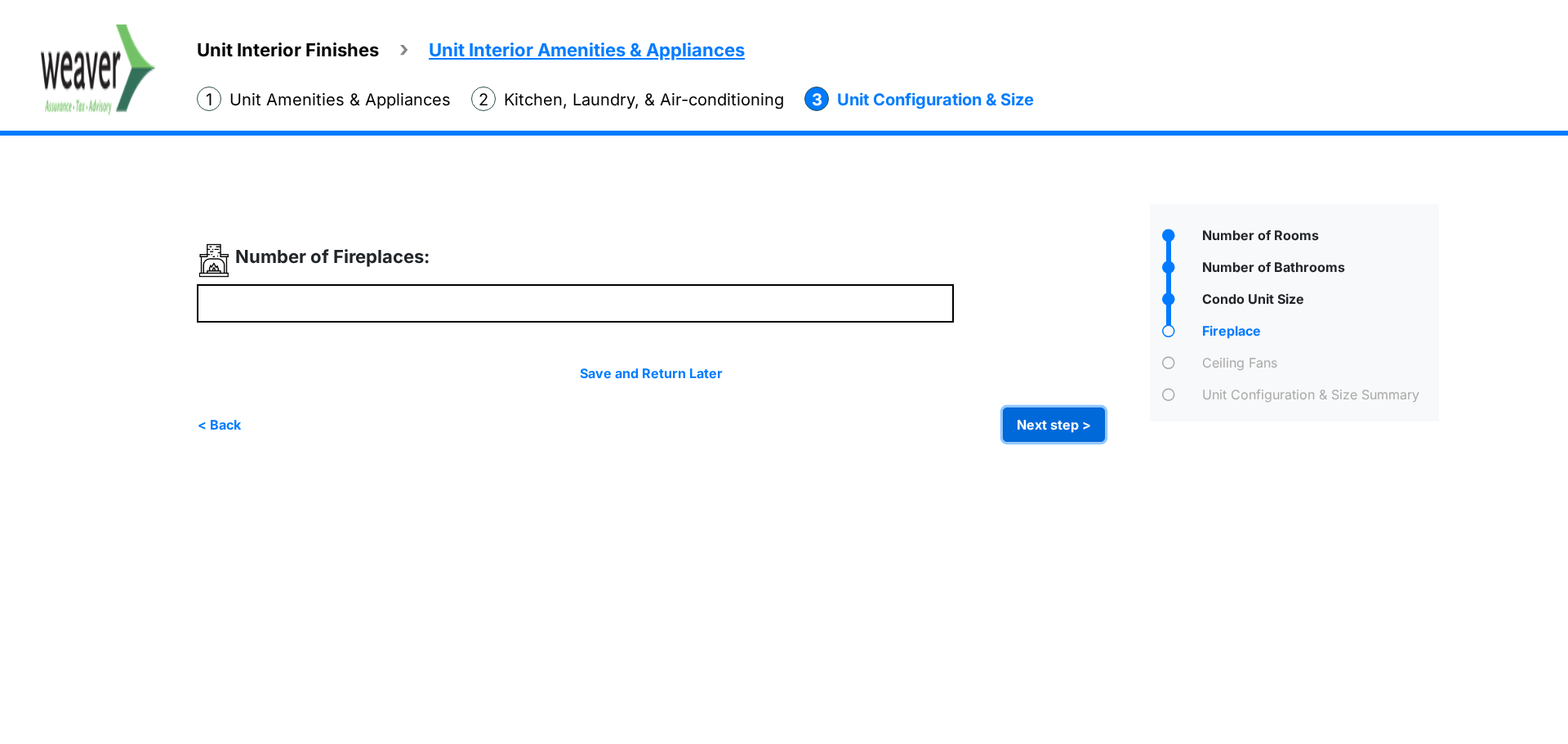
click at [1086, 410] on button "Next step >" at bounding box center [1054, 424] width 102 height 34
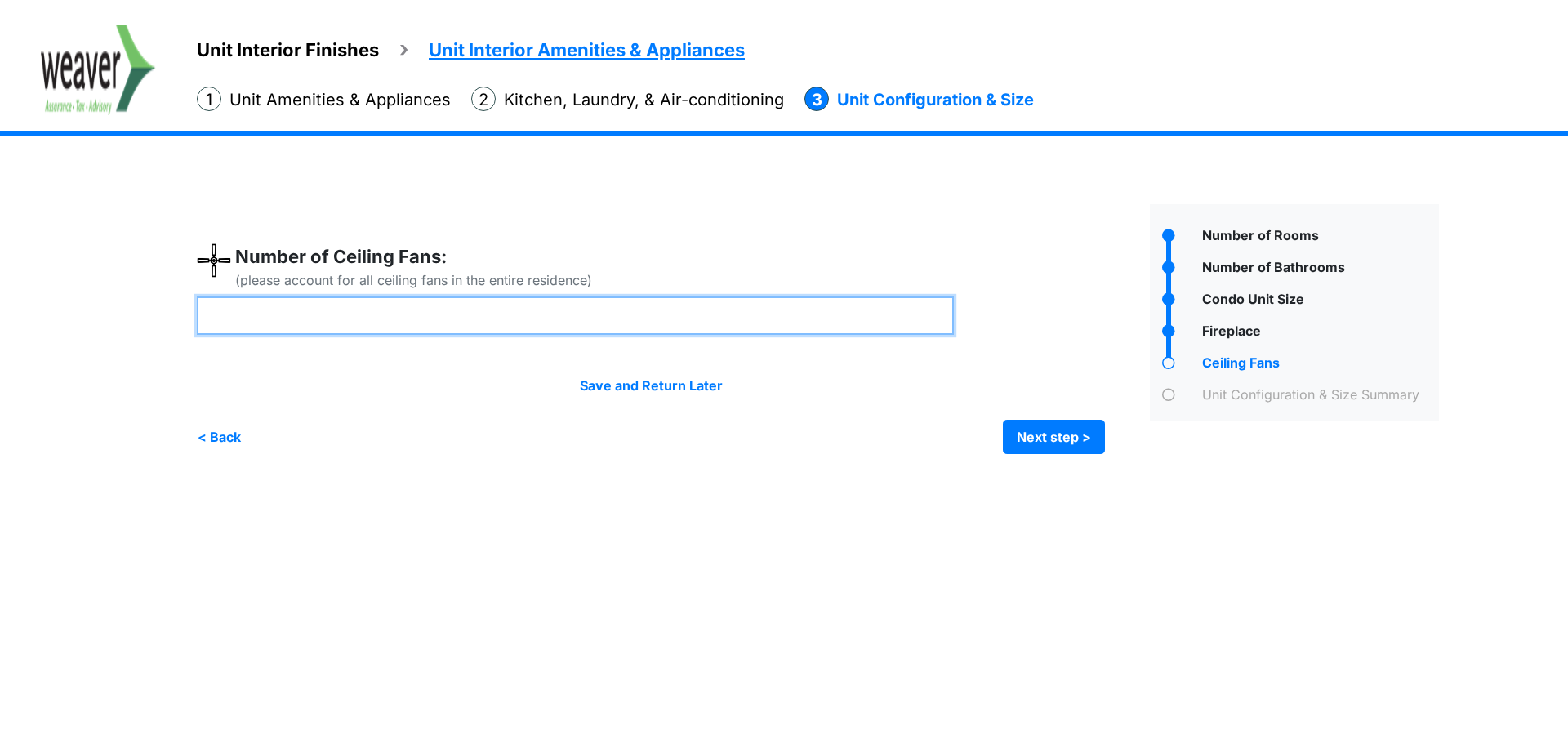
click at [444, 323] on input "number" at bounding box center [575, 315] width 757 height 39
type input "*"
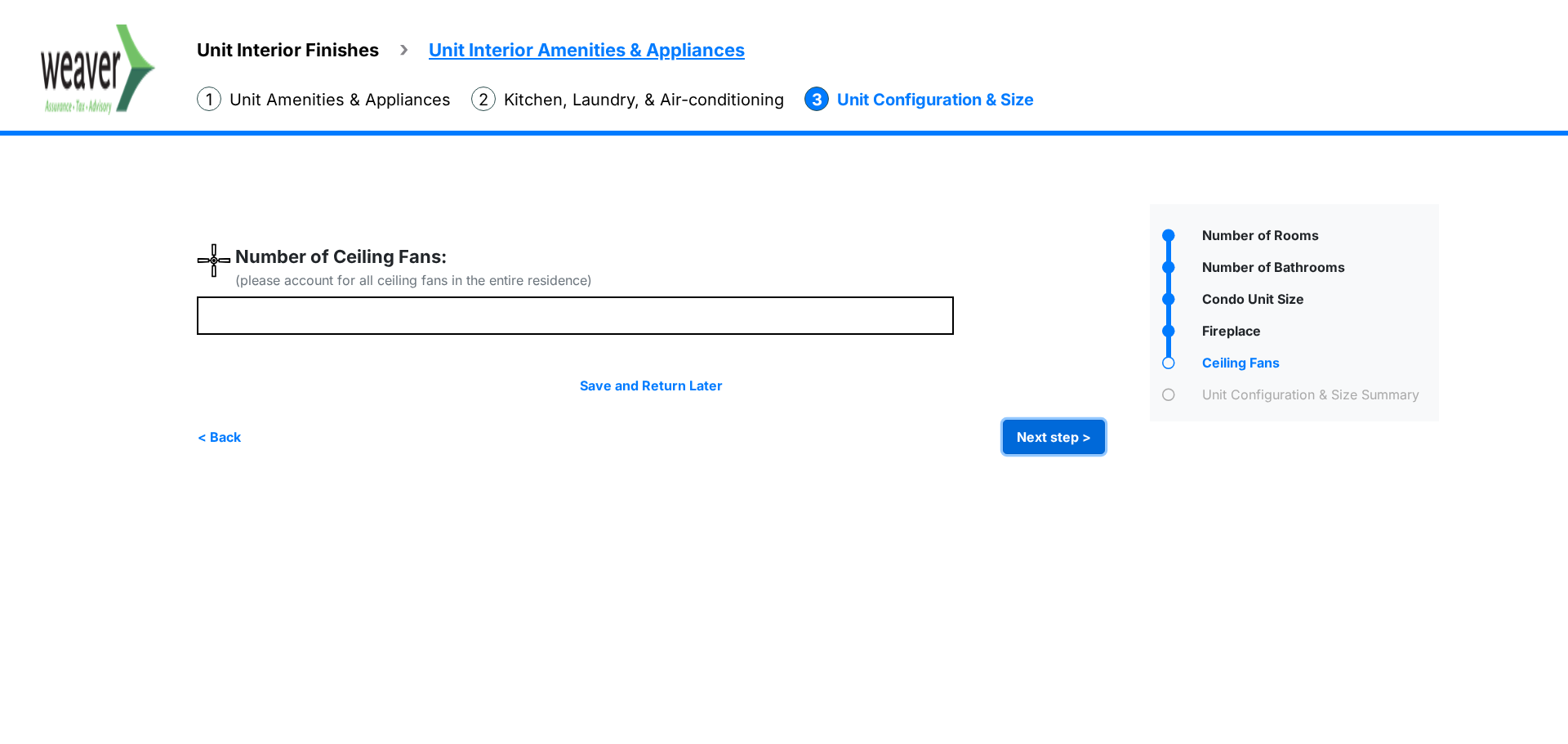
type input "*"
click at [1057, 428] on button "Next step >" at bounding box center [1054, 437] width 102 height 34
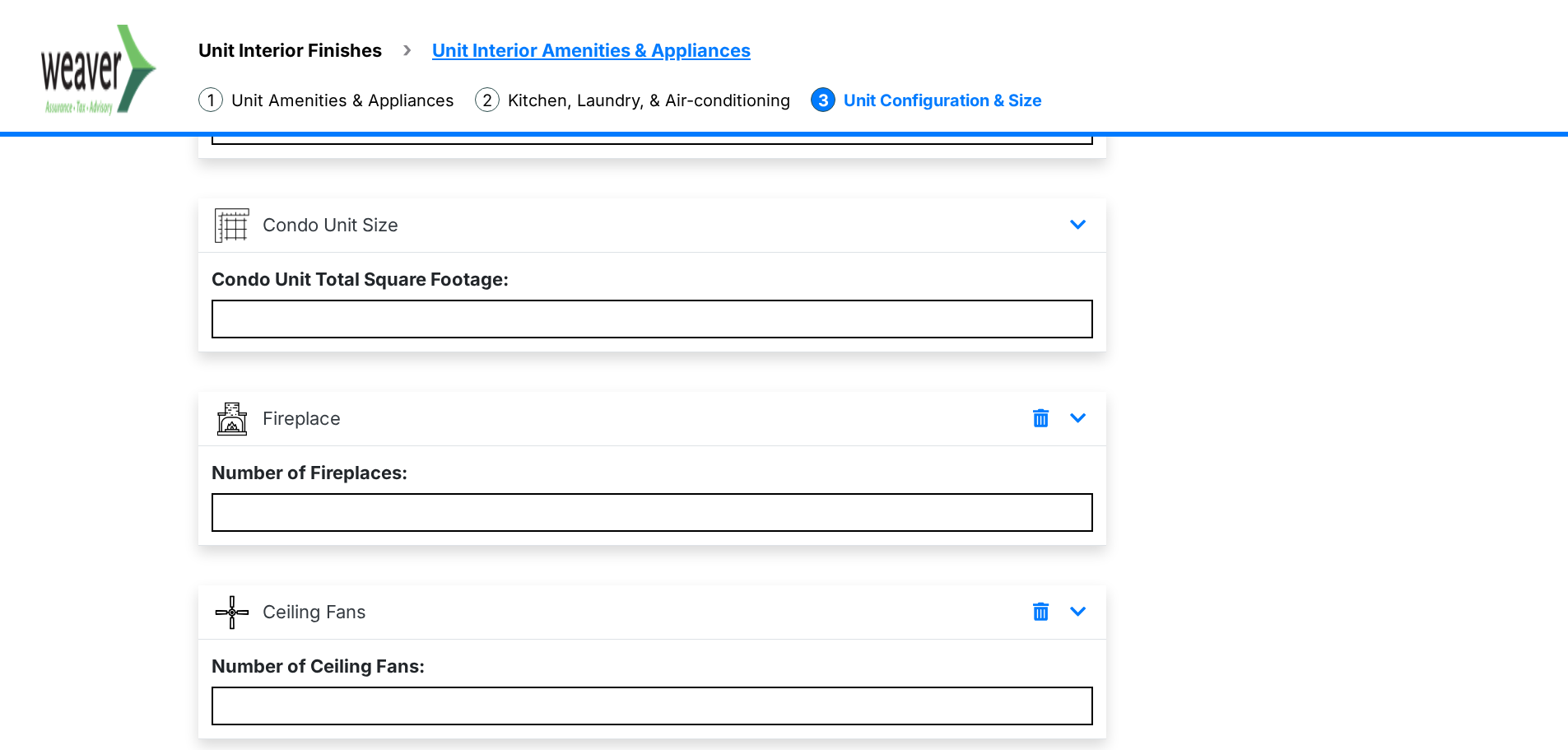
scroll to position [815, 0]
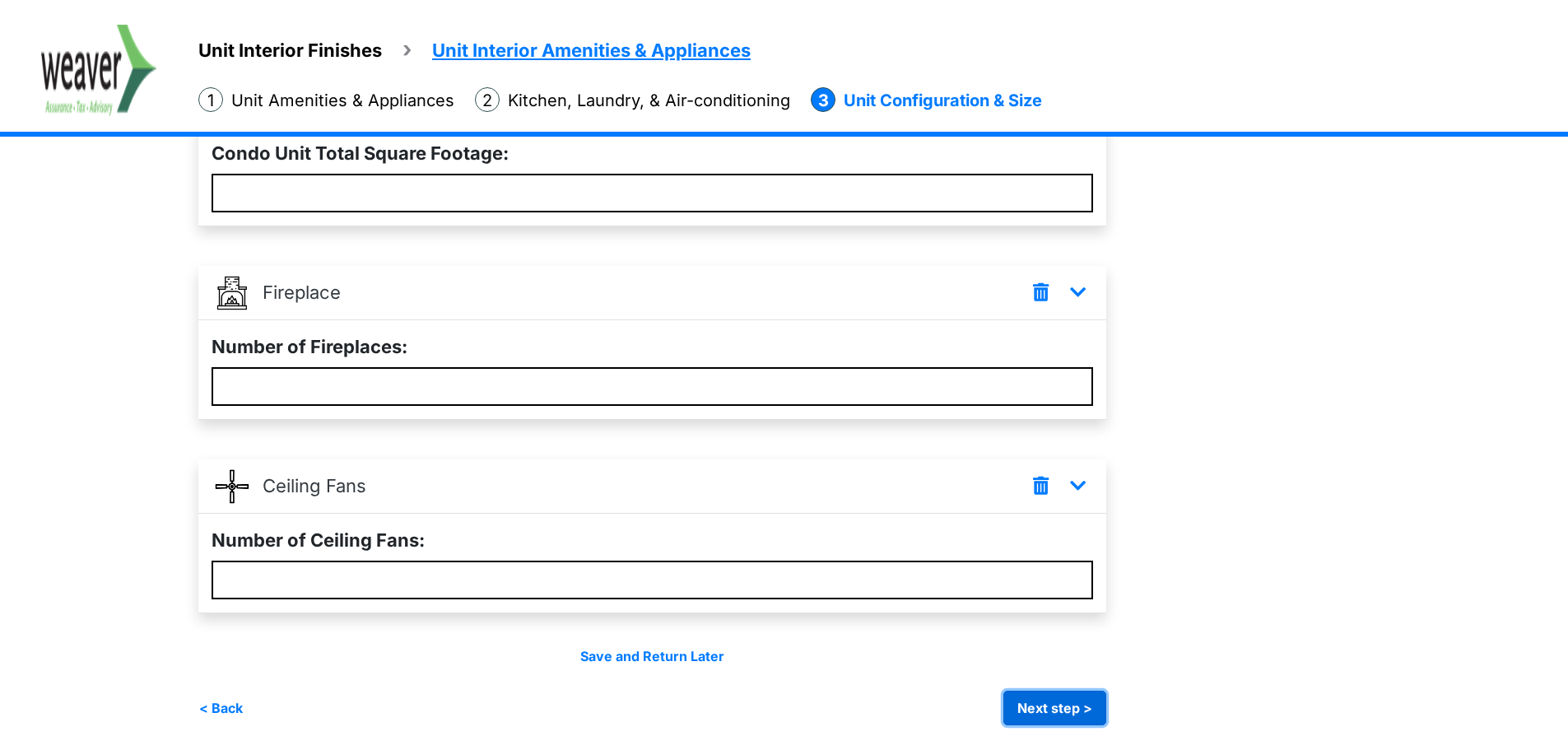
click at [1084, 718] on button "Next step >" at bounding box center [1055, 707] width 103 height 34
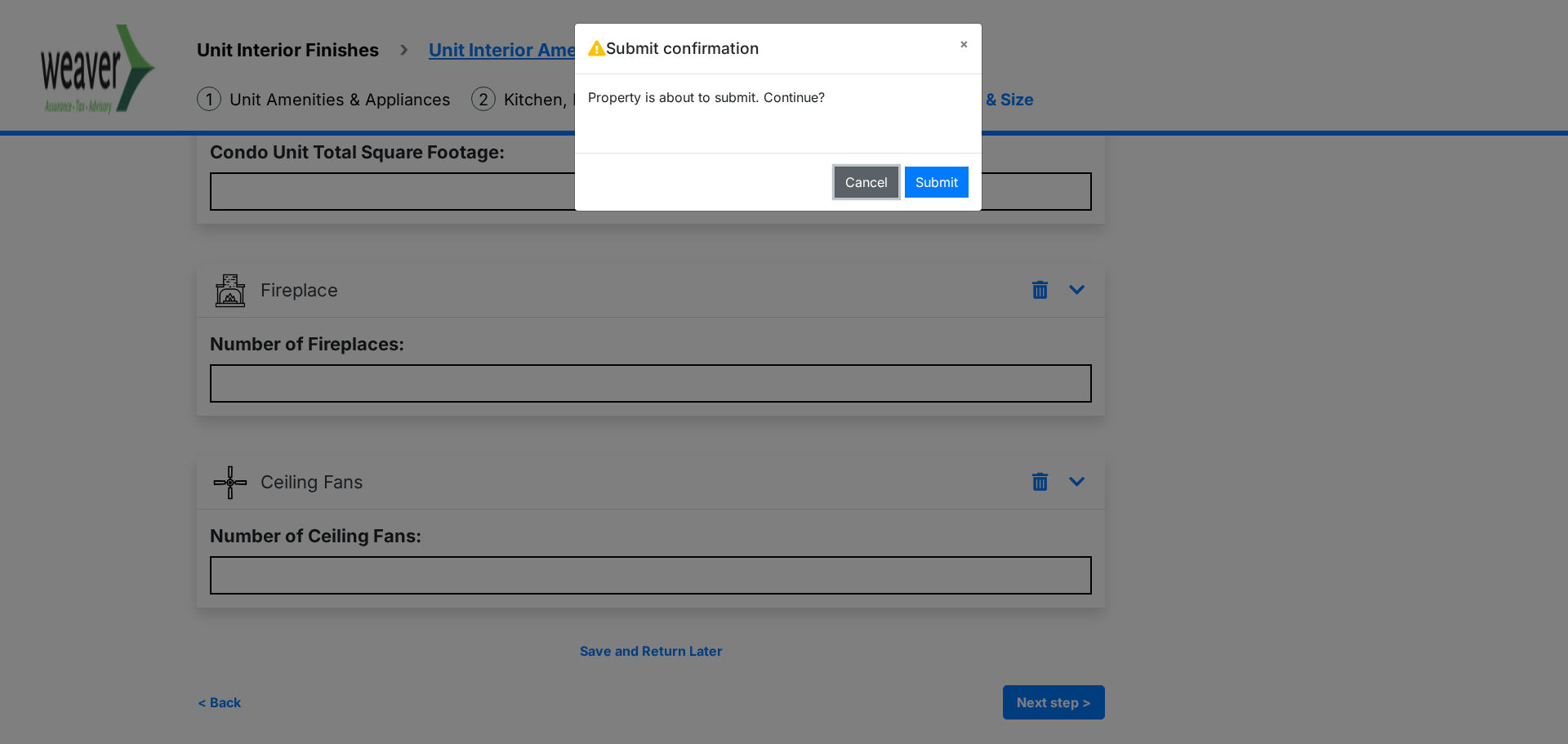
click at [887, 189] on button "Cancel" at bounding box center [866, 182] width 63 height 31
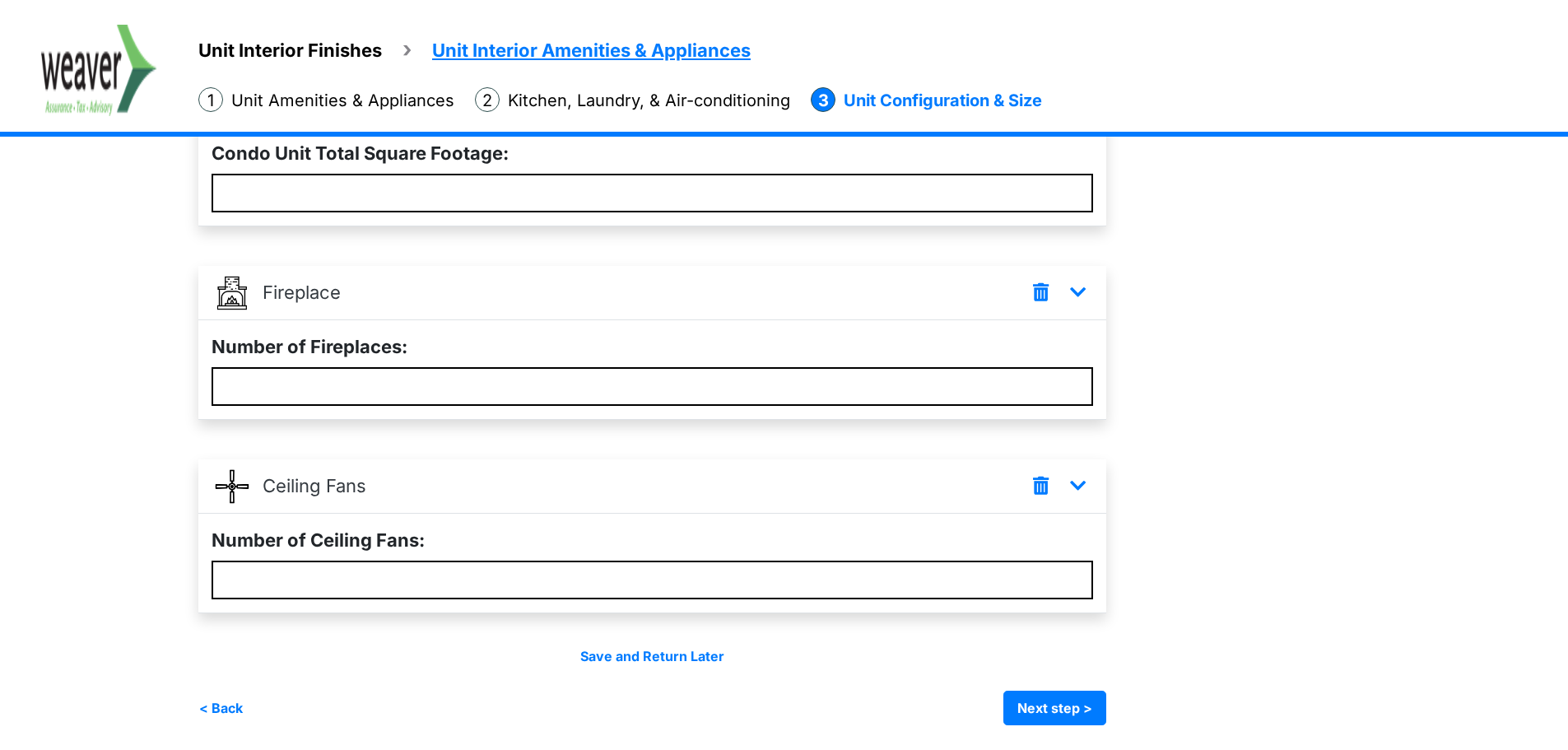
drag, startPoint x: 130, startPoint y: 54, endPoint x: 144, endPoint y: 54, distance: 14.0
click at [130, 54] on img at bounding box center [98, 70] width 116 height 92
